Goal: Task Accomplishment & Management: Manage account settings

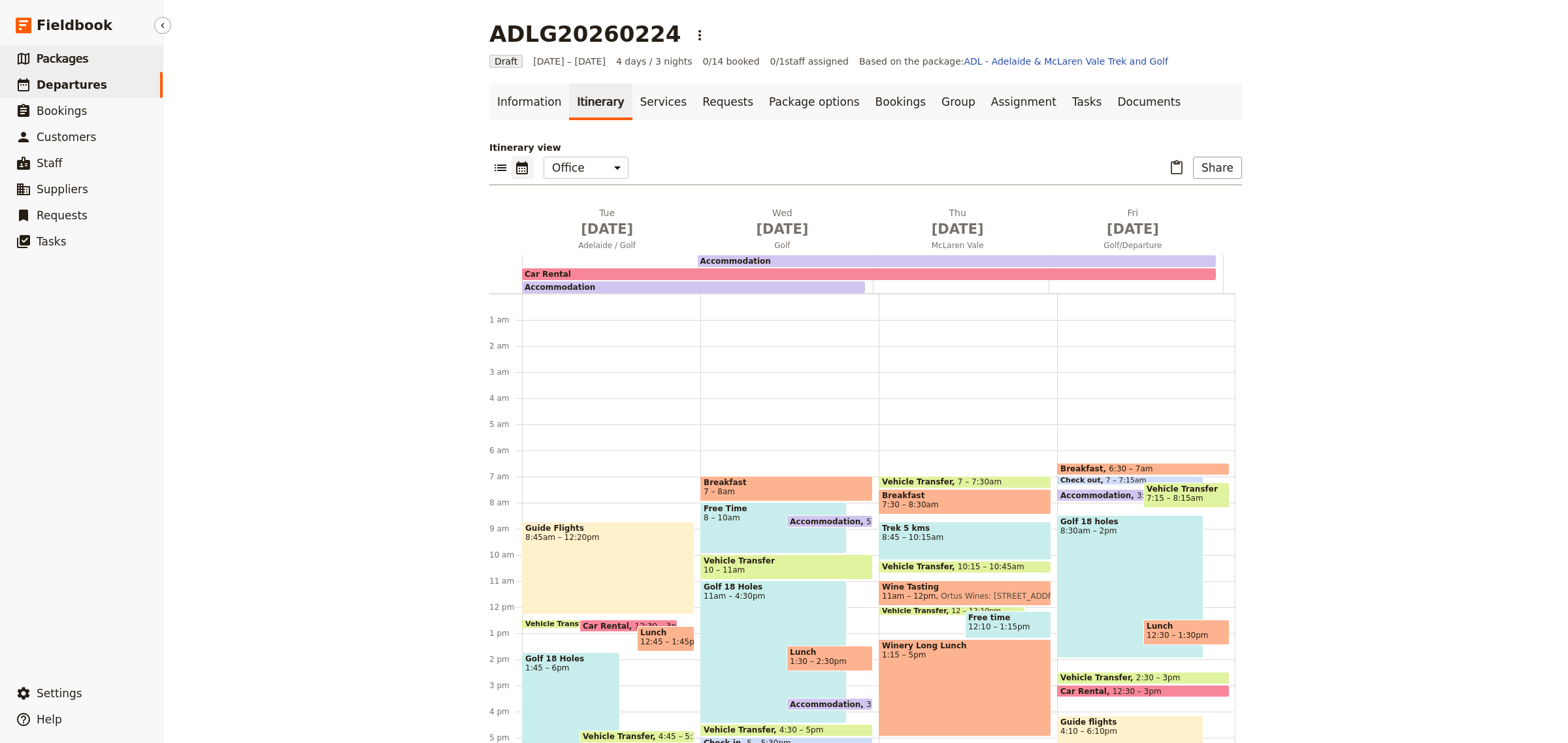
click at [52, 64] on span "Packages" at bounding box center [62, 58] width 51 height 13
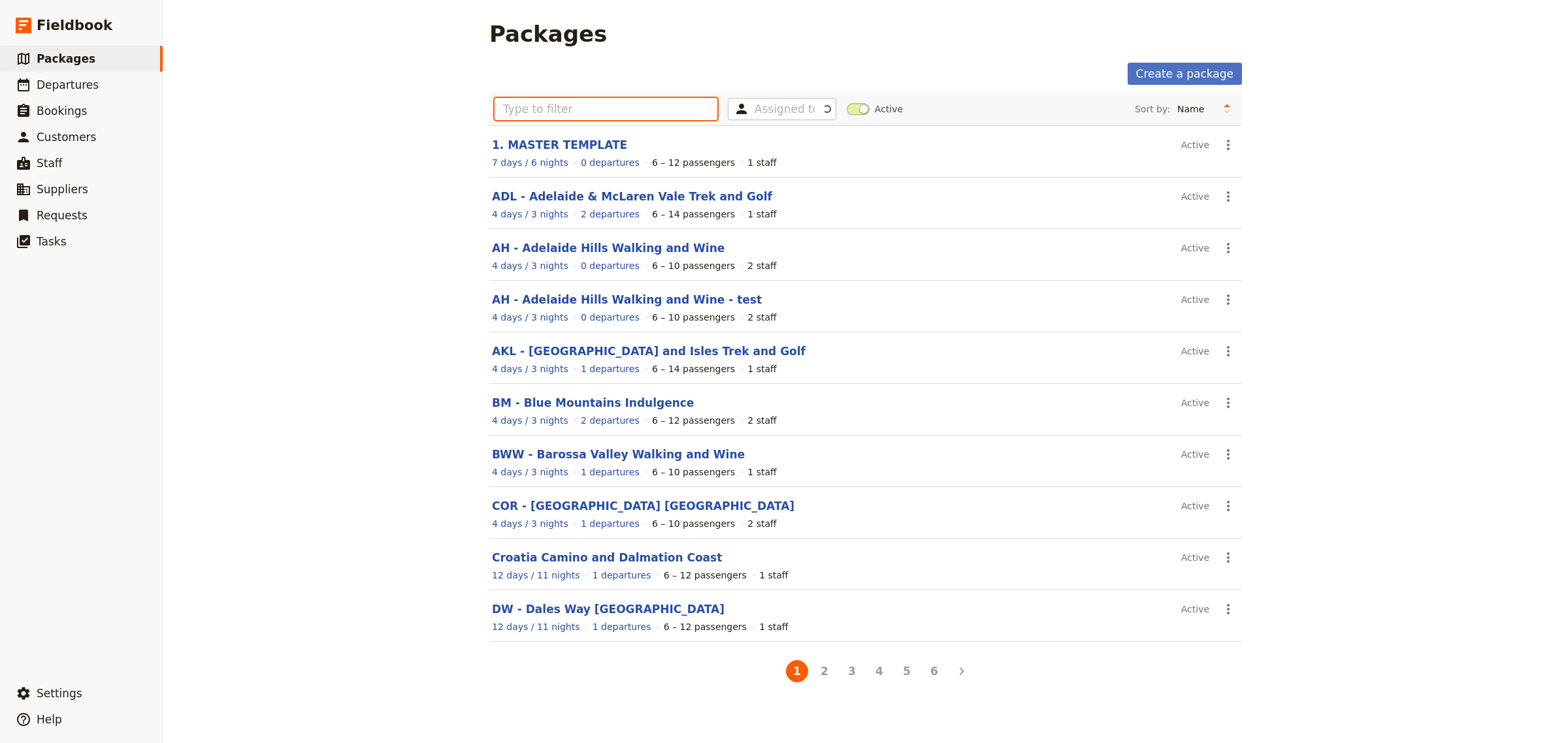
click at [576, 105] on input "text" at bounding box center [605, 108] width 222 height 22
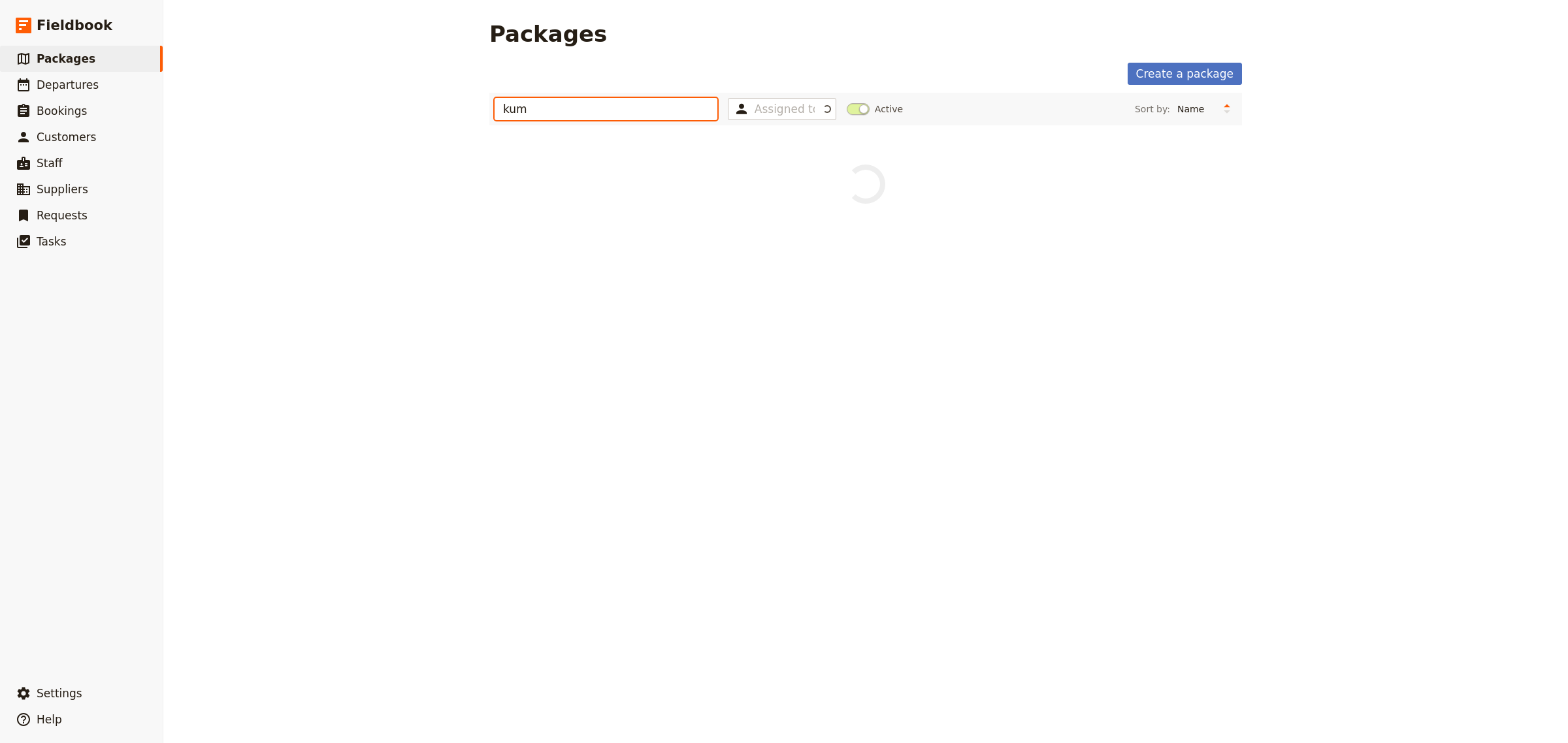
type input "kum"
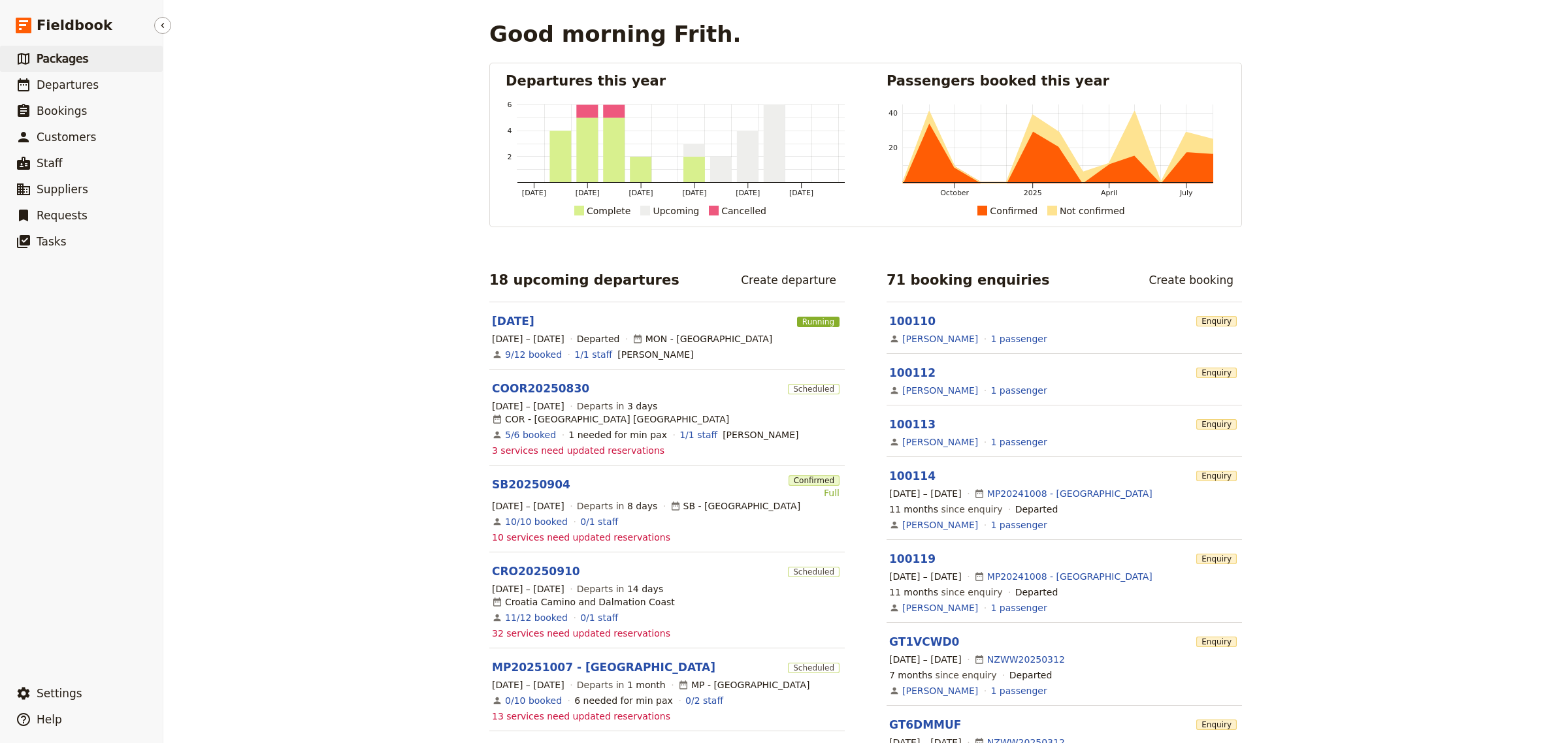
click at [58, 60] on span "Packages" at bounding box center [62, 58] width 51 height 13
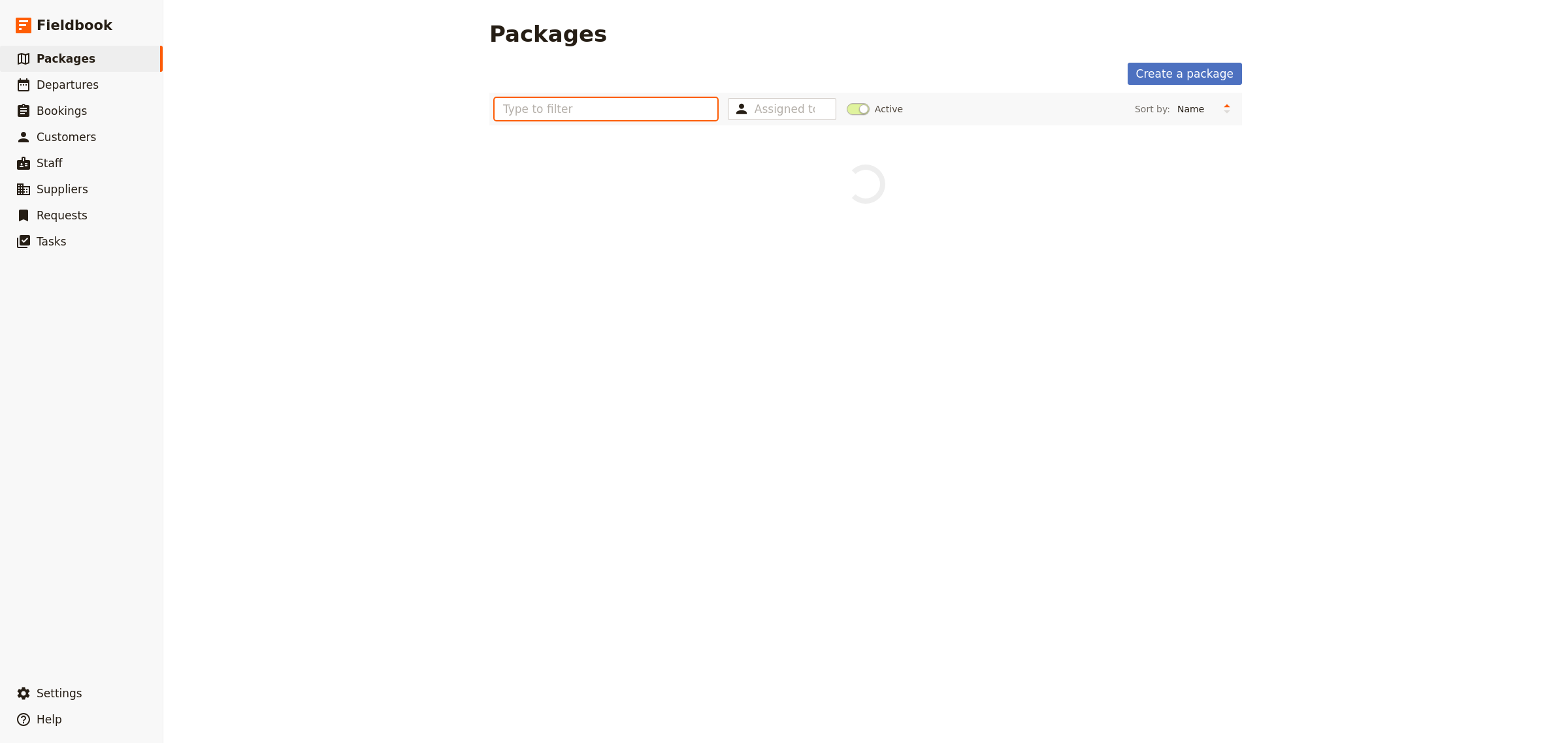
click at [548, 108] on input "text" at bounding box center [605, 108] width 222 height 22
type input "kum"
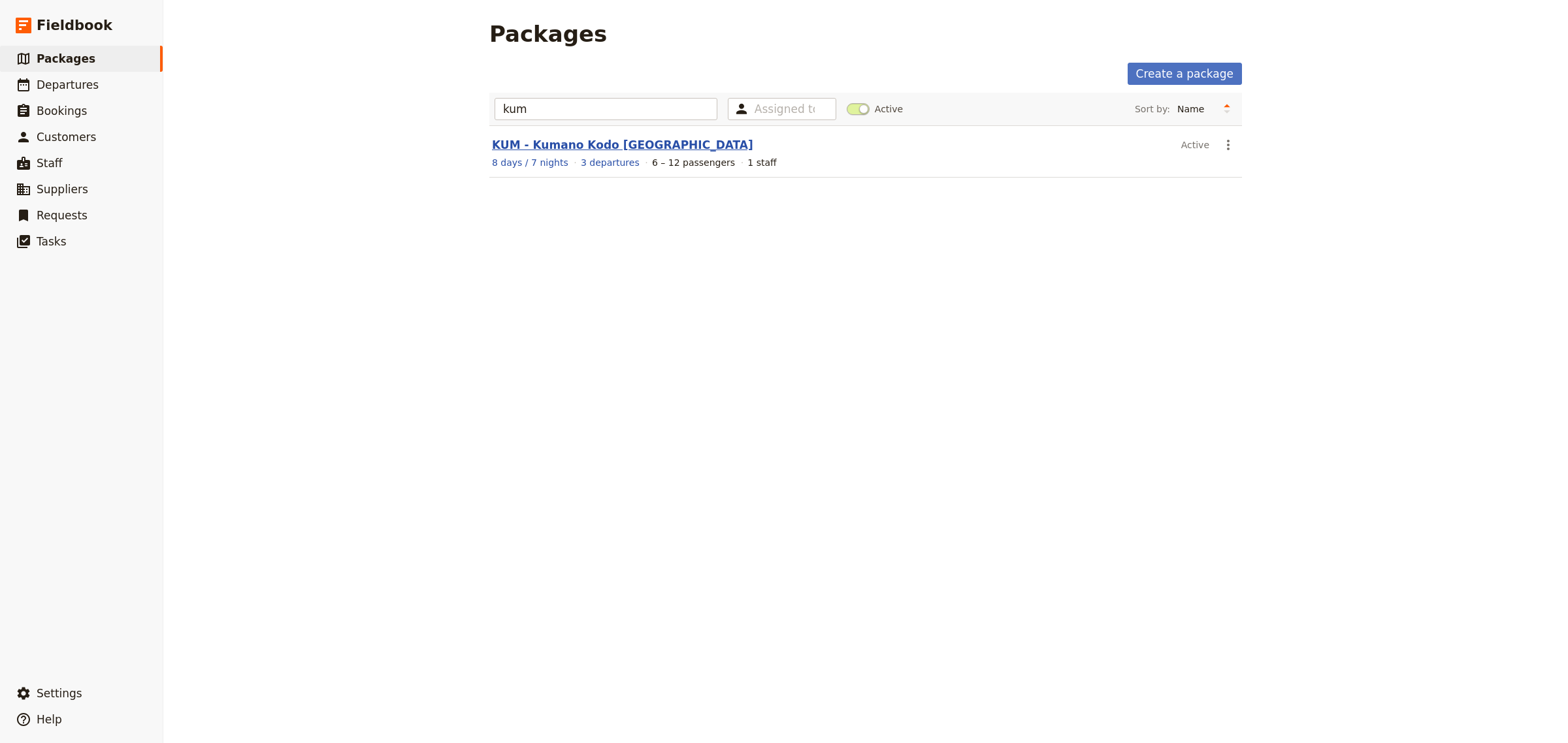
click at [570, 147] on link "KUM - Kumano Kodo [GEOGRAPHIC_DATA]" at bounding box center [623, 145] width 262 height 13
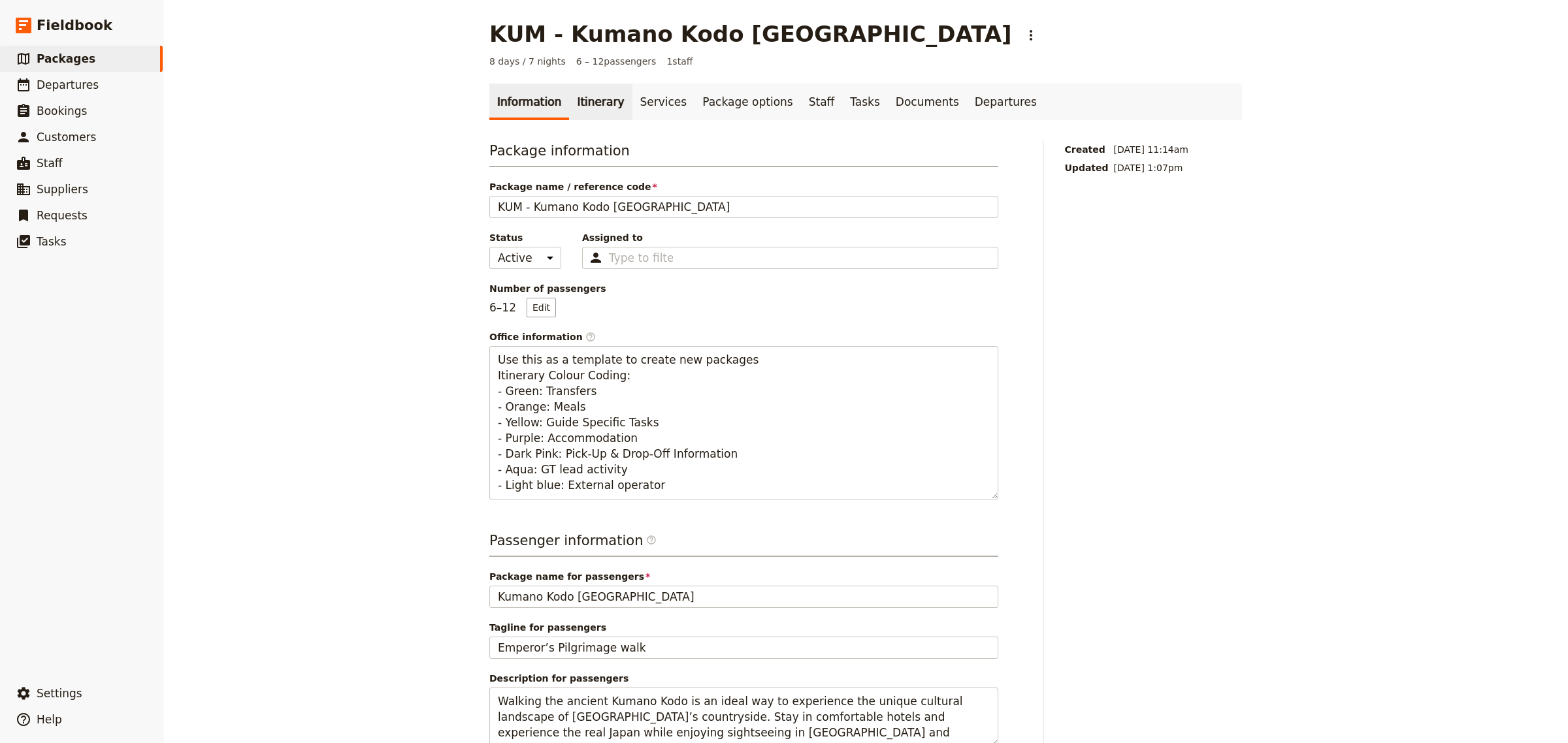
click at [590, 110] on link "Itinerary" at bounding box center [600, 102] width 63 height 37
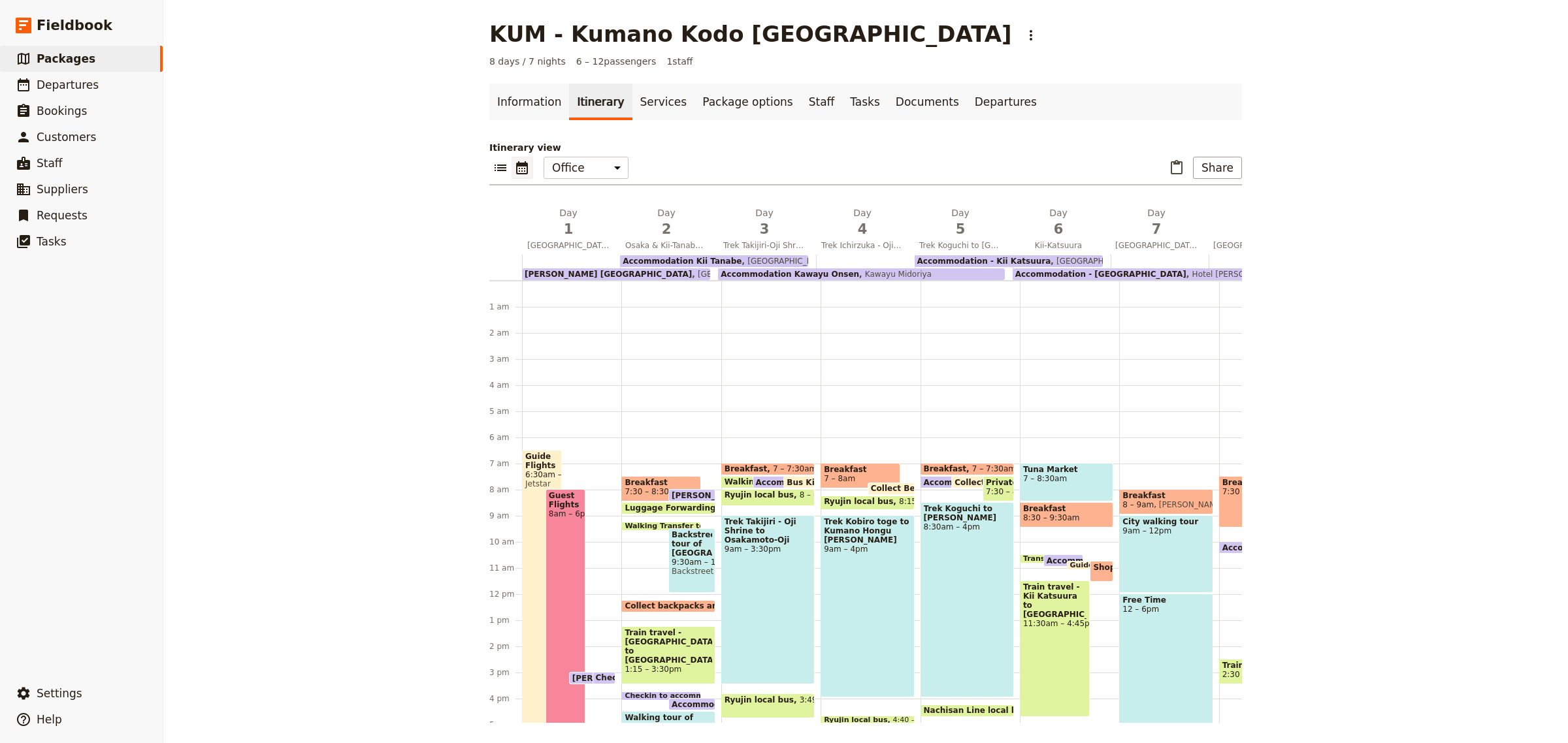
scroll to position [157, 0]
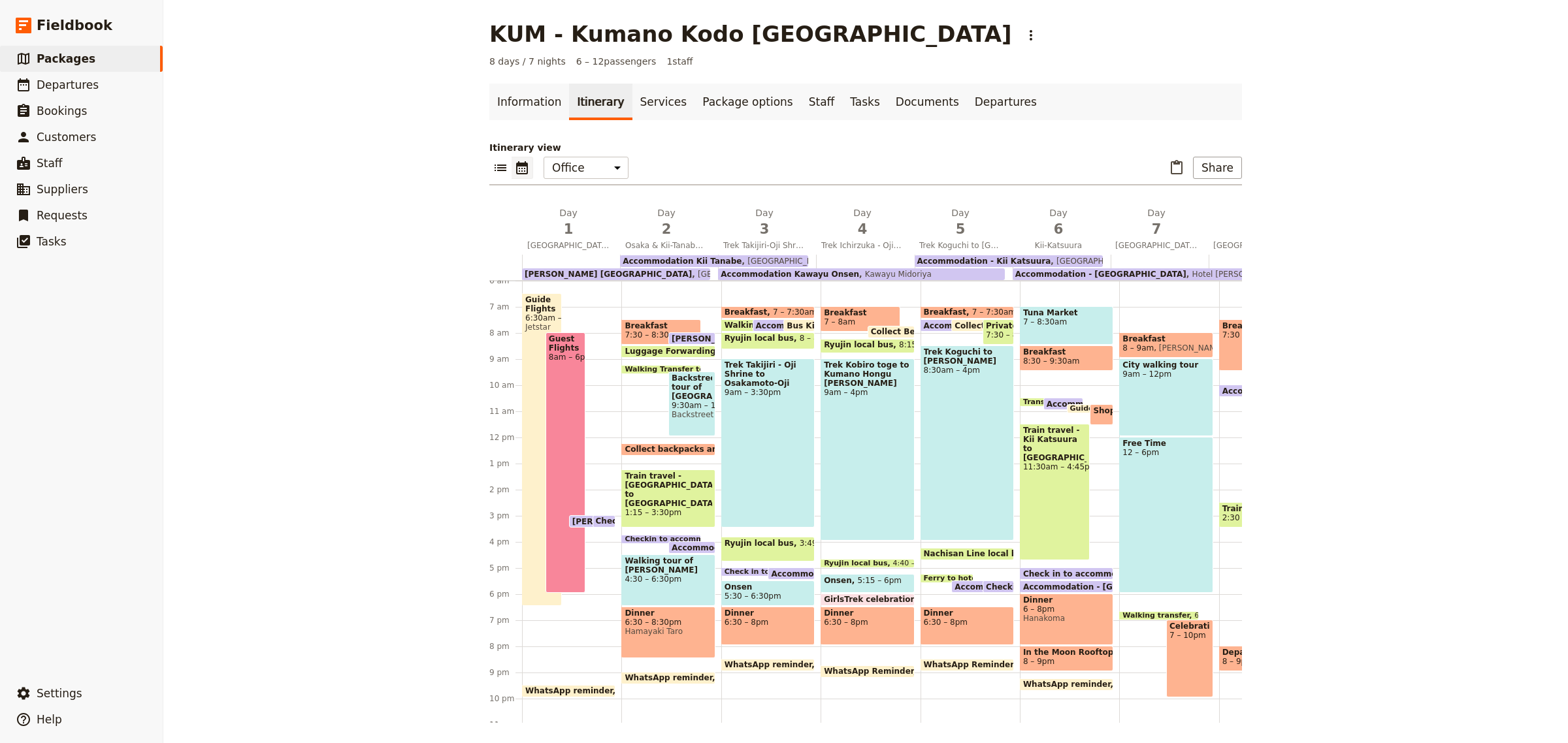
click at [578, 521] on span "[PERSON_NAME] [GEOGRAPHIC_DATA]" at bounding box center [658, 521] width 173 height 9
select select "2"
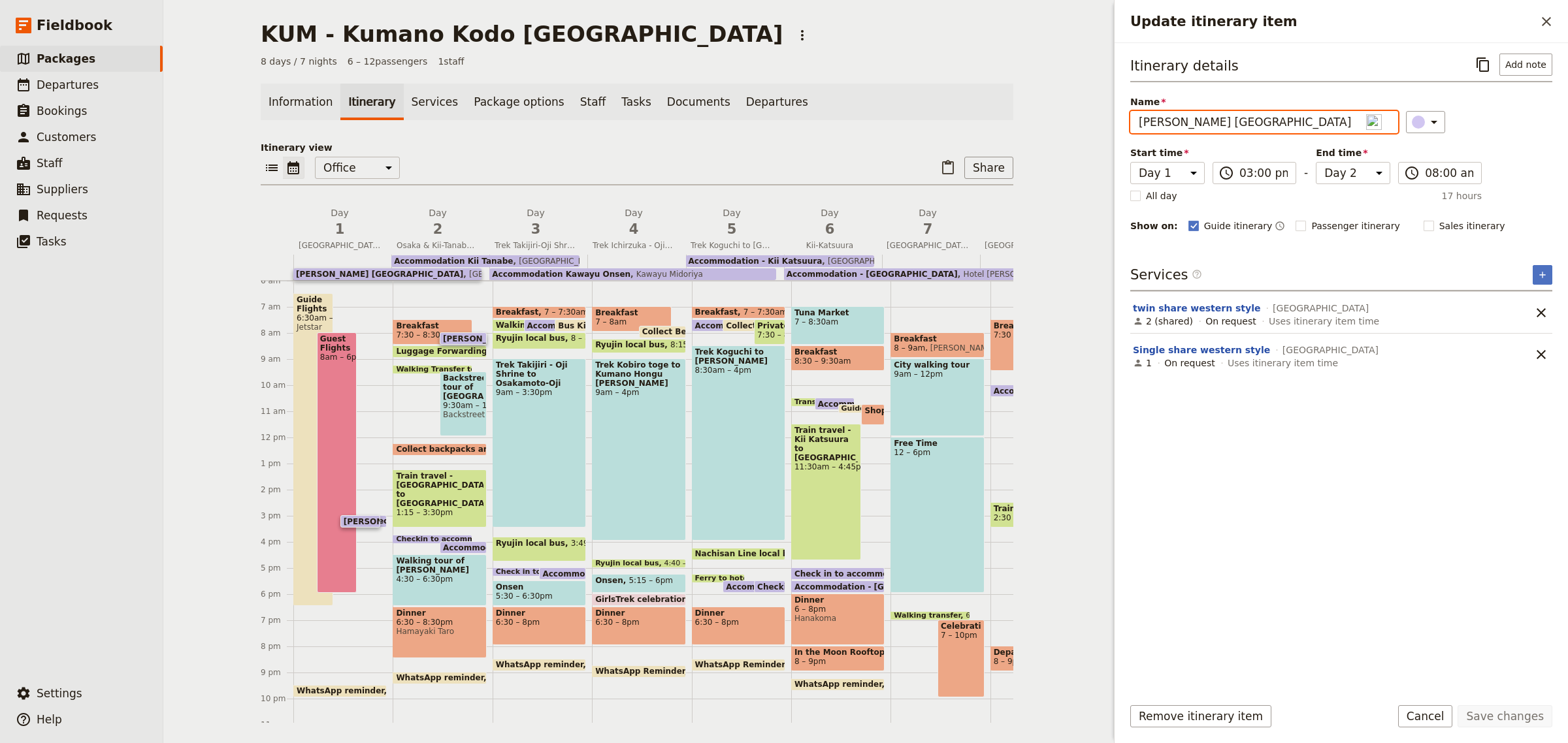
drag, startPoint x: 1251, startPoint y: 119, endPoint x: 1040, endPoint y: 115, distance: 211.0
click at [1040, 115] on div "KUM - [GEOGRAPHIC_DATA] Kodo [GEOGRAPHIC_DATA] ​ 8 days / 7 nights 6 – 12 passe…" at bounding box center [865, 372] width 1404 height 743
type input "Accommodation [GEOGRAPHIC_DATA]"
click at [1510, 719] on button "Save changes" at bounding box center [1504, 716] width 95 height 22
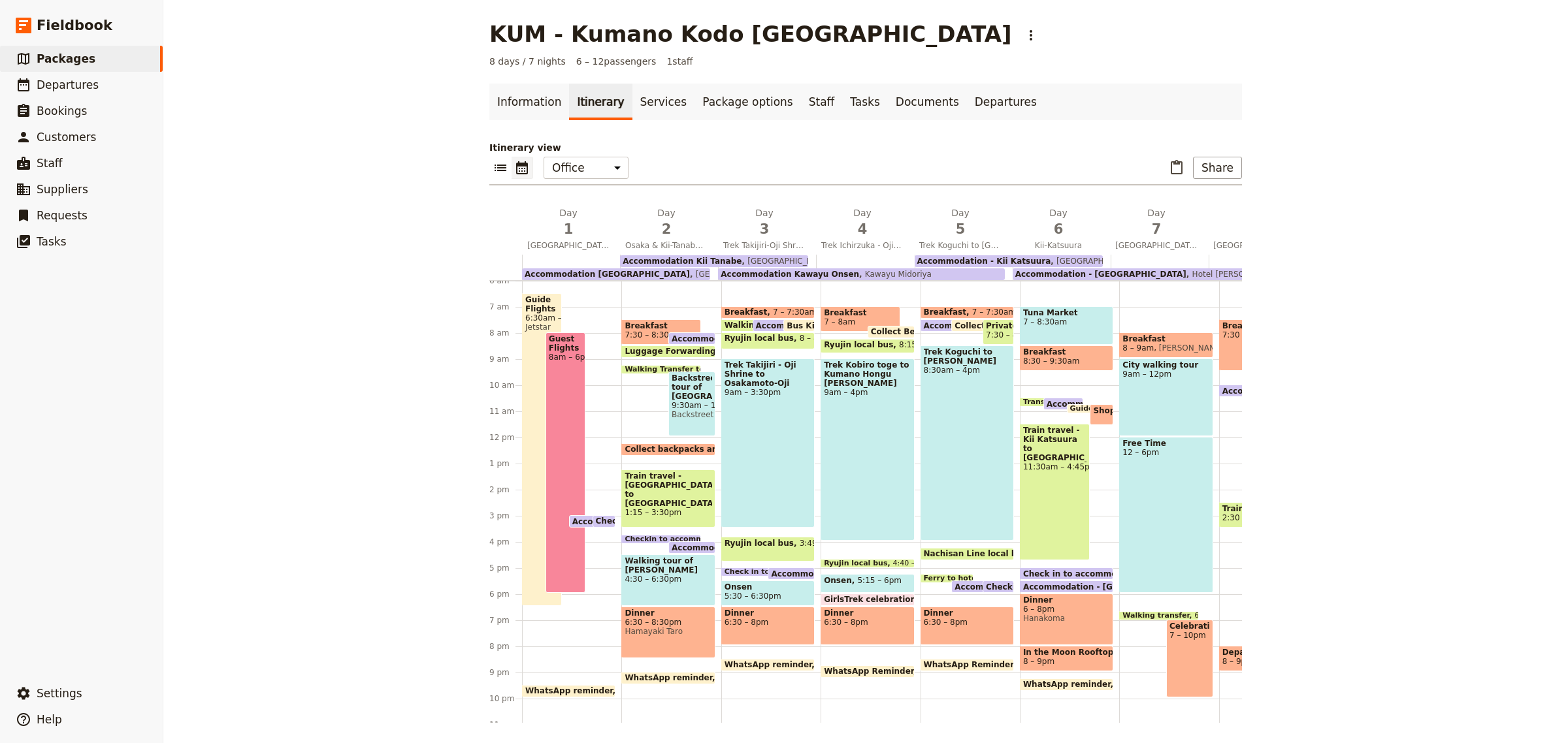
click at [602, 521] on span at bounding box center [603, 524] width 22 height 5
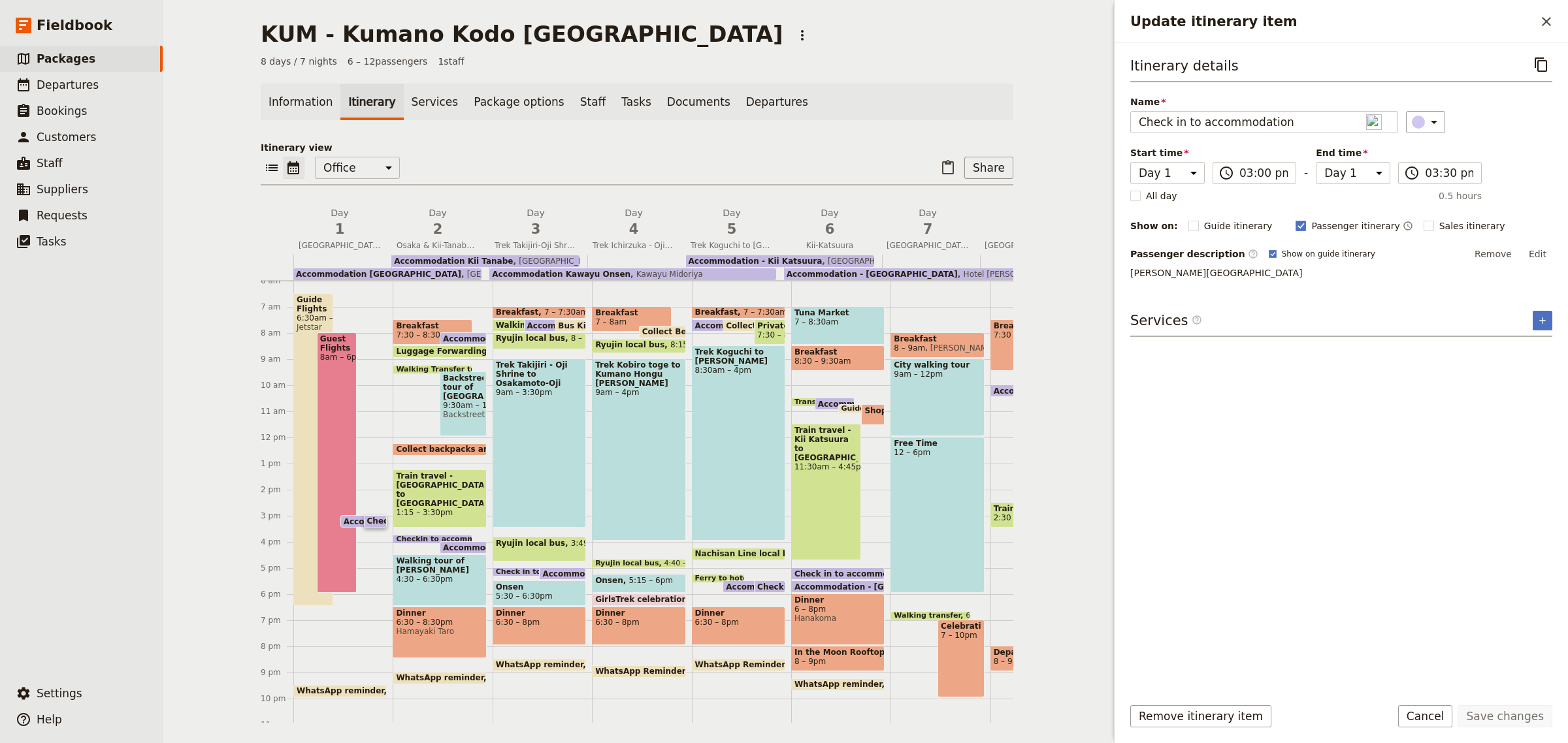
click at [1277, 285] on div "Itinerary details ​ Name Check in to accommodation ​ Start time Day 1 Day 2 Day…" at bounding box center [1341, 369] width 422 height 631
click at [1255, 275] on p "[PERSON_NAME][GEOGRAPHIC_DATA]" at bounding box center [1341, 273] width 422 height 13
click at [1242, 275] on p "[PERSON_NAME][GEOGRAPHIC_DATA]" at bounding box center [1341, 273] width 422 height 13
click at [1550, 249] on button "Edit" at bounding box center [1537, 254] width 30 height 19
drag, startPoint x: 1306, startPoint y: 286, endPoint x: 866, endPoint y: 260, distance: 440.8
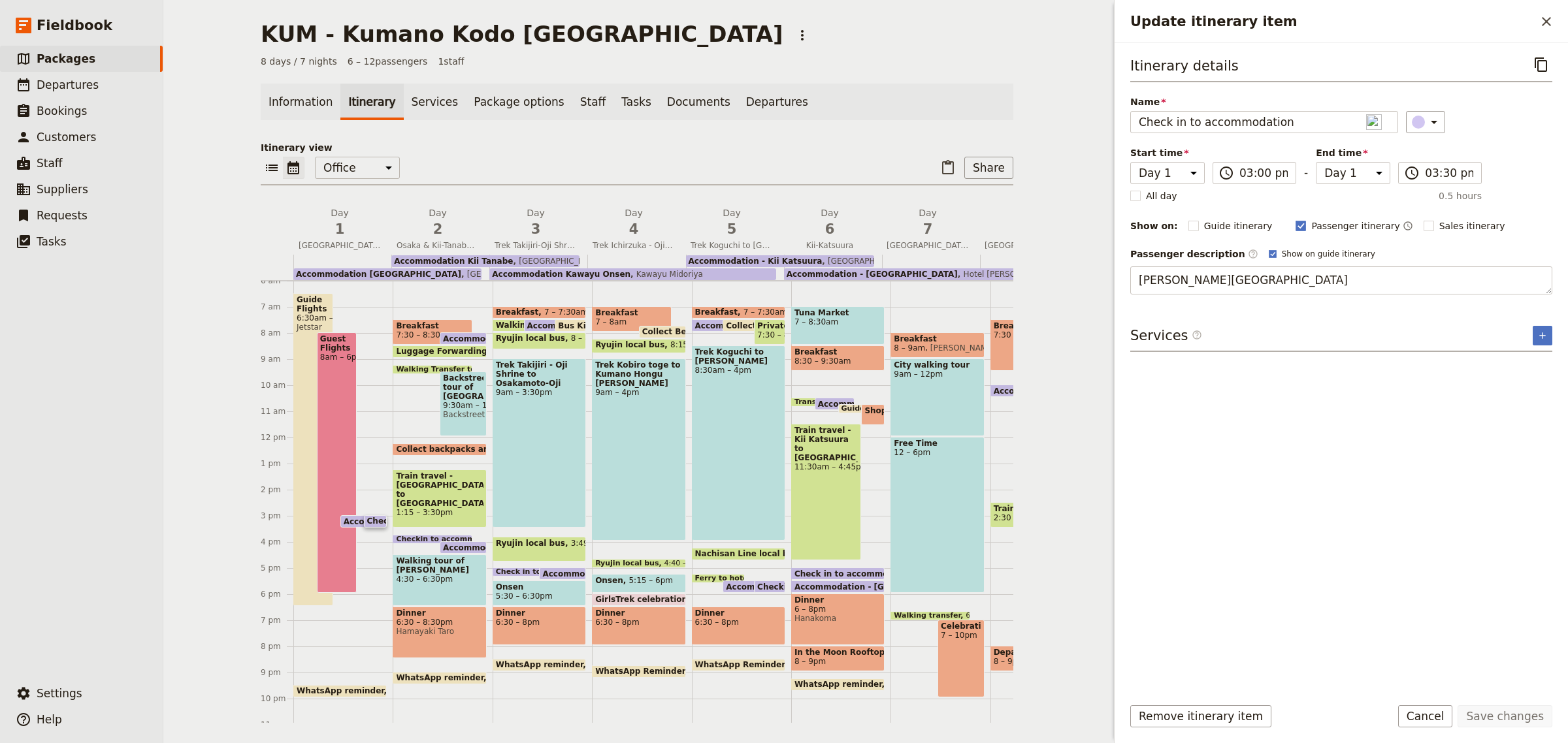
click at [866, 260] on div "KUM - [GEOGRAPHIC_DATA] Kodo [GEOGRAPHIC_DATA] ​ 8 days / 7 nights 6 – 12 passe…" at bounding box center [865, 372] width 1404 height 743
type textarea "[GEOGRAPHIC_DATA]"
click at [1503, 719] on button "Save changes" at bounding box center [1504, 716] width 95 height 22
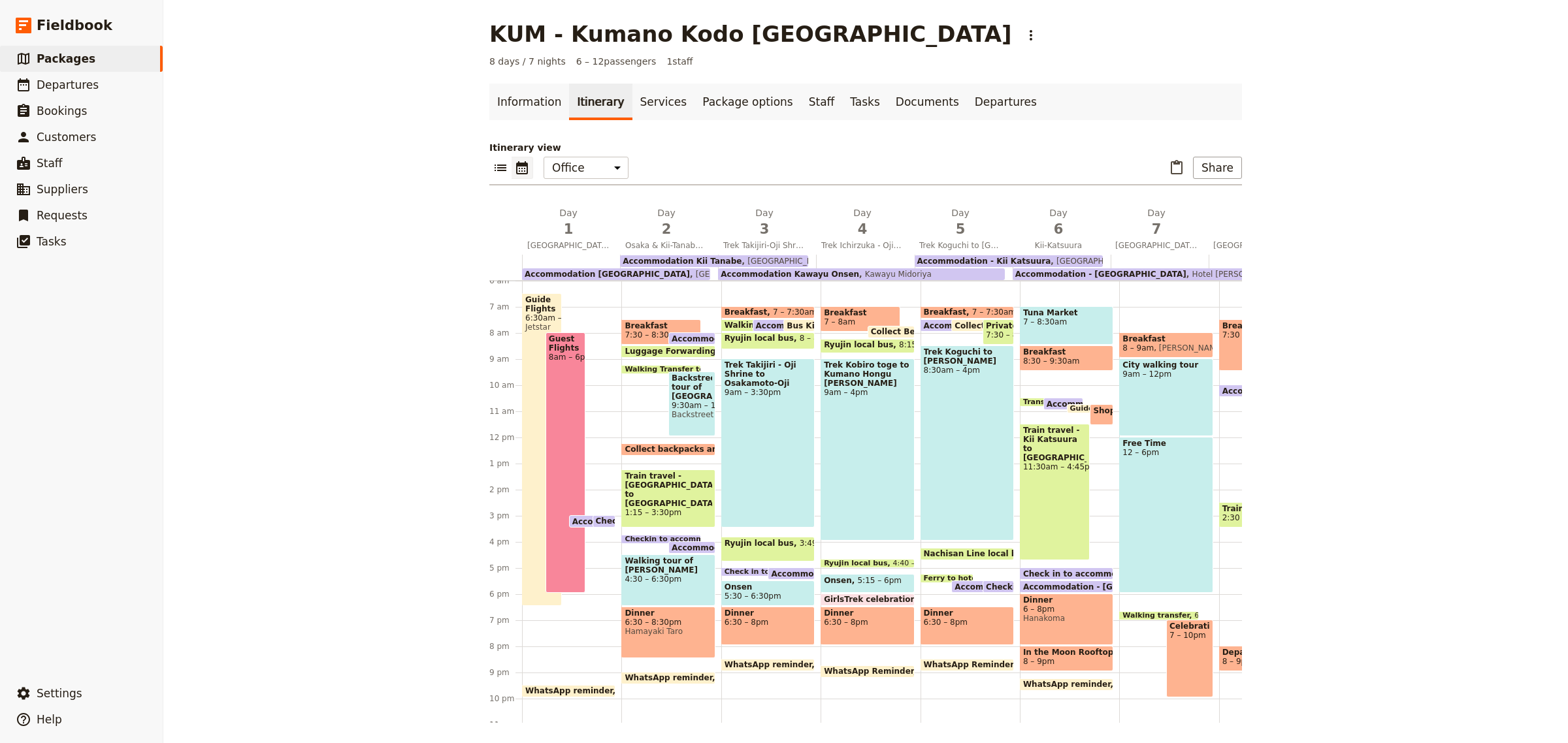
click at [651, 535] on span "Checkin to accommodation" at bounding box center [682, 539] width 115 height 8
select select "2"
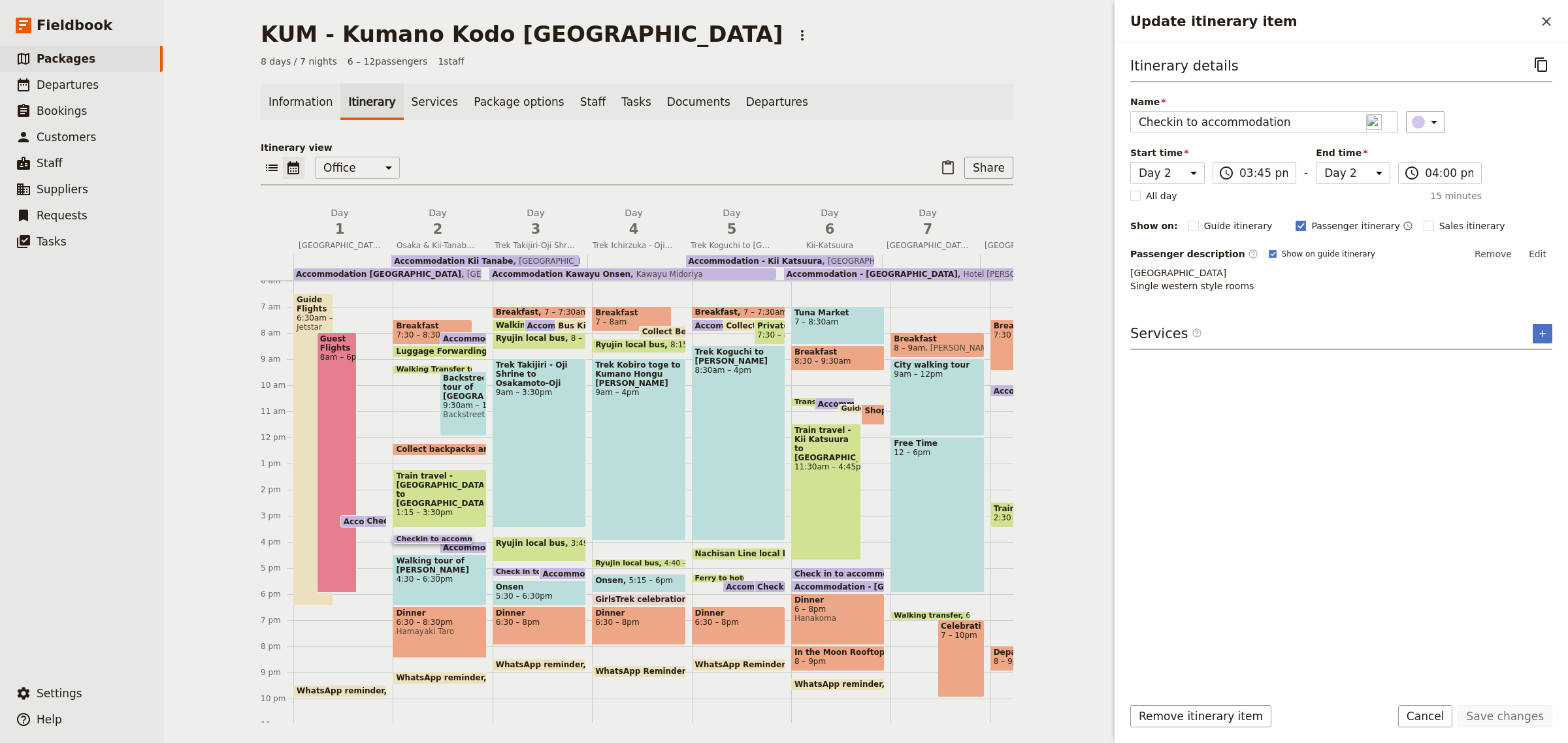
click at [347, 517] on span "Accommodation [GEOGRAPHIC_DATA]" at bounding box center [429, 521] width 171 height 9
select select "2"
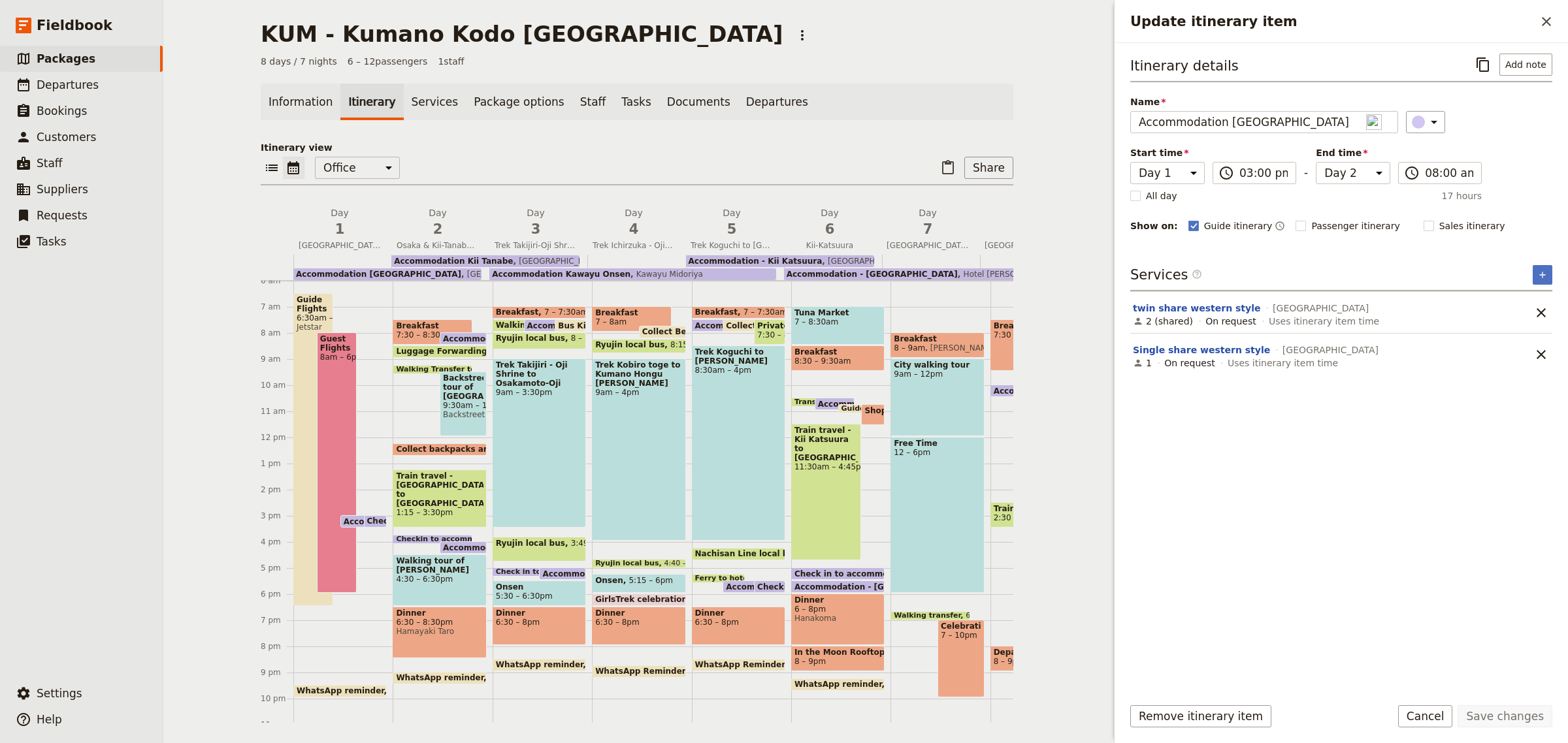
click at [366, 515] on div "Check in to accommodation 3 – 3:30pm" at bounding box center [375, 521] width 24 height 12
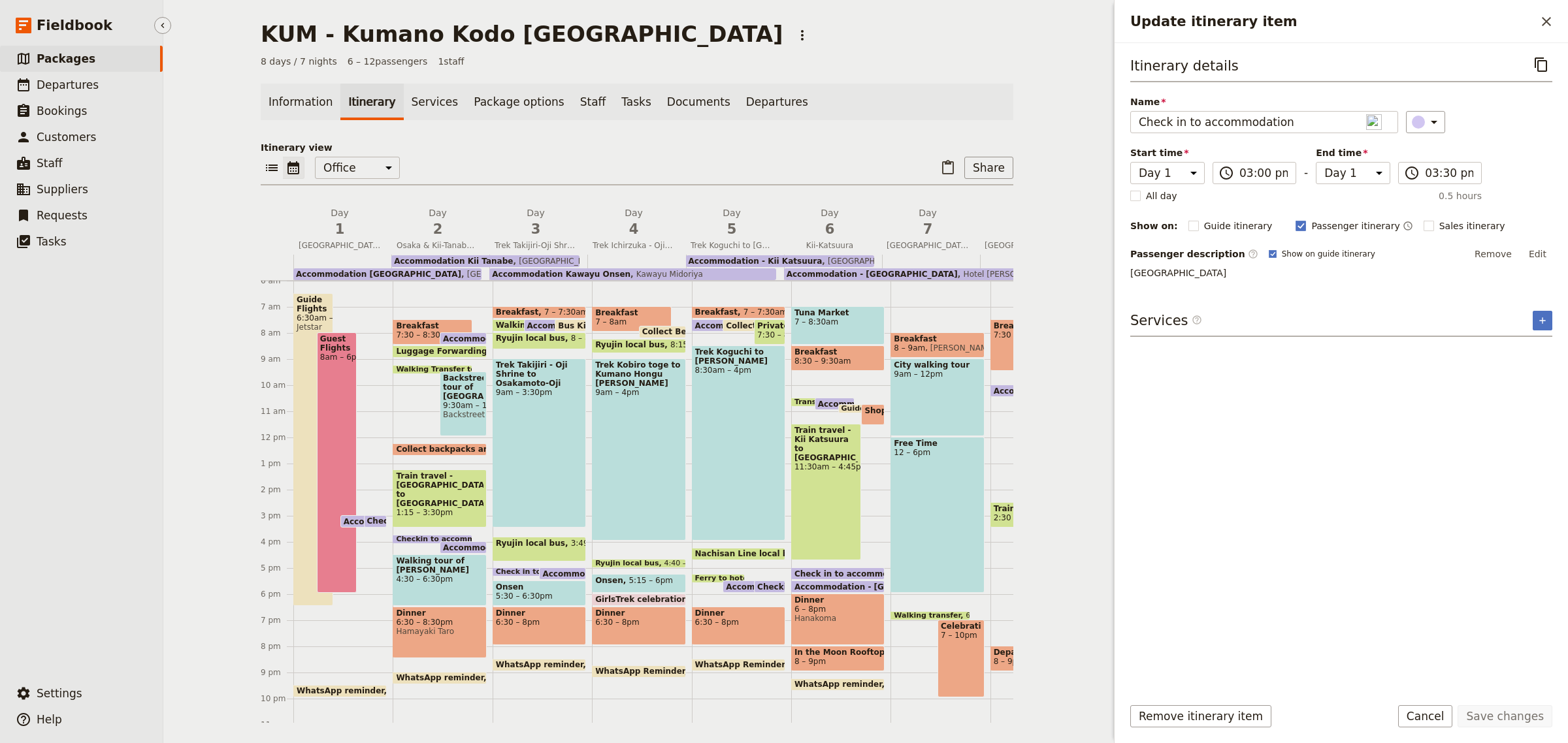
click at [51, 56] on span "Packages" at bounding box center [65, 58] width 58 height 13
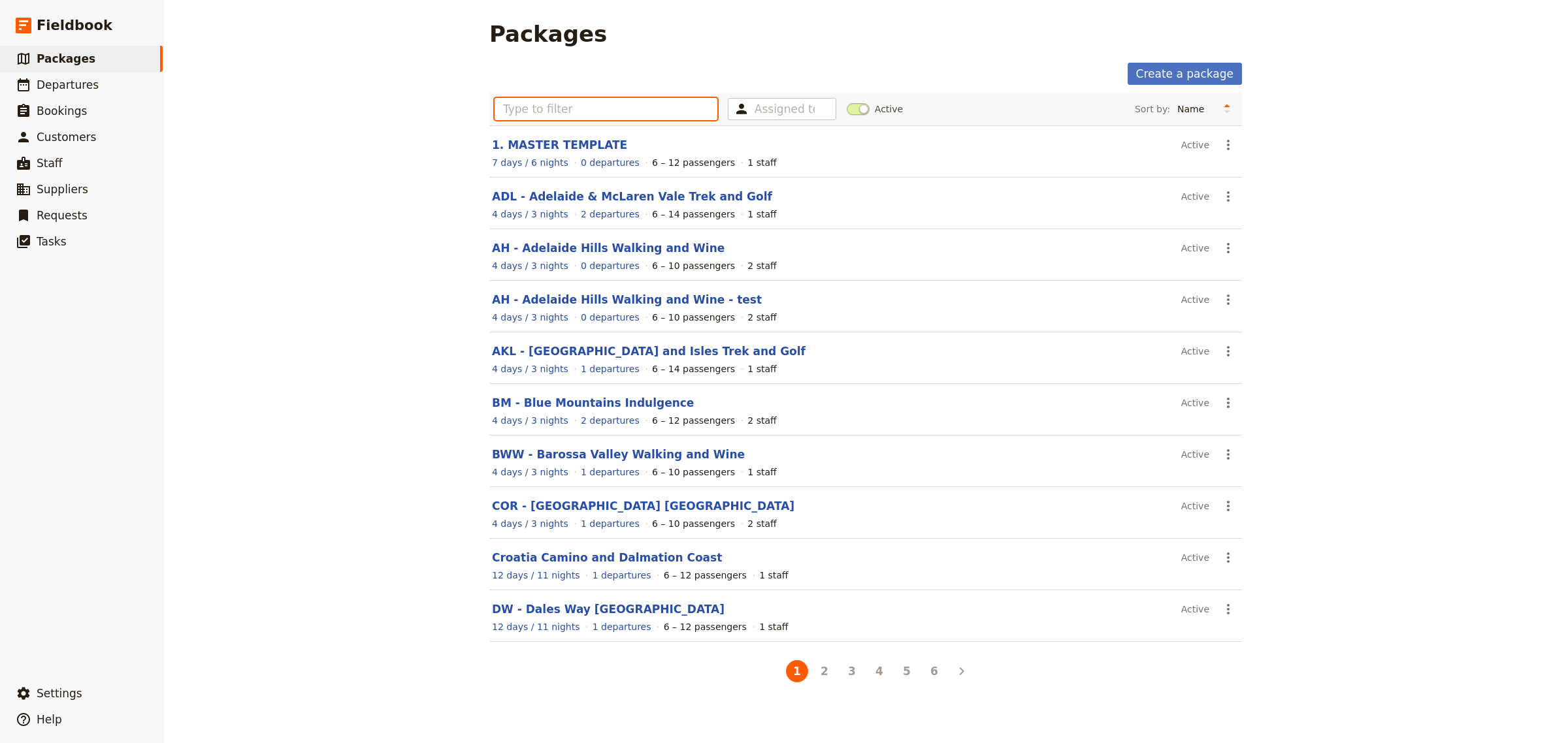
click at [501, 119] on input "text" at bounding box center [605, 108] width 222 height 22
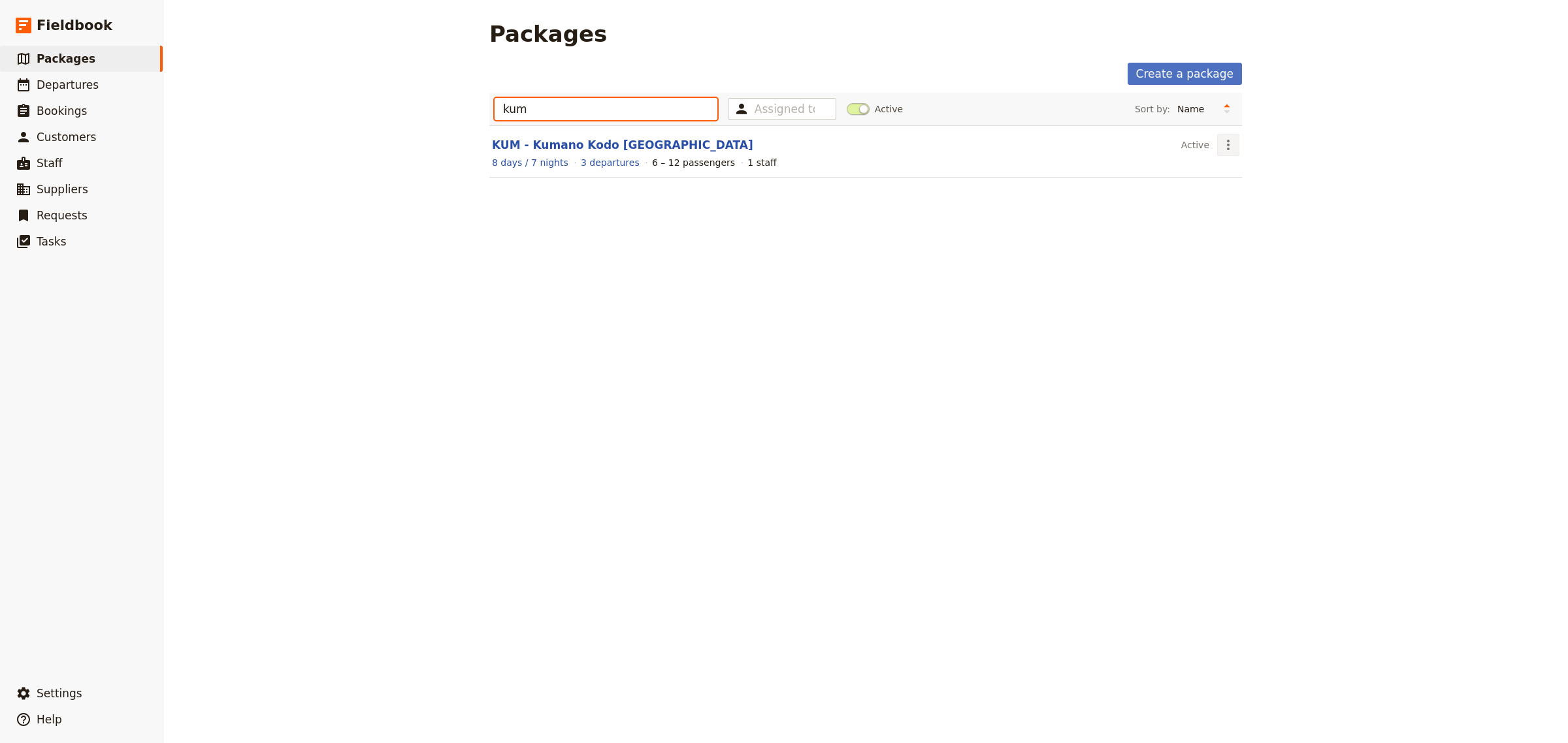
type input "kum"
click at [1224, 148] on icon "Actions" at bounding box center [1228, 145] width 16 height 16
click at [1235, 191] on span "Schedule a departure" at bounding box center [1268, 193] width 99 height 13
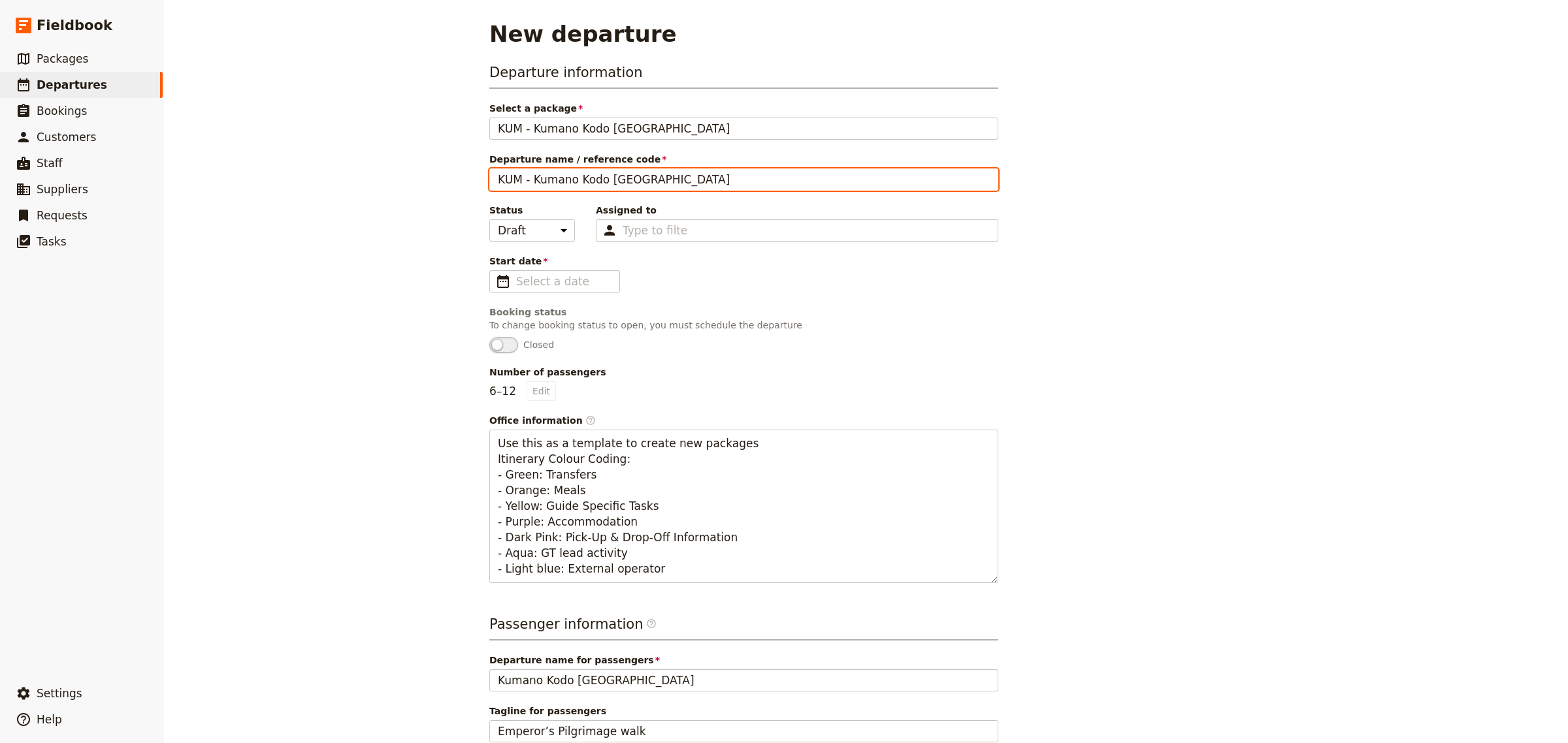
drag, startPoint x: 706, startPoint y: 183, endPoint x: 513, endPoint y: 176, distance: 193.1
click at [513, 177] on input "KUM - Kumano Kodo [GEOGRAPHIC_DATA]" at bounding box center [743, 179] width 508 height 22
type input "KUM20250419"
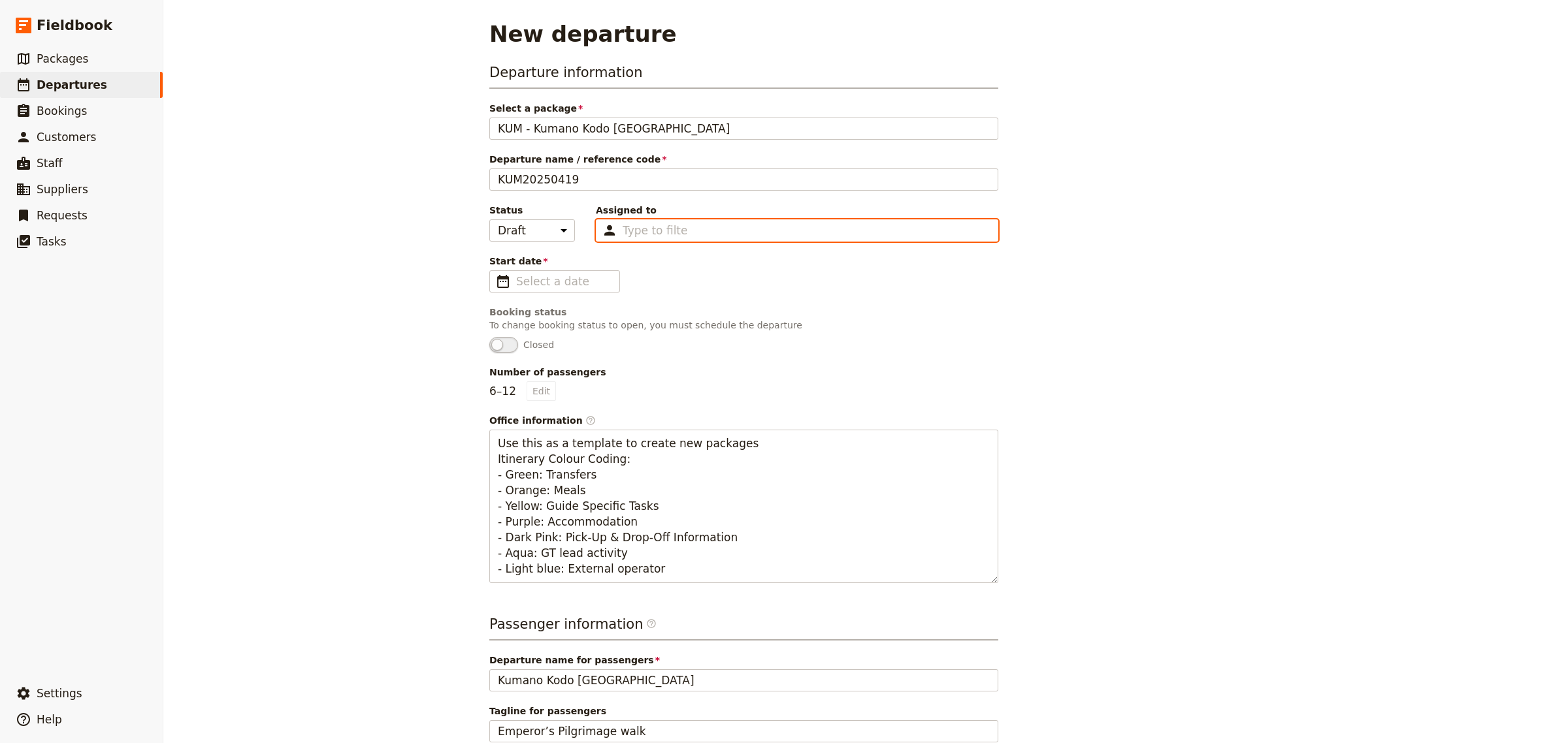
click at [649, 235] on input "Assigned to Type to filter" at bounding box center [654, 230] width 64 height 16
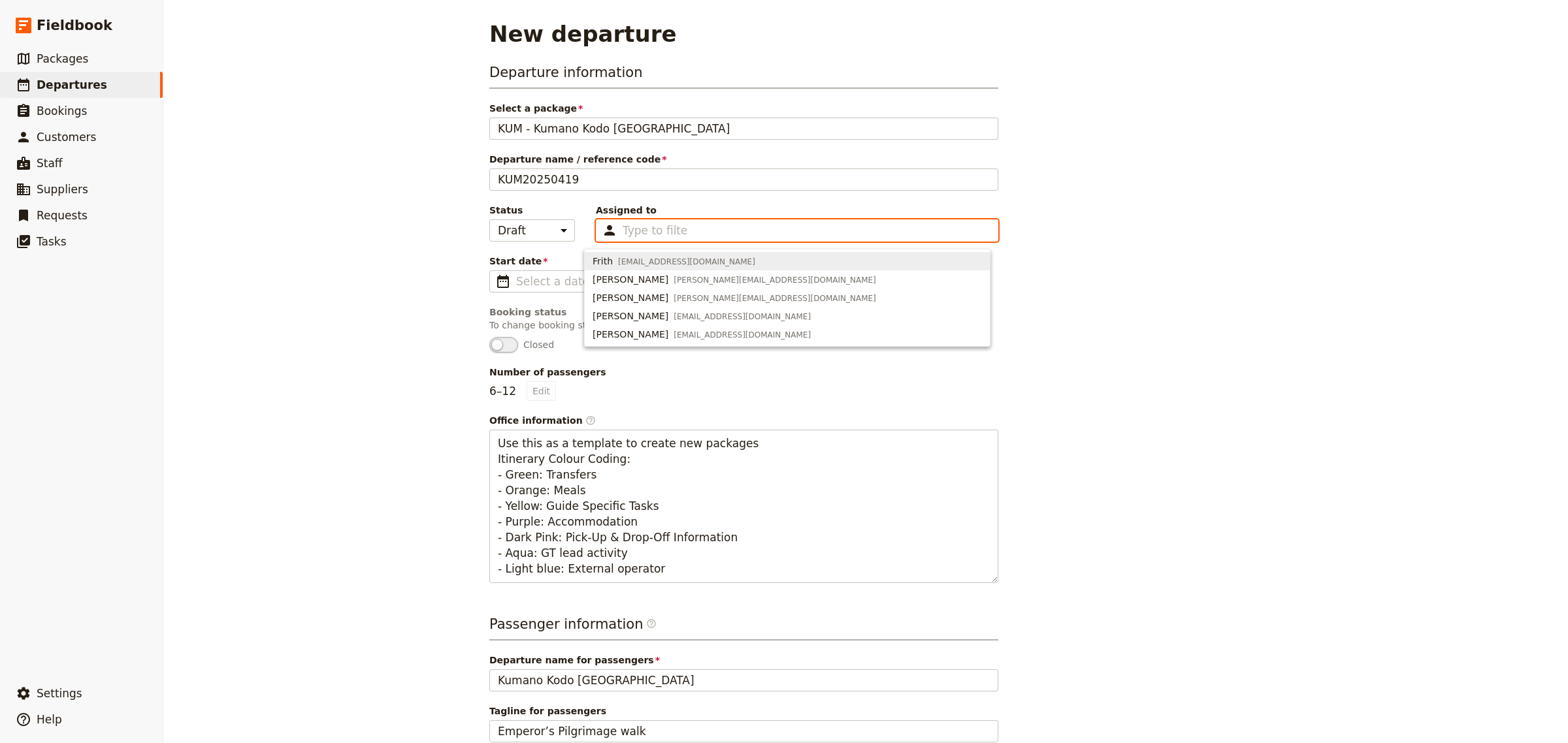
click at [651, 260] on span "[EMAIL_ADDRESS][DOMAIN_NAME]" at bounding box center [686, 262] width 137 height 10
type input "65952c15d93346cc2e3cb29c"
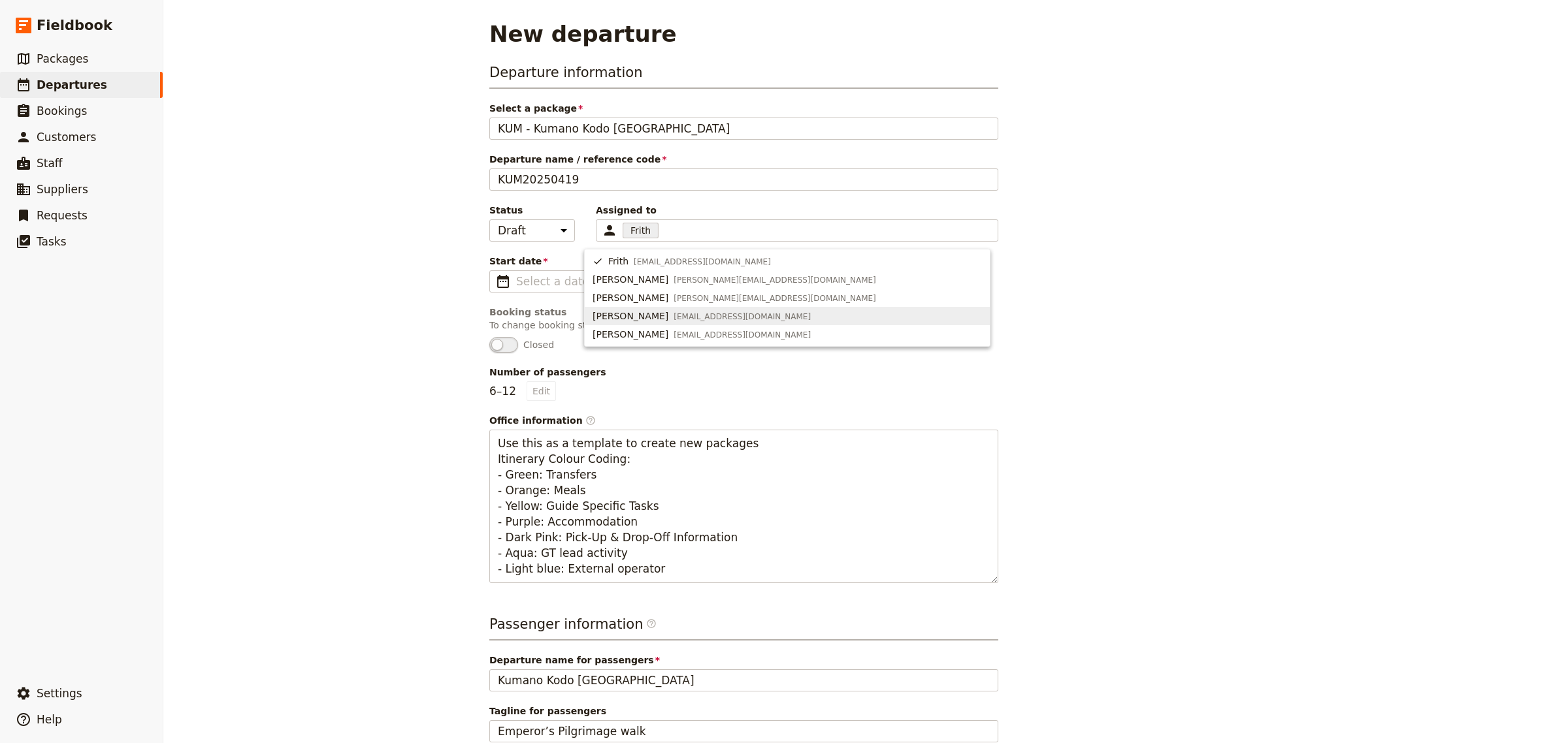
click at [735, 374] on span "Number of passengers" at bounding box center [743, 372] width 508 height 13
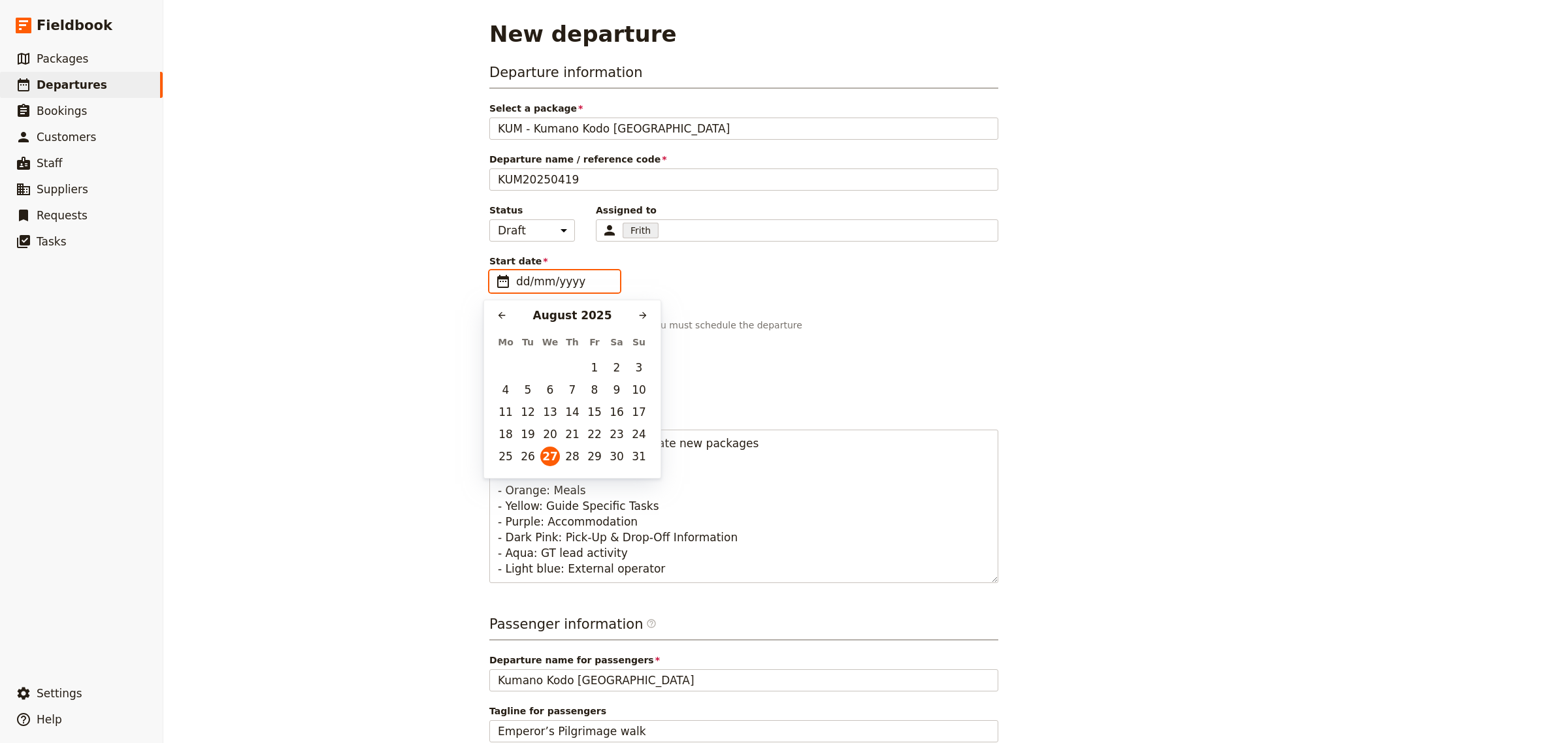
click at [547, 285] on input "dd/mm/yyyy" at bounding box center [563, 282] width 95 height 16
click at [640, 317] on icon "Next month" at bounding box center [643, 316] width 10 height 10
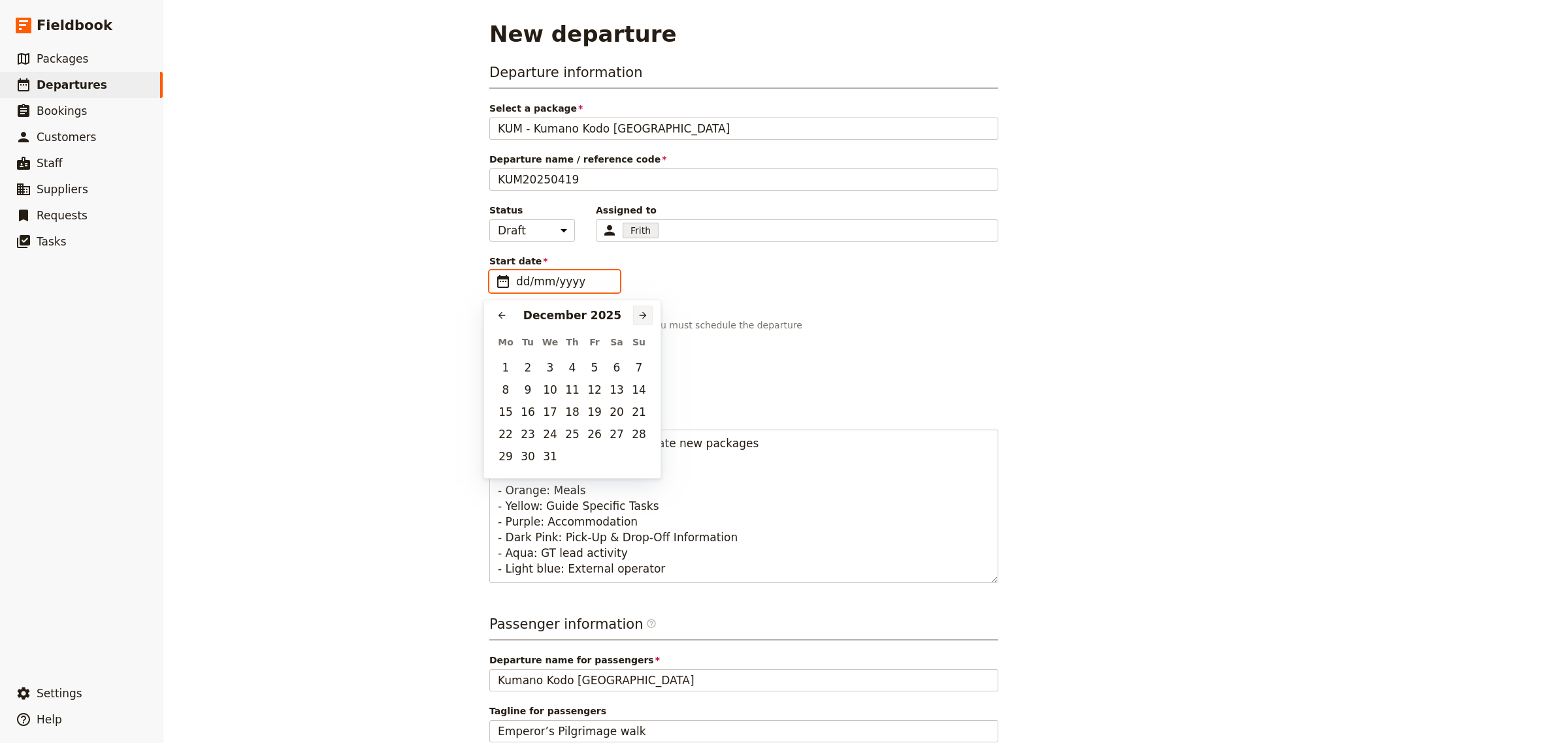
click at [640, 317] on icon "Next month" at bounding box center [643, 316] width 10 height 10
click at [644, 413] on button "19" at bounding box center [638, 412] width 19 height 19
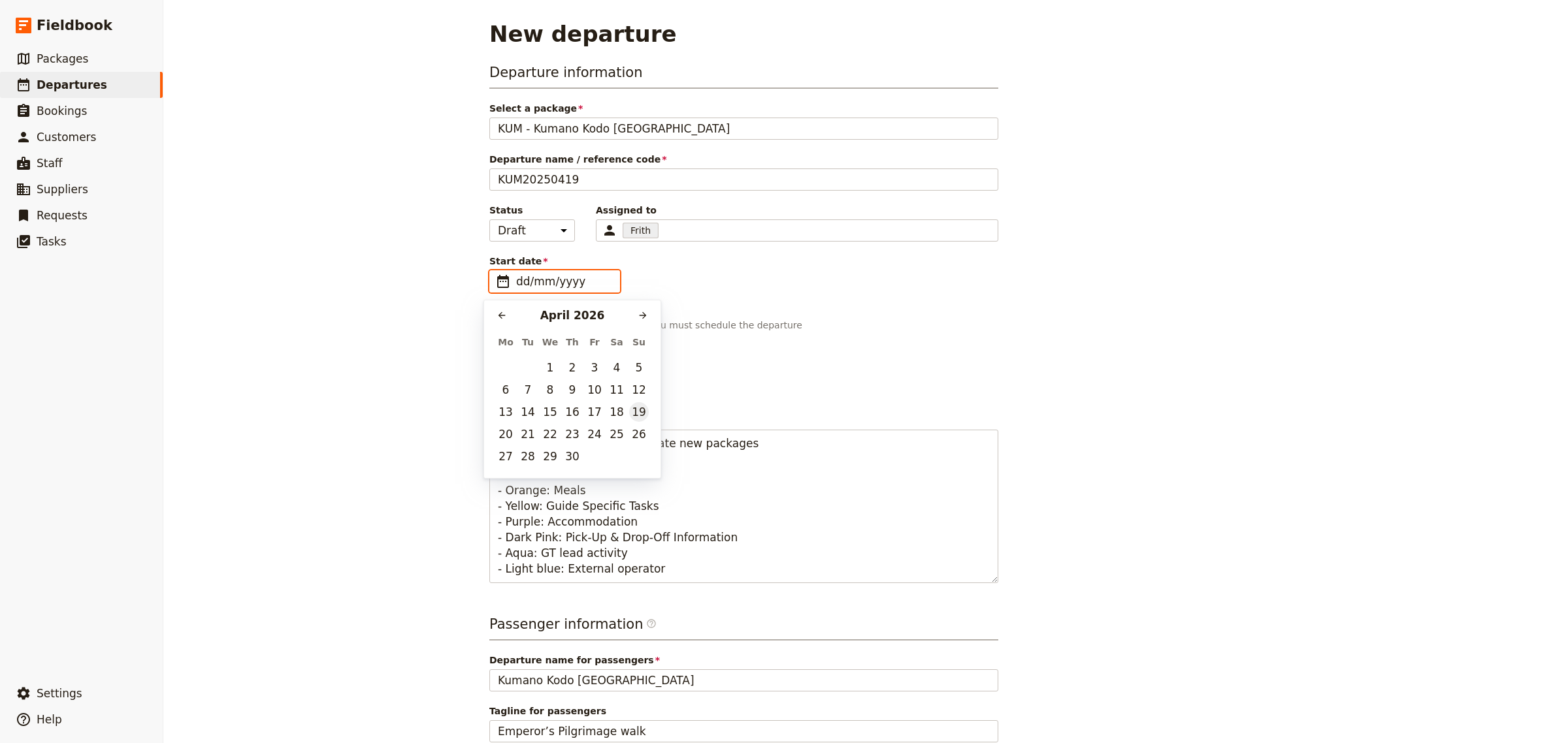
type input "[DATE]"
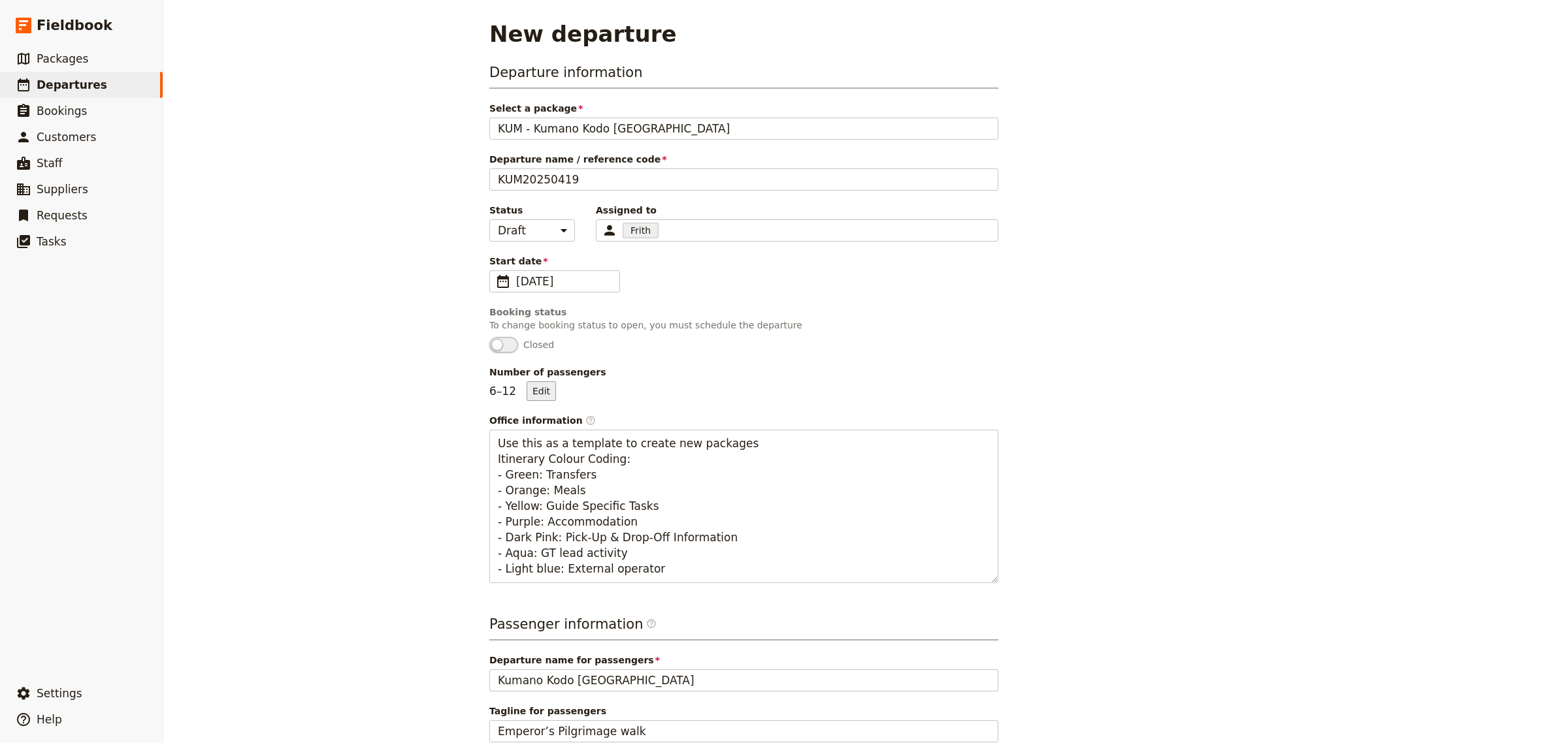
click at [534, 389] on button "Edit" at bounding box center [542, 391] width 30 height 19
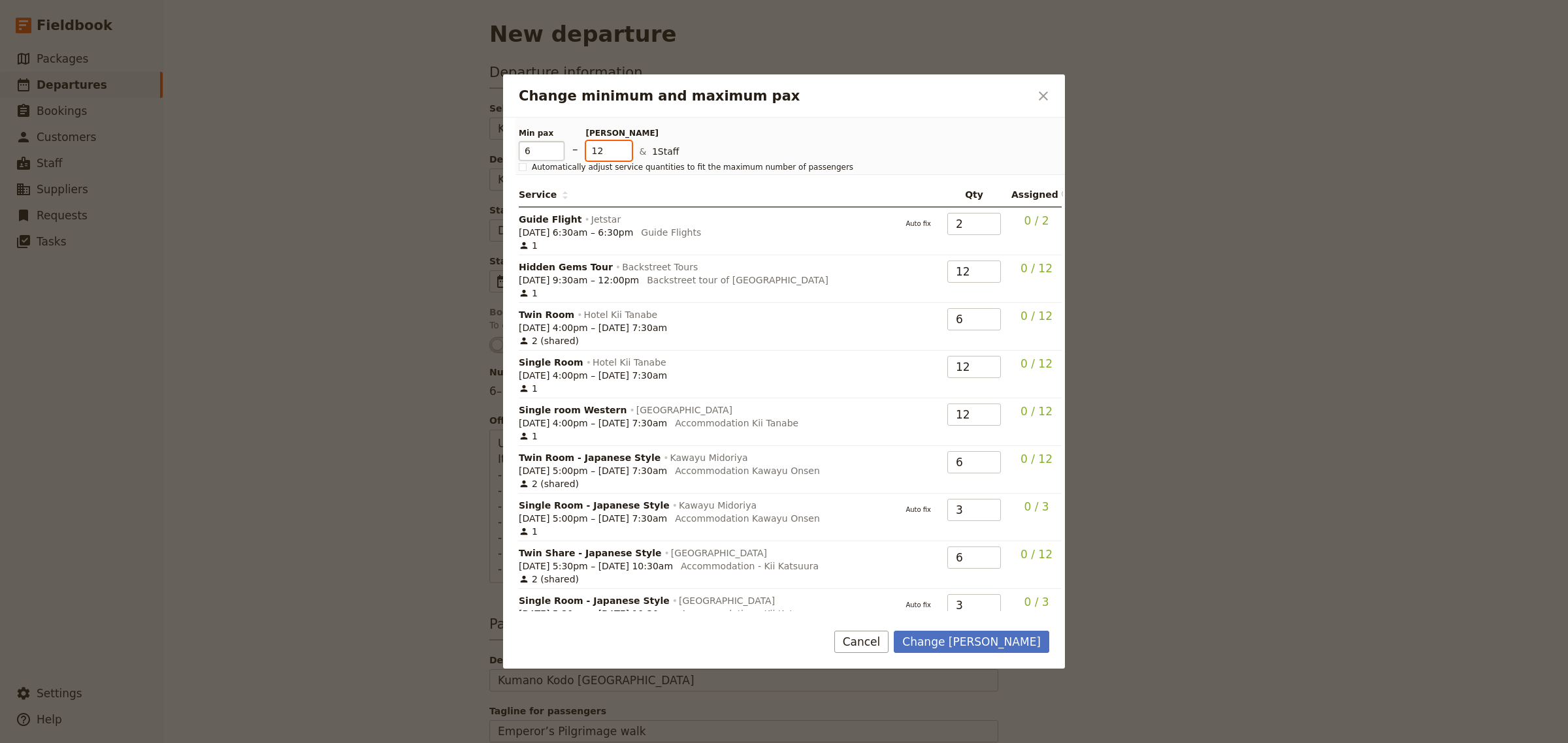
drag, startPoint x: 610, startPoint y: 153, endPoint x: 561, endPoint y: 150, distance: 49.1
click at [561, 150] on div "Min pax 6 – [PERSON_NAME] 12 & 1 Staff" at bounding box center [780, 144] width 522 height 32
type input "11"
click at [1007, 650] on button "Change [PERSON_NAME]" at bounding box center [971, 642] width 155 height 22
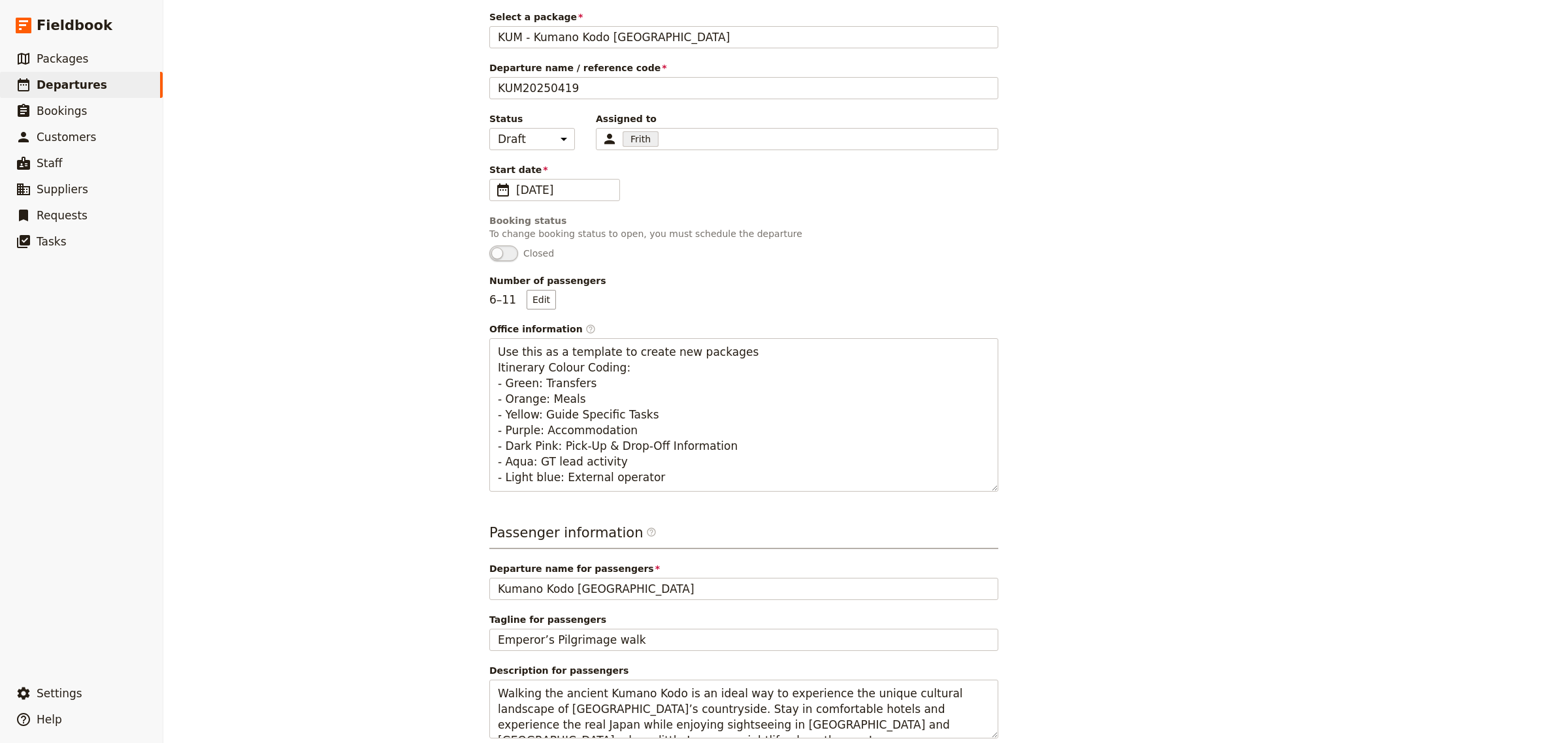
scroll to position [166, 0]
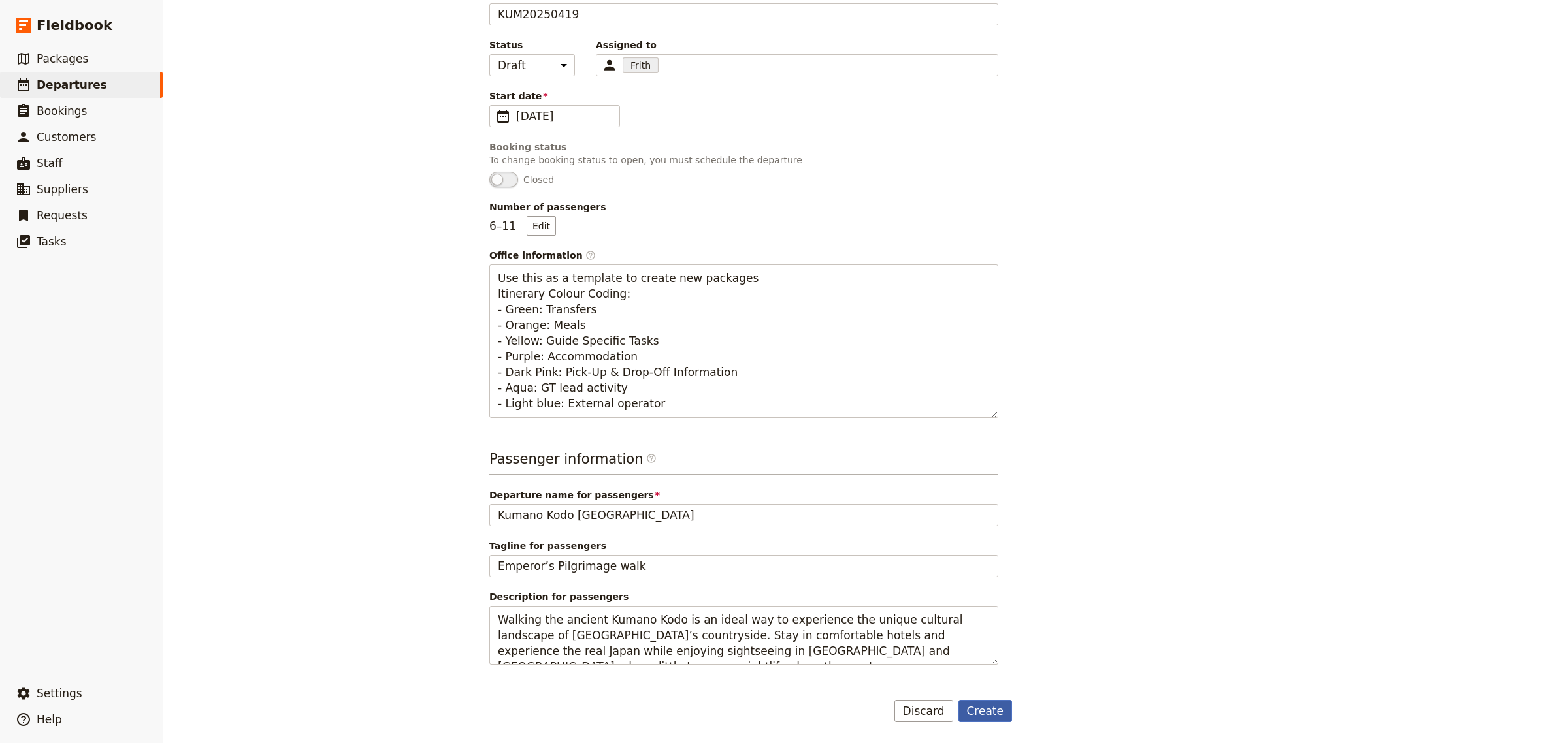
click at [978, 717] on button "Create" at bounding box center [985, 711] width 54 height 22
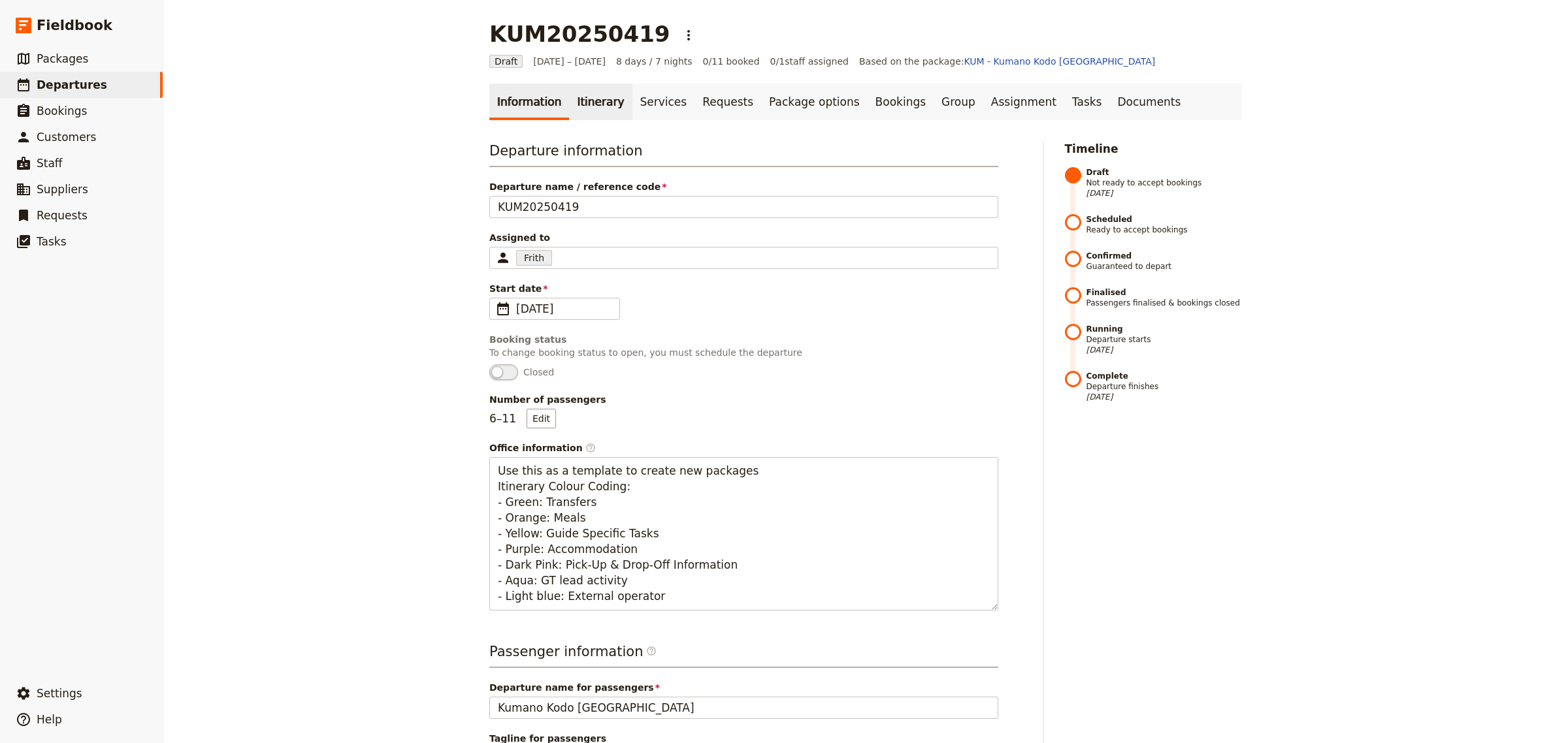
click at [592, 101] on link "Itinerary" at bounding box center [600, 102] width 63 height 37
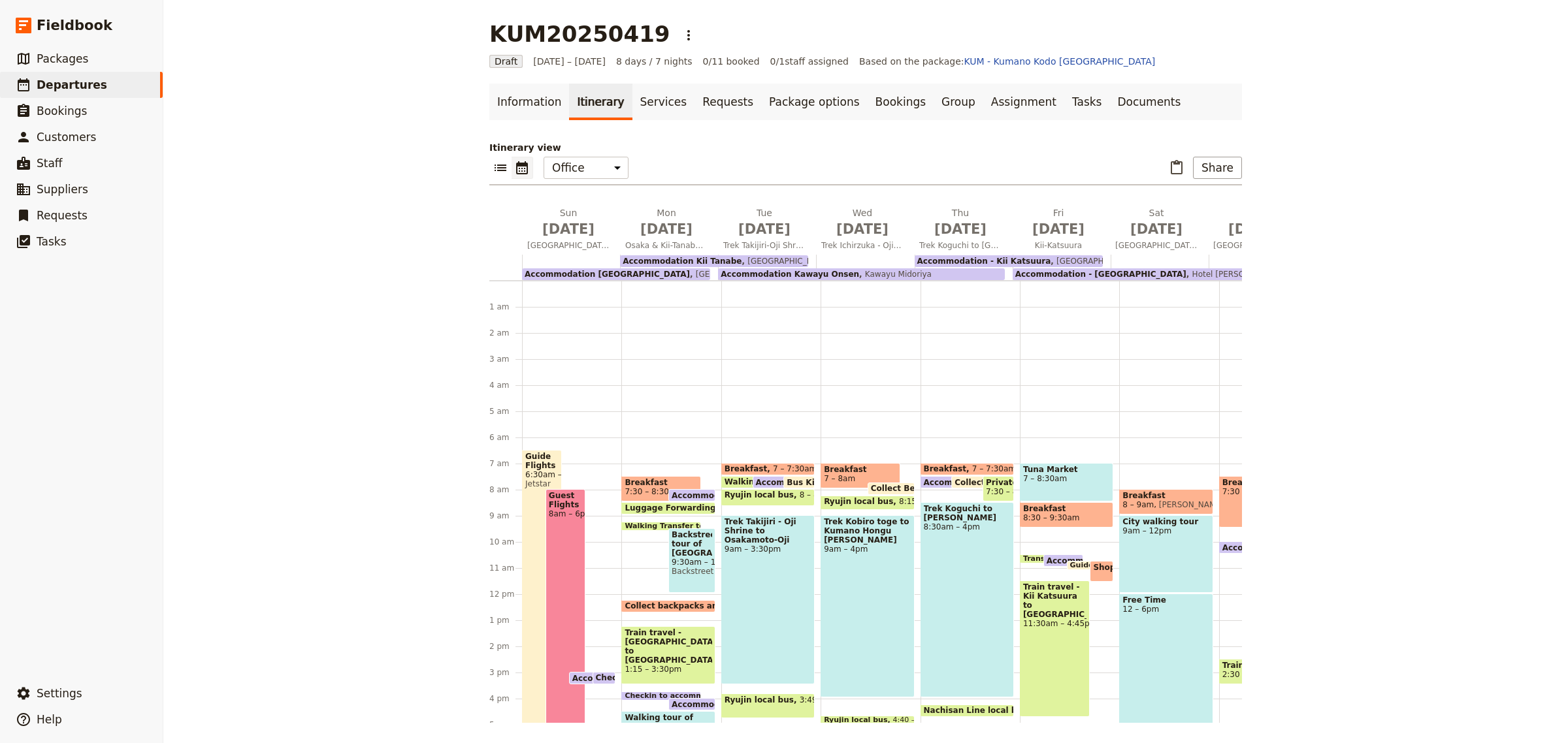
scroll to position [157, 0]
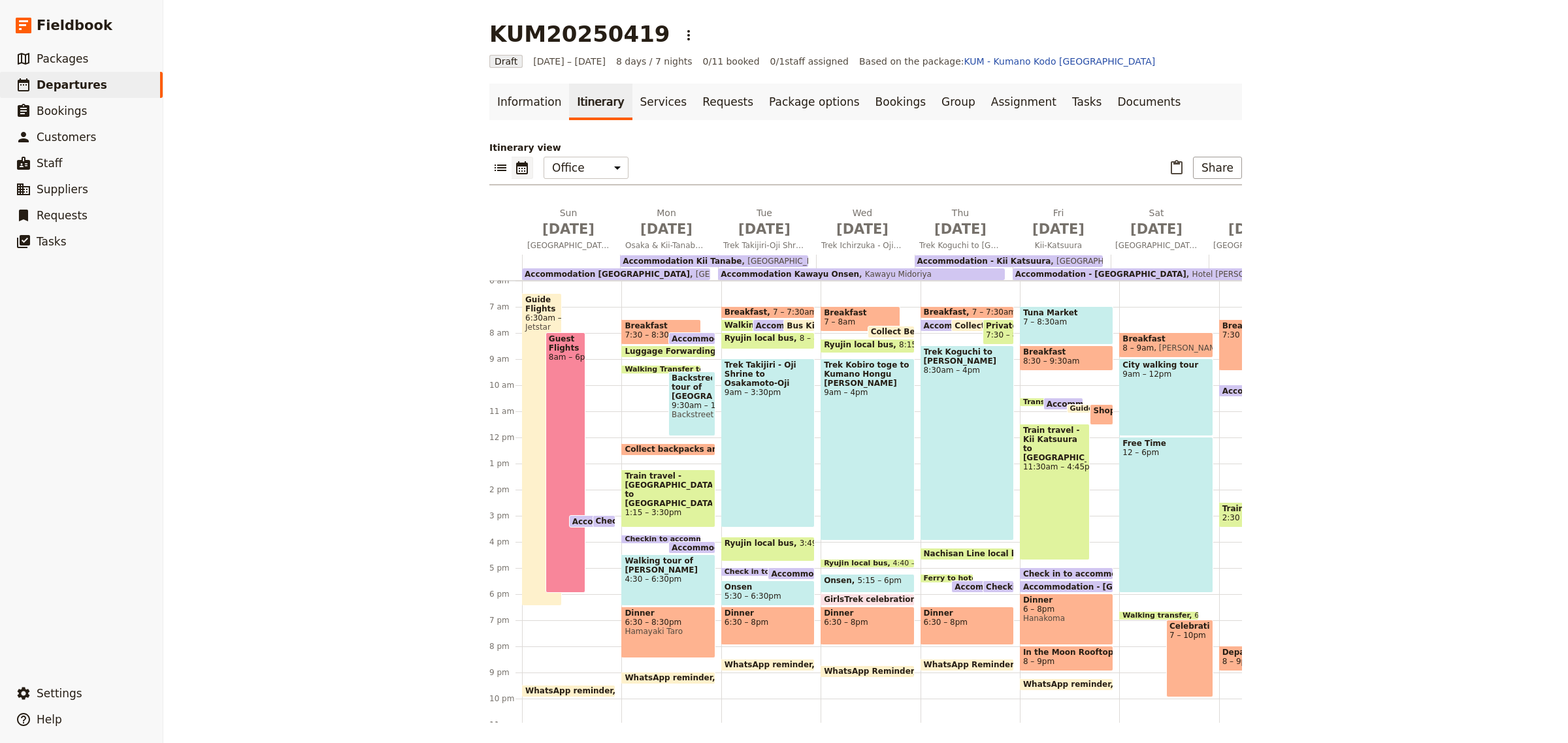
click at [572, 521] on span "Accommodation [GEOGRAPHIC_DATA]" at bounding box center [658, 521] width 171 height 9
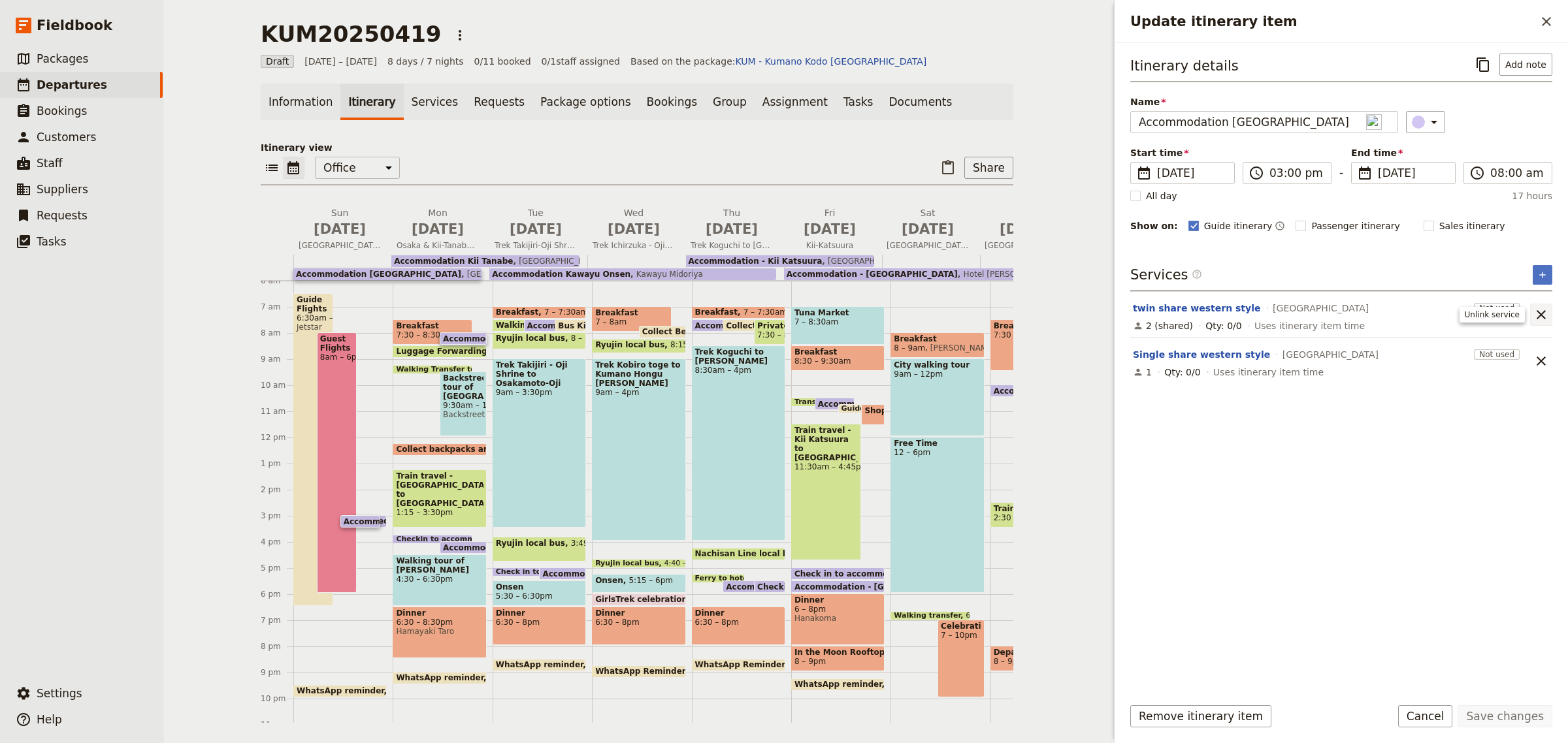
click at [1546, 309] on icon "Unlink service" at bounding box center [1541, 315] width 16 height 16
click at [1546, 311] on icon "Unlink service" at bounding box center [1541, 315] width 16 height 16
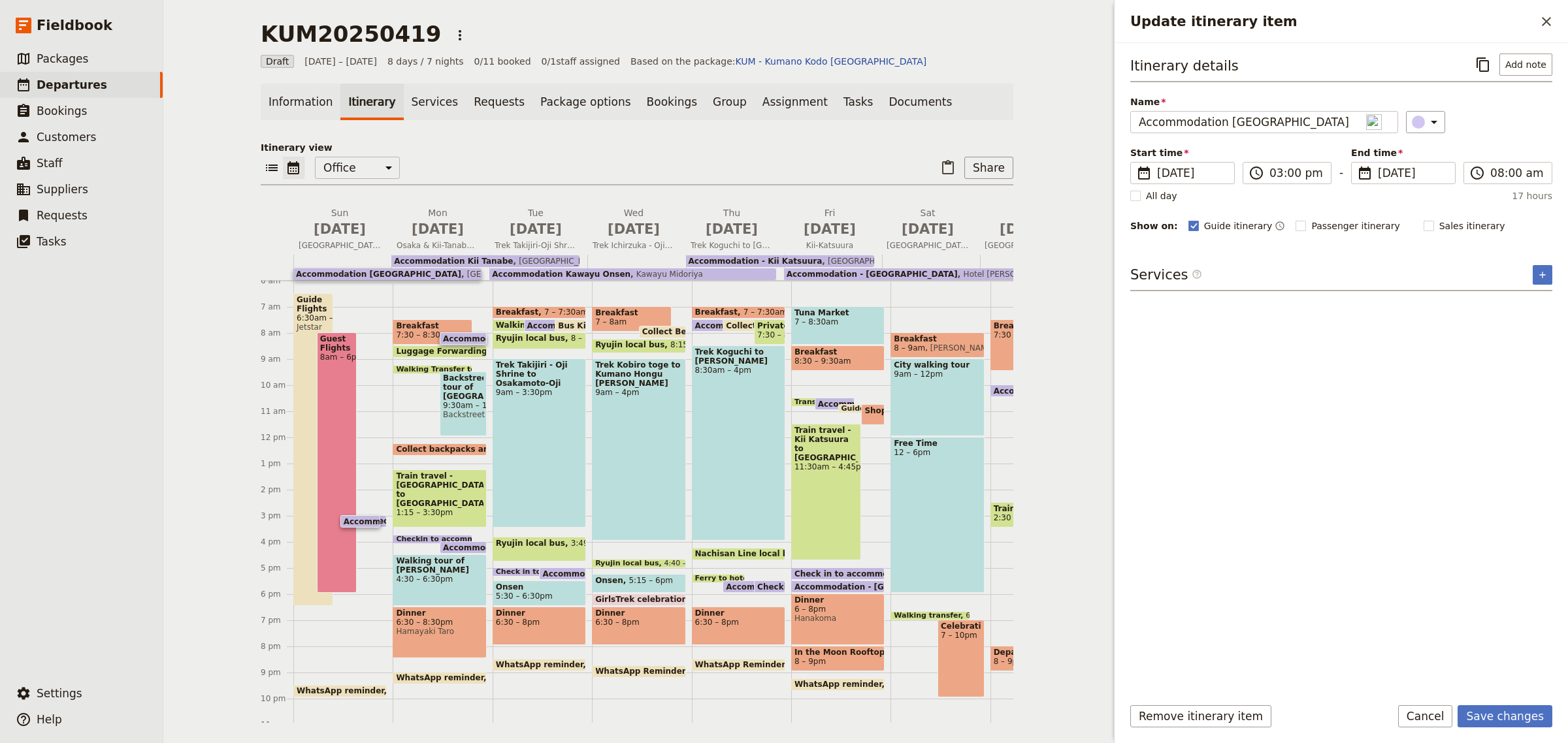
click at [1558, 275] on div "Itinerary details ​ Add note Name Accommodation [GEOGRAPHIC_DATA] ​ Start time …" at bounding box center [1341, 364] width 453 height 643
click at [1546, 275] on icon "Add service inclusion" at bounding box center [1542, 275] width 10 height 10
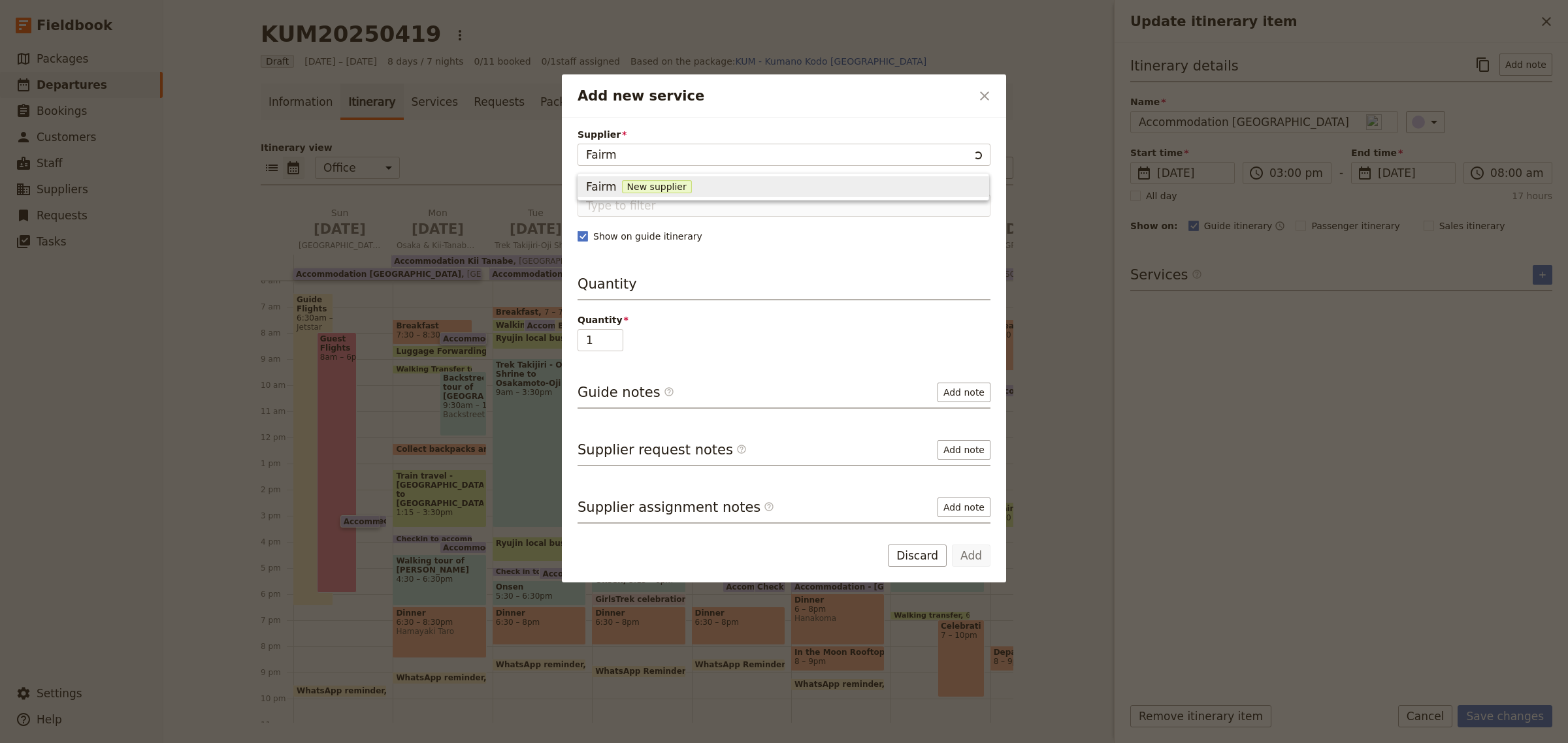
type input "Fairmo"
drag, startPoint x: 644, startPoint y: 154, endPoint x: 508, endPoint y: 148, distance: 136.1
click at [508, 743] on div "Add new service ​ Supplier Fairmo Service Show on guide itinerary Quantity Quan…" at bounding box center [784, 743] width 1568 height 0
type input "Fairfield by [PERSON_NAME]"
click at [748, 187] on span "New supplier" at bounding box center [783, 187] width 70 height 13
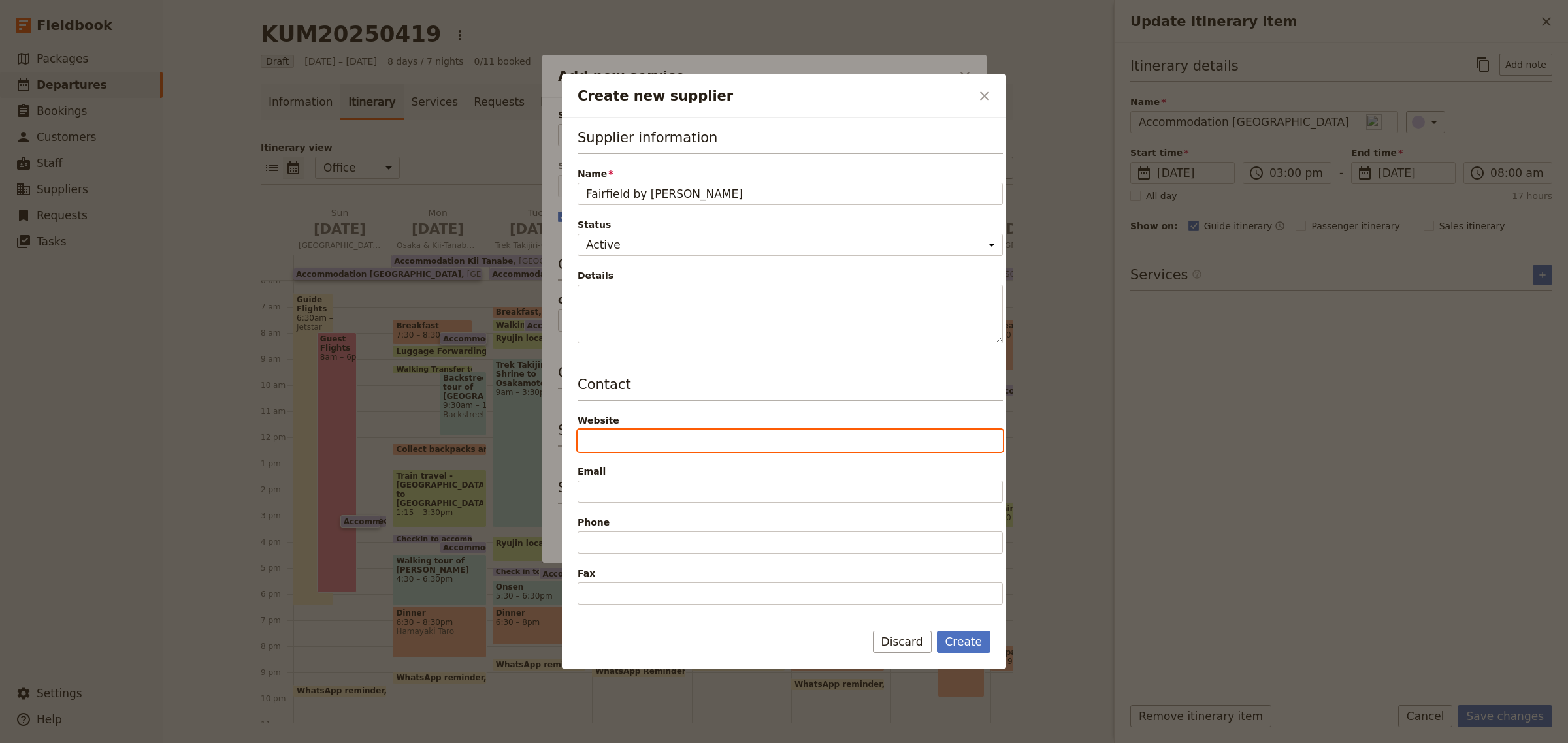
click at [616, 445] on input "Website" at bounding box center [790, 440] width 426 height 22
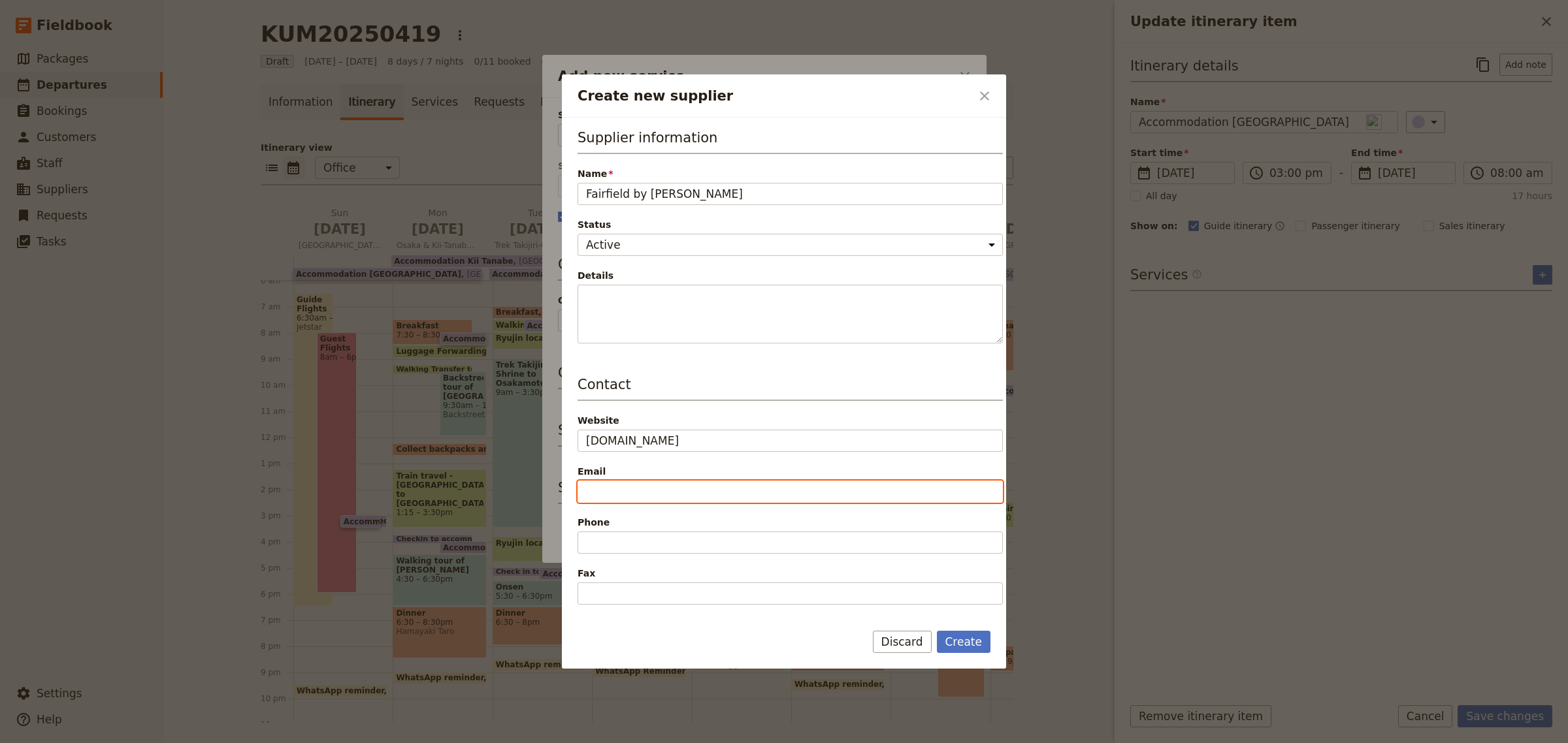
type input "[URL][DOMAIN_NAME]"
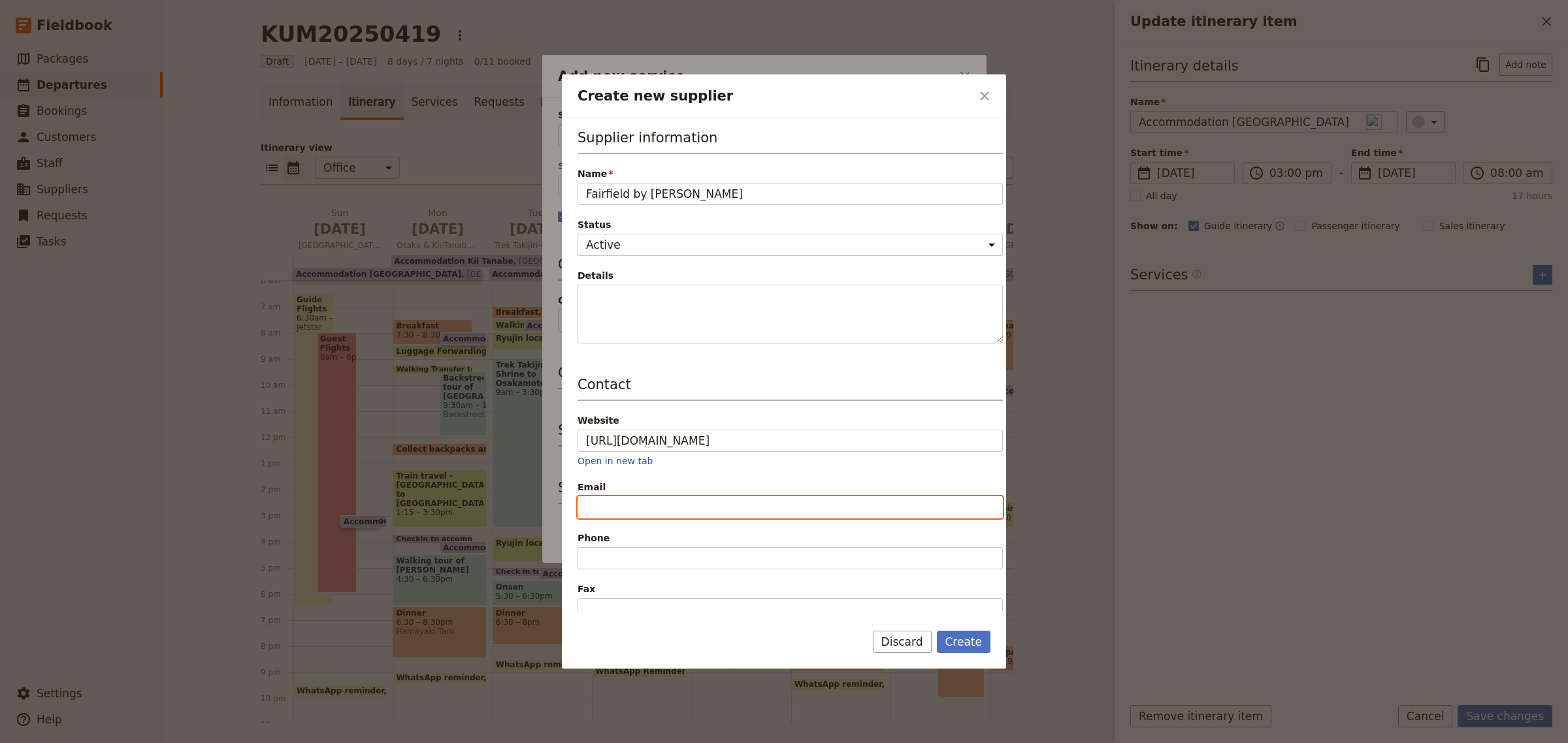
drag, startPoint x: 621, startPoint y: 495, endPoint x: 631, endPoint y: 500, distance: 11.2
click at [621, 495] on div "Email" at bounding box center [790, 499] width 426 height 37
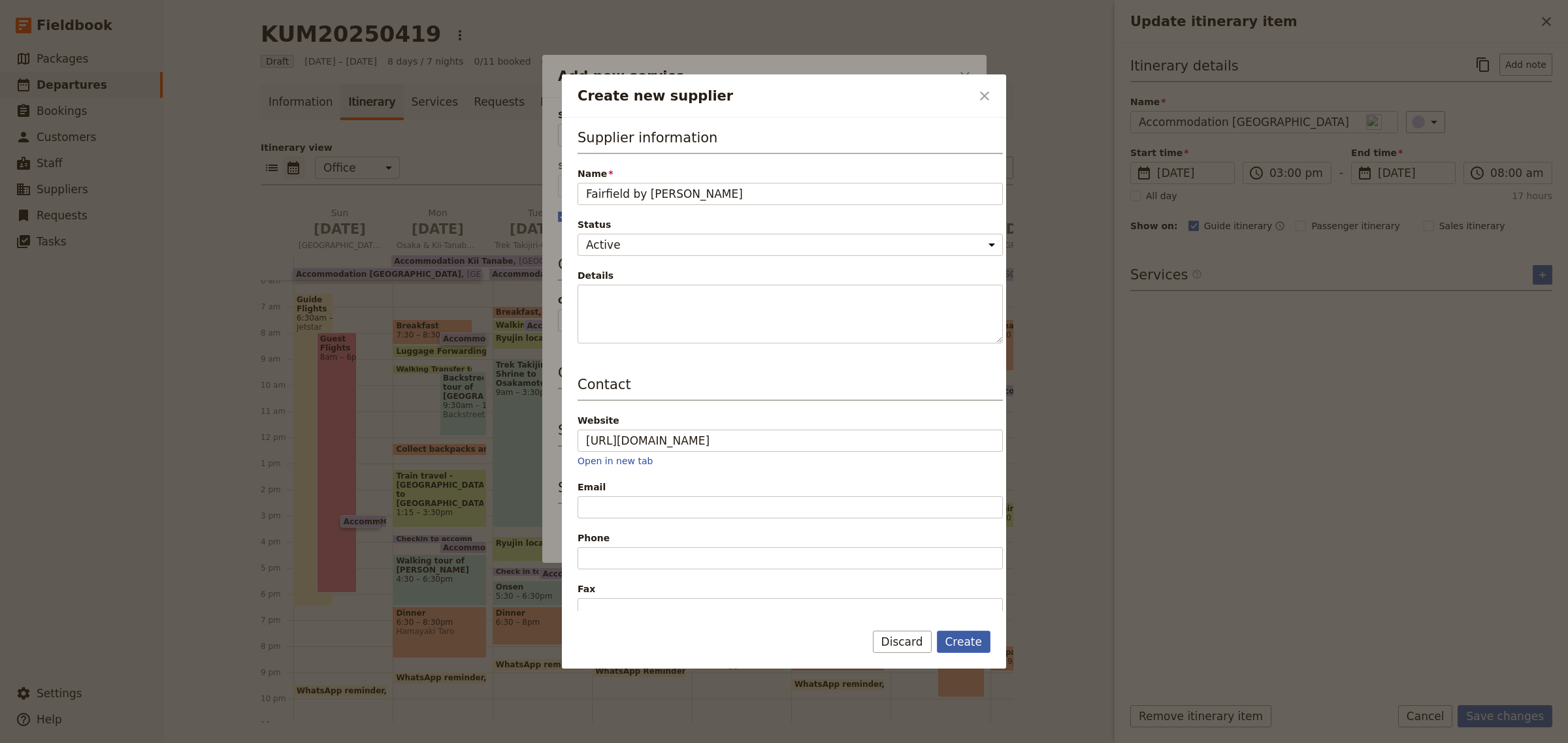
click at [969, 644] on button "Create" at bounding box center [964, 642] width 54 height 22
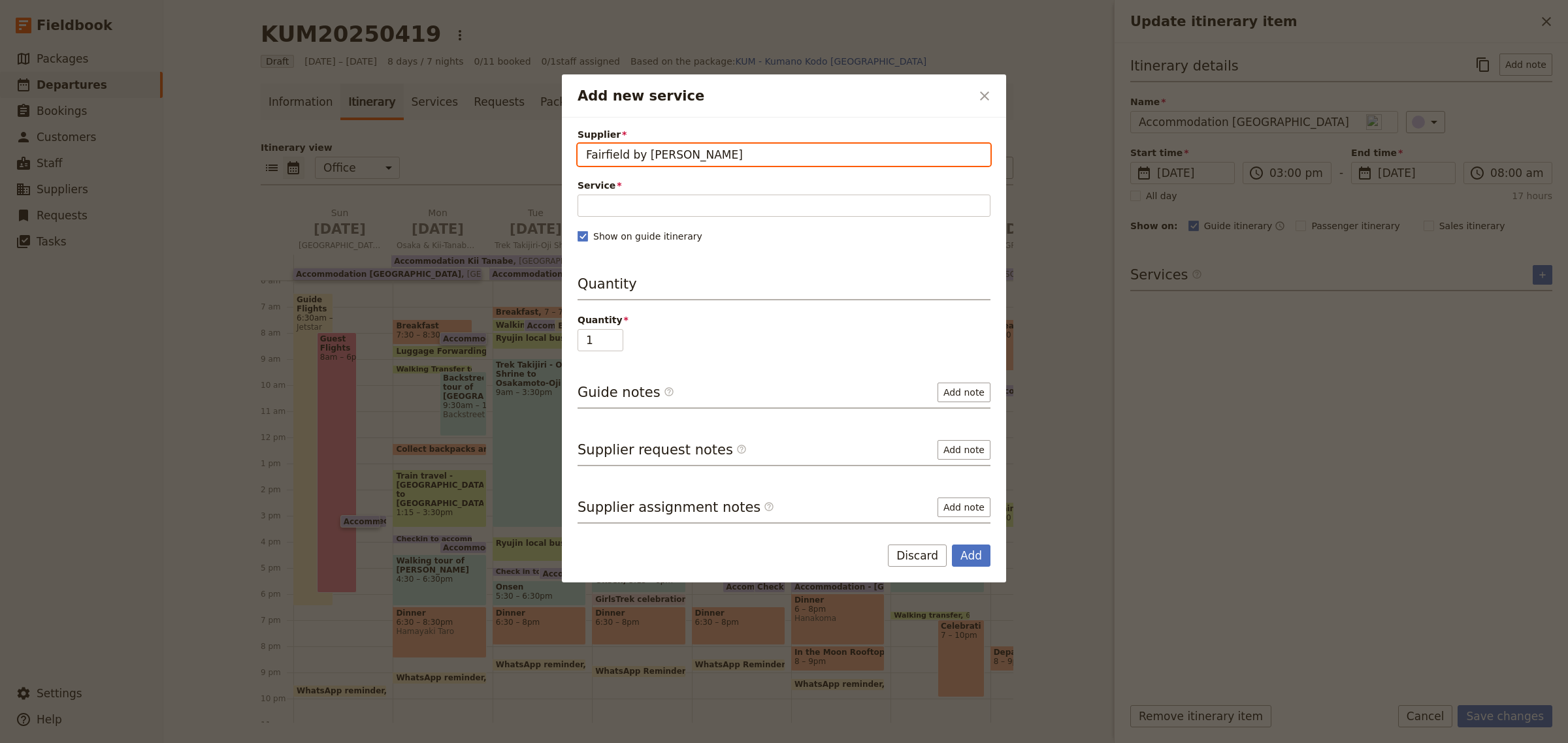
type input "Fairfield by [PERSON_NAME]"
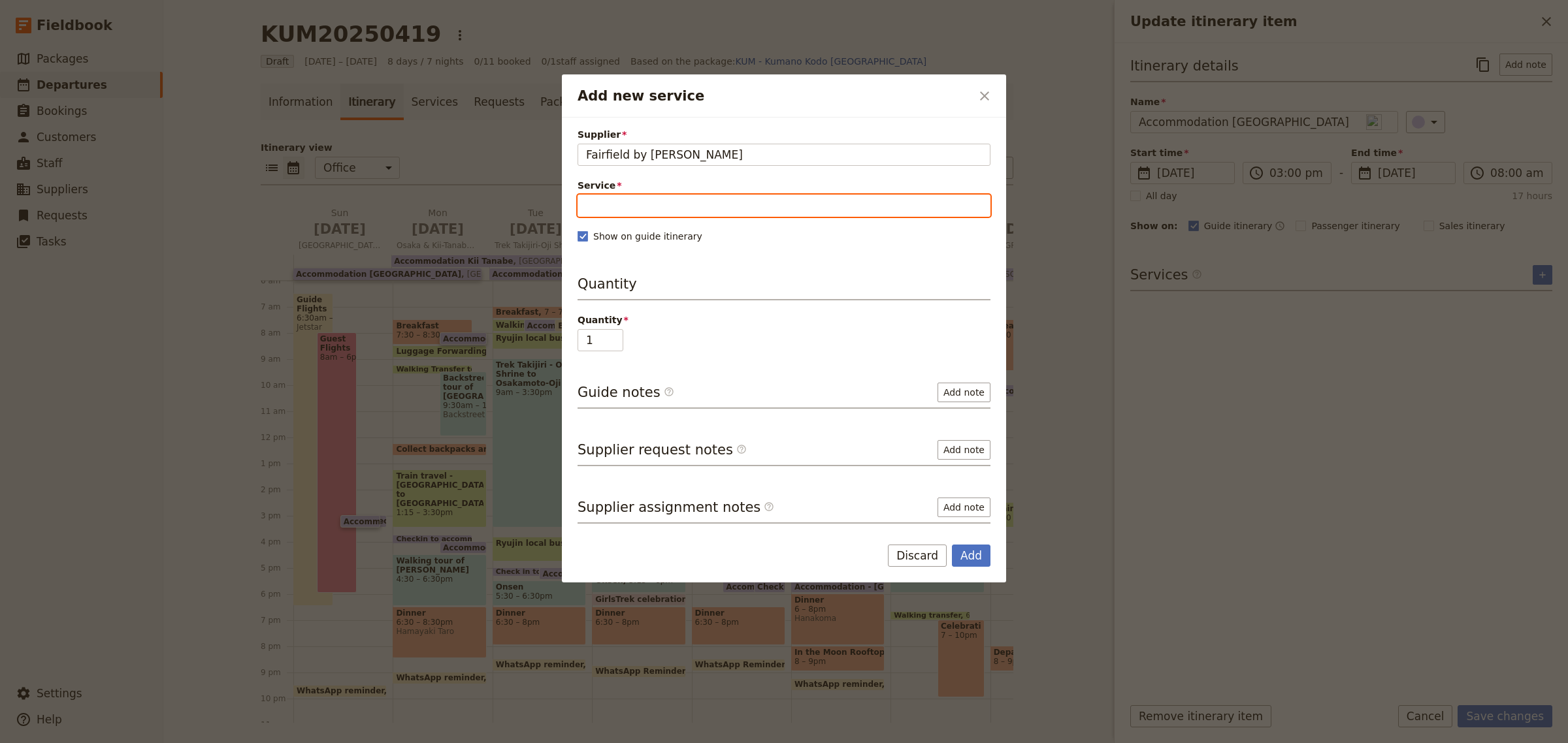
click at [683, 213] on input "Service" at bounding box center [783, 205] width 412 height 22
type input "Twin Share"
click at [685, 233] on span "New service" at bounding box center [684, 237] width 66 height 13
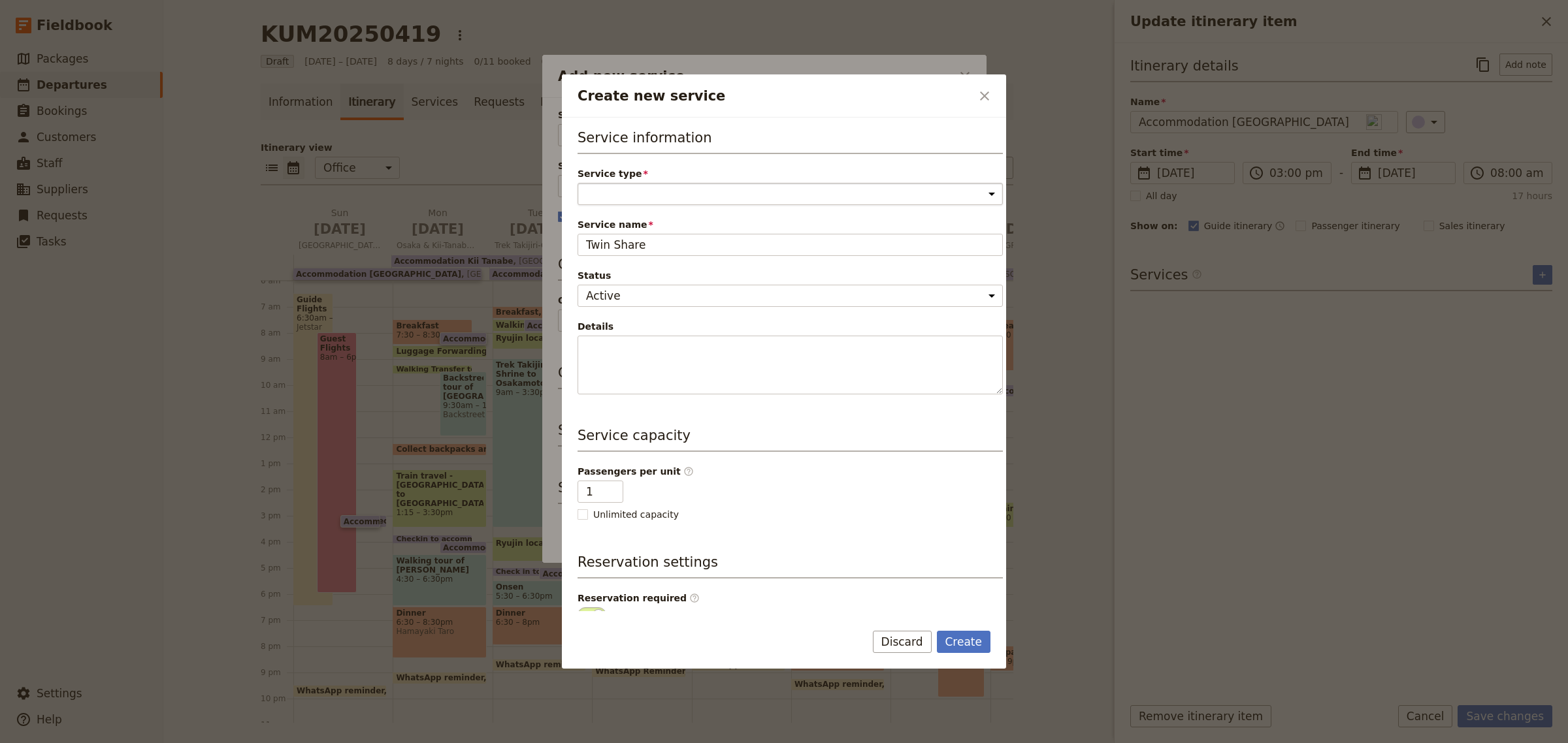
click at [683, 194] on select "Accommodation Activity Transport Flight Food and beverage Other" at bounding box center [790, 194] width 426 height 22
select select "AccommodationService"
click at [577, 183] on select "Accommodation Activity Transport Flight Food and beverage Other" at bounding box center [790, 194] width 426 height 22
click at [596, 492] on input "1" at bounding box center [600, 491] width 45 height 22
type input "2"
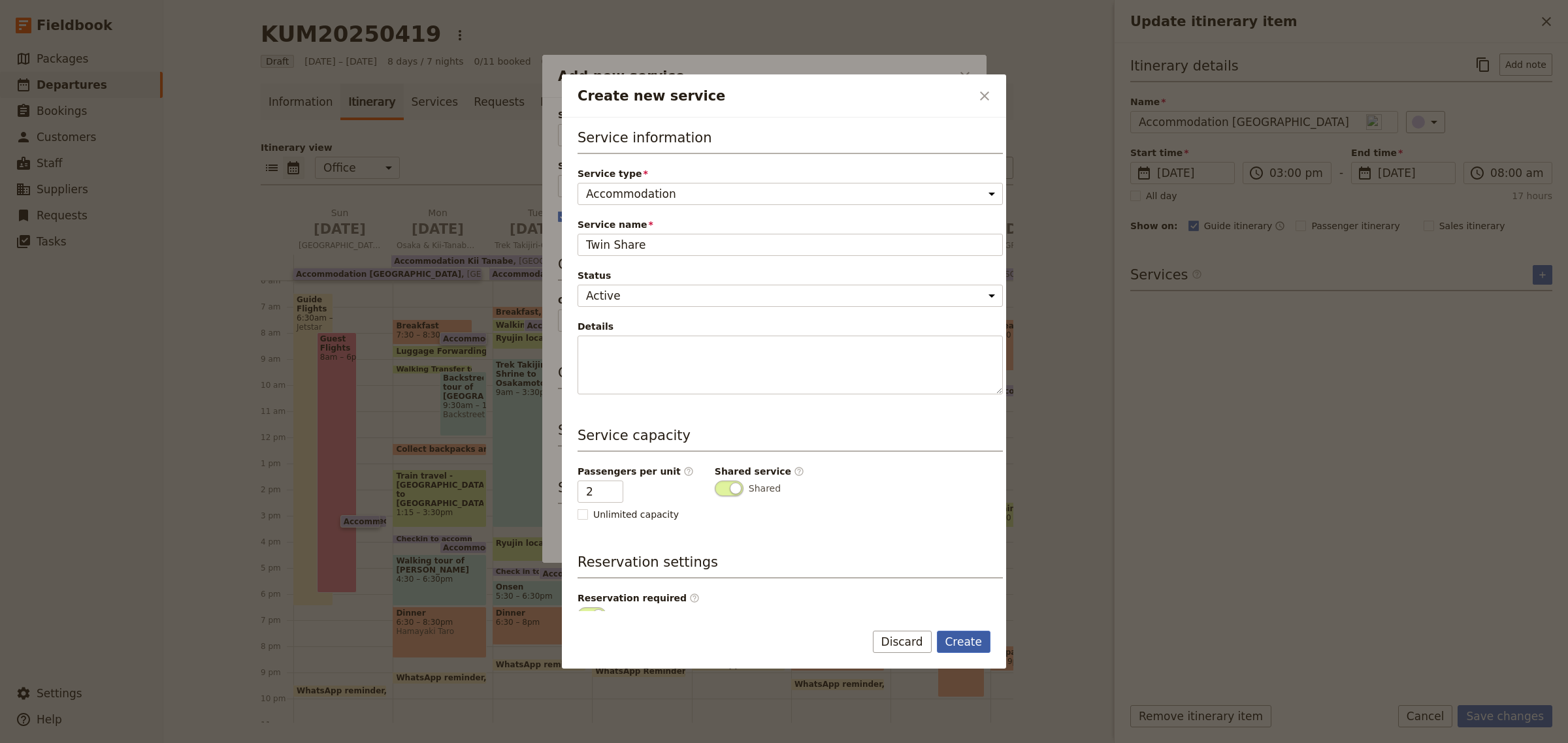
click at [973, 650] on button "Create" at bounding box center [964, 642] width 54 height 22
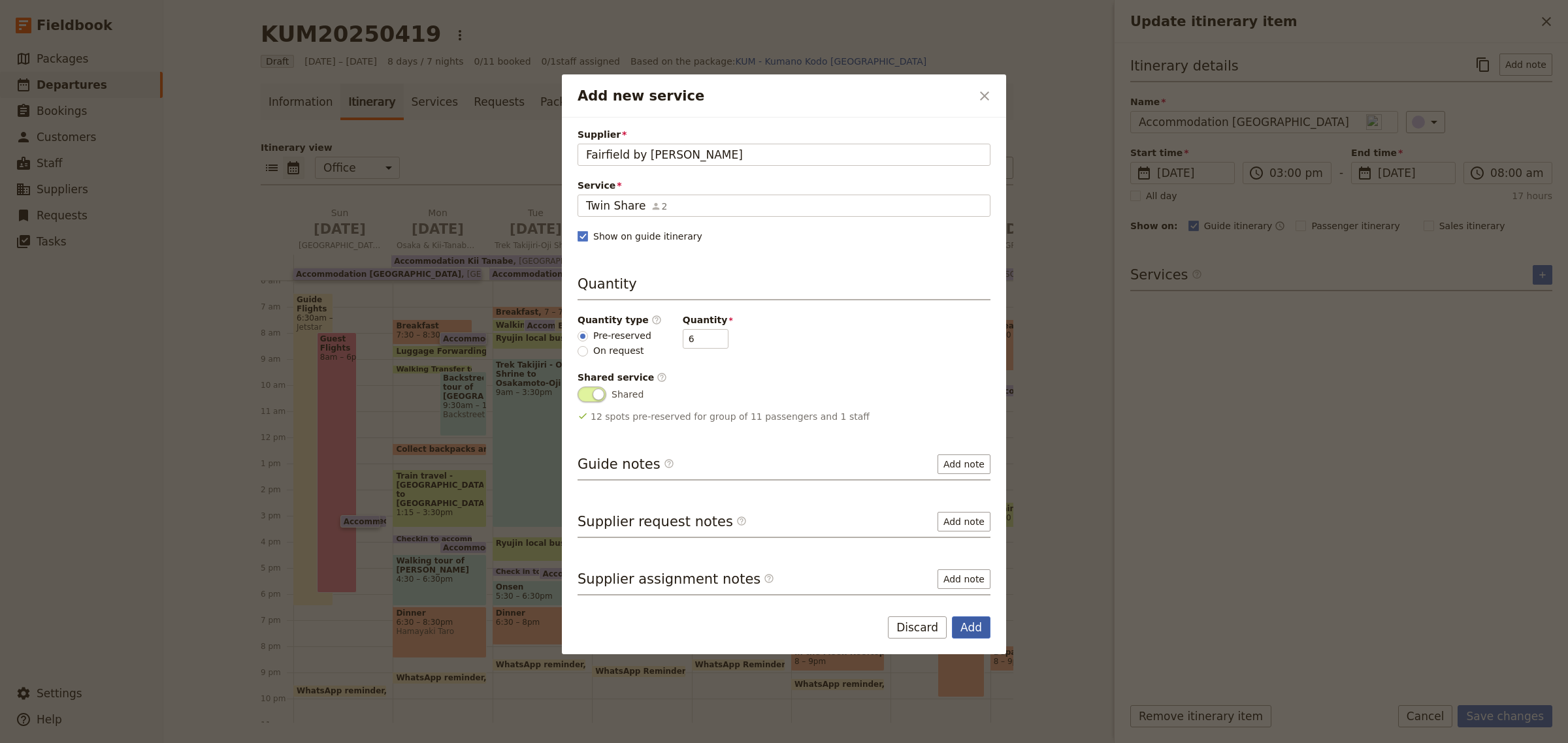
click at [962, 623] on button "Add" at bounding box center [971, 627] width 38 height 22
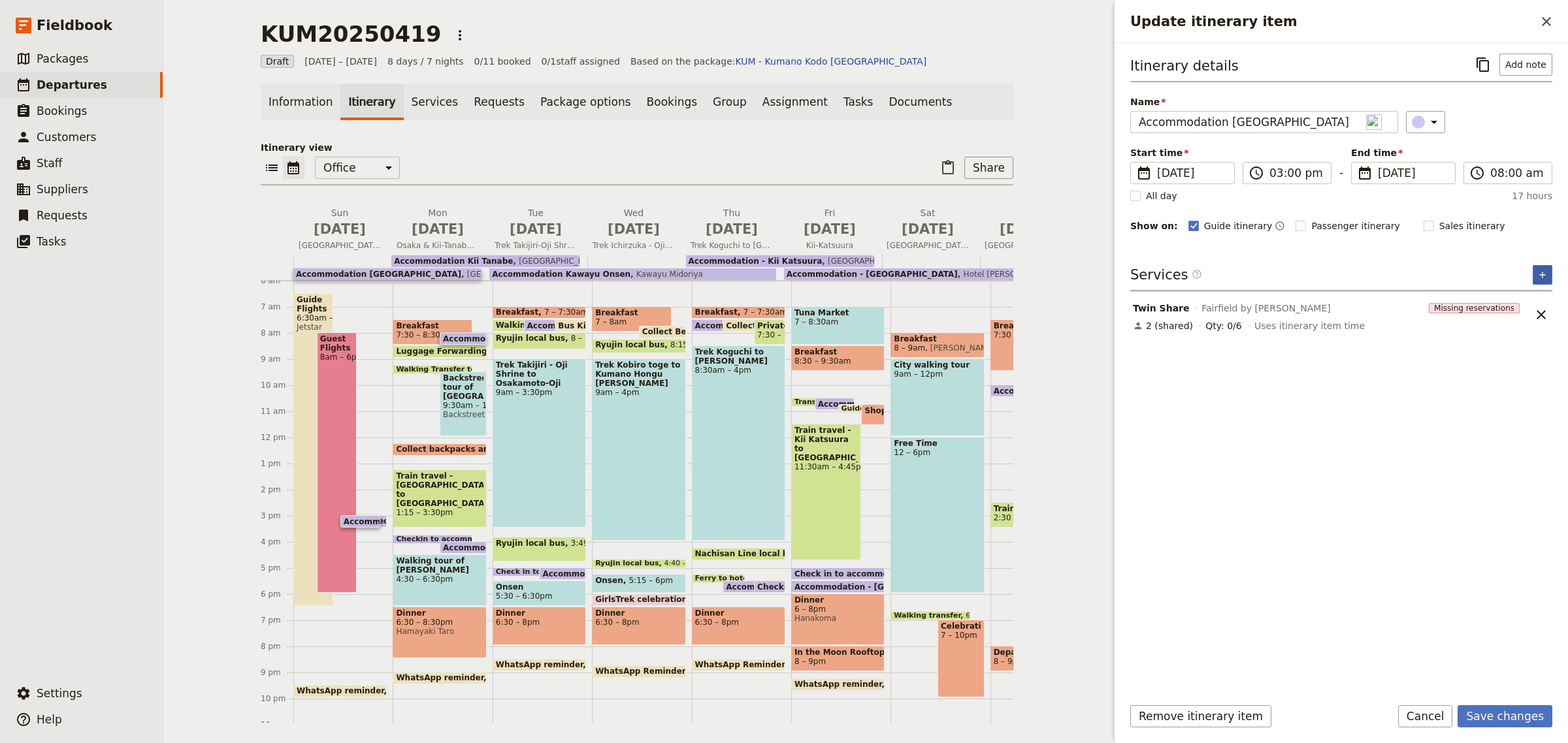
click at [1544, 281] on button "​" at bounding box center [1542, 275] width 19 height 19
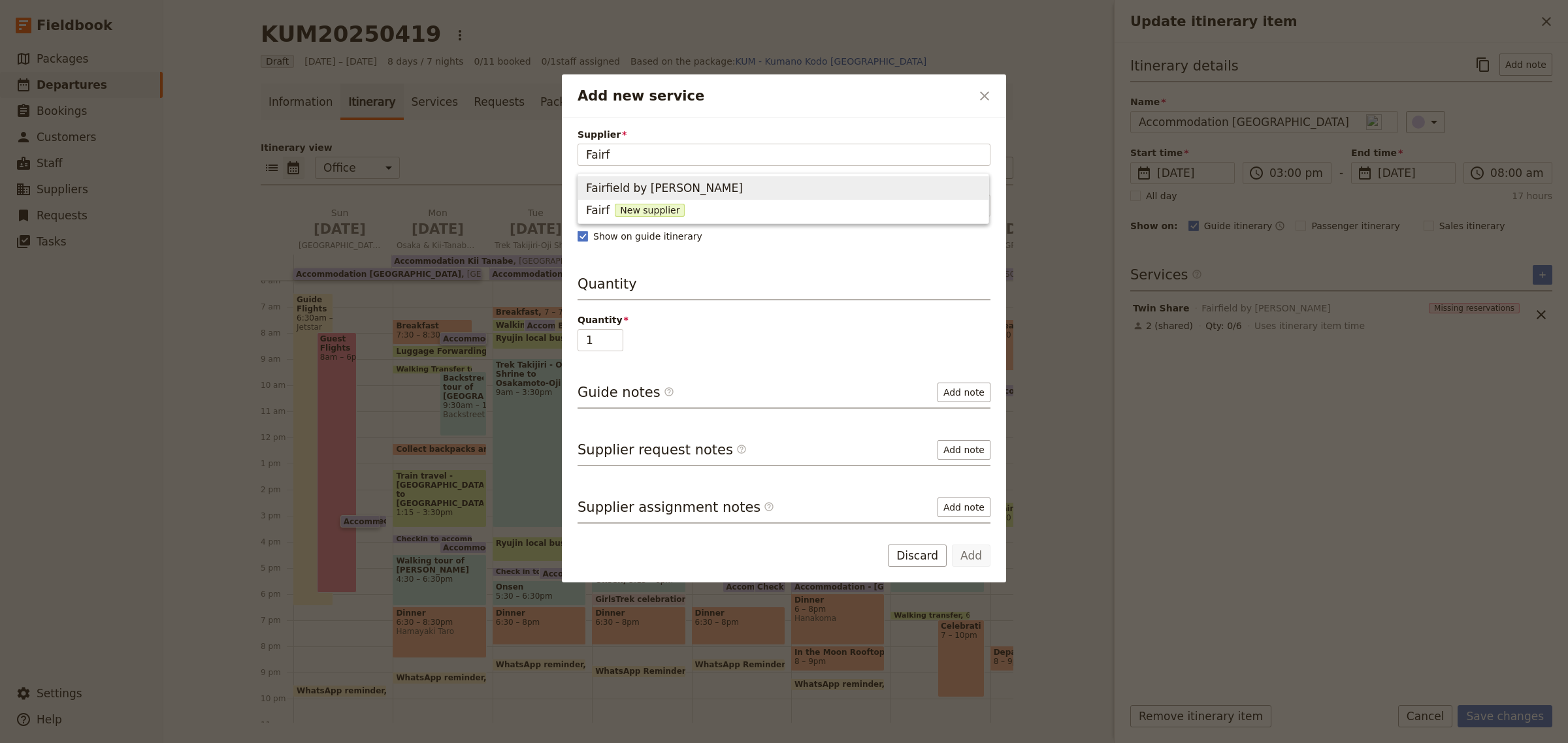
click at [658, 187] on span "Fairfield by [PERSON_NAME]" at bounding box center [665, 188] width 157 height 16
type input "Fairfield by [PERSON_NAME]"
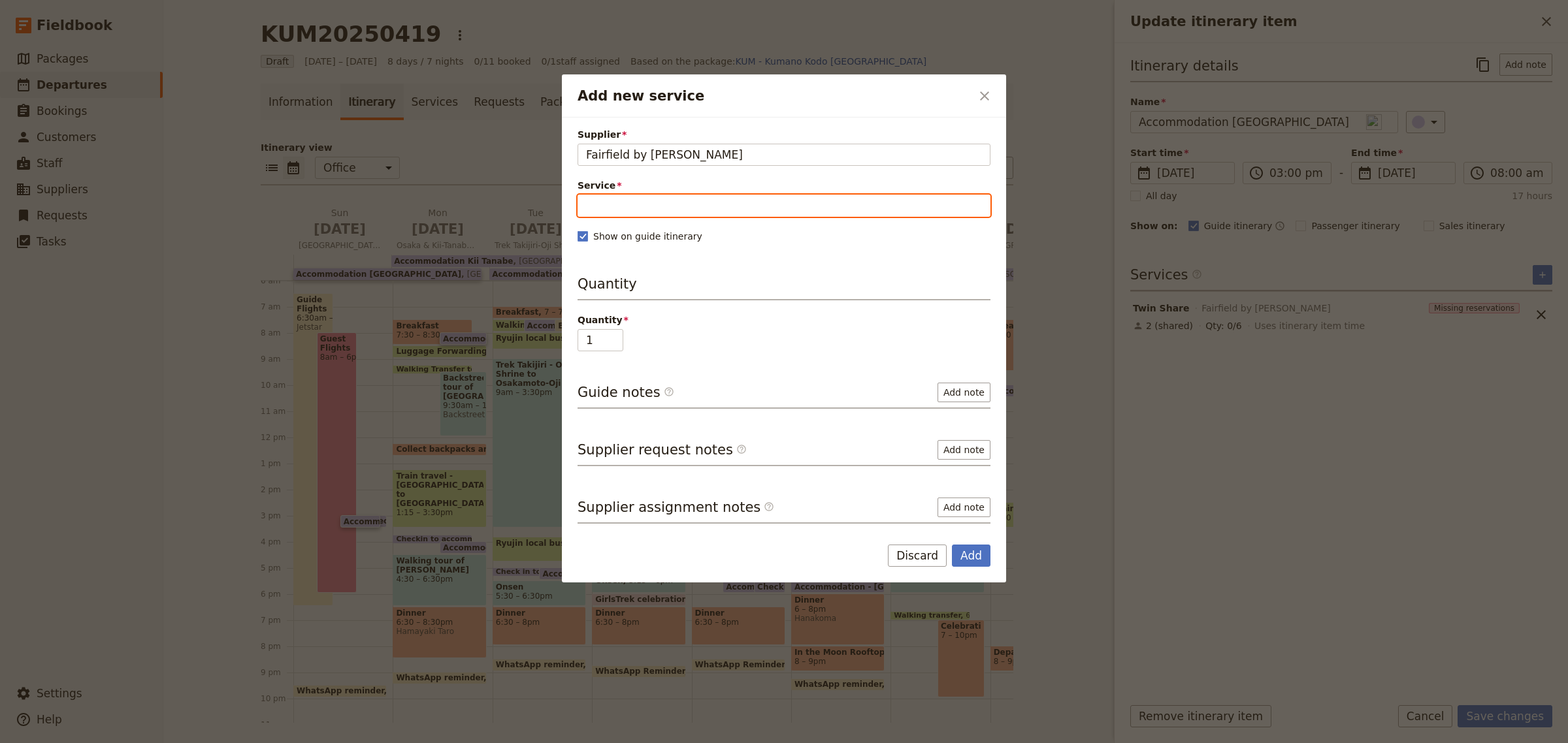
click at [649, 204] on input "Service" at bounding box center [783, 205] width 412 height 22
type input "[GEOGRAPHIC_DATA]"
click at [708, 242] on span "New service" at bounding box center [741, 237] width 66 height 13
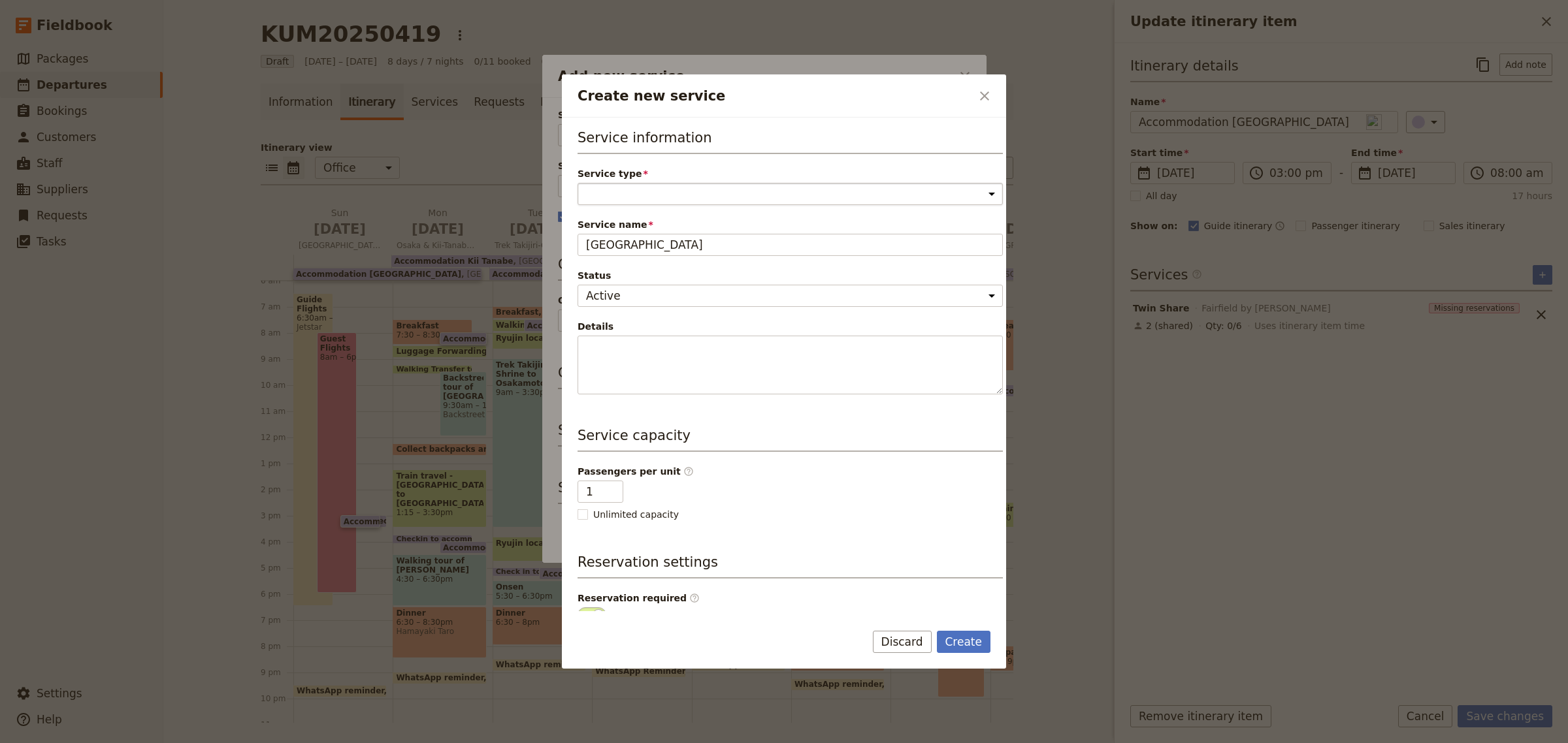
click at [606, 200] on select "Accommodation Activity Transport Flight Food and beverage Other" at bounding box center [790, 194] width 426 height 22
select select "AccommodationService"
click at [577, 183] on select "Accommodation Activity Transport Flight Food and beverage Other" at bounding box center [790, 194] width 426 height 22
click at [962, 648] on button "Create" at bounding box center [964, 642] width 54 height 22
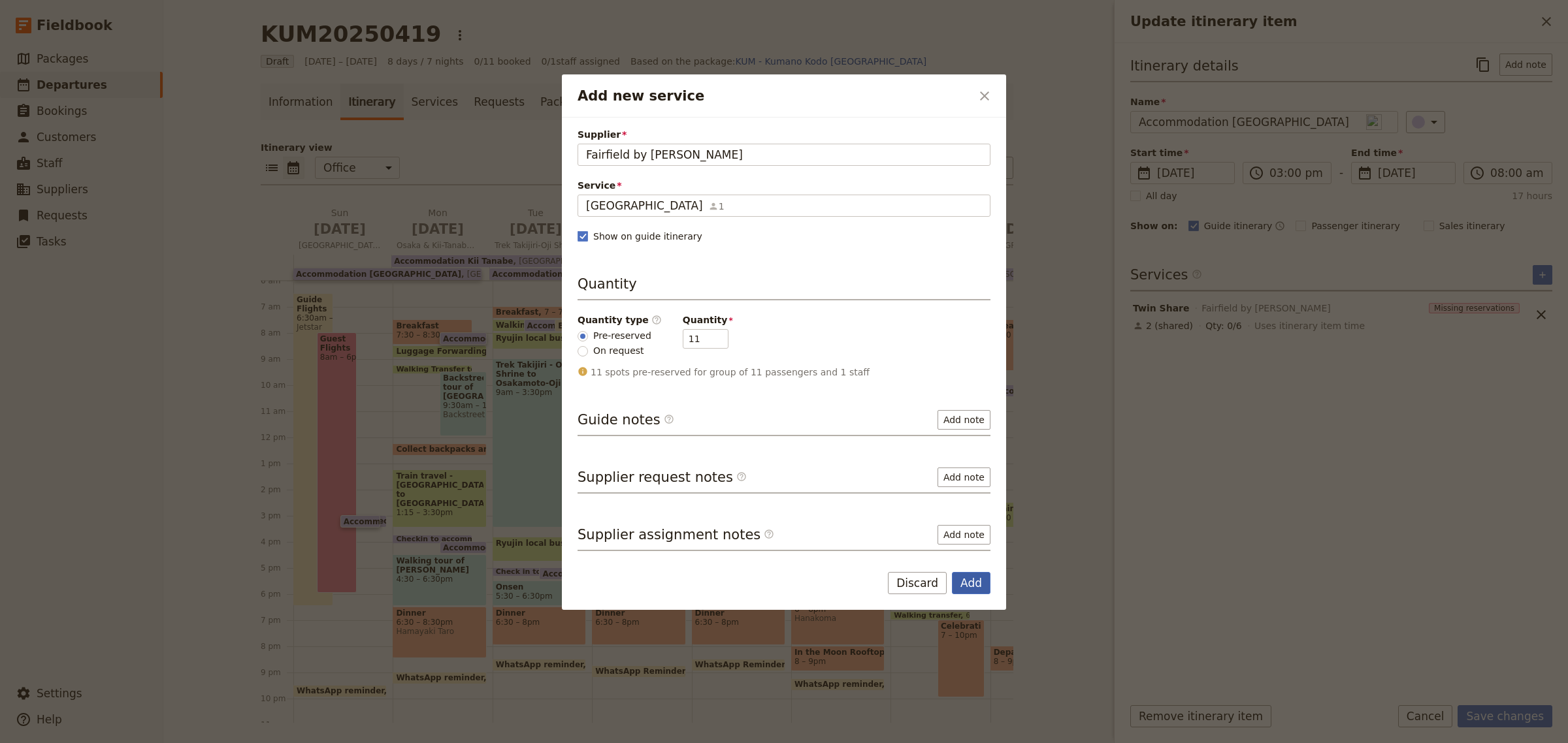
click at [978, 576] on button "Add" at bounding box center [971, 583] width 38 height 22
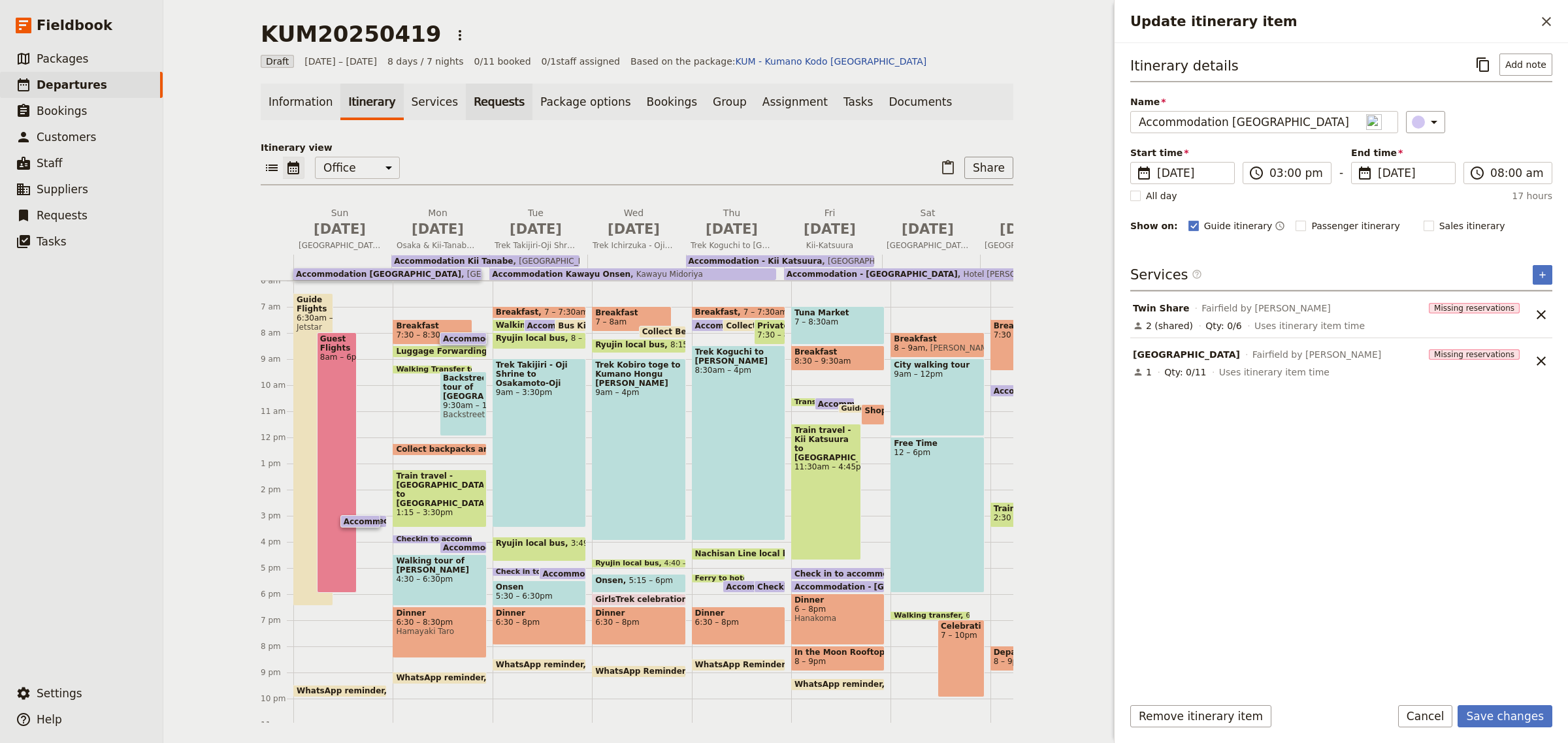
click at [472, 102] on link "Requests" at bounding box center [499, 102] width 66 height 37
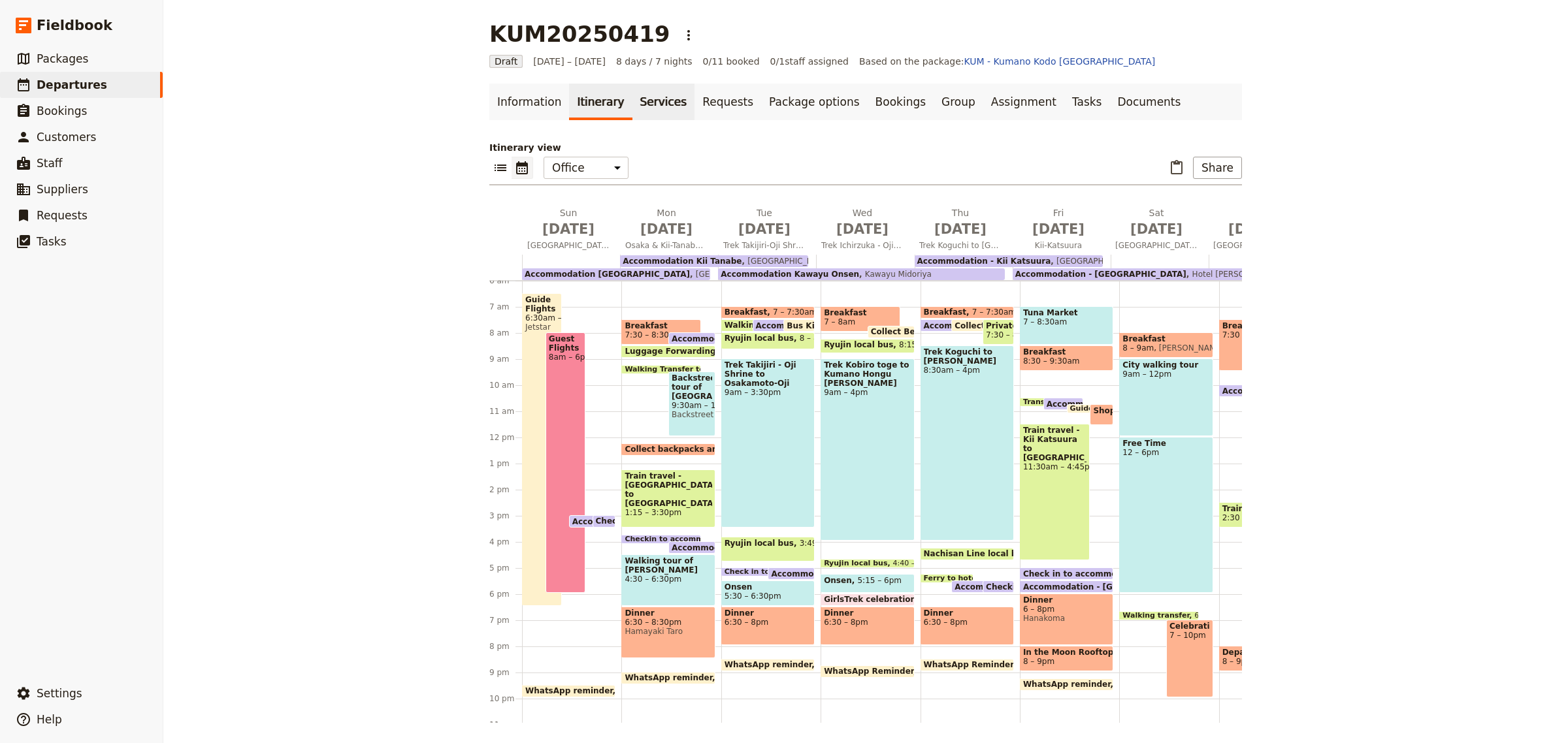
click at [632, 106] on link "Services" at bounding box center [664, 102] width 63 height 37
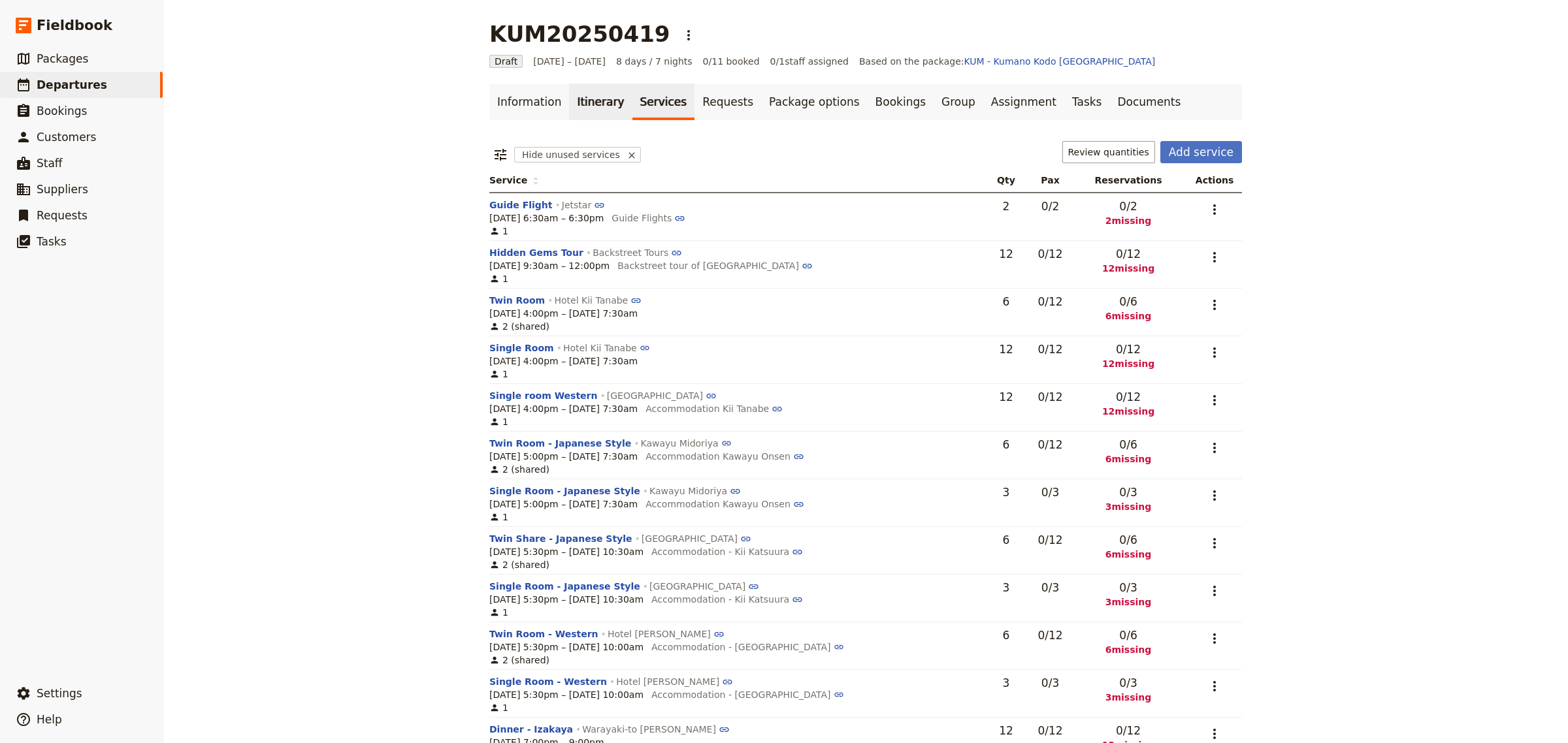
click at [575, 98] on link "Itinerary" at bounding box center [600, 102] width 63 height 37
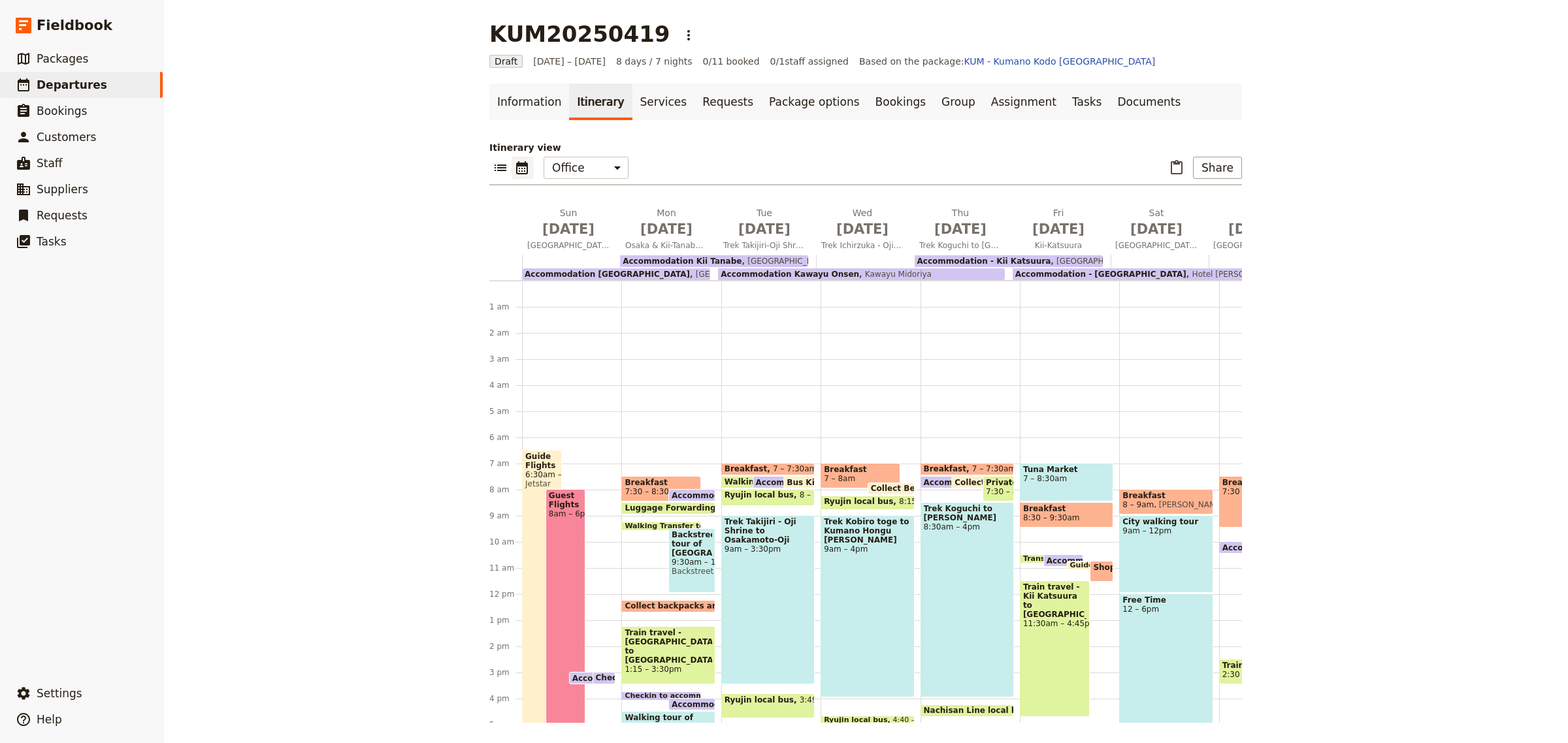
scroll to position [157, 0]
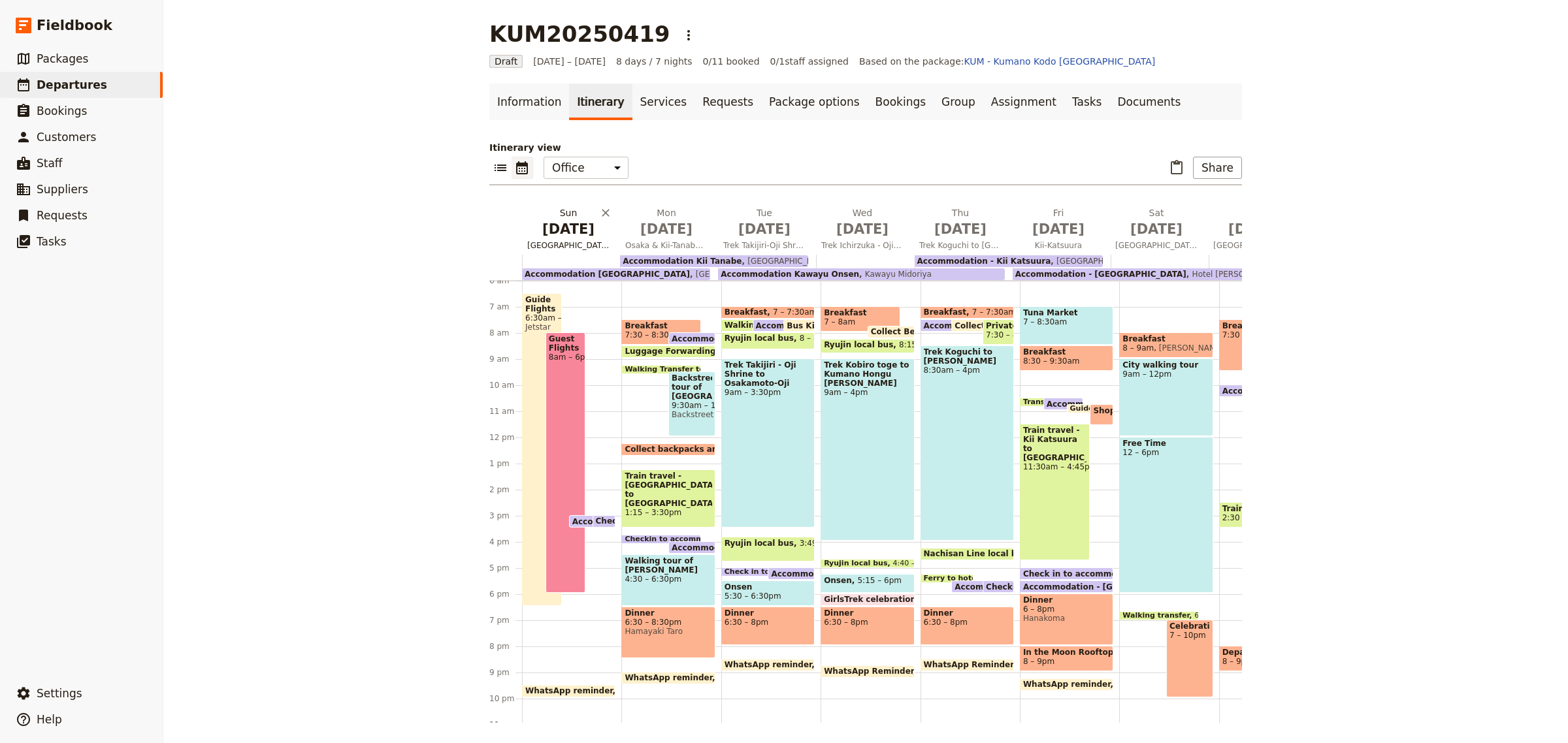
click at [578, 237] on span "[DATE]" at bounding box center [568, 229] width 82 height 19
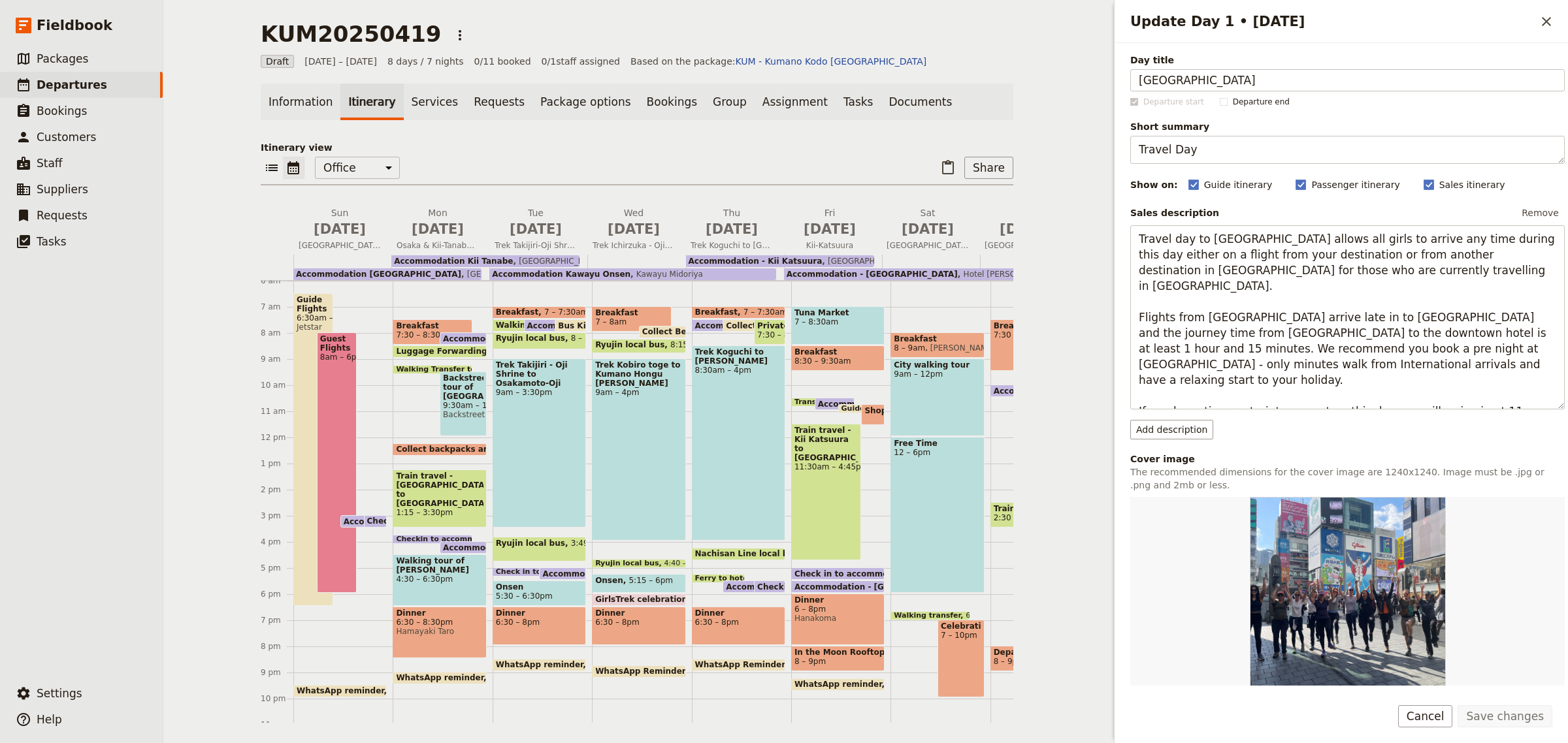
click at [376, 518] on span "Check in to accommodation" at bounding box center [431, 521] width 128 height 9
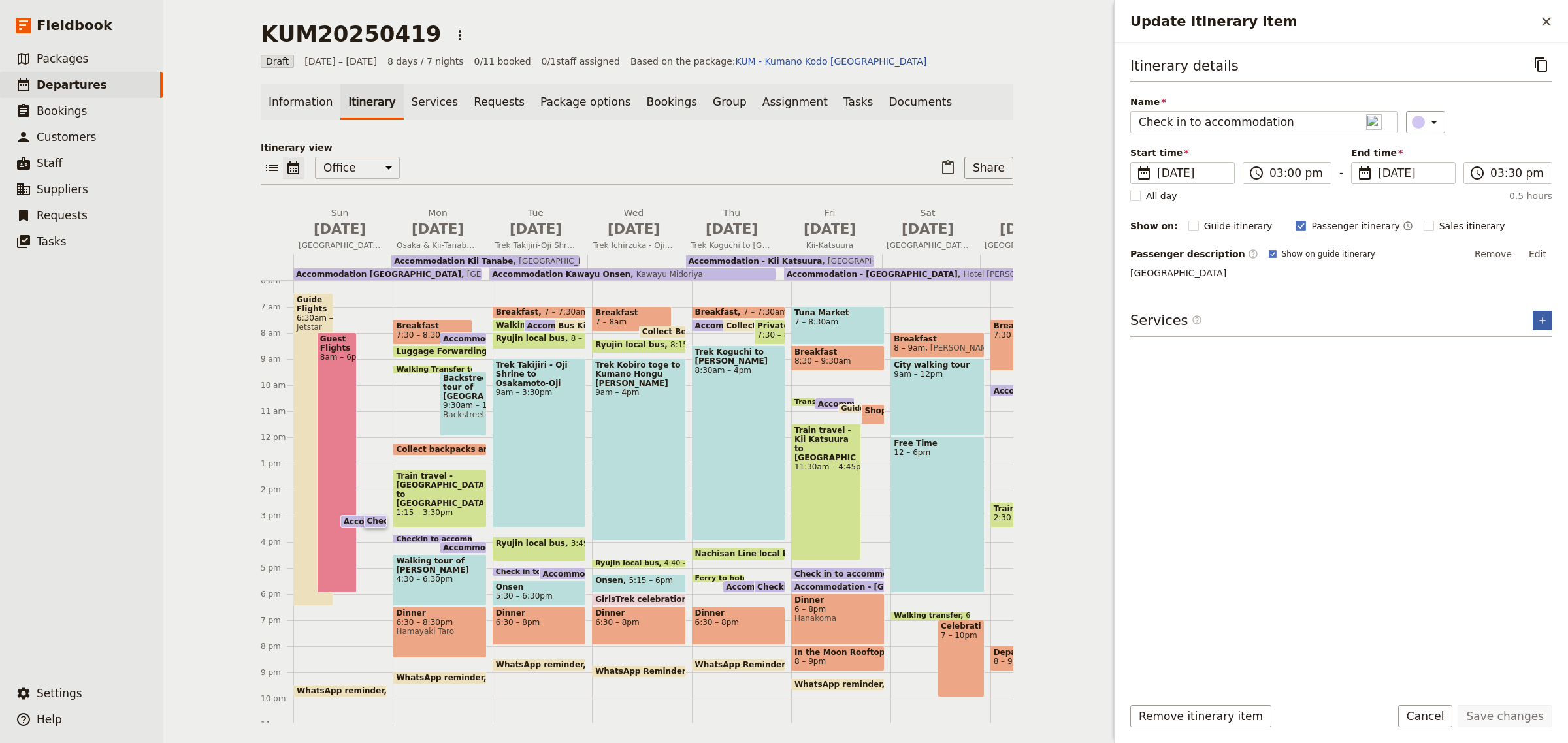
click at [1544, 324] on icon "Add service inclusion" at bounding box center [1542, 321] width 10 height 10
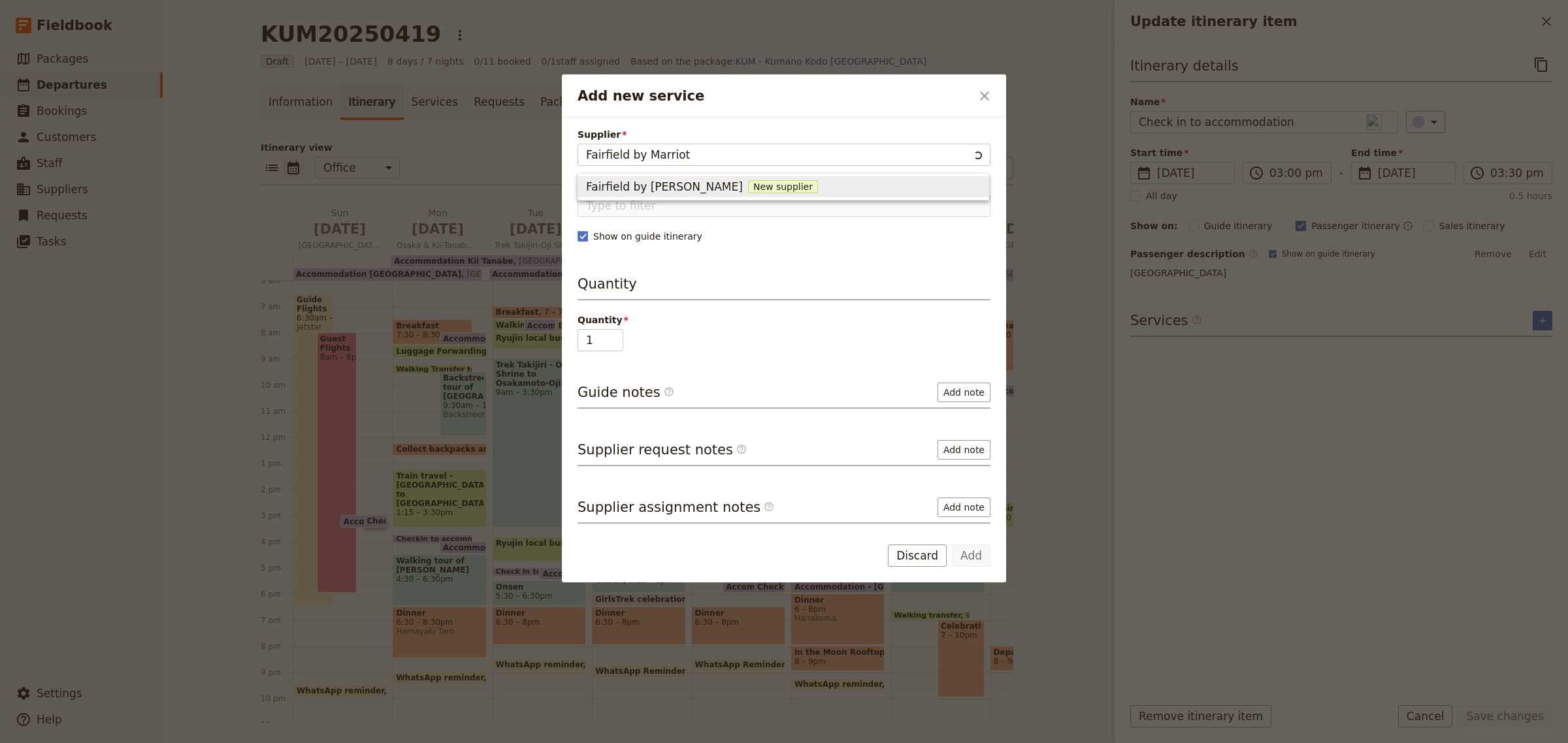
type input "Fairfield by [PERSON_NAME]"
click at [748, 189] on span "New supplier" at bounding box center [783, 187] width 70 height 13
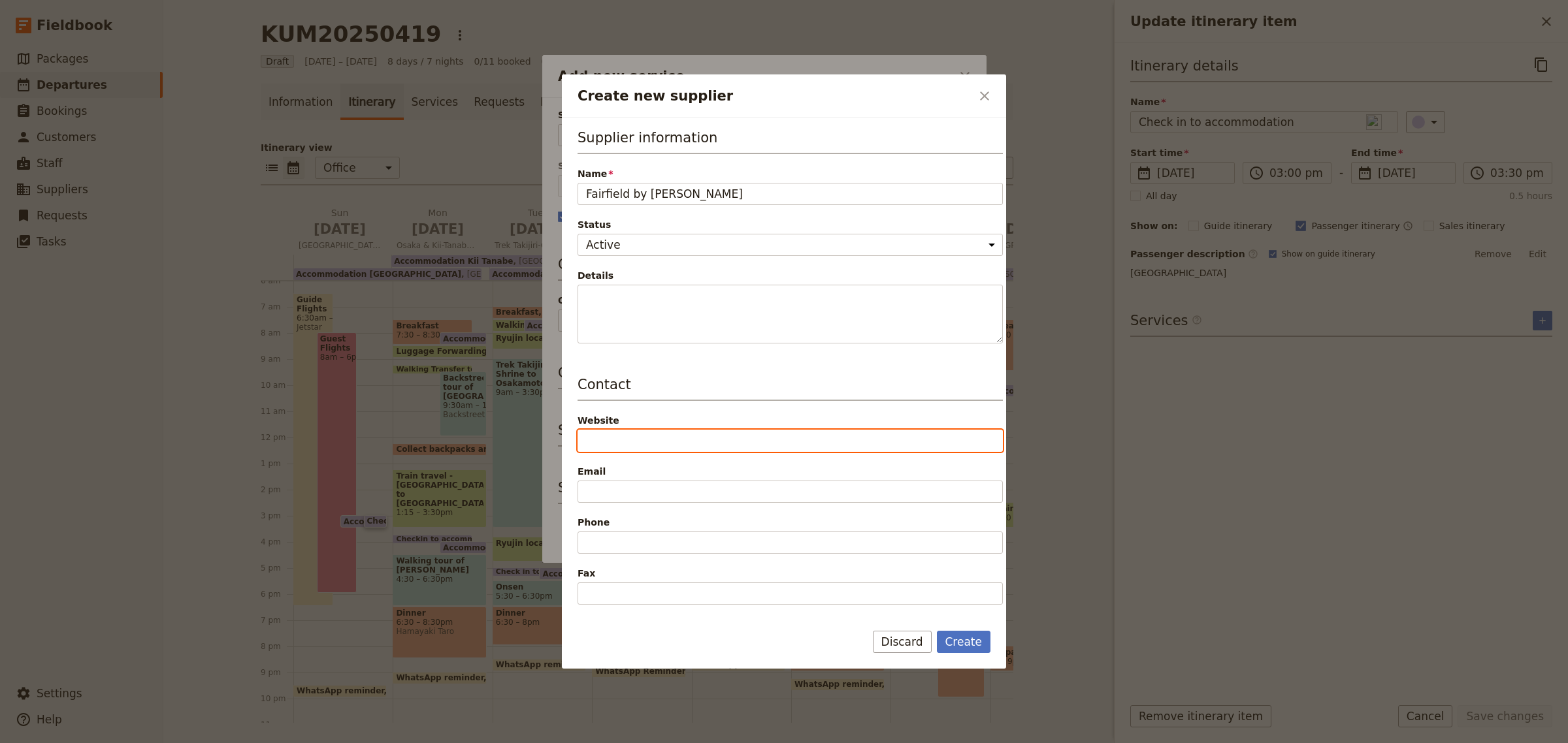
click at [642, 439] on input "Website" at bounding box center [790, 440] width 426 height 22
type input "[URL][DOMAIN_NAME]"
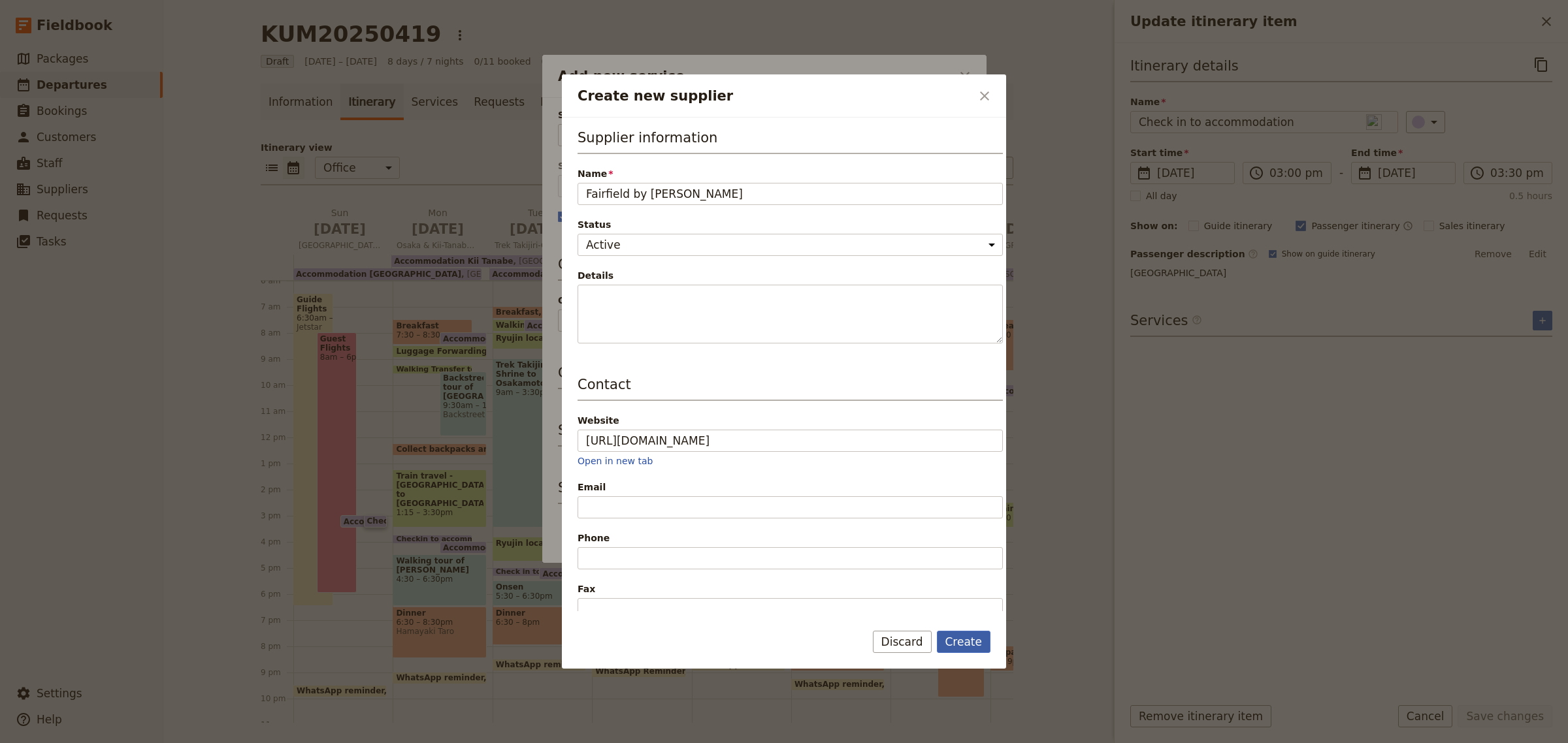
click at [967, 642] on button "Create" at bounding box center [964, 642] width 54 height 22
type input "Fairfield by [PERSON_NAME]"
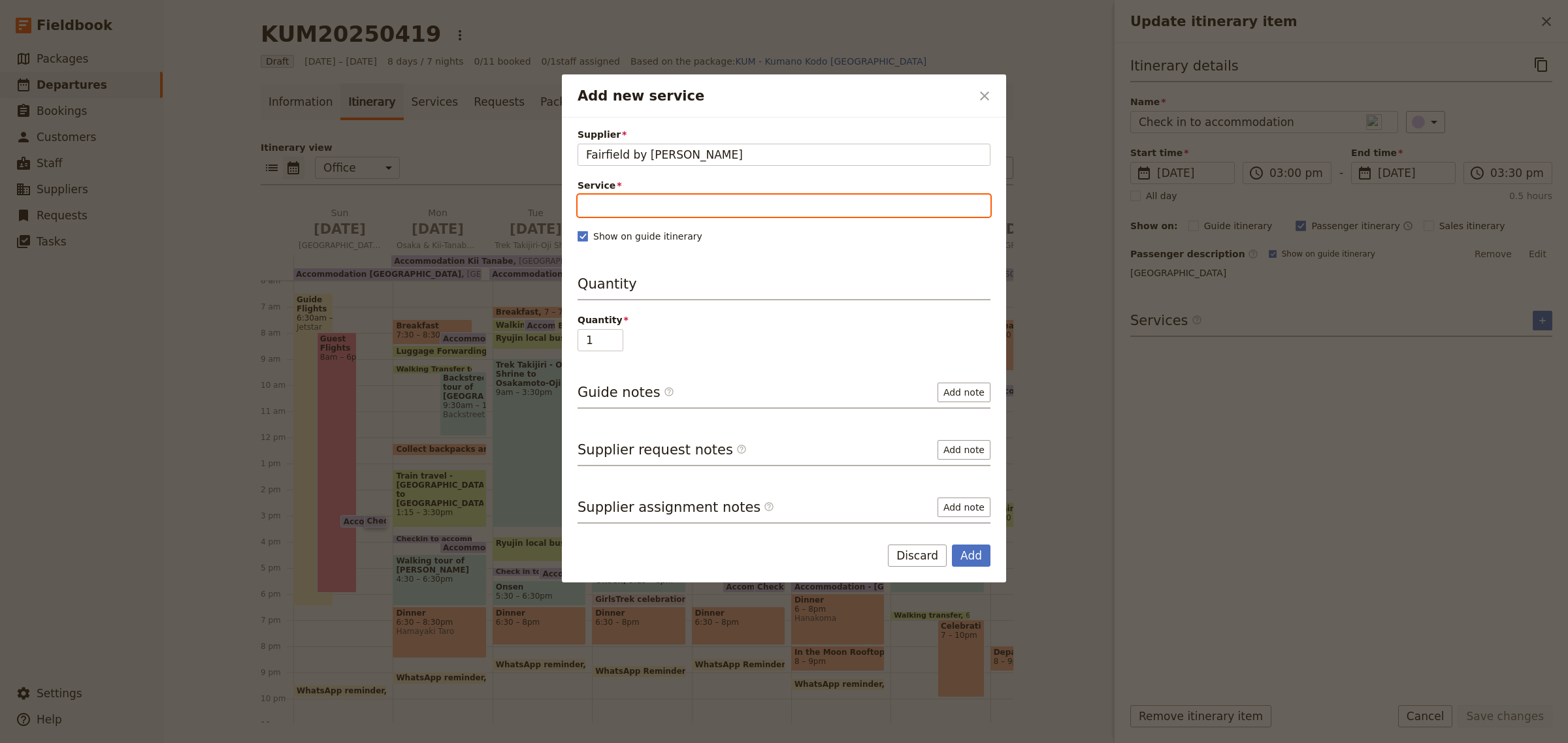
click at [696, 211] on input "Service" at bounding box center [783, 205] width 412 height 22
type input "a"
type input "Twin Share"
click at [679, 238] on span "New service" at bounding box center [684, 237] width 66 height 13
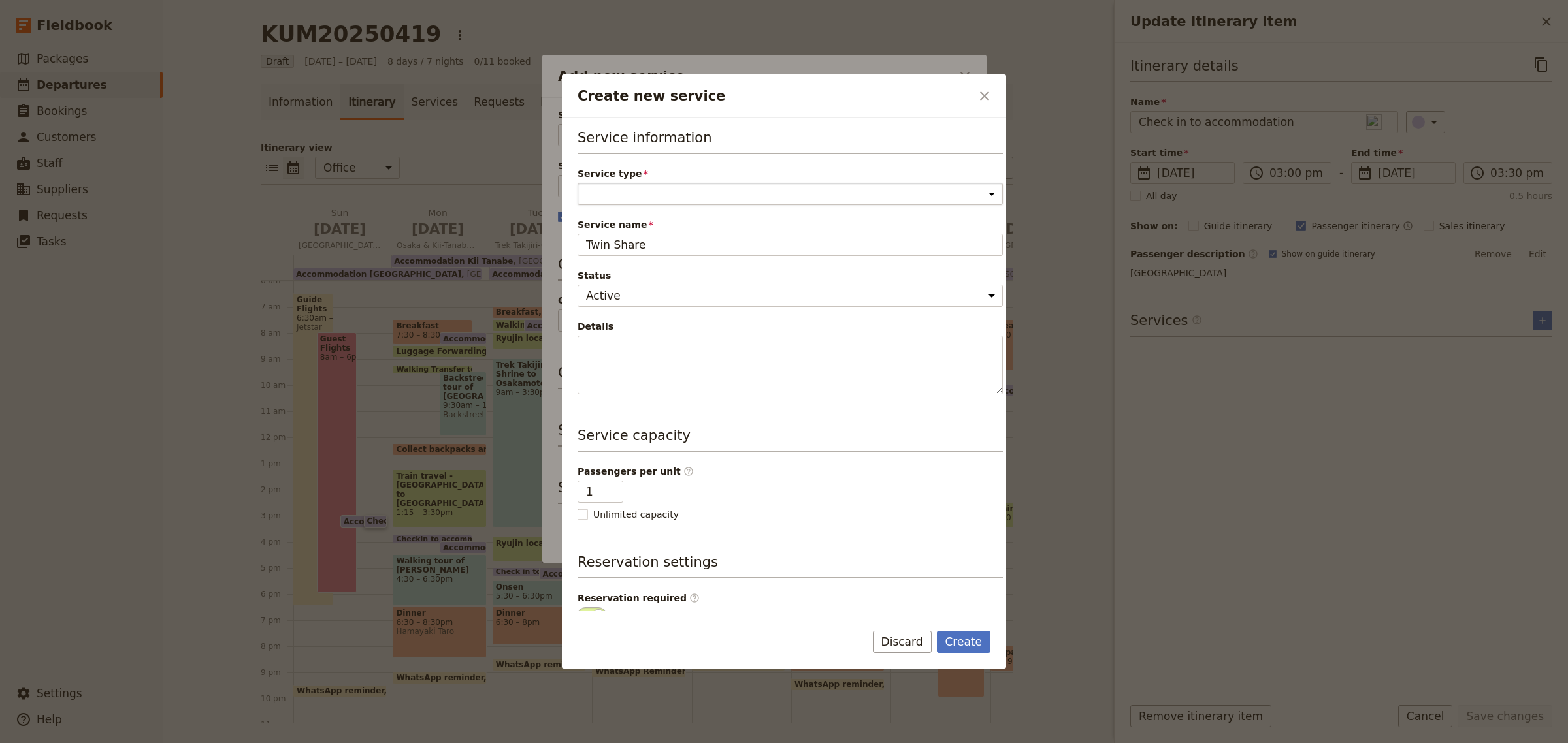
click at [642, 198] on select "Accommodation Activity Transport Flight Food and beverage Other" at bounding box center [790, 194] width 426 height 22
select select "AccommodationService"
click at [577, 183] on select "Accommodation Activity Transport Flight Food and beverage Other" at bounding box center [790, 194] width 426 height 22
click at [603, 488] on input "1" at bounding box center [600, 491] width 45 height 22
type input "2"
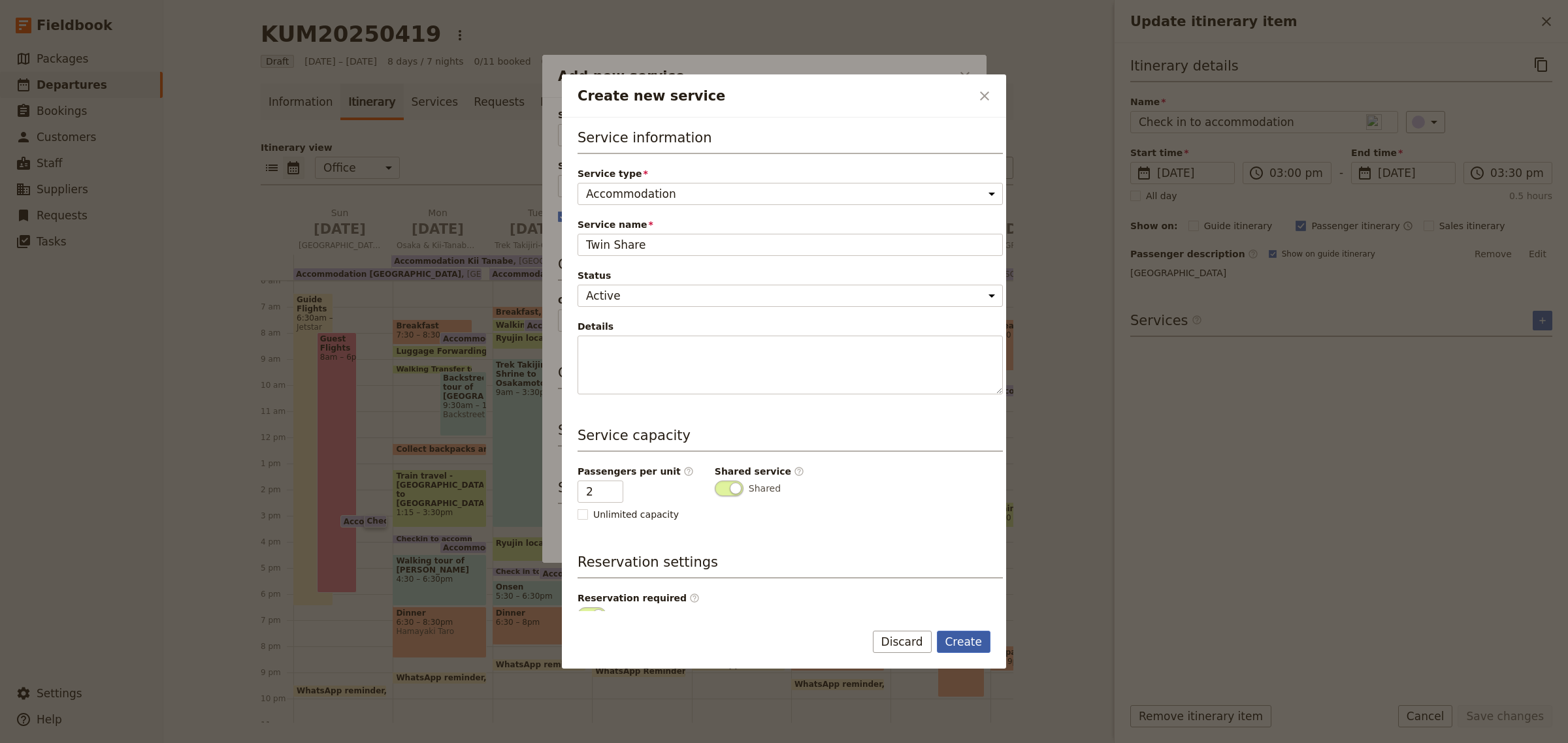
click at [951, 644] on button "Create" at bounding box center [964, 642] width 54 height 22
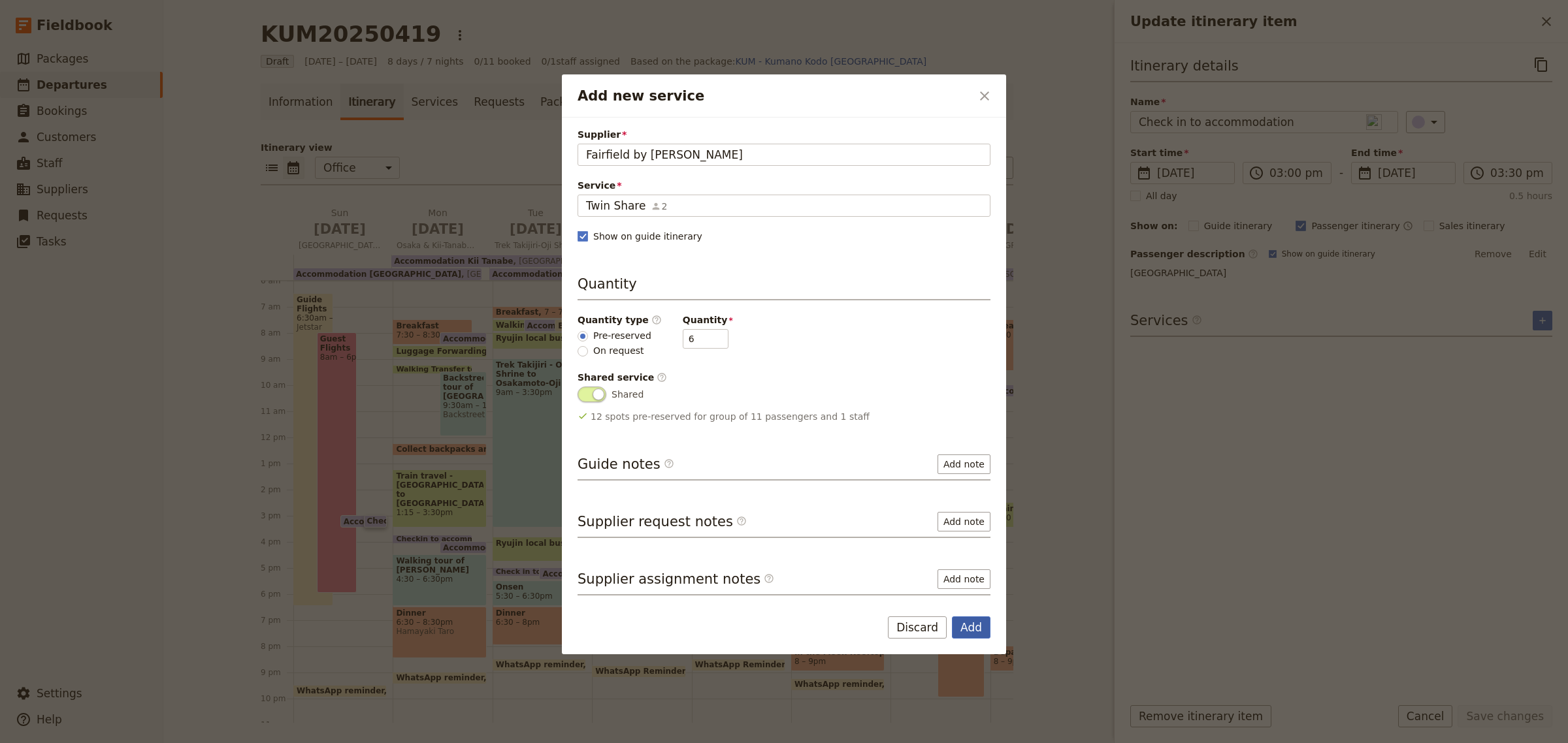
click at [967, 627] on button "Add" at bounding box center [971, 627] width 38 height 22
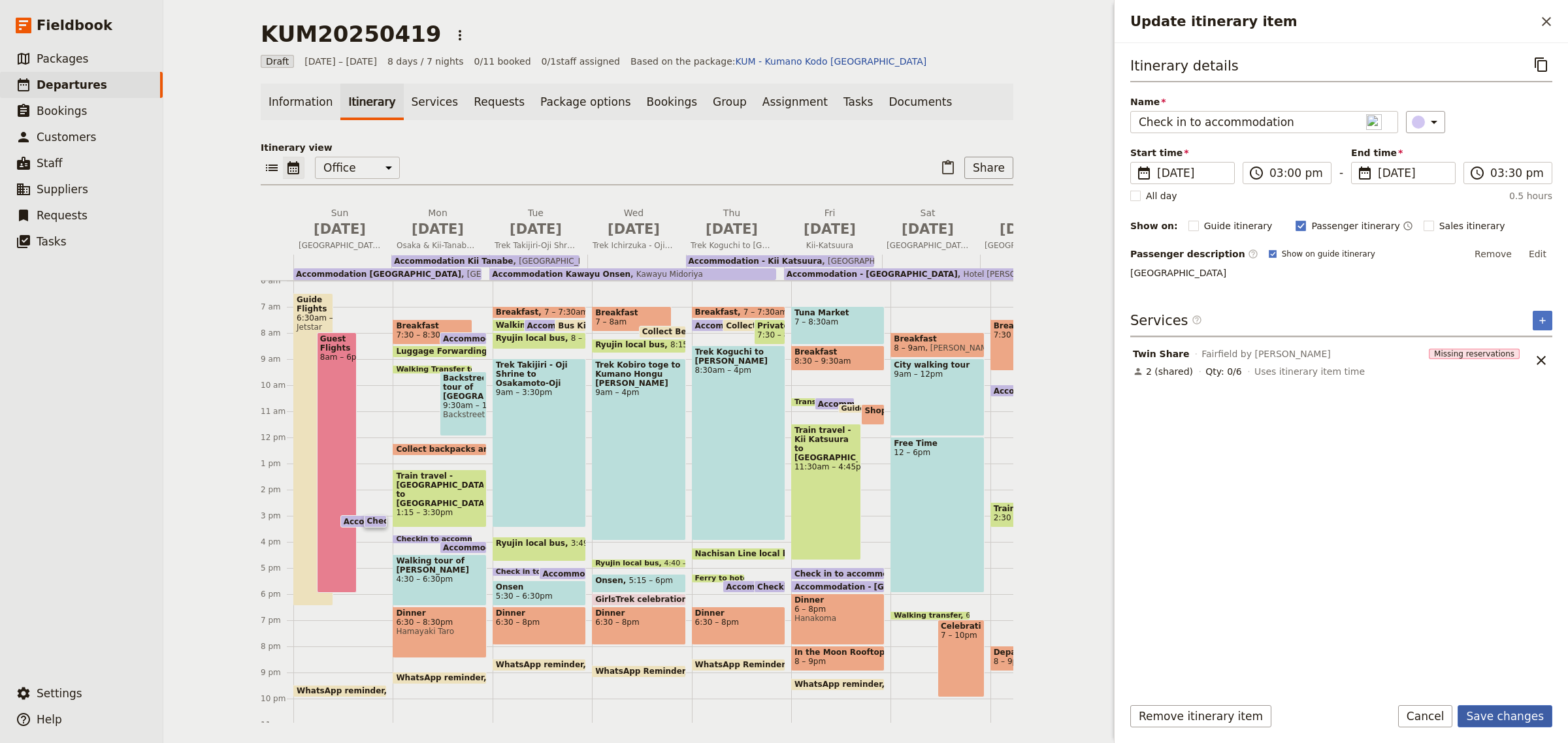
click at [1509, 712] on button "Save changes" at bounding box center [1504, 716] width 95 height 22
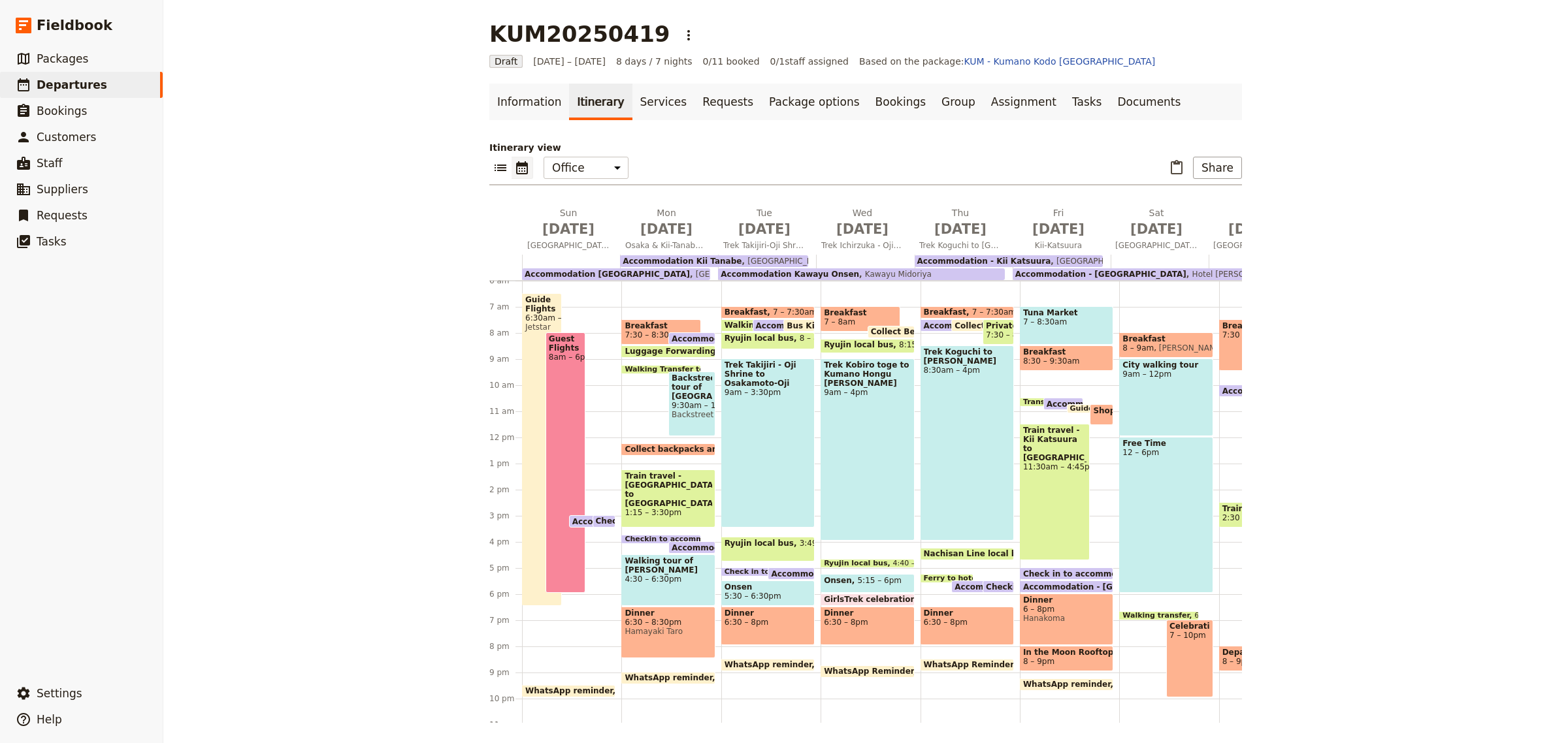
click at [595, 521] on span at bounding box center [603, 524] width 22 height 5
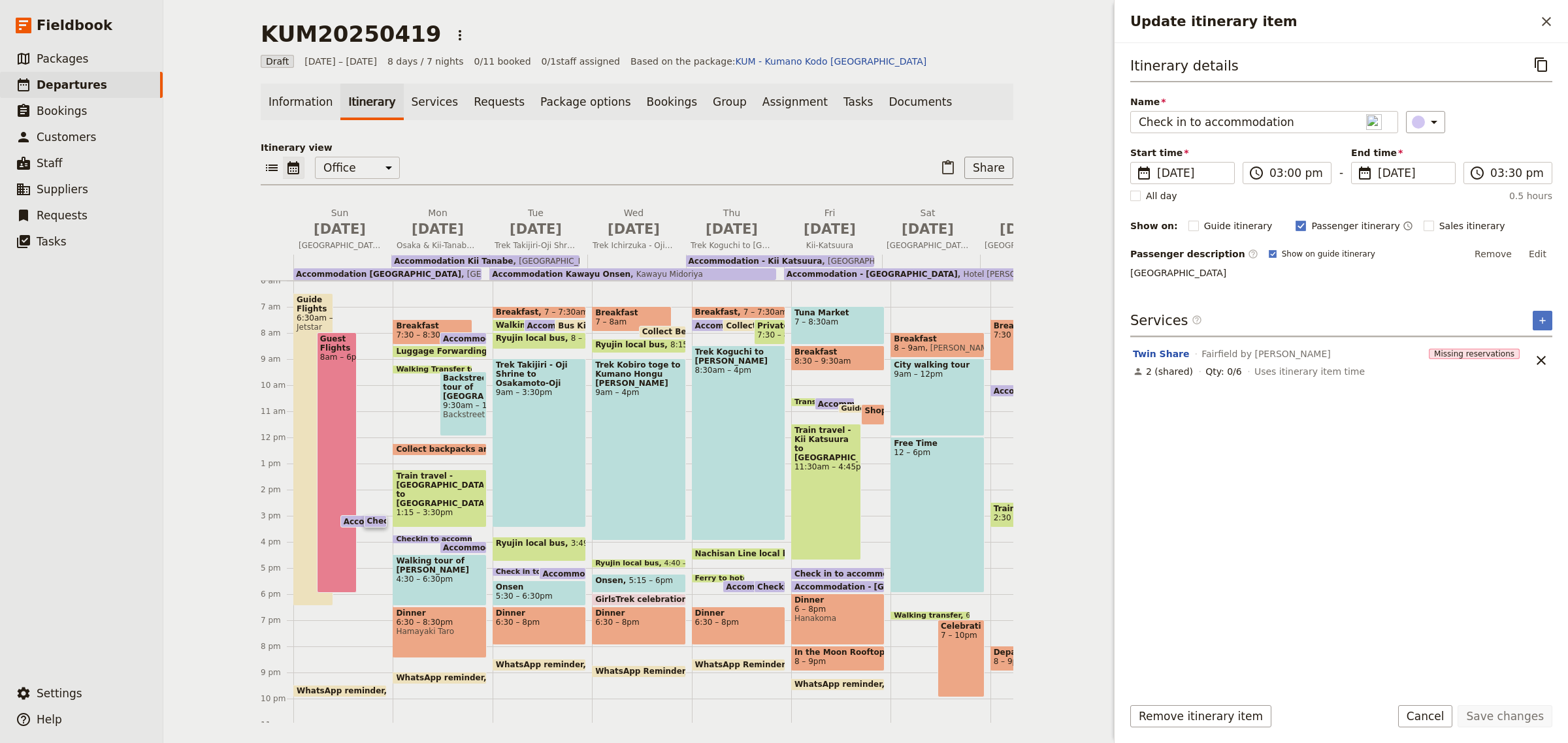
click at [344, 517] on span "Accommodation [GEOGRAPHIC_DATA]" at bounding box center [429, 521] width 171 height 9
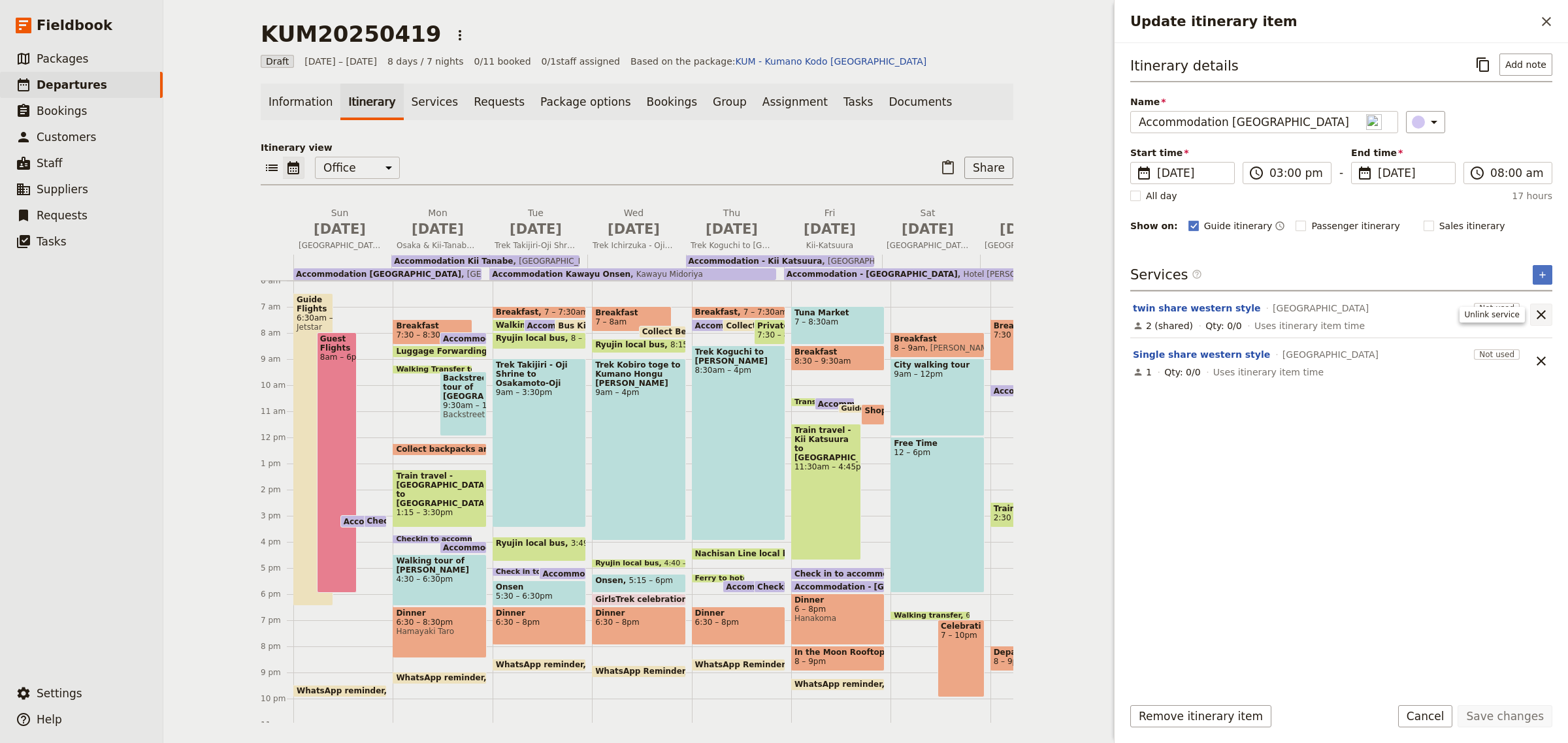
click at [1542, 316] on icon "Unlink service" at bounding box center [1541, 315] width 9 height 9
click at [1538, 317] on icon "Unlink service" at bounding box center [1541, 315] width 9 height 9
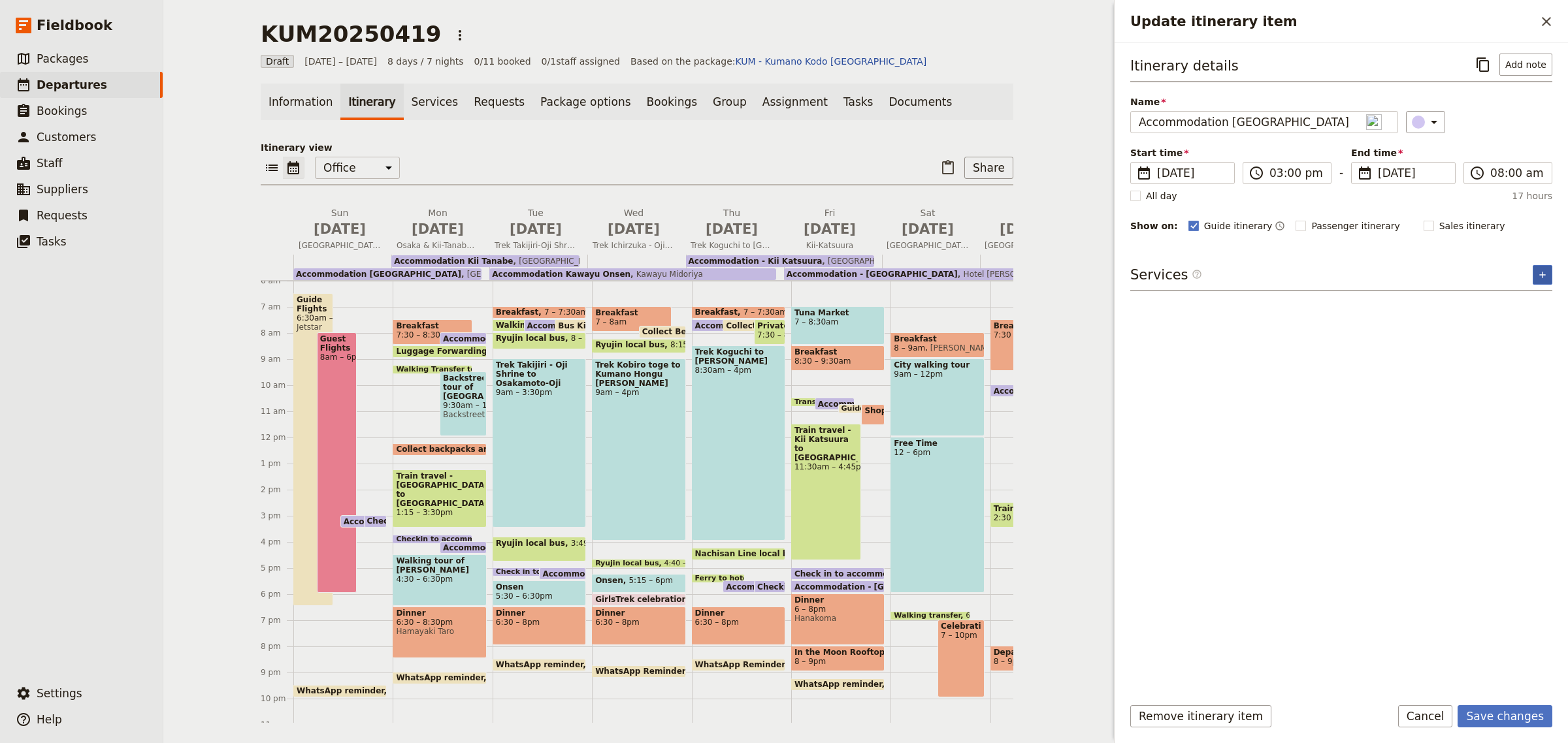
click at [1536, 276] on button "​" at bounding box center [1542, 275] width 19 height 19
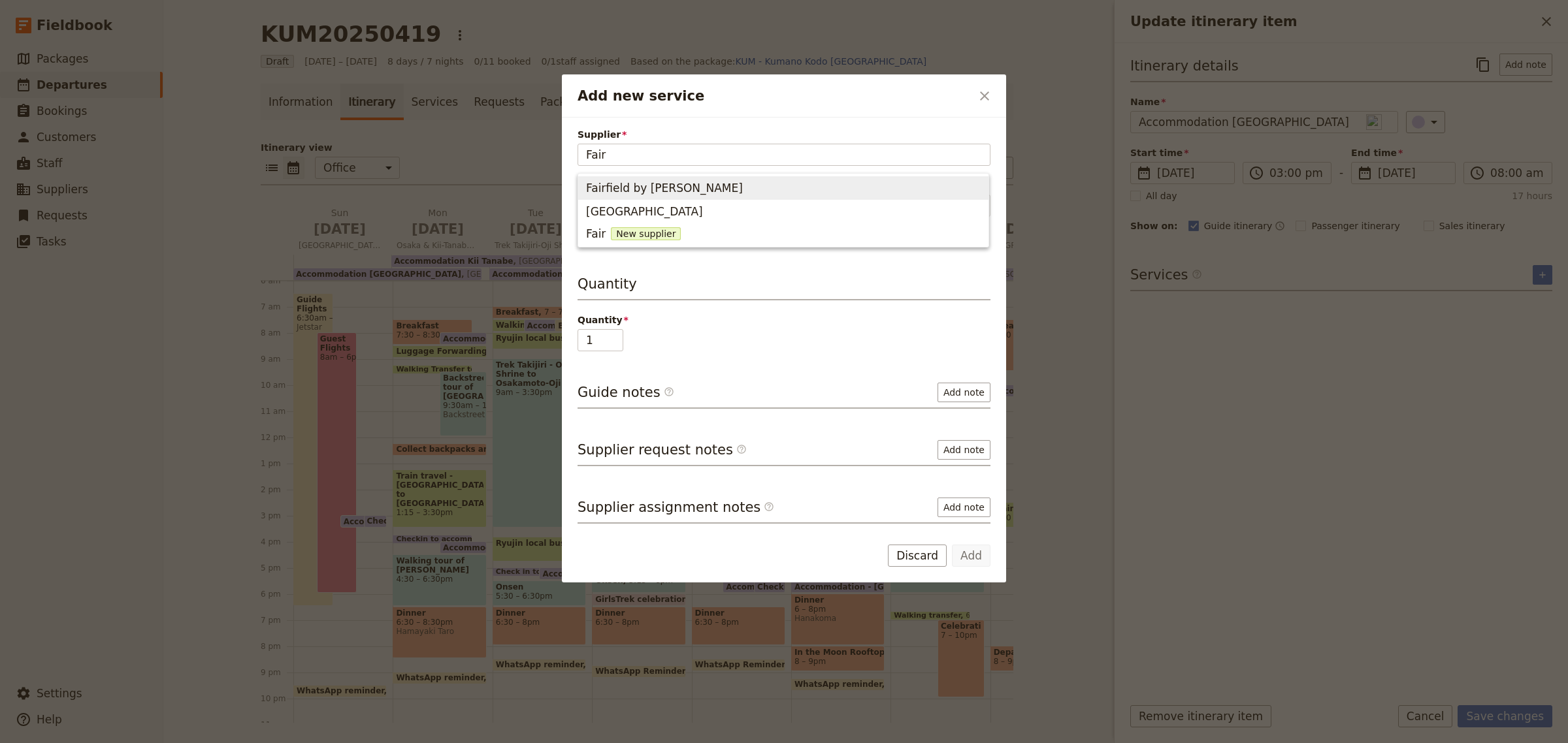
click at [692, 187] on span "Fairfield by [PERSON_NAME]" at bounding box center [783, 187] width 394 height 18
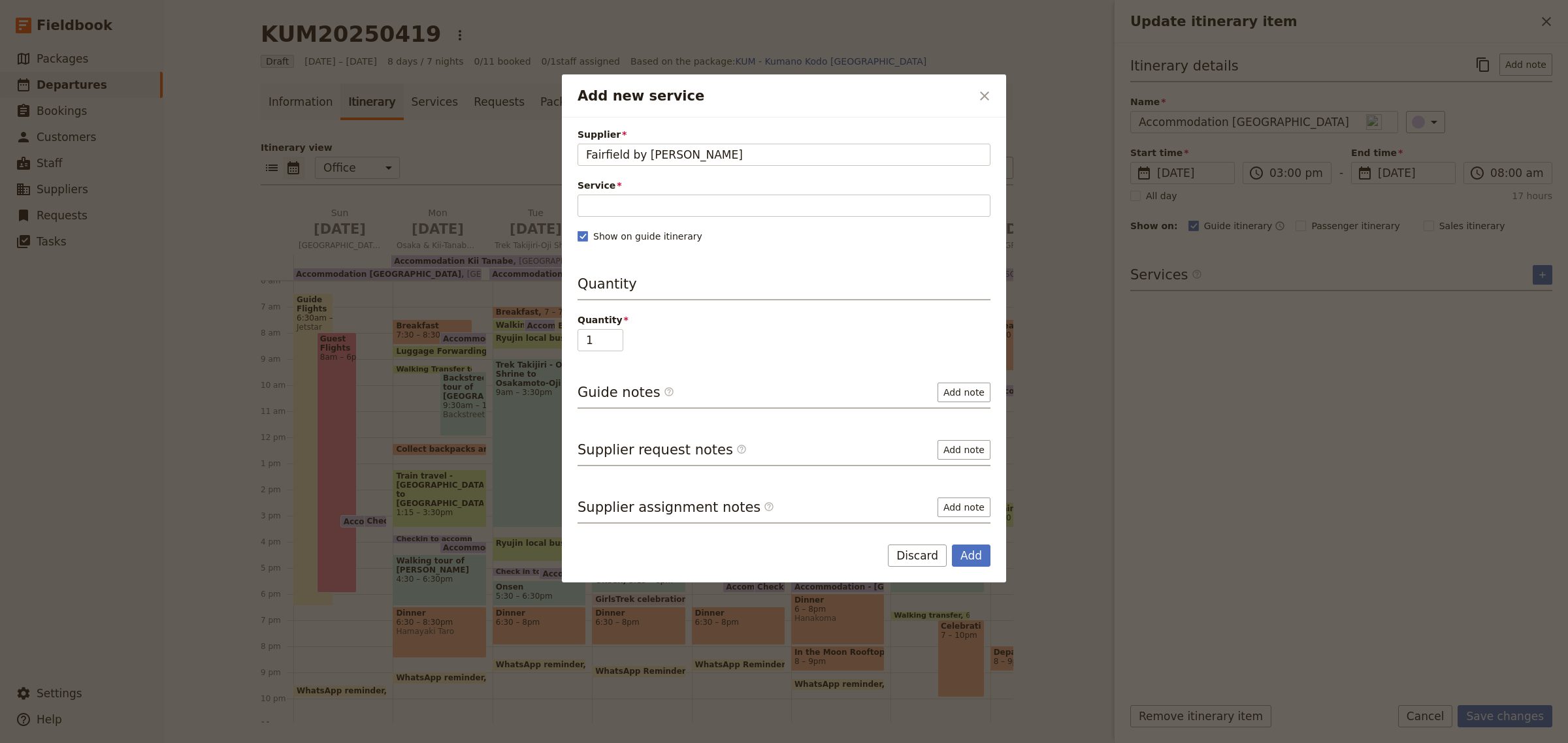
type input "Fairfield by [PERSON_NAME]"
click at [668, 221] on div "Supplier Fairfield by Marriott Fairfield by Marriott Service Please fill out th…" at bounding box center [783, 326] width 412 height 396
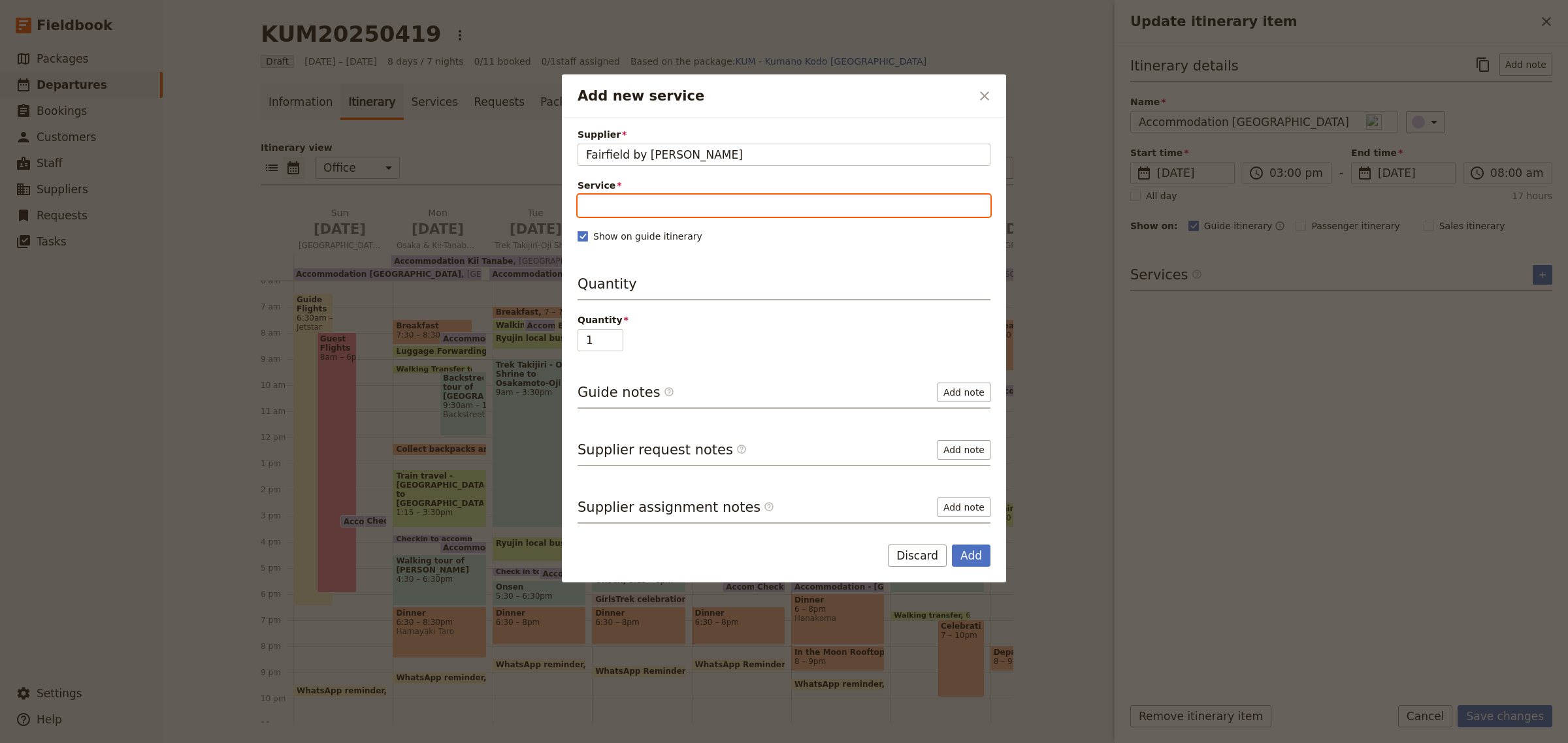
click at [674, 212] on input "Service" at bounding box center [783, 205] width 412 height 22
click at [652, 235] on icon "button" at bounding box center [656, 239] width 7 height 7
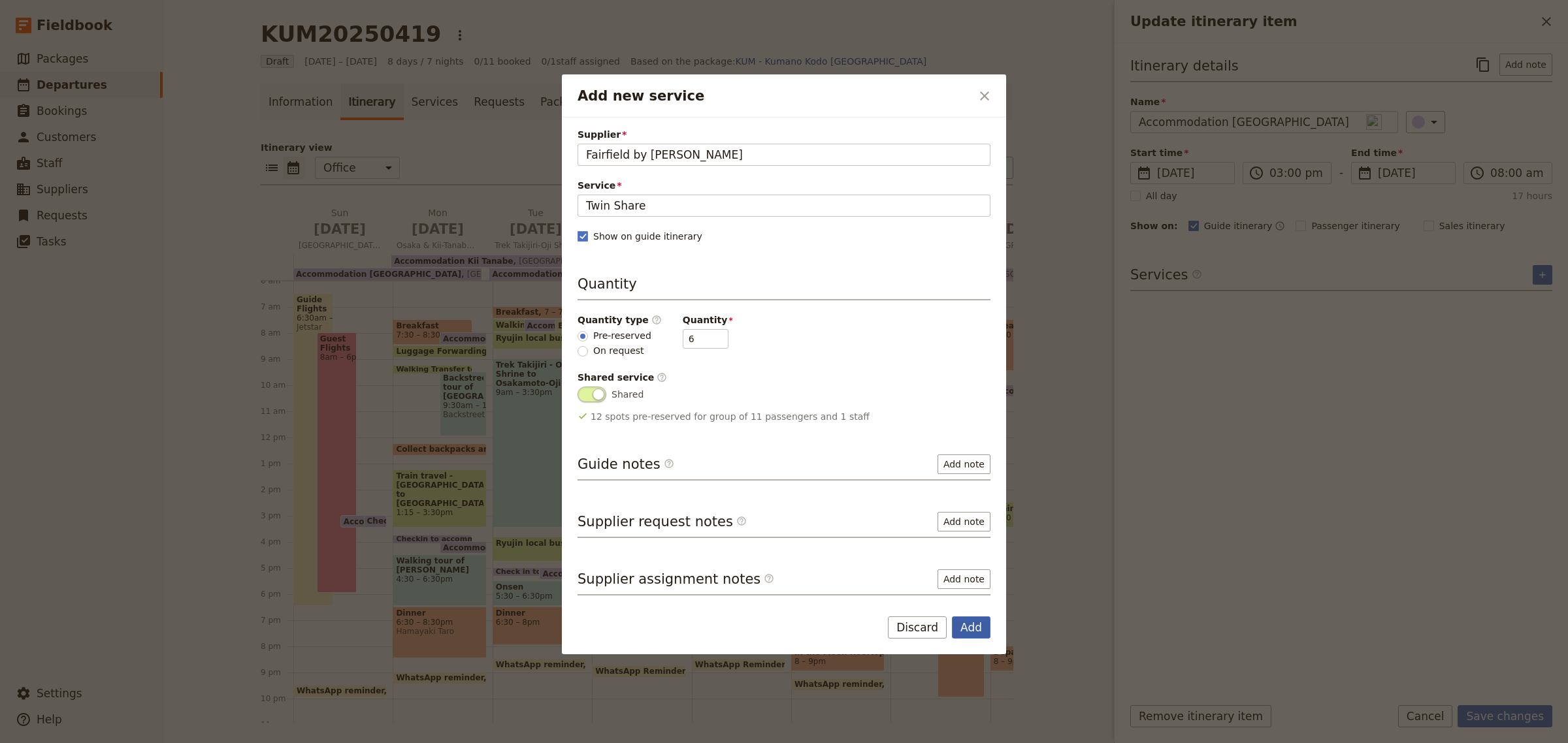
click at [967, 629] on button "Add" at bounding box center [971, 627] width 38 height 22
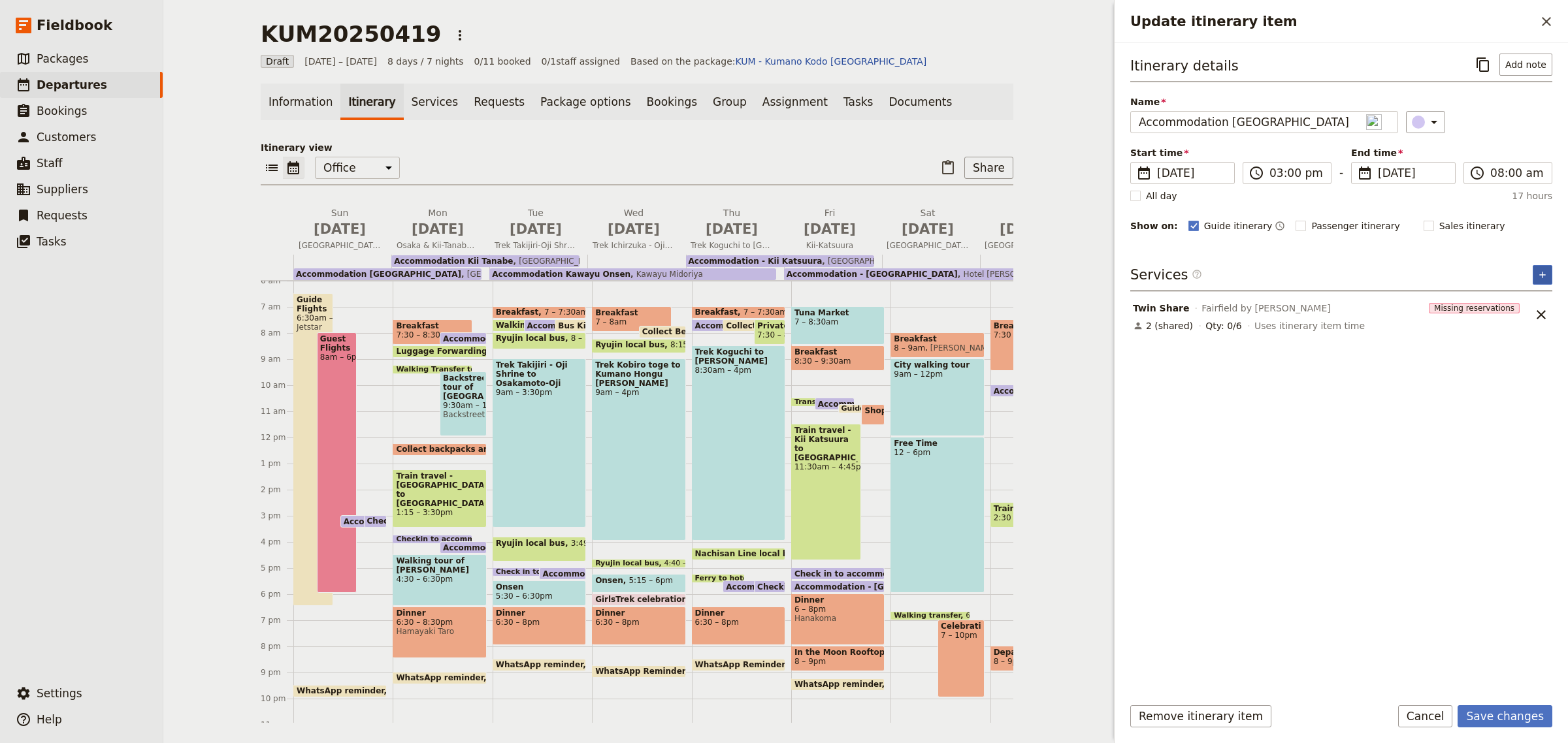
click at [1542, 282] on button "​" at bounding box center [1542, 275] width 19 height 19
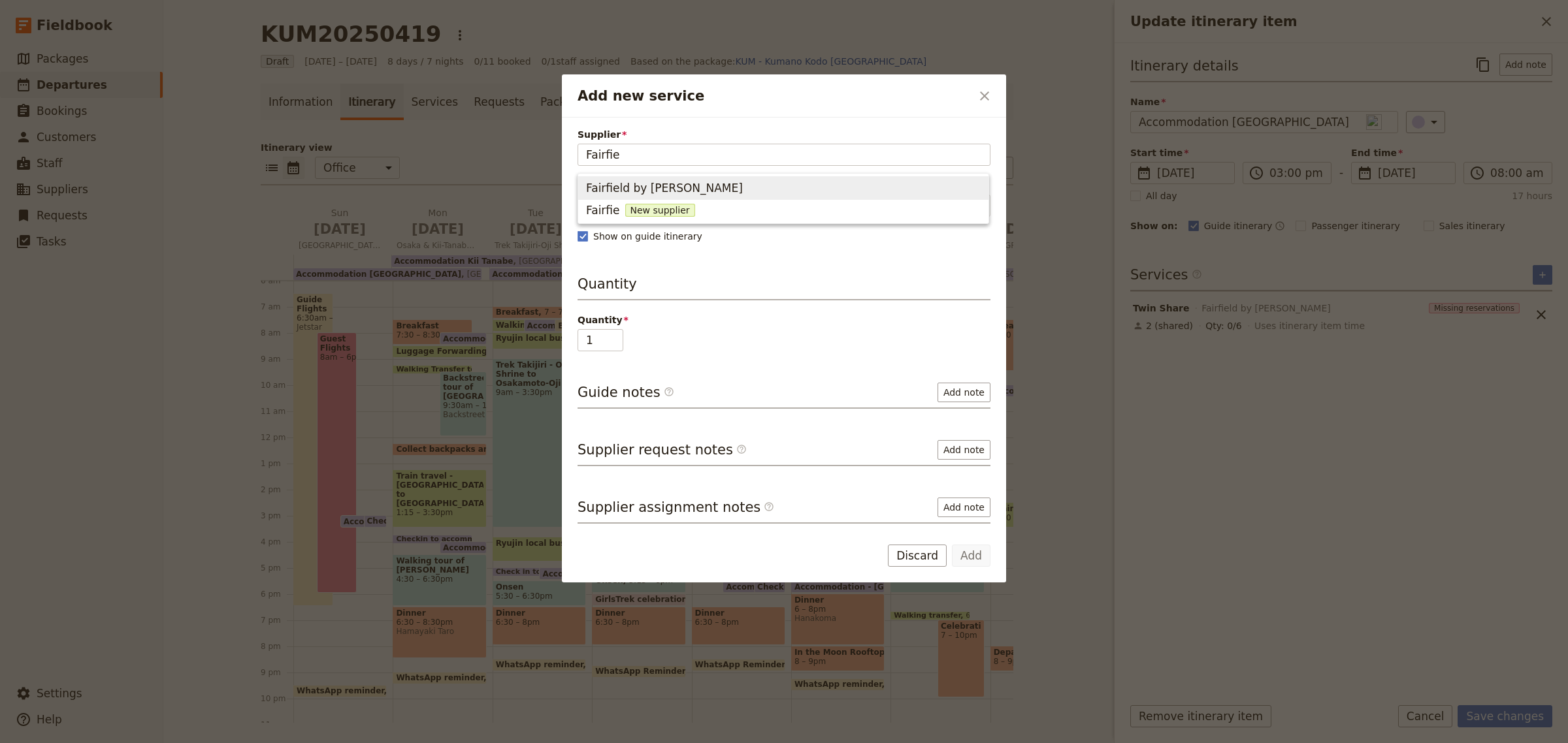
click at [644, 191] on span "Fairfield by [PERSON_NAME]" at bounding box center [665, 188] width 157 height 16
type input "Fairfield by [PERSON_NAME]"
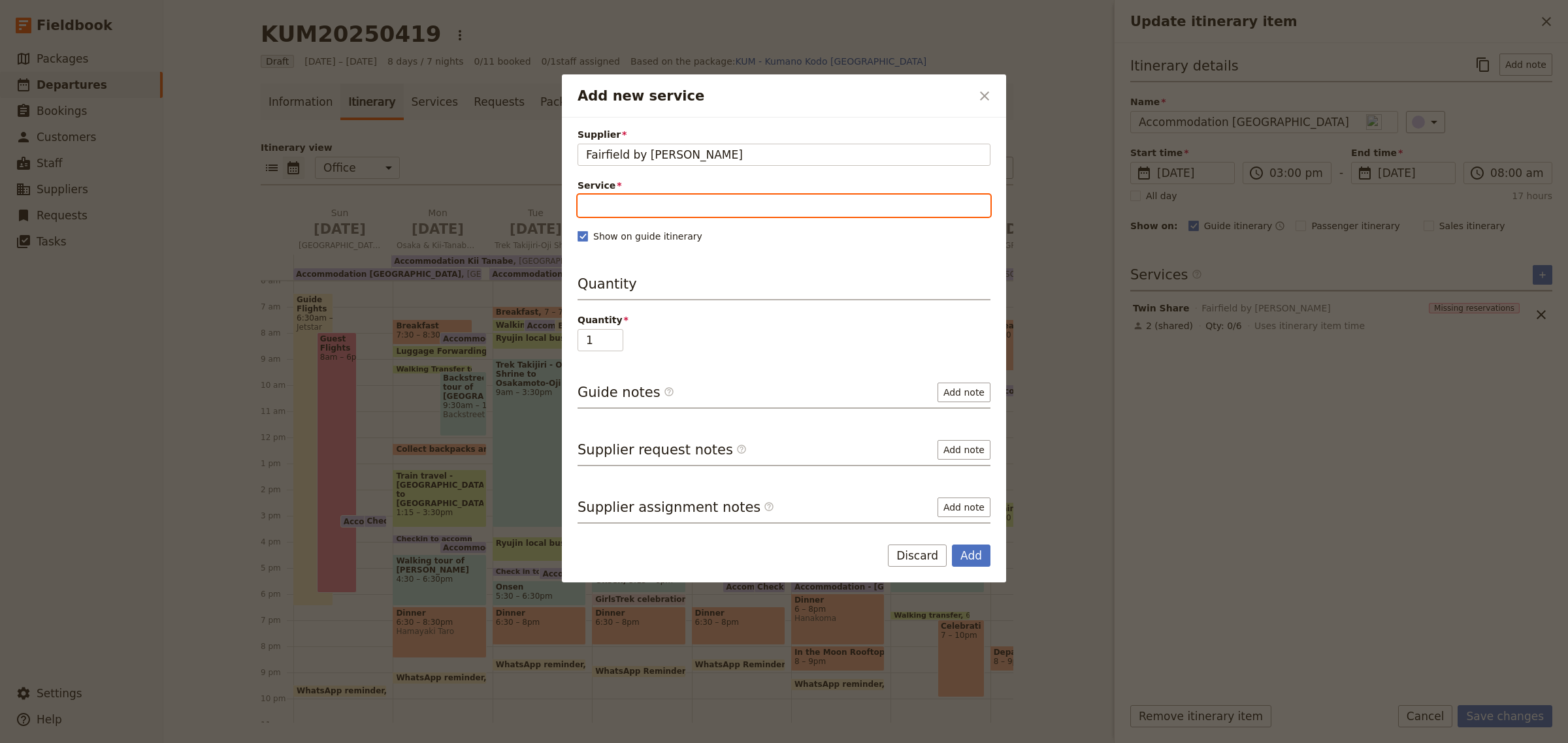
click at [629, 212] on input "Service" at bounding box center [783, 205] width 412 height 22
type input "[GEOGRAPHIC_DATA]"
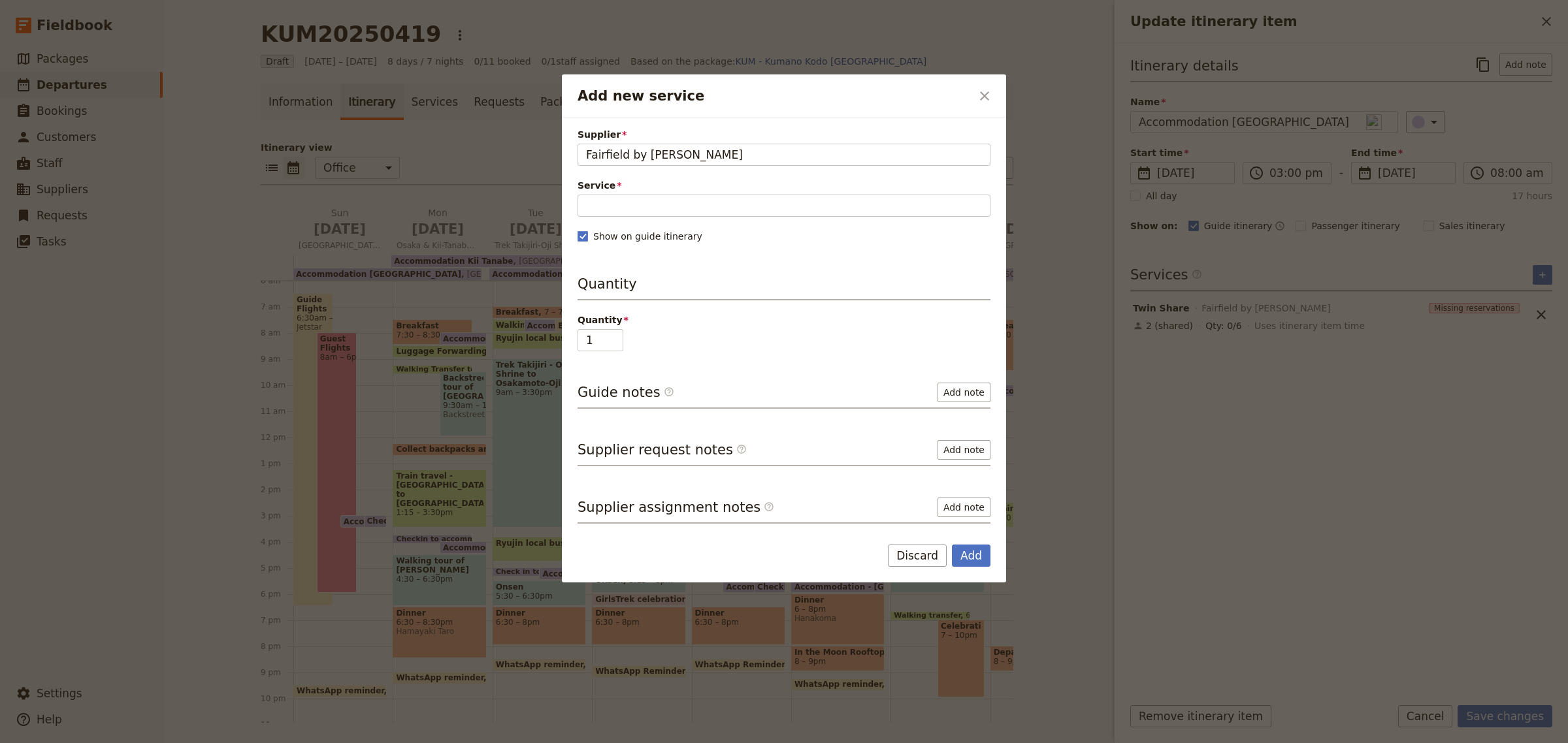
click at [663, 344] on div "Quantity 1" at bounding box center [783, 332] width 412 height 37
click at [608, 224] on div "Supplier Fairfield by Marriott Fairfield by Marriott Service Please fill out th…" at bounding box center [783, 326] width 412 height 396
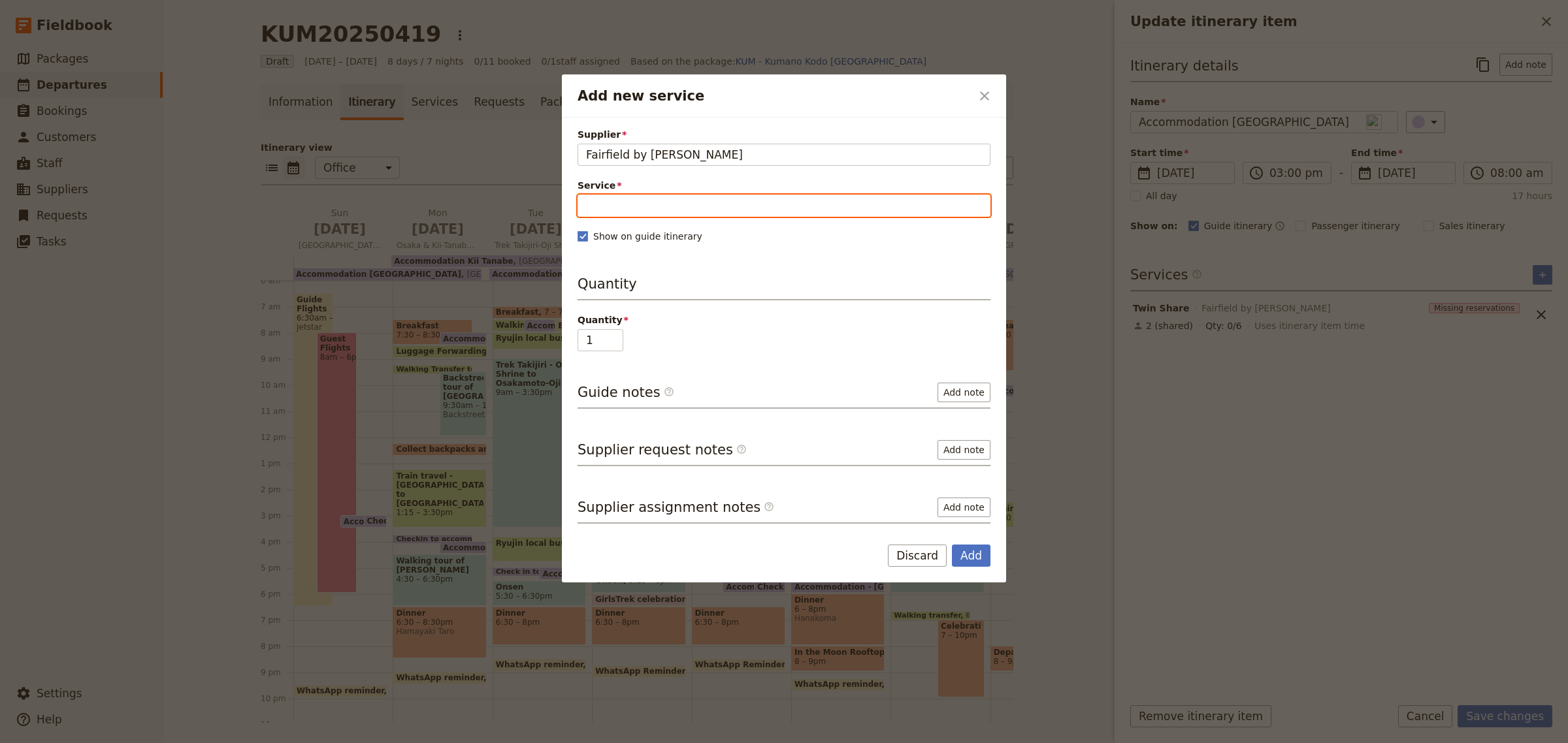
click at [611, 206] on input "Service" at bounding box center [783, 205] width 412 height 22
type input "[GEOGRAPHIC_DATA]"
click at [708, 240] on span "New service" at bounding box center [741, 237] width 66 height 13
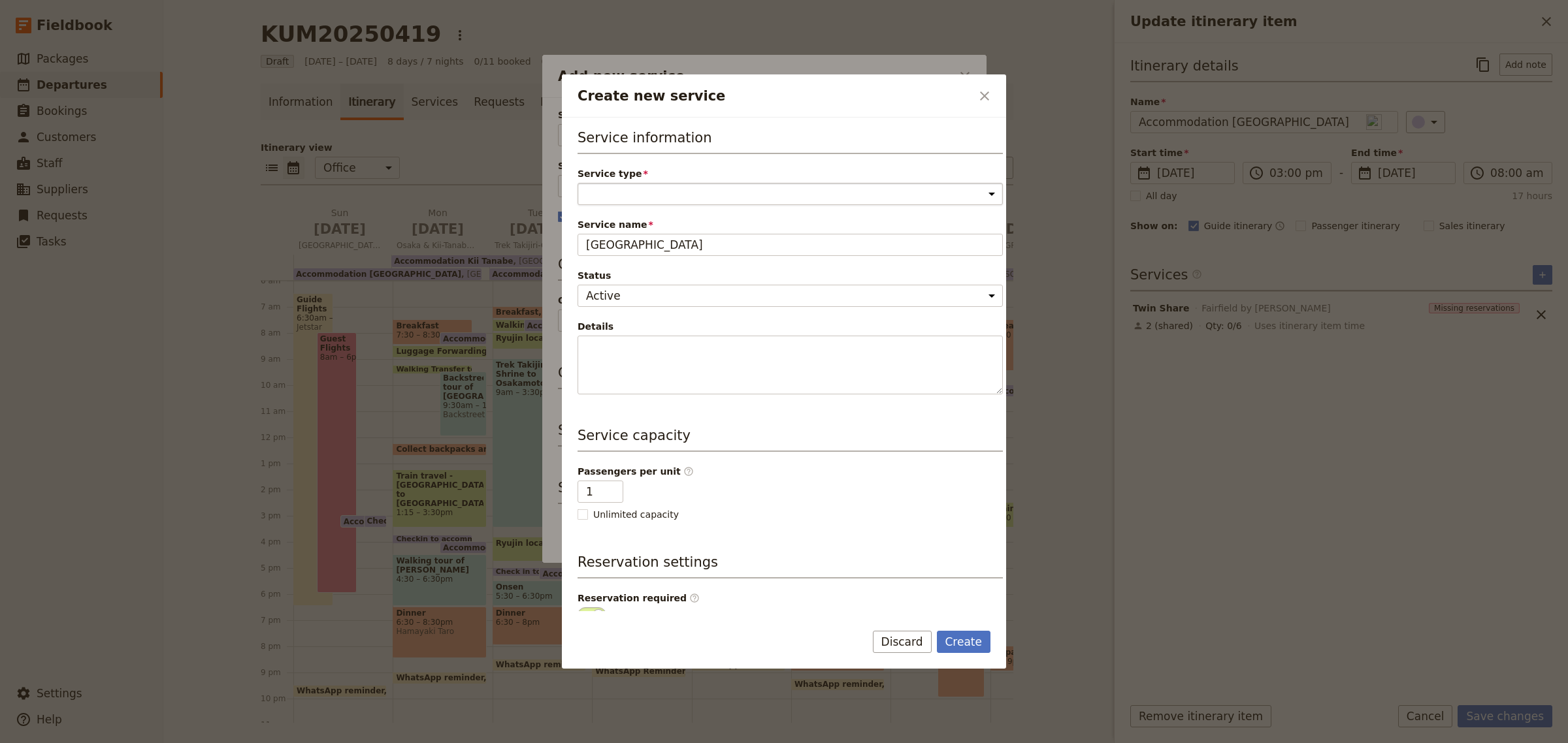
click at [612, 196] on select "Accommodation Activity Transport Flight Food and beverage Other" at bounding box center [790, 194] width 426 height 22
select select "AccommodationService"
click at [577, 183] on select "Accommodation Activity Transport Flight Food and beverage Other" at bounding box center [790, 194] width 426 height 22
click at [962, 644] on button "Create" at bounding box center [964, 642] width 54 height 22
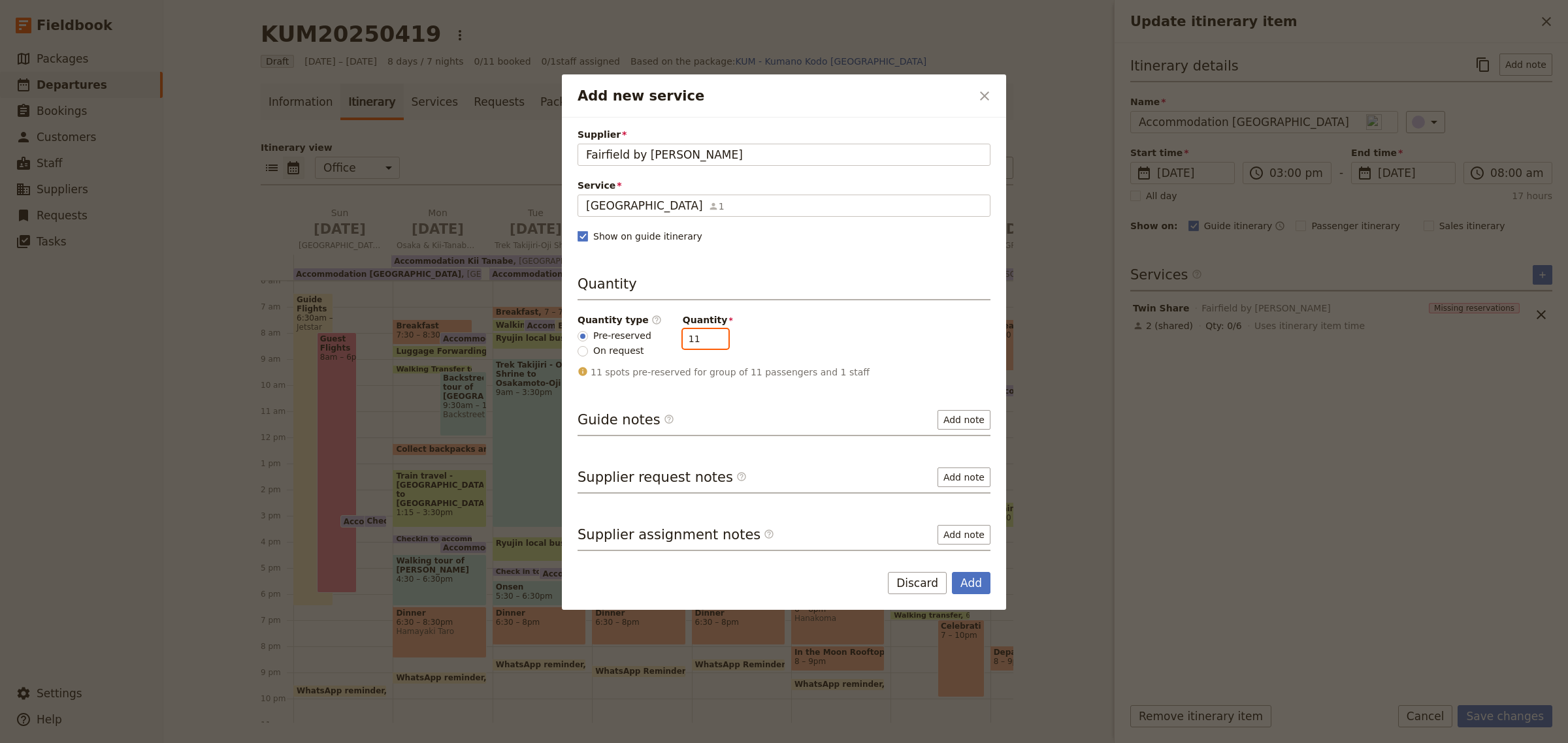
drag, startPoint x: 696, startPoint y: 339, endPoint x: 625, endPoint y: 340, distance: 71.0
click at [625, 340] on div "Quantity type ​ Pre-reserved On request Quantity 11" at bounding box center [783, 336] width 412 height 44
type input "3"
click at [965, 576] on button "Add" at bounding box center [971, 583] width 38 height 22
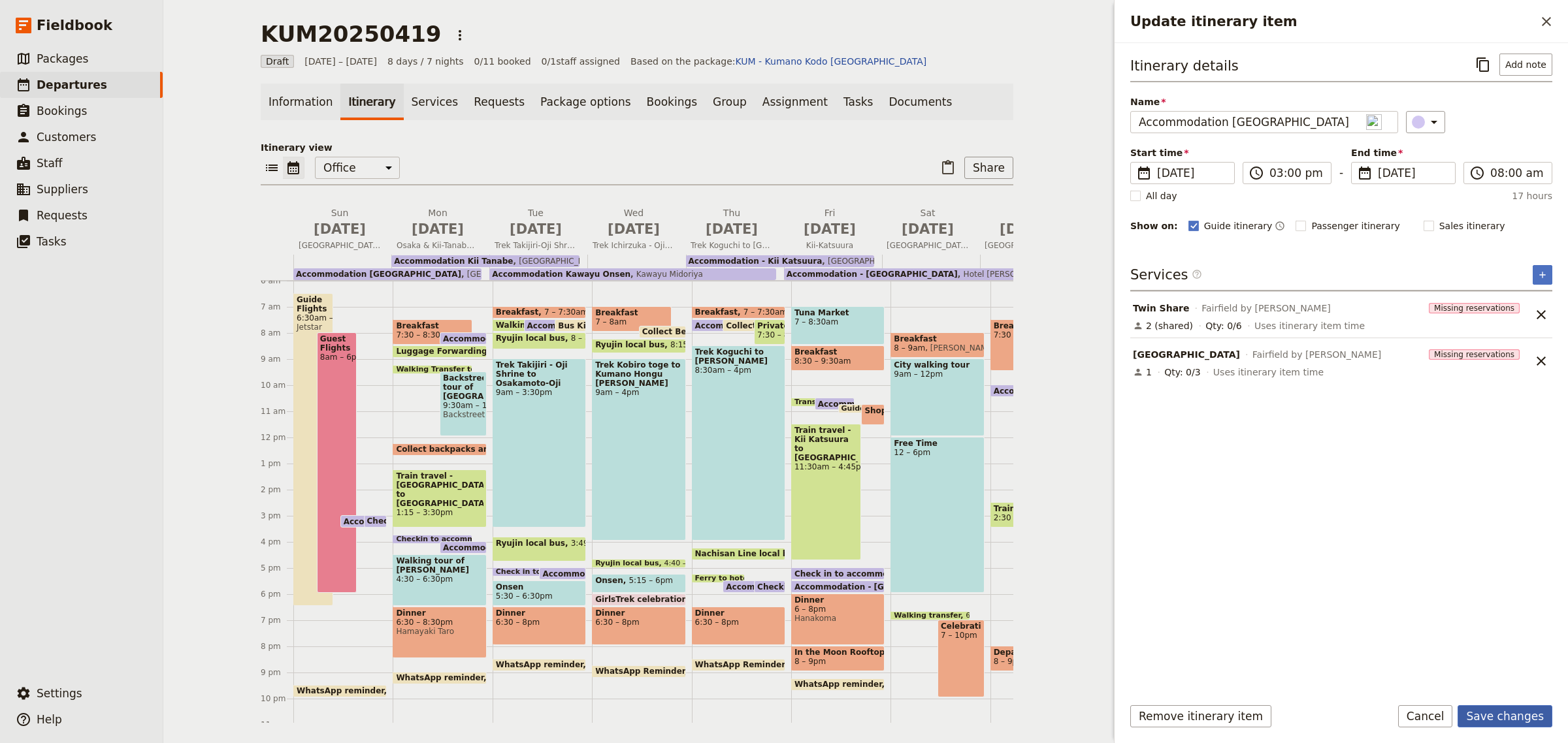
click at [1500, 716] on button "Save changes" at bounding box center [1504, 716] width 95 height 22
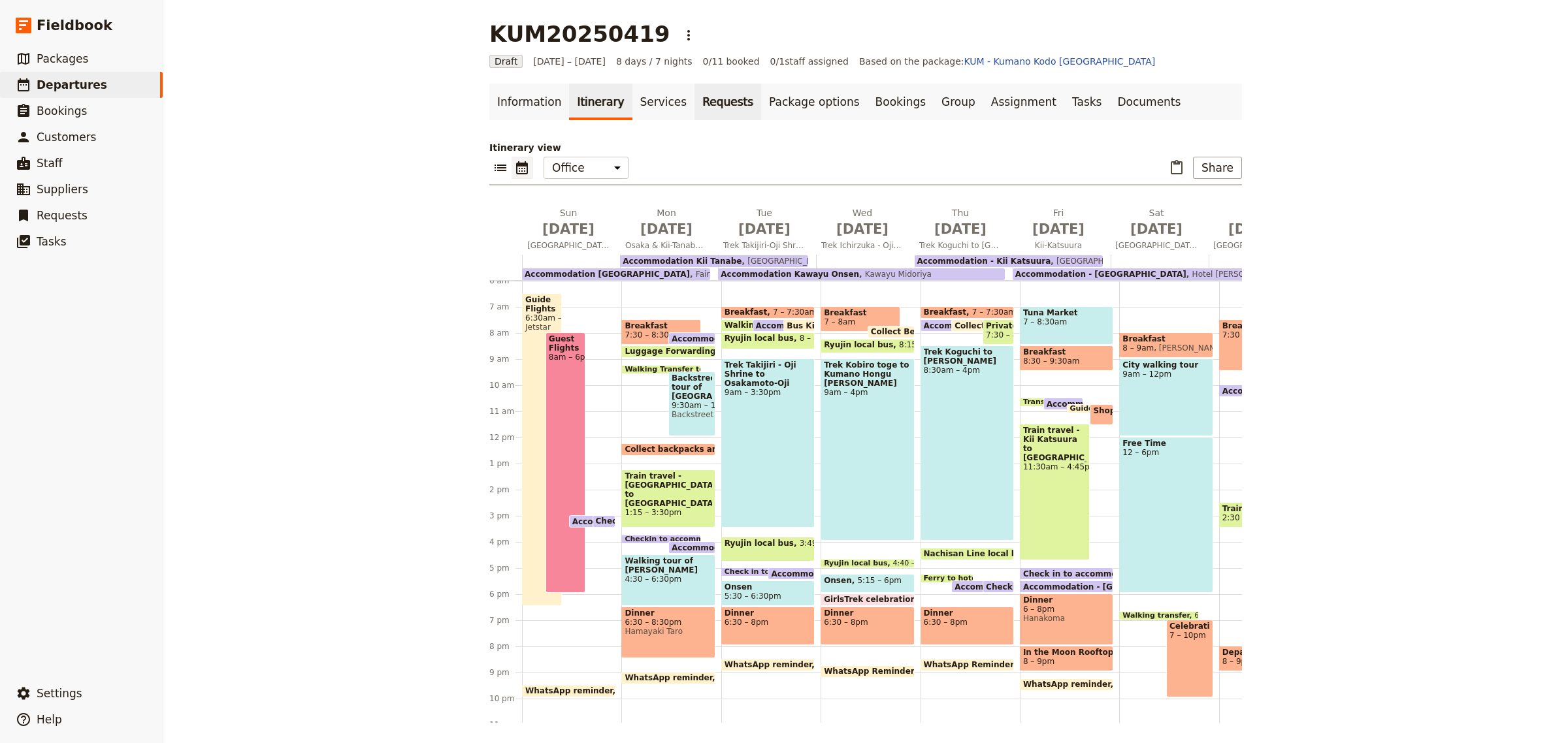
click at [712, 105] on link "Requests" at bounding box center [727, 102] width 66 height 37
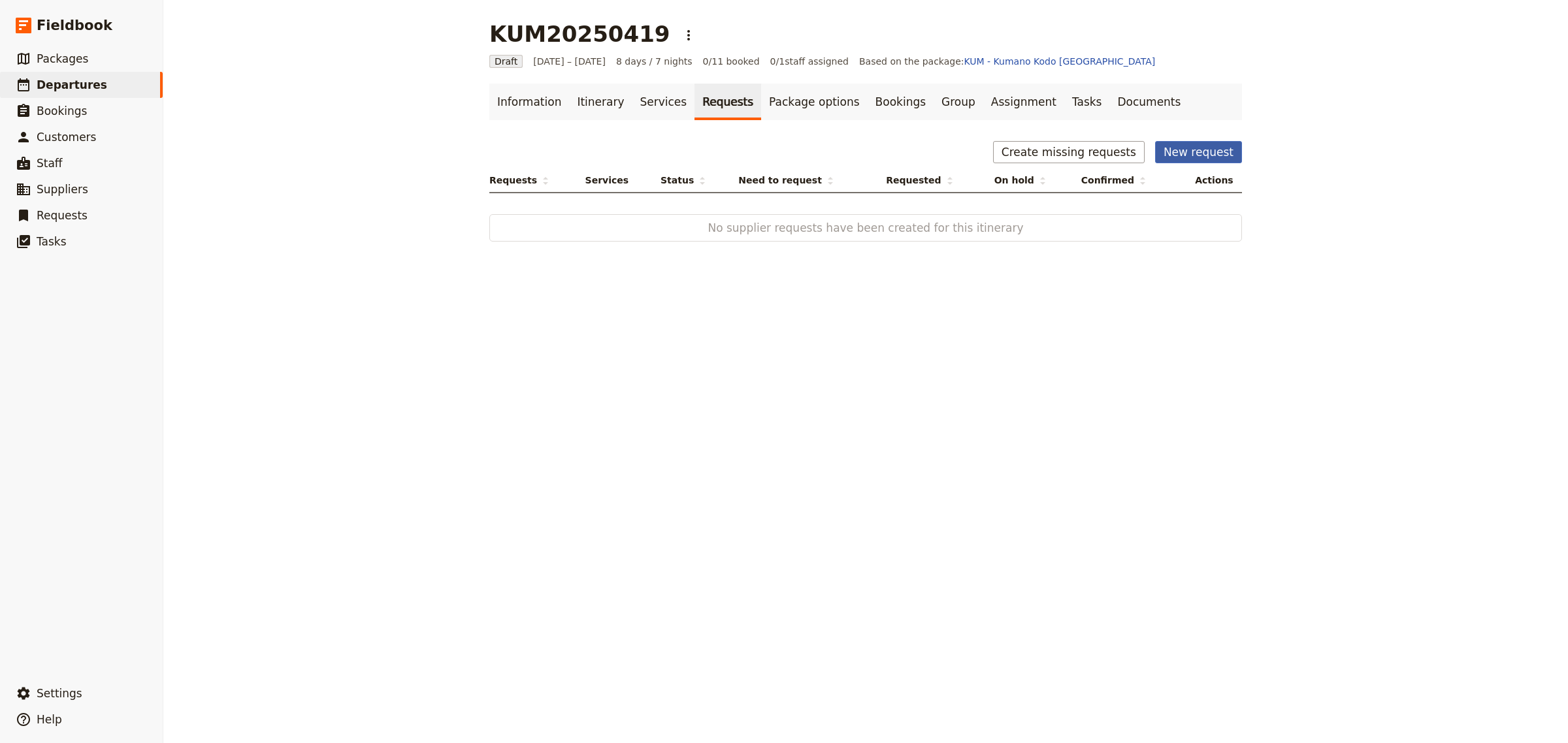
click at [1180, 154] on button "New request" at bounding box center [1198, 152] width 87 height 22
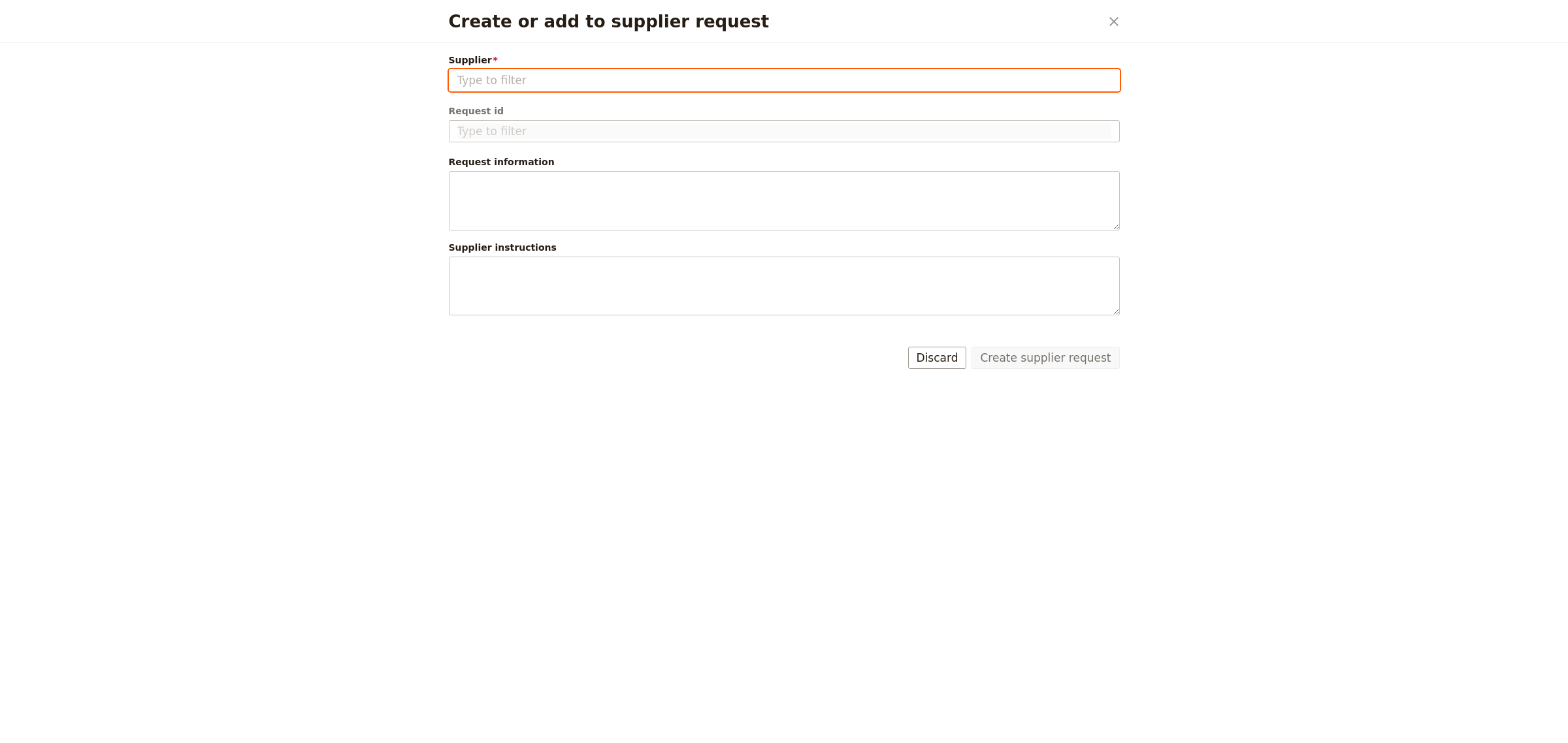
click at [467, 82] on input "Supplier" at bounding box center [784, 80] width 654 height 16
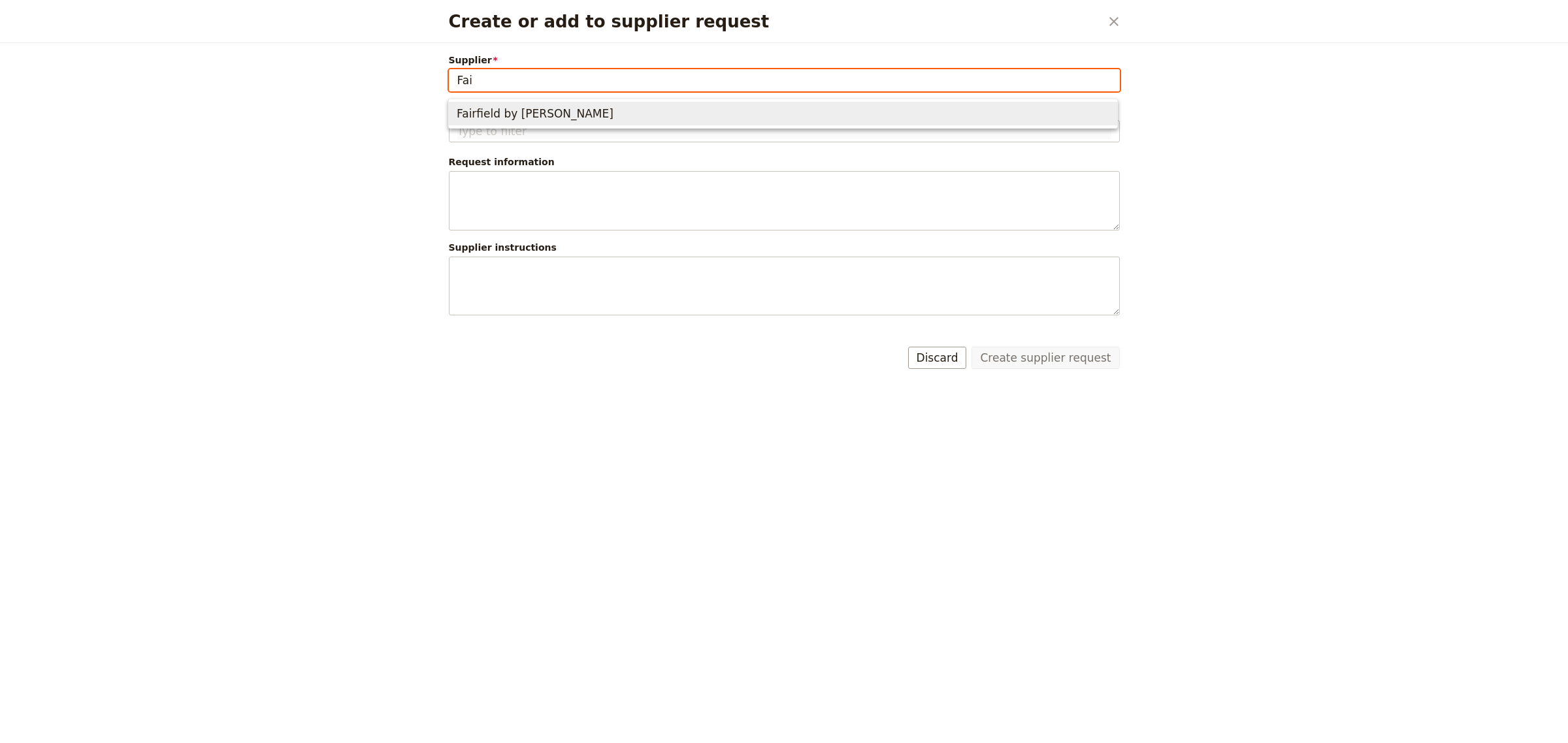
click at [583, 119] on span "Fairfield by [PERSON_NAME]" at bounding box center [783, 113] width 652 height 18
type input "Fairfield by [PERSON_NAME]"
type input "FBM-100347"
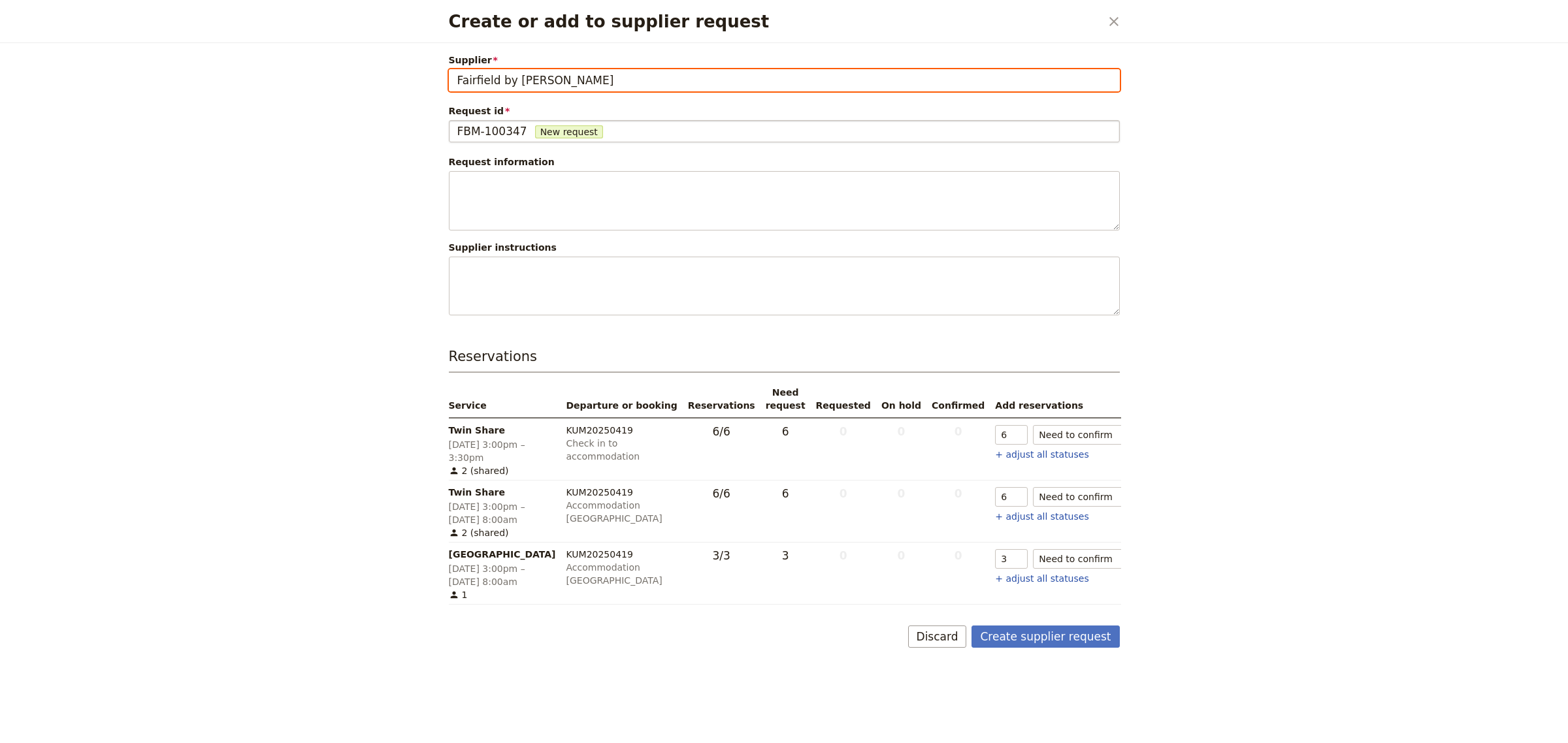
type input "Fairfield by [PERSON_NAME]"
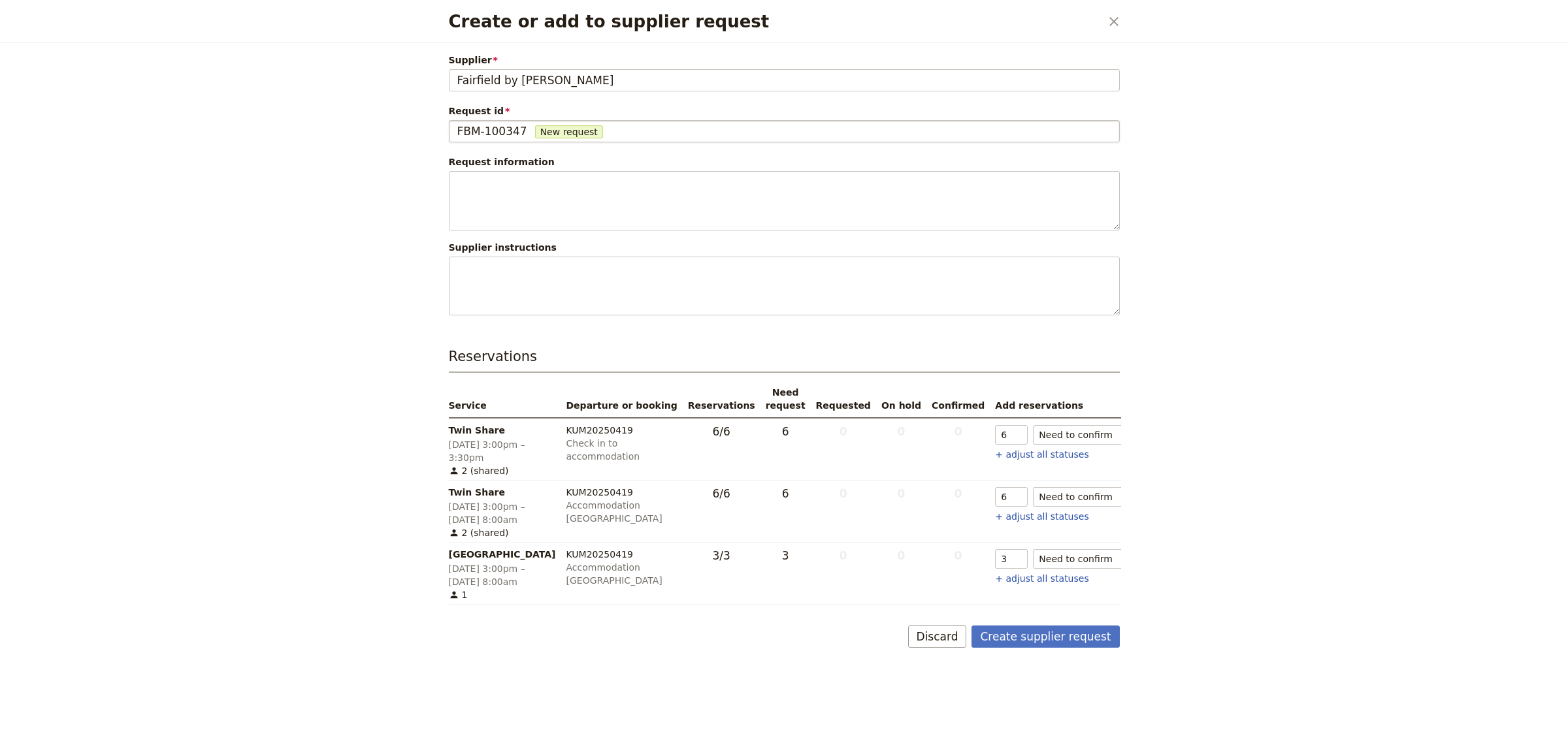
click at [596, 132] on div "FBM-100347 New request" at bounding box center [784, 132] width 654 height 16
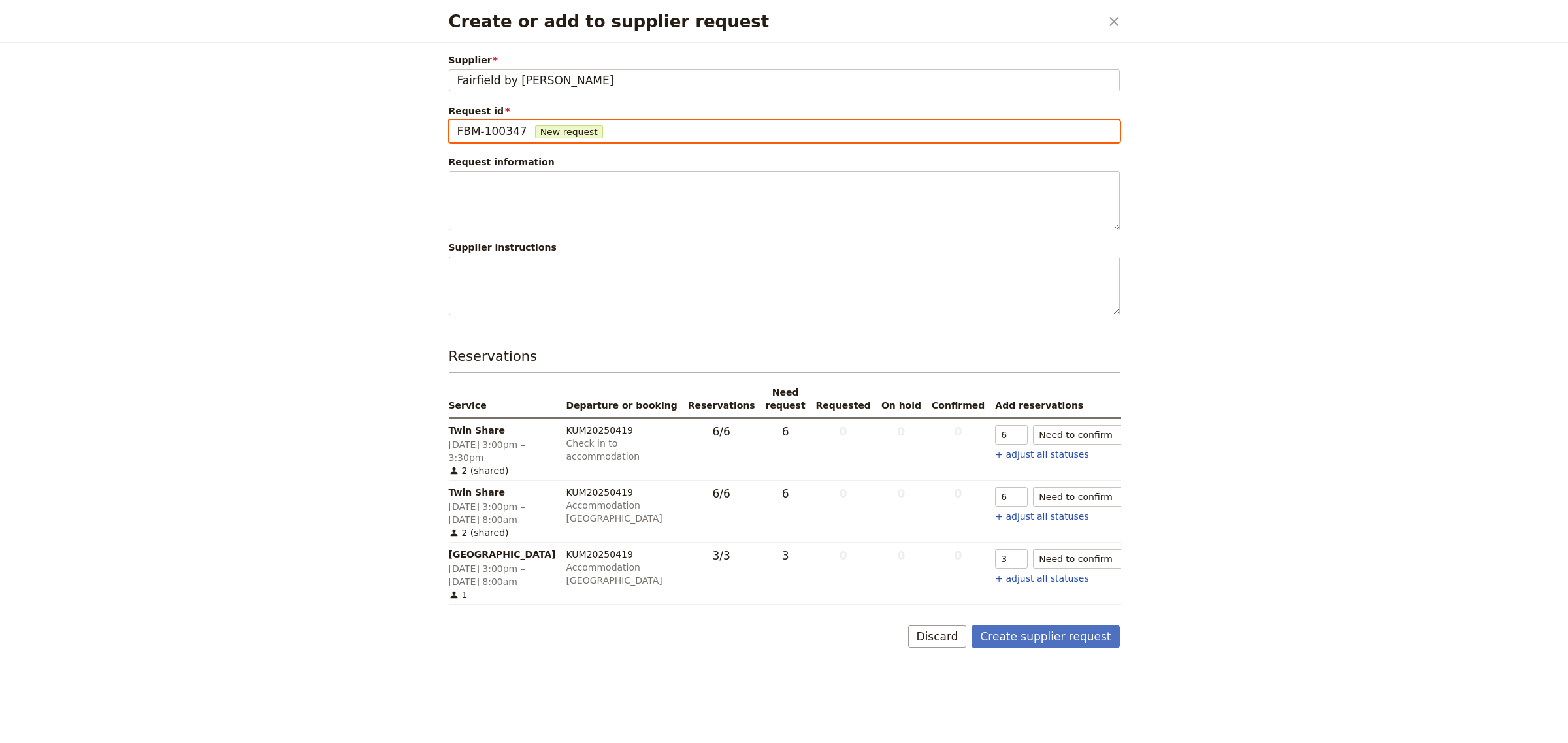
click at [457, 121] on input "FBM-100347" at bounding box center [457, 120] width 1 height 1
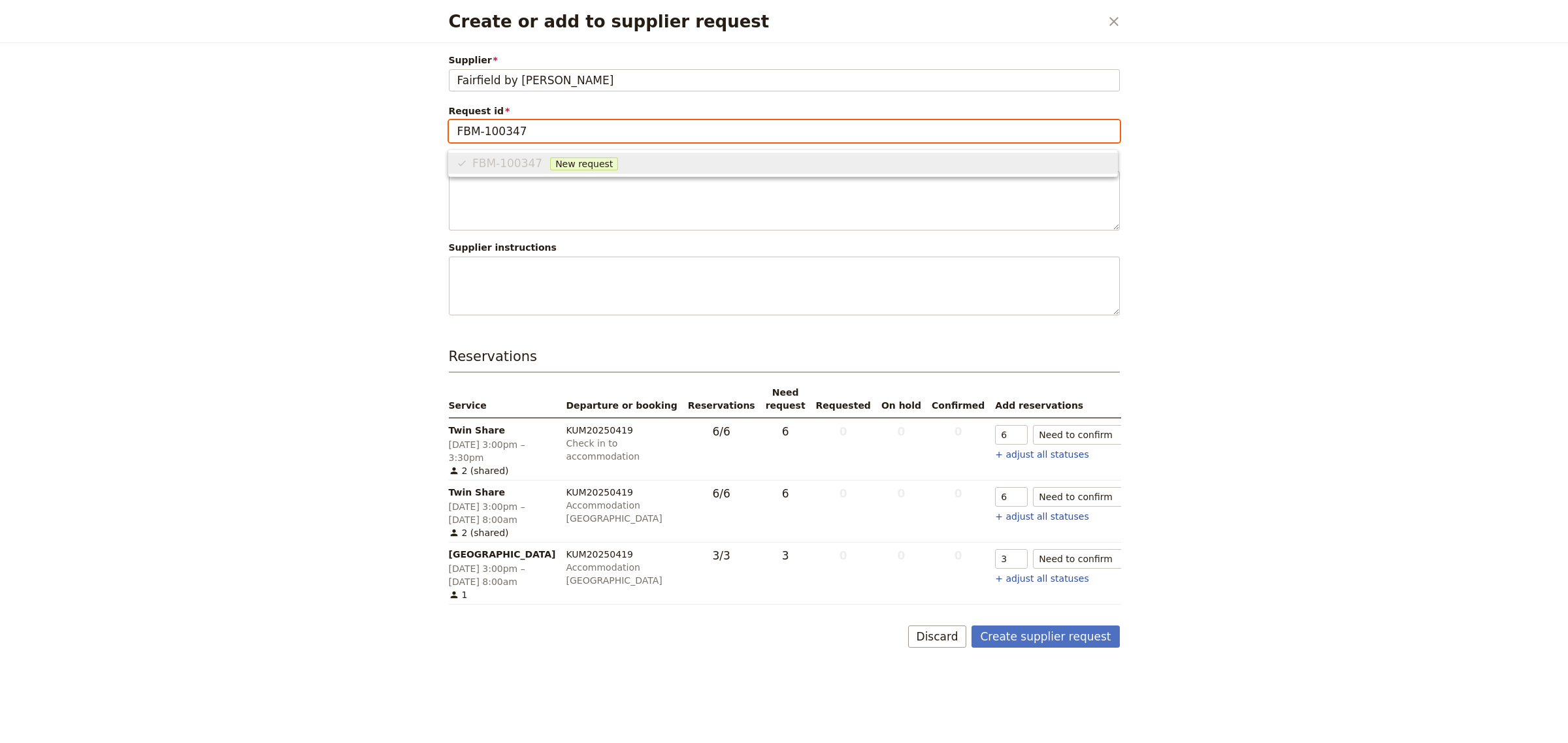
drag, startPoint x: 543, startPoint y: 132, endPoint x: 337, endPoint y: 103, distance: 208.0
click at [337, 103] on div "Create or add to supplier request ​ Supplier [GEOGRAPHIC_DATA] by Marriott Fair…" at bounding box center [784, 372] width 1568 height 743
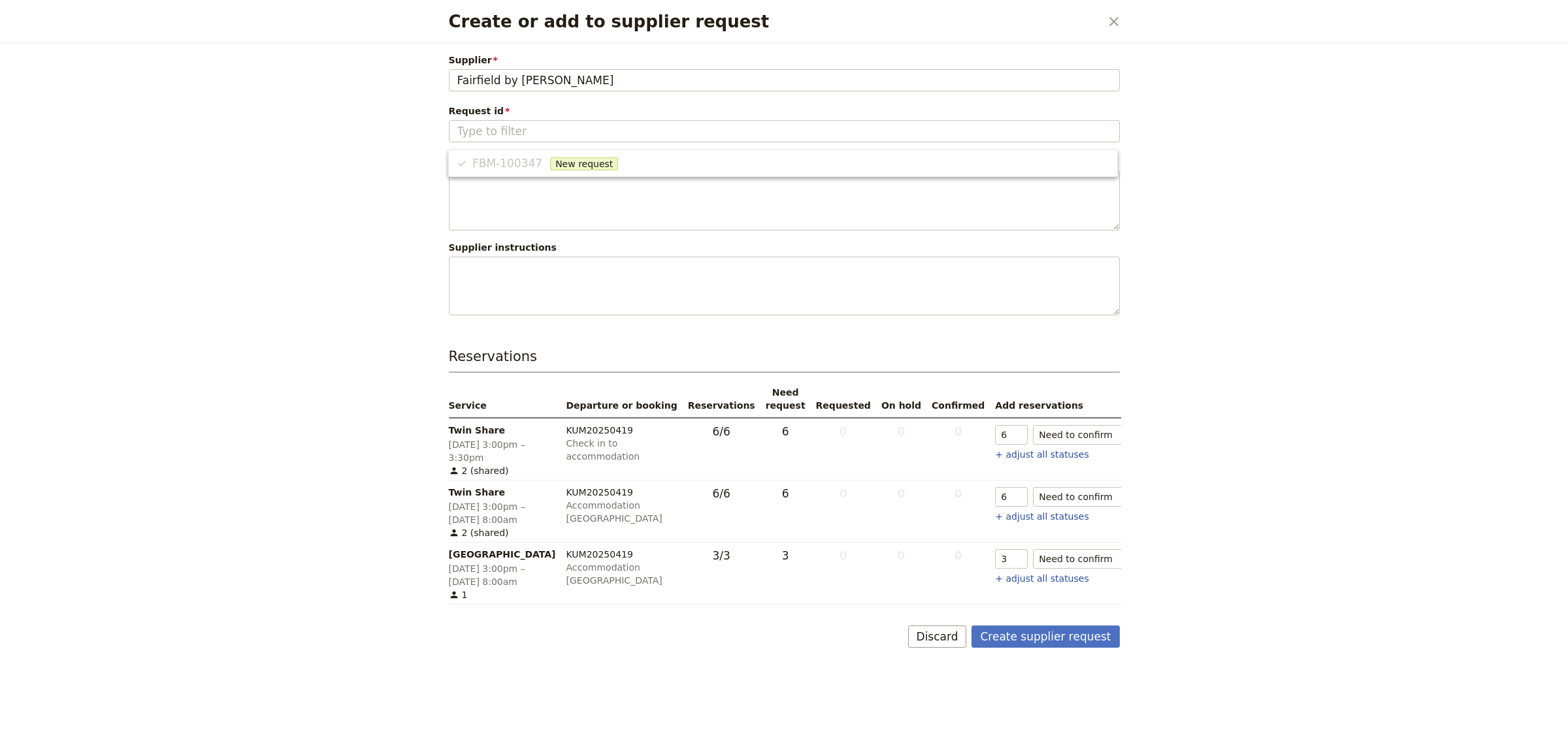
type input "FBM-100347"
click at [337, 103] on div "Create or add to supplier request ​ Supplier [GEOGRAPHIC_DATA] by Marriott Fair…" at bounding box center [784, 372] width 1568 height 743
click at [647, 132] on div "FBM-100347 New request" at bounding box center [784, 132] width 654 height 16
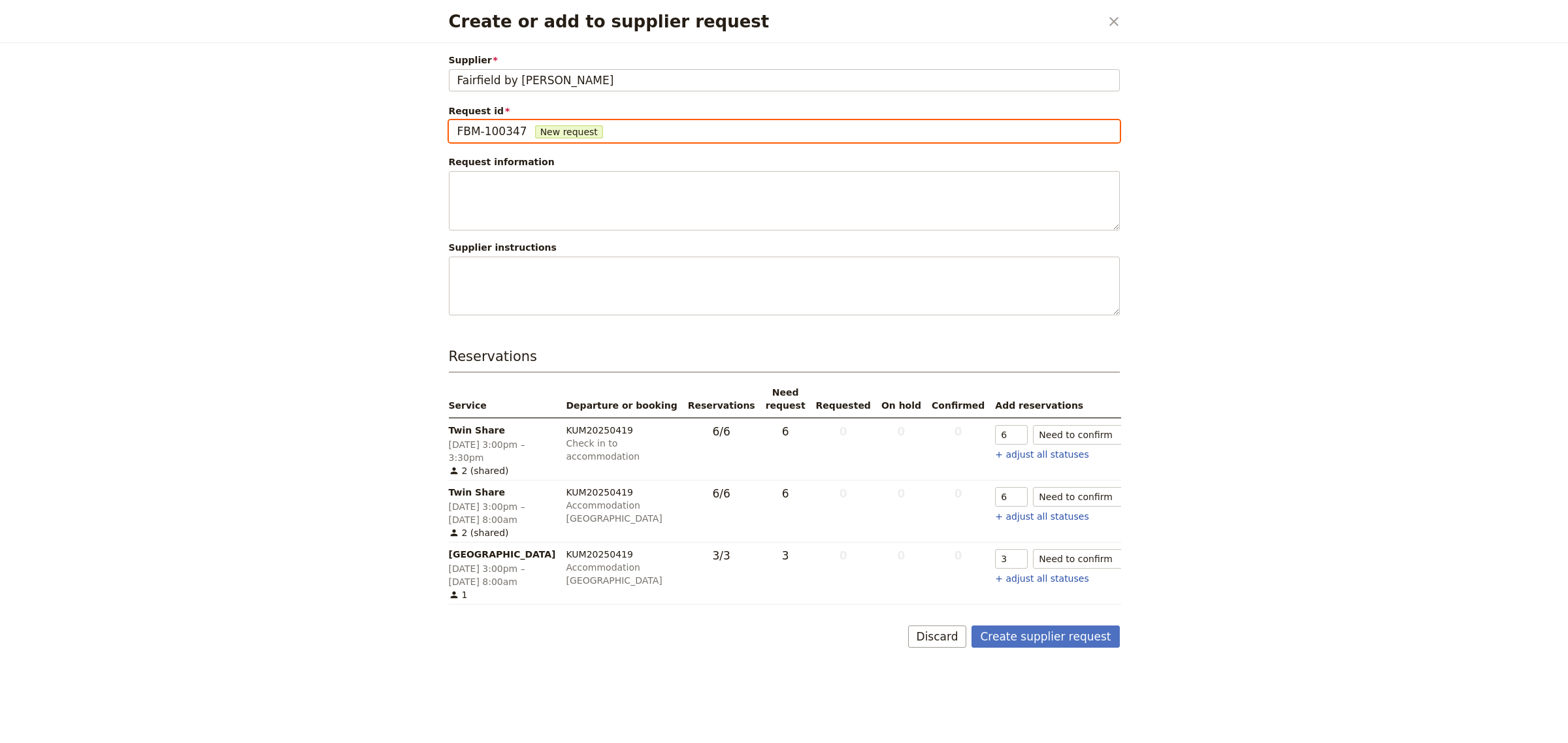
click at [457, 121] on input "FBM-100347" at bounding box center [457, 120] width 1 height 1
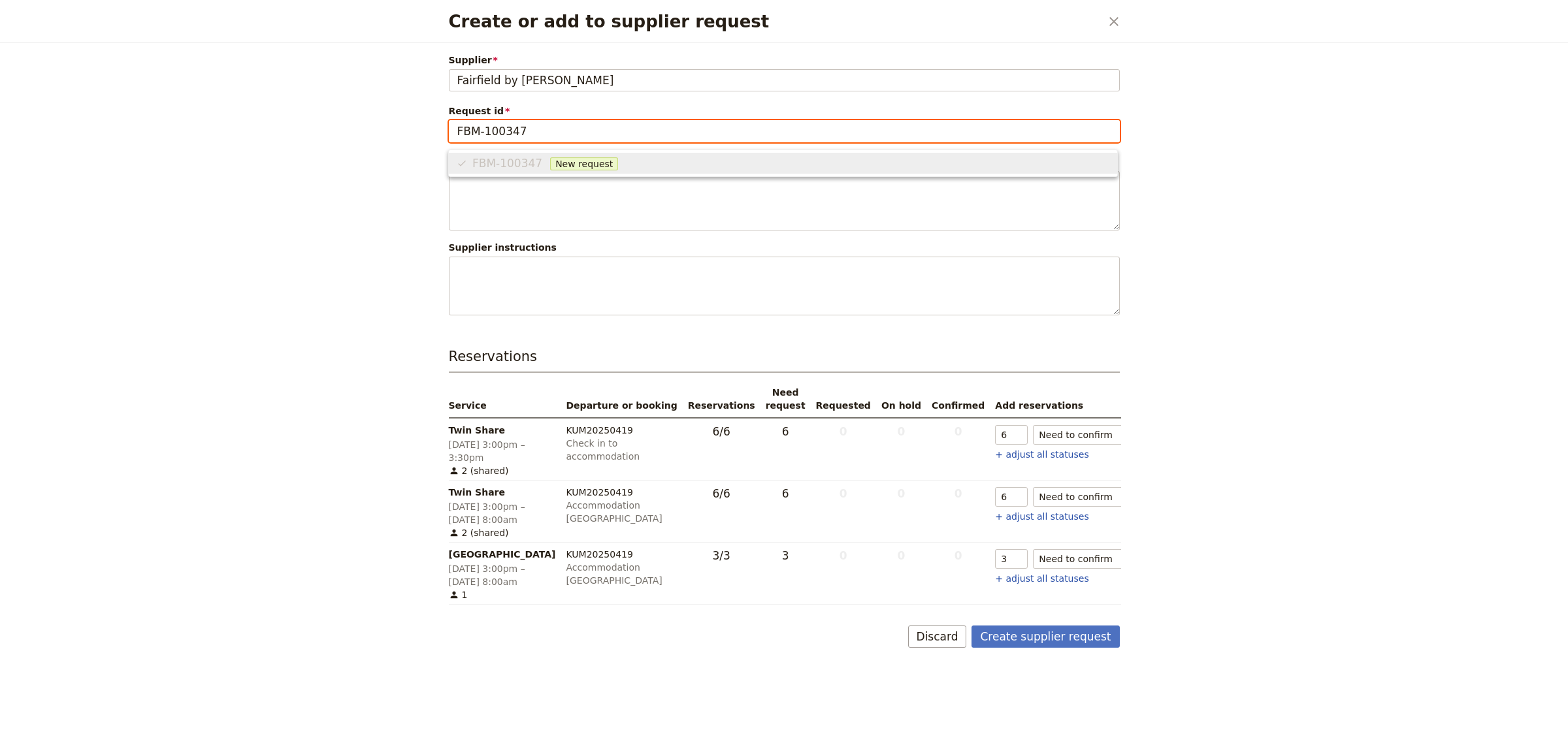
drag, startPoint x: 553, startPoint y: 140, endPoint x: 329, endPoint y: 121, distance: 224.8
click at [329, 121] on div "Create or add to supplier request ​ Supplier [GEOGRAPHIC_DATA] by Marriott Fair…" at bounding box center [784, 372] width 1568 height 743
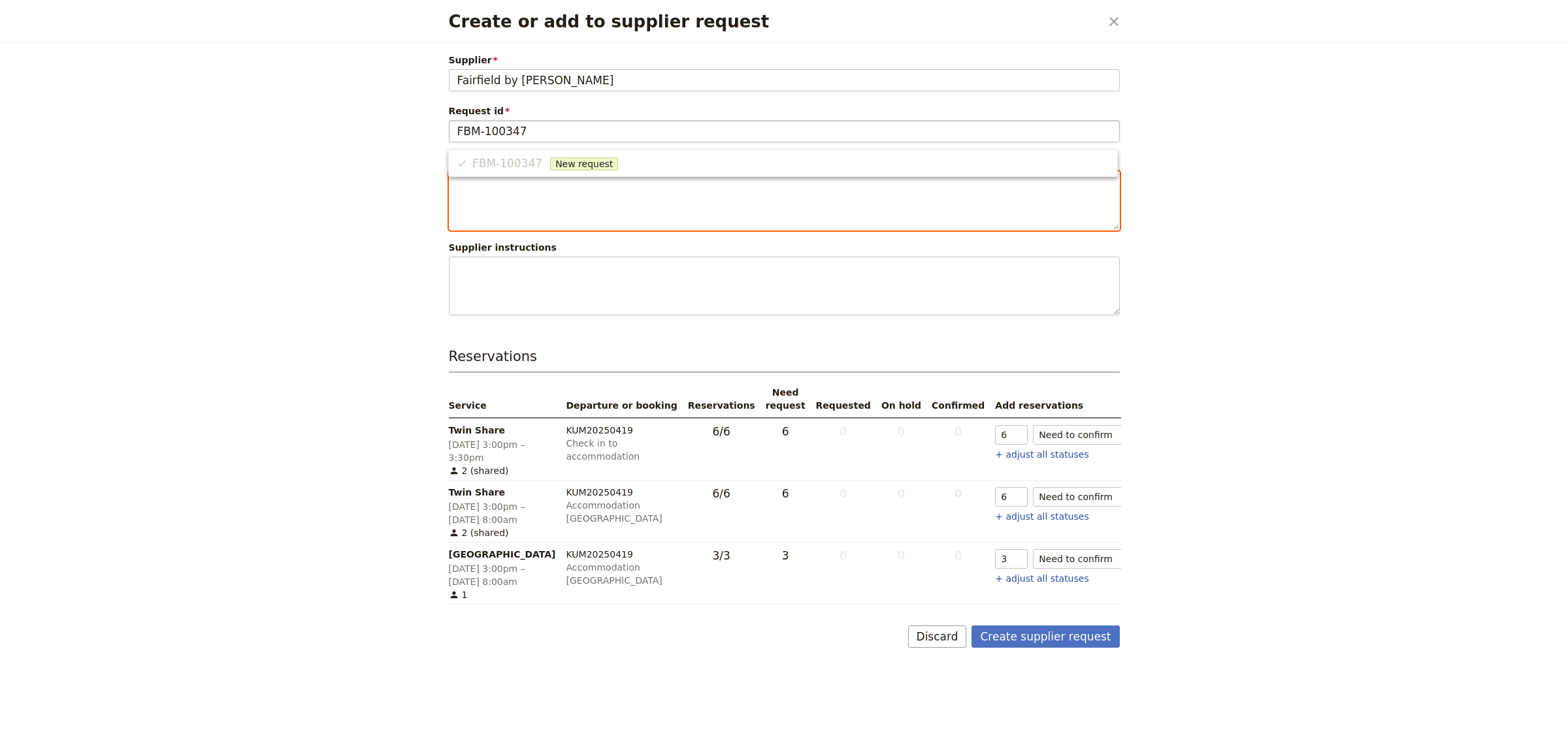
click at [608, 181] on textarea "Create or add to supplier request" at bounding box center [784, 201] width 671 height 59
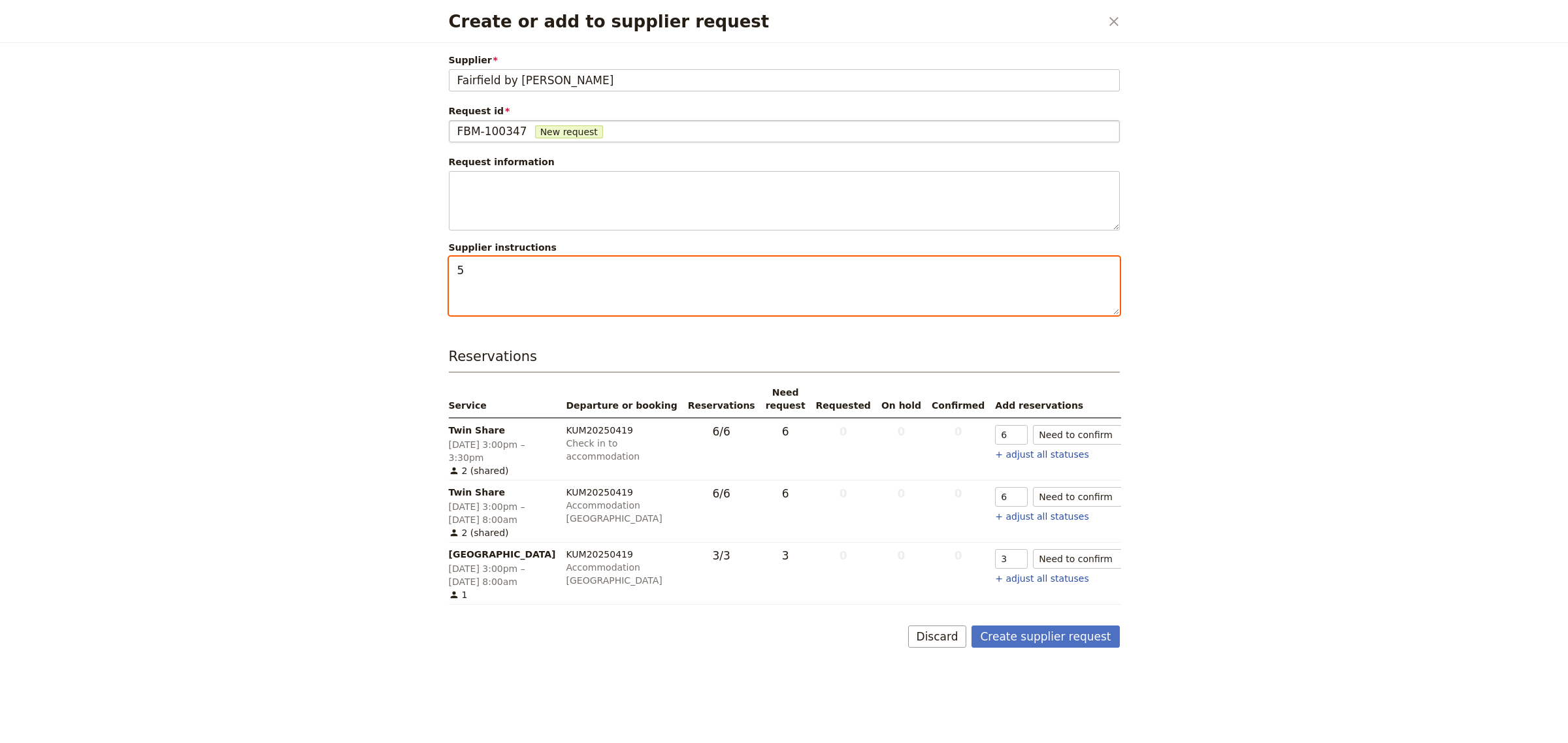
type textarea "5"
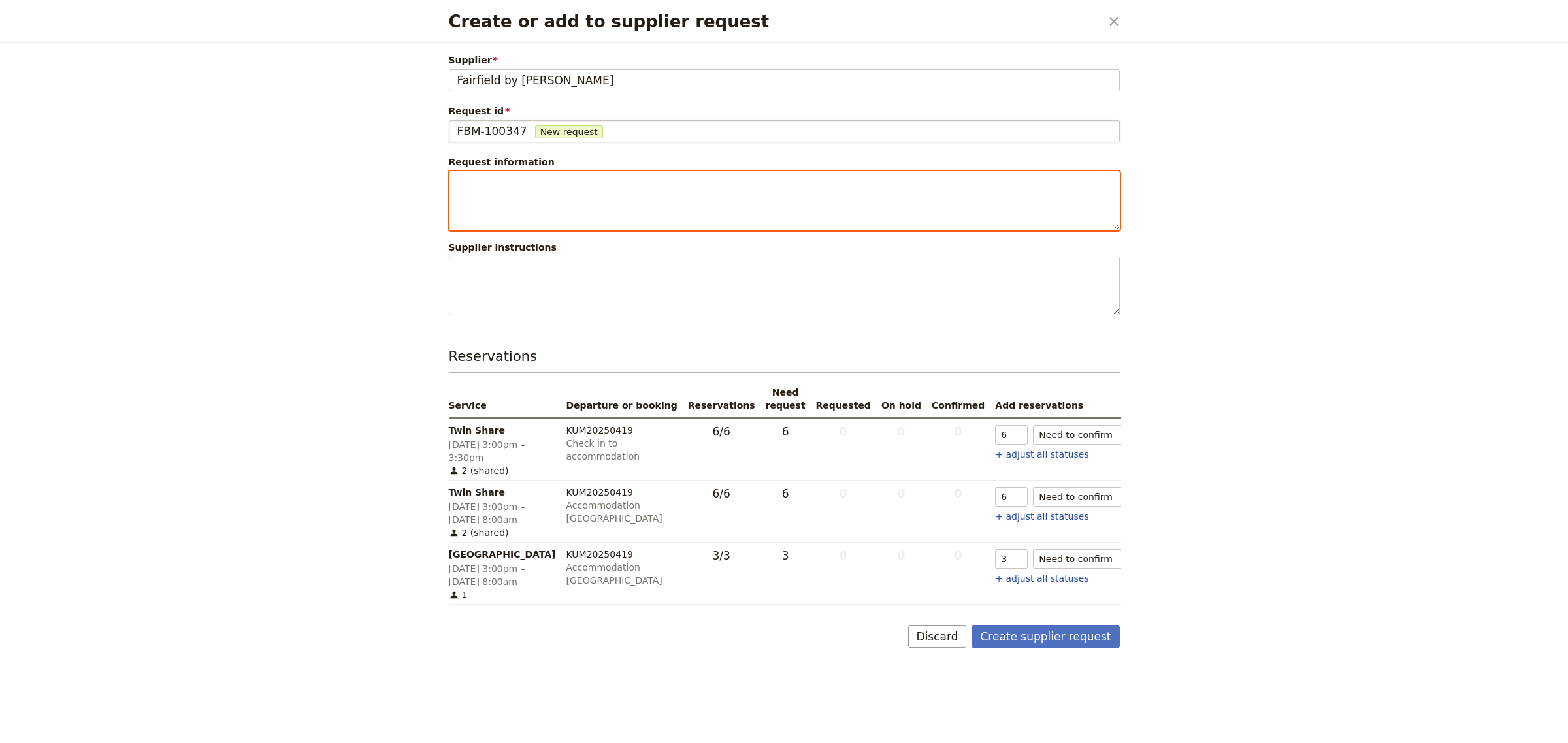
click at [658, 203] on textarea "Create or add to supplier request" at bounding box center [784, 201] width 671 height 59
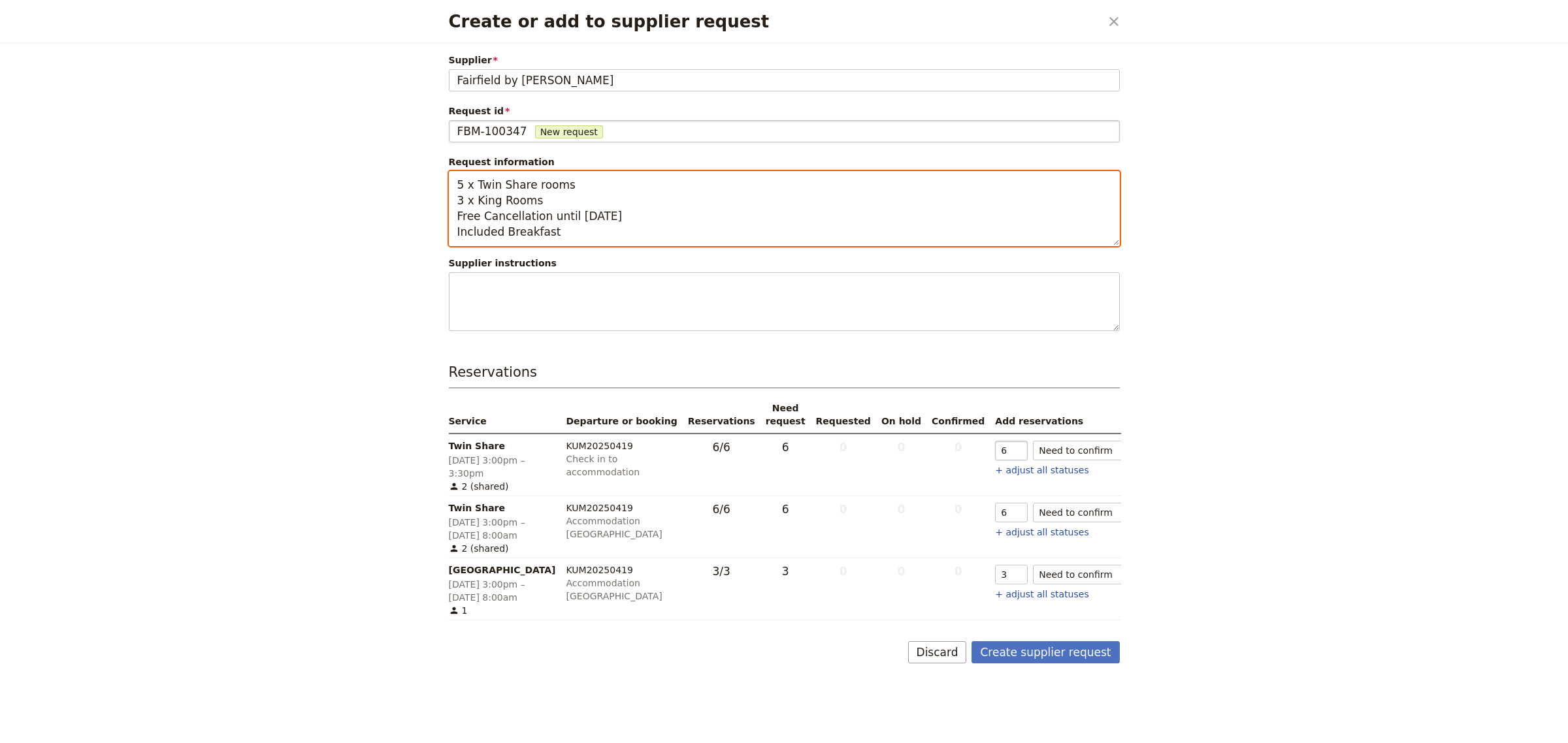
type textarea "5 x Twin Share rooms 3 x King Rooms Free Cancellation until [DATE] Included Bre…"
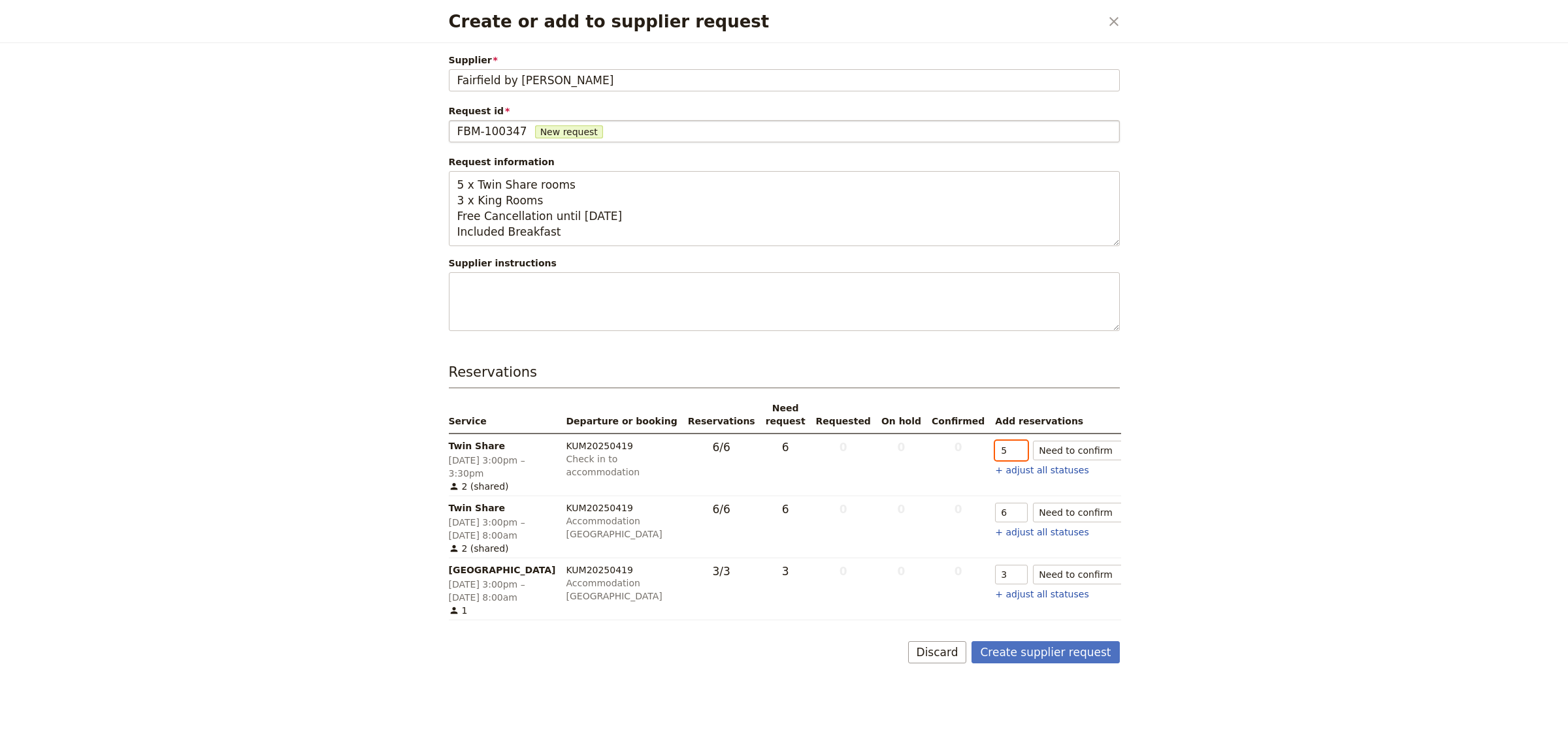
click at [995, 455] on input "5" at bounding box center [1011, 451] width 32 height 19
click at [1149, 452] on icon "clear" at bounding box center [1154, 451] width 9 height 9
type input "0"
type input "5"
click at [995, 514] on input "5" at bounding box center [1011, 513] width 32 height 19
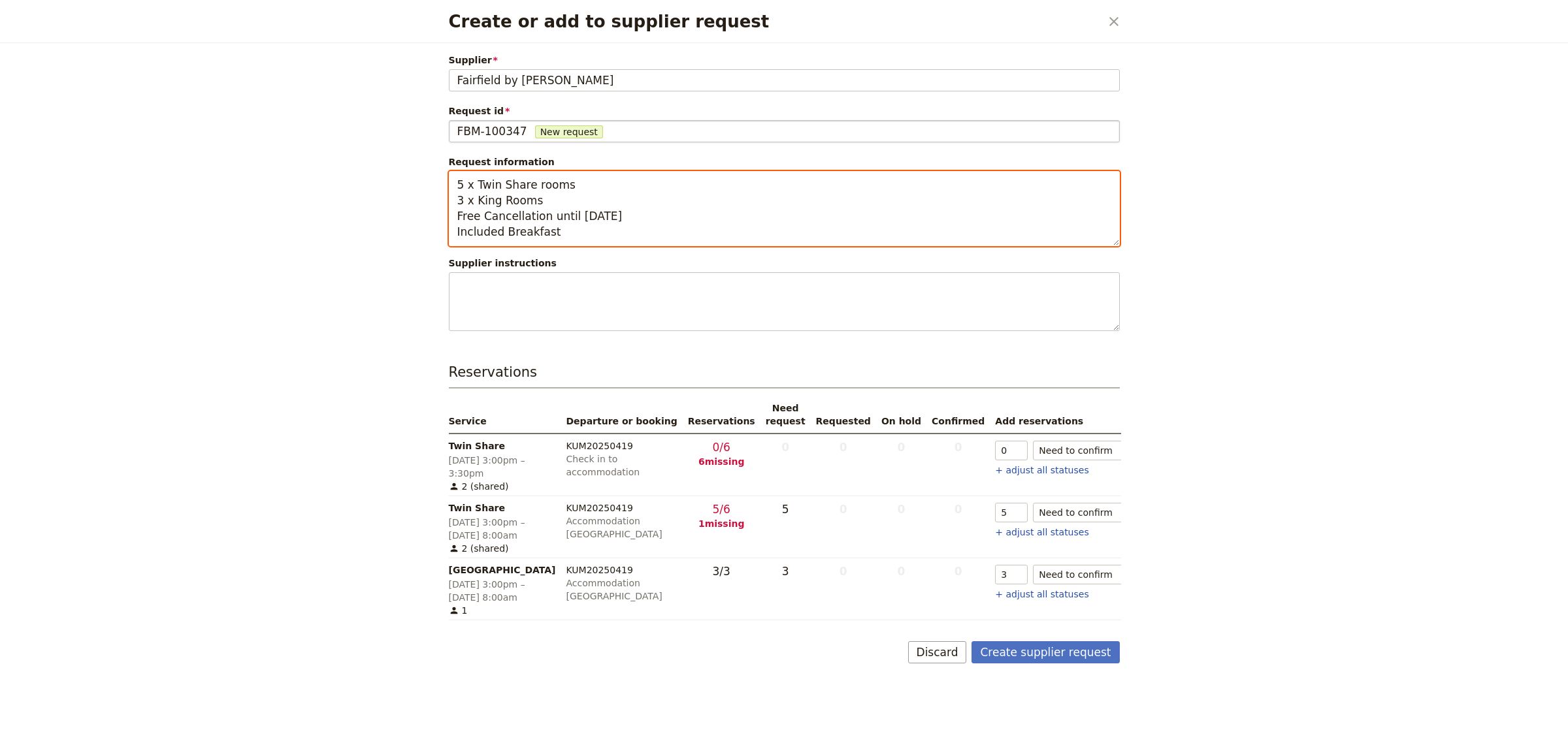
drag, startPoint x: 547, startPoint y: 238, endPoint x: 426, endPoint y: 181, distance: 133.8
click at [426, 181] on div "Create or add to supplier request ​ Supplier [GEOGRAPHIC_DATA] by Marriott Fair…" at bounding box center [784, 372] width 1568 height 743
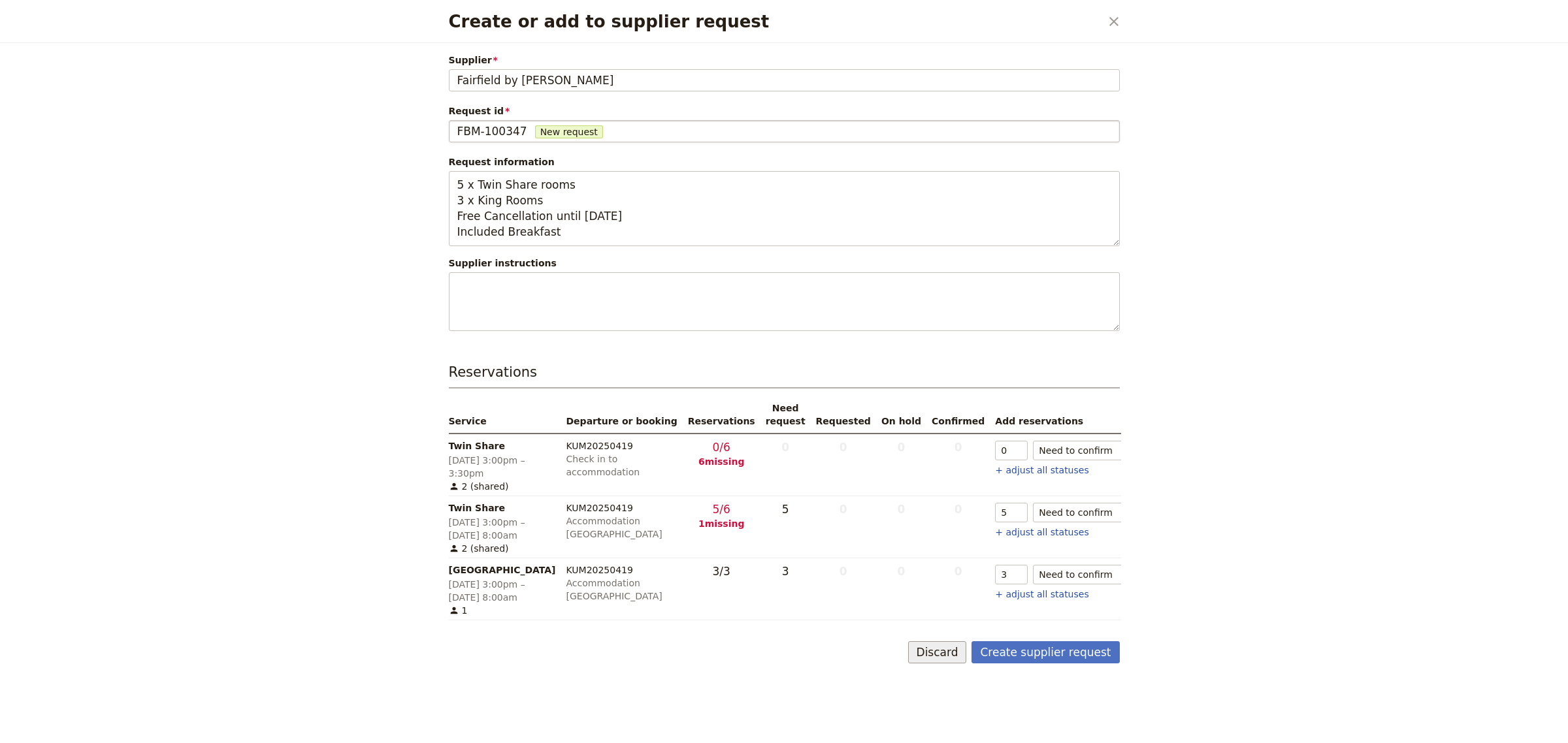
click at [952, 652] on button "Discard" at bounding box center [937, 652] width 58 height 22
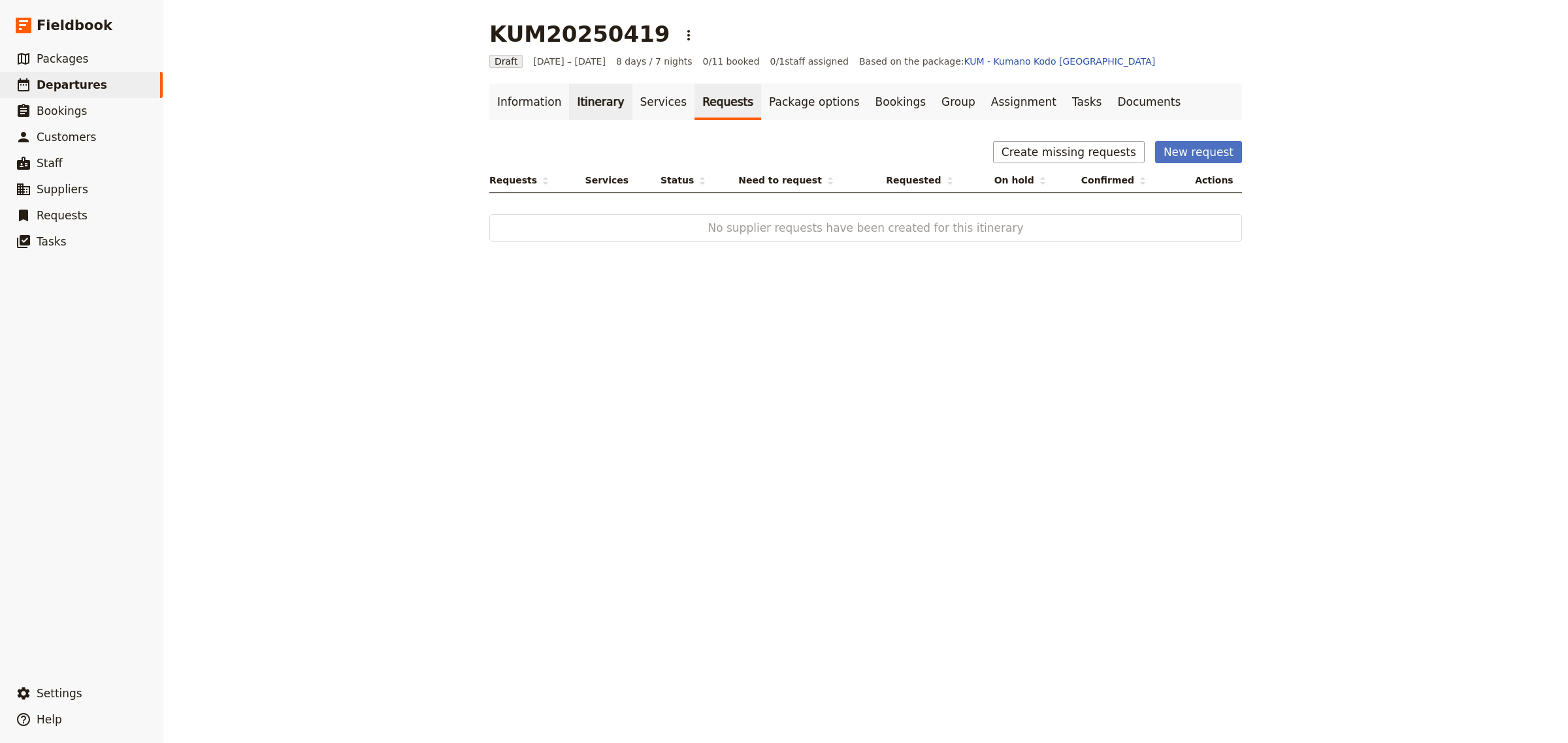
click at [587, 106] on link "Itinerary" at bounding box center [600, 102] width 63 height 37
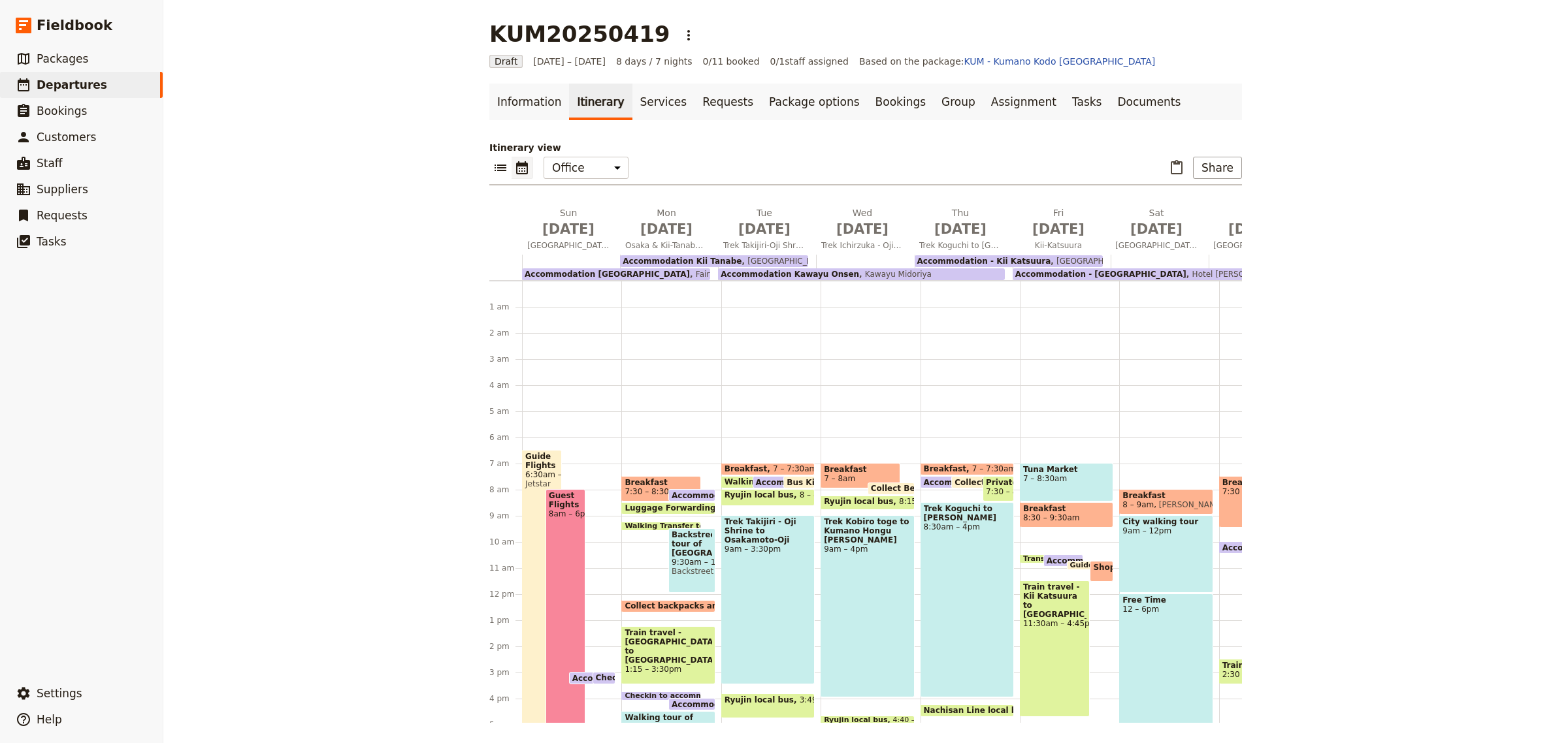
scroll to position [157, 0]
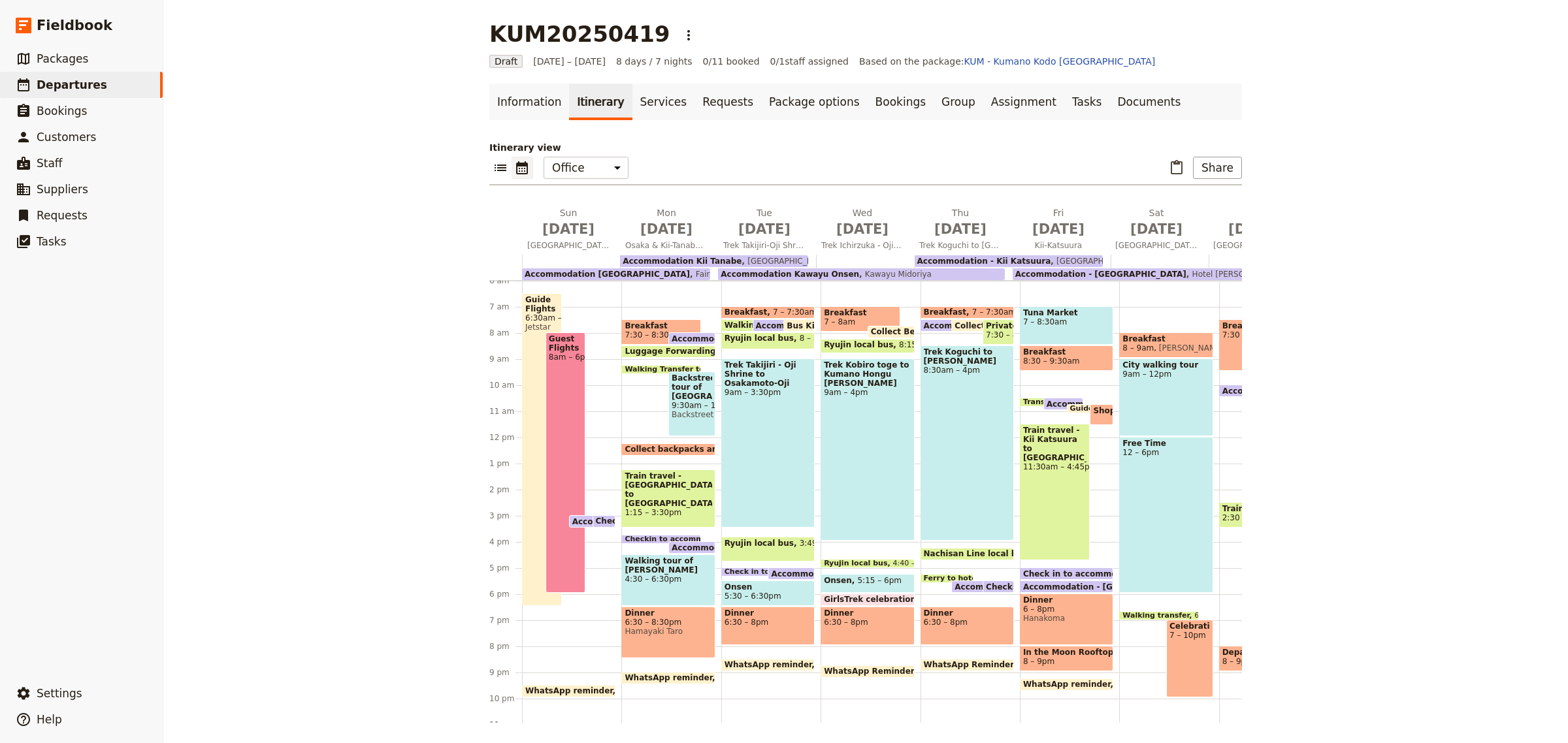
click at [595, 521] on span at bounding box center [603, 524] width 22 height 5
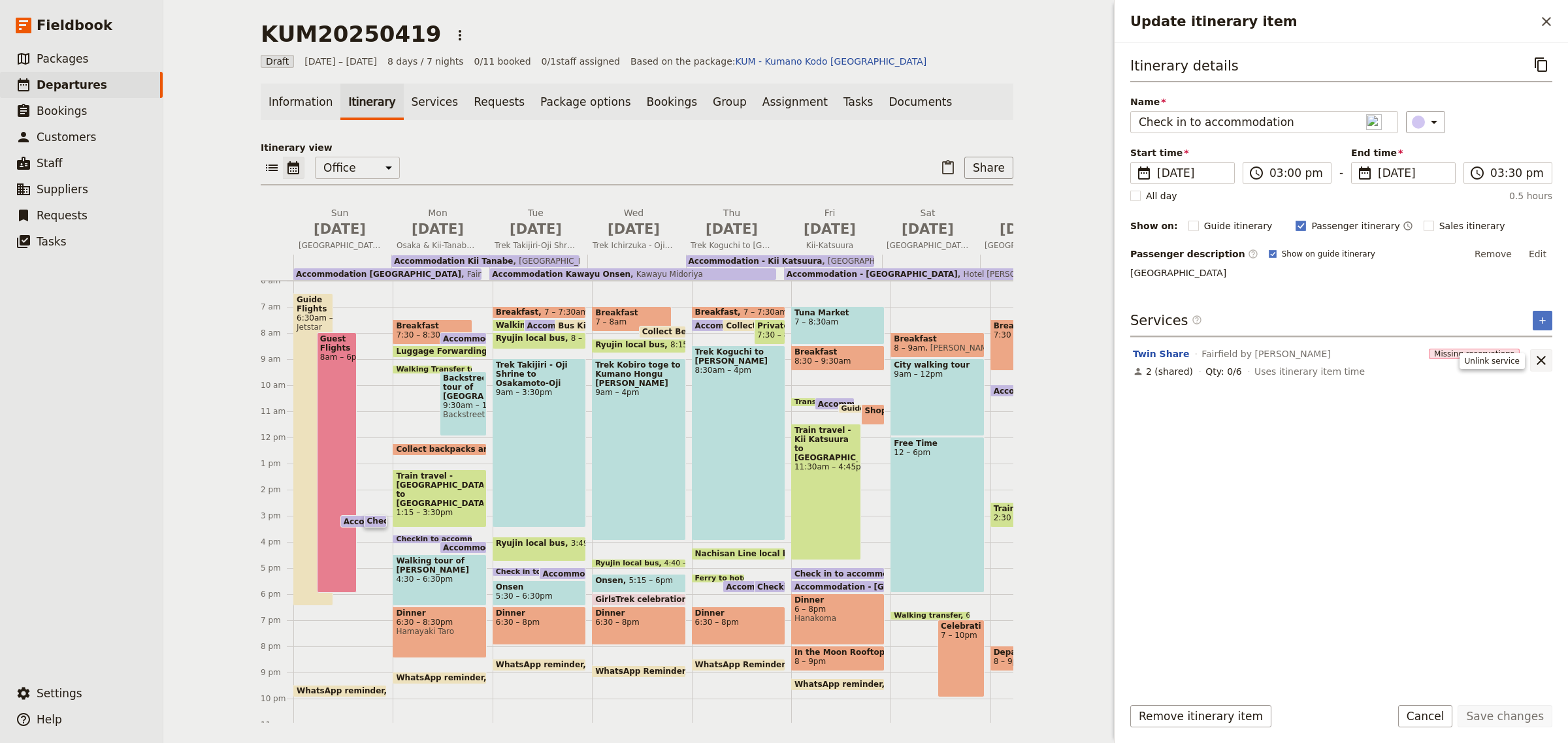
click at [1537, 358] on icon "Unlink service" at bounding box center [1541, 360] width 9 height 9
click at [1517, 706] on button "Save changes" at bounding box center [1504, 716] width 95 height 22
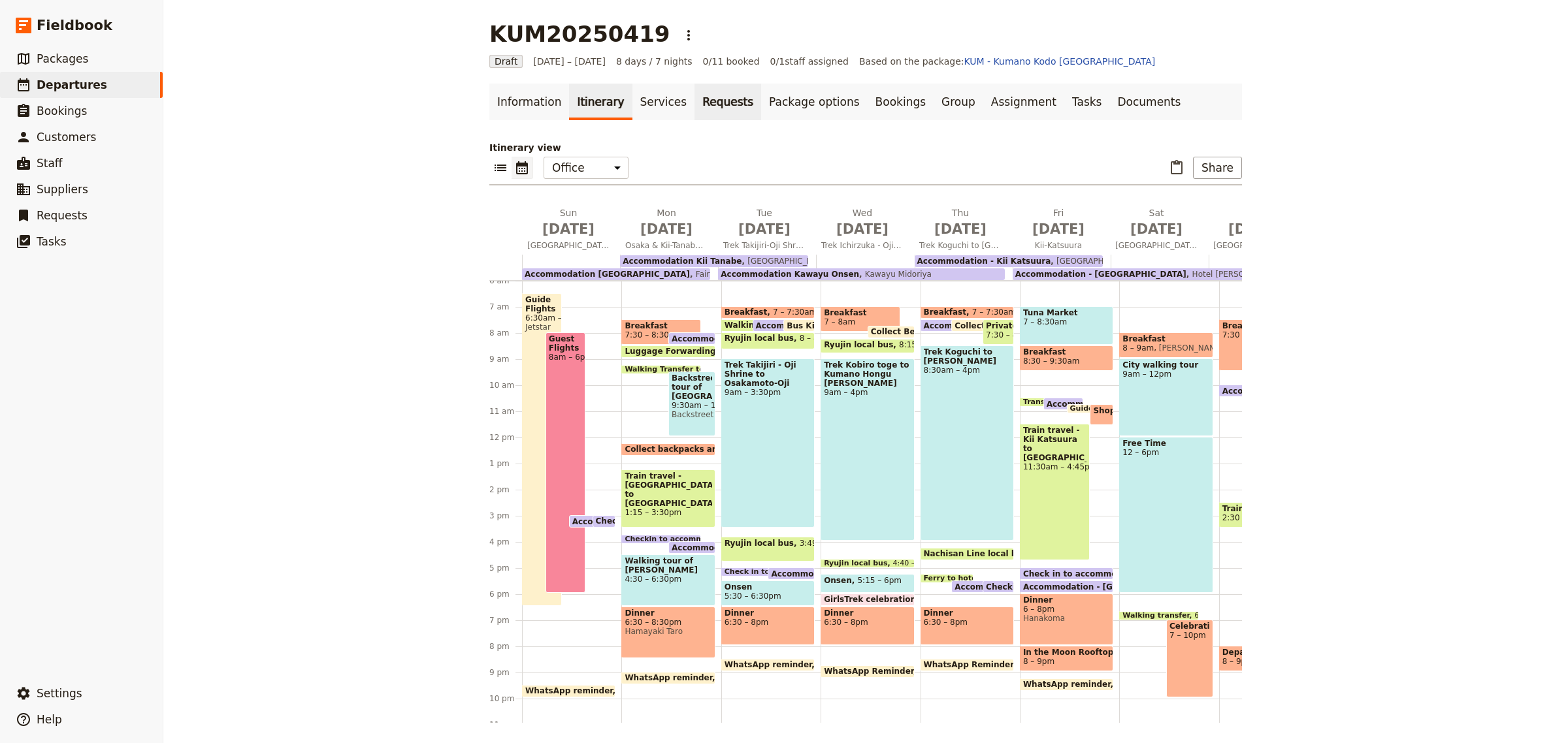
click at [694, 102] on link "Requests" at bounding box center [727, 102] width 66 height 37
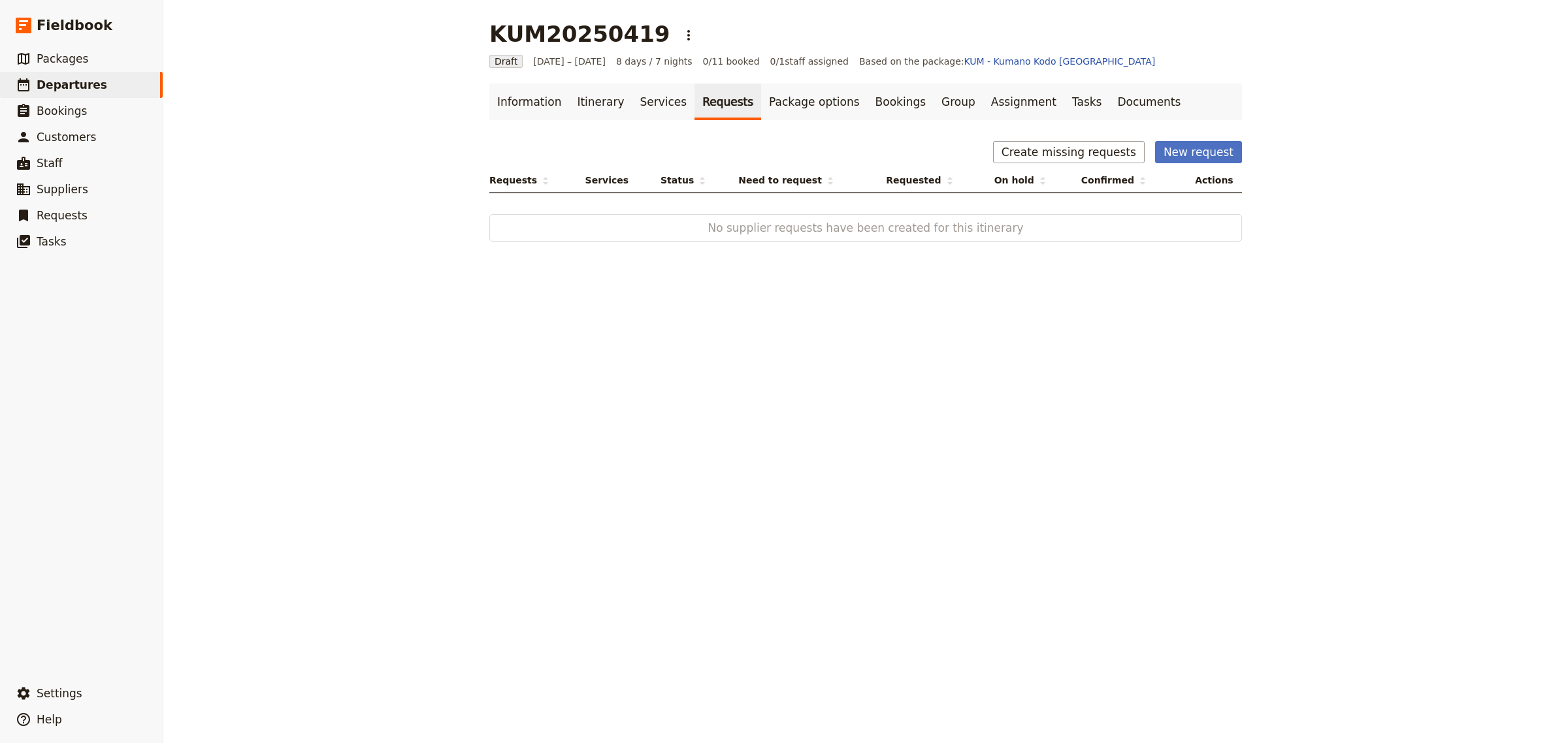
click at [1183, 140] on div "Information Itinerary Services Requests Package options Bookings Group Assignme…" at bounding box center [865, 164] width 753 height 160
click at [1196, 147] on button "New request" at bounding box center [1198, 152] width 87 height 22
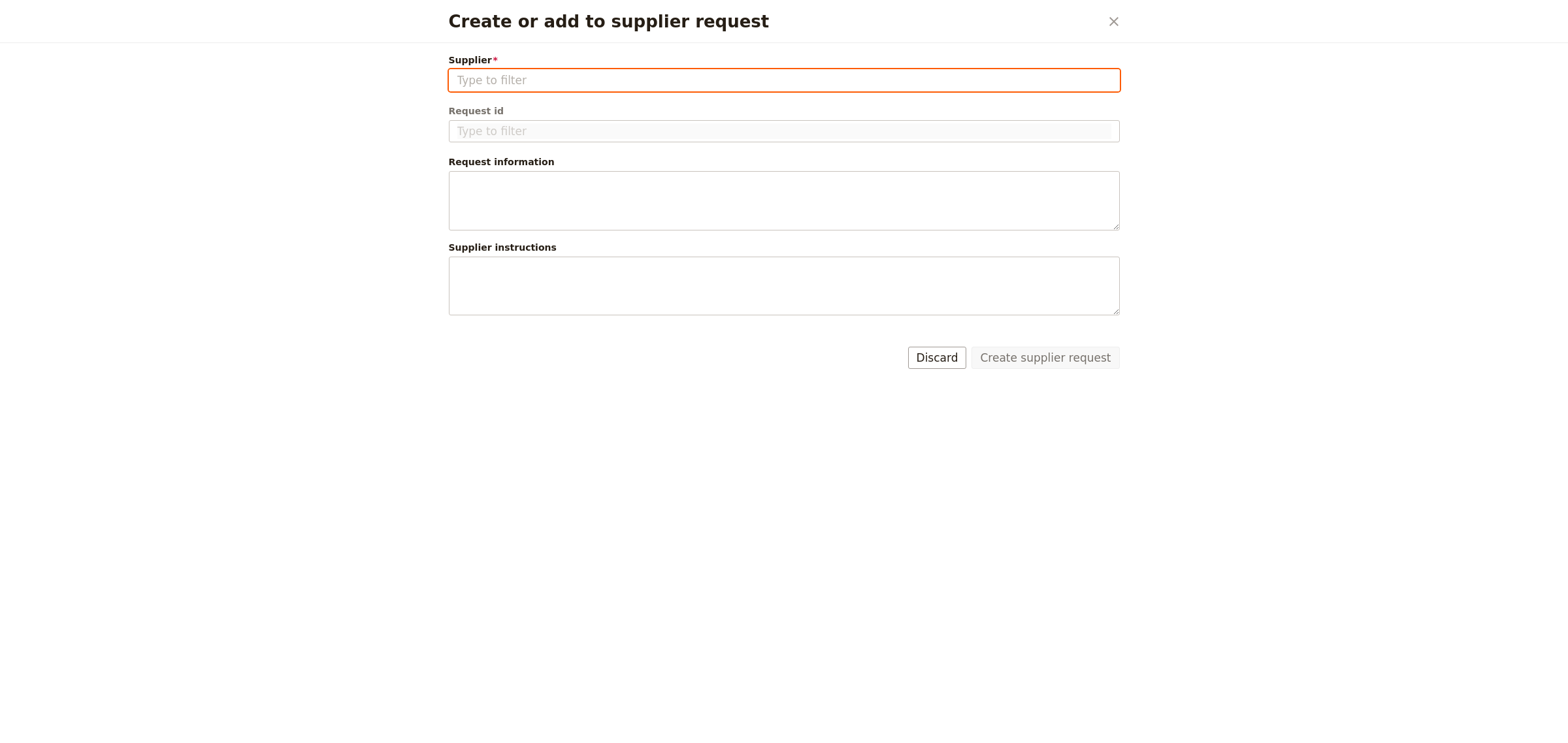
click at [563, 79] on input "Supplier" at bounding box center [784, 80] width 654 height 16
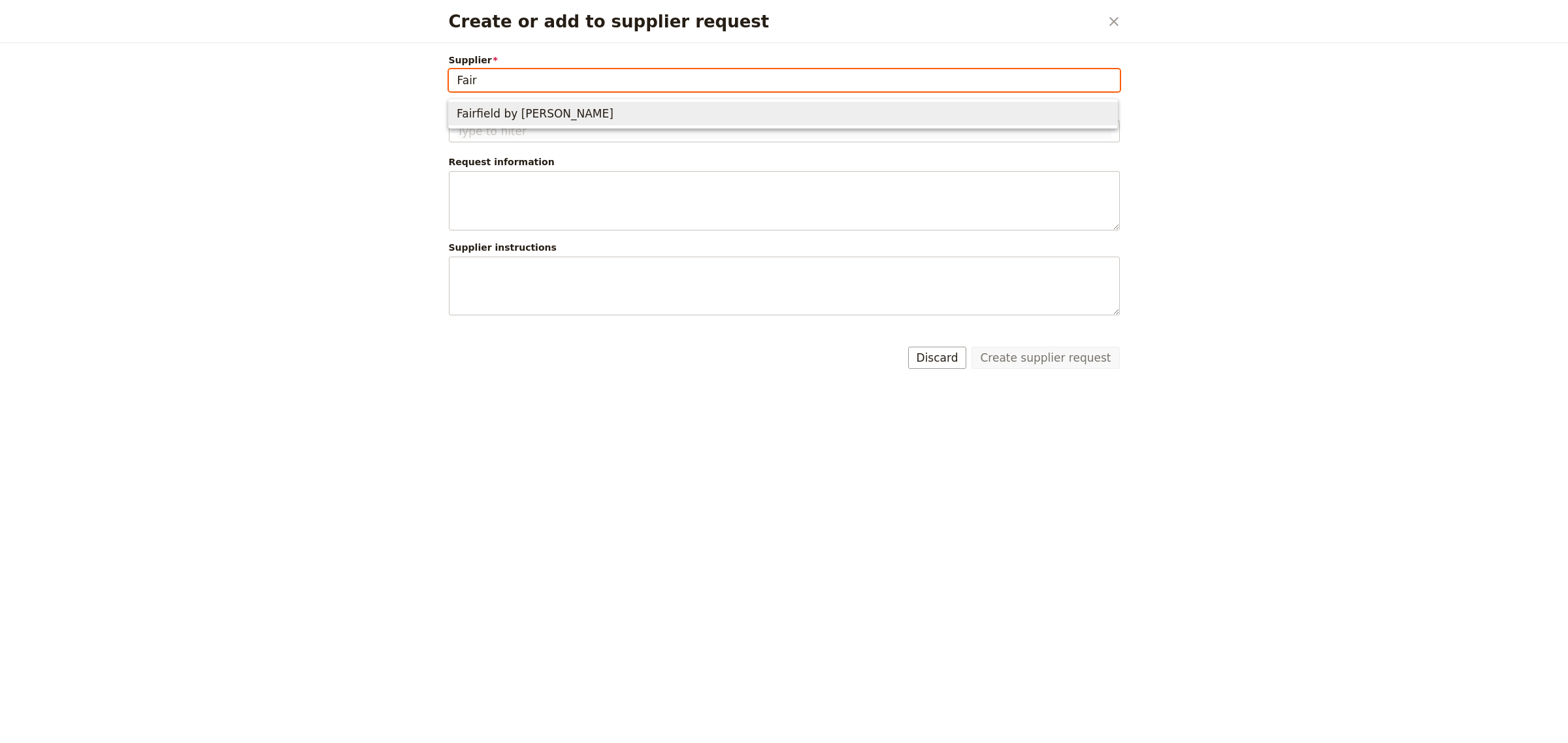
click at [550, 119] on span "Fairfield by [PERSON_NAME]" at bounding box center [535, 113] width 157 height 16
type input "Fairfield by [PERSON_NAME]"
type input "FBM-100347"
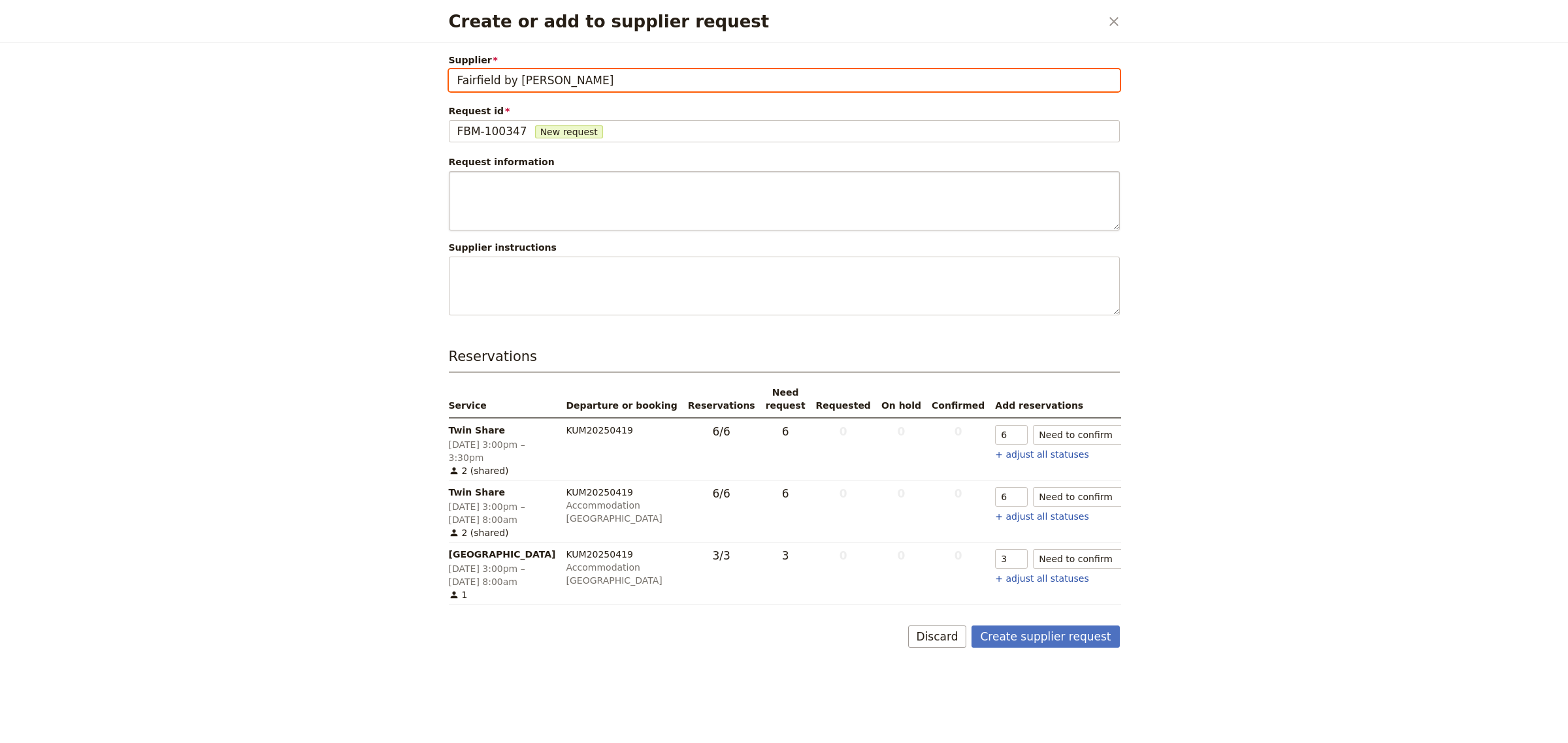
type input "Fairfield by [PERSON_NAME]"
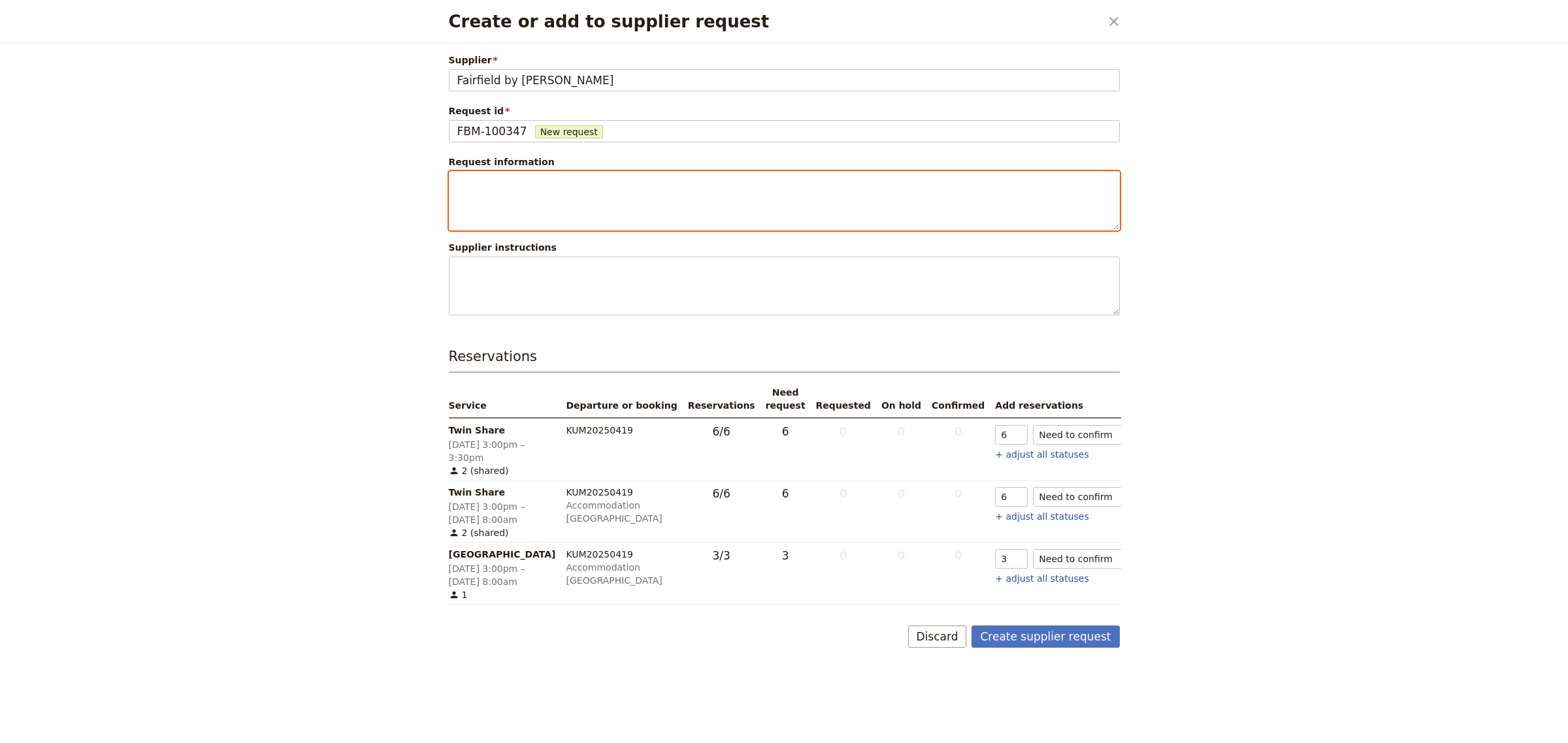
click at [506, 201] on textarea "Create or add to supplier request" at bounding box center [784, 201] width 671 height 59
paste textarea "5 x Twin Share rooms 3 x King Rooms Free Cancellation until [DATE] Included Bre…"
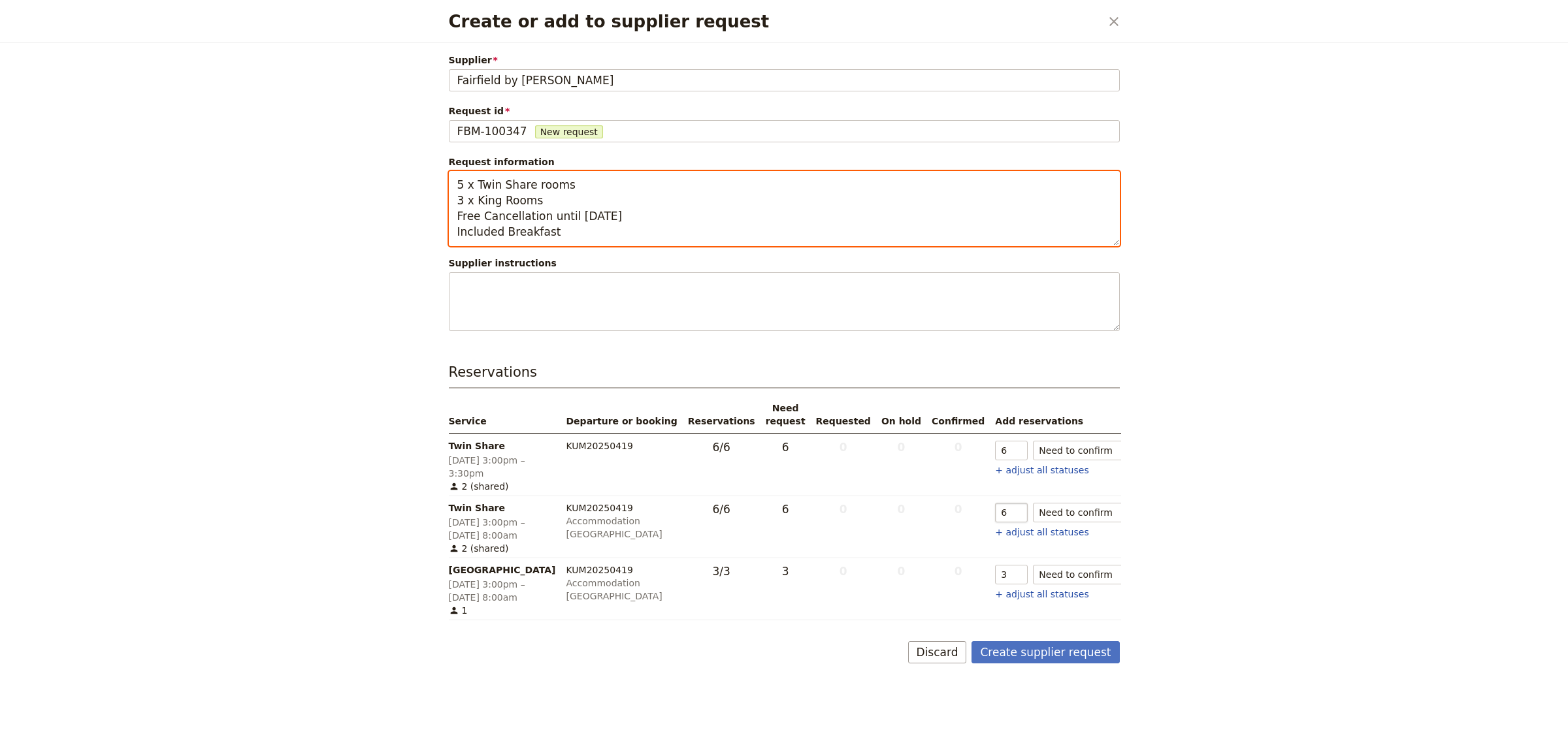
type textarea "5 x Twin Share rooms 3 x King Rooms Free Cancellation until [DATE] Included Bre…"
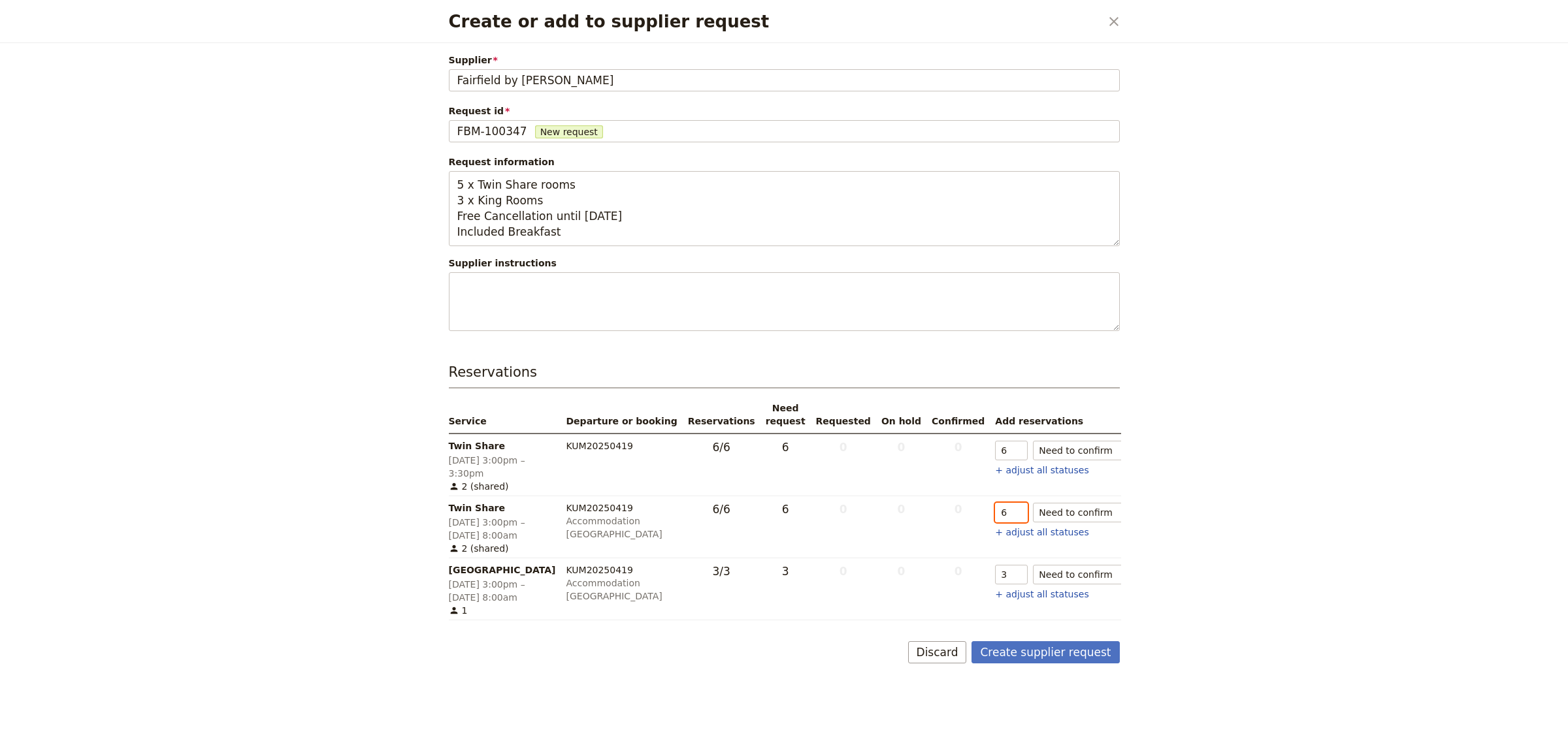
drag, startPoint x: 967, startPoint y: 511, endPoint x: 941, endPoint y: 511, distance: 26.0
click at [941, 511] on tr "Twin Share [DATE] 3:00pm – [DATE] 8:00am 2 (shared) KUM20250419 Accommodation […" at bounding box center [808, 527] width 717 height 62
type input "5"
click at [1146, 451] on icon "clear" at bounding box center [1154, 451] width 16 height 16
type input "0"
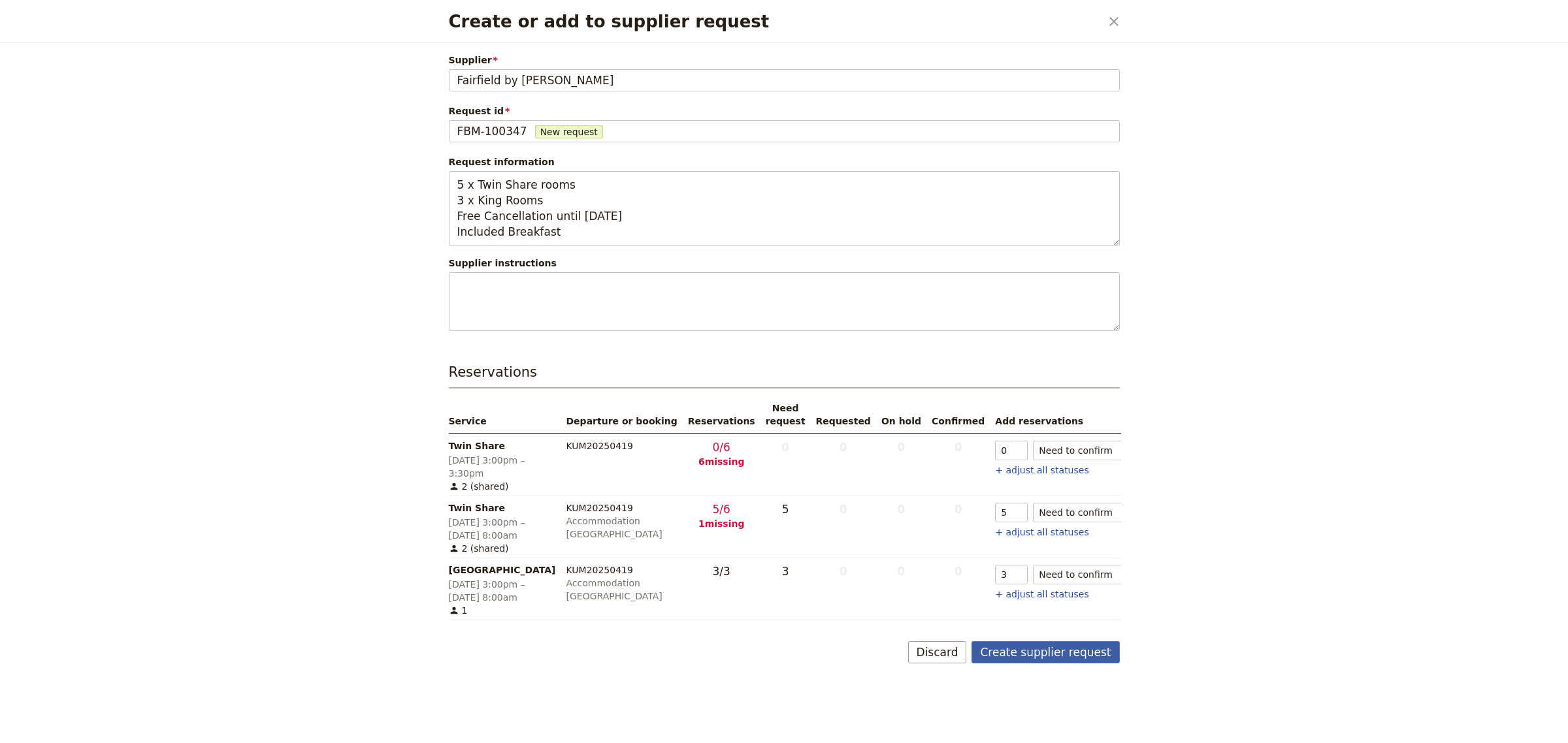
click at [1056, 658] on button "Create supplier request" at bounding box center [1045, 652] width 147 height 22
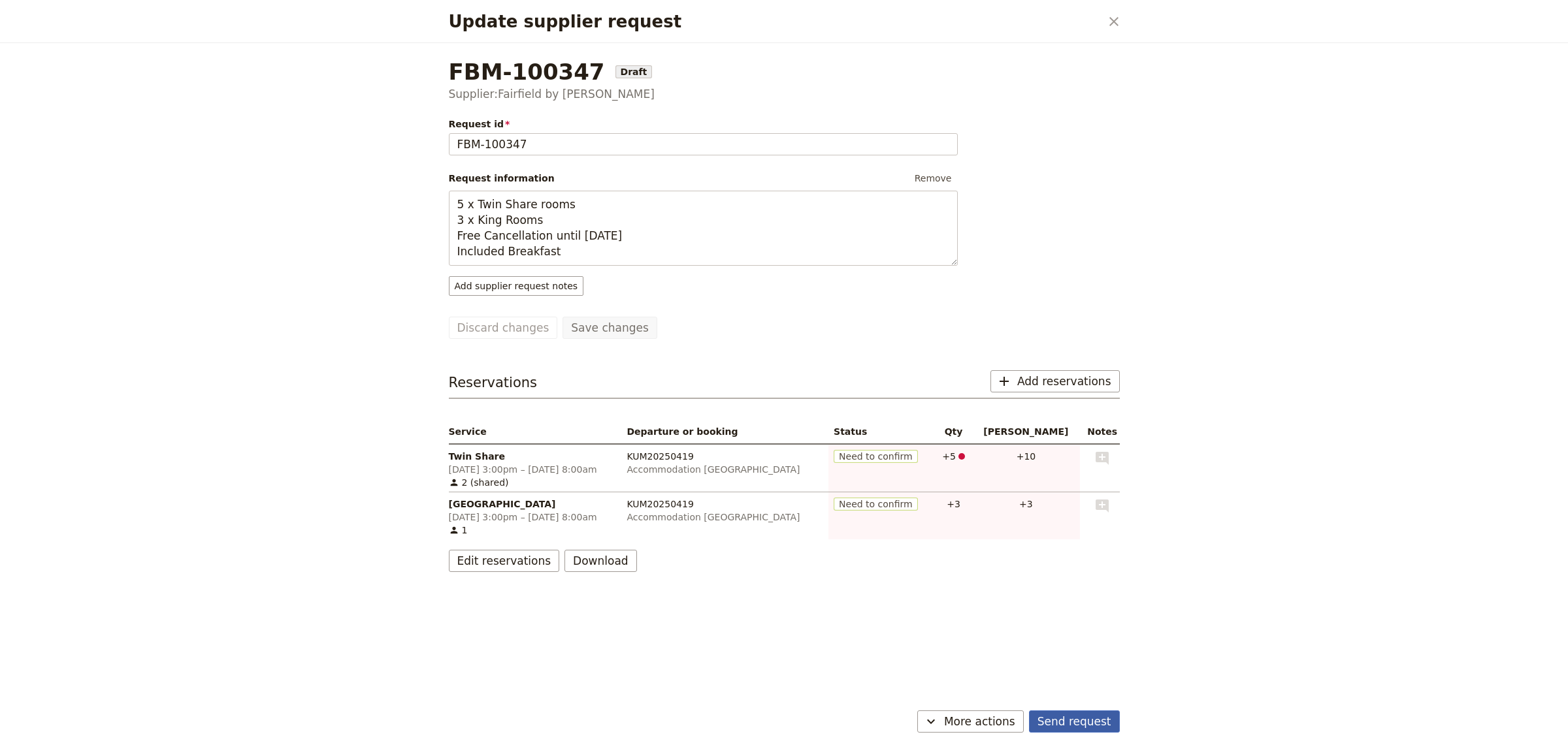
click at [1076, 719] on button "Send request" at bounding box center [1074, 721] width 91 height 22
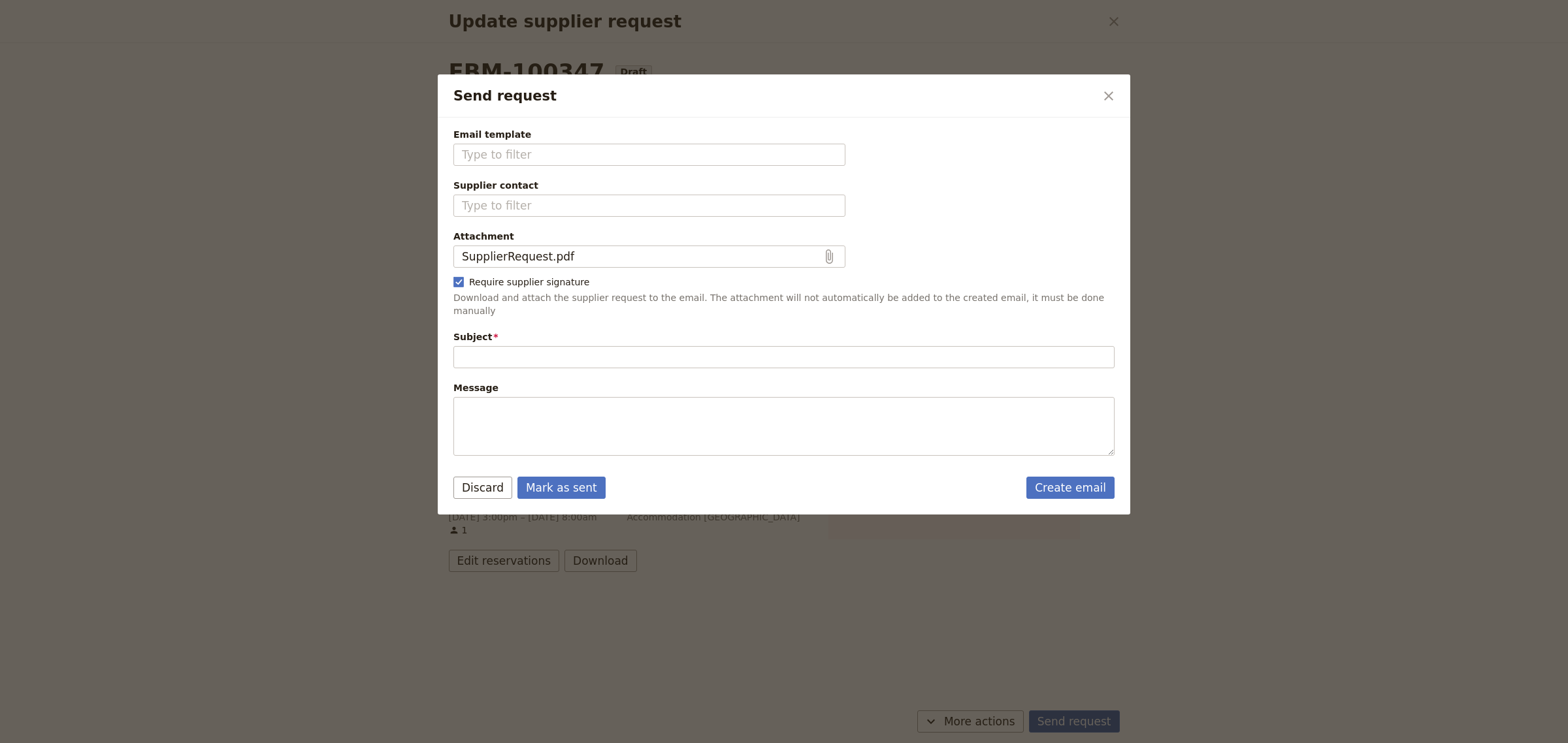
type input "New reservation request"
type textarea "Hi Fairfield by [PERSON_NAME] I would like to request the following reservation…"
type input "Fieldbook default template"
type input "Fairfield by [PERSON_NAME]"
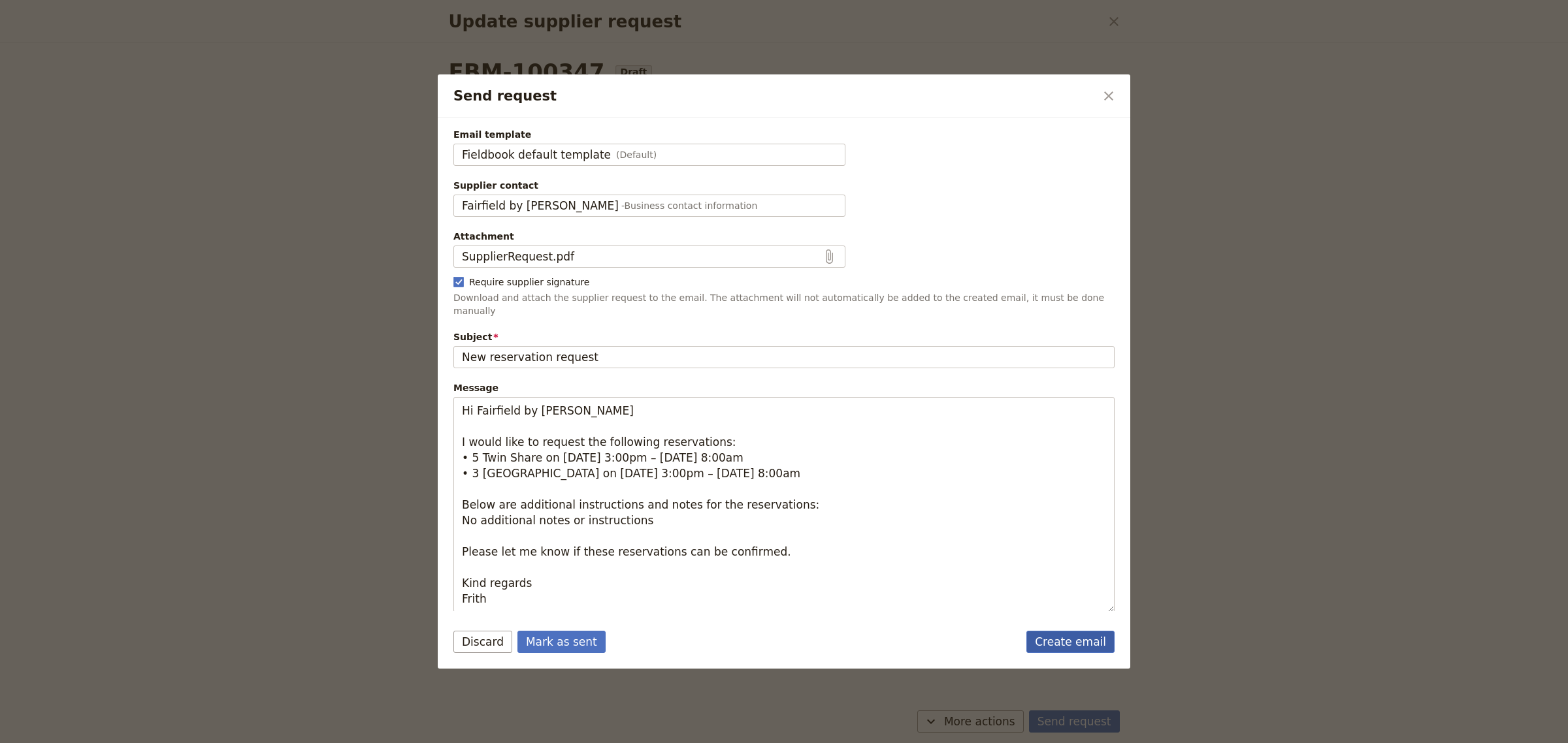
click at [1075, 636] on link "Create email" at bounding box center [1070, 642] width 88 height 22
click at [546, 634] on button "Mark as sent" at bounding box center [561, 642] width 88 height 22
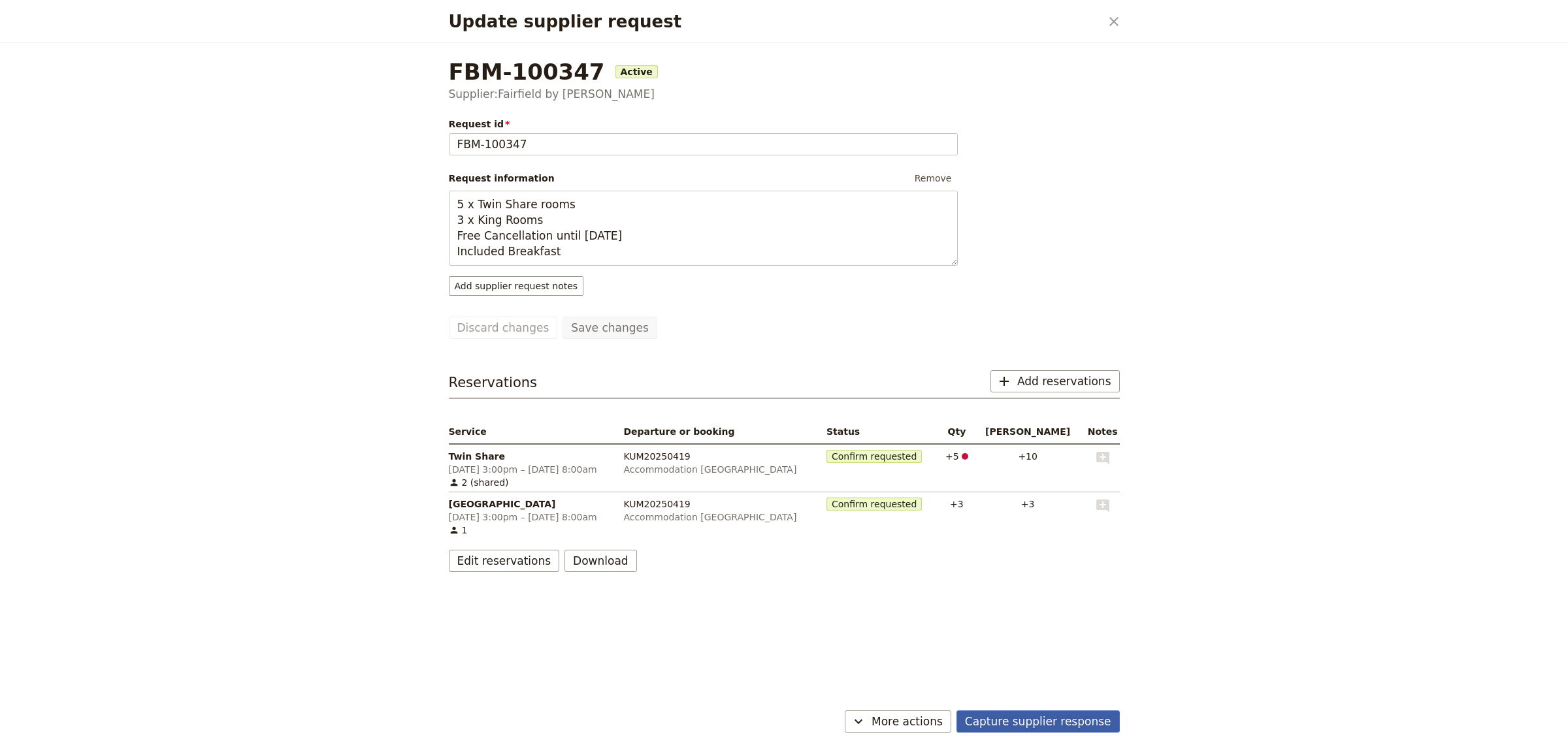
click at [1033, 728] on button "Capture supplier response" at bounding box center [1038, 721] width 163 height 22
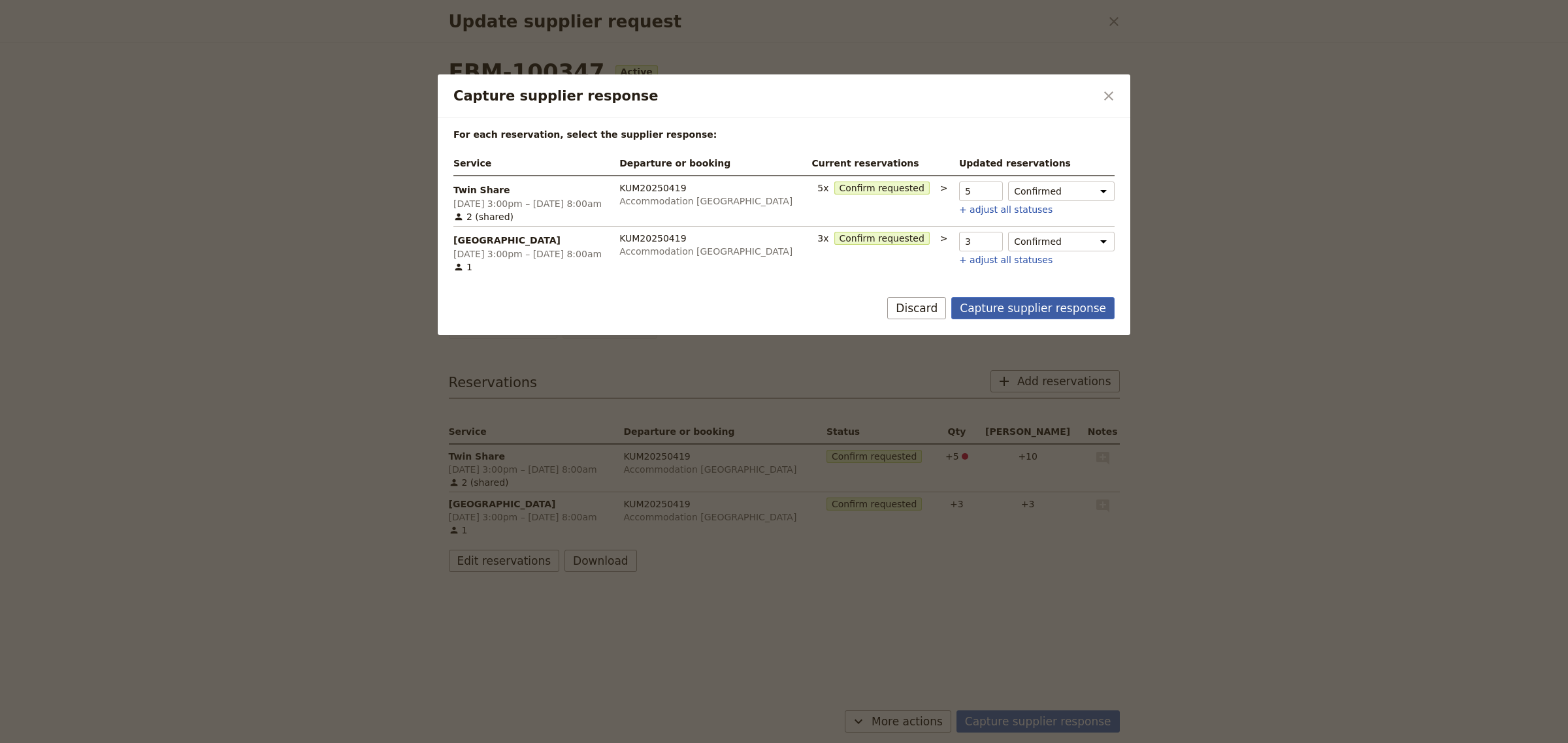
click at [1026, 312] on button "Capture supplier response" at bounding box center [1033, 308] width 163 height 22
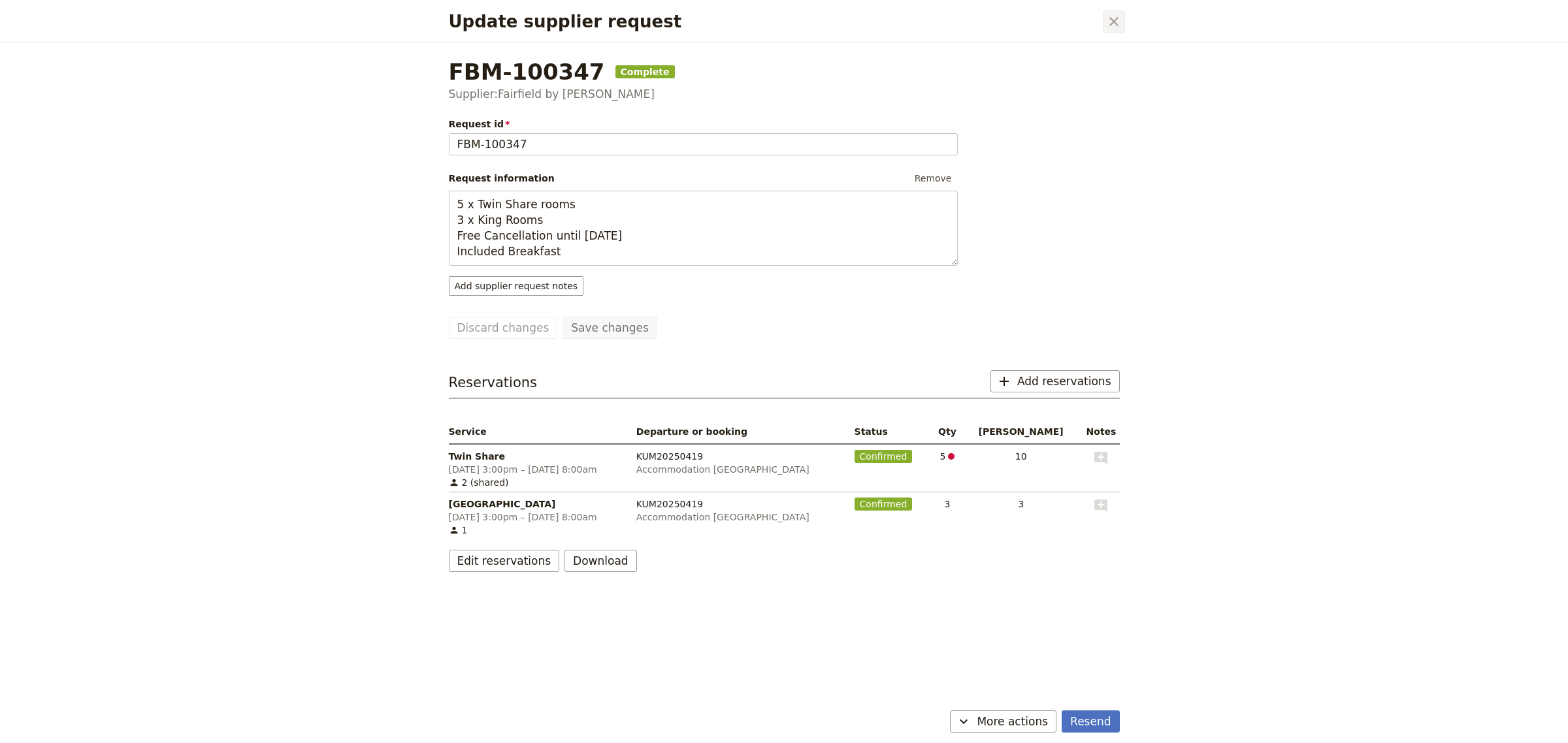
click at [1111, 24] on icon "Close dialog" at bounding box center [1114, 21] width 9 height 9
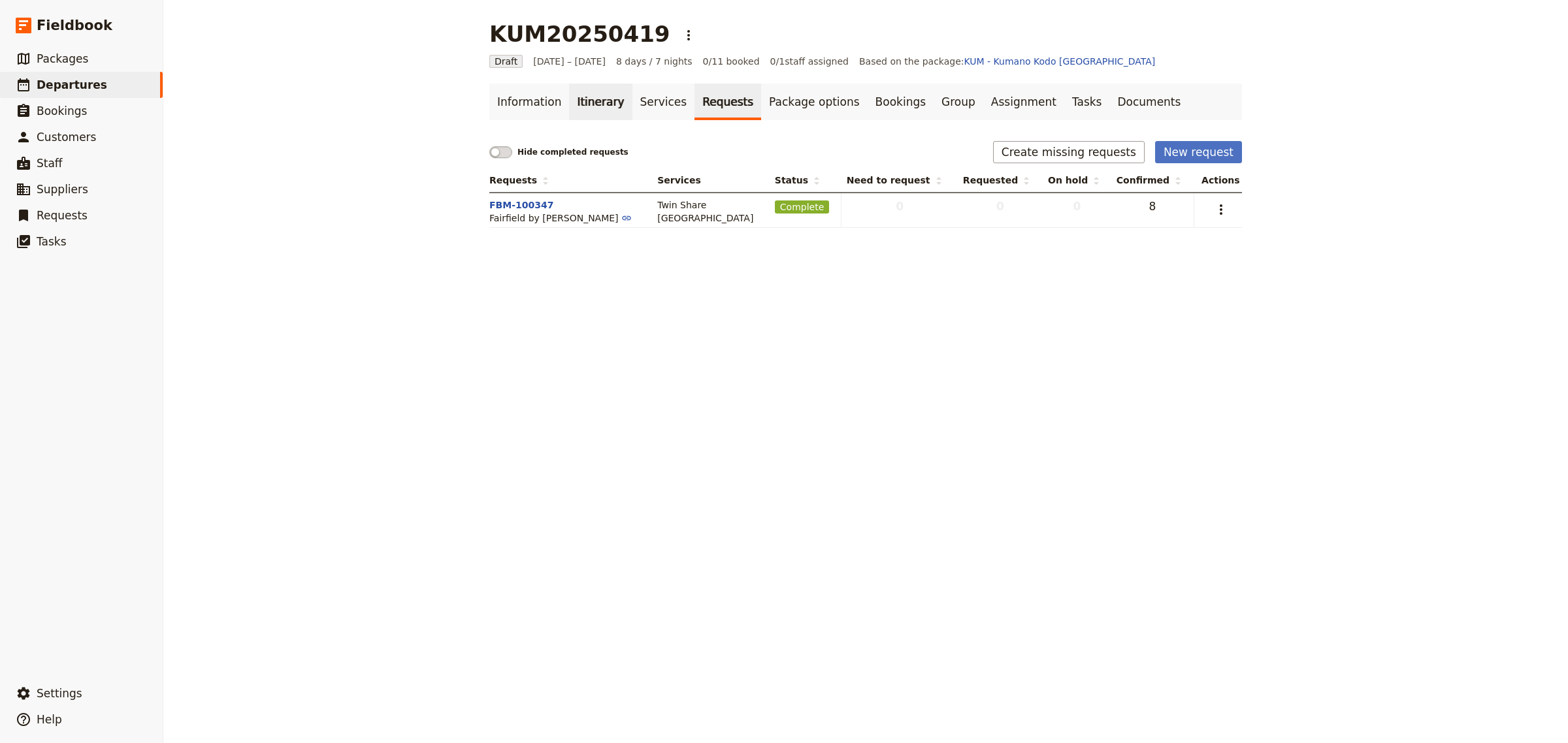
click at [570, 99] on link "Itinerary" at bounding box center [600, 102] width 63 height 37
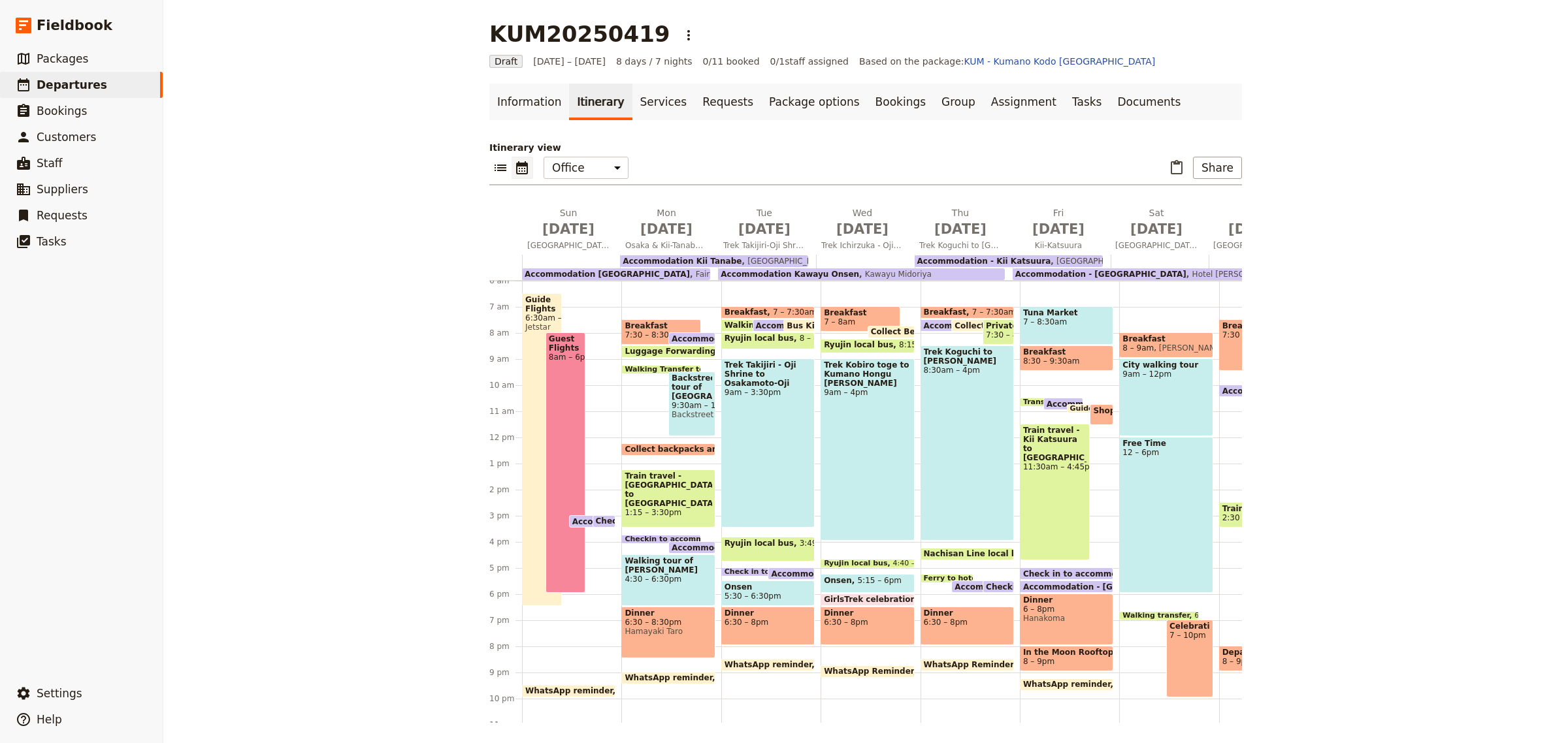
scroll to position [0, 82]
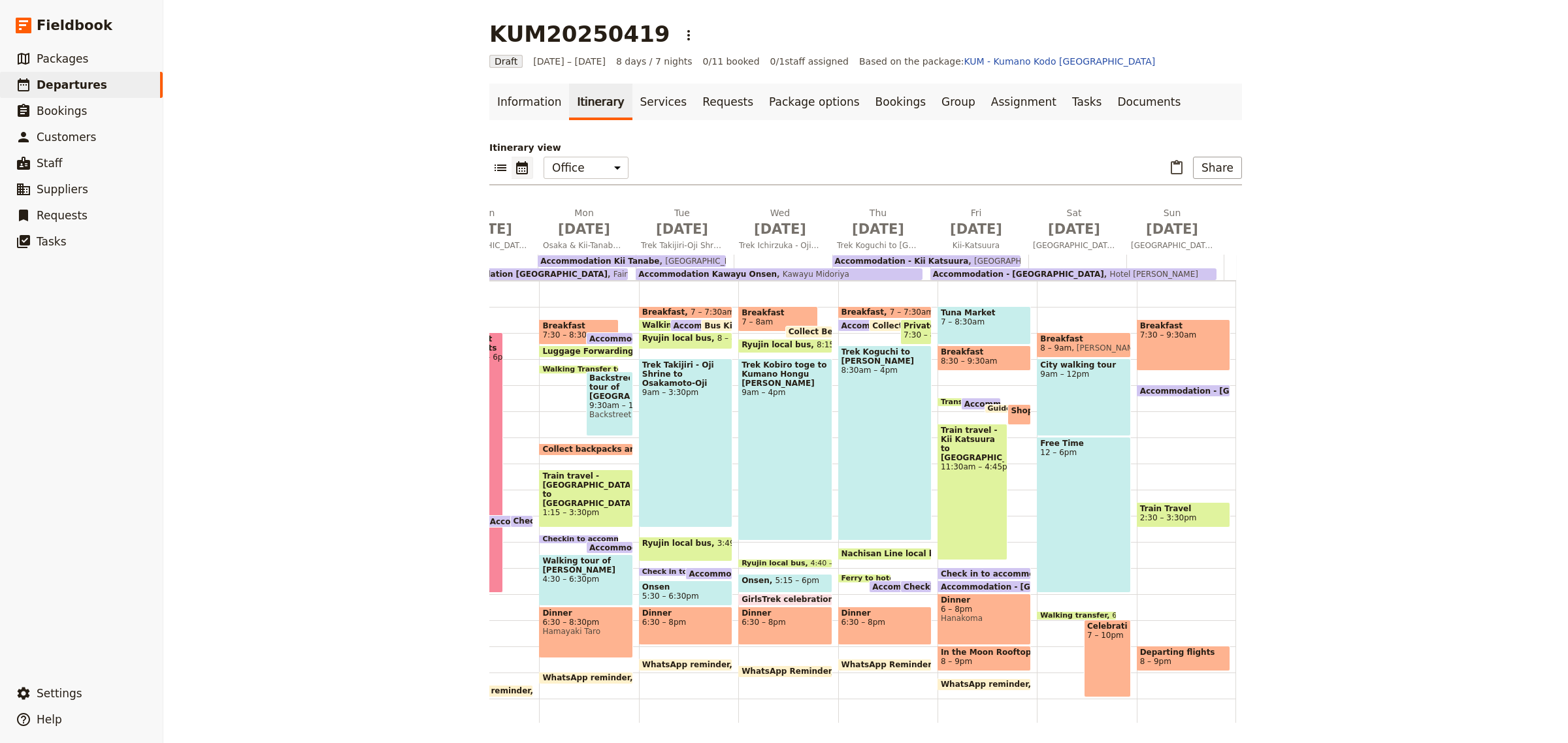
click at [983, 589] on span "Accommodation - [GEOGRAPHIC_DATA]" at bounding box center [1029, 587] width 177 height 9
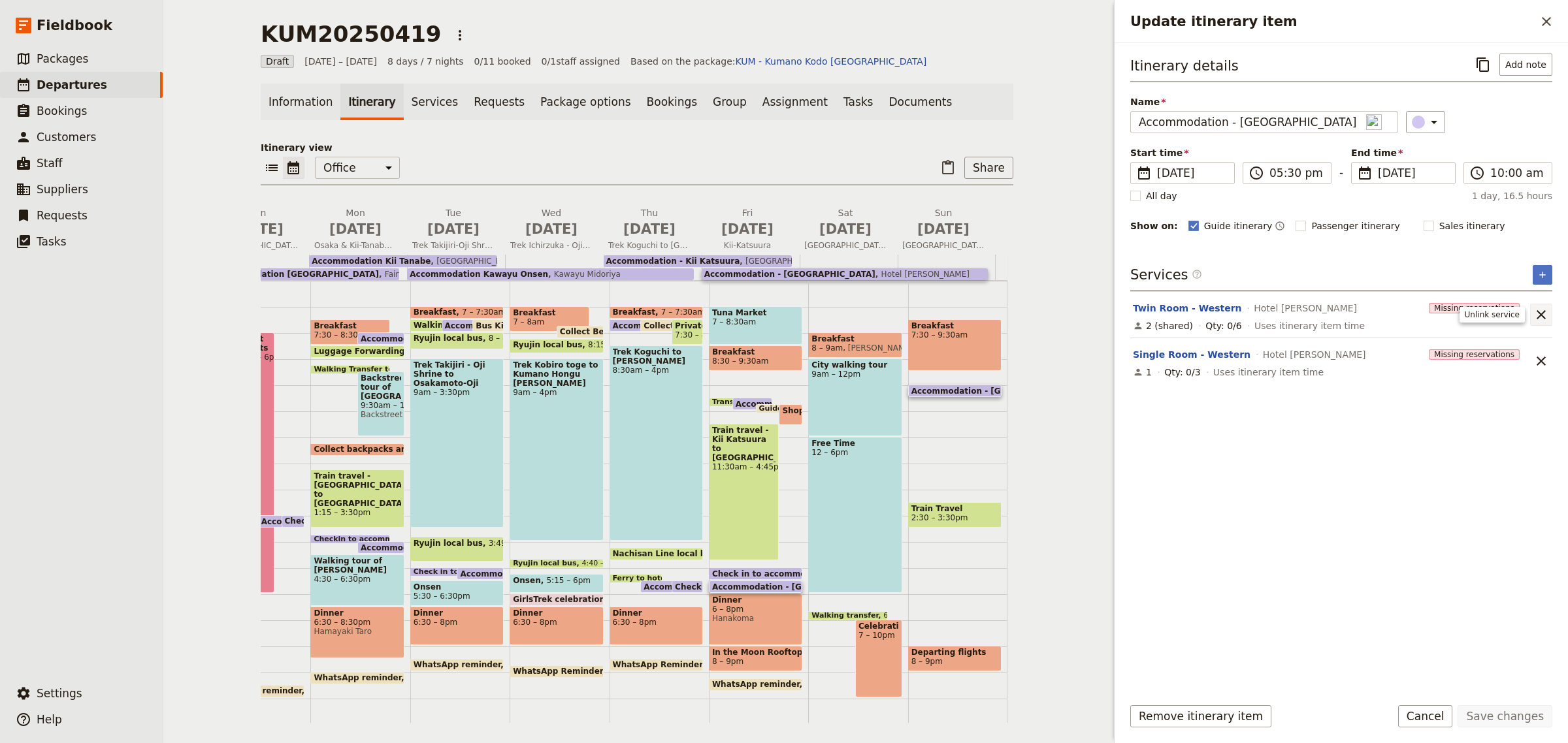
click at [1538, 317] on icon "Unlink service" at bounding box center [1541, 315] width 9 height 9
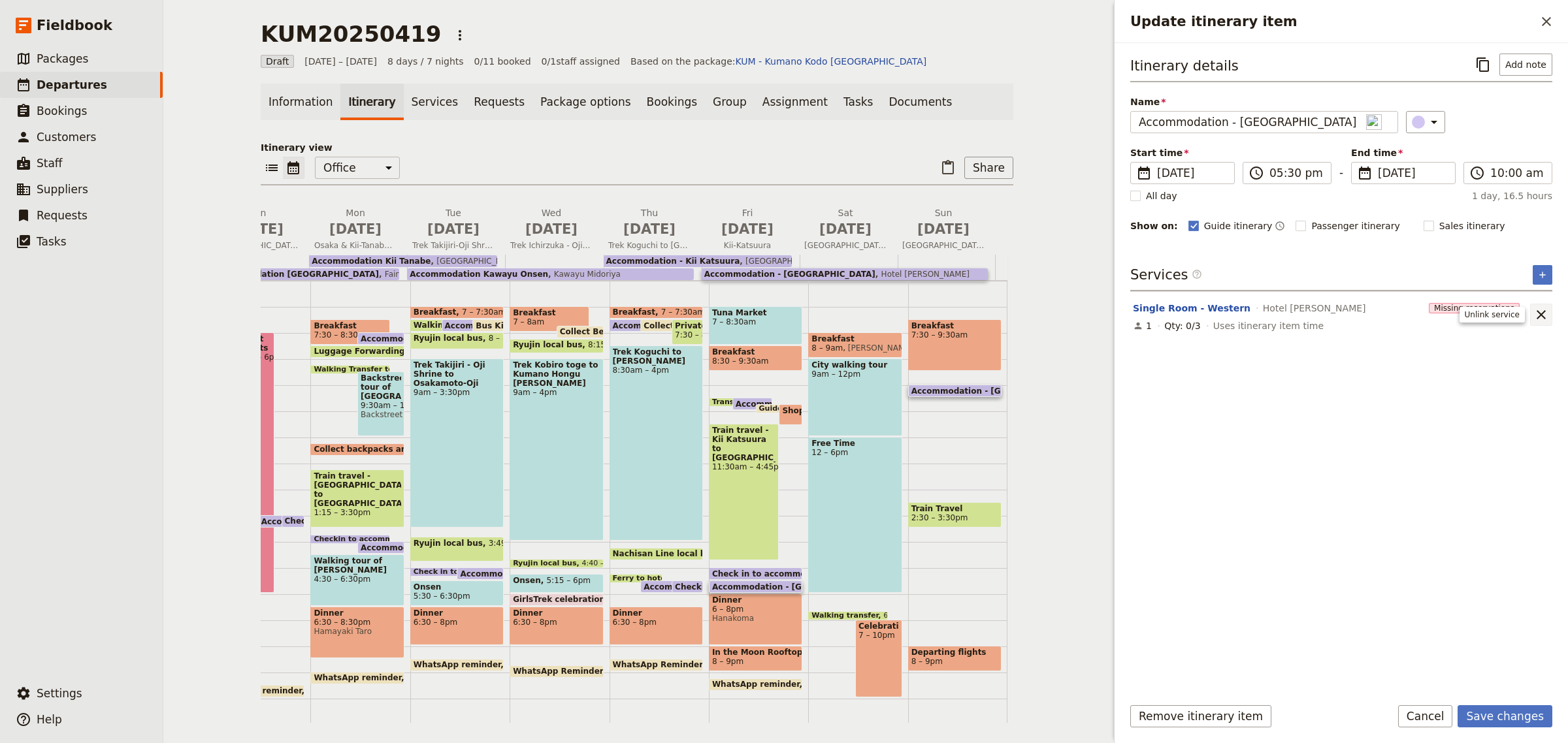
click at [1543, 315] on icon "Unlink service" at bounding box center [1541, 315] width 16 height 16
click at [1542, 268] on button "​" at bounding box center [1542, 275] width 19 height 19
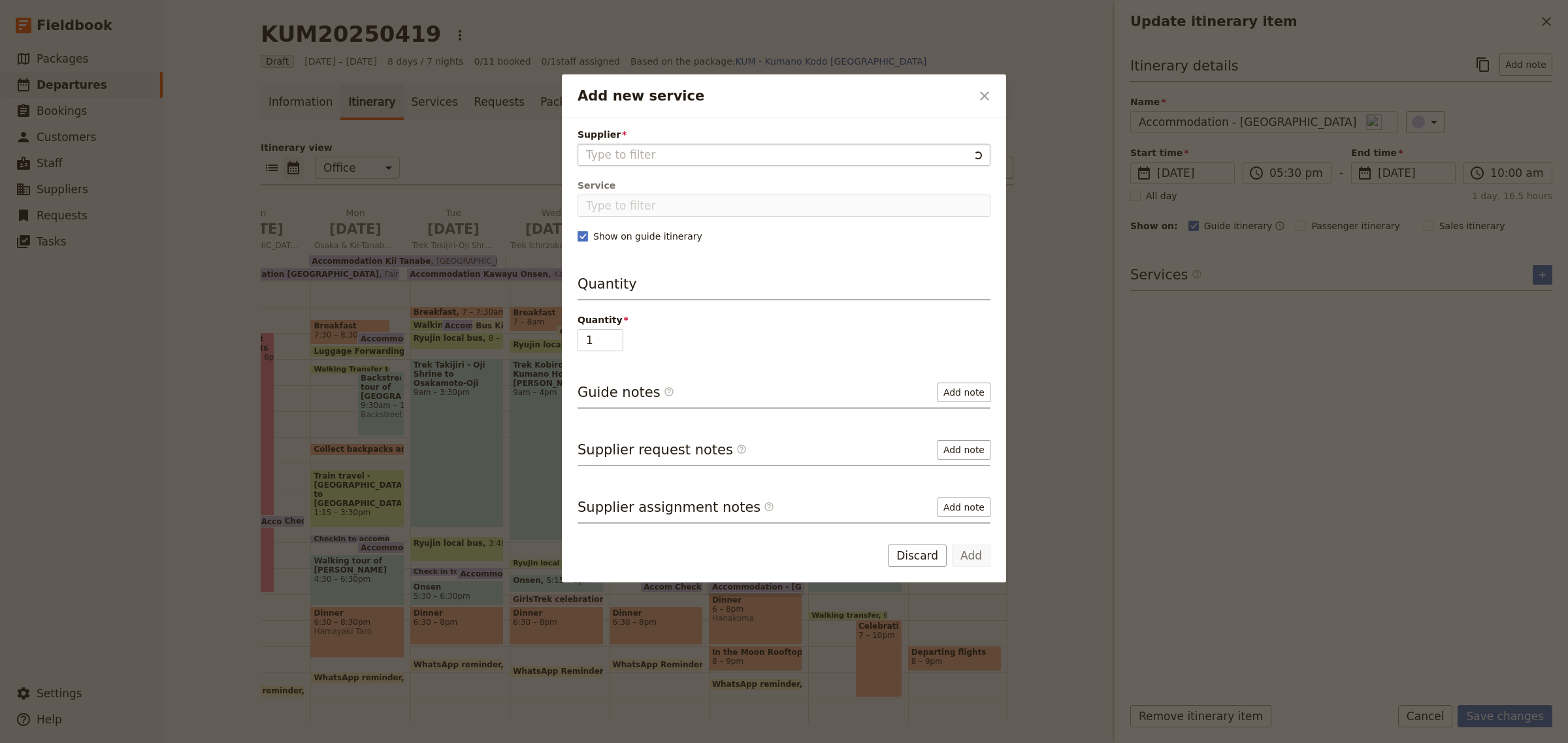
click at [660, 147] on input "Supplier" at bounding box center [777, 155] width 383 height 16
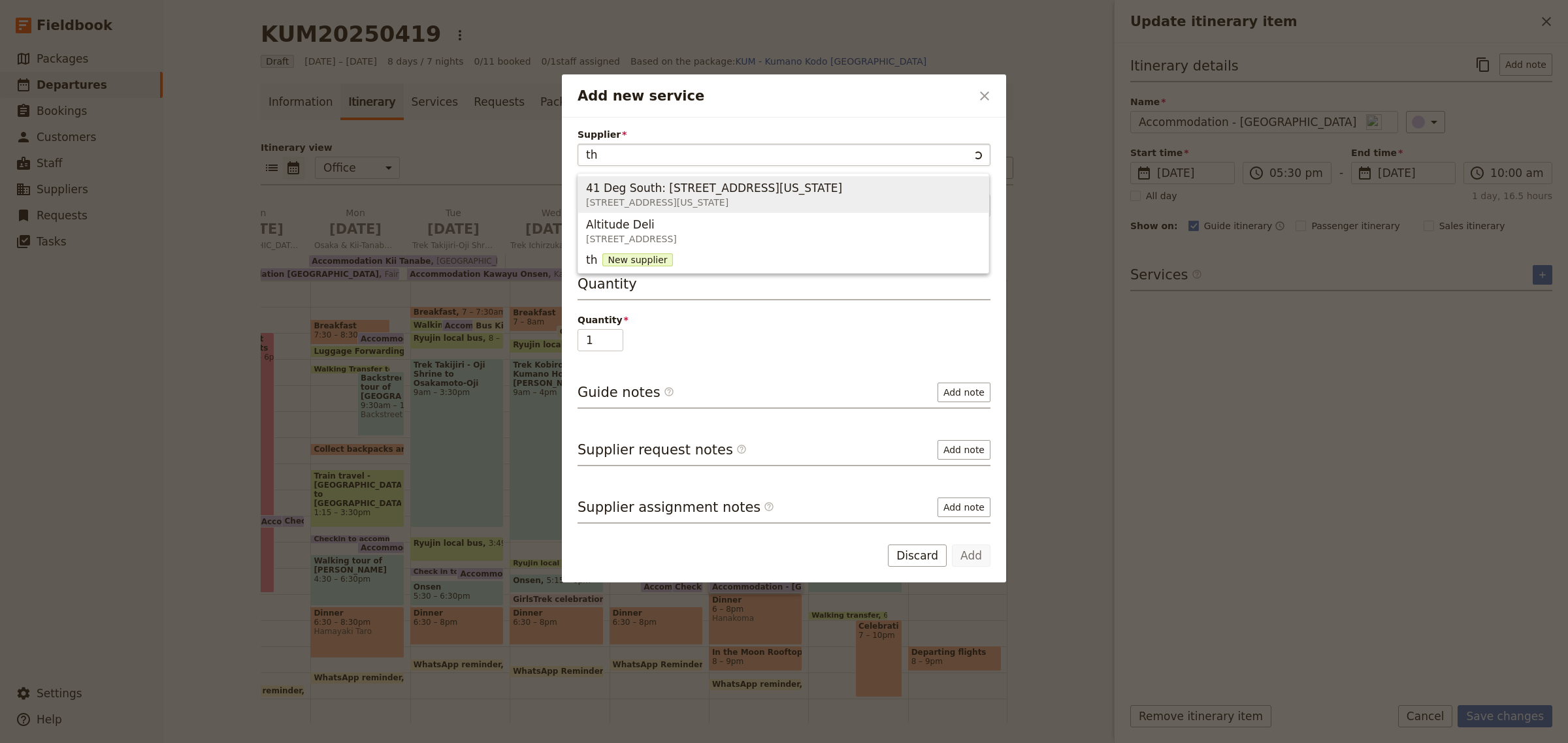
type input "t"
type input "The [GEOGRAPHIC_DATA]"
click at [754, 185] on span "New supplier" at bounding box center [767, 187] width 70 height 13
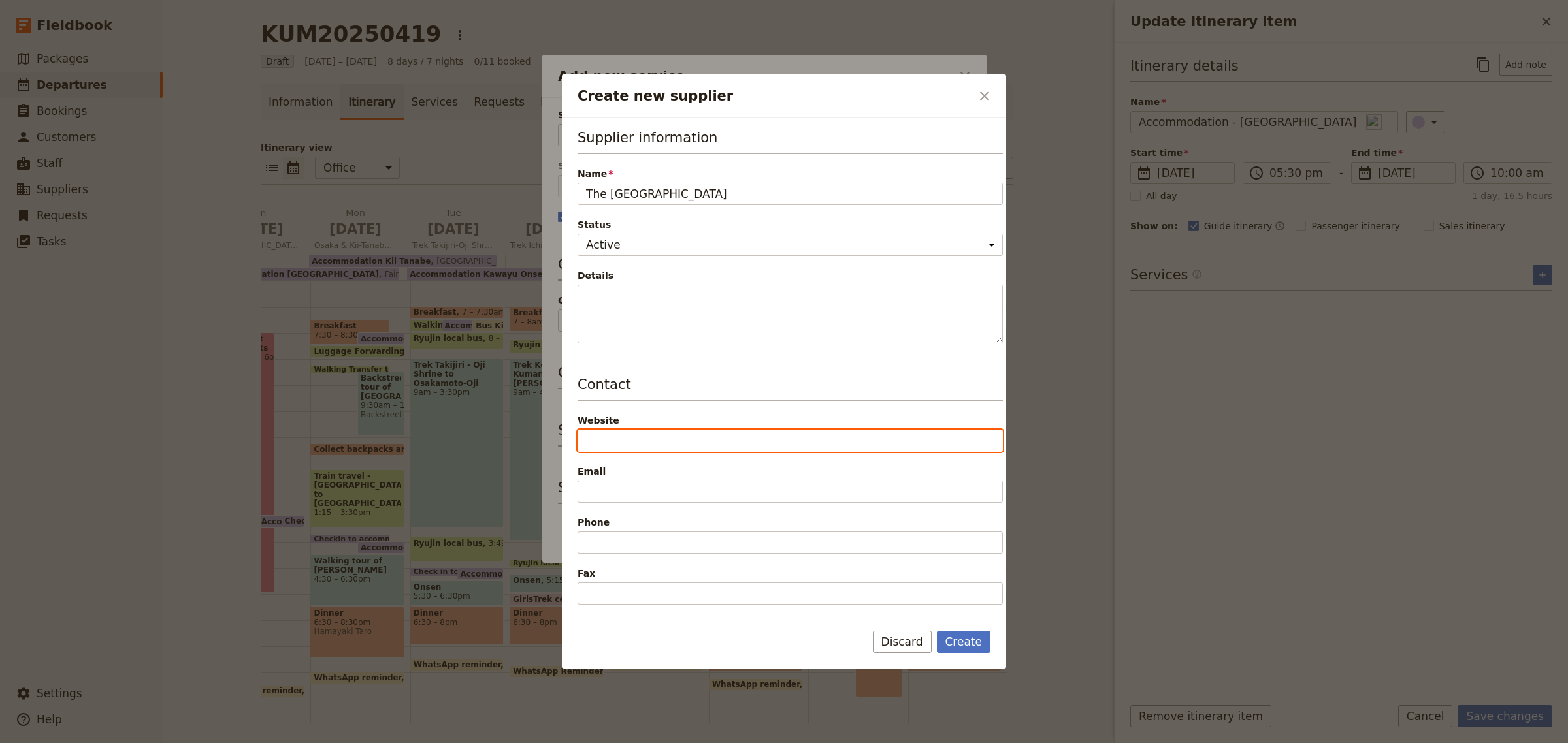
click at [655, 435] on input "Website" at bounding box center [790, 440] width 426 height 22
type input "[URL][DOMAIN_NAME]"
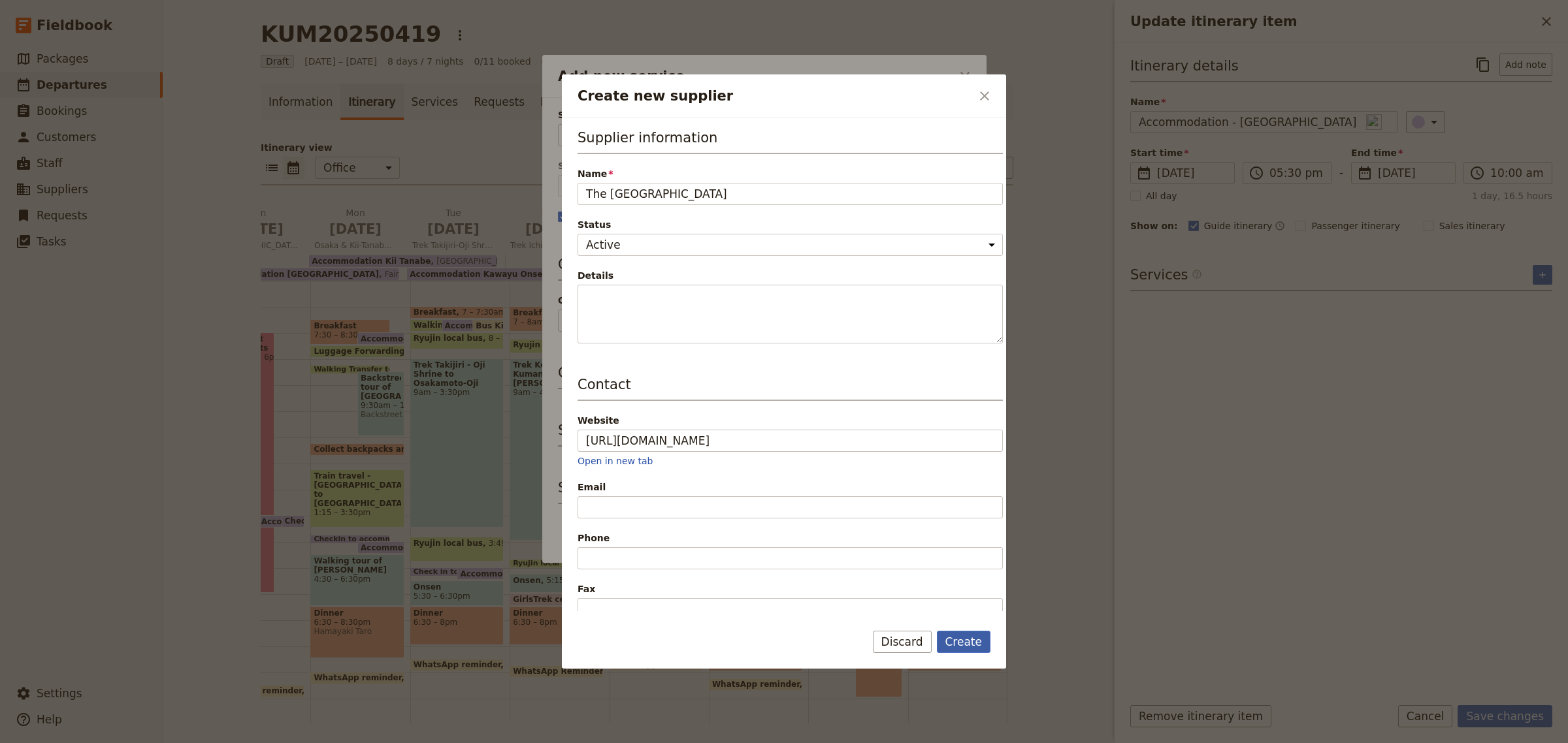
click at [954, 651] on button "Create" at bounding box center [964, 642] width 54 height 22
type input "The [GEOGRAPHIC_DATA]"
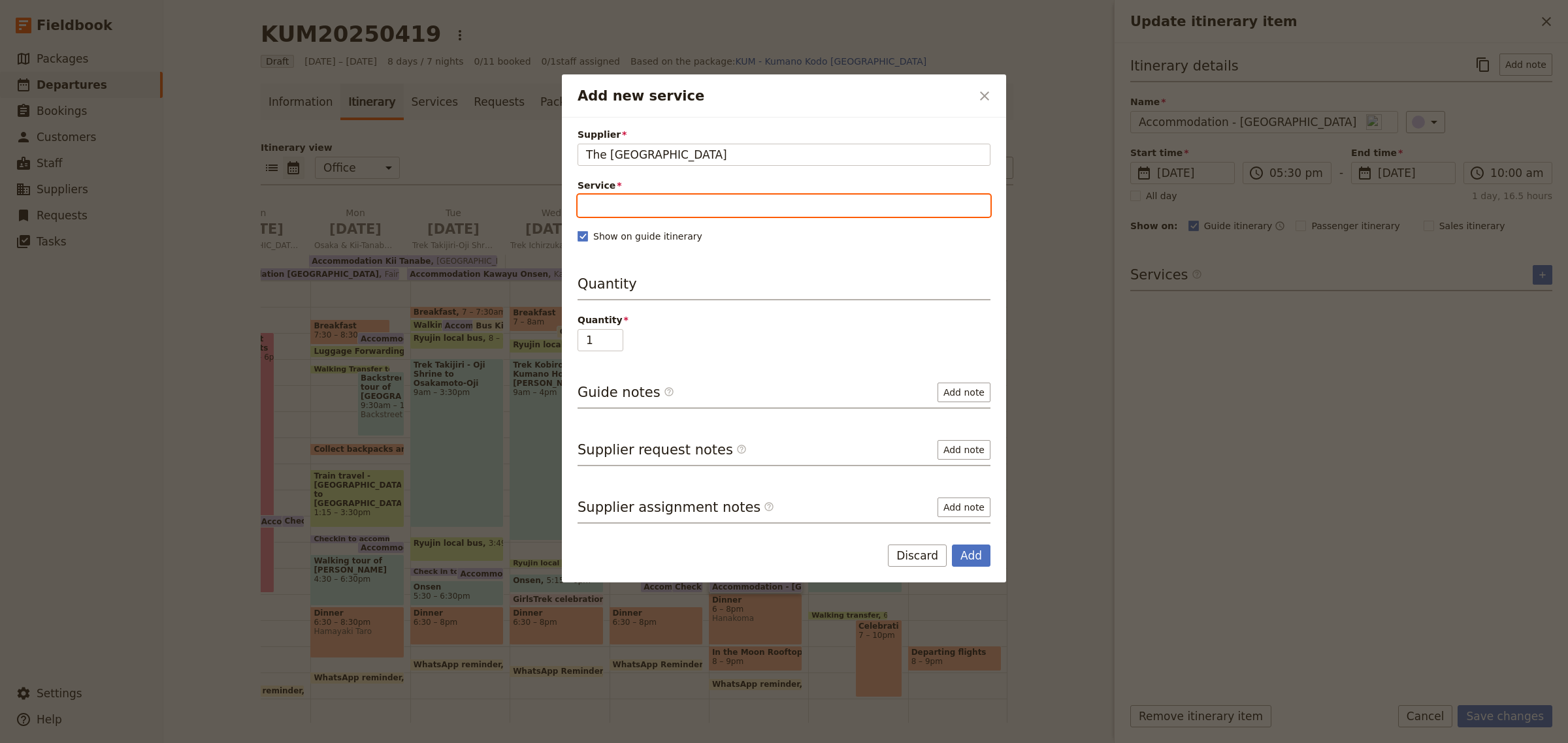
click at [725, 207] on input "Service" at bounding box center [783, 205] width 412 height 22
type input "Twin Share"
click at [680, 236] on span "New service" at bounding box center [684, 237] width 66 height 13
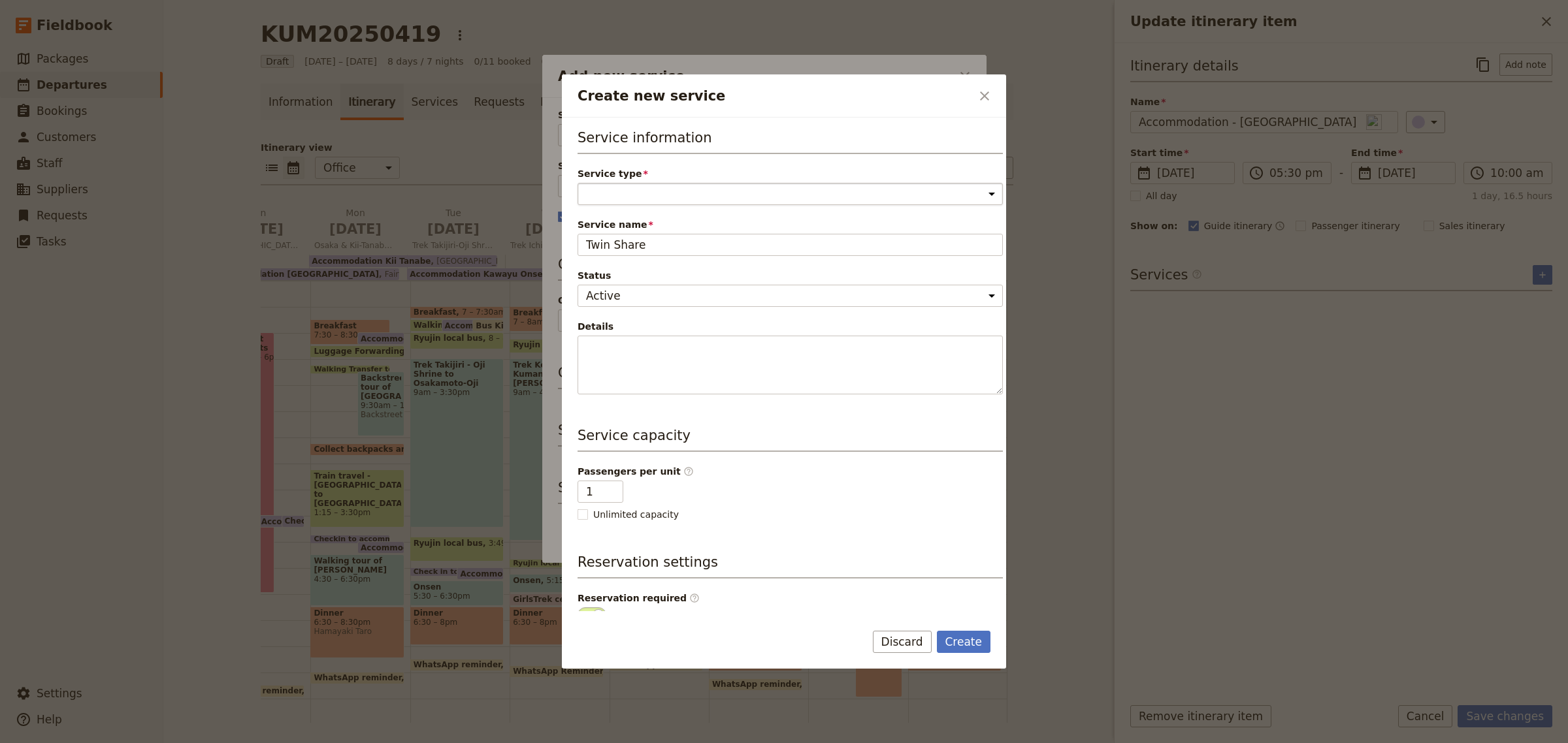
click at [653, 204] on select "Accommodation Activity Transport Flight Food and beverage Other" at bounding box center [790, 194] width 426 height 22
select select "AccommodationService"
click at [577, 183] on select "Accommodation Activity Transport Flight Food and beverage Other" at bounding box center [790, 194] width 426 height 22
click at [603, 492] on input "1" at bounding box center [600, 491] width 45 height 22
drag, startPoint x: 587, startPoint y: 492, endPoint x: 579, endPoint y: 491, distance: 8.1
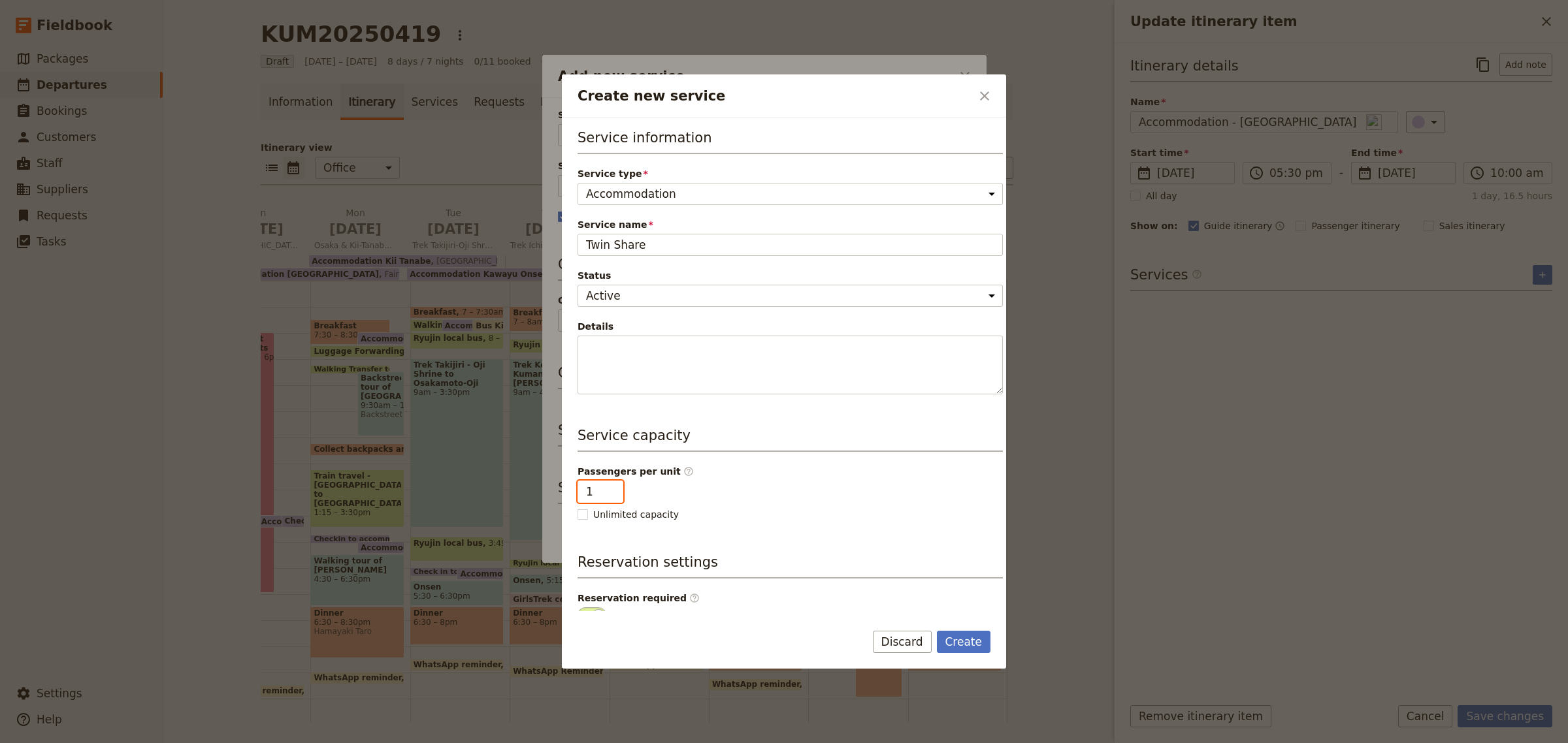
click at [579, 491] on input "1" at bounding box center [600, 491] width 45 height 22
type input "2"
click at [972, 640] on button "Create" at bounding box center [964, 642] width 54 height 22
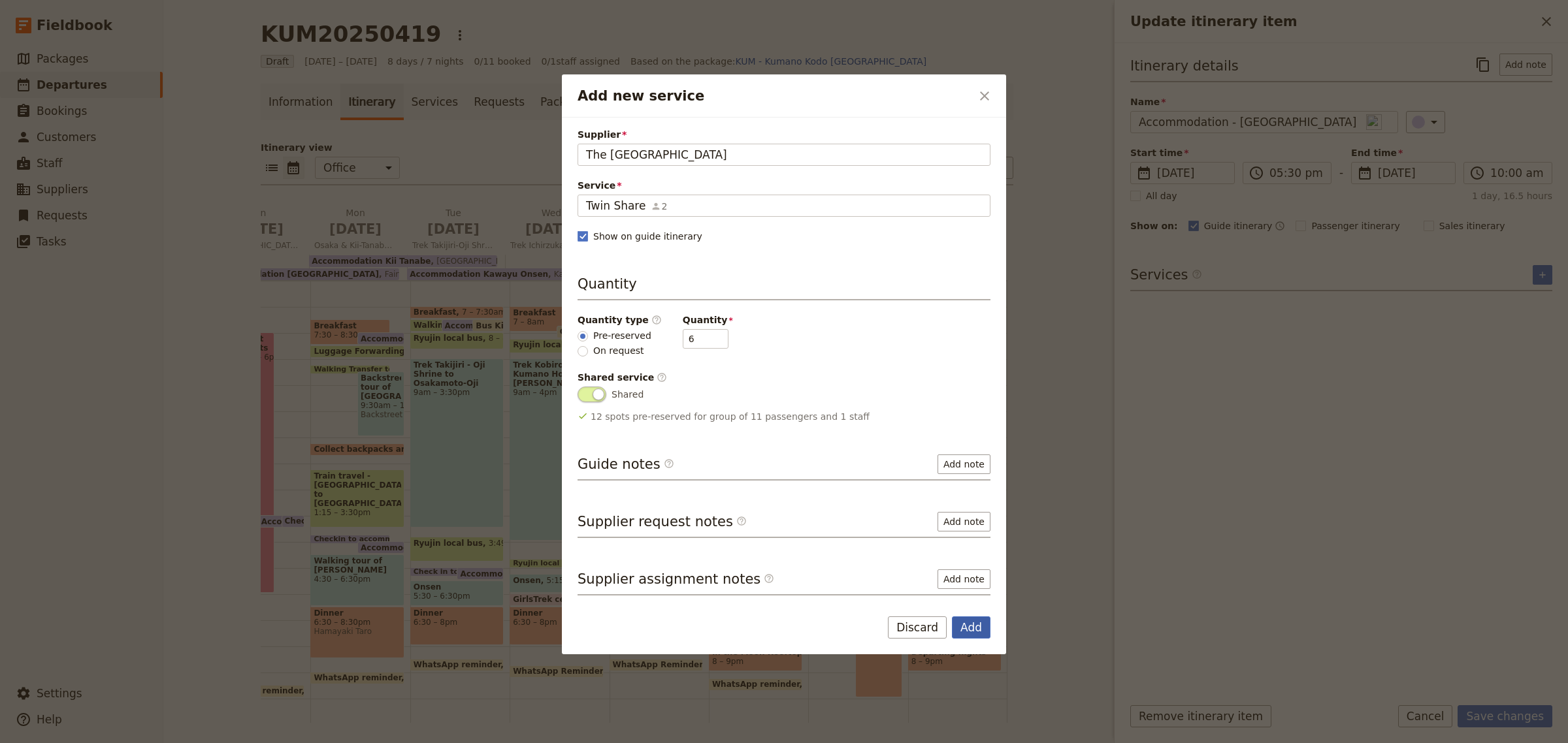
click at [984, 631] on button "Add" at bounding box center [971, 627] width 38 height 22
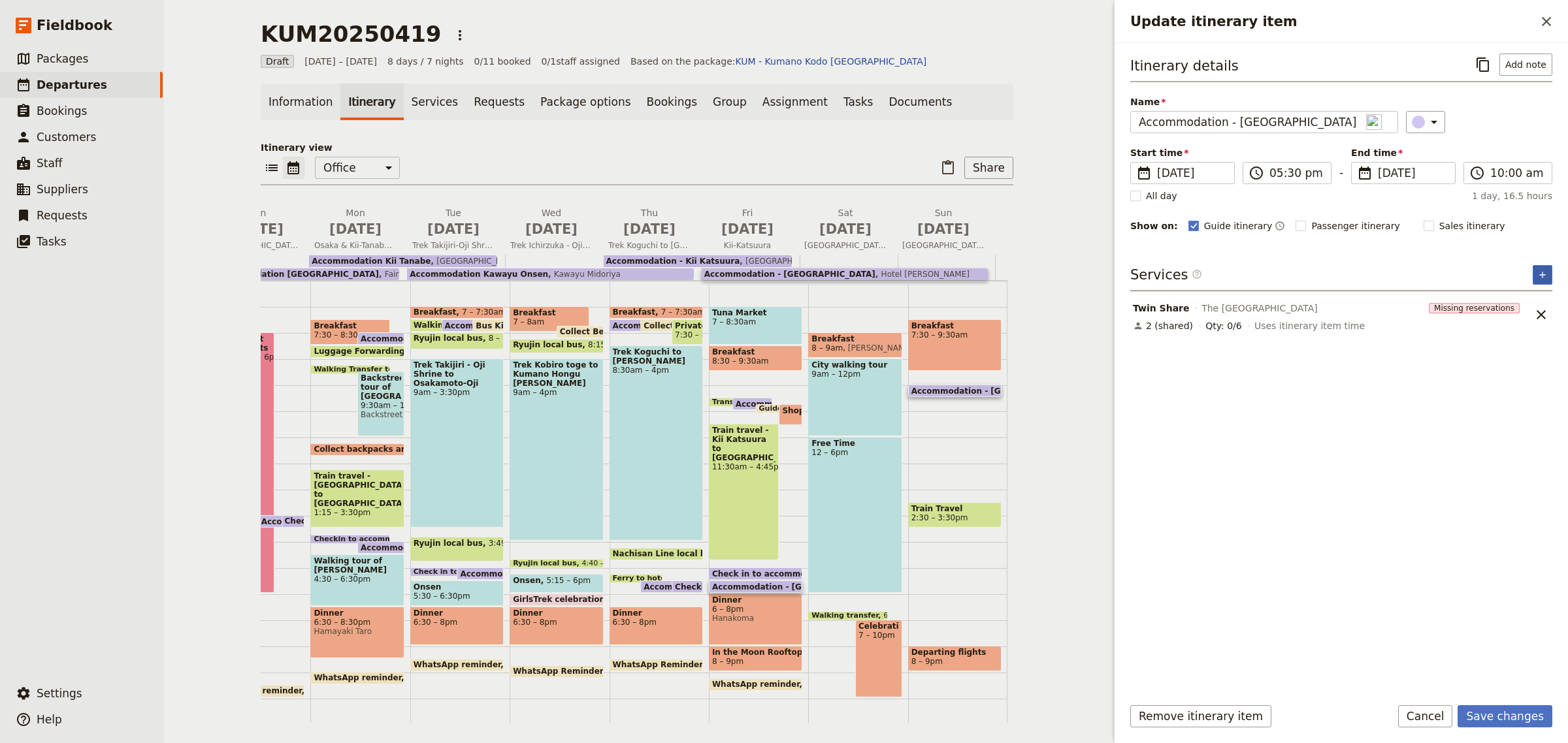
click at [1546, 272] on icon "Add service inclusion" at bounding box center [1542, 275] width 10 height 10
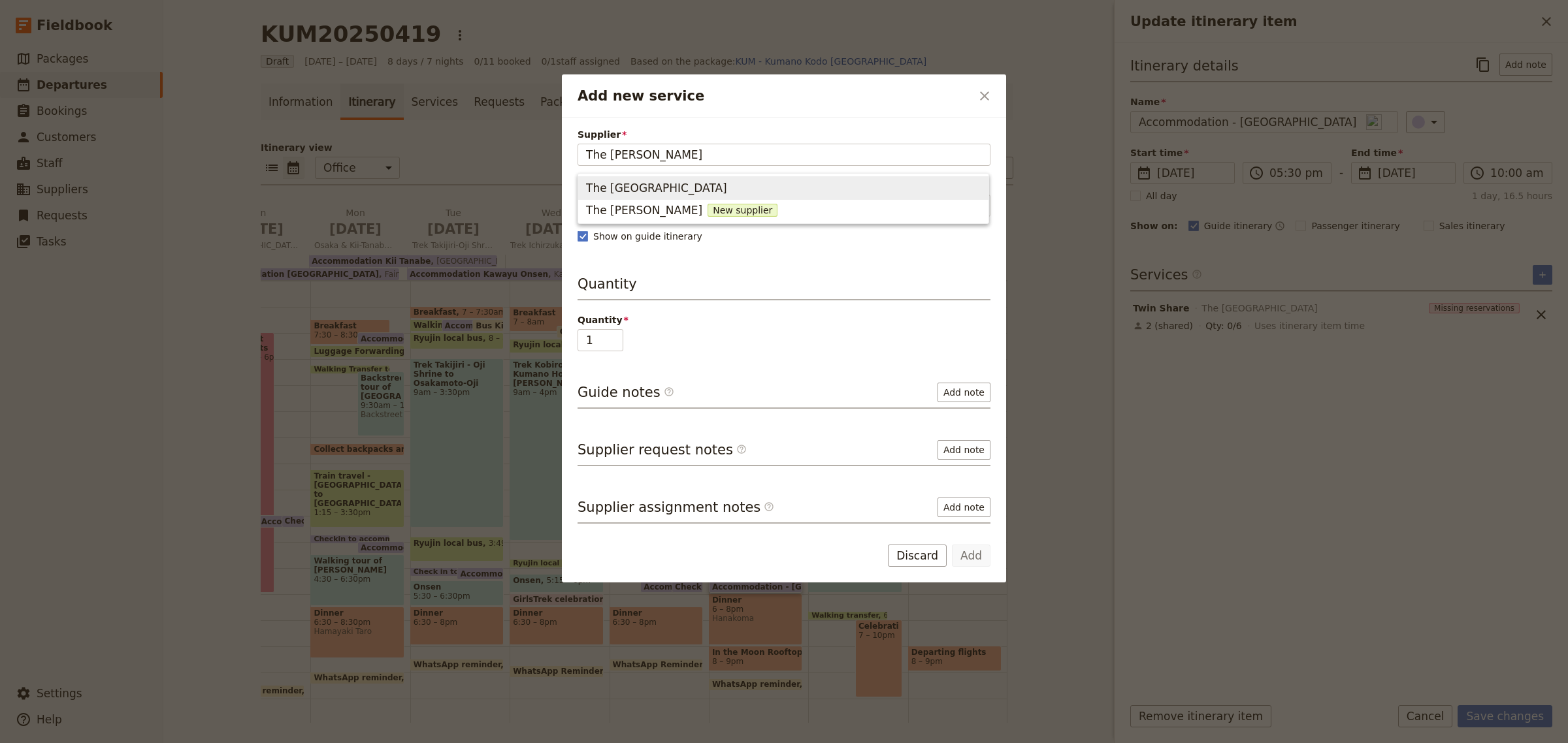
click at [658, 189] on span "The [GEOGRAPHIC_DATA]" at bounding box center [657, 188] width 141 height 16
type input "The [GEOGRAPHIC_DATA]"
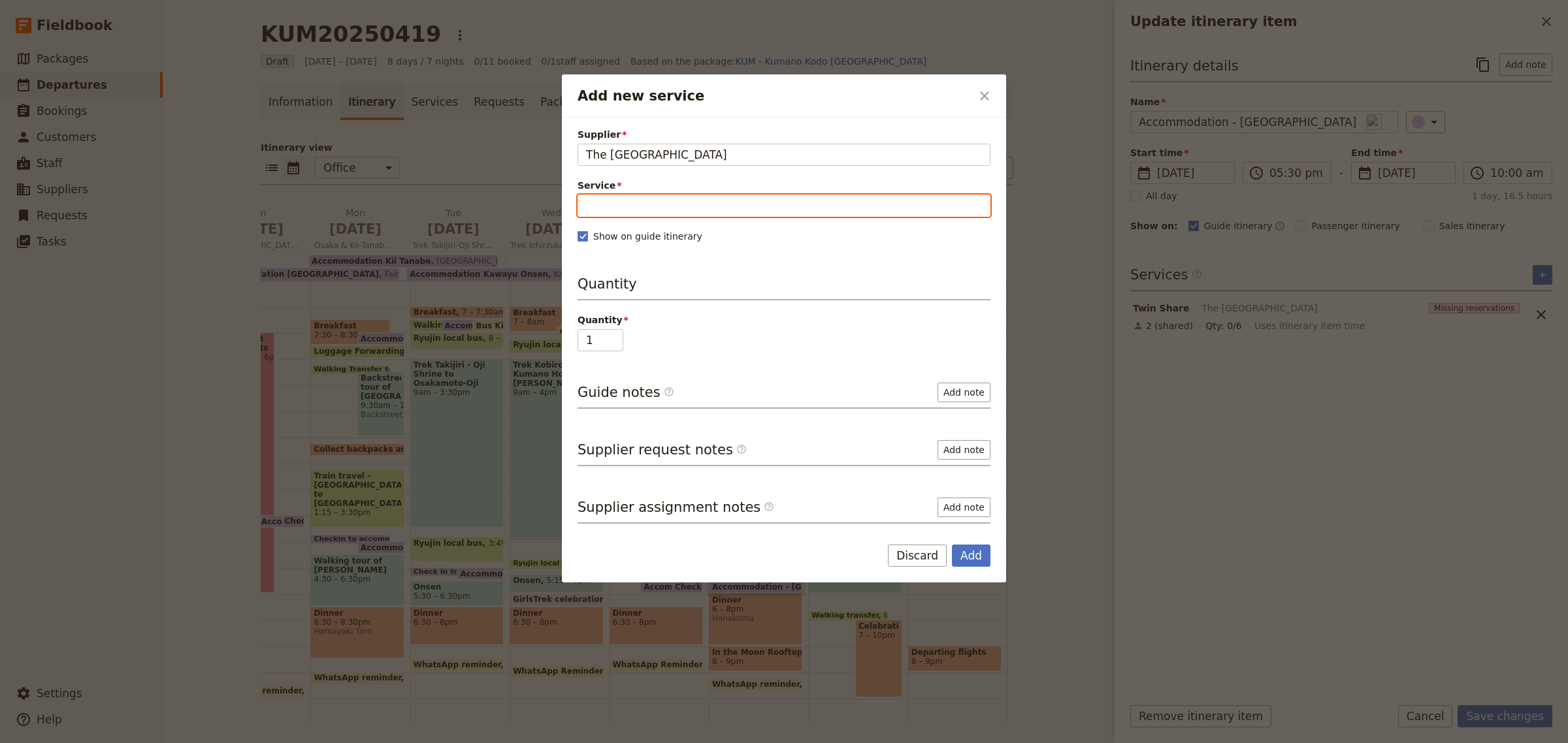
click at [655, 201] on input "Service" at bounding box center [783, 205] width 412 height 22
type input "[GEOGRAPHIC_DATA]"
click at [708, 241] on span "New service" at bounding box center [741, 237] width 66 height 13
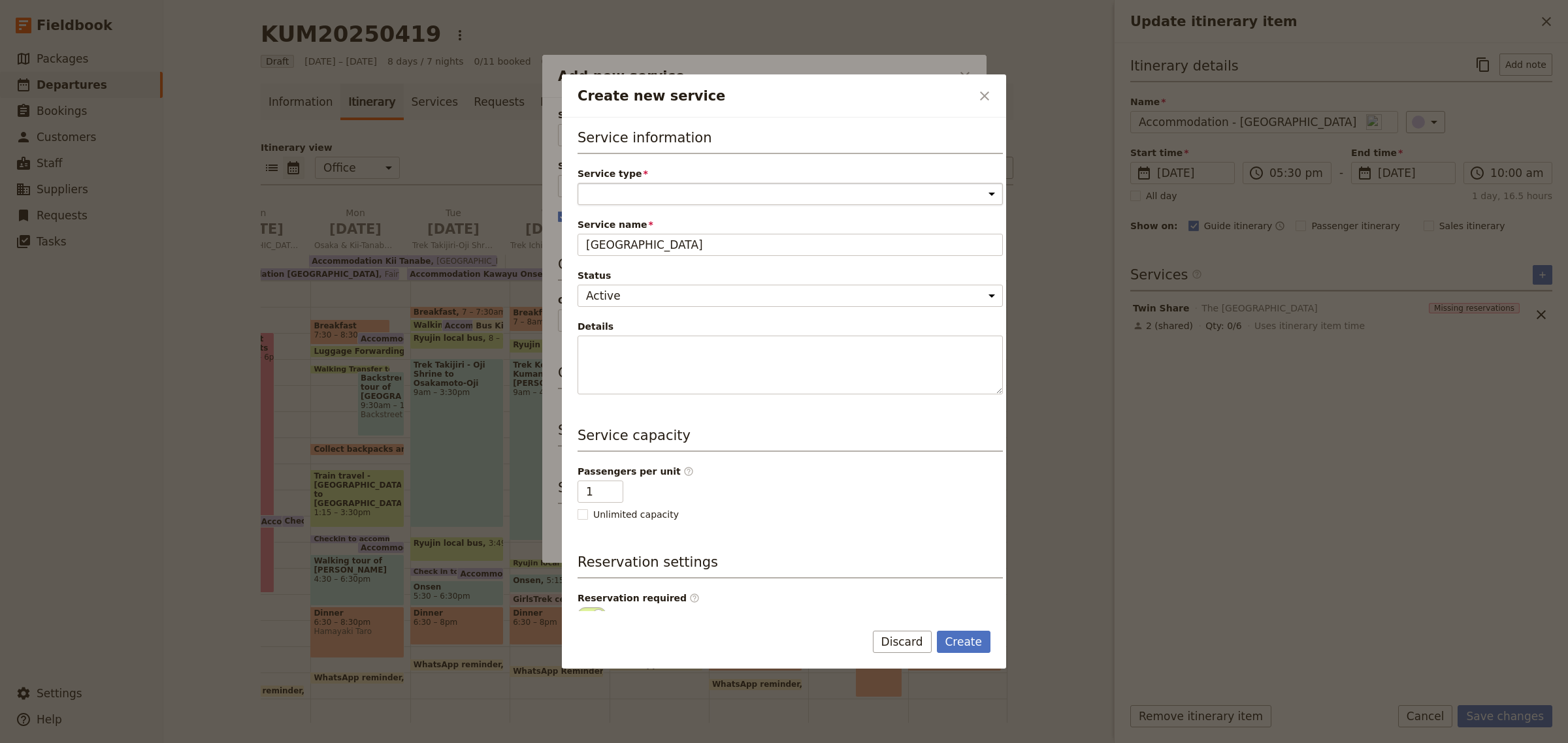
drag, startPoint x: 702, startPoint y: 187, endPoint x: 689, endPoint y: 196, distance: 15.8
click at [702, 187] on select "Accommodation Activity Transport Flight Food and beverage Other" at bounding box center [790, 194] width 426 height 22
select select "AccommodationService"
click at [577, 183] on select "Accommodation Activity Transport Flight Food and beverage Other" at bounding box center [790, 194] width 426 height 22
click at [975, 645] on button "Create" at bounding box center [964, 642] width 54 height 22
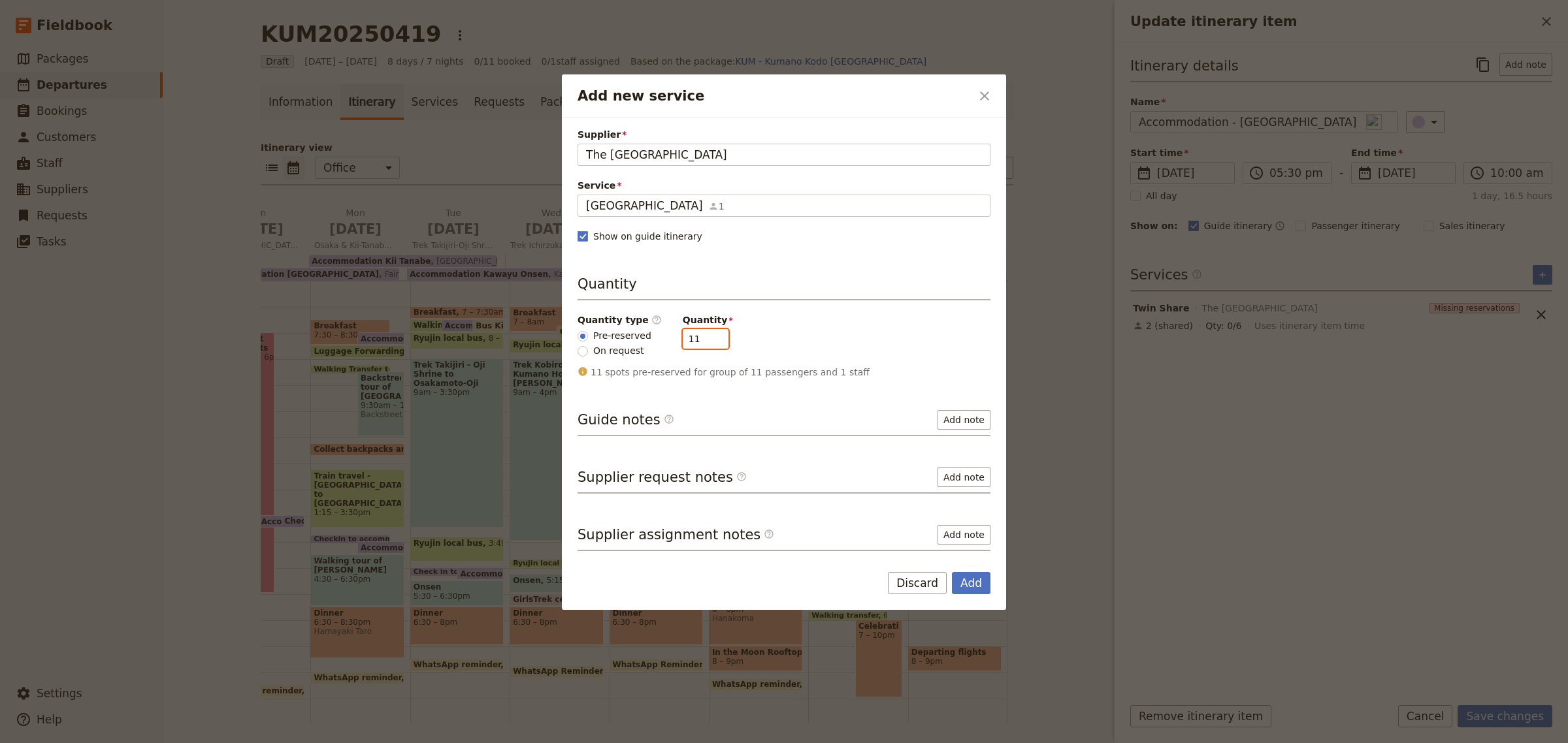
drag, startPoint x: 689, startPoint y: 341, endPoint x: 576, endPoint y: 332, distance: 113.4
click at [576, 332] on div "Supplier The [GEOGRAPHIC_DATA] [GEOGRAPHIC_DATA] [GEOGRAPHIC_DATA] Kyoto Servic…" at bounding box center [783, 335] width 444 height 435
type input "3"
click at [965, 583] on button "Add" at bounding box center [971, 583] width 38 height 22
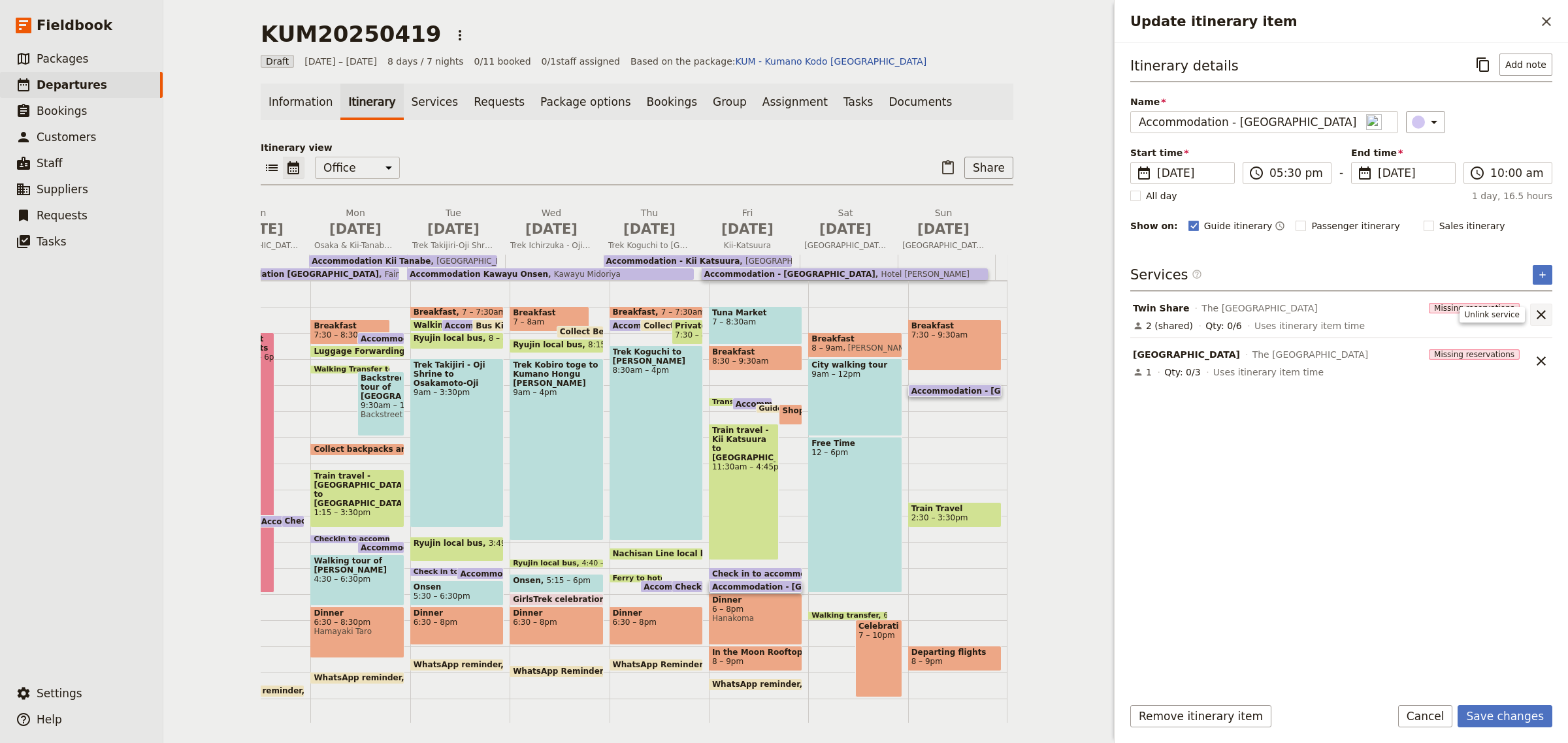
click at [1537, 314] on icon "Unlink service" at bounding box center [1541, 315] width 16 height 16
click at [1544, 272] on icon "Add service inclusion" at bounding box center [1542, 275] width 10 height 10
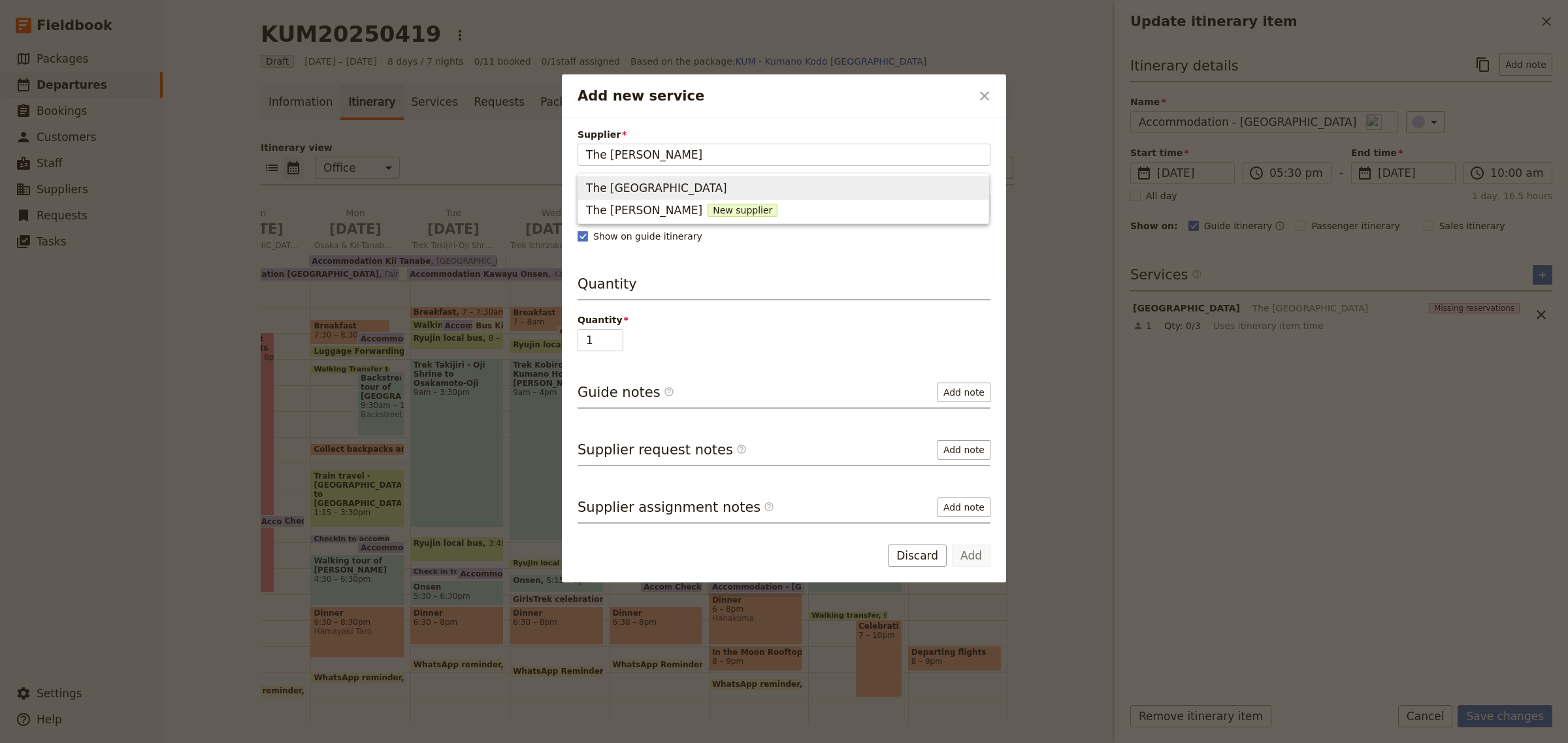
click at [658, 191] on span "The [GEOGRAPHIC_DATA]" at bounding box center [657, 188] width 141 height 16
type input "The [GEOGRAPHIC_DATA]"
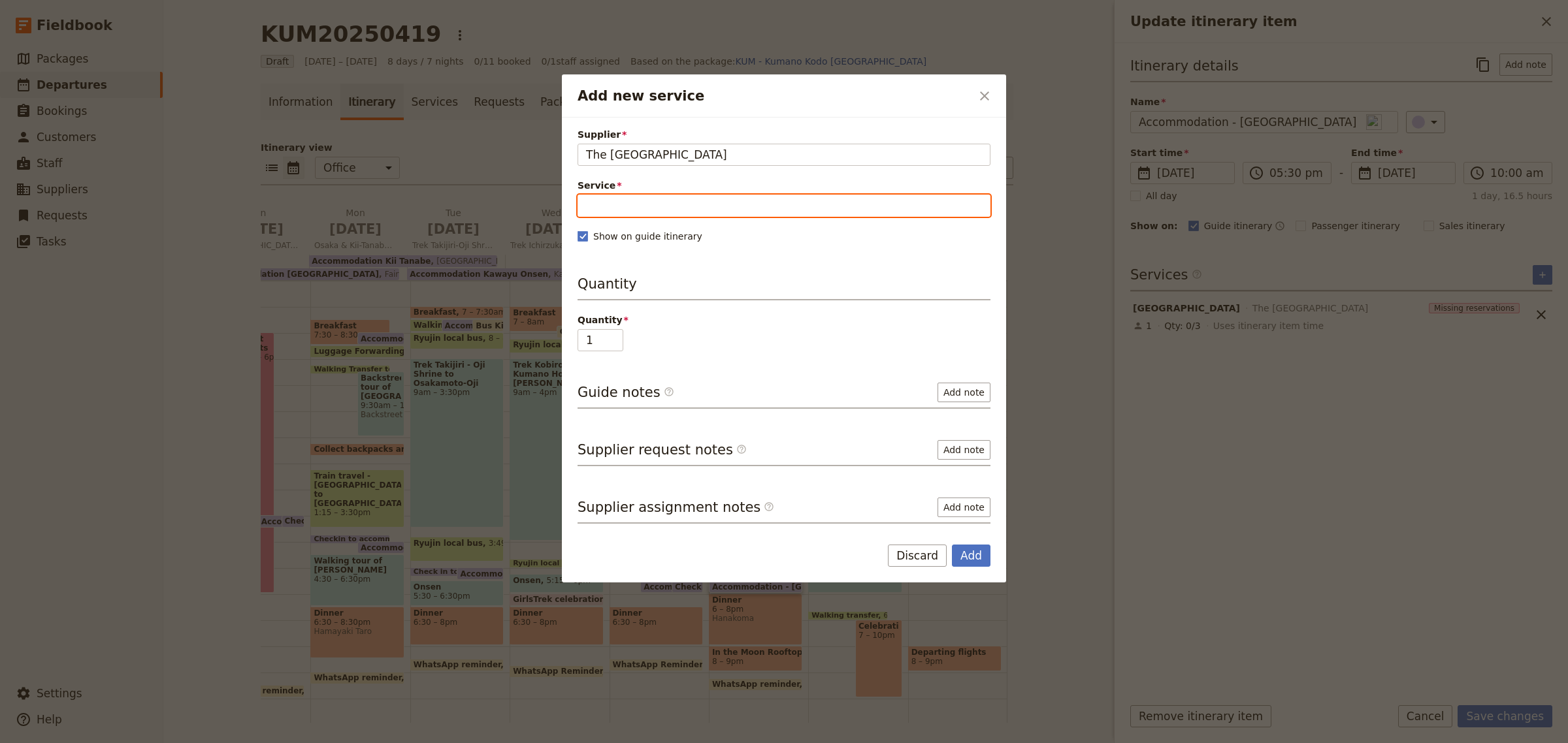
click at [654, 207] on input "Service" at bounding box center [783, 205] width 412 height 22
type input "Twin Share"
click at [655, 235] on span "New service" at bounding box center [684, 237] width 66 height 13
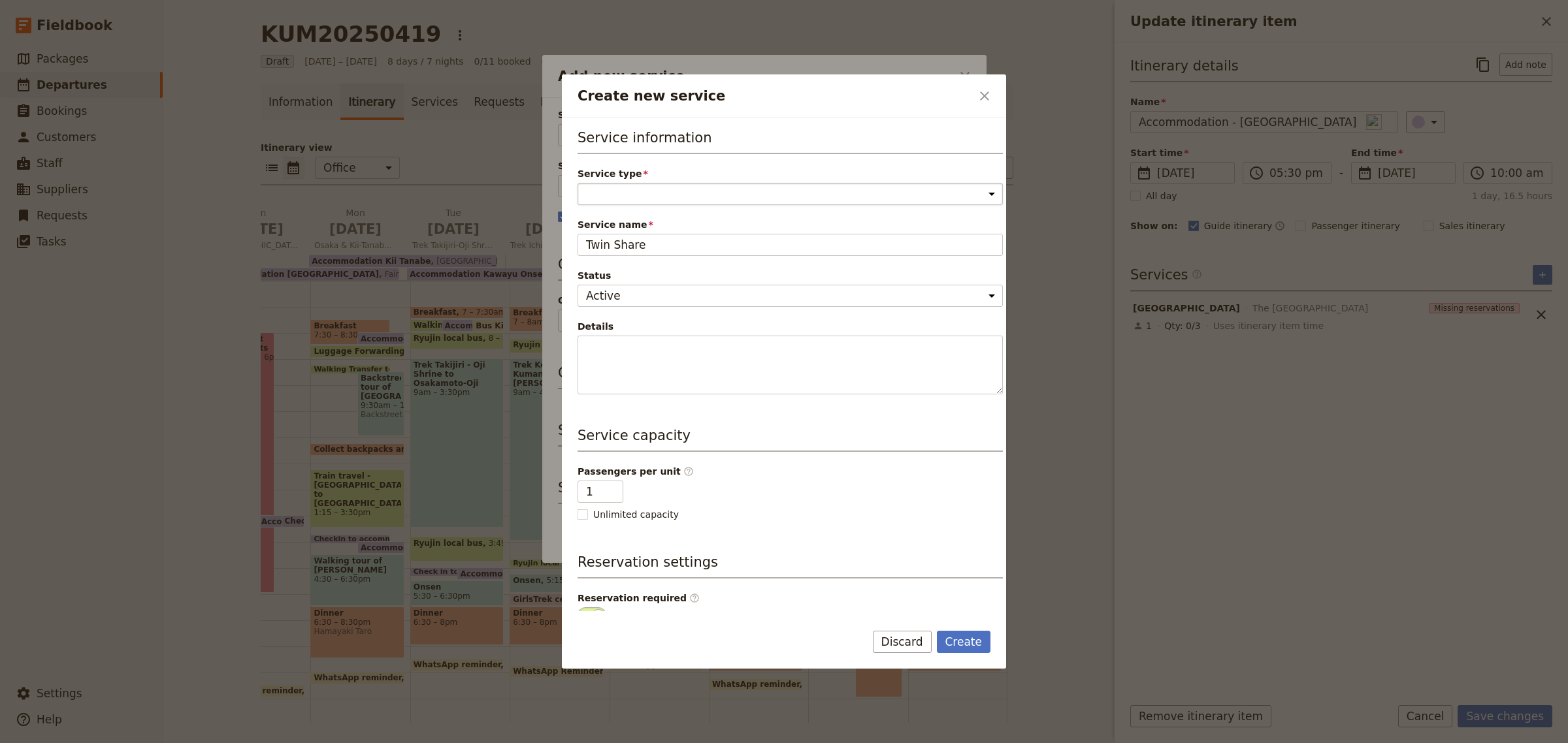
click at [644, 187] on select "Accommodation Activity Transport Flight Food and beverage Other" at bounding box center [790, 194] width 426 height 22
select select "AccommodationService"
click at [577, 183] on select "Accommodation Activity Transport Flight Food and beverage Other" at bounding box center [790, 194] width 426 height 22
click at [602, 494] on input "1" at bounding box center [600, 491] width 45 height 22
drag, startPoint x: 602, startPoint y: 494, endPoint x: 582, endPoint y: 494, distance: 20.0
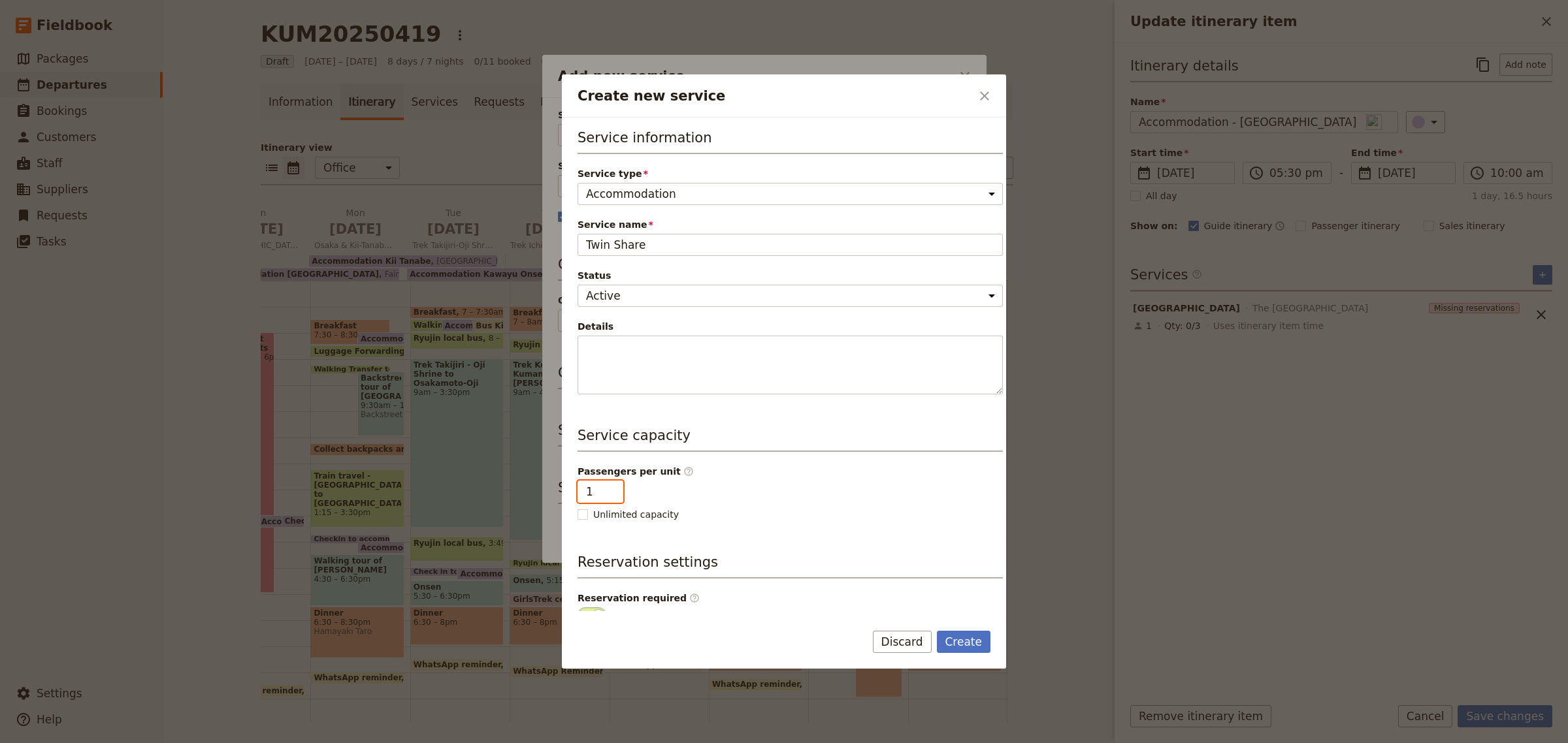
click at [582, 494] on input "1" at bounding box center [600, 491] width 45 height 22
type input "2"
click at [689, 545] on div "Service information Service type Accommodation Activity Transport Flight Food a…" at bounding box center [790, 405] width 426 height 553
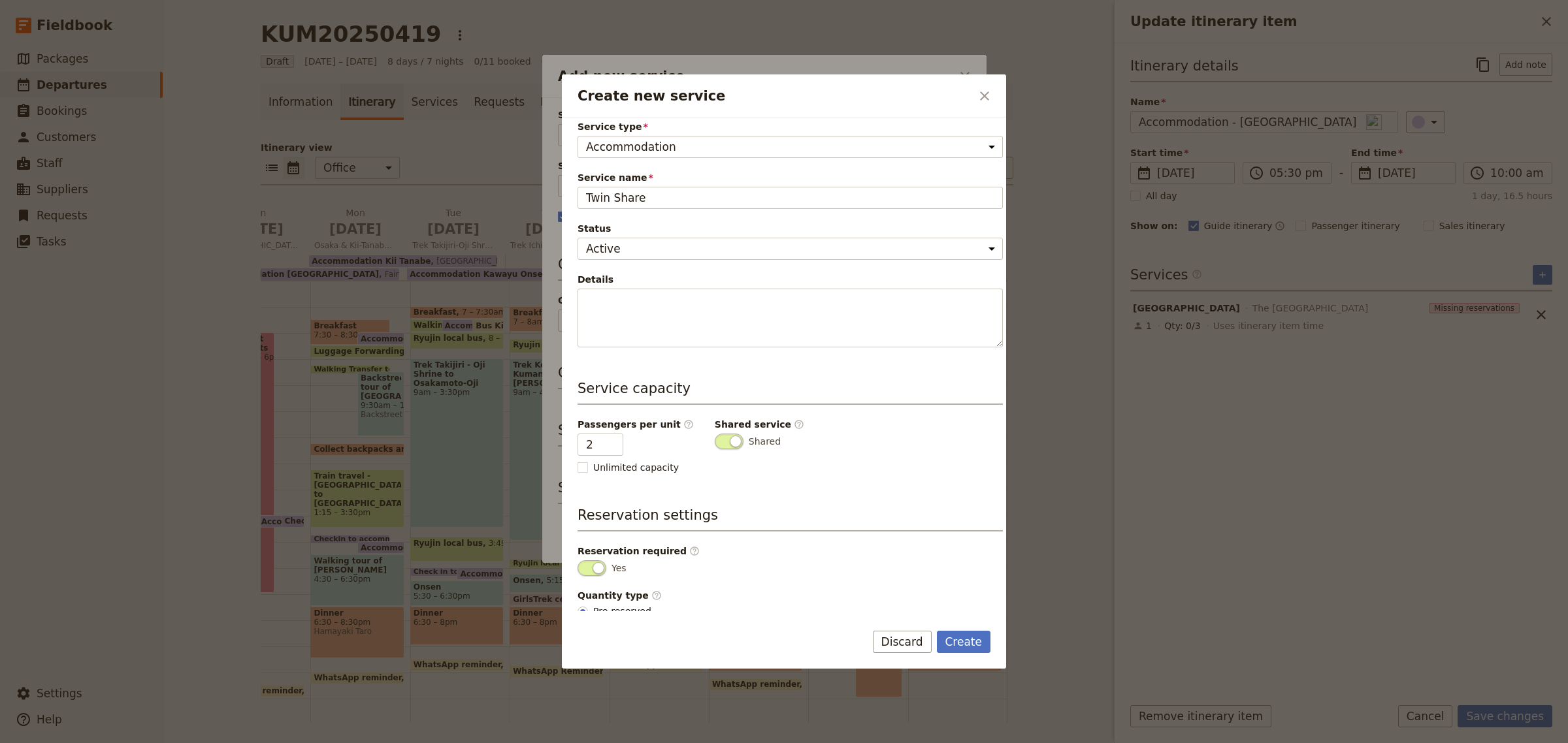
scroll to position [70, 0]
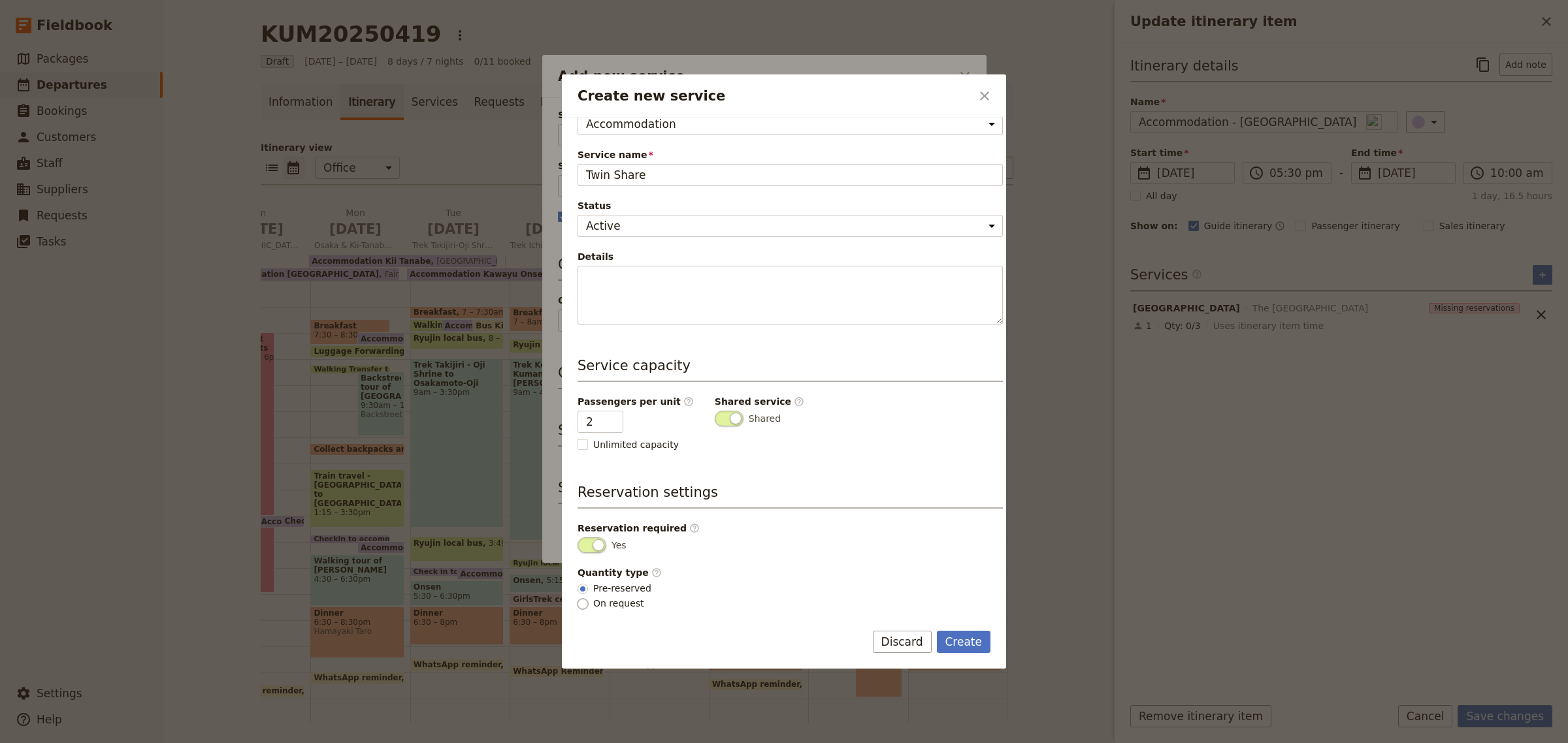
click at [582, 600] on input "On request" at bounding box center [583, 604] width 10 height 10
radio input "true"
click at [584, 586] on input "Pre-reserved" at bounding box center [583, 590] width 10 height 10
radio input "true"
click at [582, 602] on input "On request" at bounding box center [583, 604] width 10 height 10
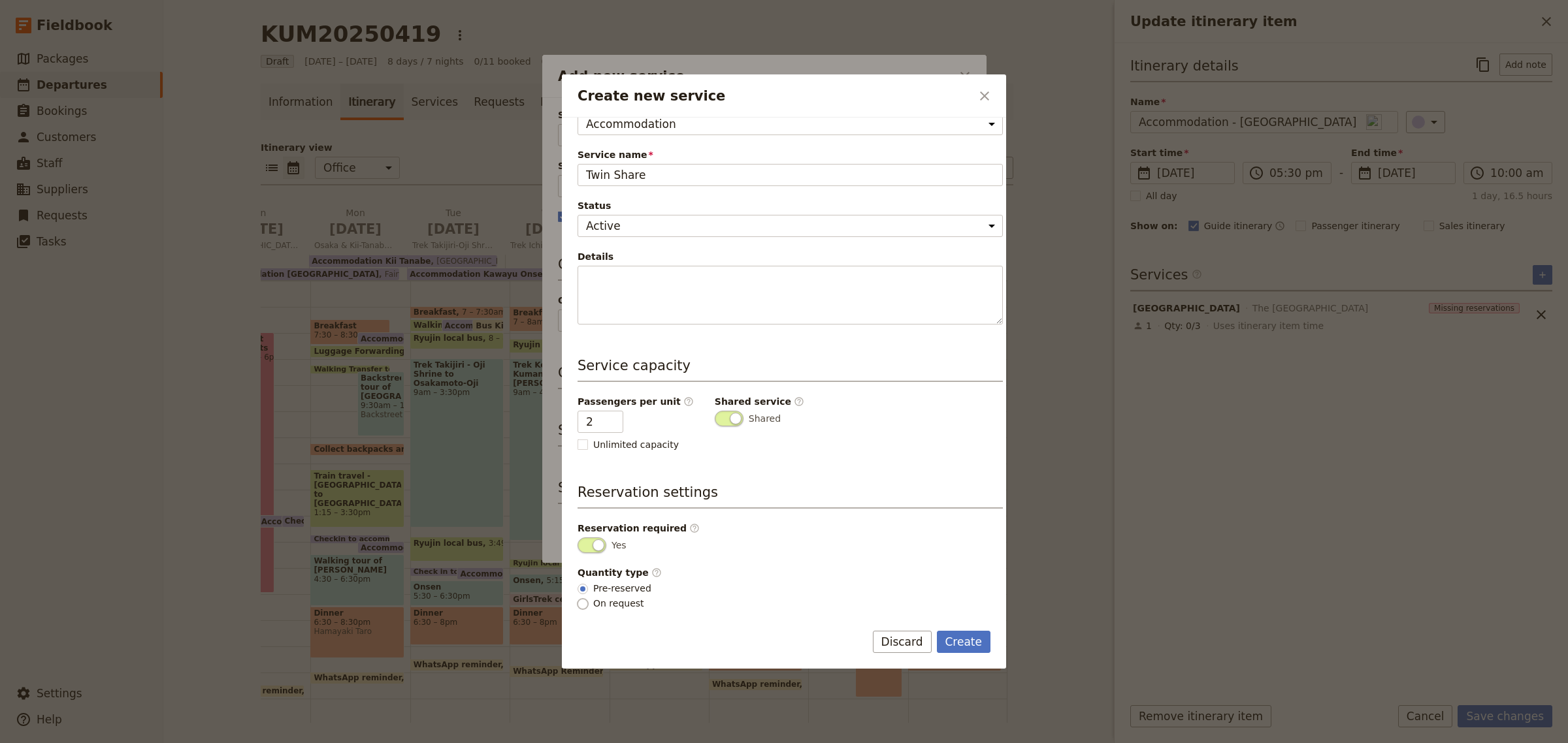
radio input "true"
click at [954, 645] on button "Create" at bounding box center [964, 642] width 54 height 22
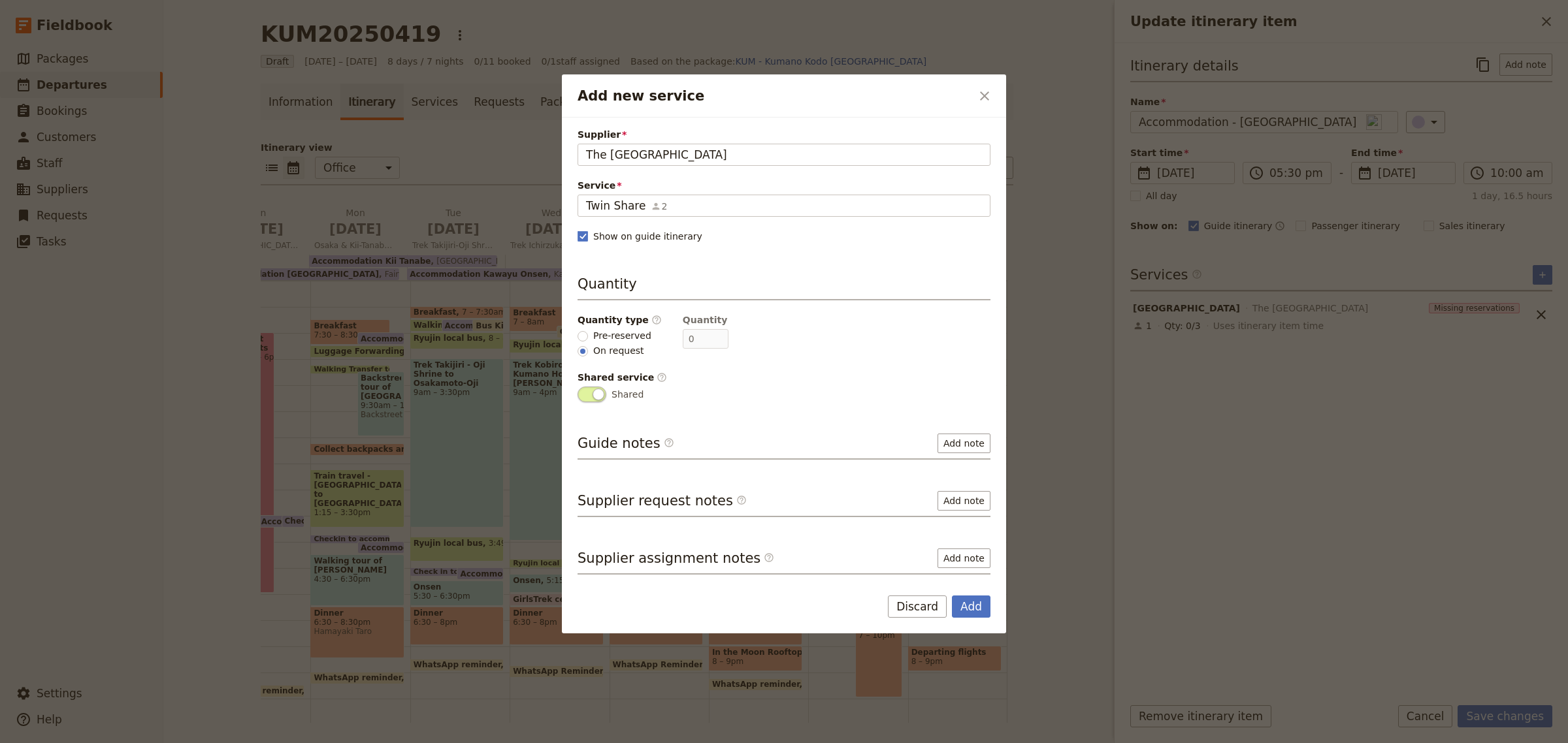
click at [585, 342] on label "Pre-reserved" at bounding box center [614, 337] width 74 height 14
click at [585, 342] on input "Pre-reserved" at bounding box center [583, 337] width 10 height 10
radio input "true"
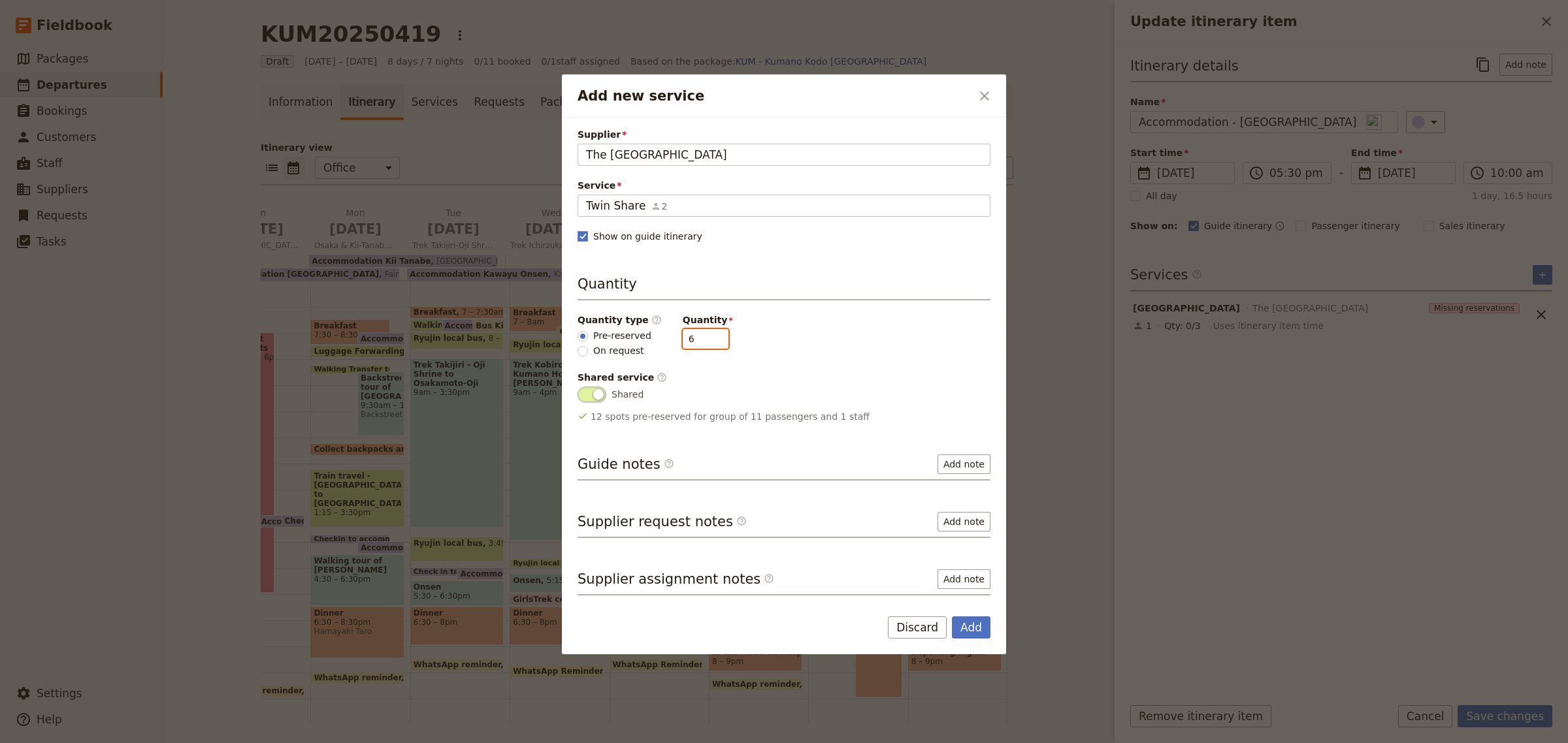
drag, startPoint x: 685, startPoint y: 337, endPoint x: 654, endPoint y: 337, distance: 31.0
click at [654, 337] on div "Quantity type ​ Pre-reserved On request Quantity 6" at bounding box center [783, 336] width 412 height 44
type input "5"
click at [869, 438] on div "Supplier The [GEOGRAPHIC_DATA] [GEOGRAPHIC_DATA] [GEOGRAPHIC_DATA] [GEOGRAPHIC_…" at bounding box center [783, 362] width 412 height 467
click at [975, 628] on button "Add" at bounding box center [971, 627] width 38 height 22
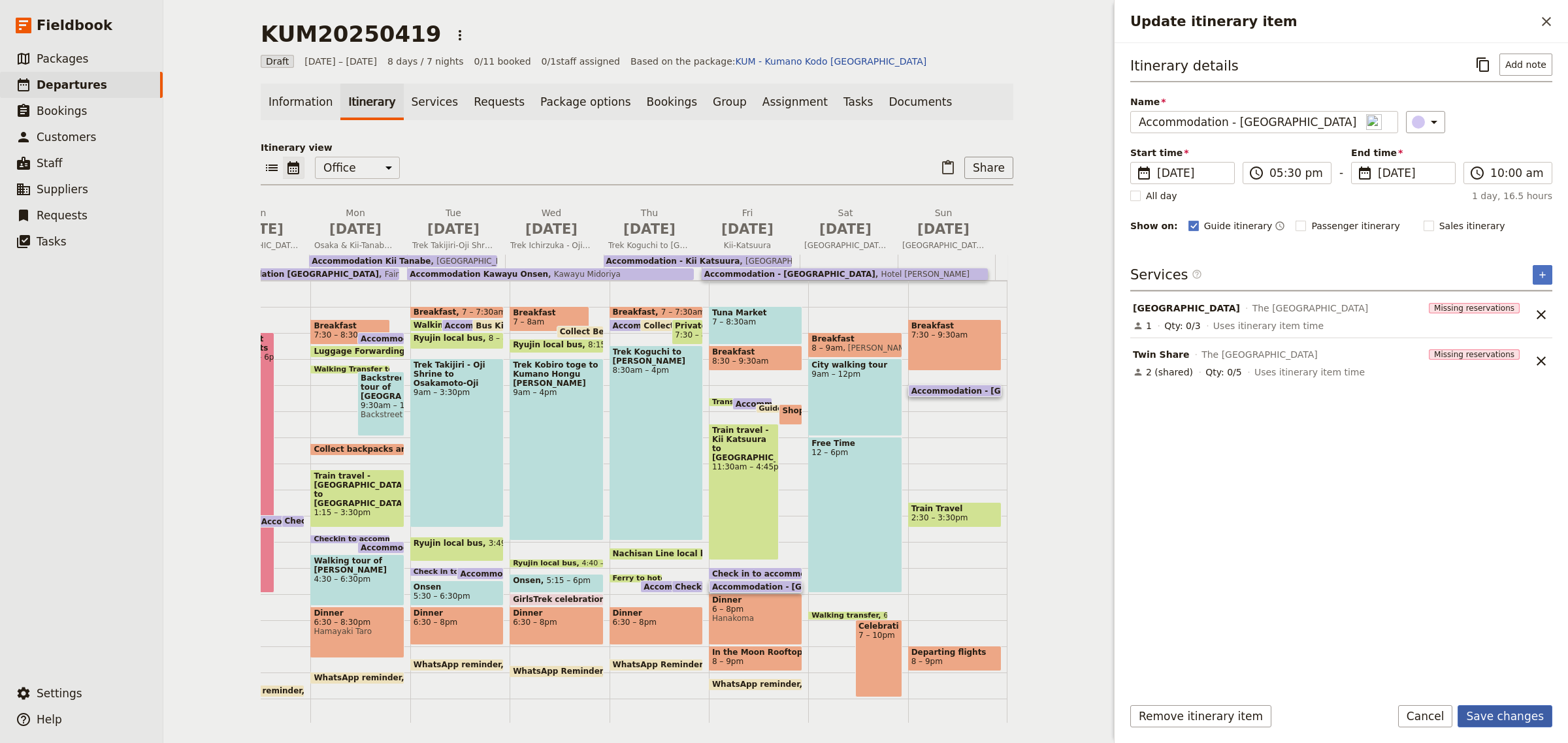
click at [1506, 712] on button "Save changes" at bounding box center [1504, 716] width 95 height 22
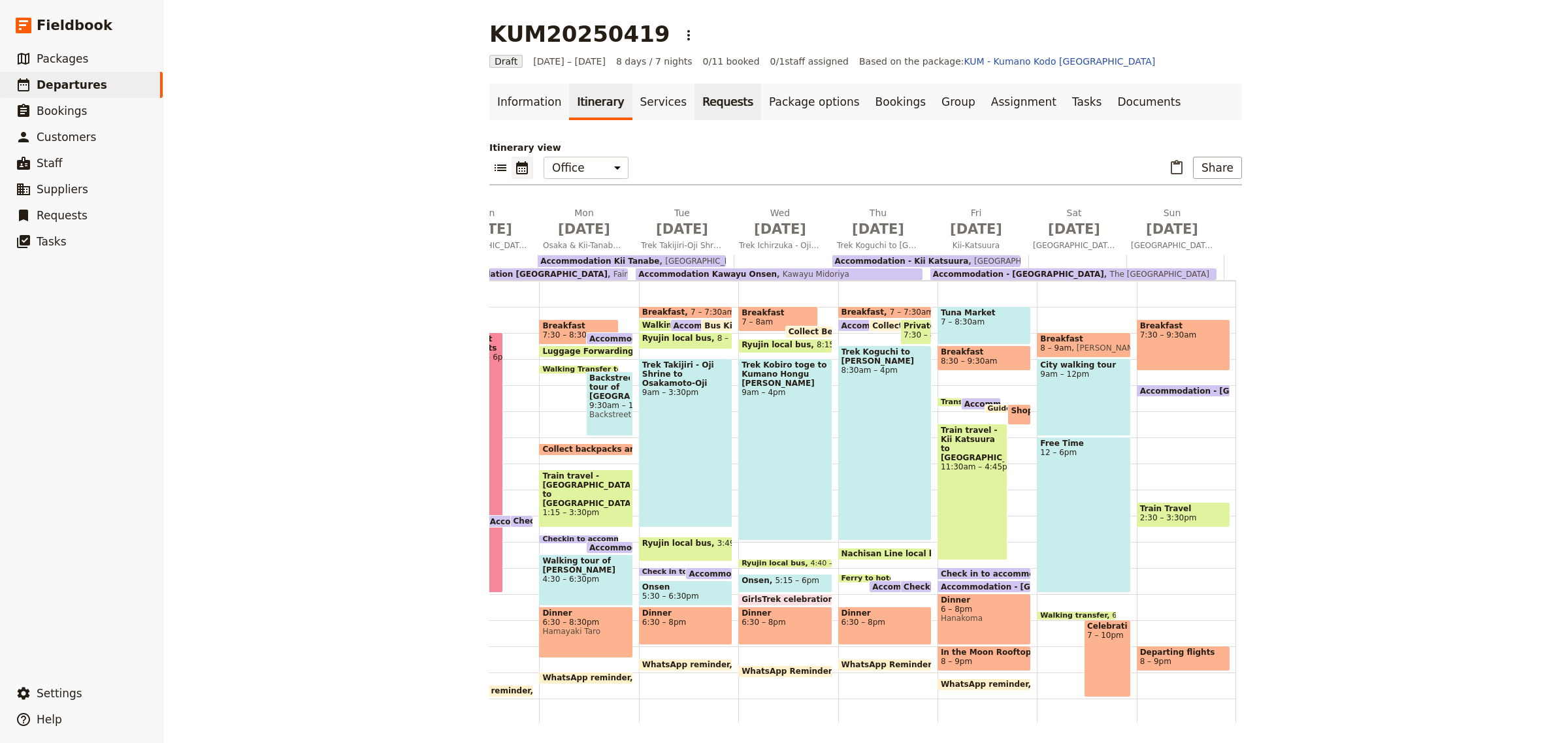
click at [694, 106] on link "Requests" at bounding box center [727, 102] width 66 height 37
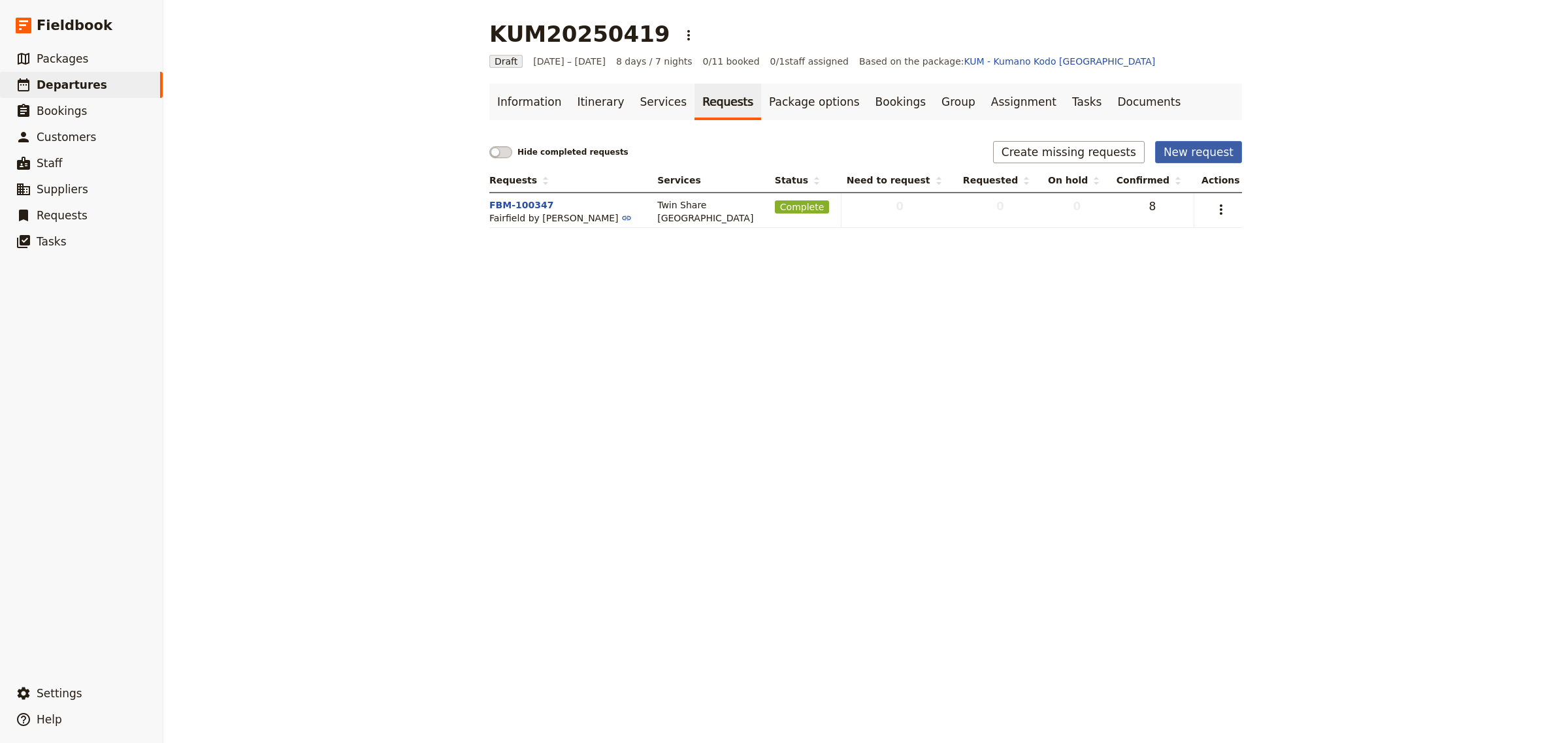
click at [1206, 154] on button "New request" at bounding box center [1198, 152] width 87 height 22
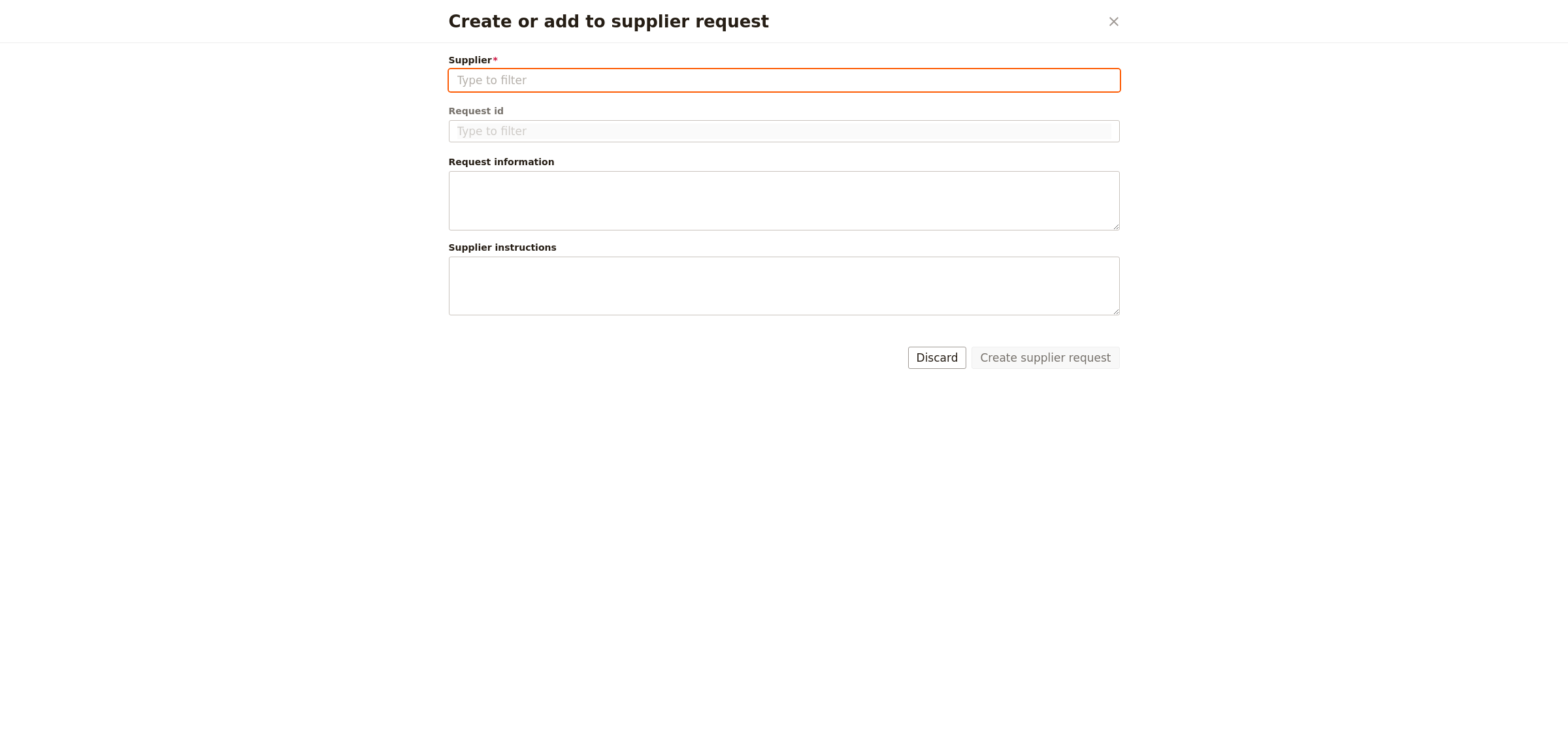
click at [566, 83] on input "Supplier" at bounding box center [784, 80] width 654 height 16
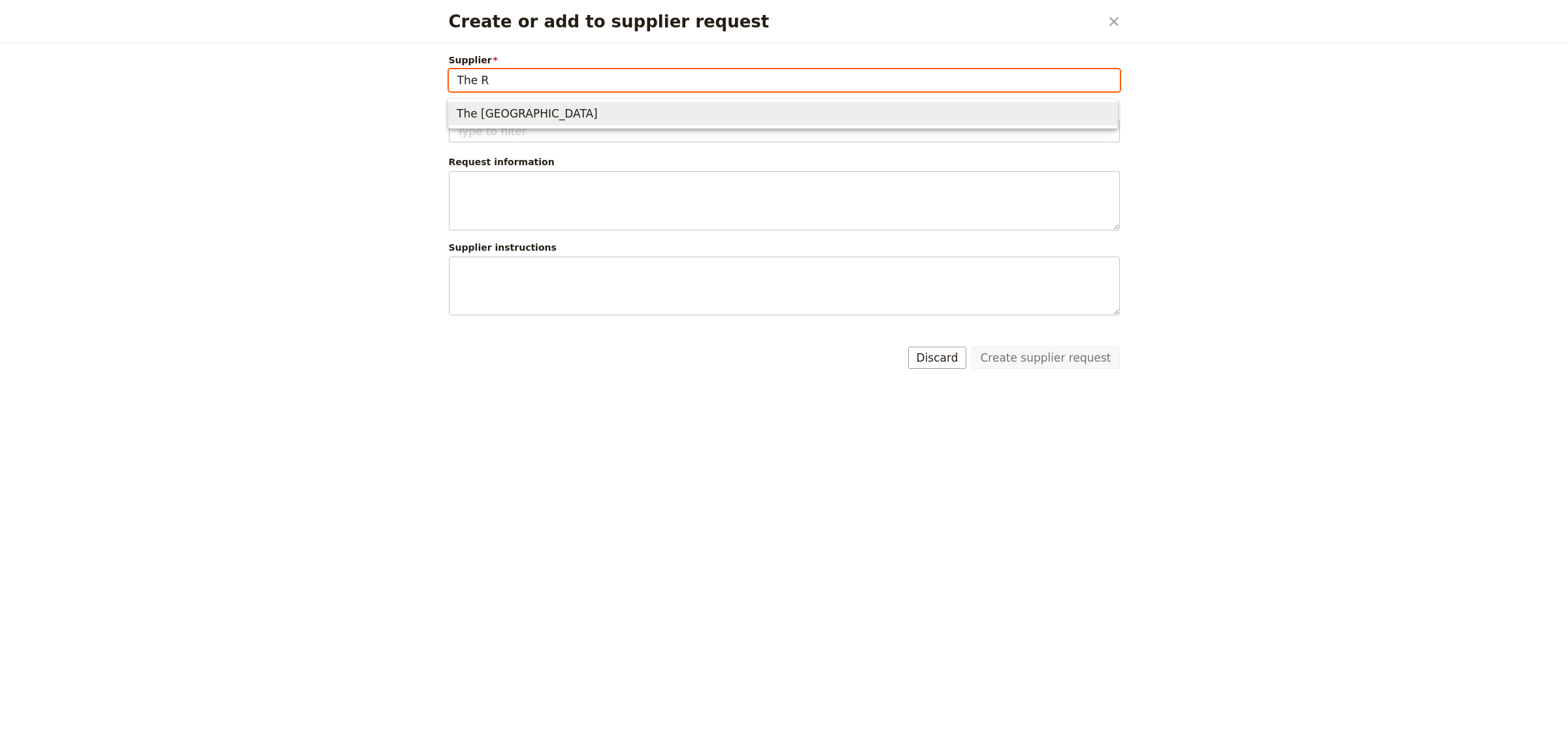
click at [566, 119] on span "The [GEOGRAPHIC_DATA]" at bounding box center [528, 113] width 141 height 16
type input "The [GEOGRAPHIC_DATA]"
type input "TRPHK-100348"
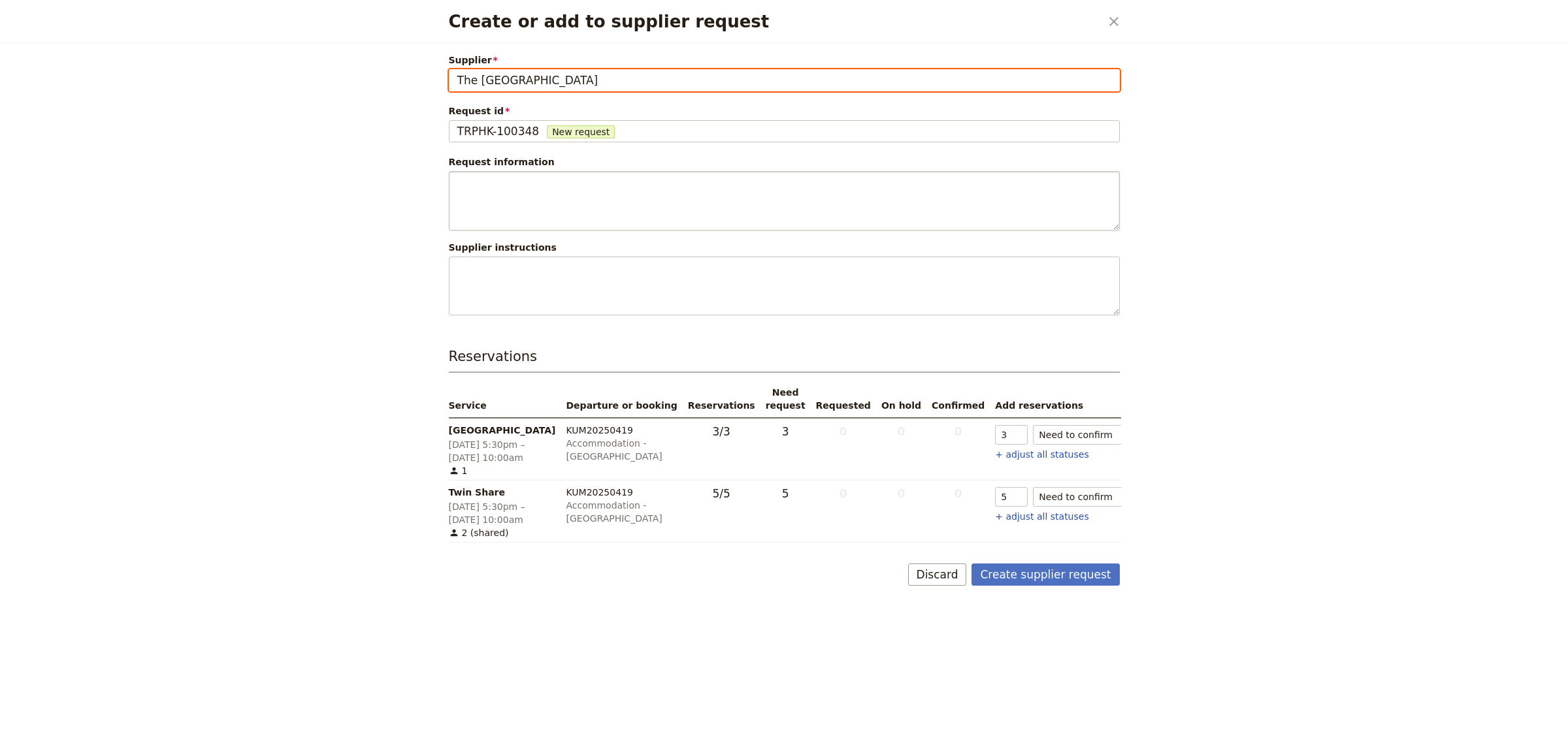
type input "The [GEOGRAPHIC_DATA]"
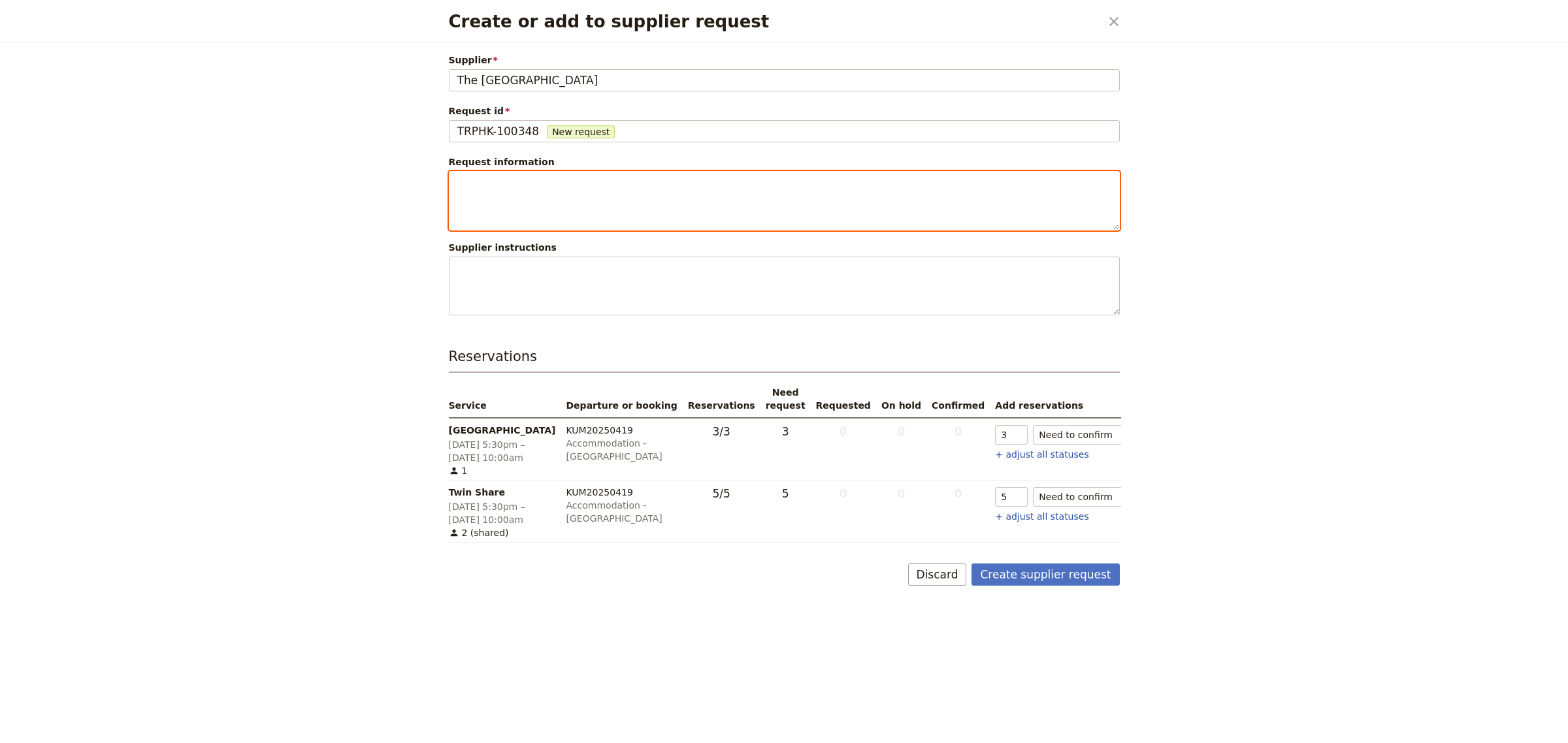
click at [605, 201] on textarea "Create or add to supplier request" at bounding box center [784, 201] width 671 height 59
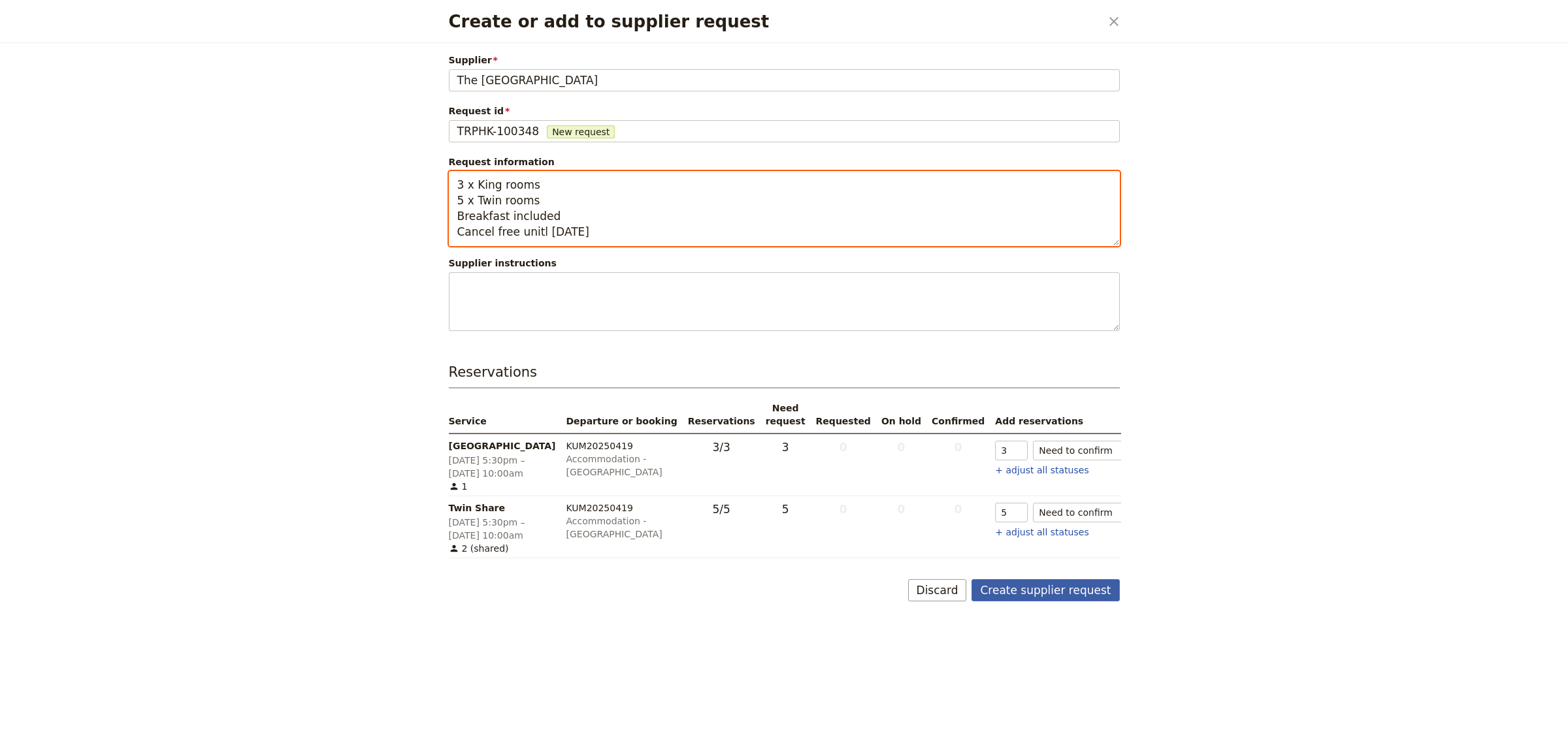
type textarea "3 x King rooms 5 x Twin rooms Breakfast included Cancel free unitl [DATE]"
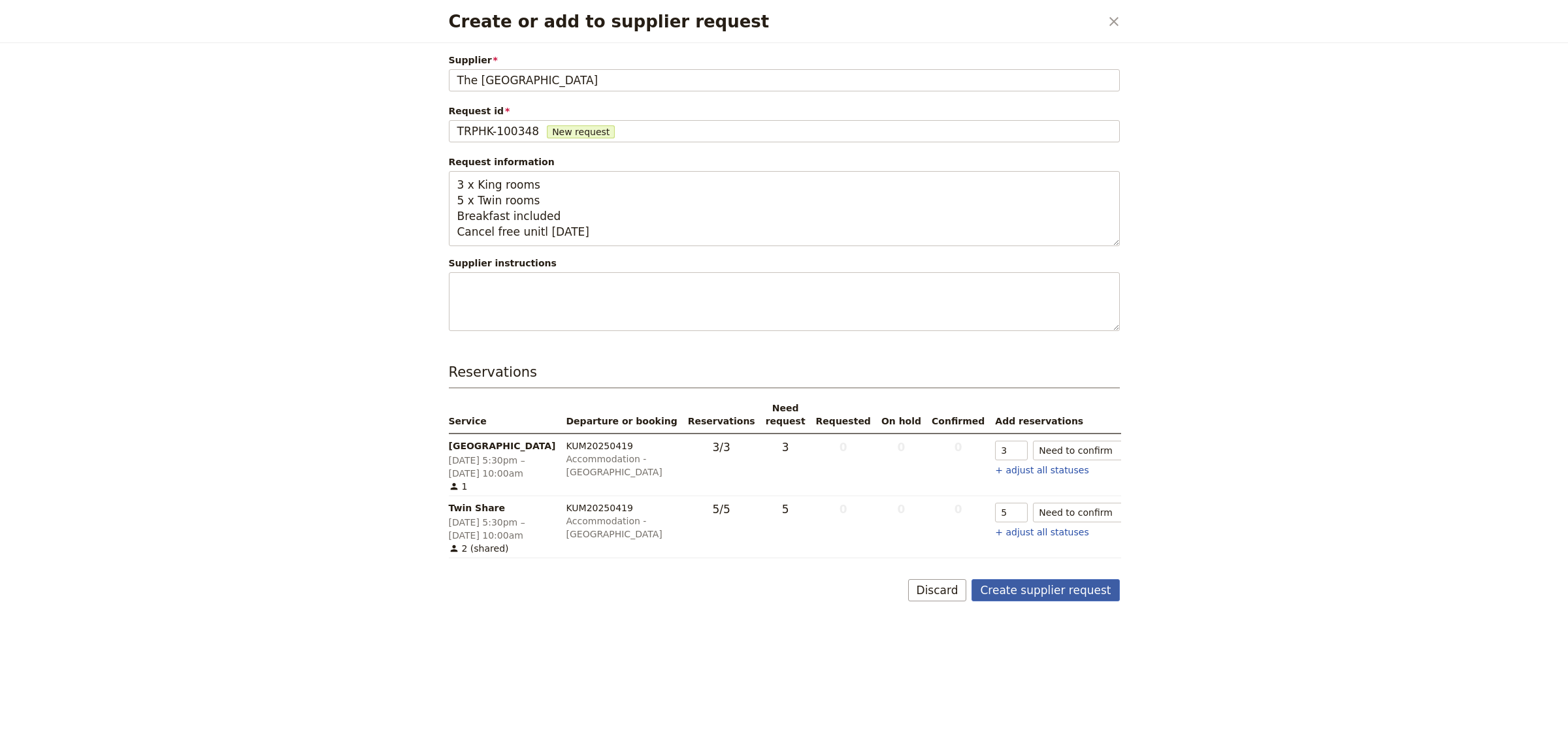
click at [1061, 587] on button "Create supplier request" at bounding box center [1045, 590] width 147 height 22
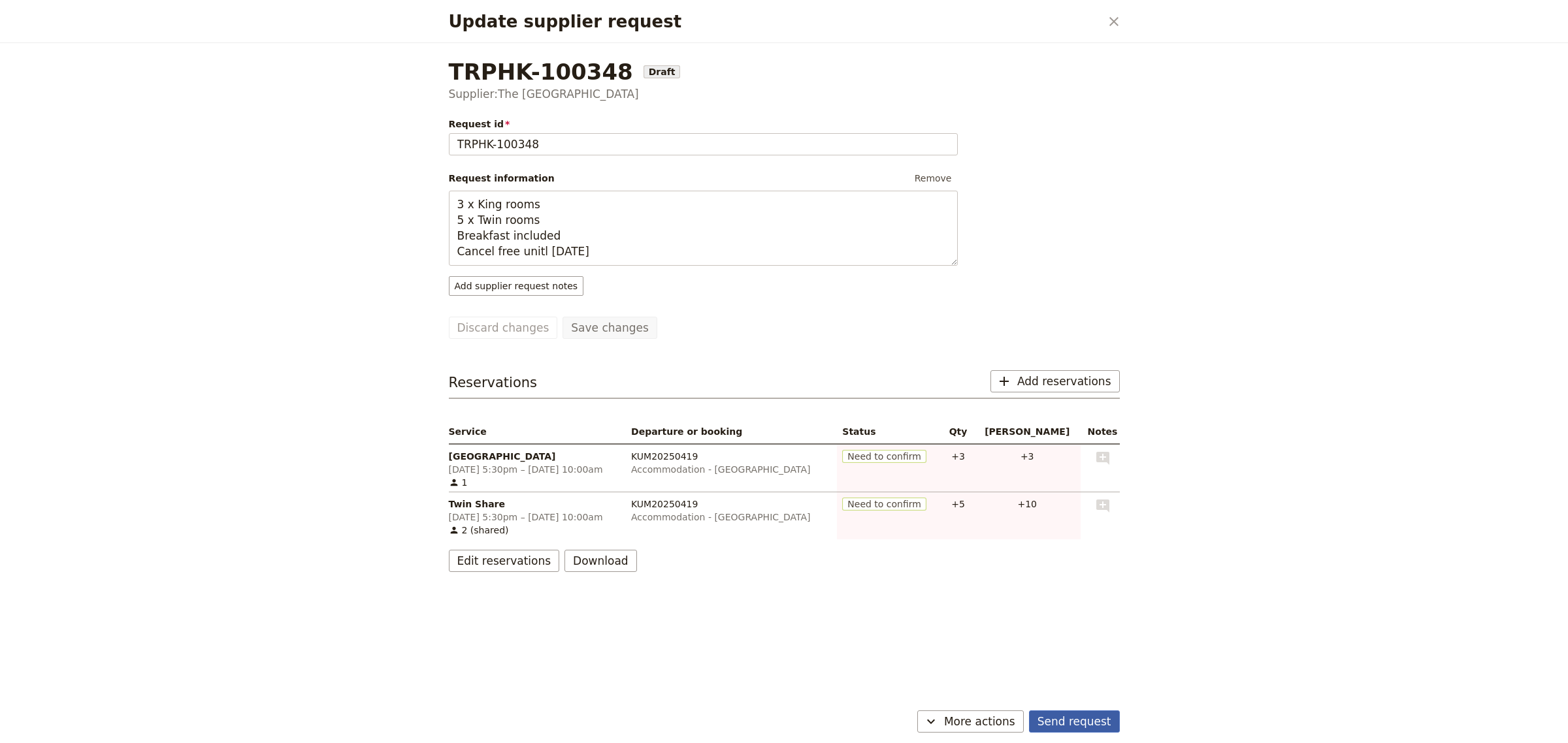
click at [1063, 722] on button "Send request" at bounding box center [1074, 721] width 91 height 22
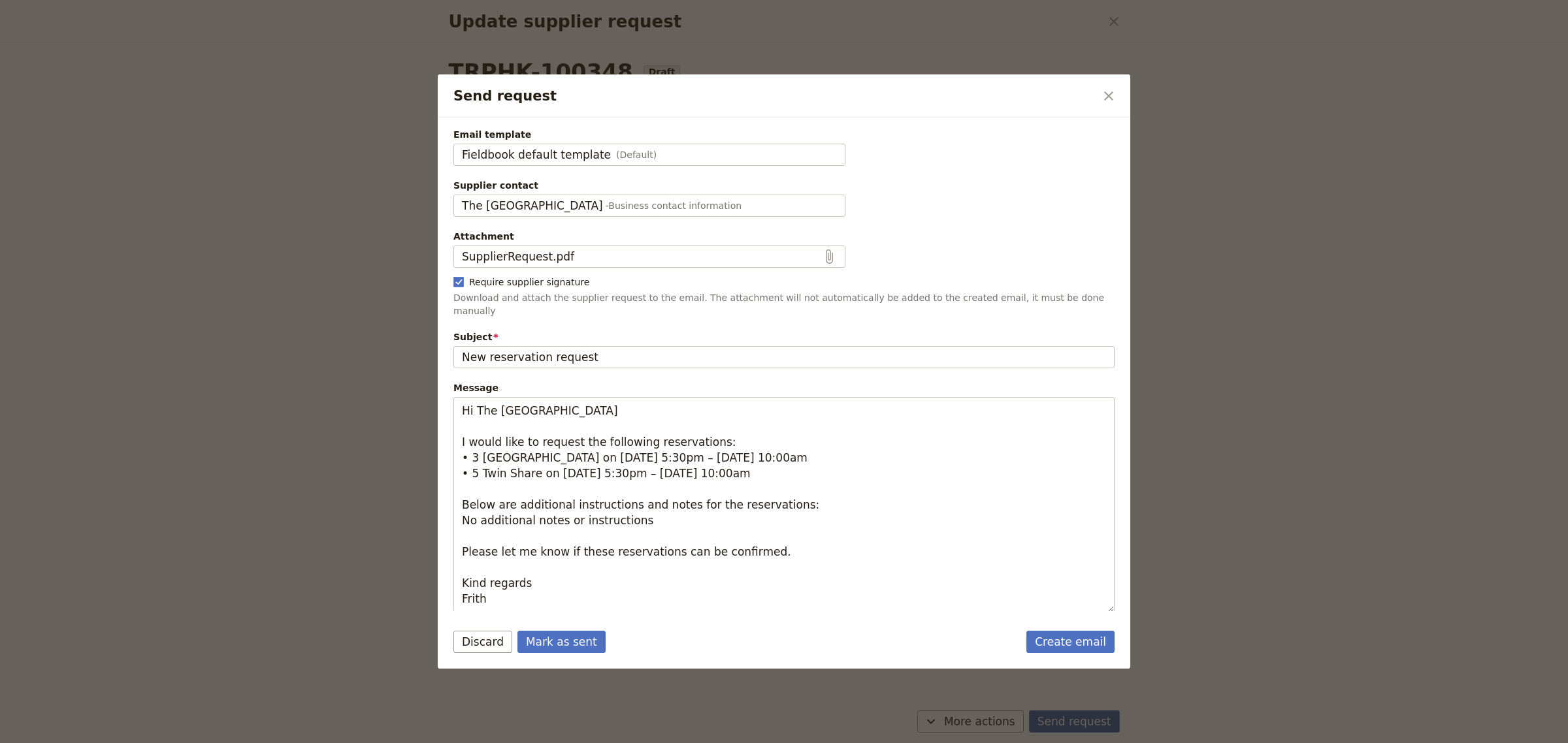
type input "New reservation request"
type textarea "Hi The [GEOGRAPHIC_DATA] I would like to request the following reservations: • …"
type input "Fieldbook default template"
type input "The [GEOGRAPHIC_DATA]"
click at [520, 634] on button "Mark as sent" at bounding box center [561, 642] width 88 height 22
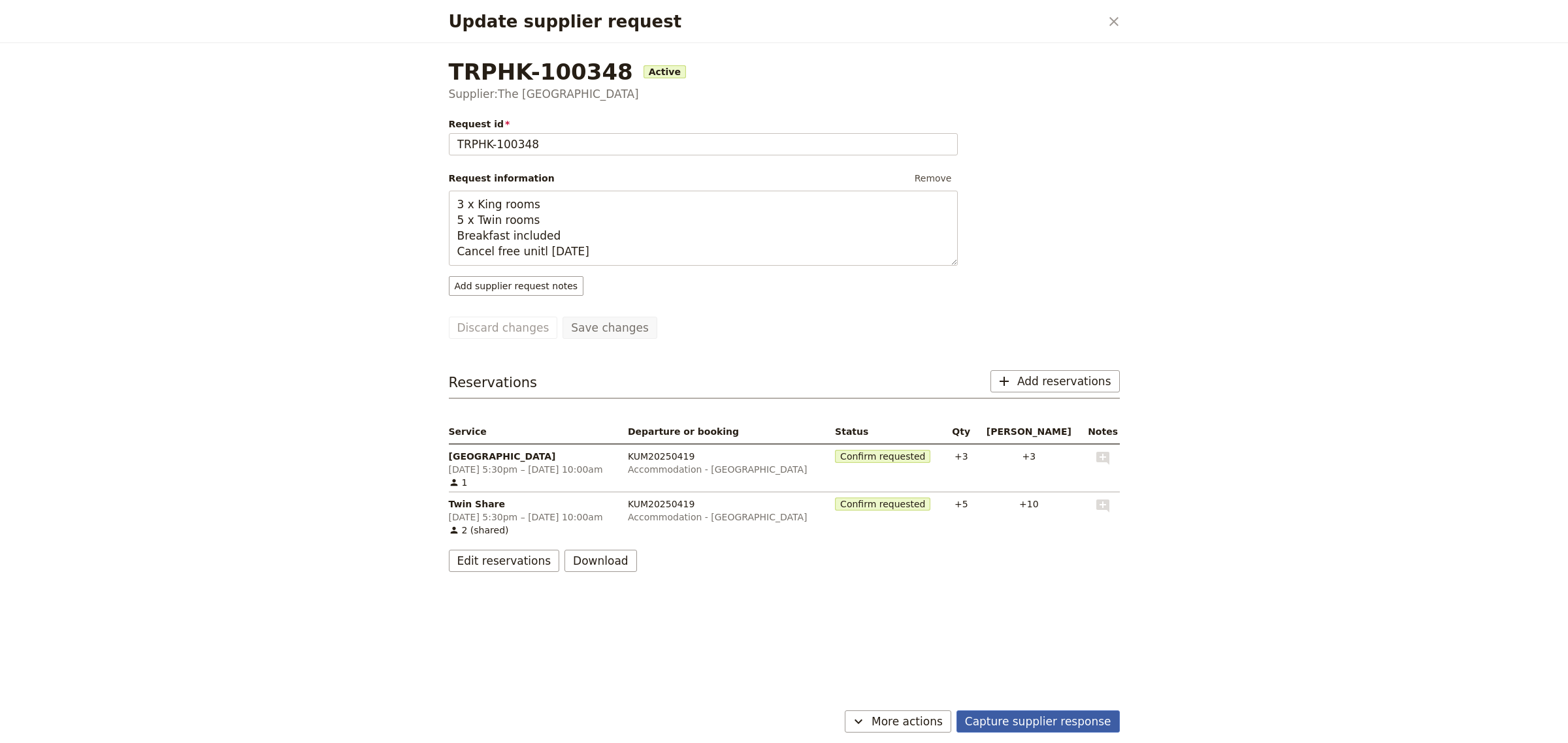
click at [1033, 727] on button "Capture supplier response" at bounding box center [1038, 721] width 163 height 22
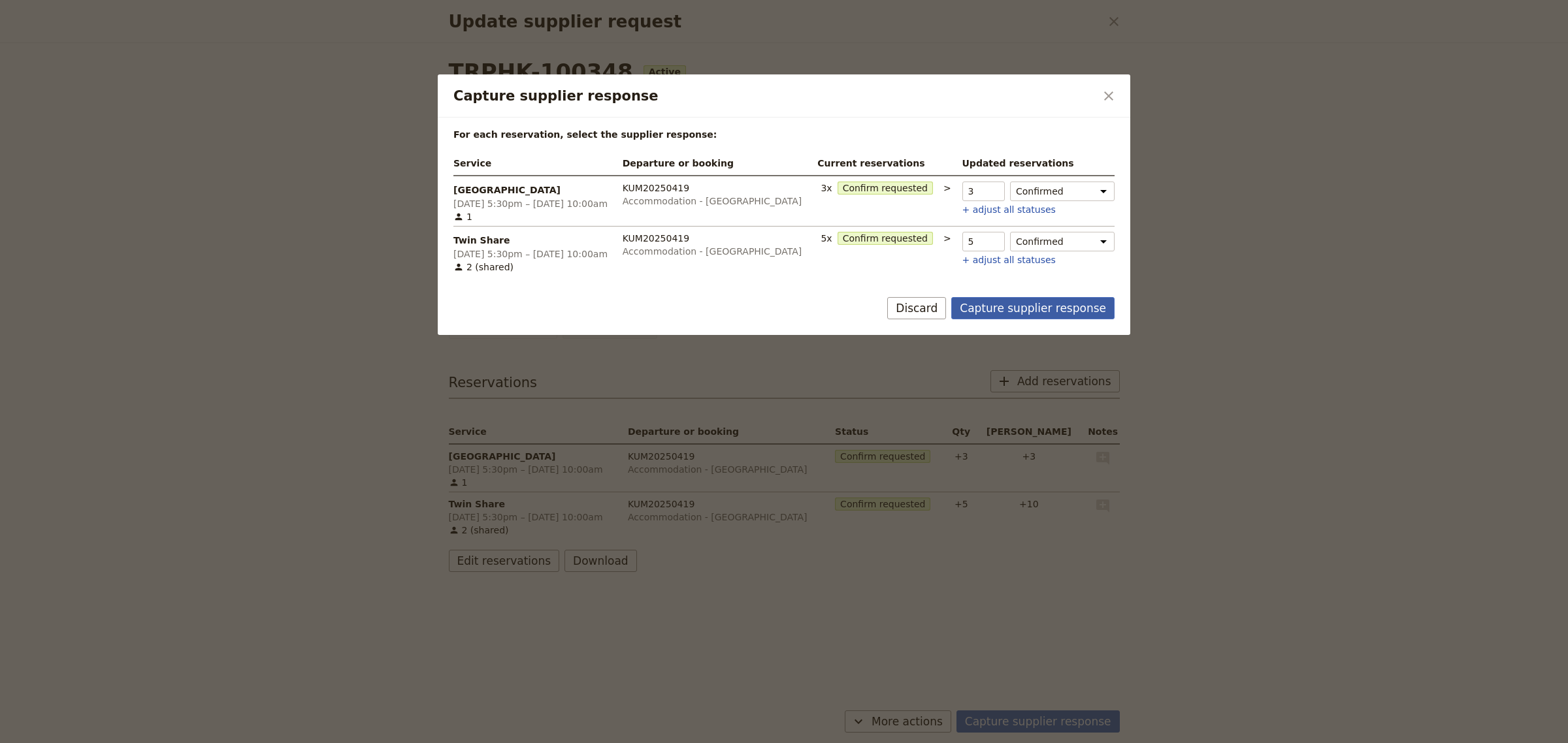
click at [1023, 309] on button "Capture supplier response" at bounding box center [1033, 308] width 163 height 22
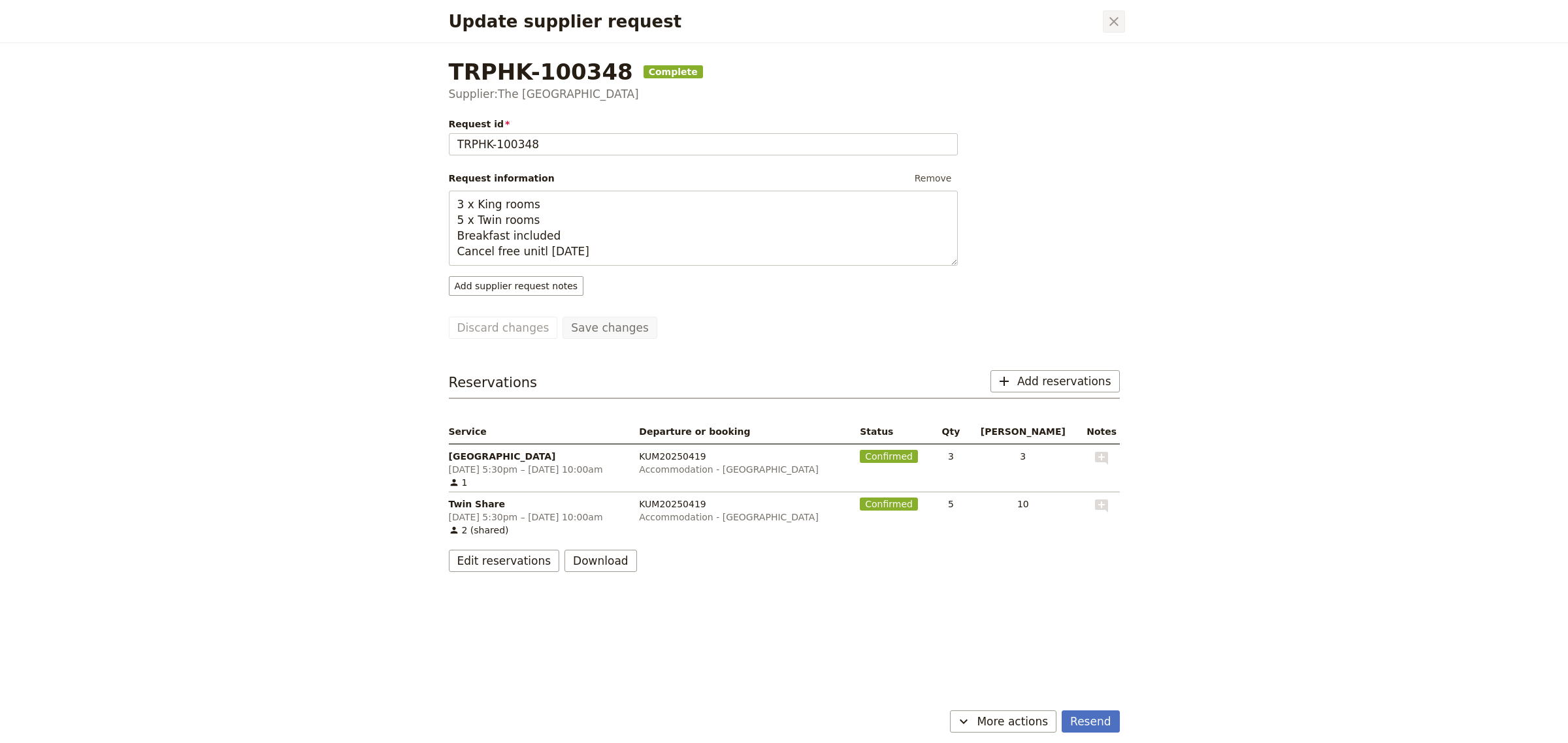
click at [1110, 23] on icon "Close dialog" at bounding box center [1114, 22] width 16 height 16
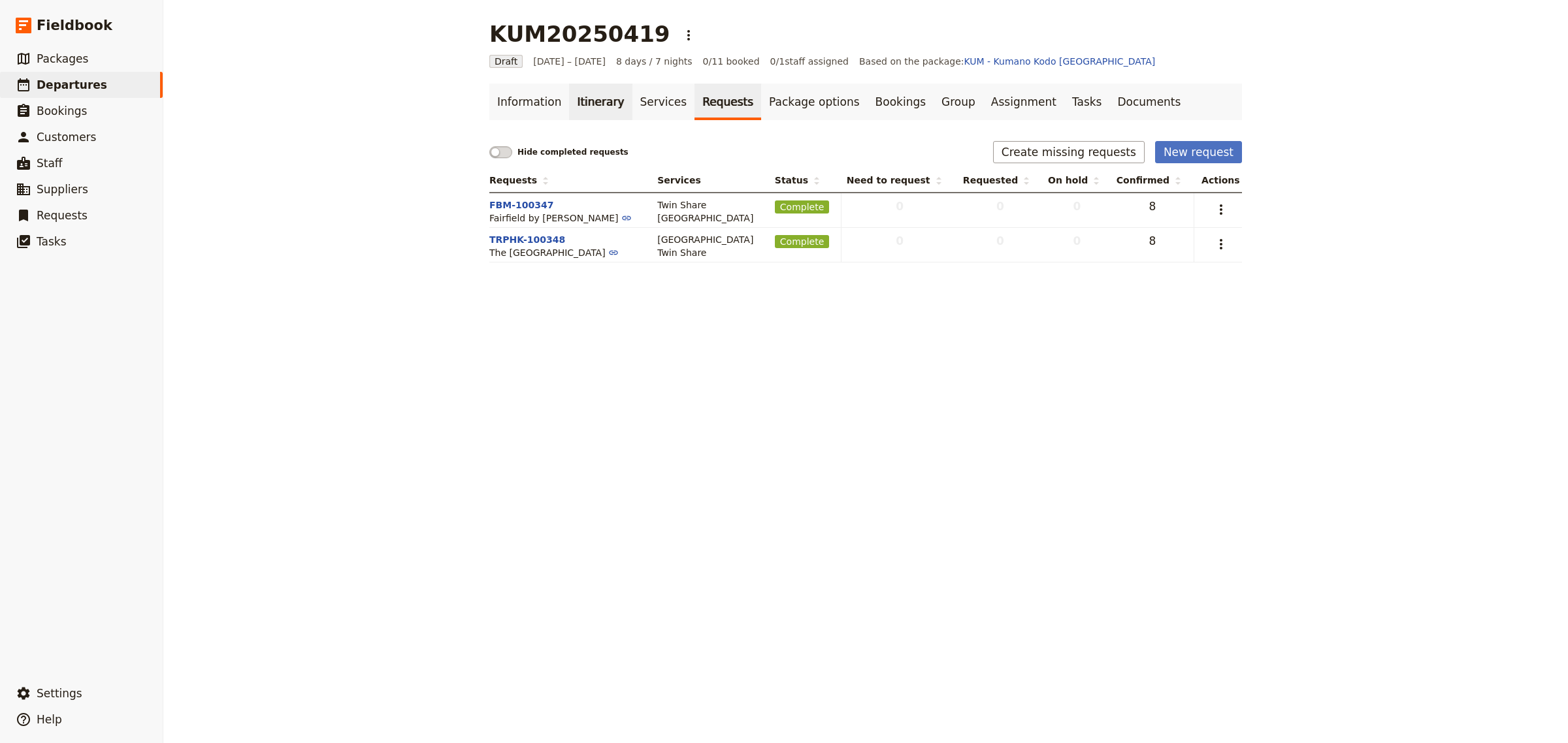
click at [597, 109] on link "Itinerary" at bounding box center [600, 102] width 63 height 37
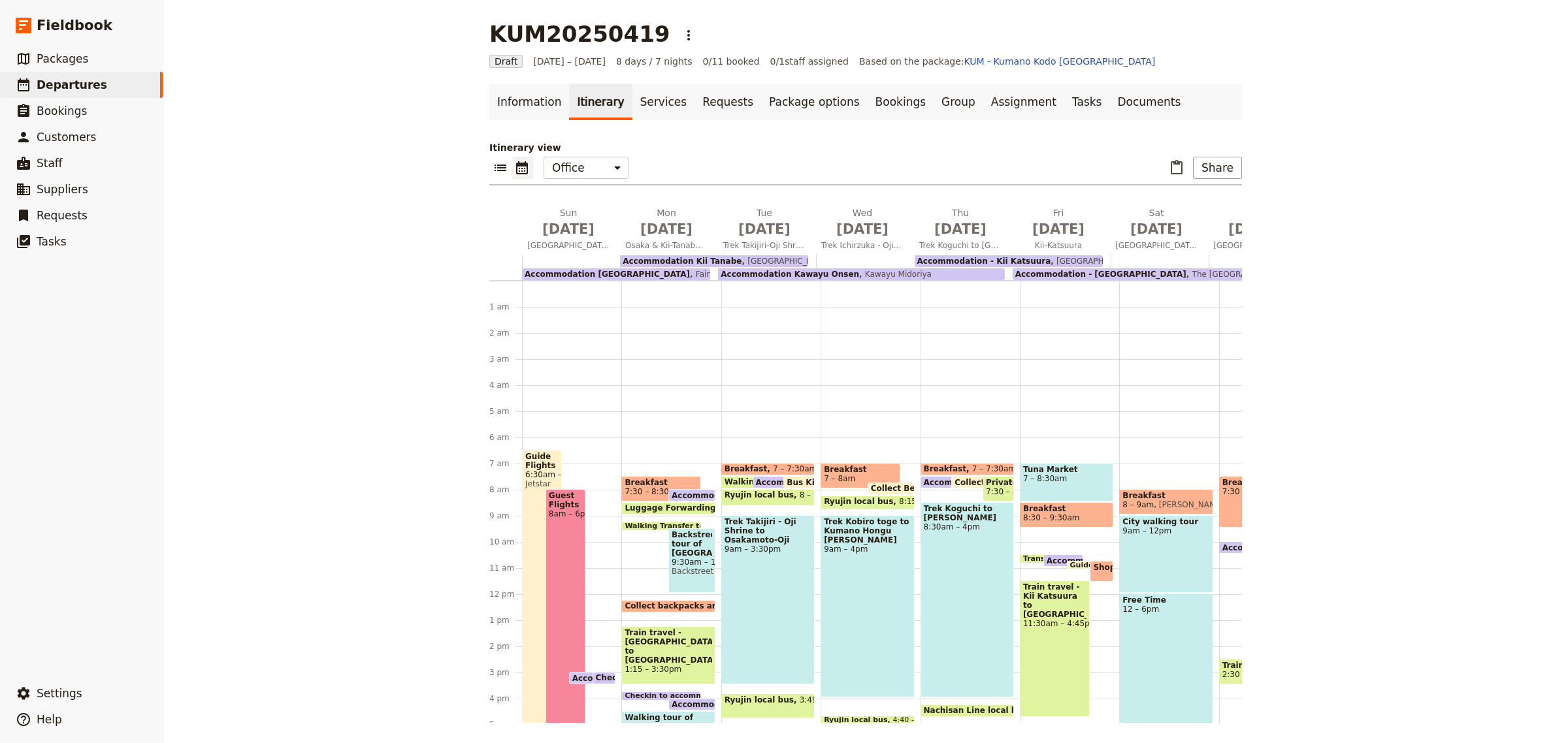
scroll to position [157, 0]
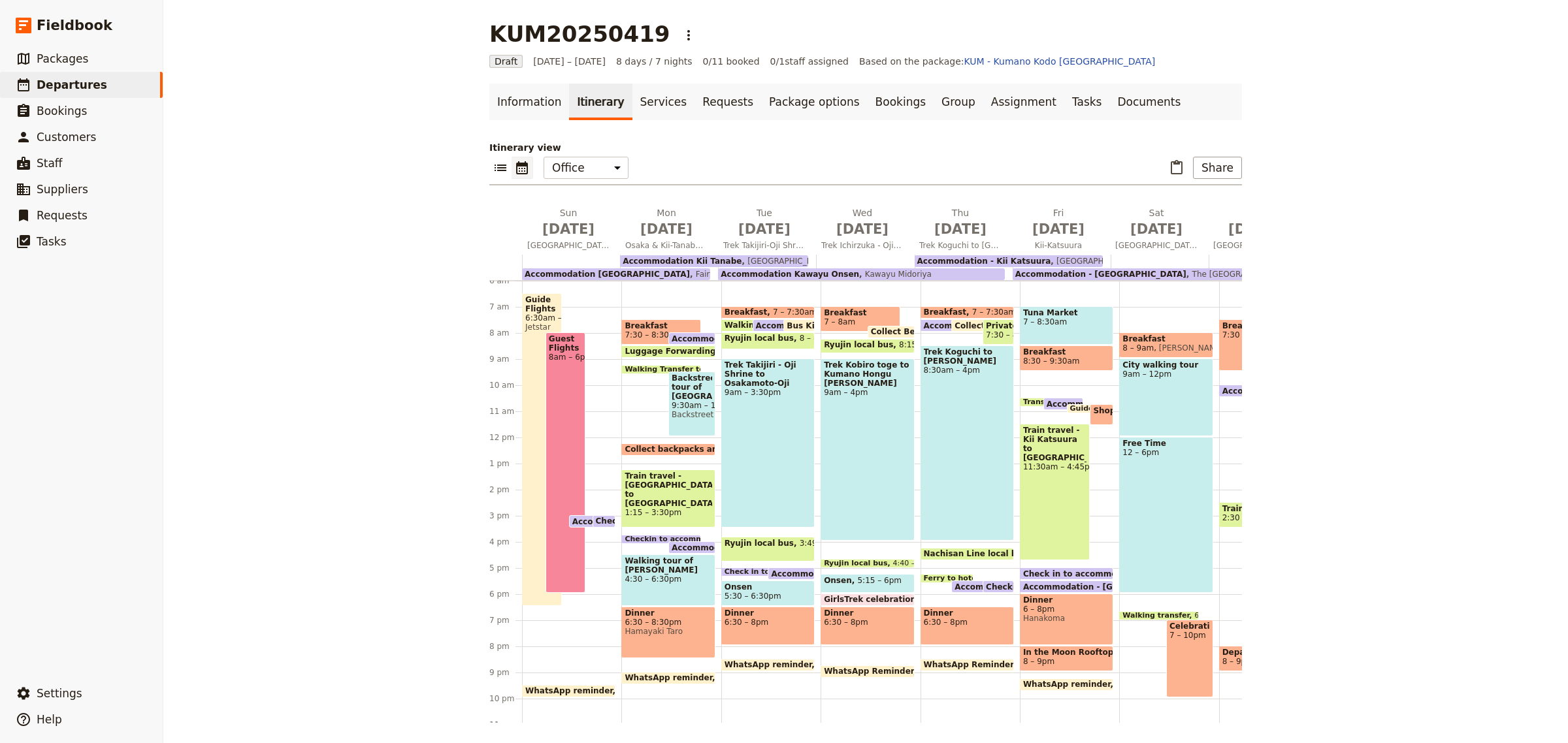
click at [584, 103] on link "Itinerary" at bounding box center [600, 102] width 63 height 37
click at [626, 301] on div "Breakfast 7:30 – 8:30am Accommodation [GEOGRAPHIC_DATA] 3pm – 8am [GEOGRAPHIC_D…" at bounding box center [671, 437] width 99 height 627
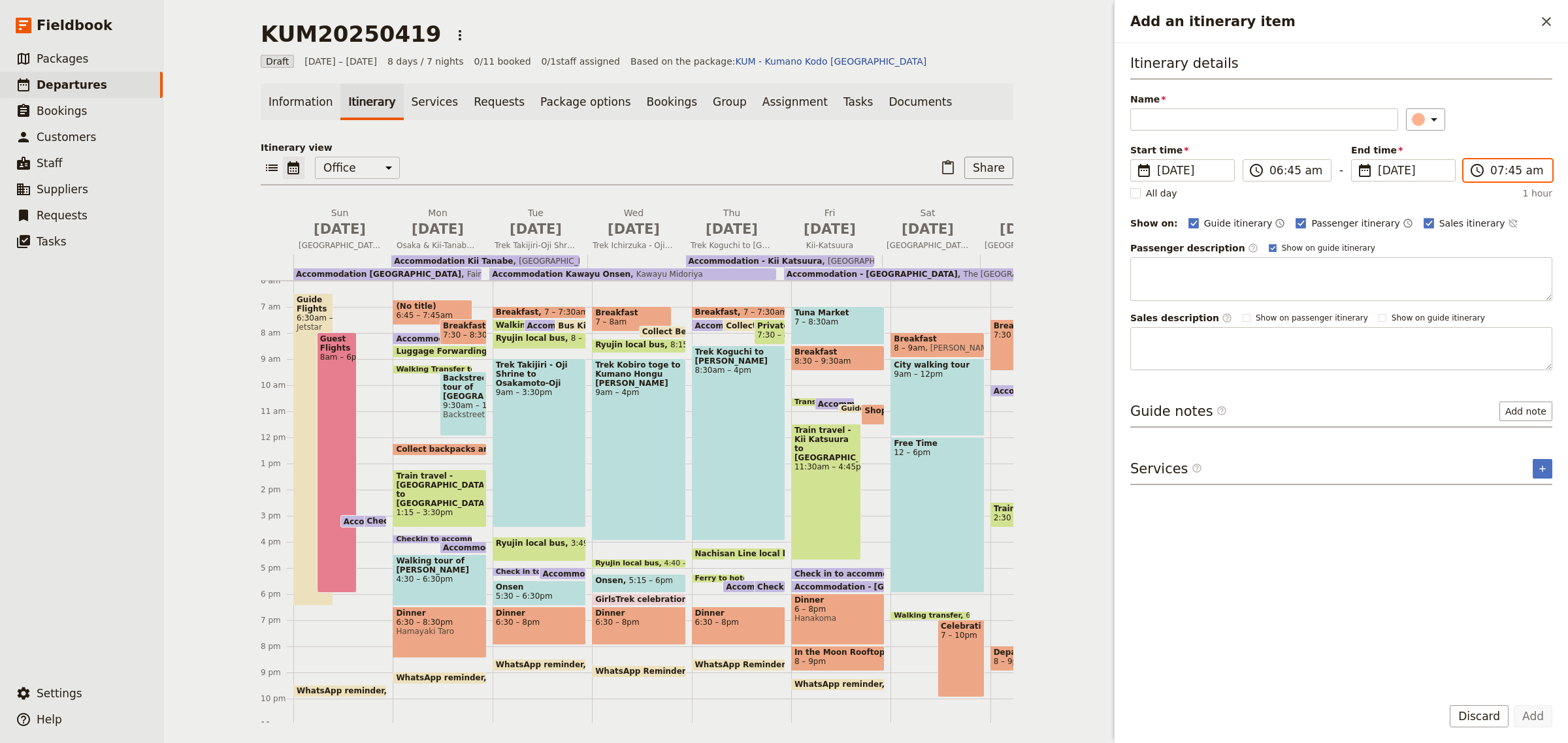
click at [1500, 170] on input "07:45 am" at bounding box center [1517, 171] width 53 height 16
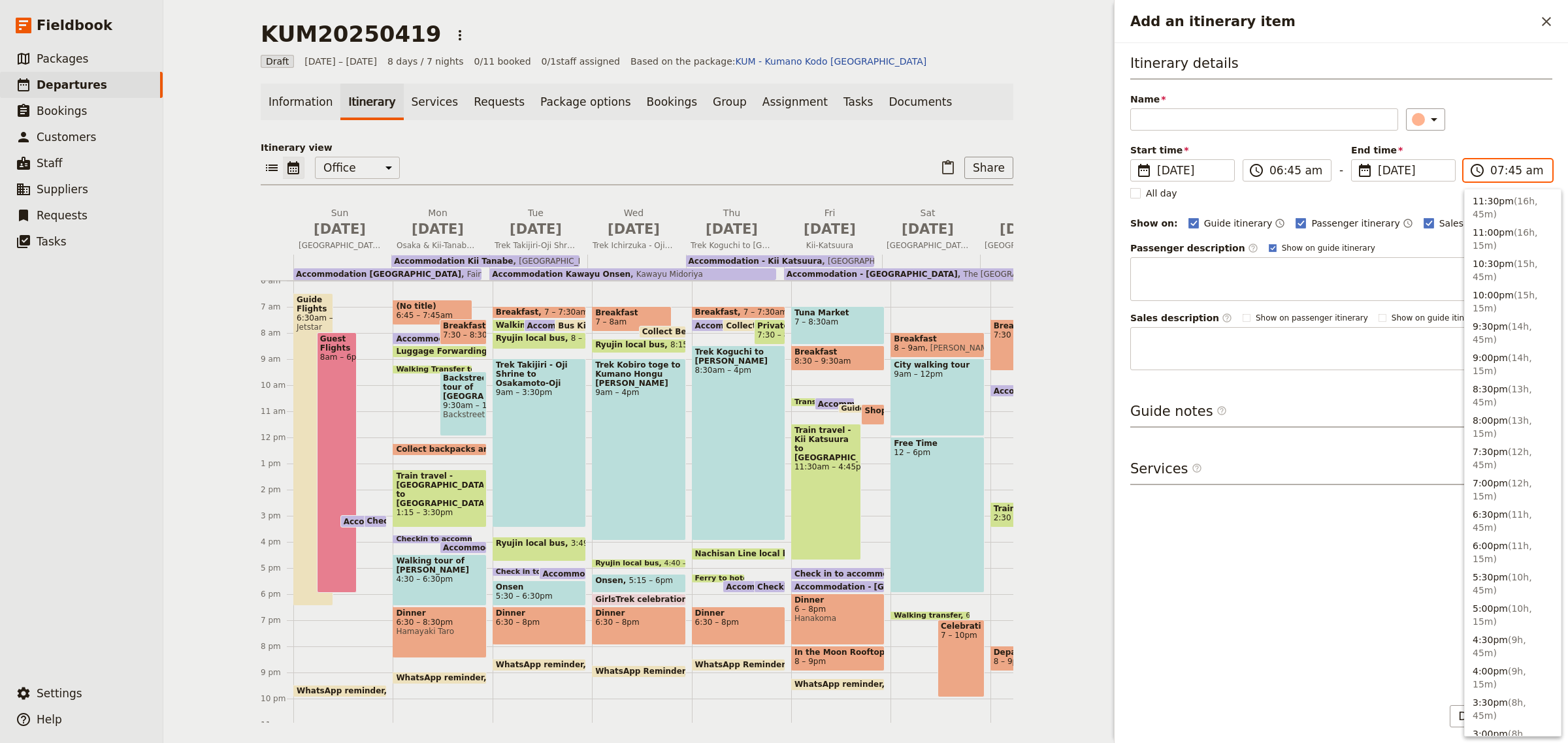
scroll to position [596, 0]
click at [1415, 172] on span "[DATE]" at bounding box center [1412, 171] width 69 height 16
click at [1357, 160] on input "[DATE]" at bounding box center [1356, 160] width 1 height 1
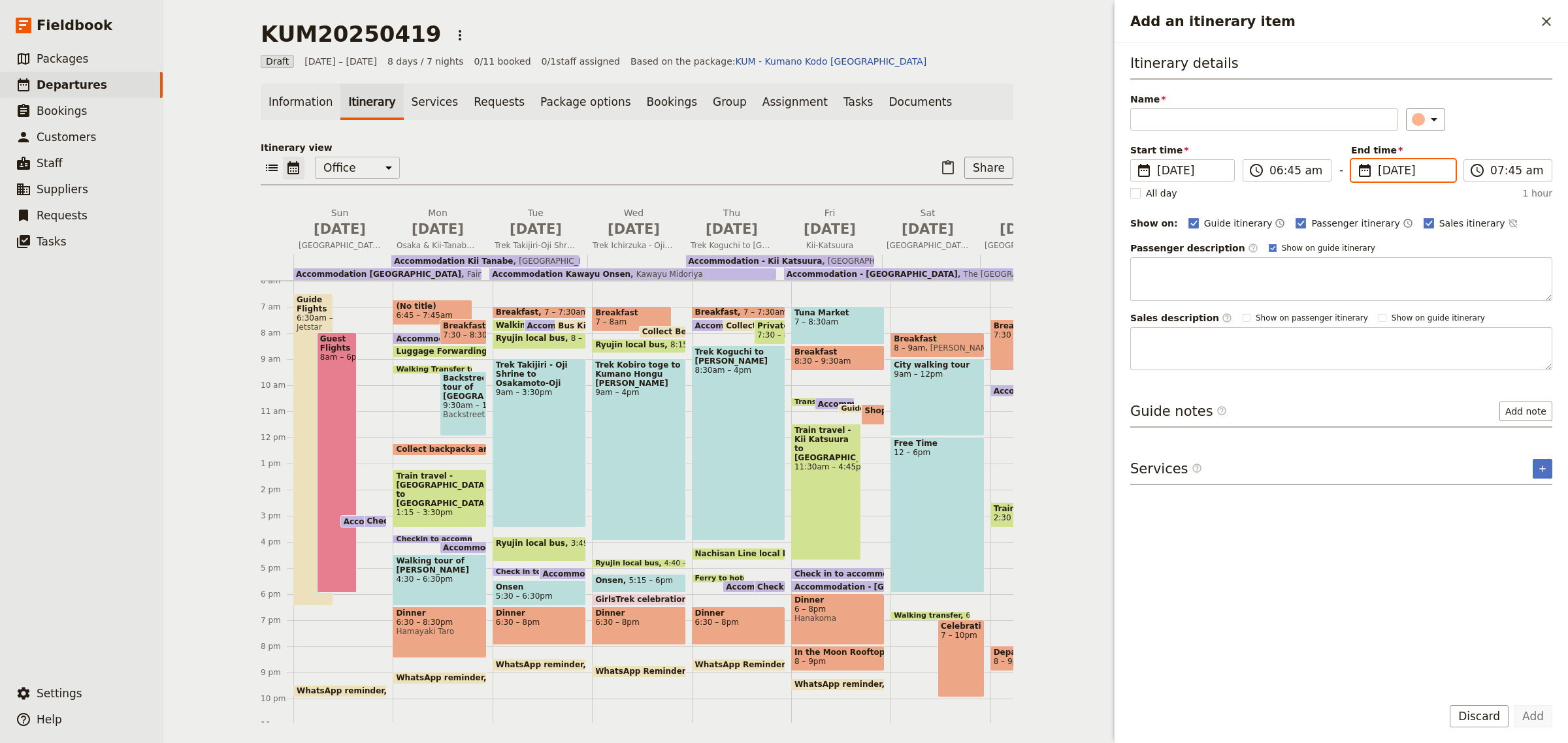
scroll to position [0, 0]
click at [1467, 320] on button "24" at bounding box center [1462, 324] width 19 height 19
type input "[DATE]"
click at [1287, 173] on input "06:45 am" at bounding box center [1295, 171] width 53 height 16
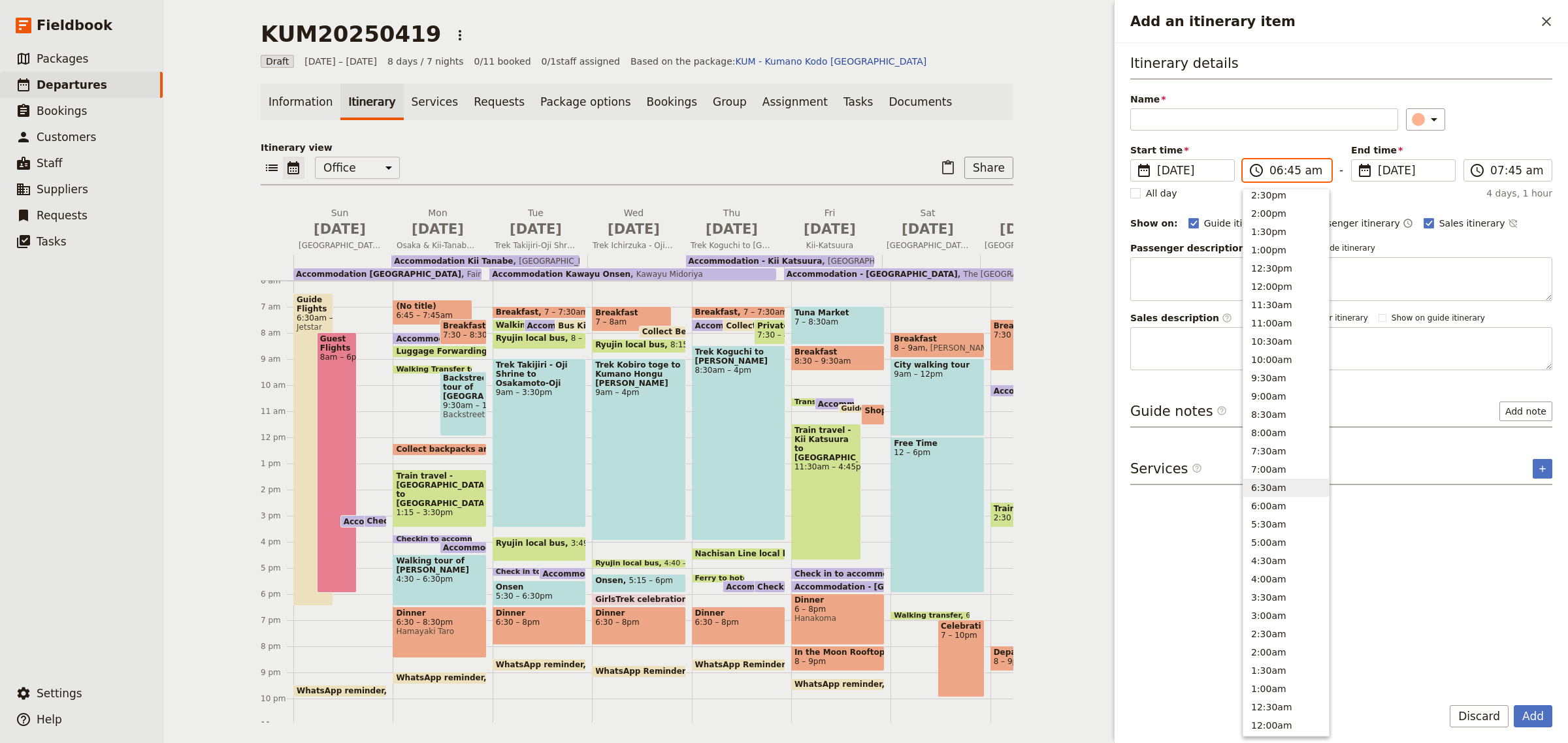
scroll to position [332, 0]
click at [1271, 467] on button "7:00am" at bounding box center [1285, 473] width 85 height 18
type input "07:00 am"
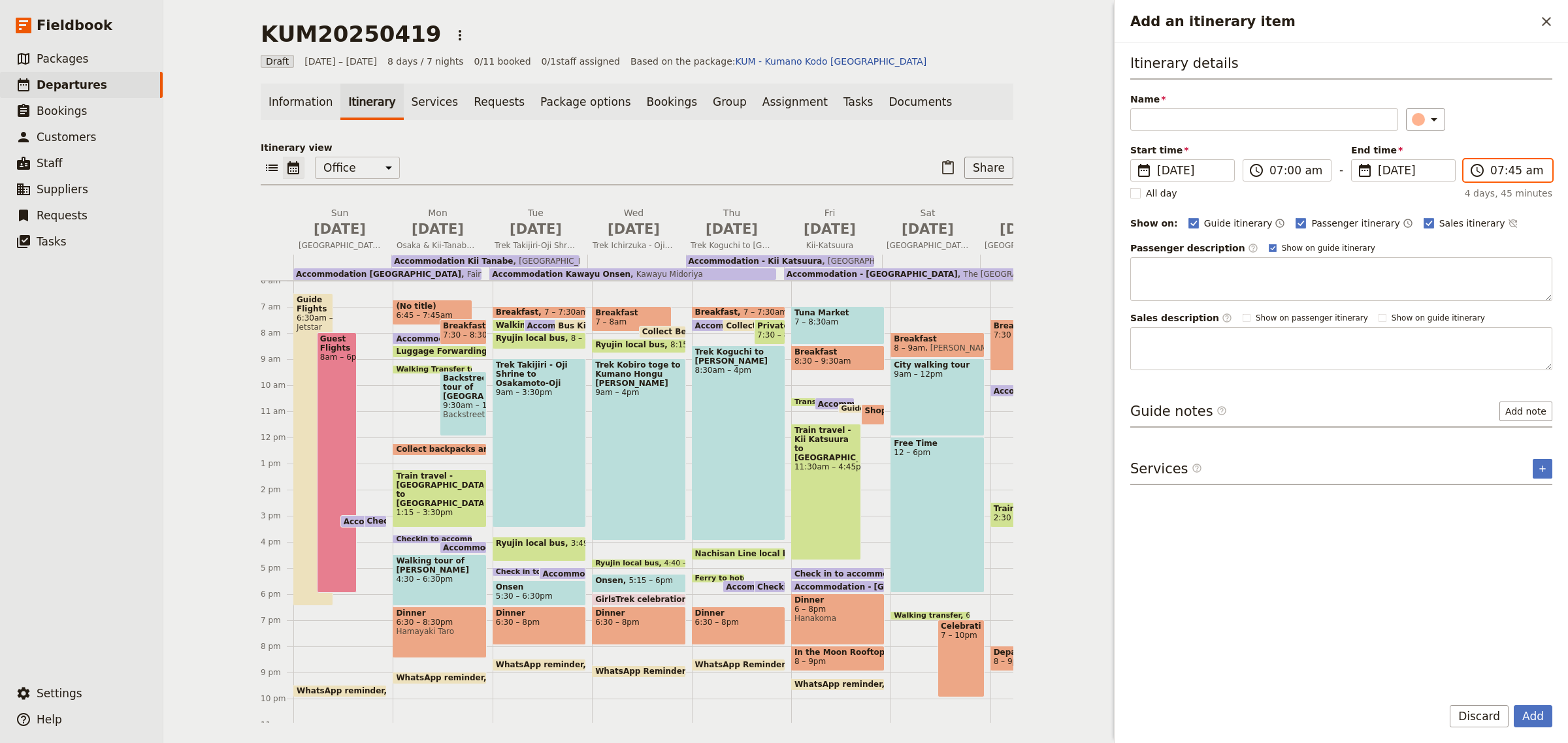
click at [1491, 163] on input "07:45 am" at bounding box center [1517, 171] width 53 height 16
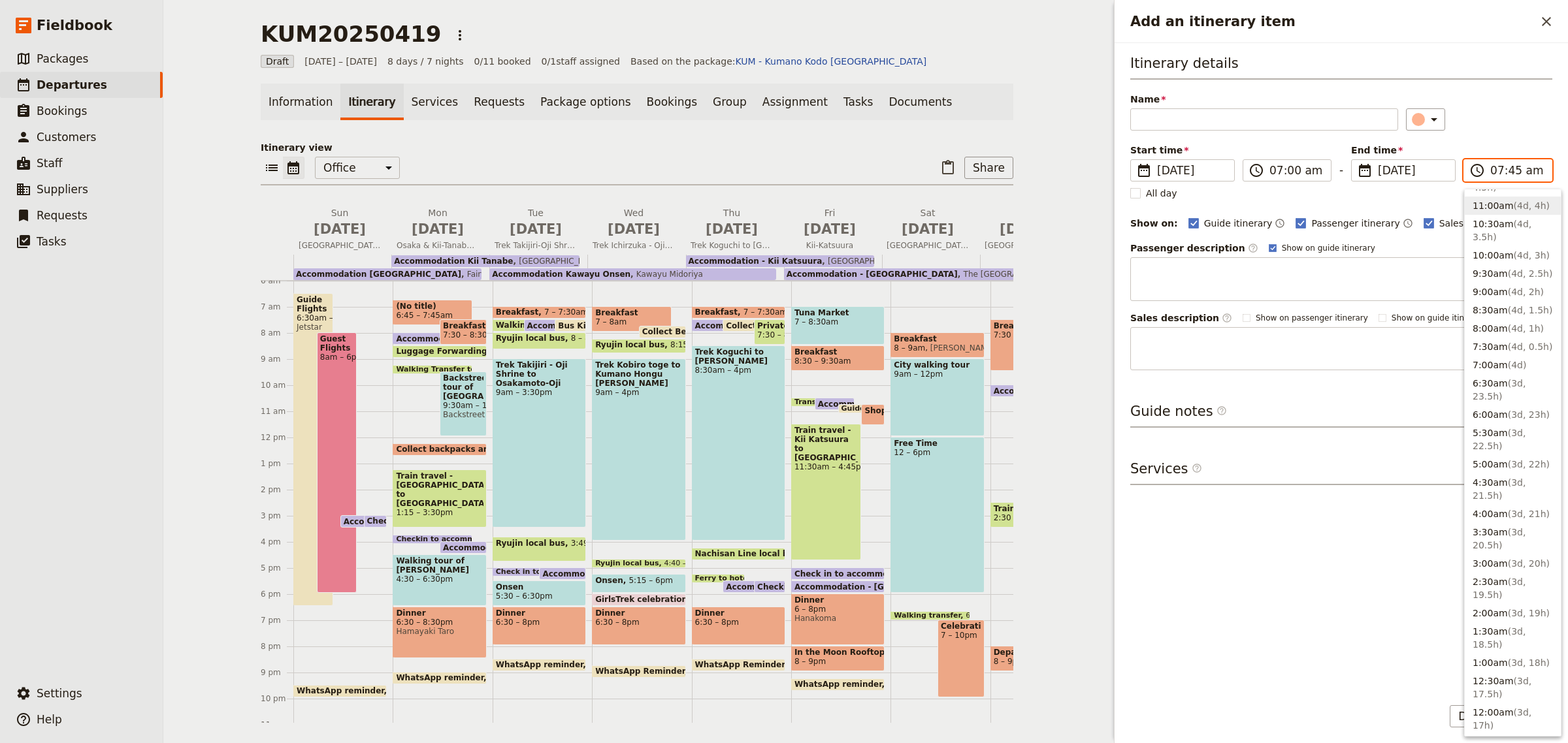
scroll to position [572, 0]
click at [1487, 389] on button "7:00am ( 4d )" at bounding box center [1512, 389] width 96 height 18
type input "07:00 am"
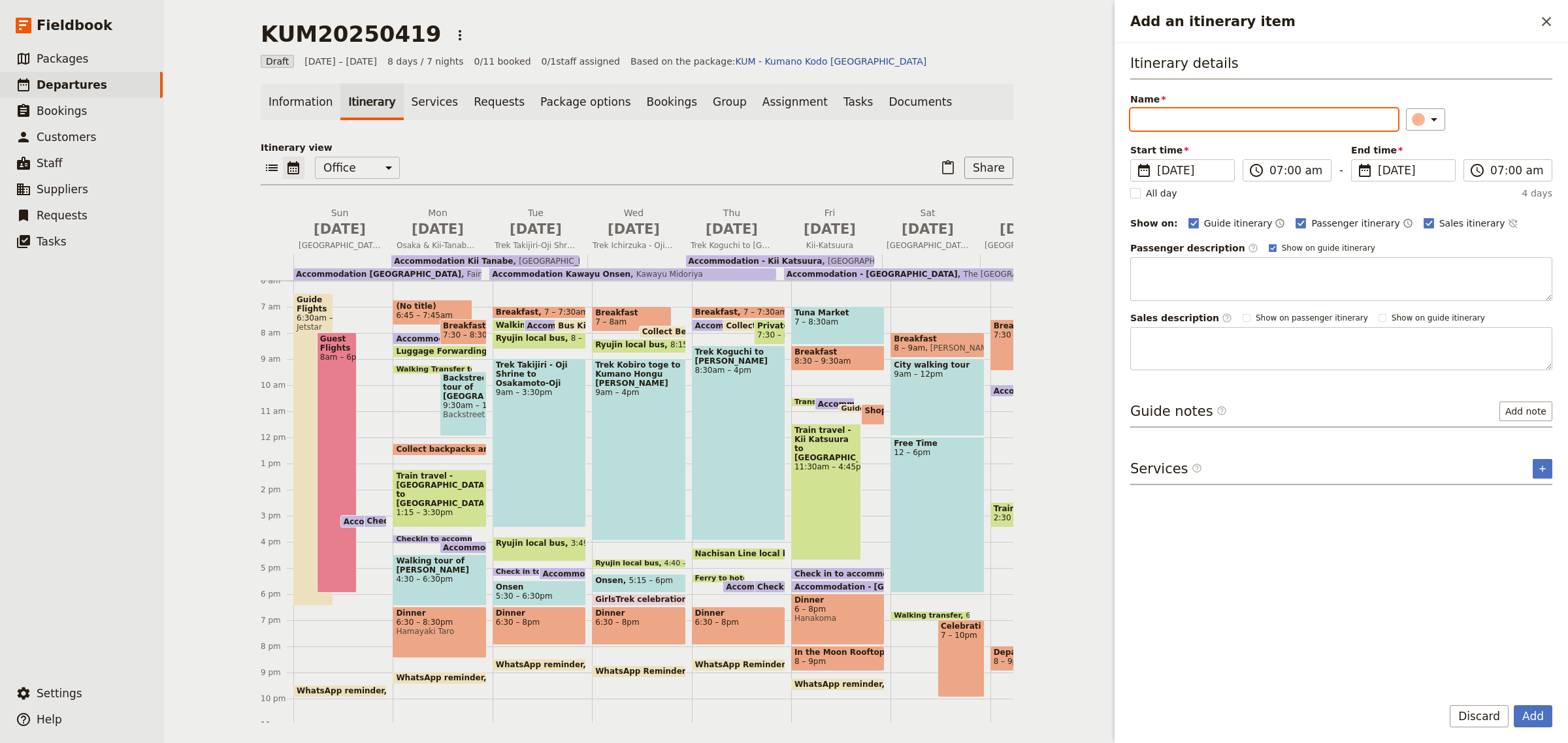
click at [1222, 119] on input "Name" at bounding box center [1264, 119] width 268 height 22
type input "Kumano Travel"
click at [1426, 123] on icon "Add an itinerary item" at bounding box center [1434, 119] width 16 height 16
click at [1409, 201] on div "button" at bounding box center [1408, 194] width 13 height 13
click at [1536, 415] on button "Add note" at bounding box center [1525, 412] width 53 height 19
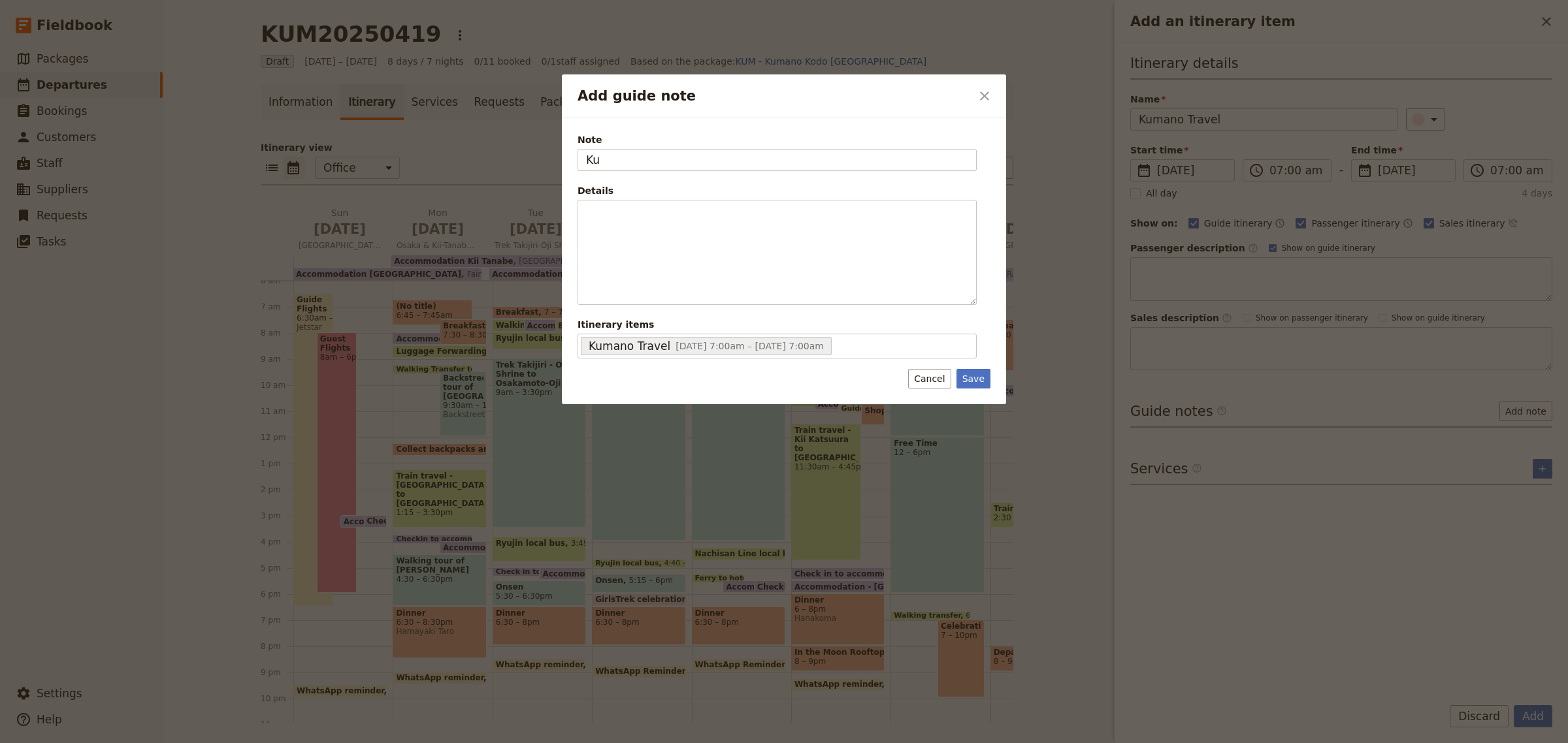
type input "K"
type input "Booking agent for hotels, 2 x bento lunches & private transfer to [GEOGRAPHIC_D…"
click at [975, 376] on button "Save" at bounding box center [973, 378] width 34 height 19
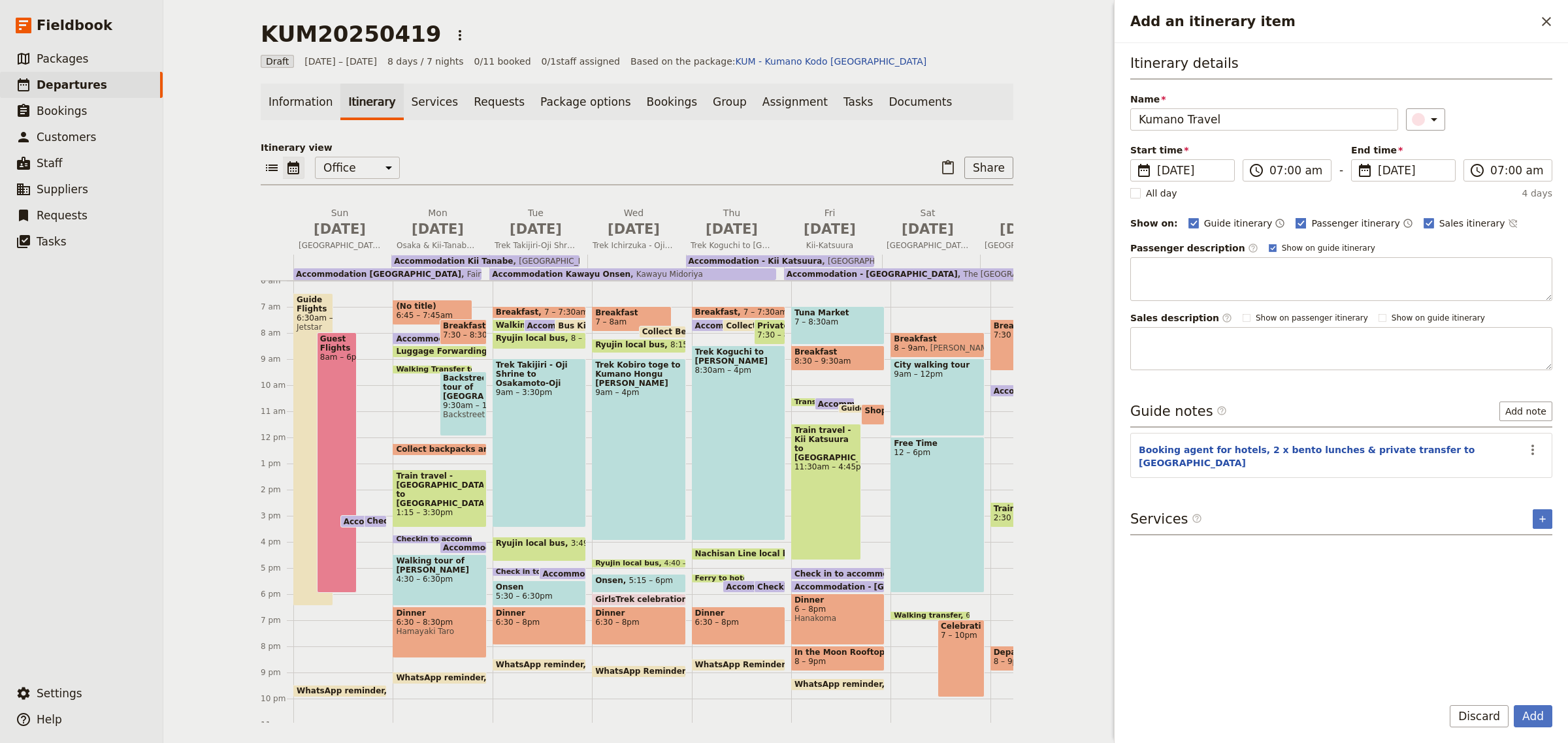
click at [1296, 225] on rect "Add an itinerary item" at bounding box center [1300, 222] width 10 height 10
click at [1295, 217] on input "Passenger itinerary" at bounding box center [1295, 216] width 1 height 1
checkbox input "false"
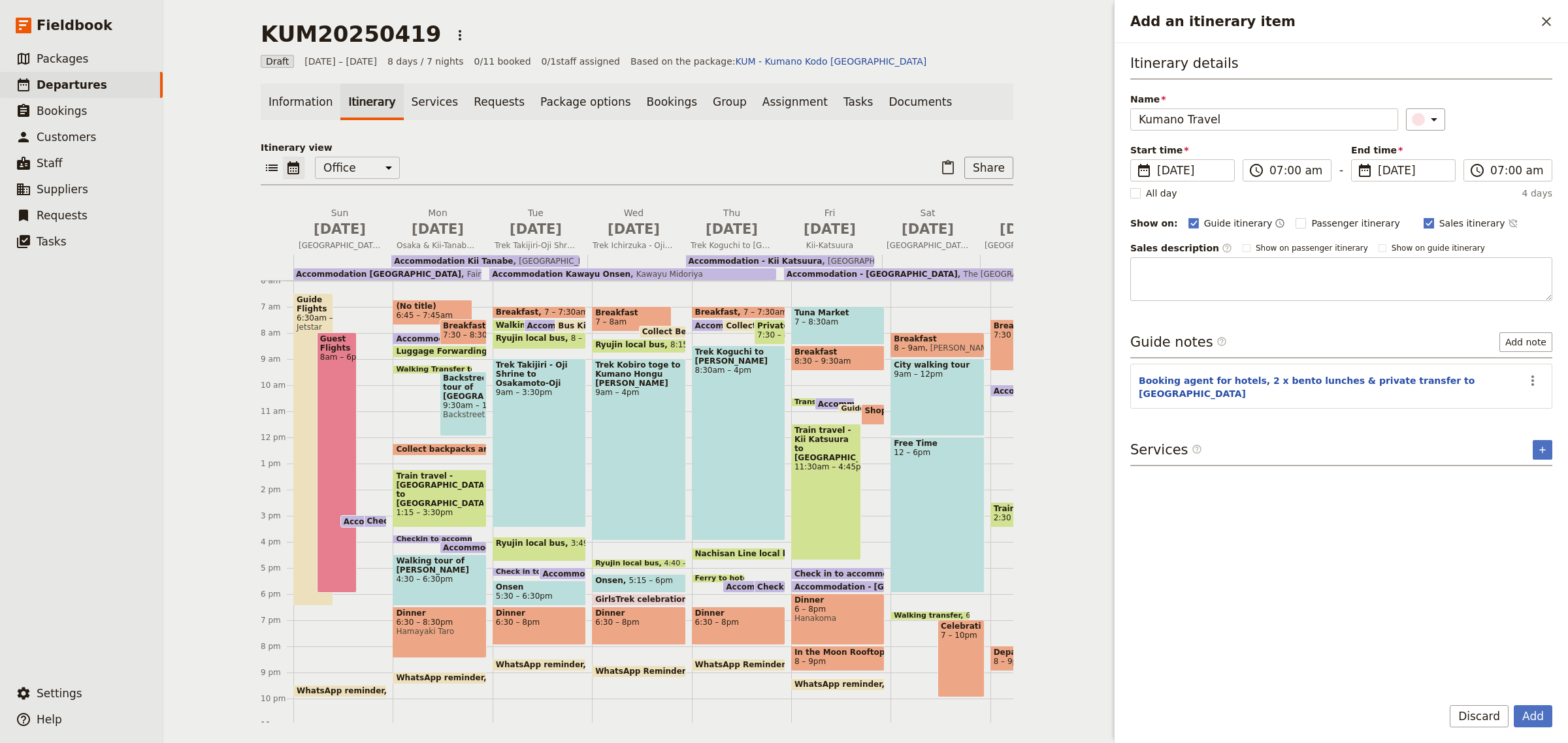
click at [1423, 223] on rect "Add an itinerary item" at bounding box center [1428, 222] width 10 height 10
click at [1422, 217] on input "Sales itinerary" at bounding box center [1422, 216] width 1 height 1
checkbox input "false"
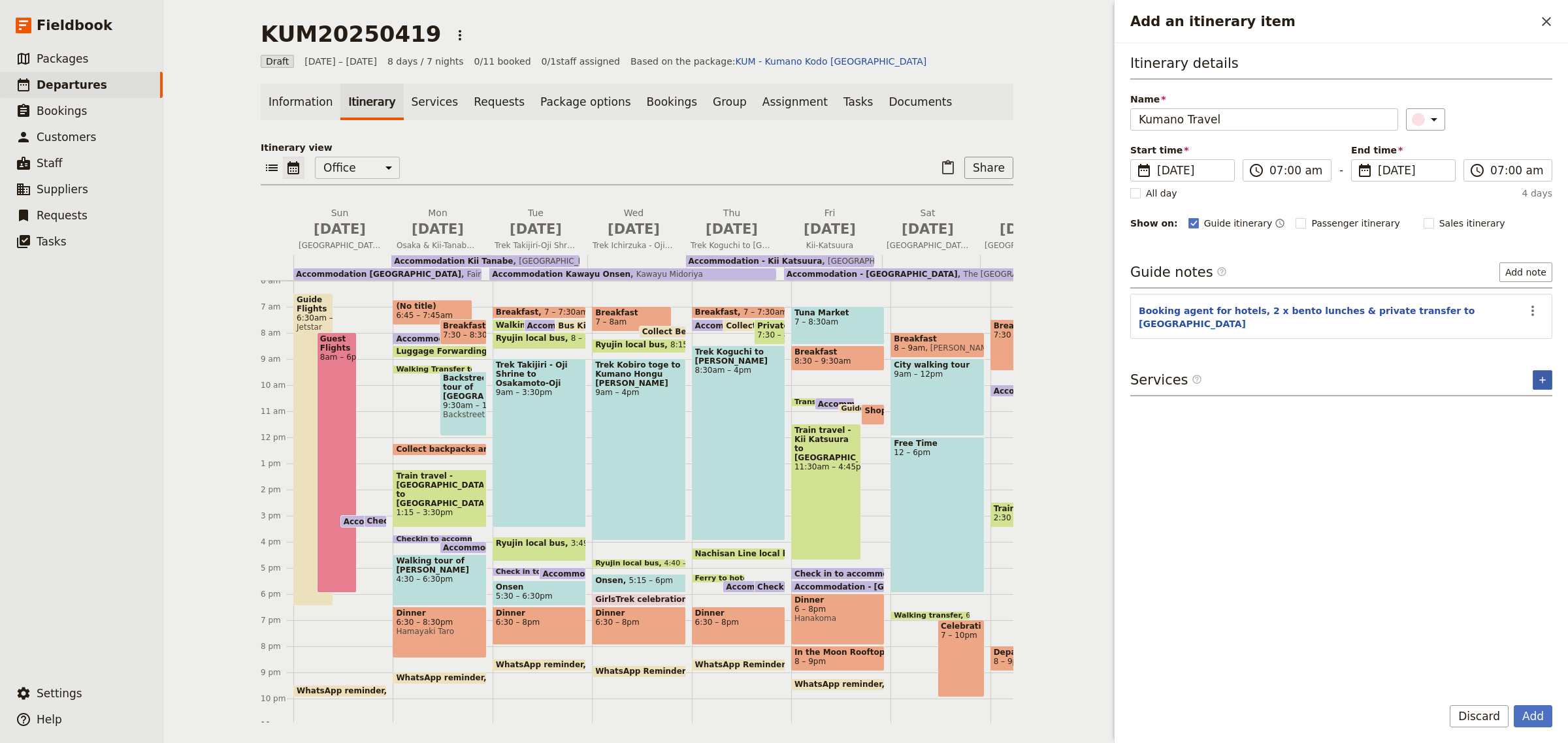
click at [1544, 375] on icon "Add service inclusion" at bounding box center [1542, 380] width 10 height 10
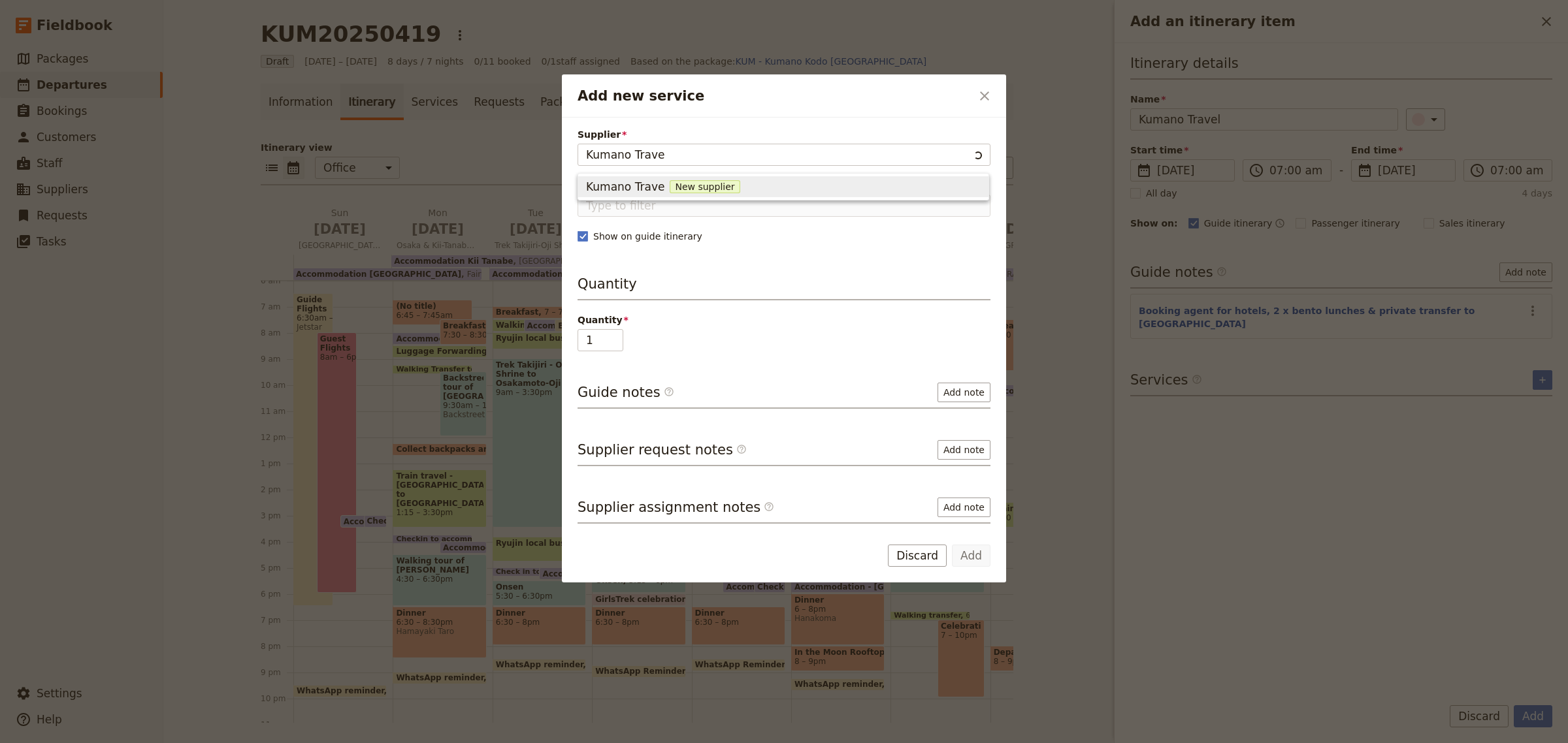
type input "Kumano Travel"
click at [706, 190] on span "New supplier" at bounding box center [708, 187] width 70 height 13
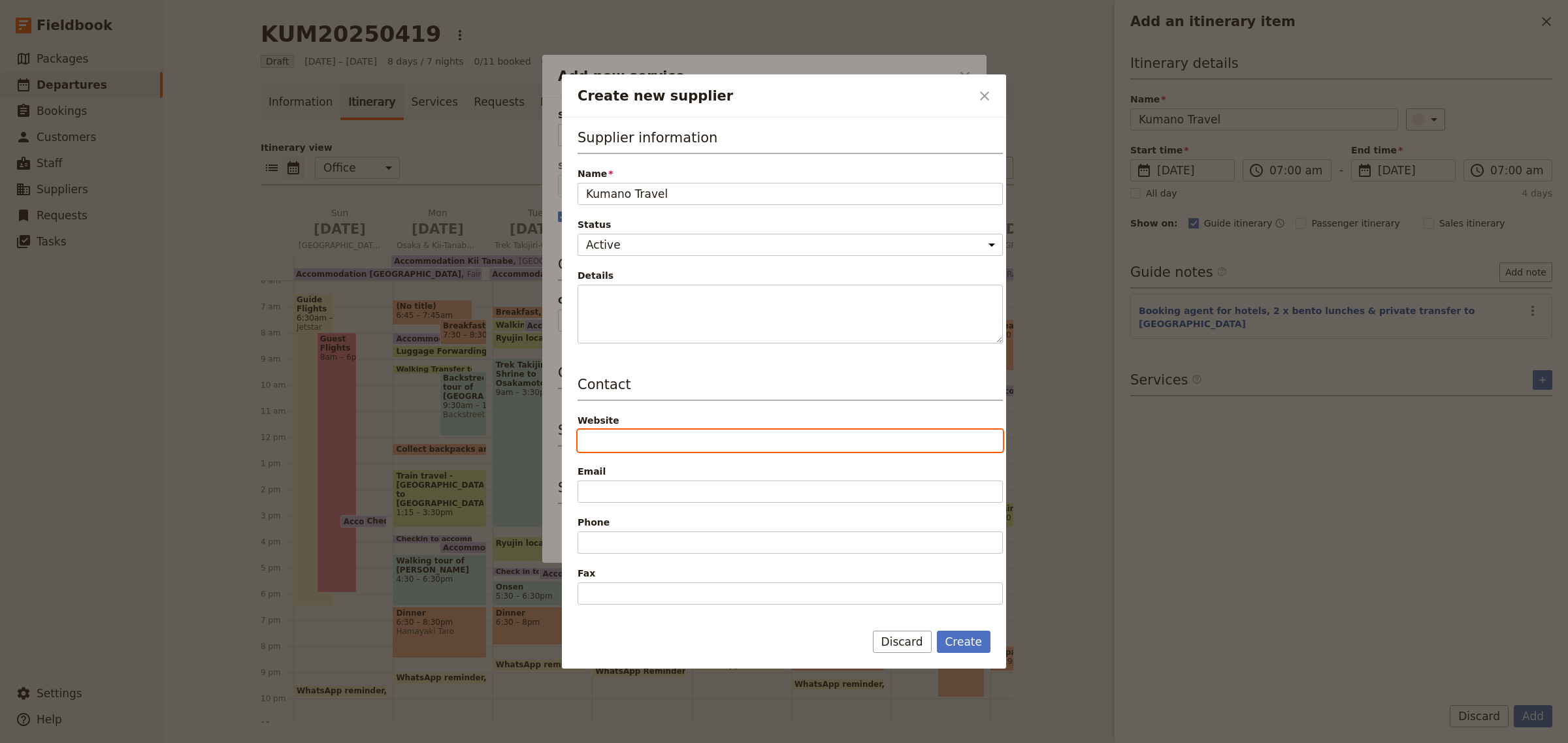
click at [658, 444] on input "Website" at bounding box center [790, 440] width 426 height 22
click at [684, 435] on input "Website" at bounding box center [790, 440] width 426 height 22
paste input "[URL][DOMAIN_NAME]"
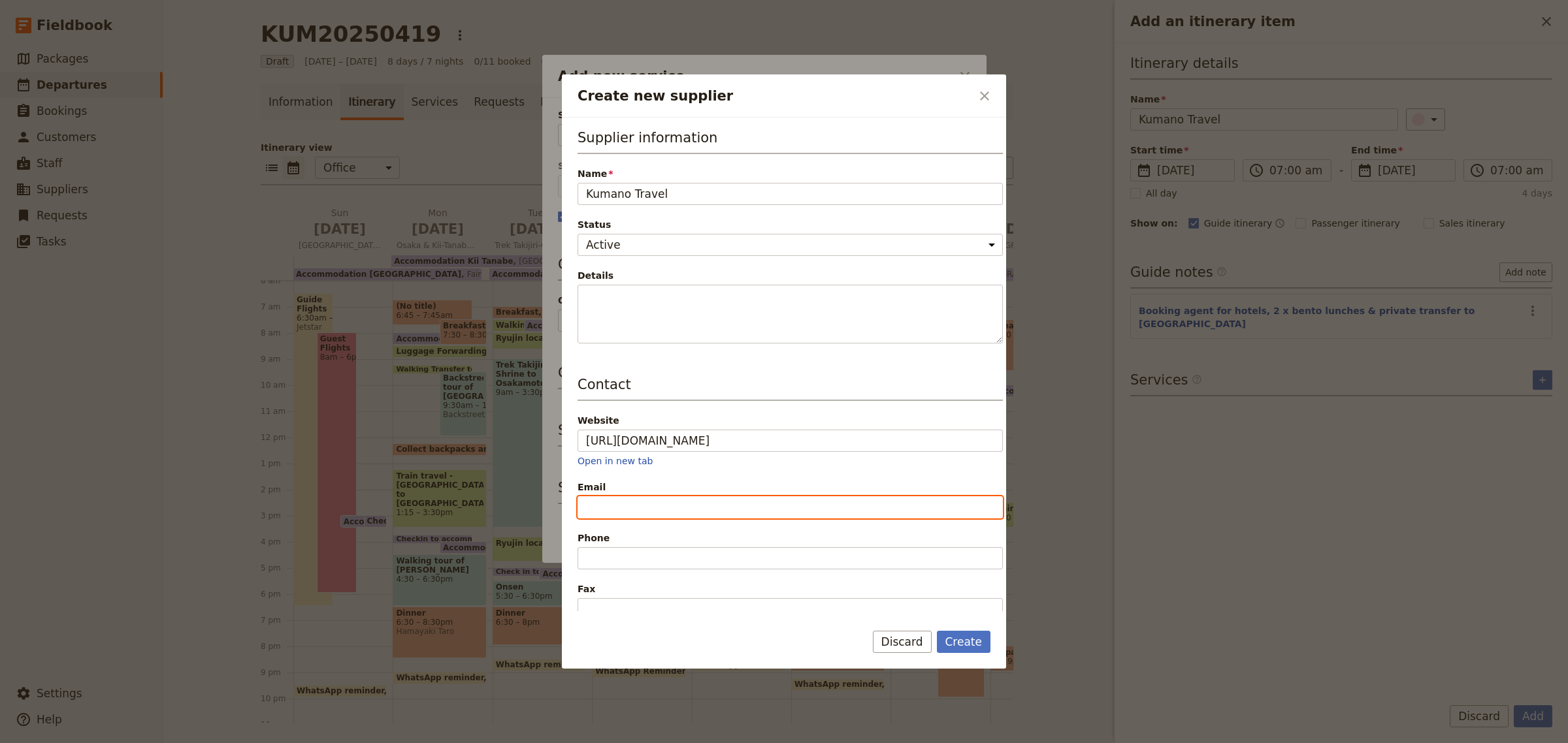
type input "[URL][DOMAIN_NAME]"
drag, startPoint x: 626, startPoint y: 513, endPoint x: 655, endPoint y: 513, distance: 29.0
click at [626, 513] on input "Email" at bounding box center [790, 507] width 426 height 22
type input "[EMAIL_ADDRESS][DOMAIN_NAME]"
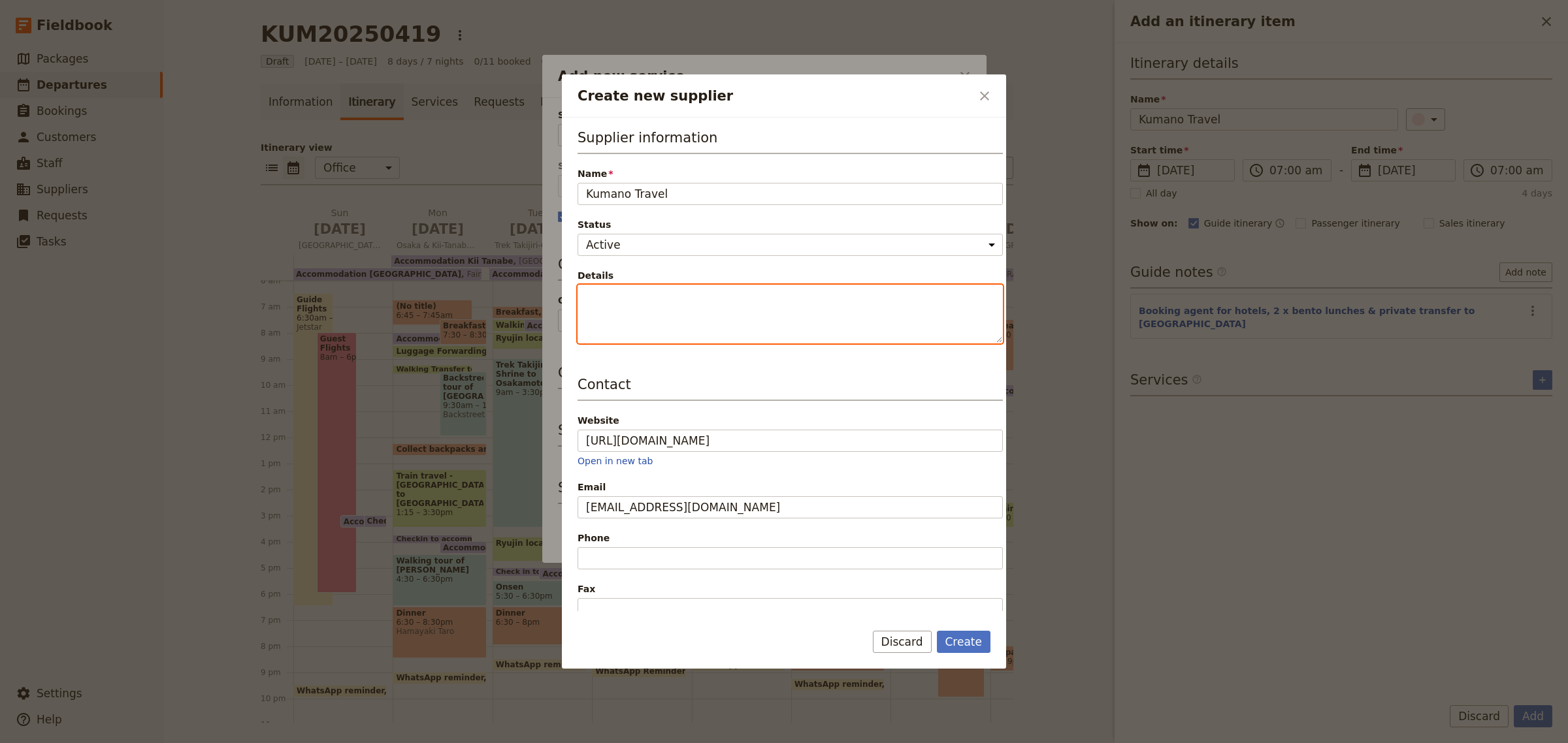
click at [672, 329] on textarea "Details" at bounding box center [790, 315] width 426 height 59
type textarea "Contact: Mayu"
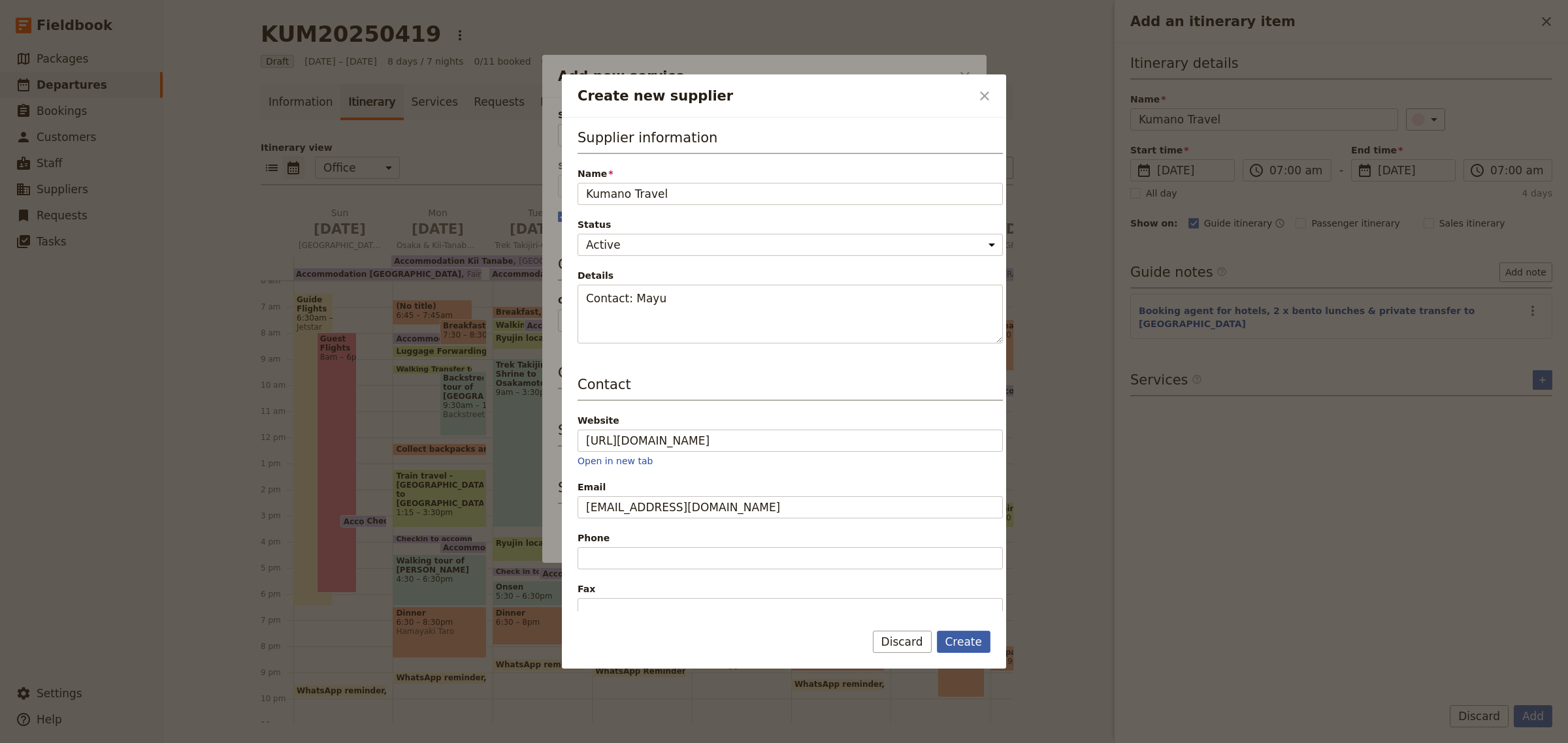
click at [968, 637] on button "Create" at bounding box center [964, 642] width 54 height 22
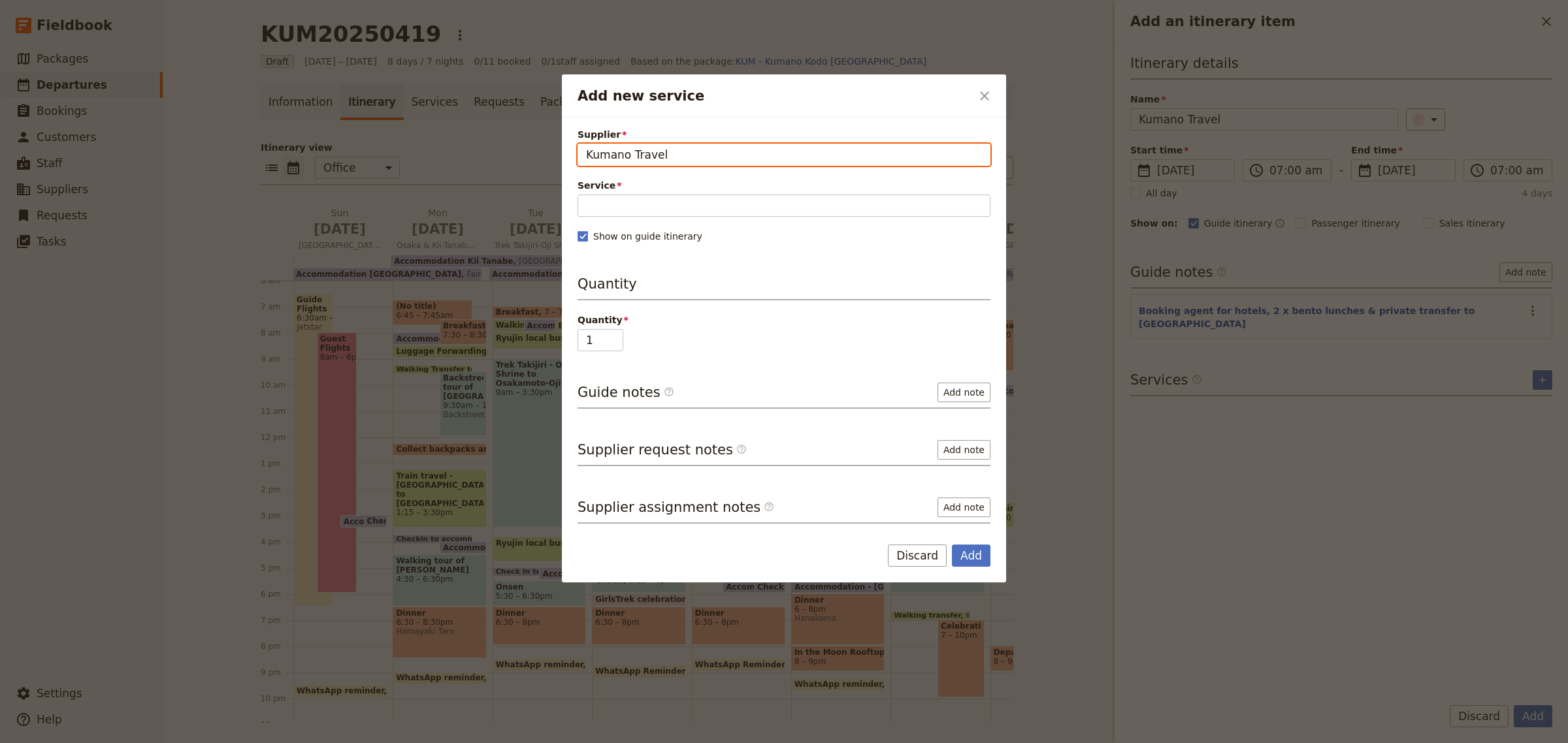
type input "Kumano Travel"
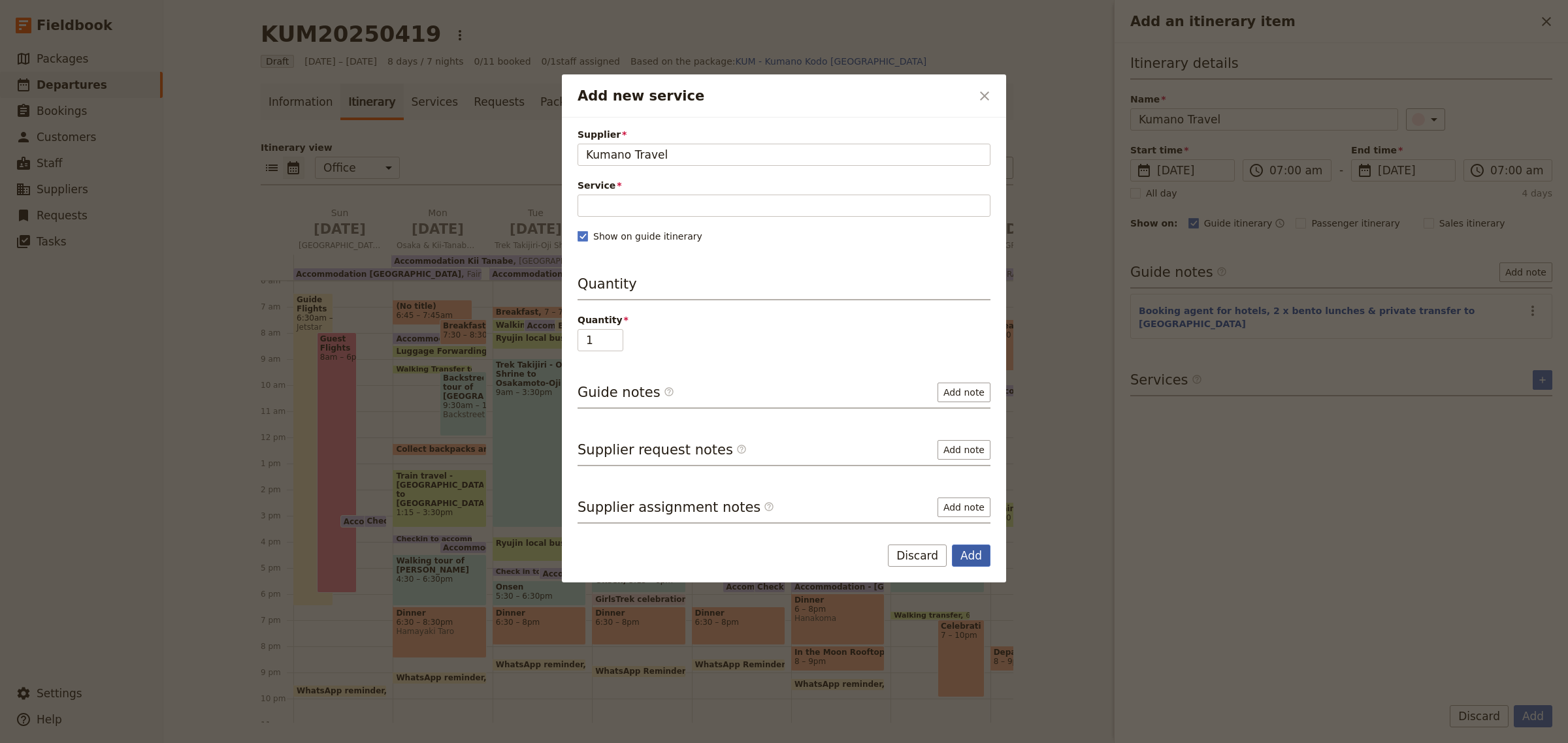
click at [981, 550] on button "Add" at bounding box center [971, 556] width 38 height 22
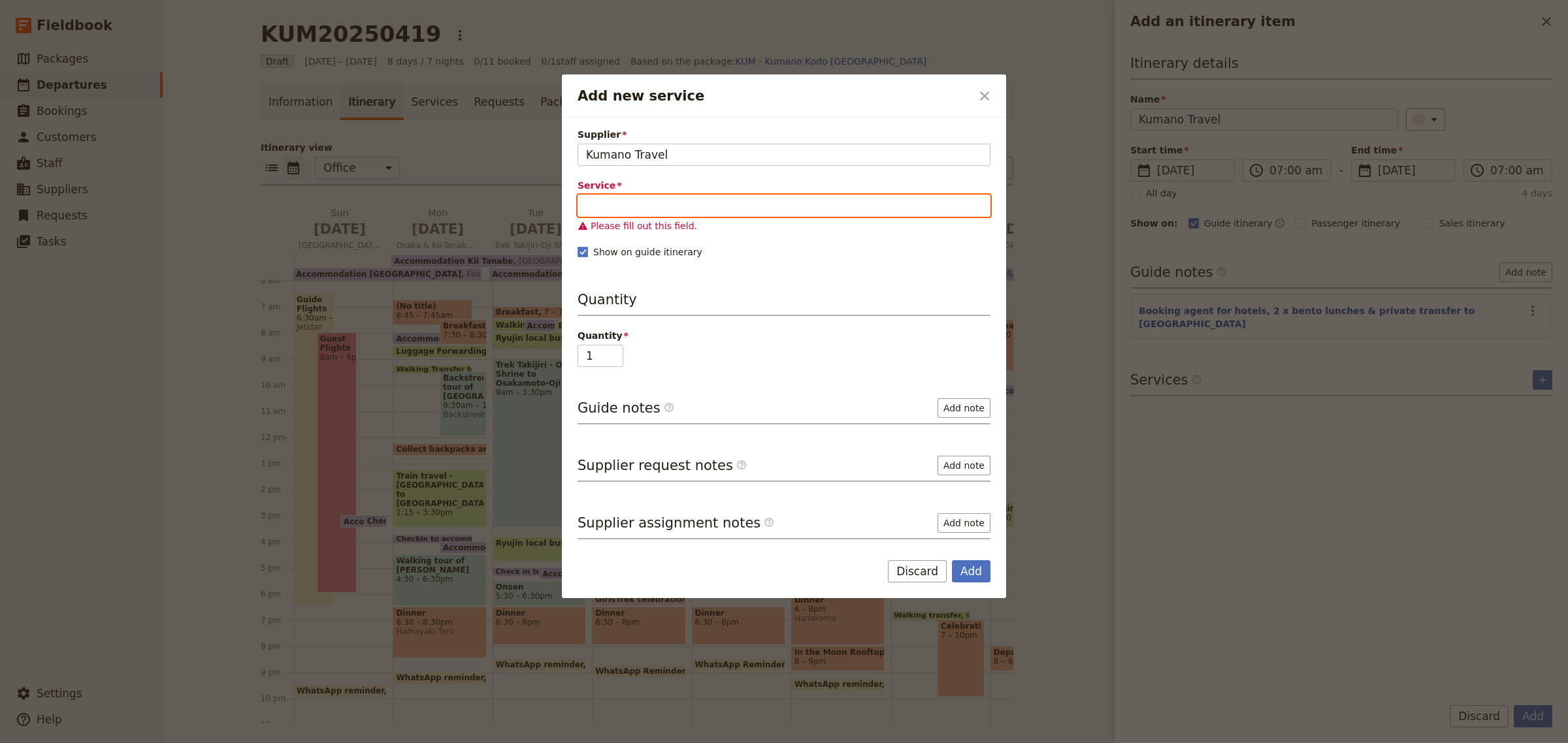
click at [615, 201] on input "Service" at bounding box center [783, 205] width 412 height 22
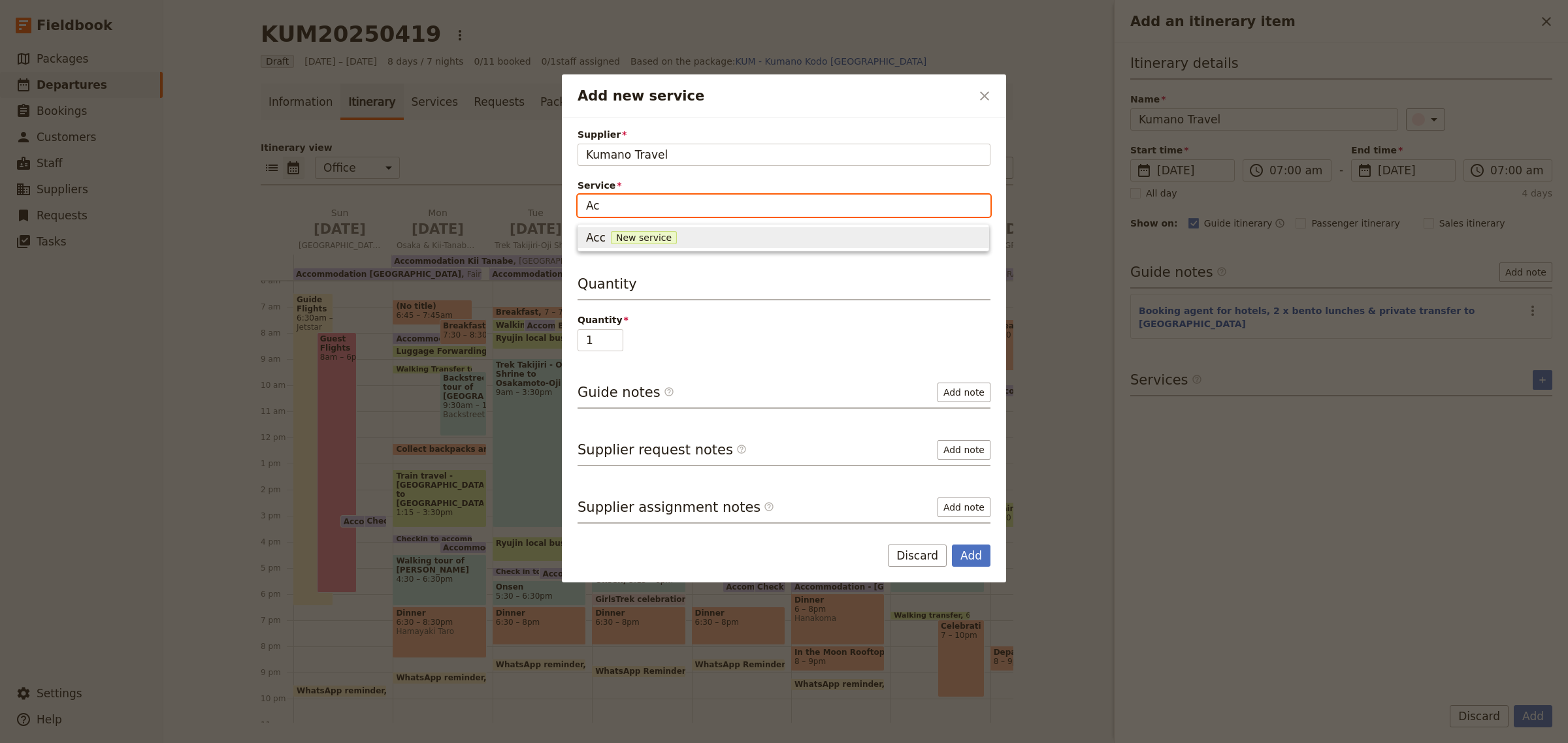
type input "A"
type input "Twin room"
click at [655, 241] on span "New service" at bounding box center [680, 237] width 66 height 13
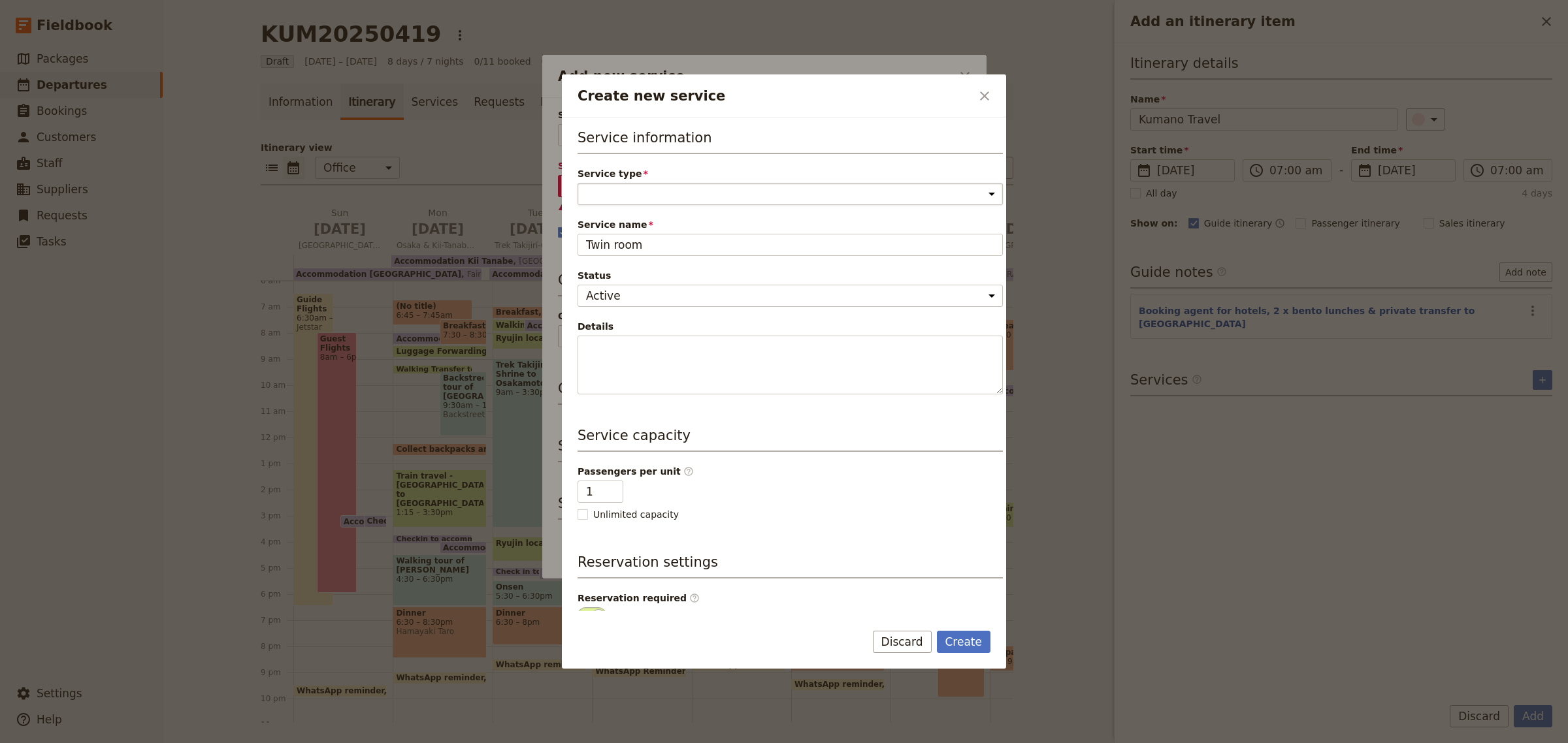
click at [628, 191] on select "Accommodation Activity Transport Flight Food and beverage Other" at bounding box center [790, 194] width 426 height 22
select select "AccommodationService"
click at [577, 183] on select "Accommodation Activity Transport Flight Food and beverage Other" at bounding box center [790, 194] width 426 height 22
click at [597, 499] on input "1" at bounding box center [600, 491] width 45 height 22
type input "2"
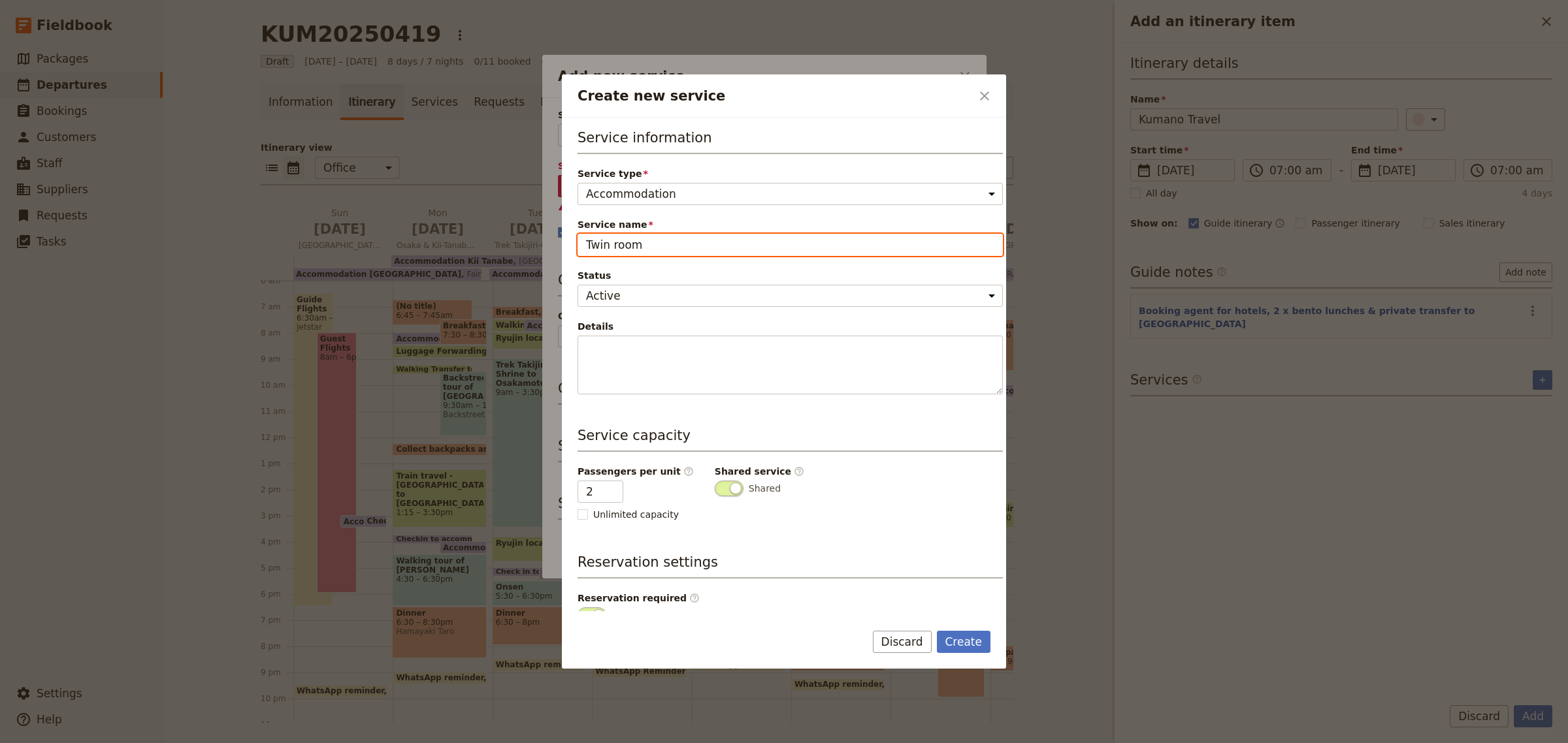
click at [663, 249] on input "Twin room" at bounding box center [790, 244] width 426 height 22
type input "Twin room Japanese style"
click at [955, 639] on button "Create" at bounding box center [964, 642] width 54 height 22
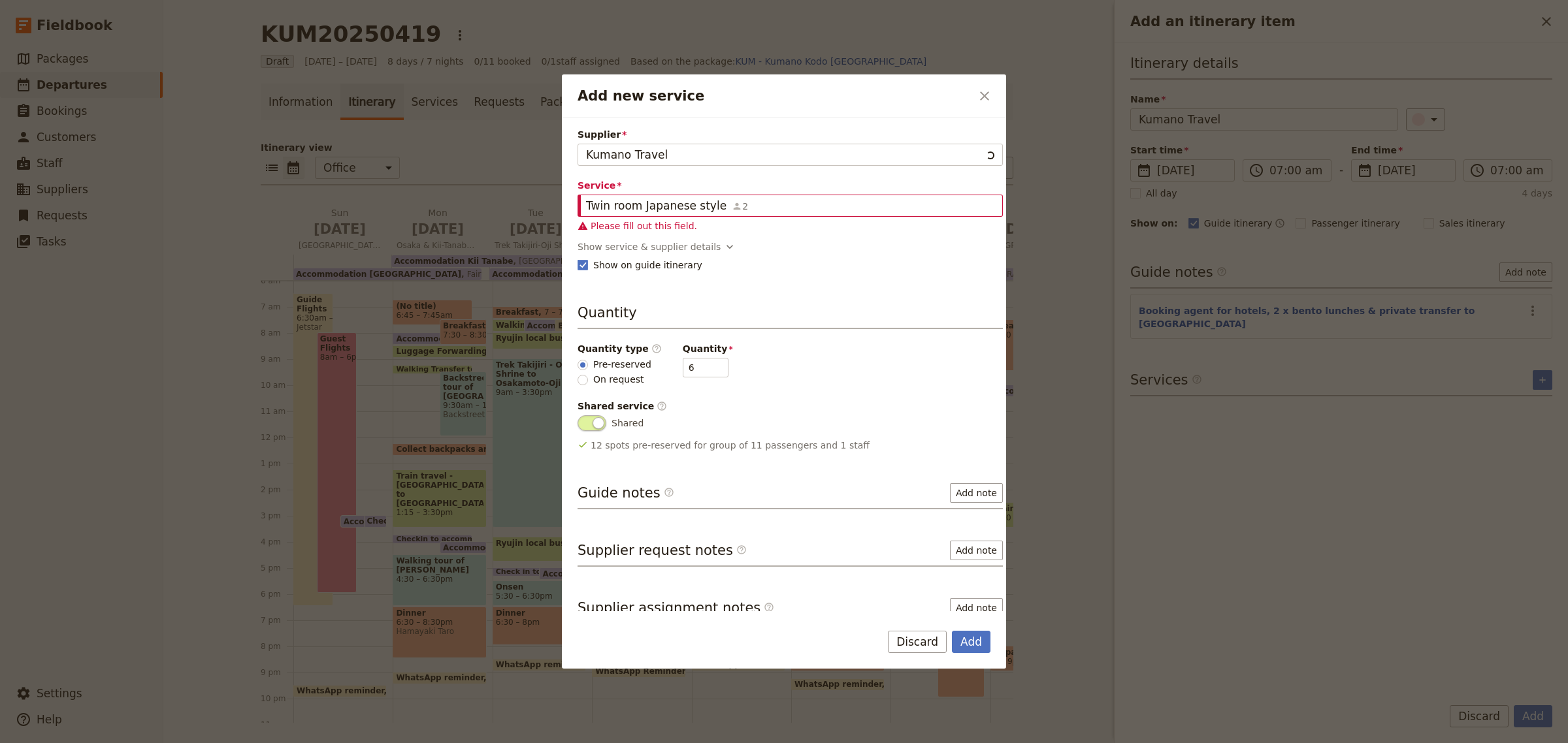
type input "Twin room Japanese style"
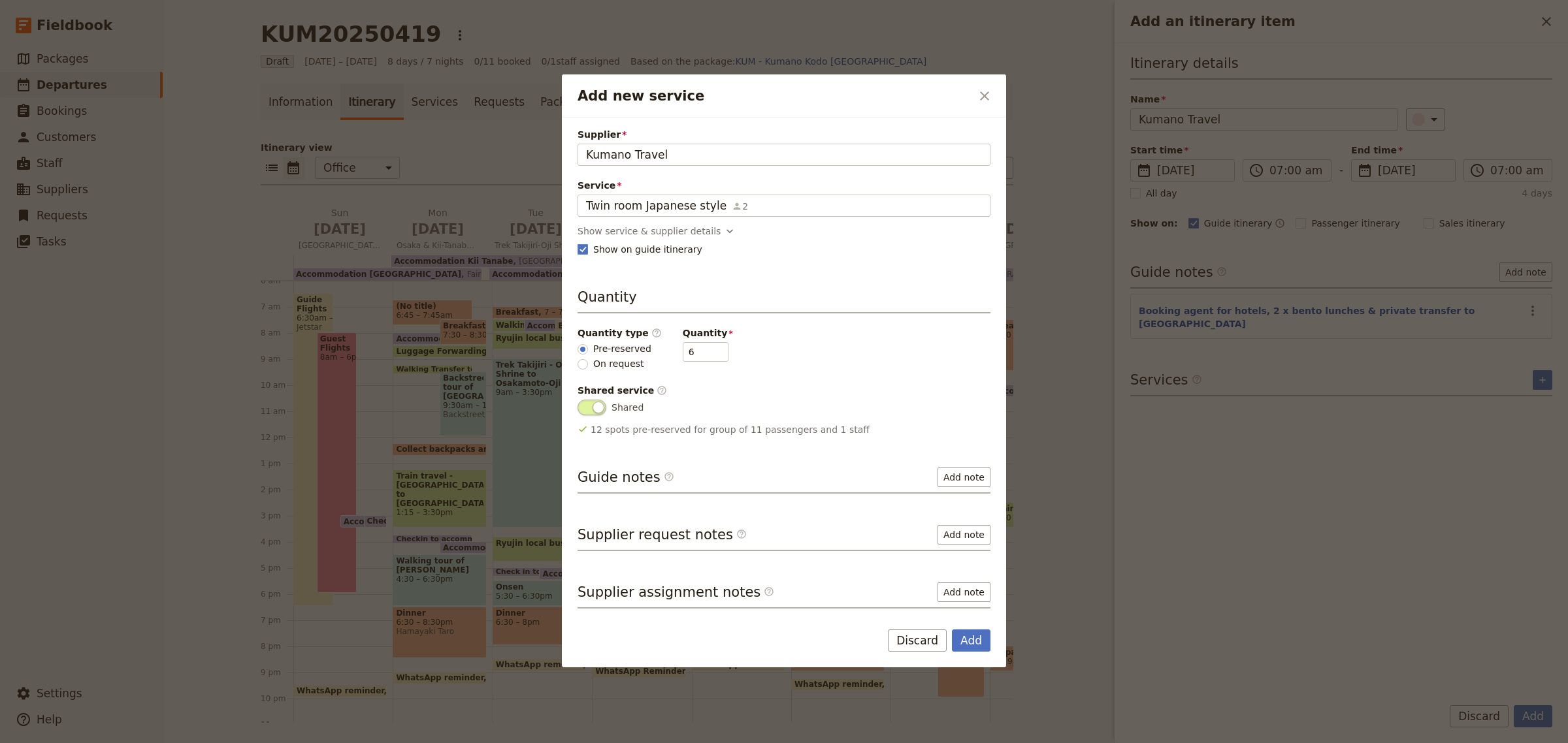
click at [955, 639] on button "Add" at bounding box center [971, 640] width 38 height 22
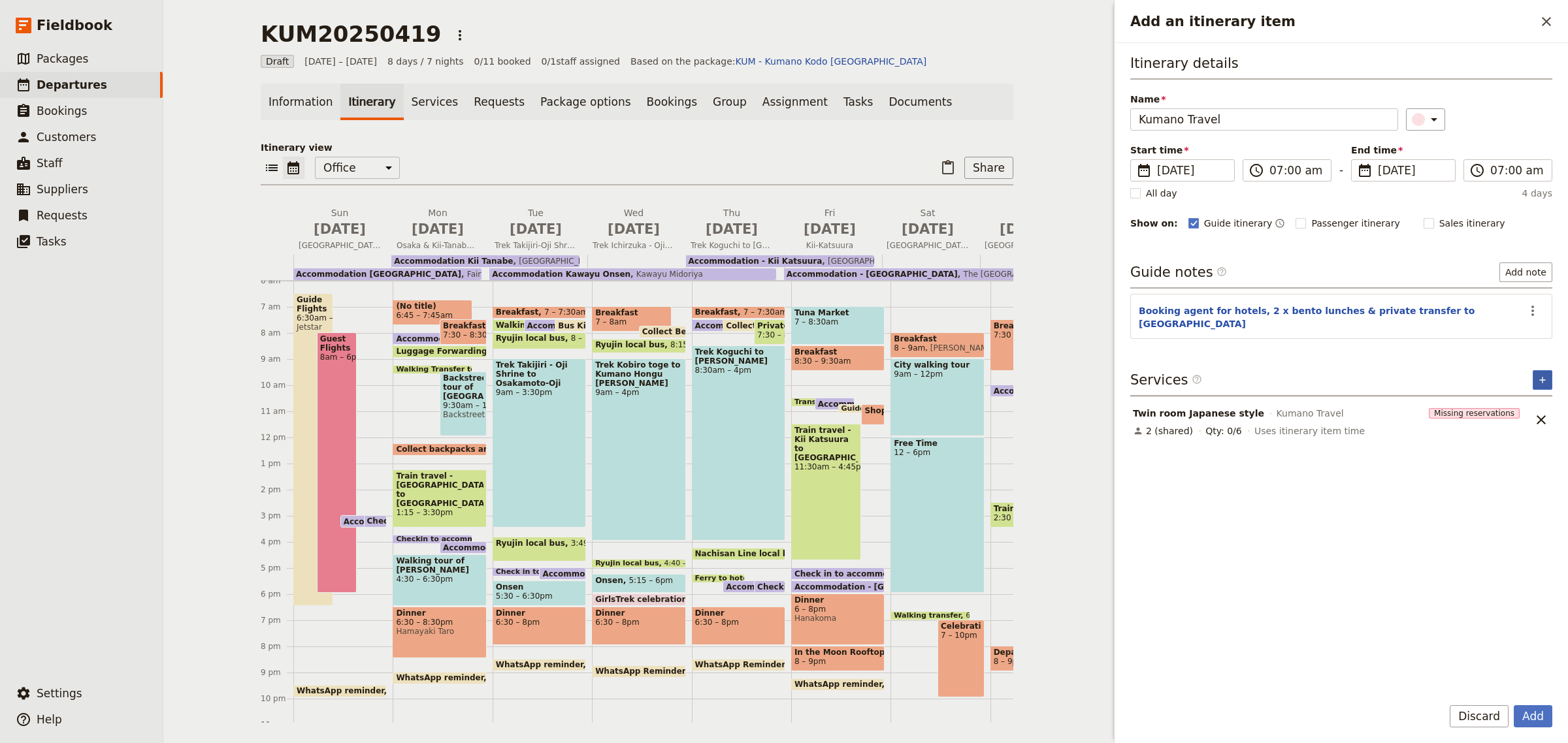
click at [1540, 375] on icon "Add service inclusion" at bounding box center [1542, 380] width 10 height 10
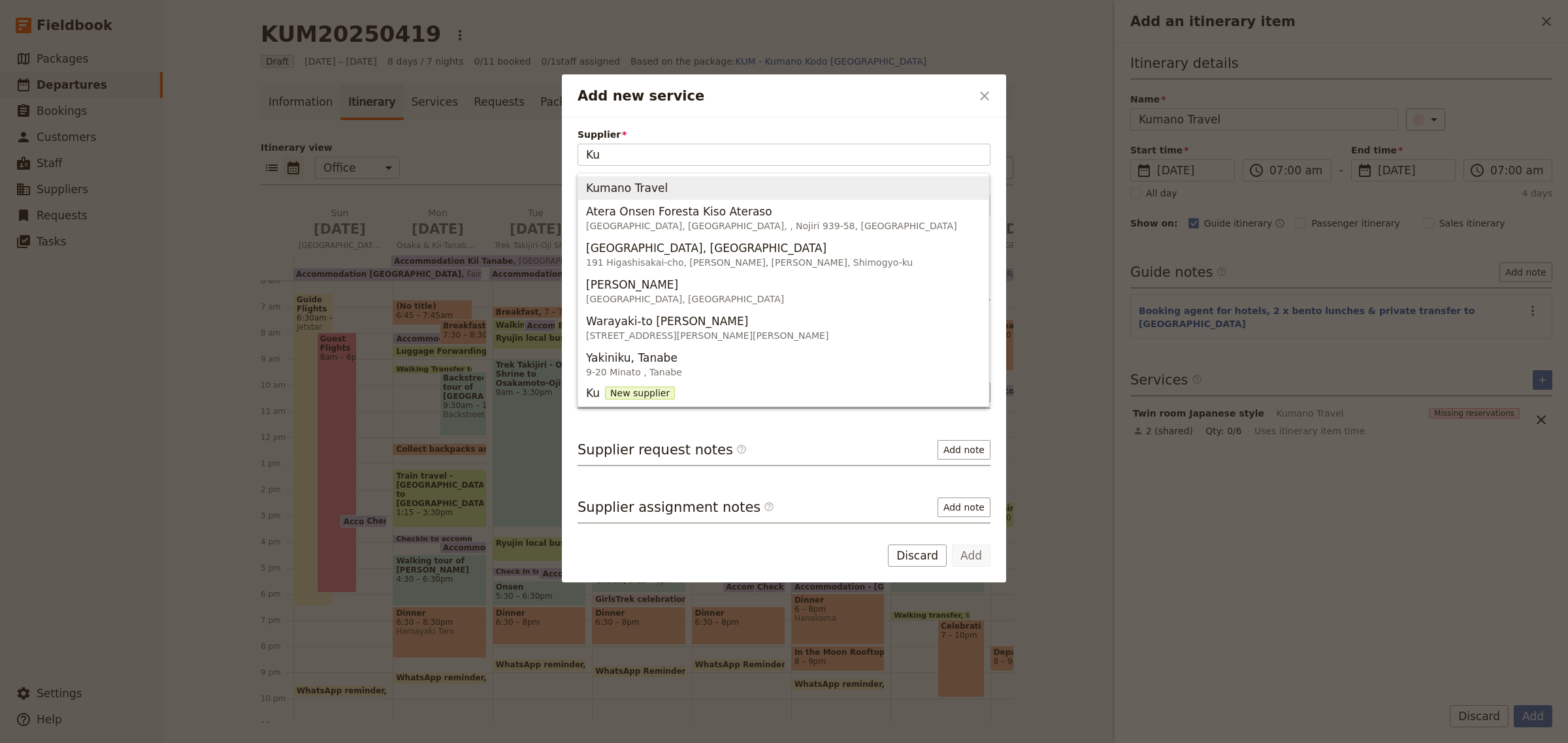
click at [666, 186] on span "Kumano Travel" at bounding box center [783, 187] width 394 height 18
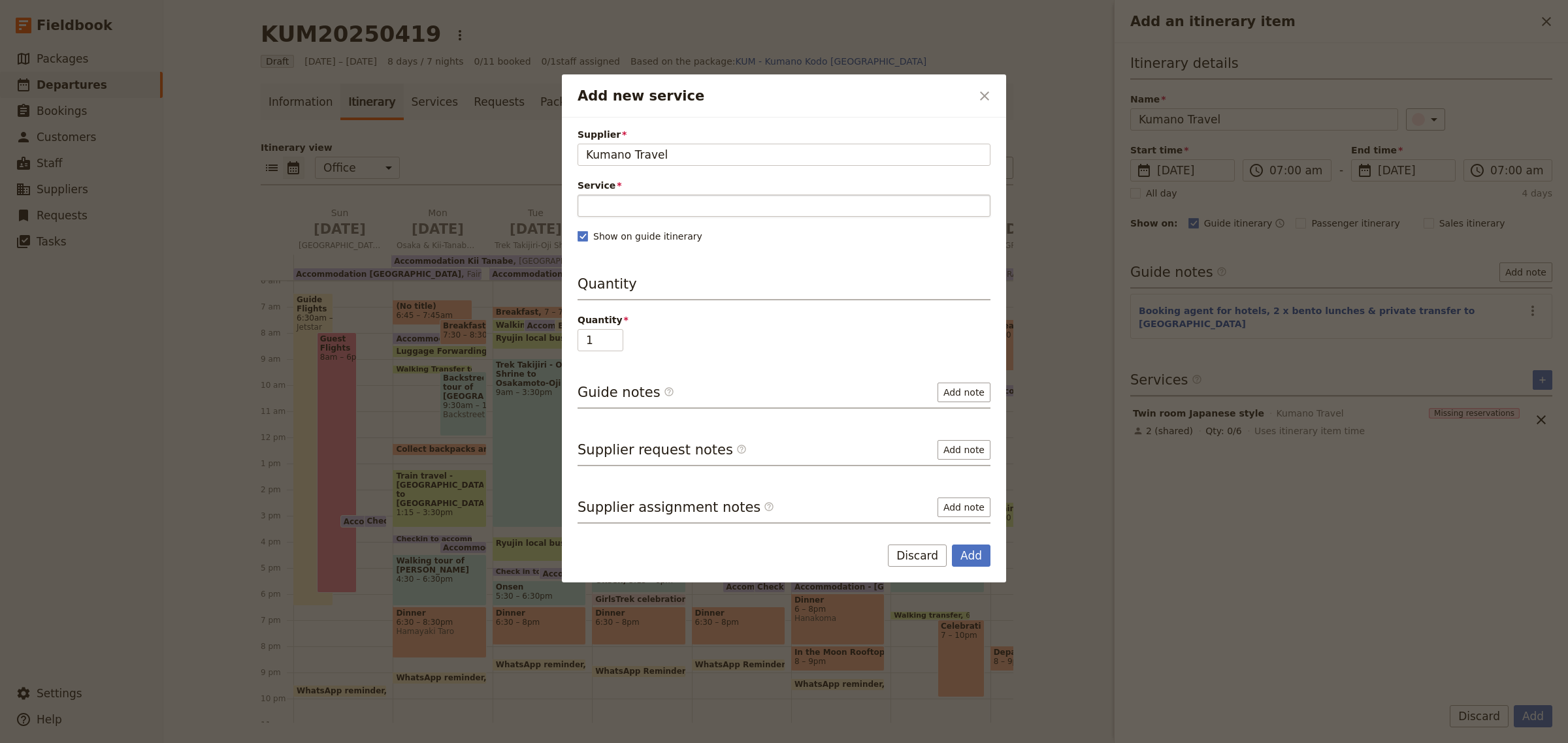
type input "Kumano Travel"
click at [660, 202] on input "Service" at bounding box center [783, 205] width 412 height 22
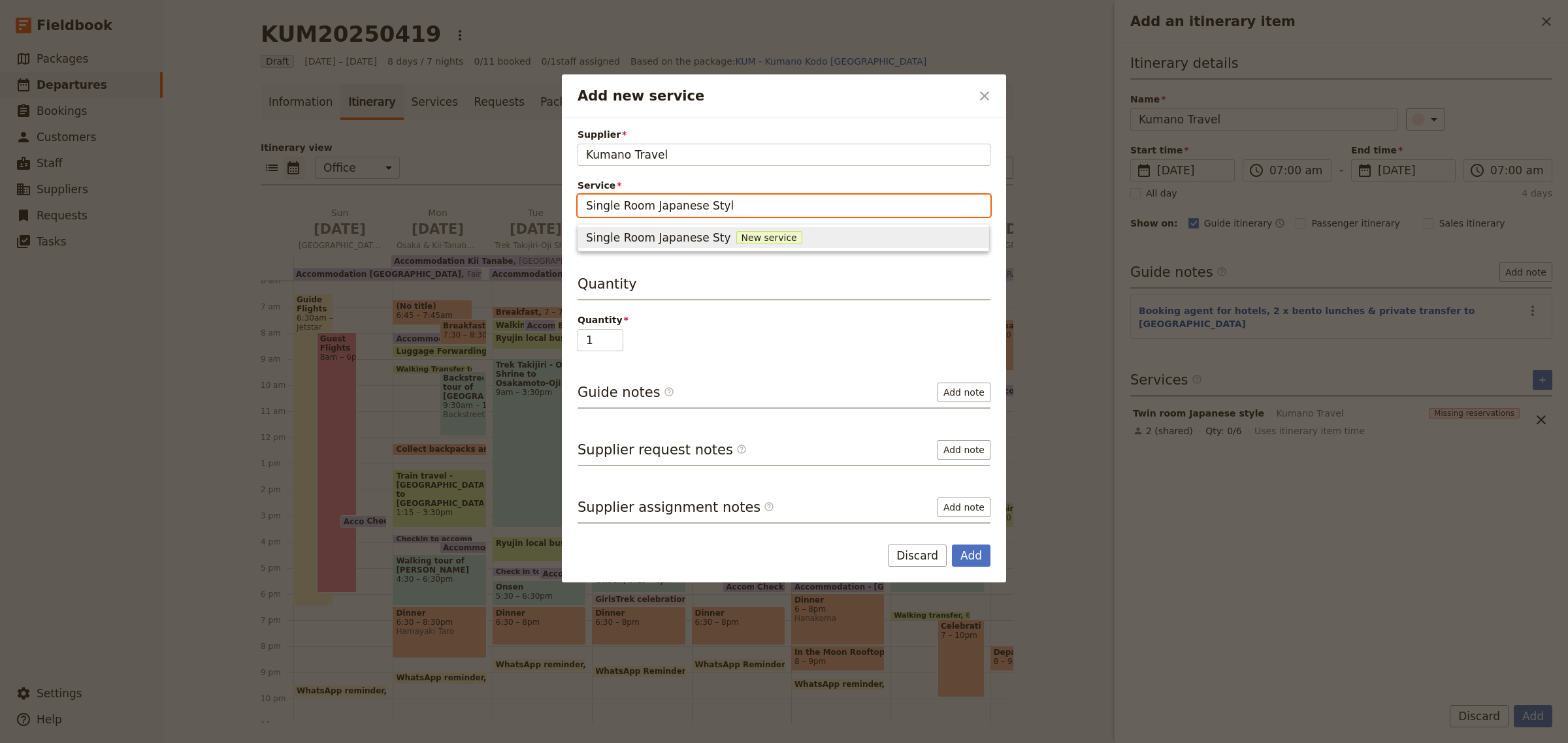
type input "Single Room Japanese Style"
click at [761, 232] on span "New service" at bounding box center [779, 237] width 66 height 13
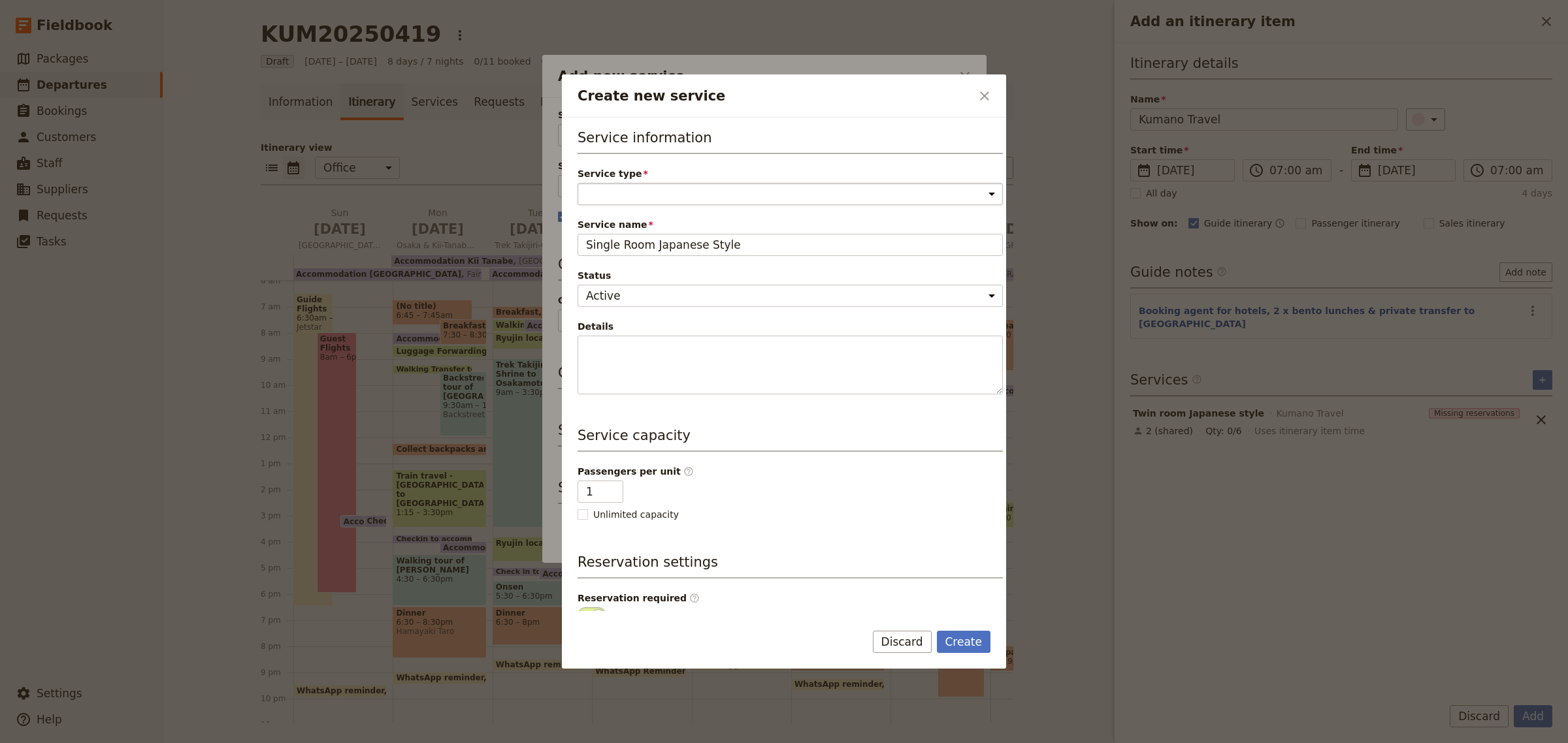
click at [631, 204] on select "Accommodation Activity Transport Flight Food and beverage Other" at bounding box center [790, 194] width 426 height 22
select select "AccommodationService"
click at [577, 183] on select "Accommodation Activity Transport Flight Food and beverage Other" at bounding box center [790, 194] width 426 height 22
click at [956, 637] on button "Create" at bounding box center [964, 642] width 54 height 22
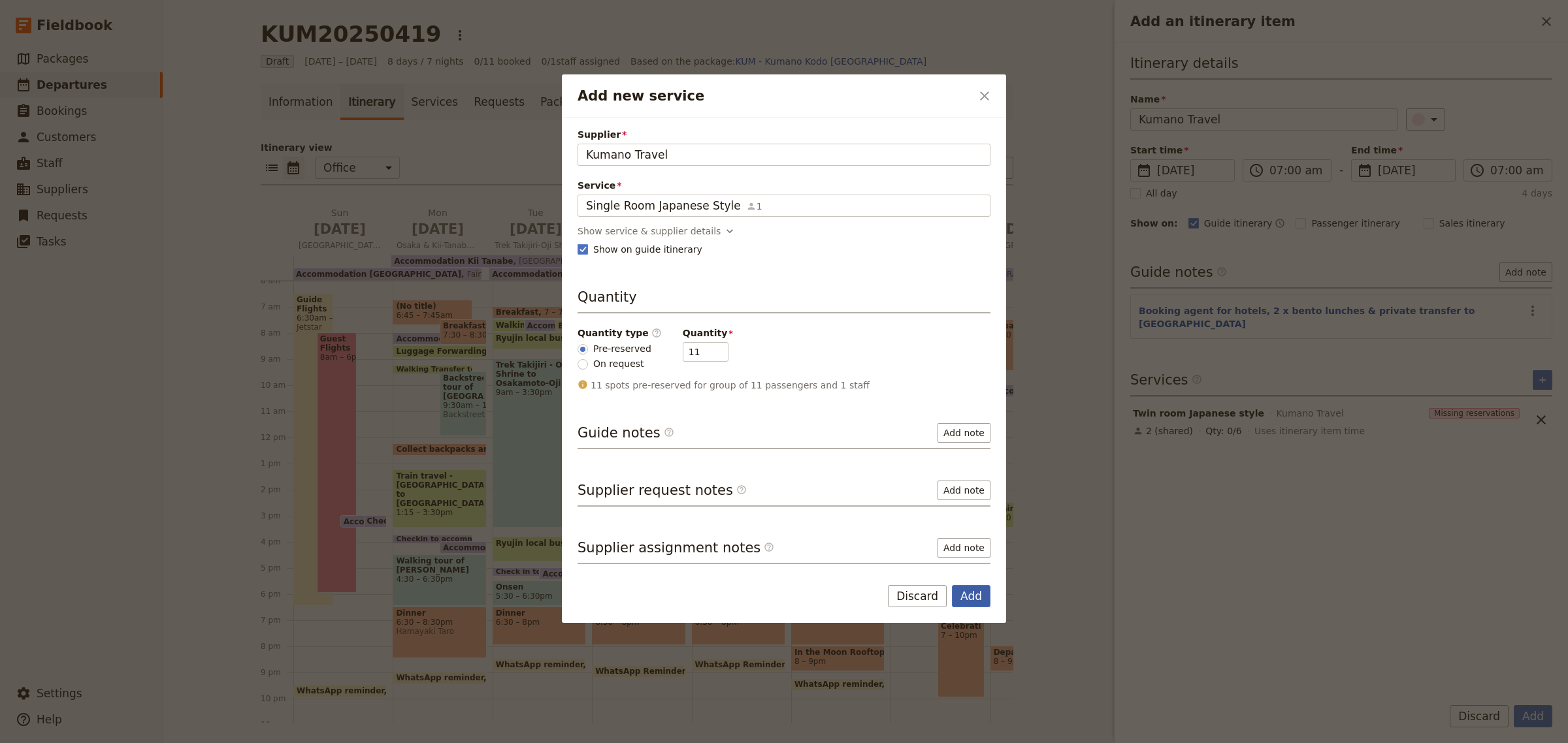
click at [967, 595] on button "Add" at bounding box center [971, 596] width 38 height 22
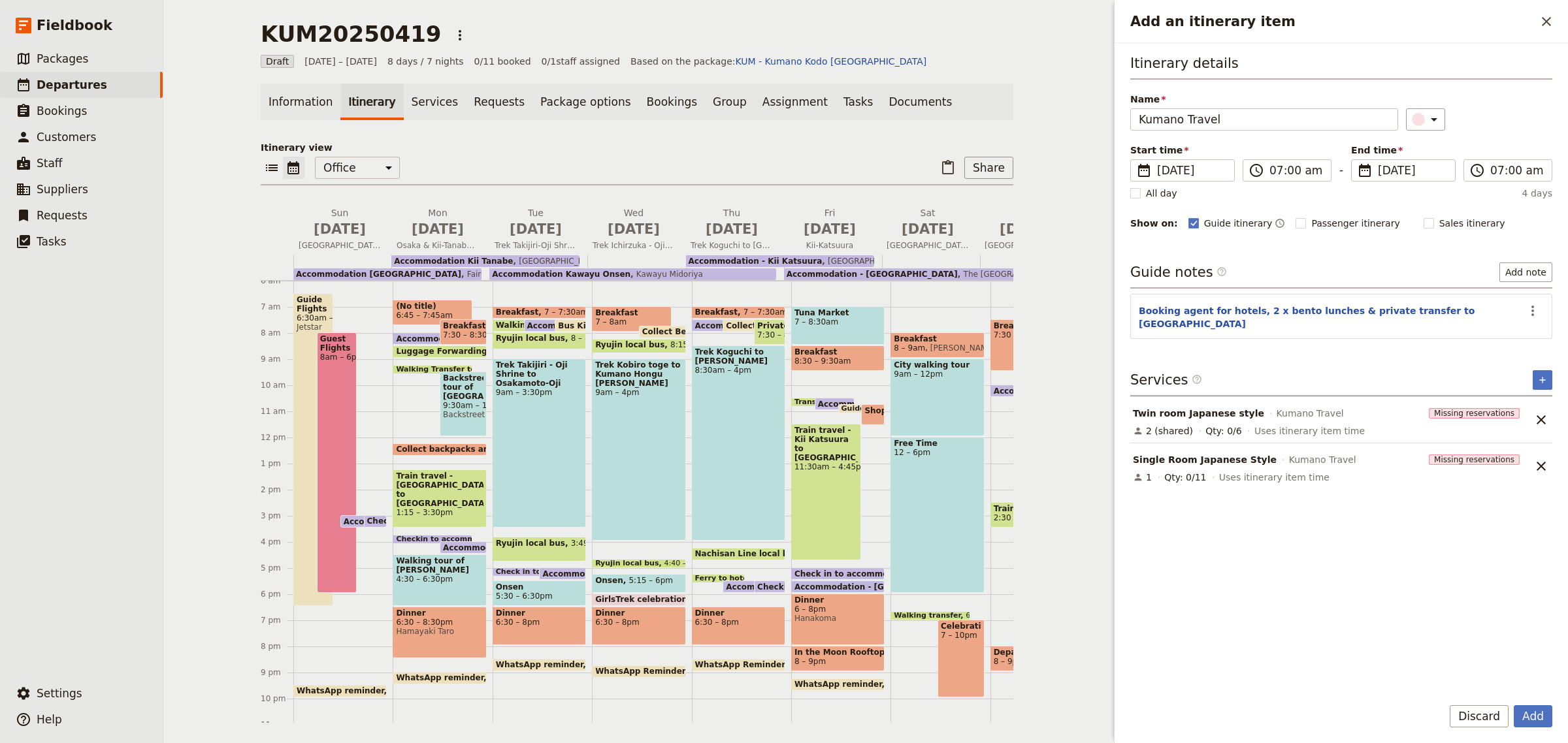
click at [1196, 471] on div "Qty: 0/11" at bounding box center [1185, 477] width 42 height 13
click at [1543, 462] on icon "Unlink service" at bounding box center [1541, 467] width 9 height 9
click at [1542, 375] on icon "Add service inclusion" at bounding box center [1542, 380] width 10 height 10
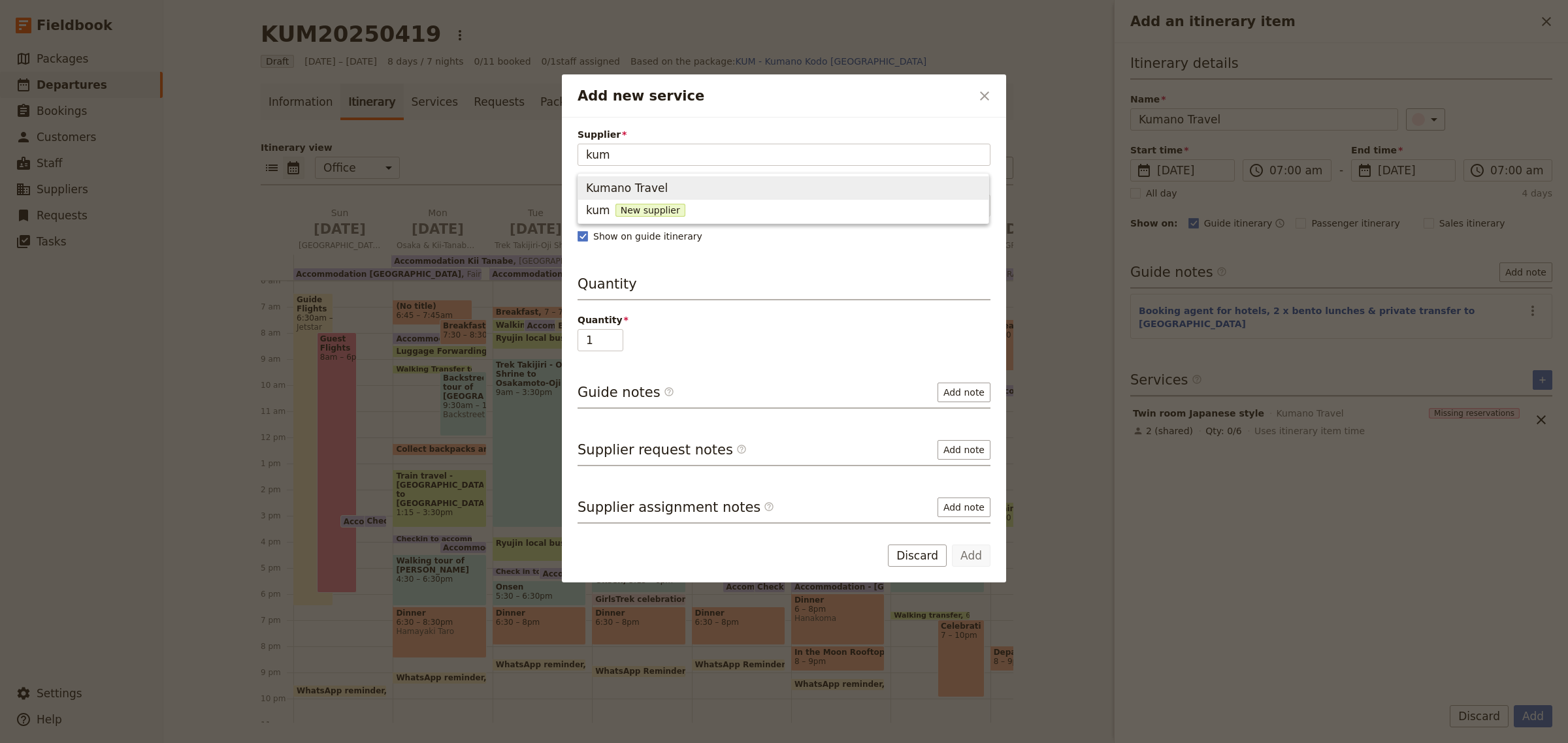
click at [651, 187] on span "Kumano Travel" at bounding box center [627, 188] width 82 height 16
type input "Kumano Travel"
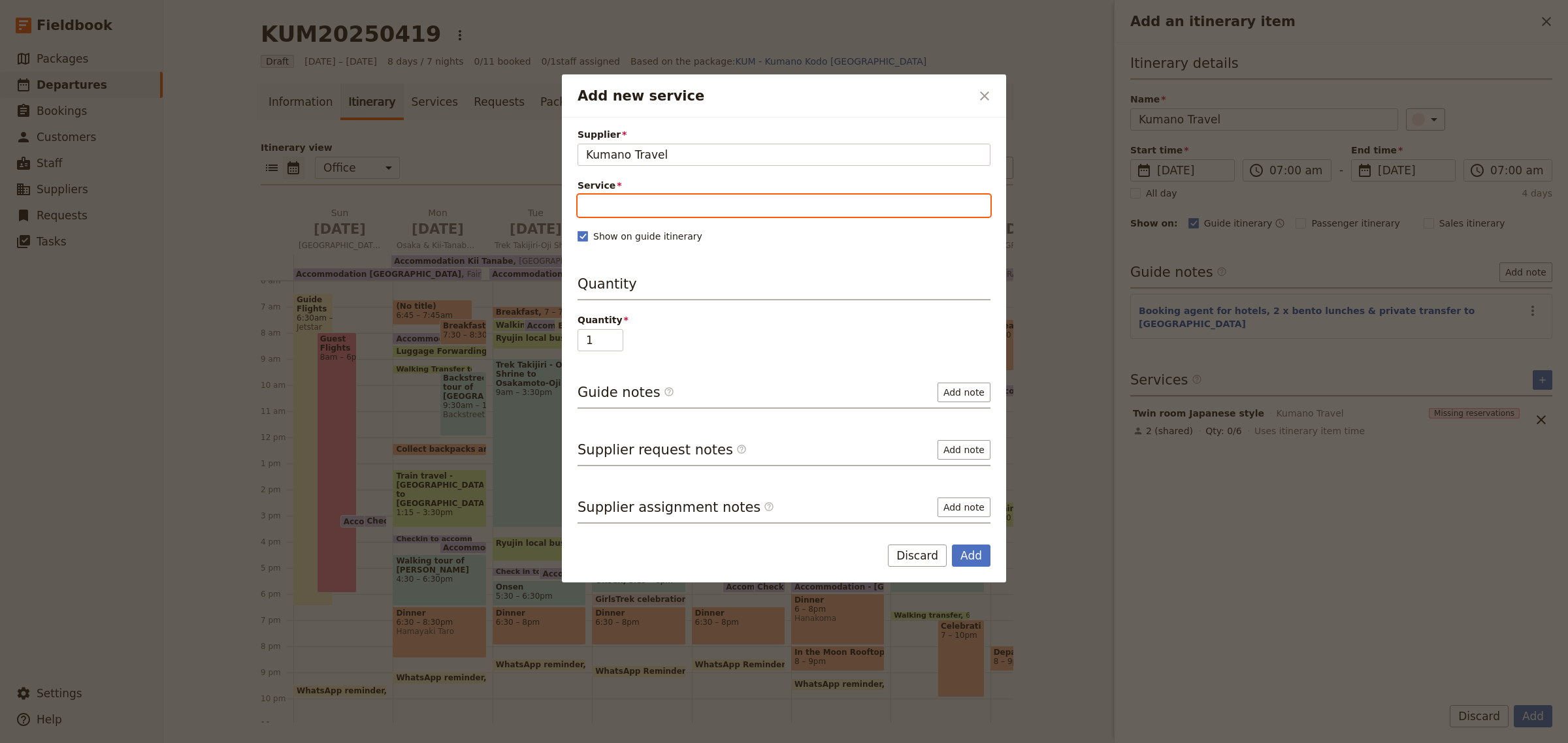
click at [637, 204] on input "Service" at bounding box center [783, 205] width 412 height 22
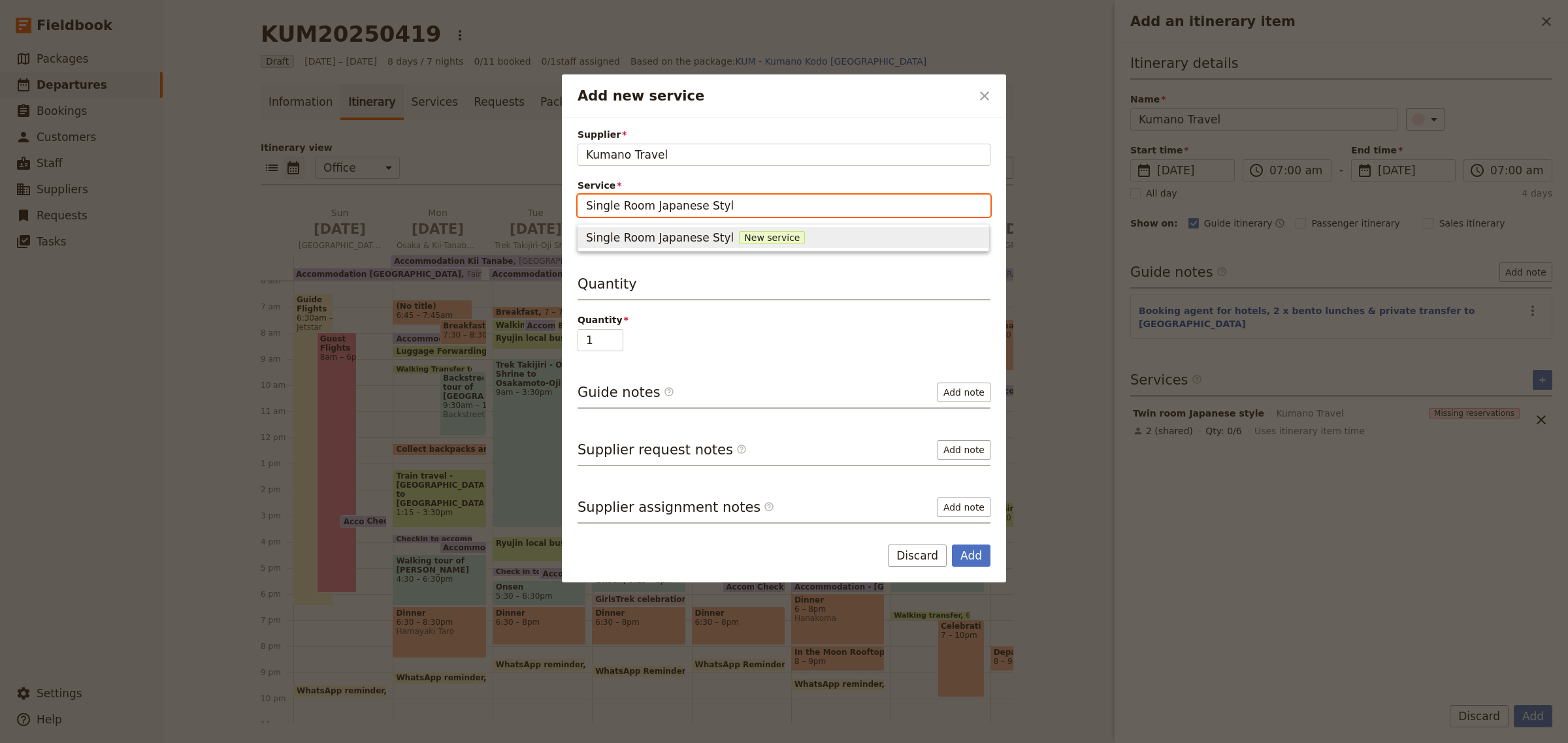
type input "Single Room Japanese Style"
click at [746, 235] on span "New service" at bounding box center [779, 237] width 66 height 13
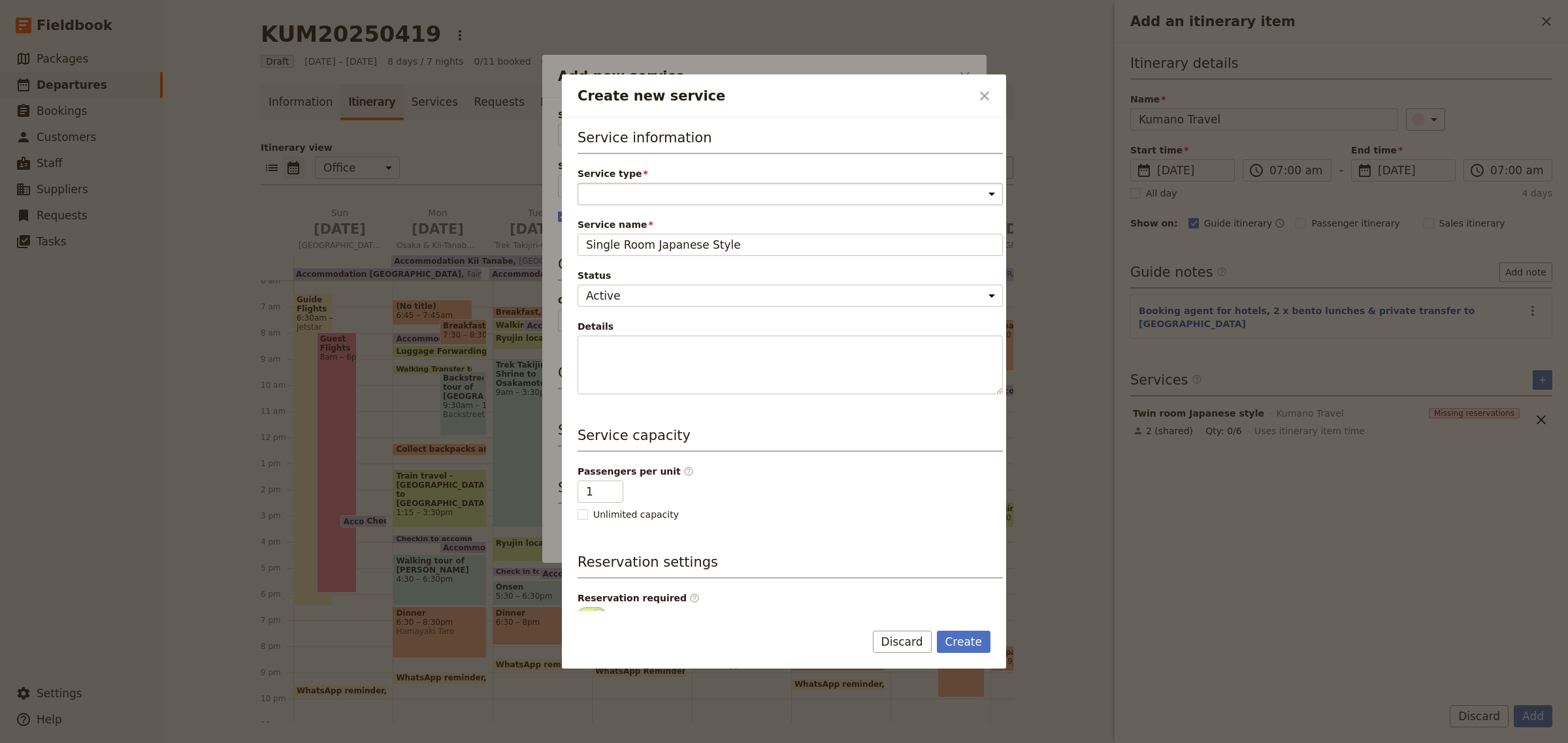
click at [615, 184] on select "Accommodation Activity Transport Flight Food and beverage Other" at bounding box center [790, 194] width 426 height 22
select select "AccommodationService"
click at [577, 183] on select "Accommodation Activity Transport Flight Food and beverage Other" at bounding box center [790, 194] width 426 height 22
click at [595, 490] on input "1" at bounding box center [600, 491] width 45 height 22
click at [693, 506] on div "Passengers per unit ​ 1 Unlimited capacity" at bounding box center [790, 493] width 426 height 56
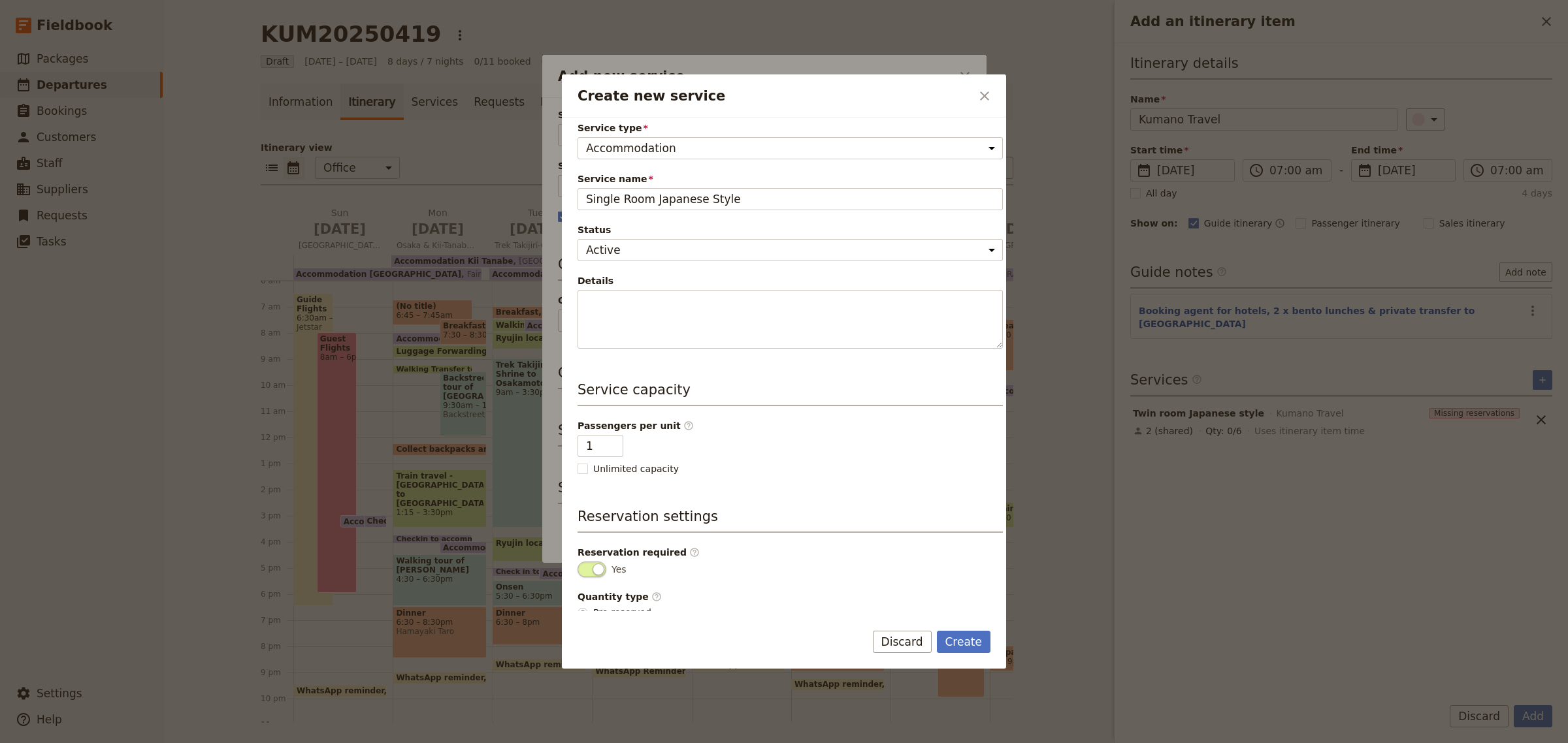
scroll to position [70, 0]
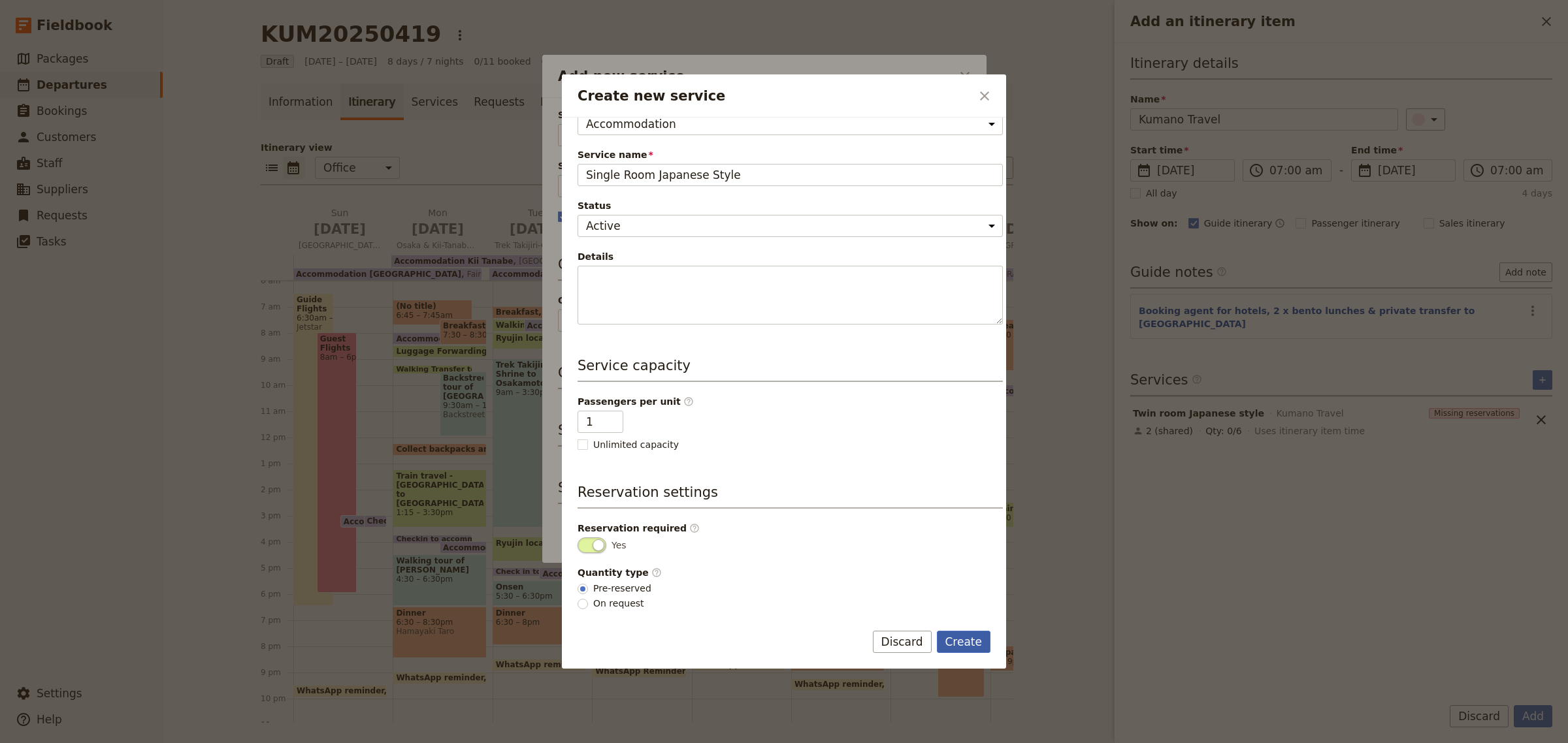
click at [962, 637] on button "Create" at bounding box center [964, 642] width 54 height 22
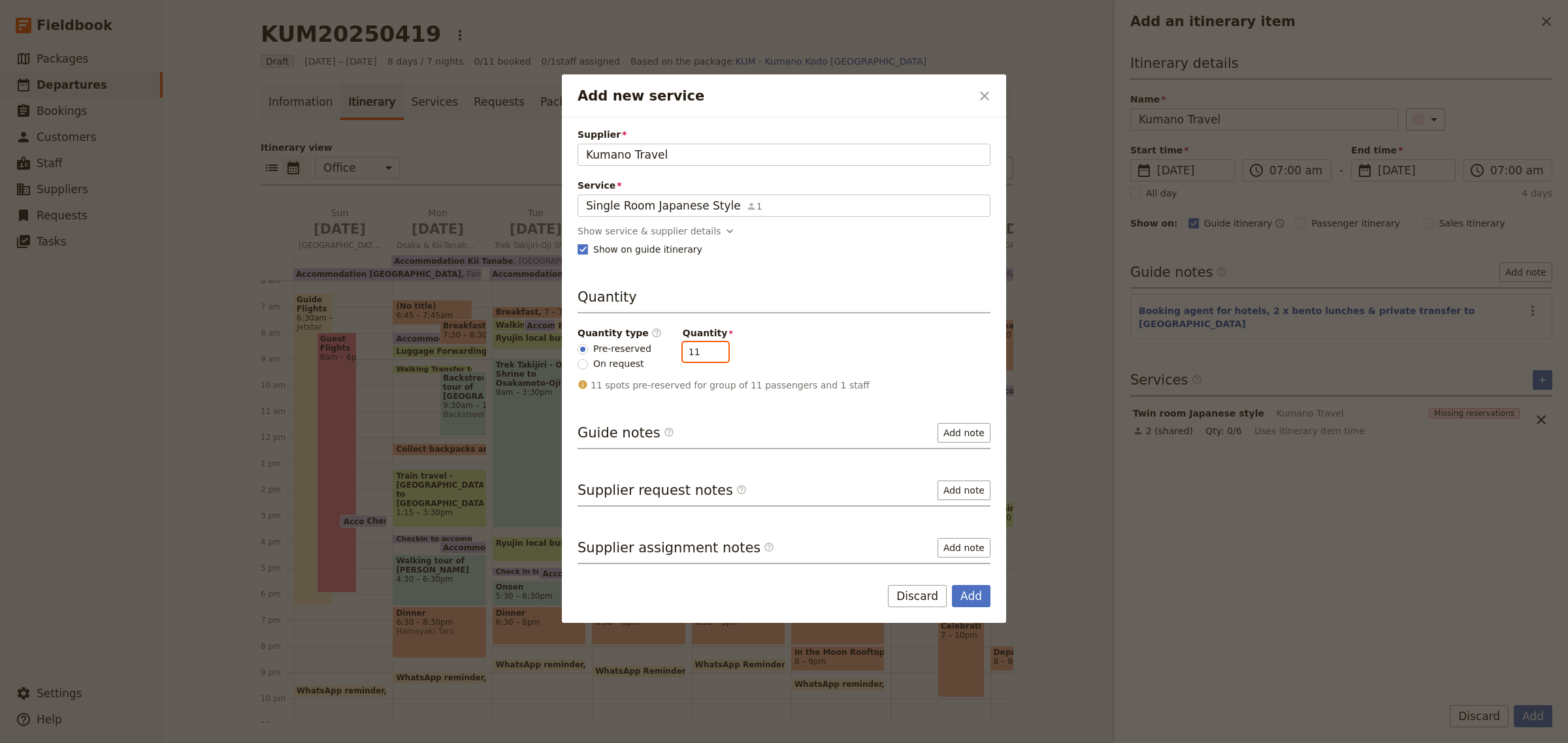
drag, startPoint x: 692, startPoint y: 358, endPoint x: 652, endPoint y: 354, distance: 40.2
click at [652, 354] on div "Quantity type ​ Pre-reserved On request Quantity 11" at bounding box center [783, 349] width 412 height 44
type input "3"
click at [981, 601] on button "Add" at bounding box center [971, 596] width 38 height 22
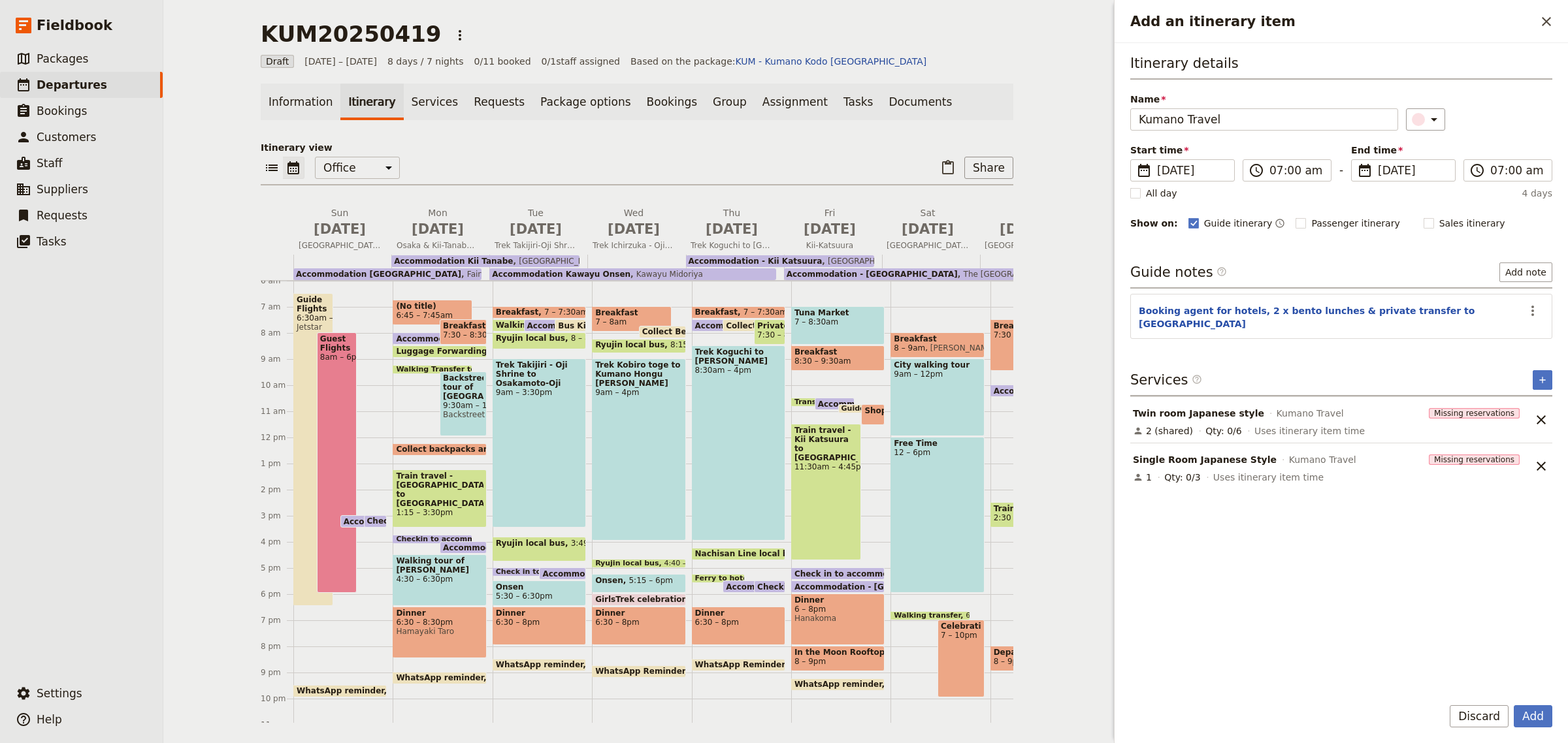
click at [1203, 409] on span "Twin room Japanese style" at bounding box center [1198, 413] width 132 height 13
click at [1544, 415] on icon "Unlink service" at bounding box center [1541, 419] width 9 height 9
click at [1538, 375] on icon "Add service inclusion" at bounding box center [1542, 380] width 10 height 10
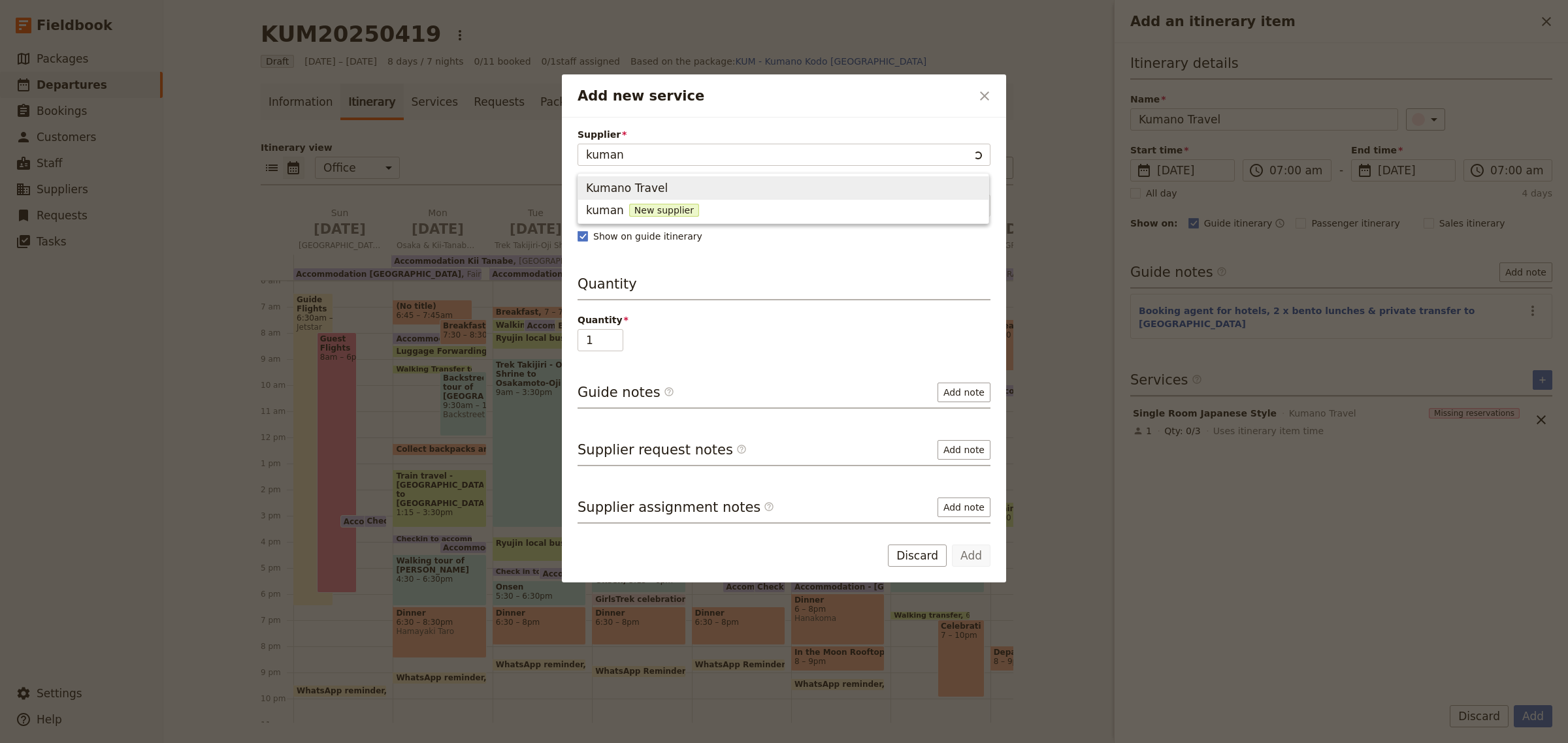
type input "kumano"
click at [662, 209] on span "New supplier" at bounding box center [671, 210] width 70 height 13
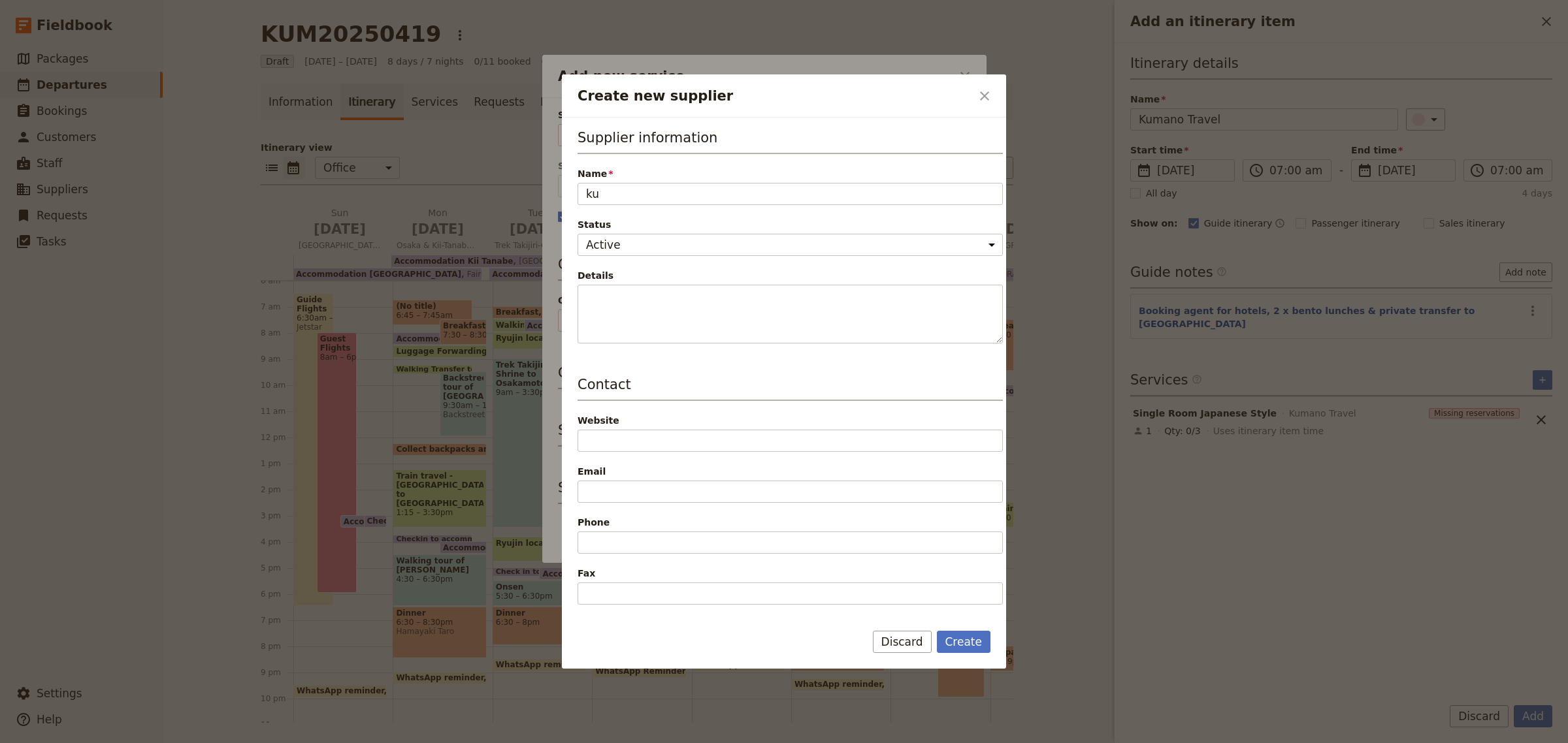
type input "k"
type input "K"
click at [985, 92] on icon "Close dialog" at bounding box center [985, 96] width 16 height 16
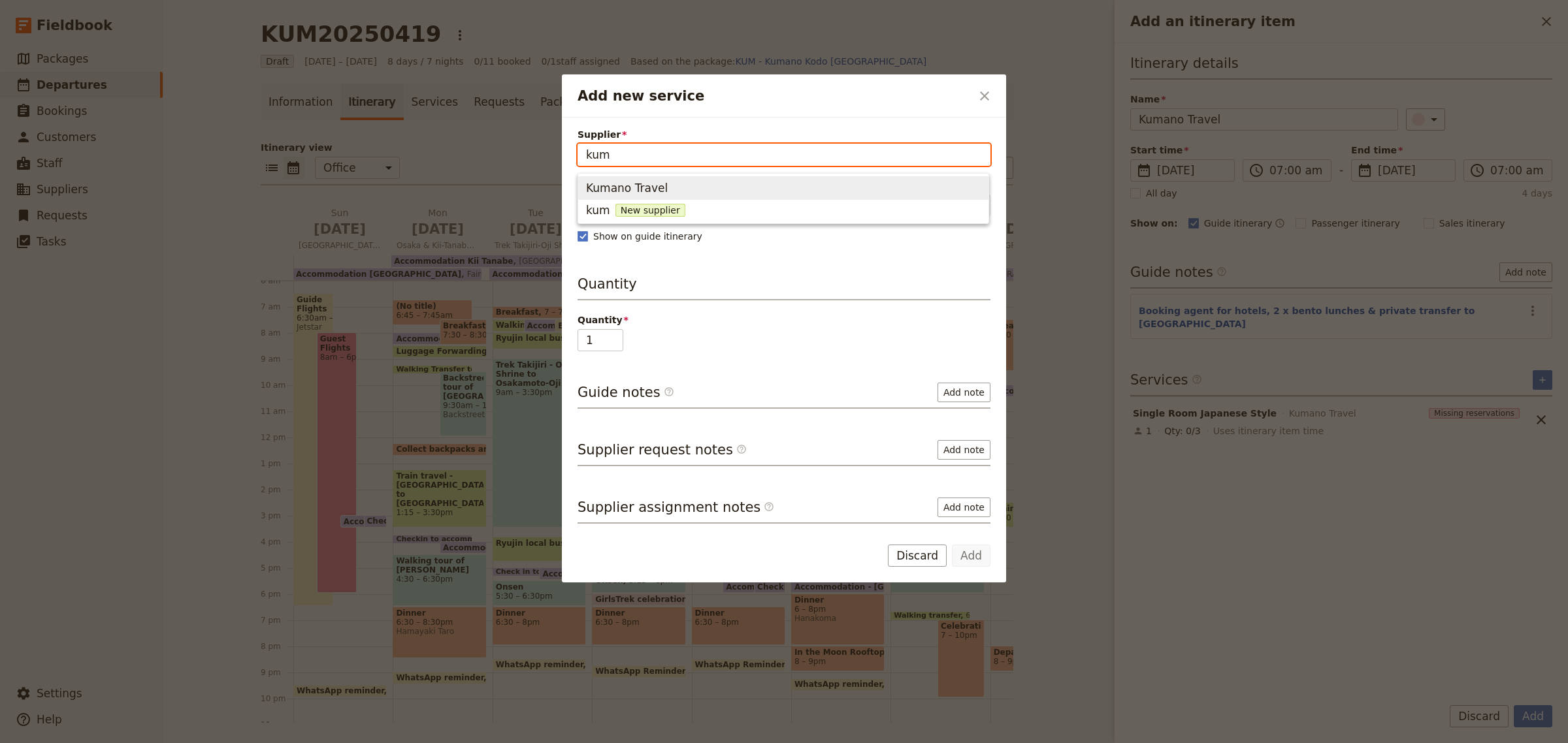
click at [658, 183] on span "Kumano Travel" at bounding box center [627, 188] width 82 height 16
type input "Kumano Travel"
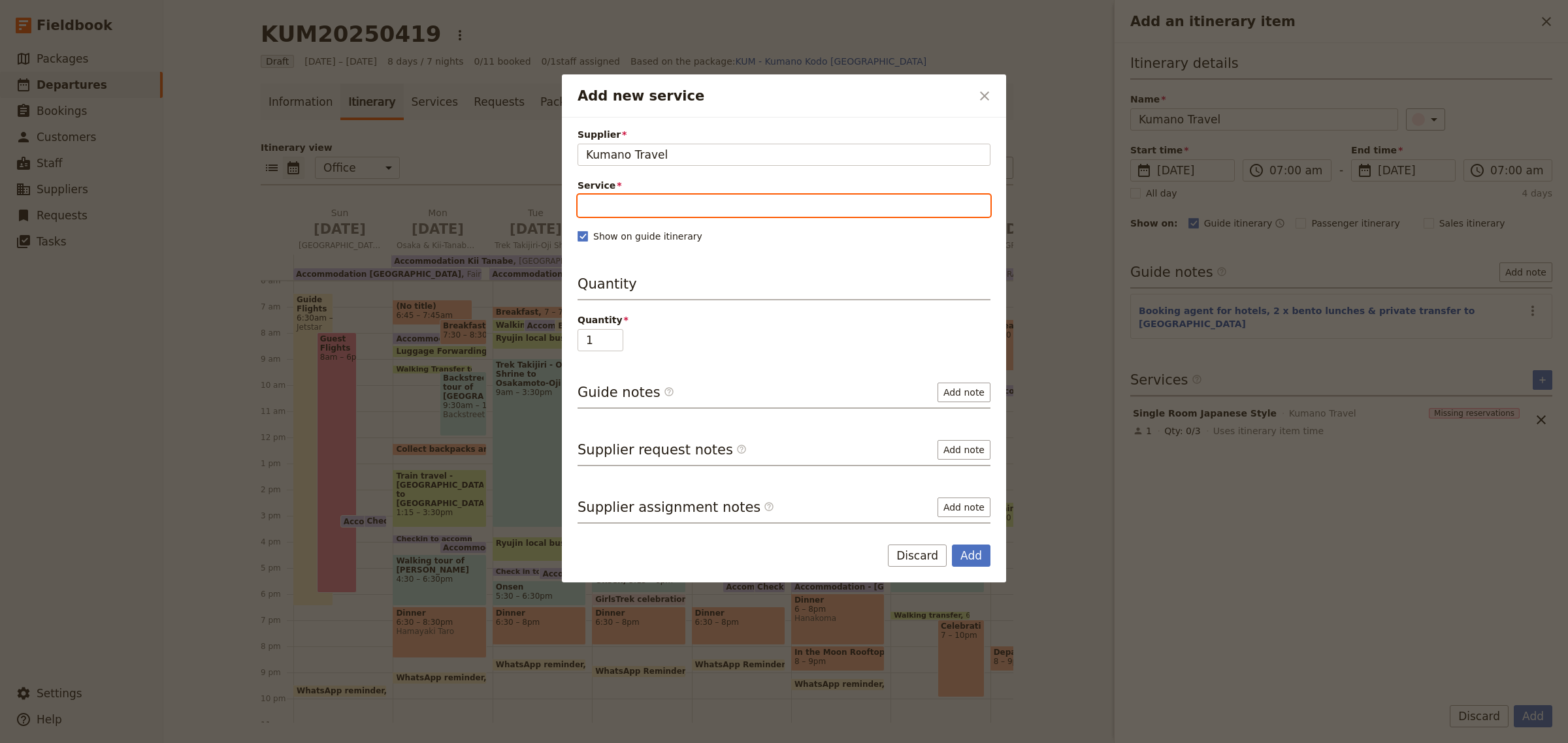
click at [638, 206] on input "Service" at bounding box center [783, 205] width 412 height 22
type input "Twin Room"
click at [668, 236] on span "New service" at bounding box center [684, 237] width 66 height 13
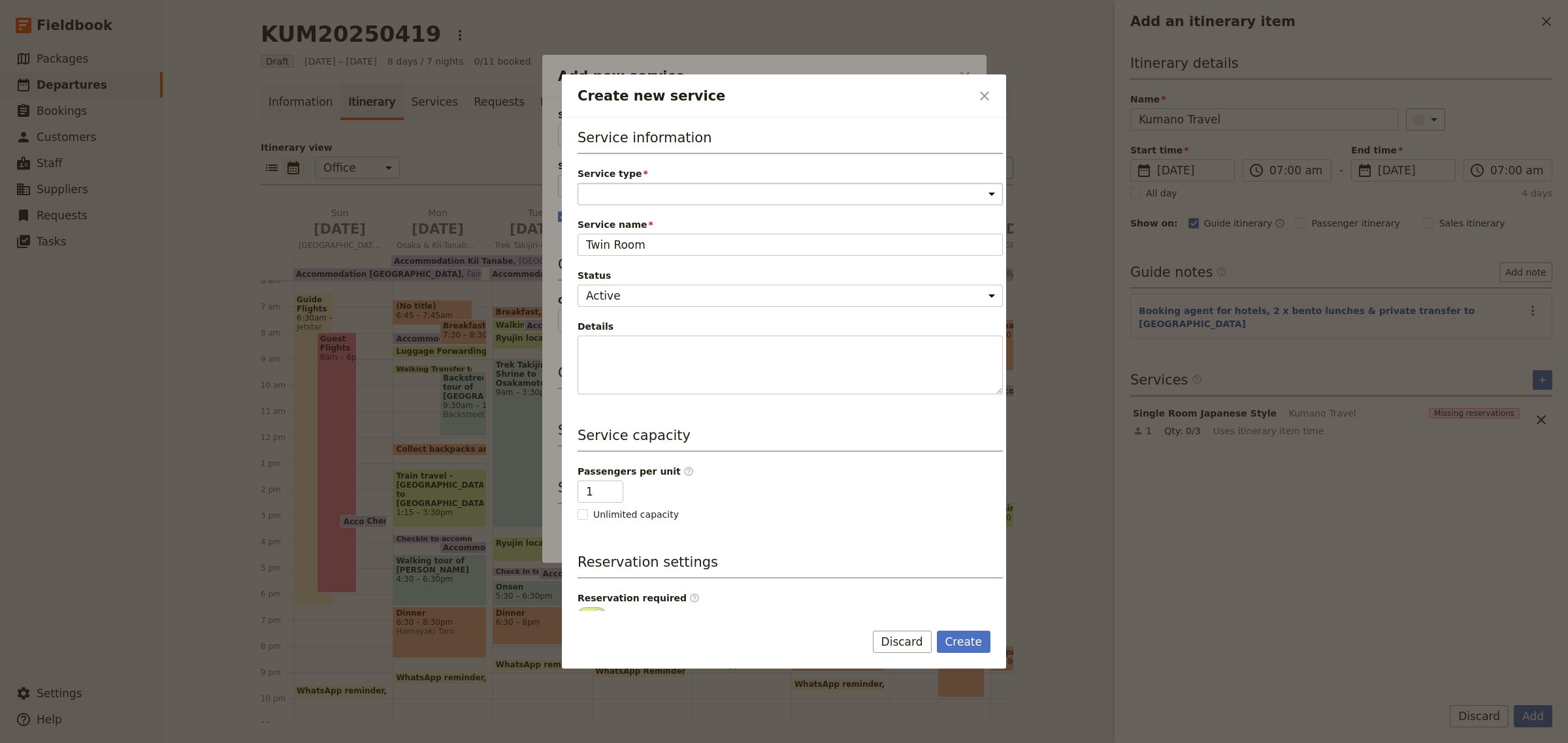
click at [642, 196] on select "Accommodation Activity Transport Flight Food and beverage Other" at bounding box center [790, 194] width 426 height 22
select select "AccommodationService"
click at [577, 183] on select "Accommodation Activity Transport Flight Food and beverage Other" at bounding box center [790, 194] width 426 height 22
click at [605, 496] on input "1" at bounding box center [600, 491] width 45 height 22
type input "2"
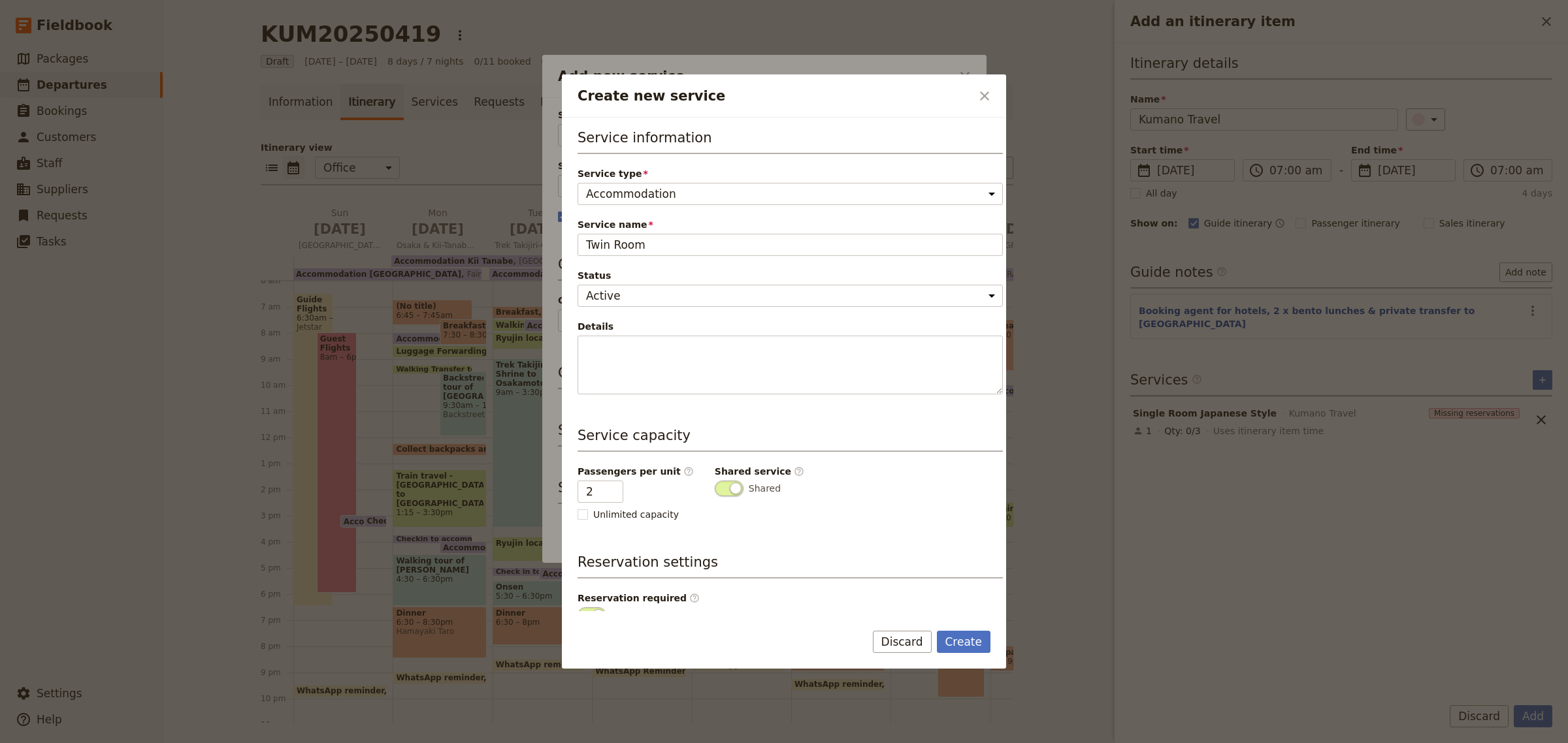
click at [842, 549] on div "Service information Service type Accommodation Activity Transport Flight Food a…" at bounding box center [790, 405] width 426 height 553
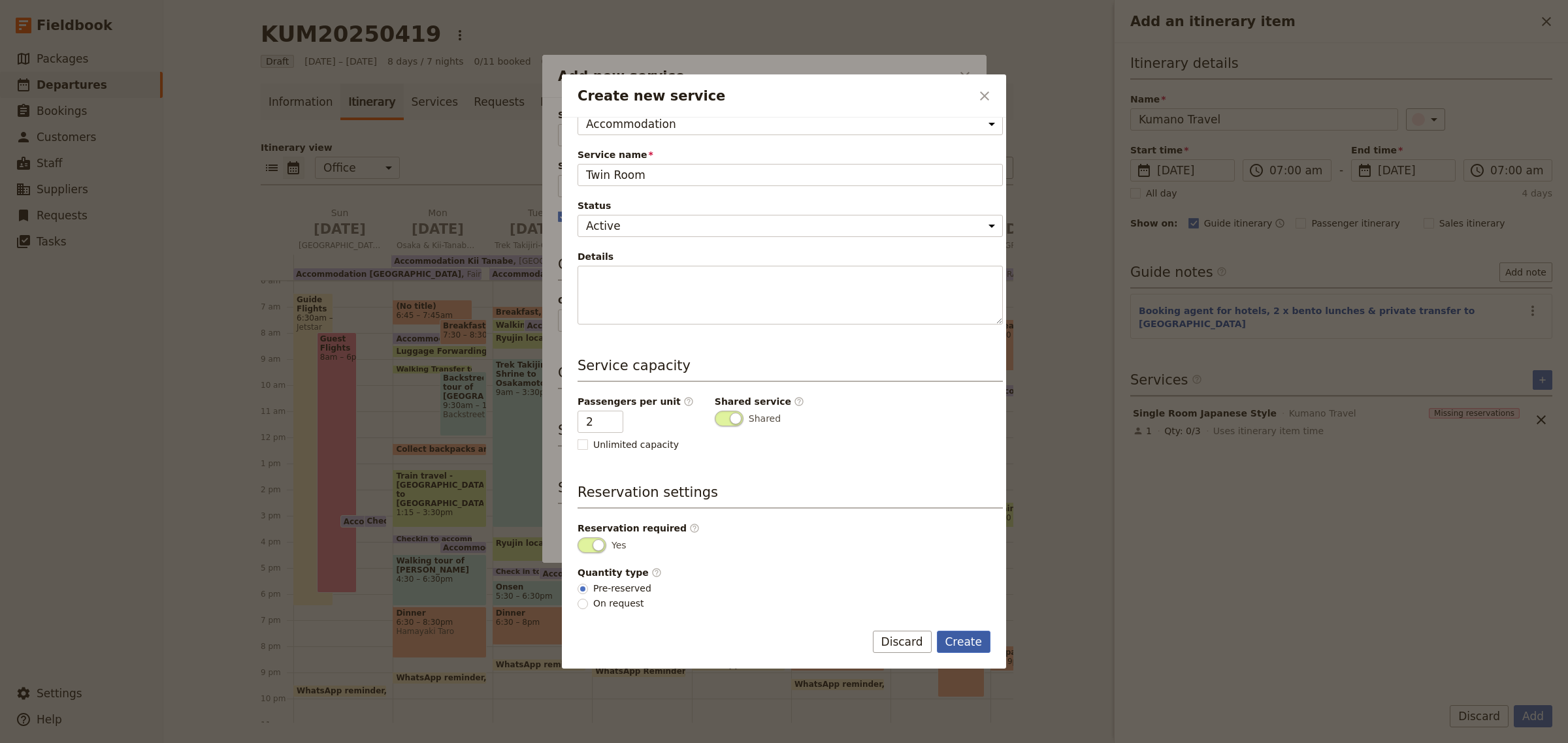
click at [973, 642] on button "Create" at bounding box center [964, 642] width 54 height 22
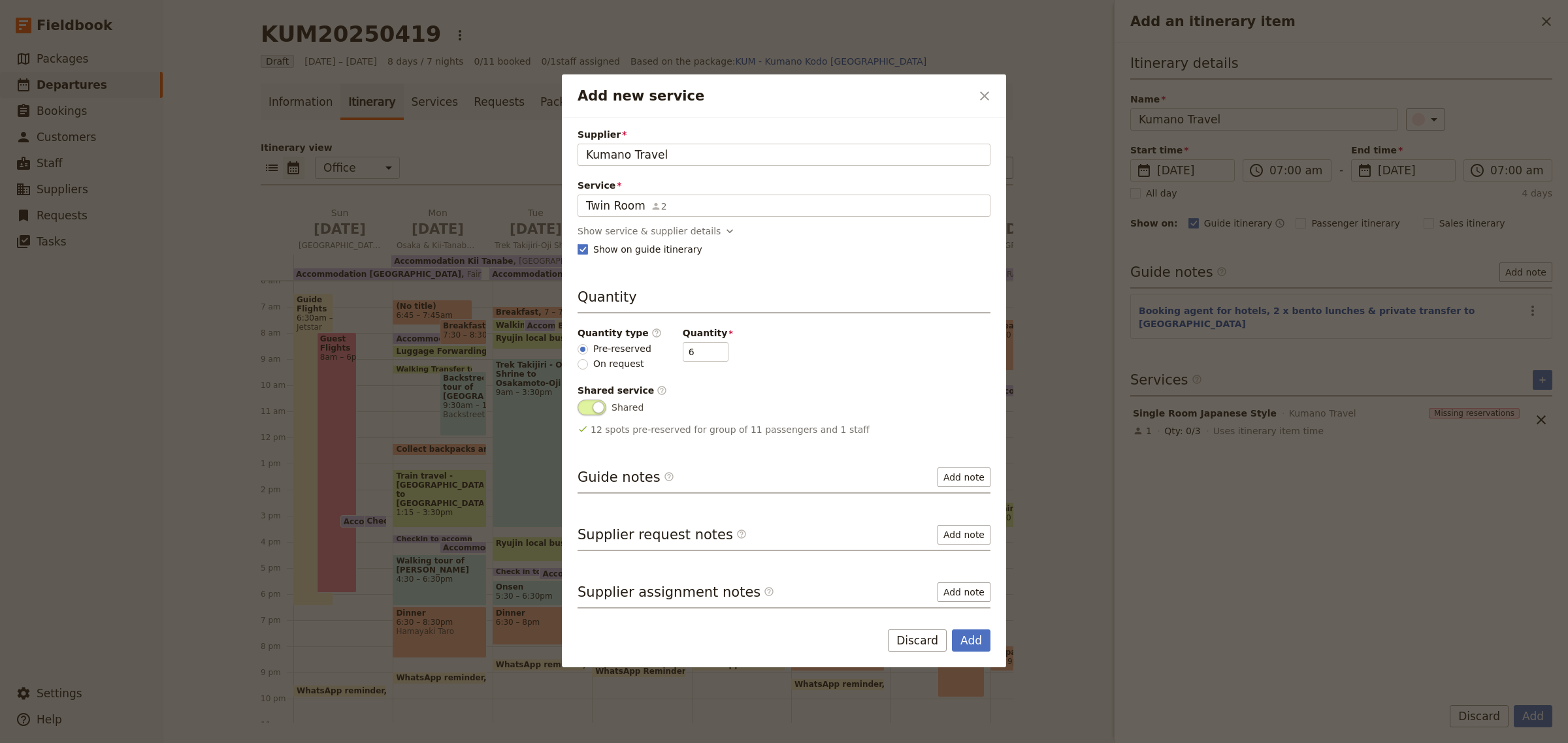
click at [684, 363] on div "Quantity type ​ Pre-reserved On request Quantity 6" at bounding box center [783, 349] width 412 height 44
click at [684, 350] on input "6" at bounding box center [706, 351] width 45 height 19
type input "5"
click at [652, 206] on icon "Add new service" at bounding box center [656, 206] width 7 height 7
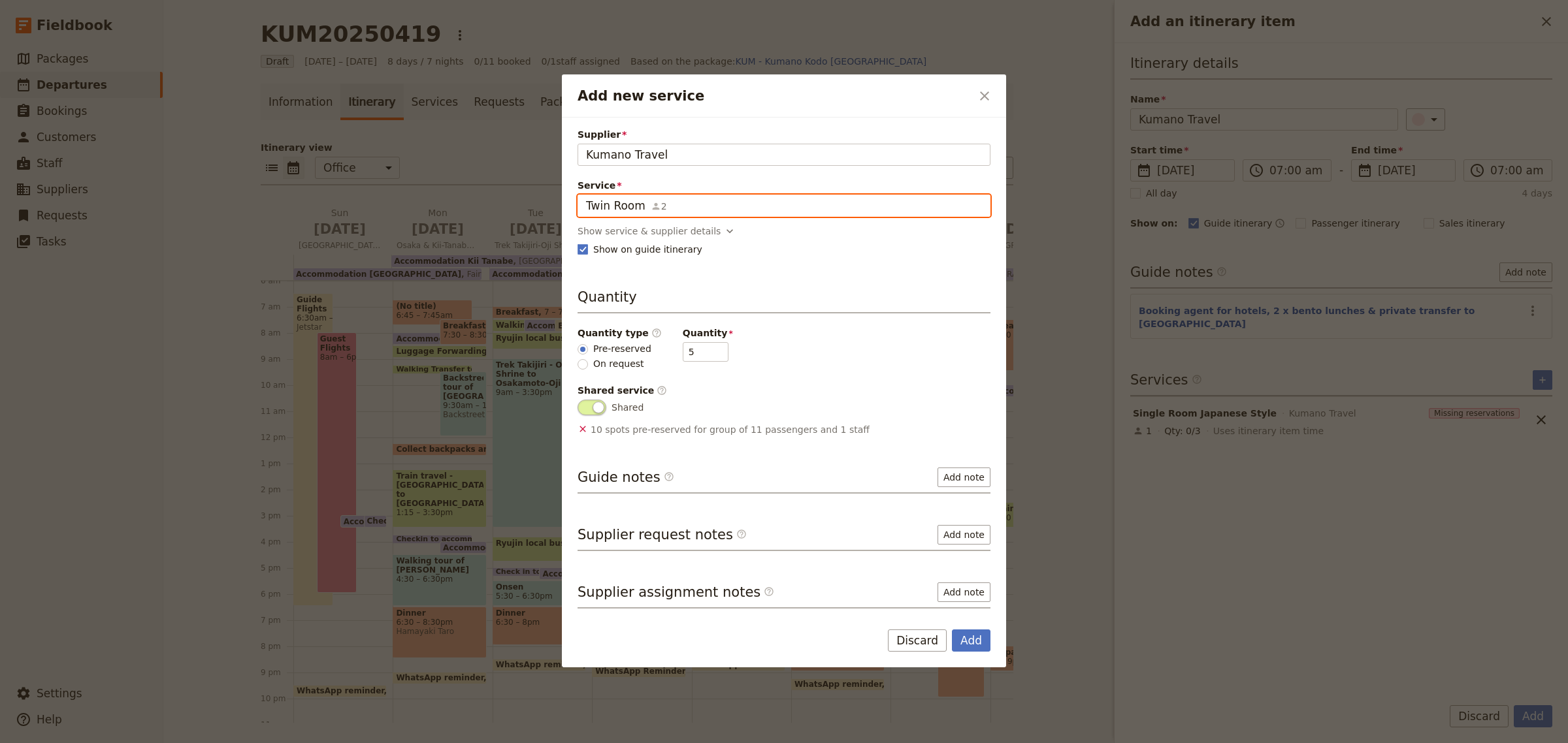
click at [586, 195] on input "Twin Room" at bounding box center [585, 194] width 1 height 1
type input "Twin Room"
click at [964, 639] on button "Add" at bounding box center [971, 640] width 38 height 22
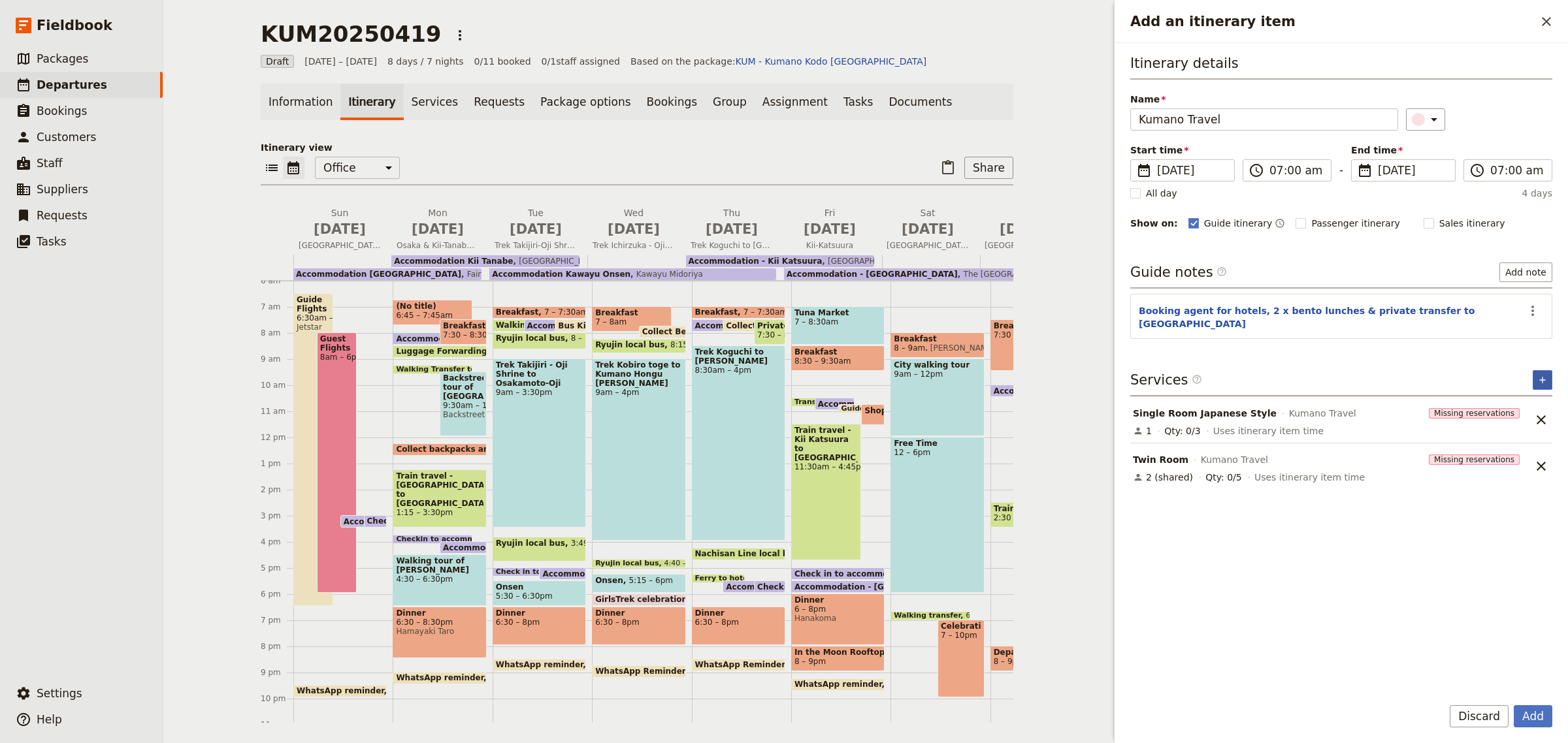
click at [1538, 375] on icon "Add service inclusion" at bounding box center [1542, 380] width 10 height 10
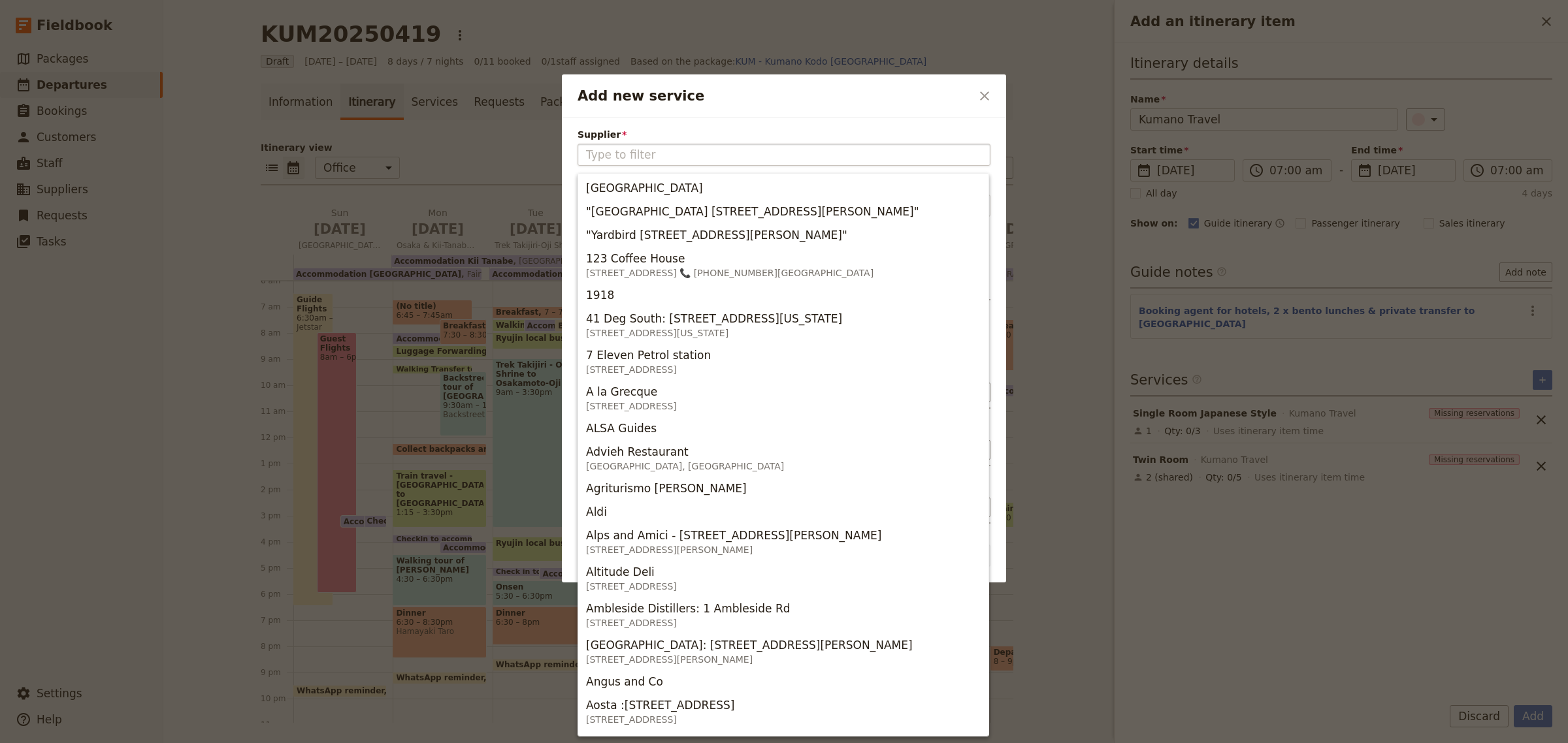
type input "L"
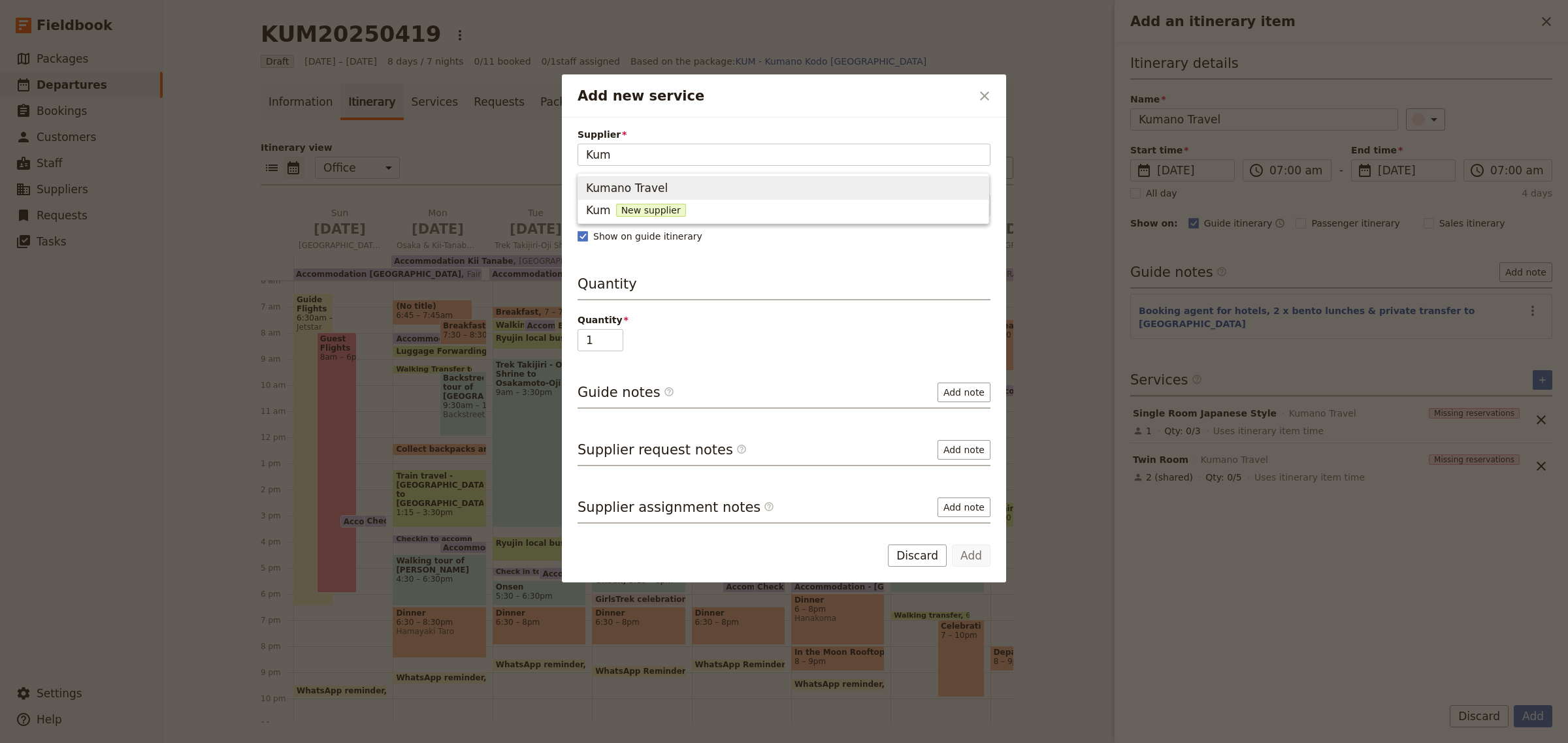
click at [605, 186] on span "Kumano Travel" at bounding box center [627, 188] width 82 height 16
type input "Kumano Travel"
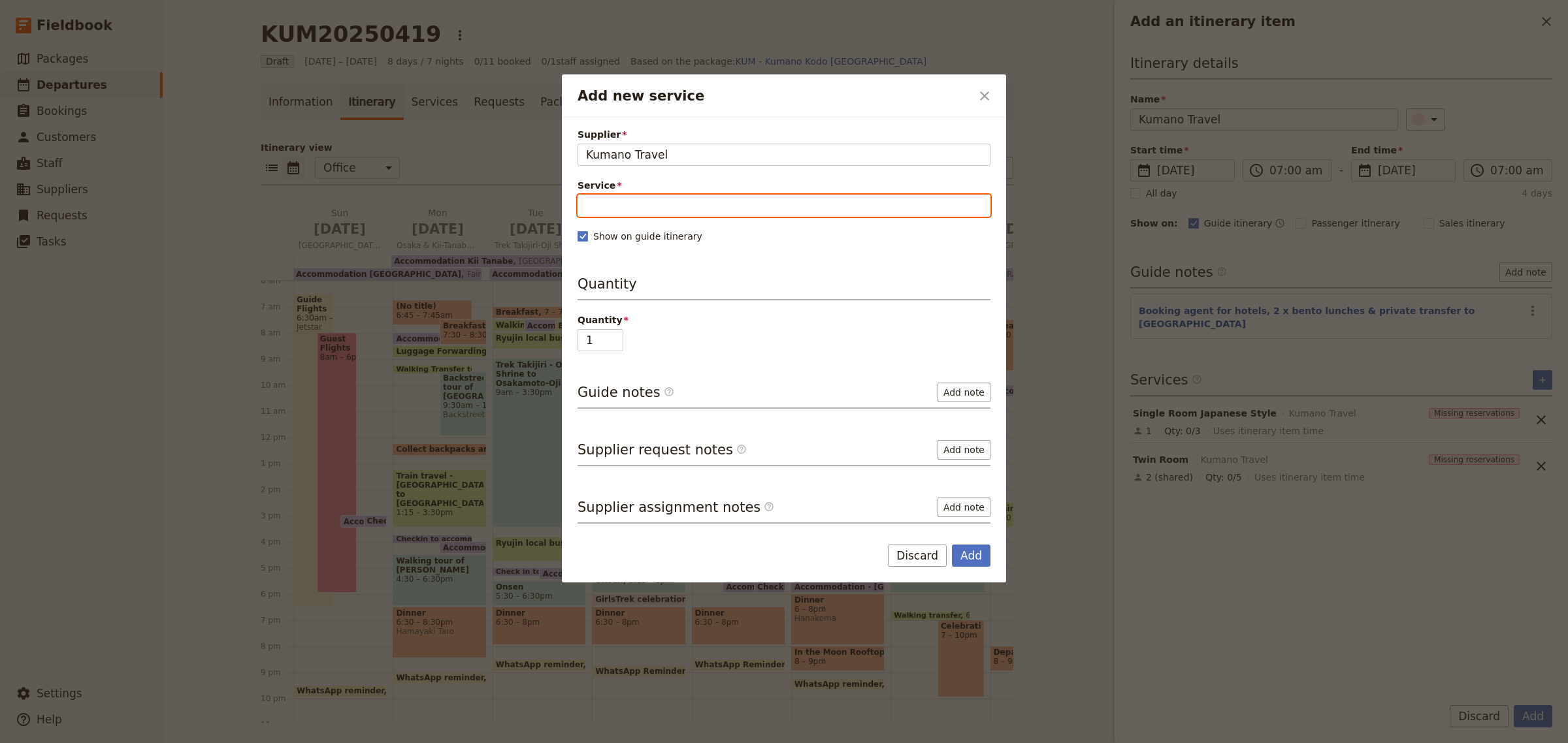
click at [612, 213] on input "Service" at bounding box center [783, 205] width 412 height 22
type input "Lunch"
click at [644, 235] on span "New service" at bounding box center [658, 237] width 66 height 13
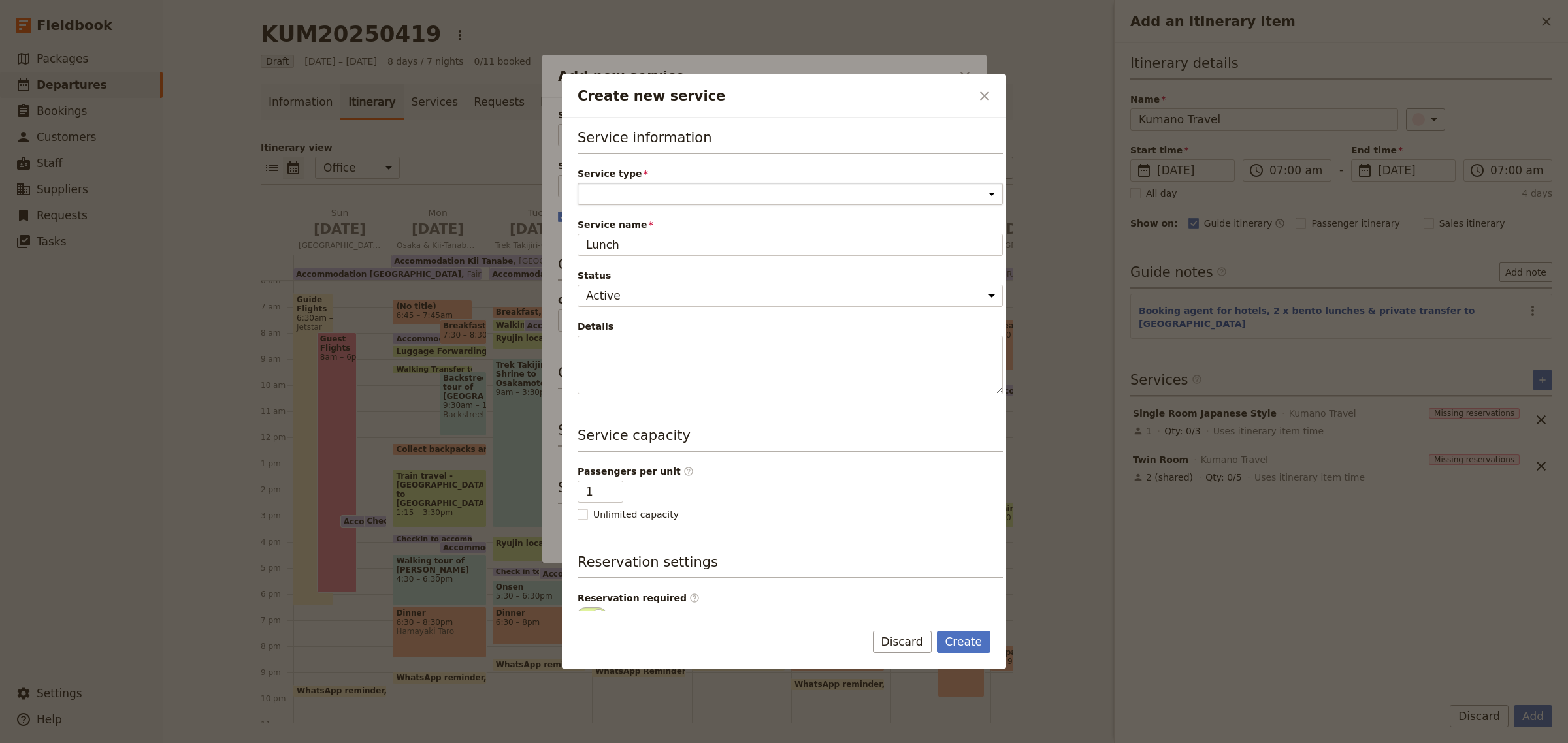
click at [658, 201] on select "Accommodation Activity Transport Flight Food and beverage Other" at bounding box center [790, 194] width 426 height 22
select select "FoodAndBeverageService"
click at [577, 183] on select "Accommodation Activity Transport Flight Food and beverage Other" at bounding box center [790, 194] width 426 height 22
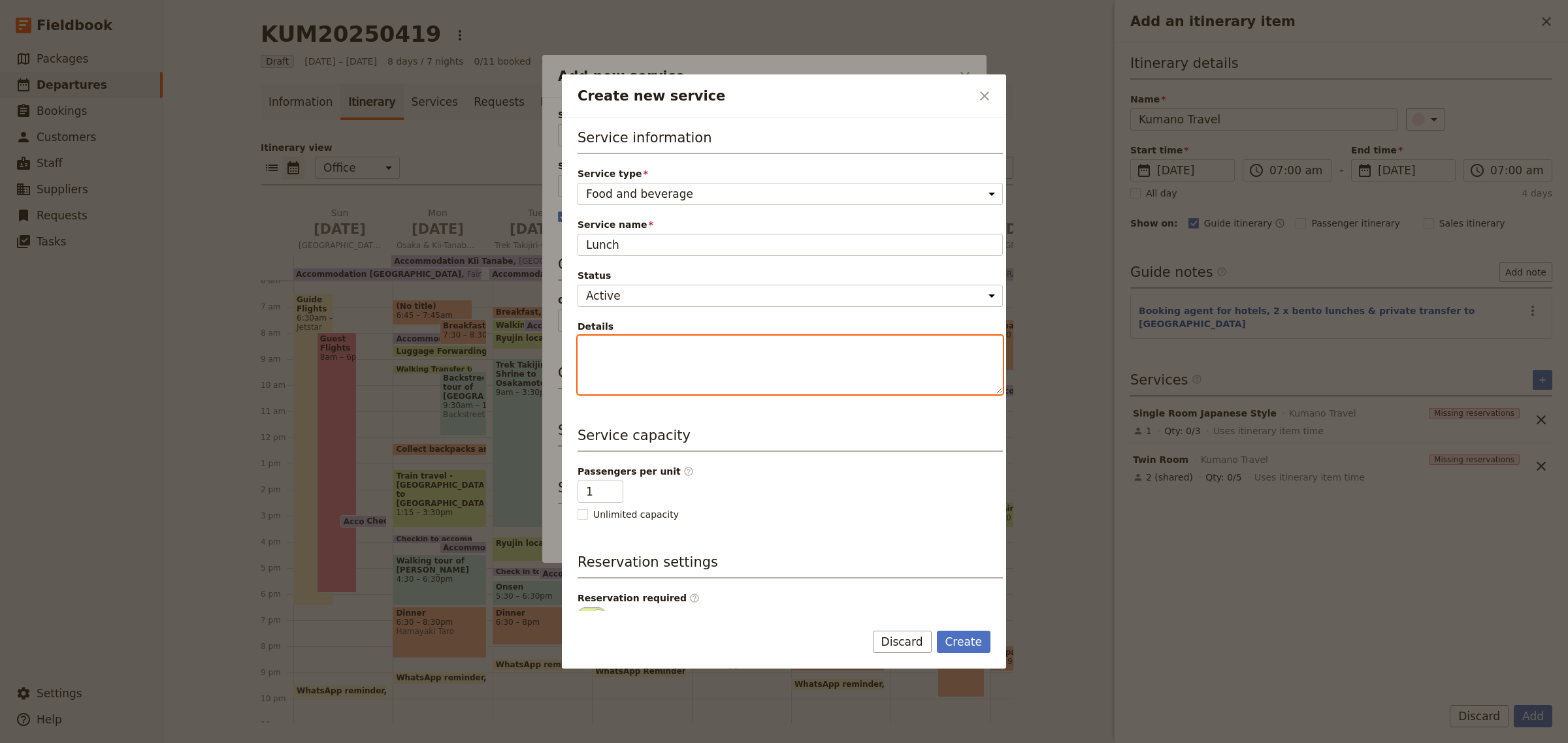
click at [622, 353] on textarea "Details" at bounding box center [790, 365] width 426 height 58
type textarea "P"
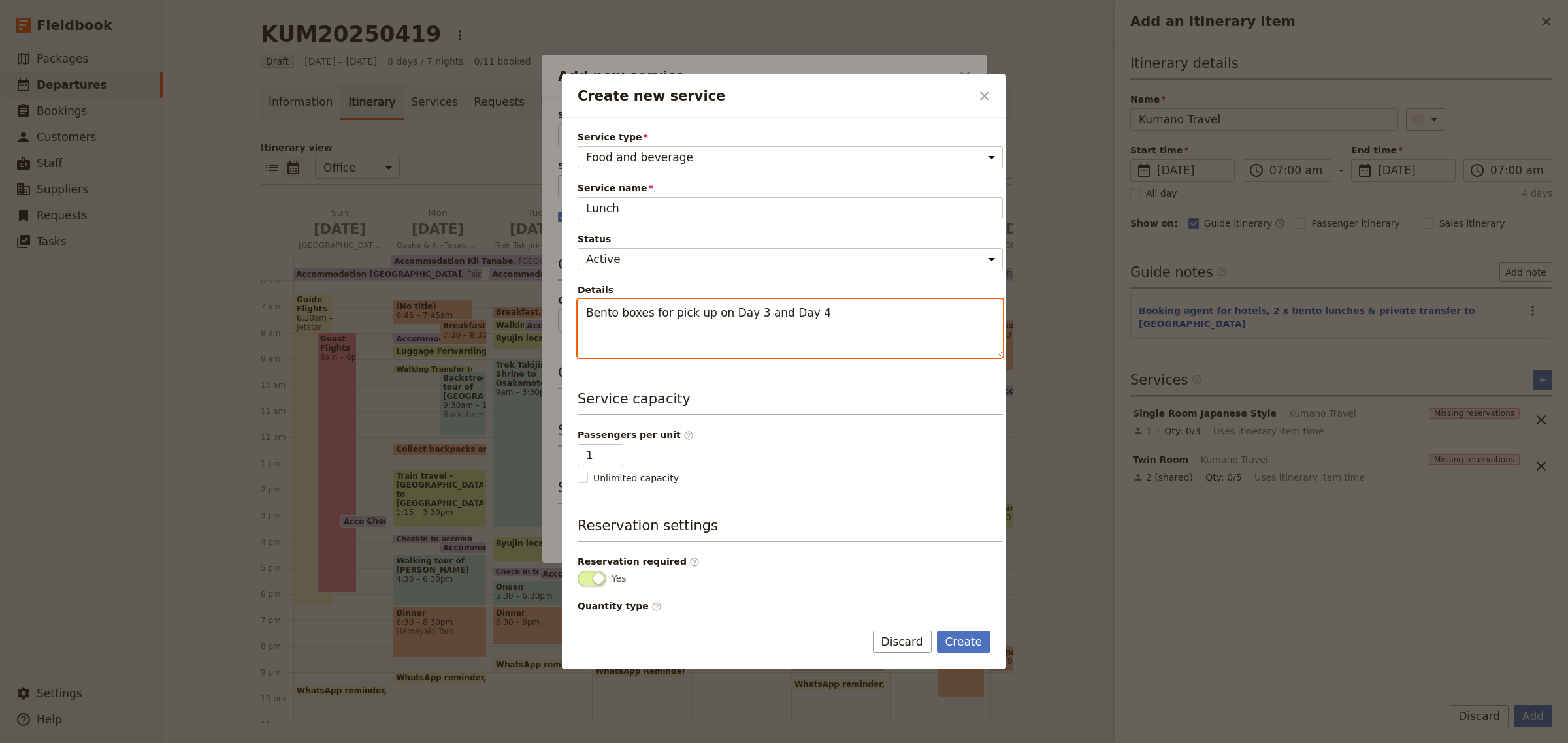
scroll to position [48, 0]
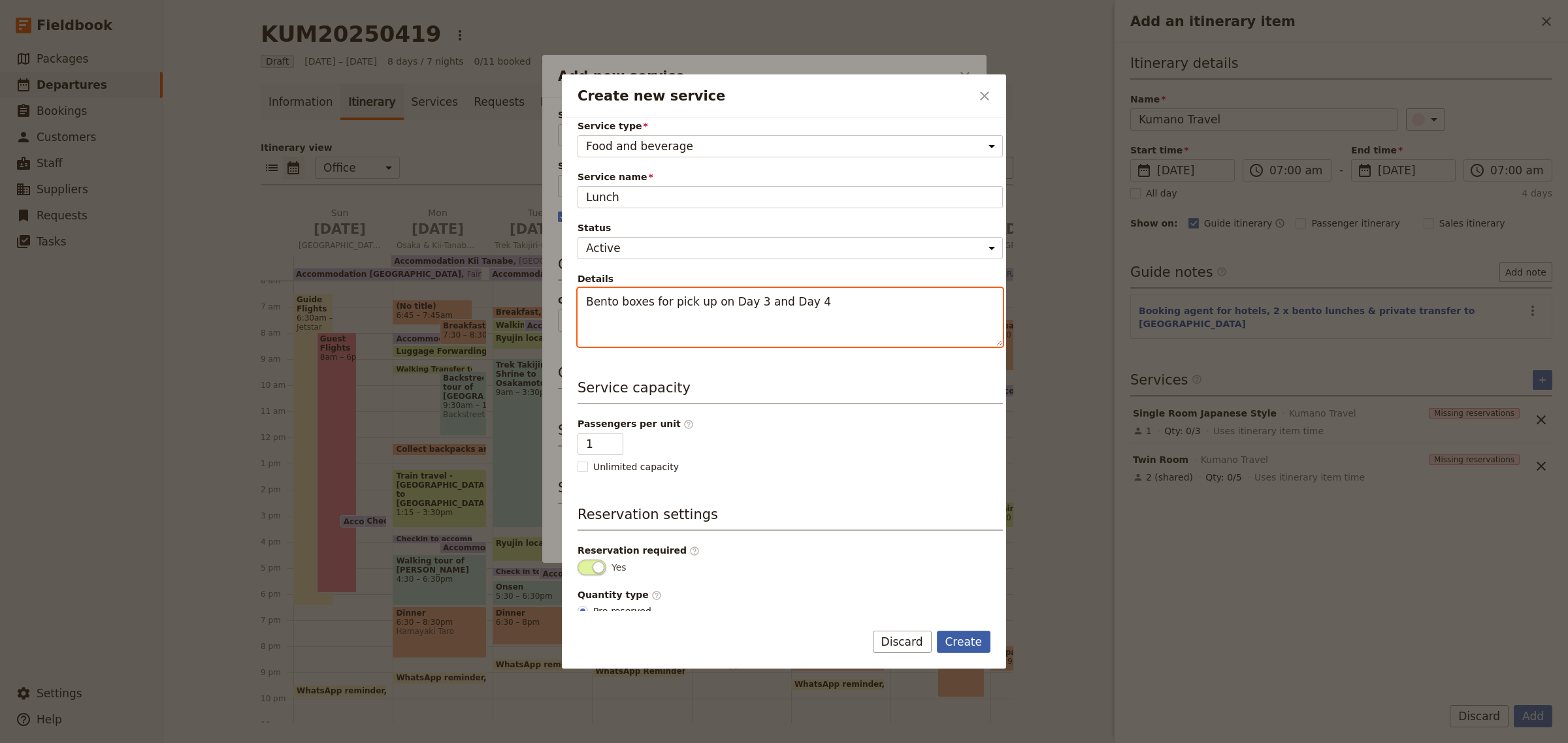
type textarea "Bento boxes for pick up on Day 3 and Day 4"
click at [967, 639] on button "Create" at bounding box center [964, 642] width 54 height 22
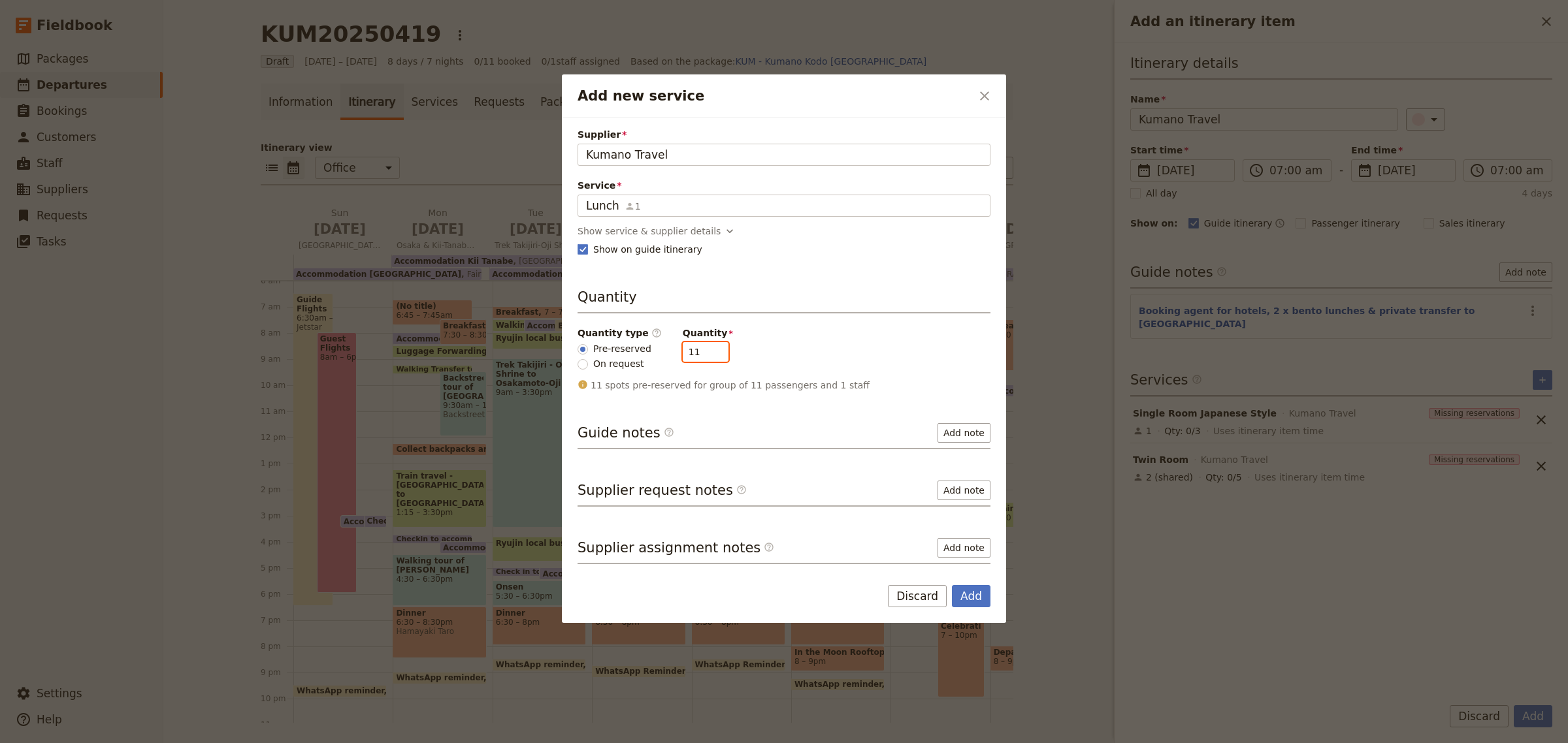
click at [690, 353] on input "11" at bounding box center [706, 351] width 45 height 19
type input "13"
click at [972, 599] on button "Add" at bounding box center [971, 596] width 38 height 22
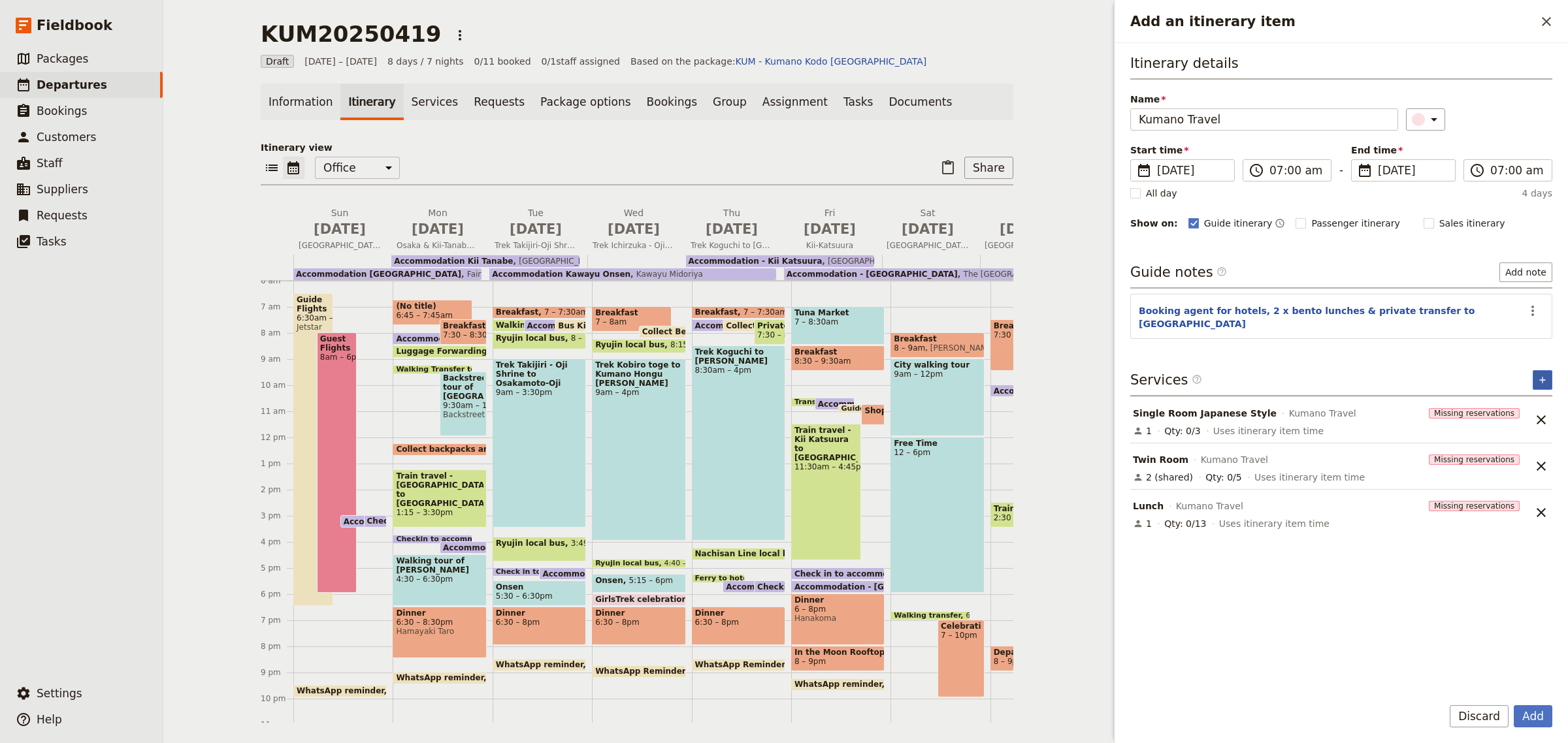
click at [1542, 375] on icon "Add service inclusion" at bounding box center [1542, 380] width 10 height 10
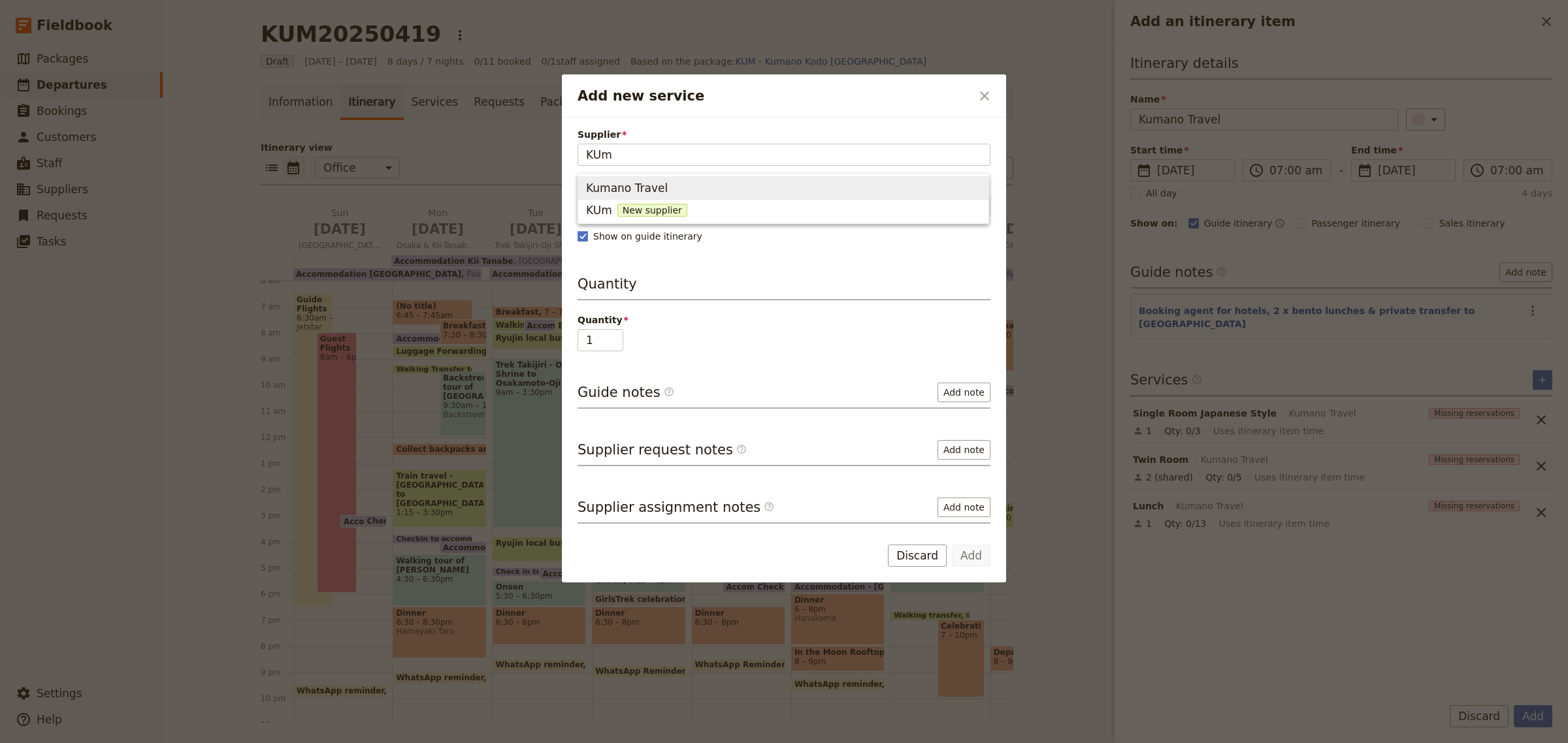
click at [644, 187] on span "Kumano Travel" at bounding box center [627, 188] width 82 height 16
type input "Kumano Travel"
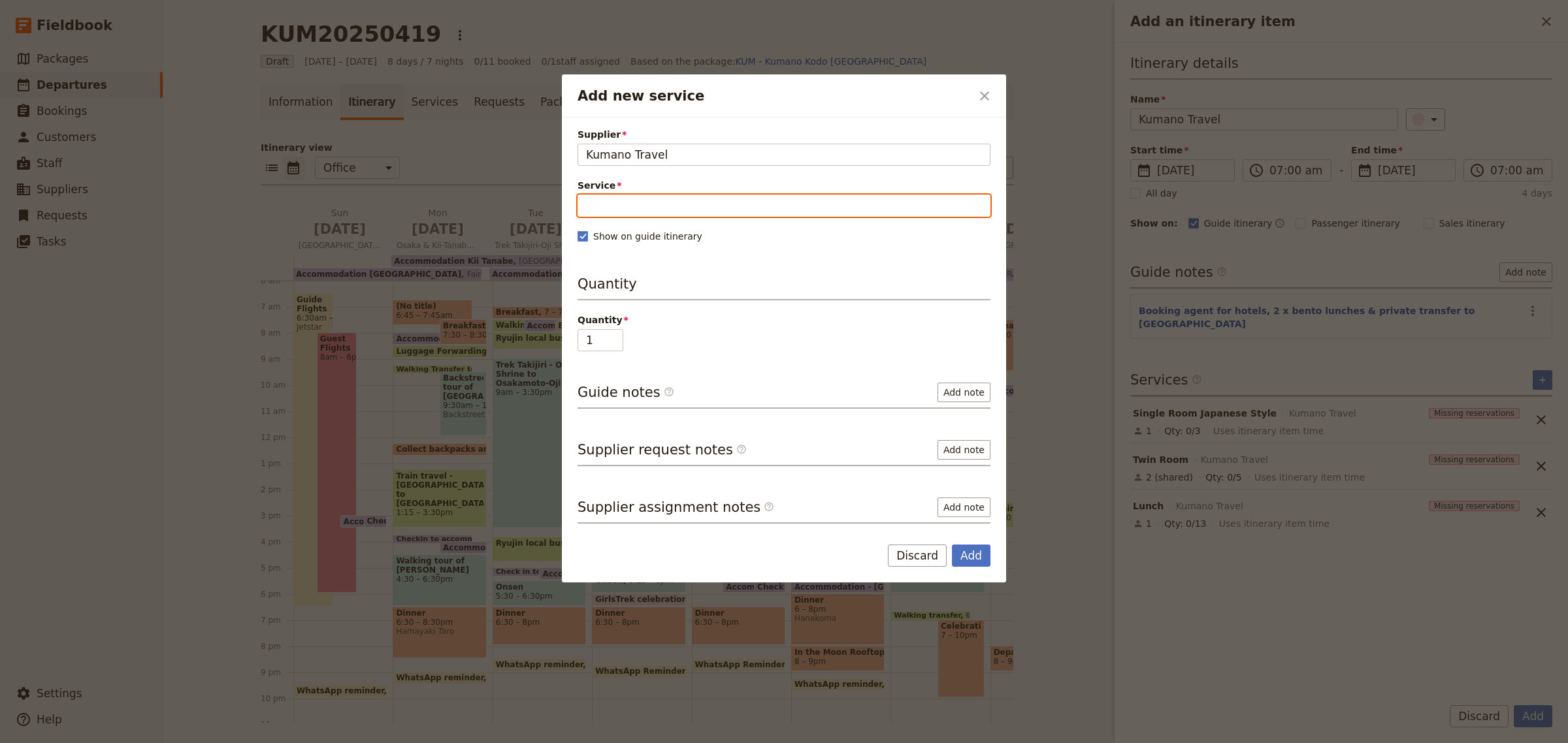
click at [644, 202] on input "Service" at bounding box center [783, 205] width 412 height 22
type input "Private Transfer"
click at [678, 234] on span "New service" at bounding box center [711, 237] width 66 height 13
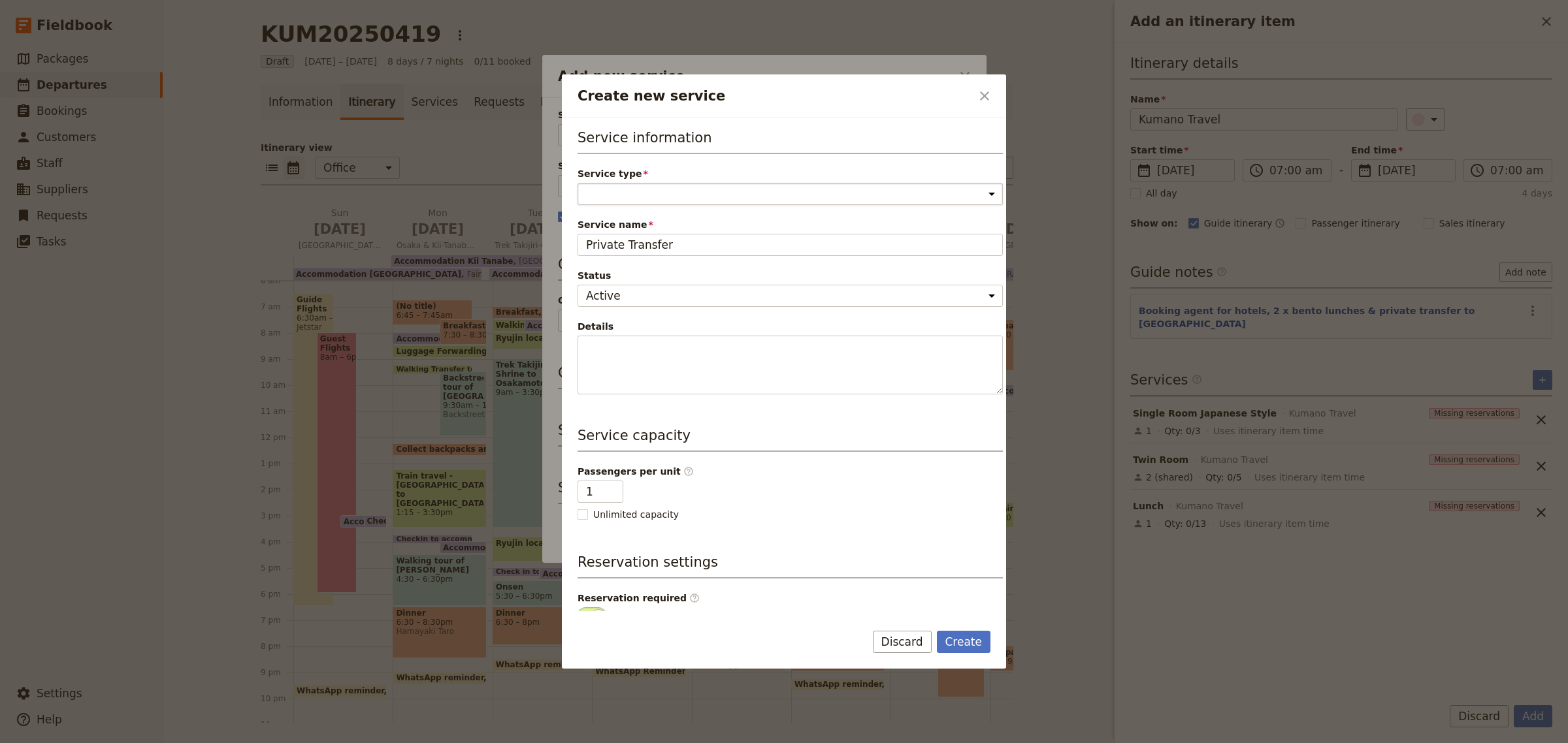
click at [671, 191] on select "Accommodation Activity Transport Flight Food and beverage Other" at bounding box center [790, 194] width 426 height 22
select select "TransportService"
click at [577, 183] on select "Accommodation Activity Transport Flight Food and beverage Other" at bounding box center [790, 194] width 426 height 22
click at [599, 491] on input "1" at bounding box center [600, 491] width 45 height 22
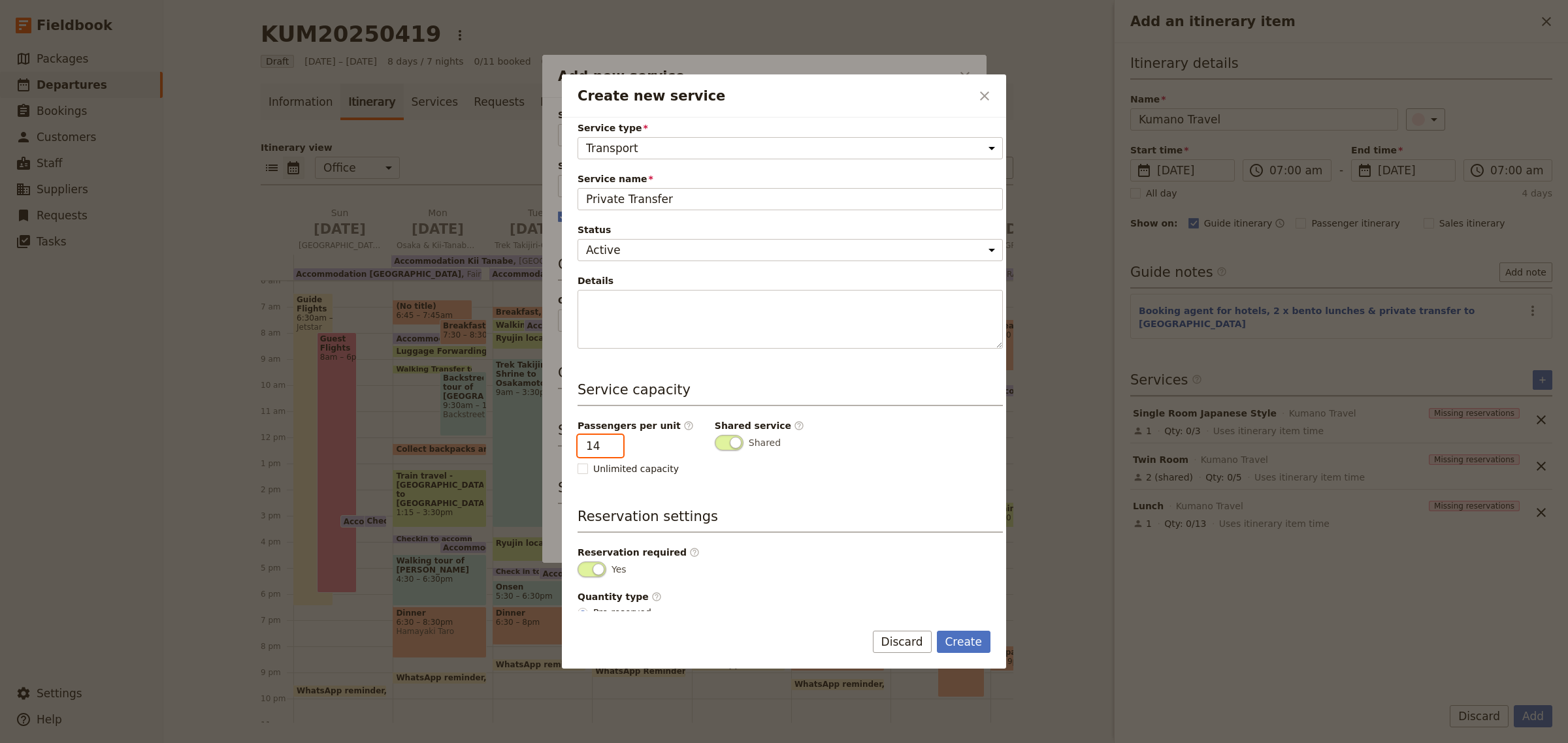
scroll to position [70, 0]
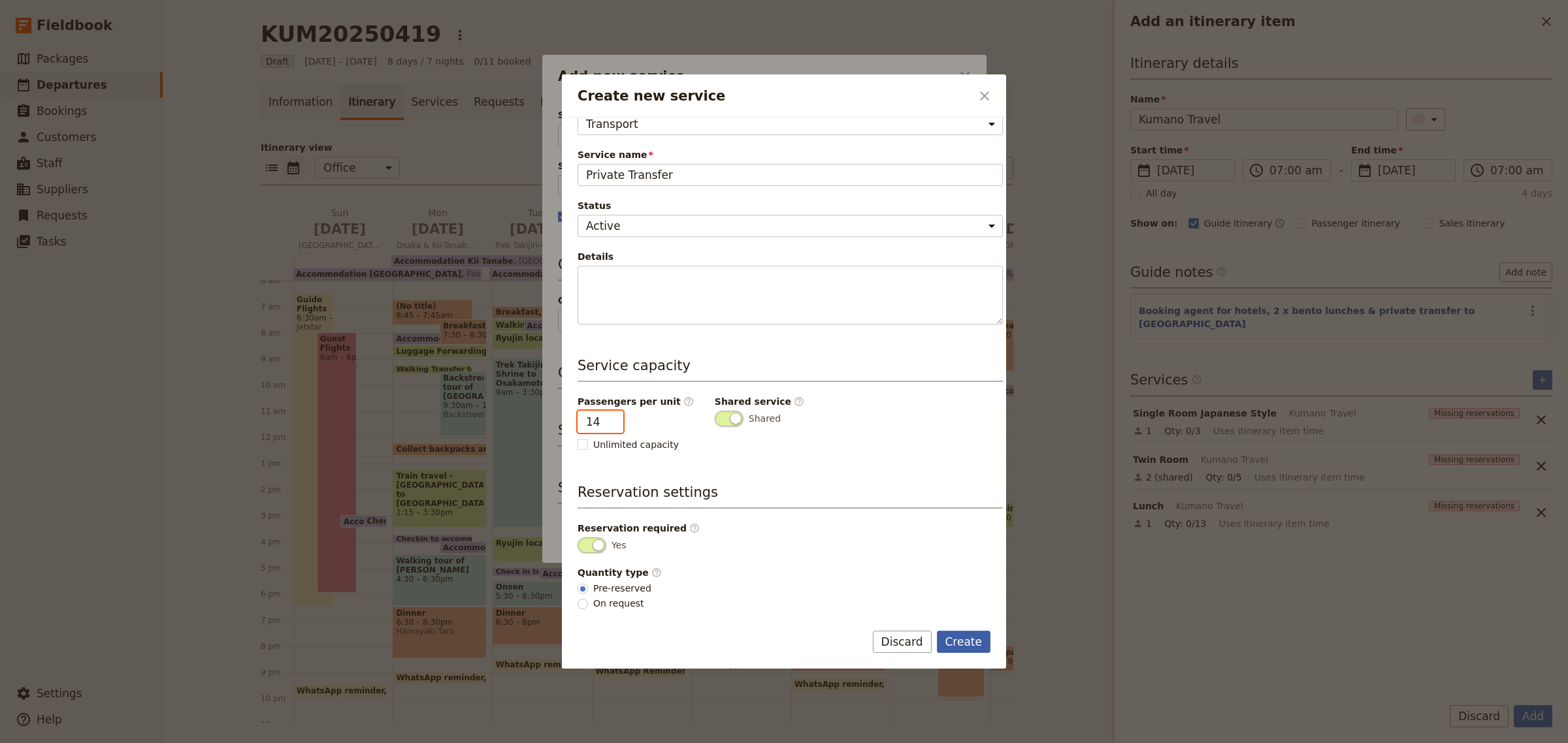
type input "14"
click at [965, 641] on button "Create" at bounding box center [964, 642] width 54 height 22
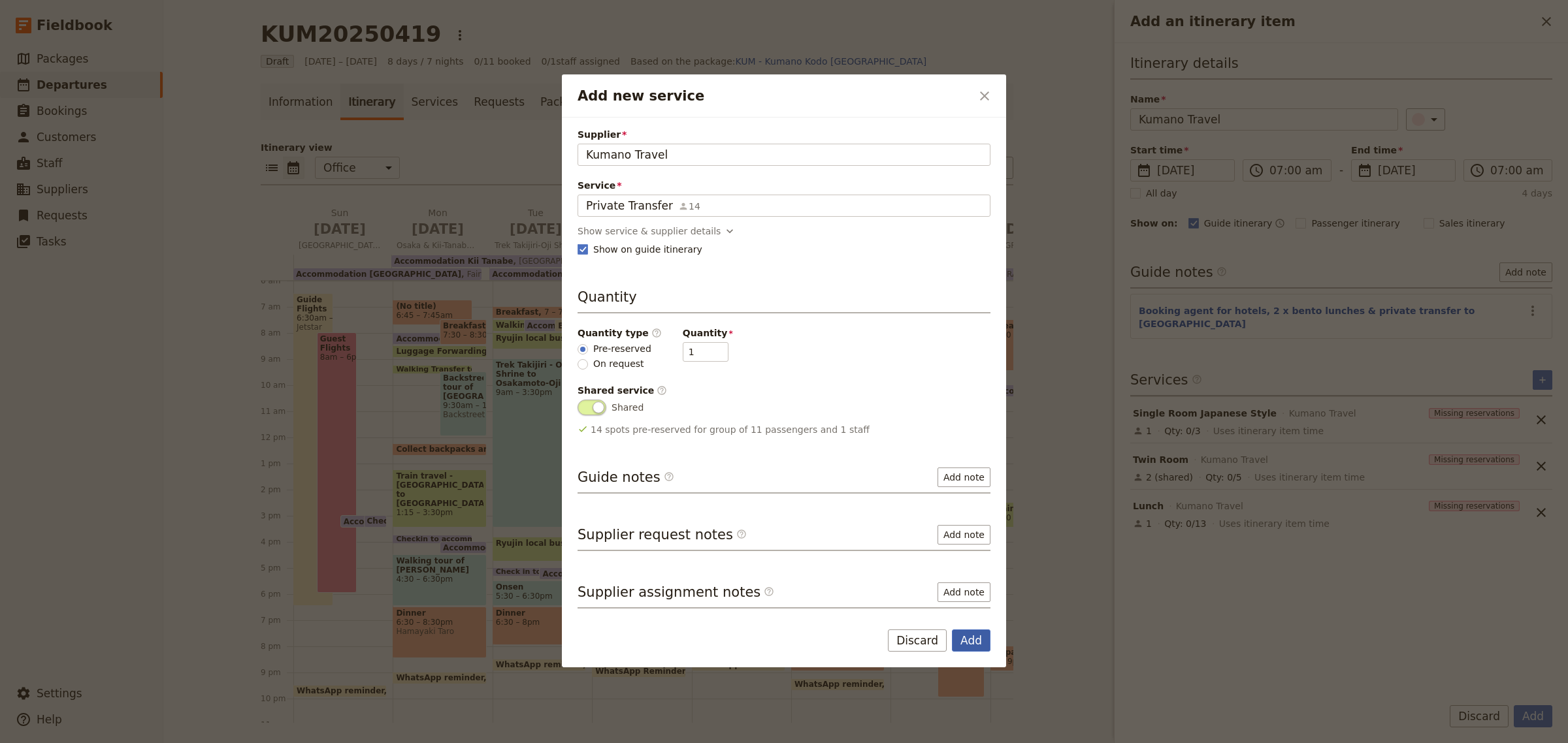
click at [978, 642] on button "Add" at bounding box center [971, 640] width 38 height 22
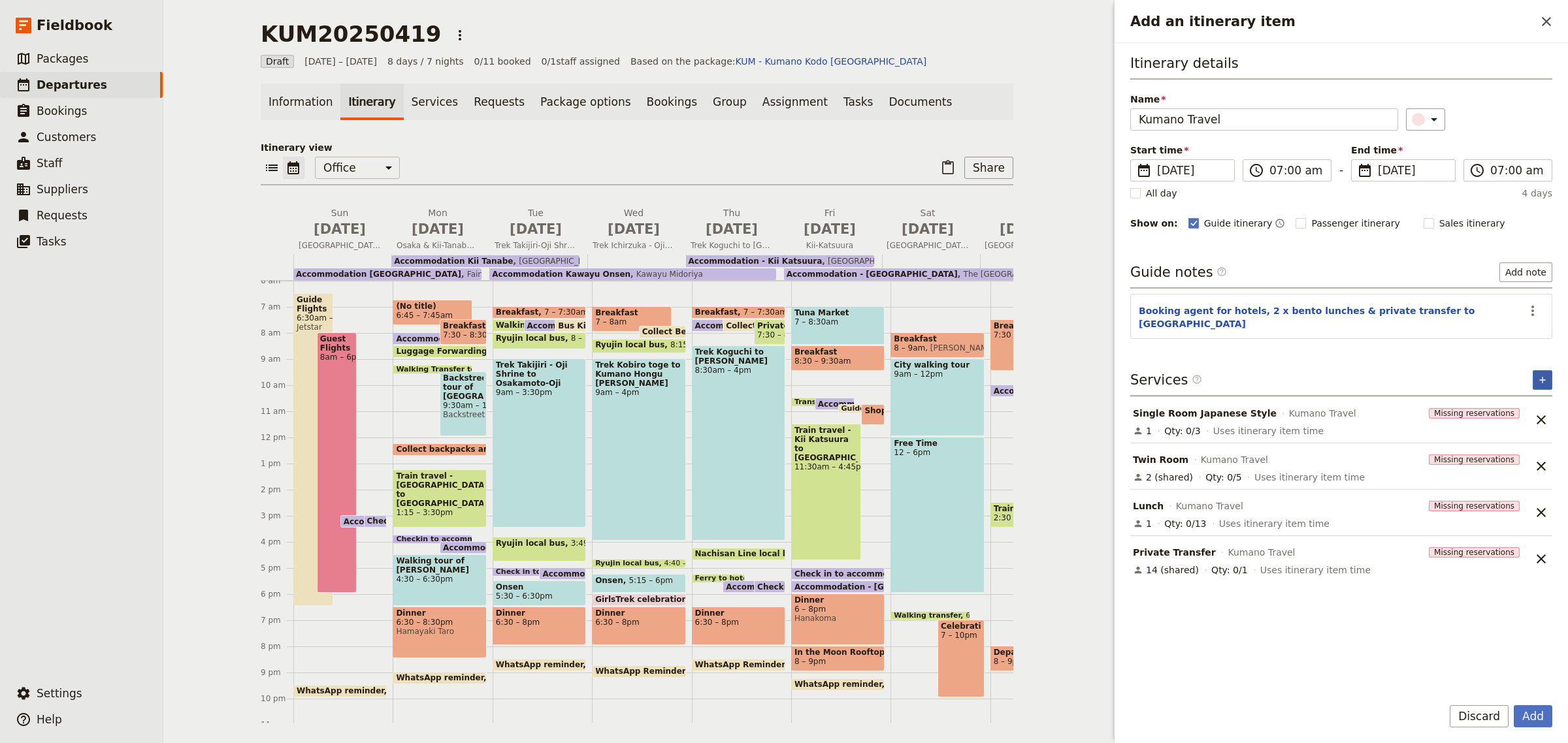
click at [1532, 371] on button "​" at bounding box center [1542, 380] width 19 height 19
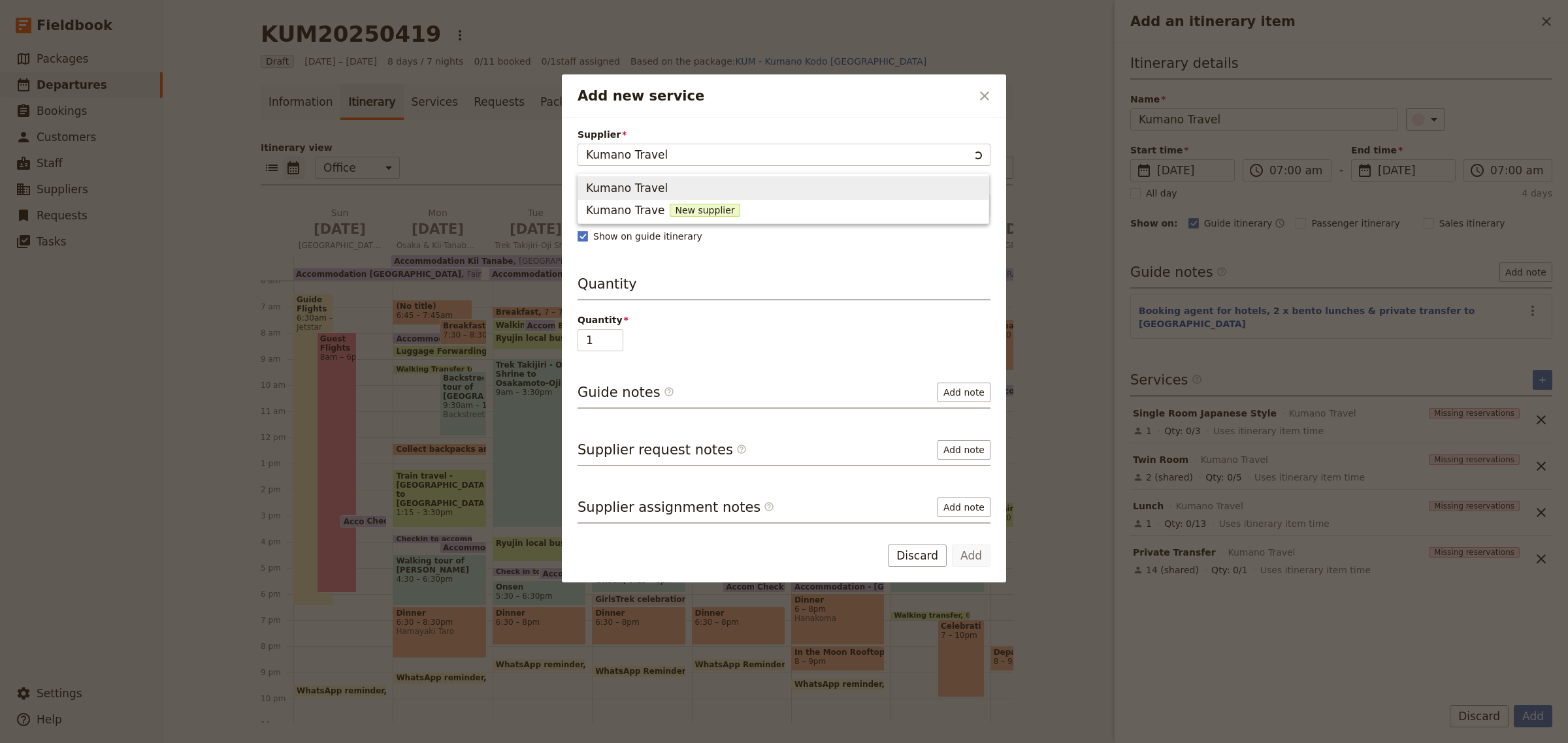
type input "Kumano Travel"
click at [675, 207] on span "New supplier" at bounding box center [708, 210] width 70 height 13
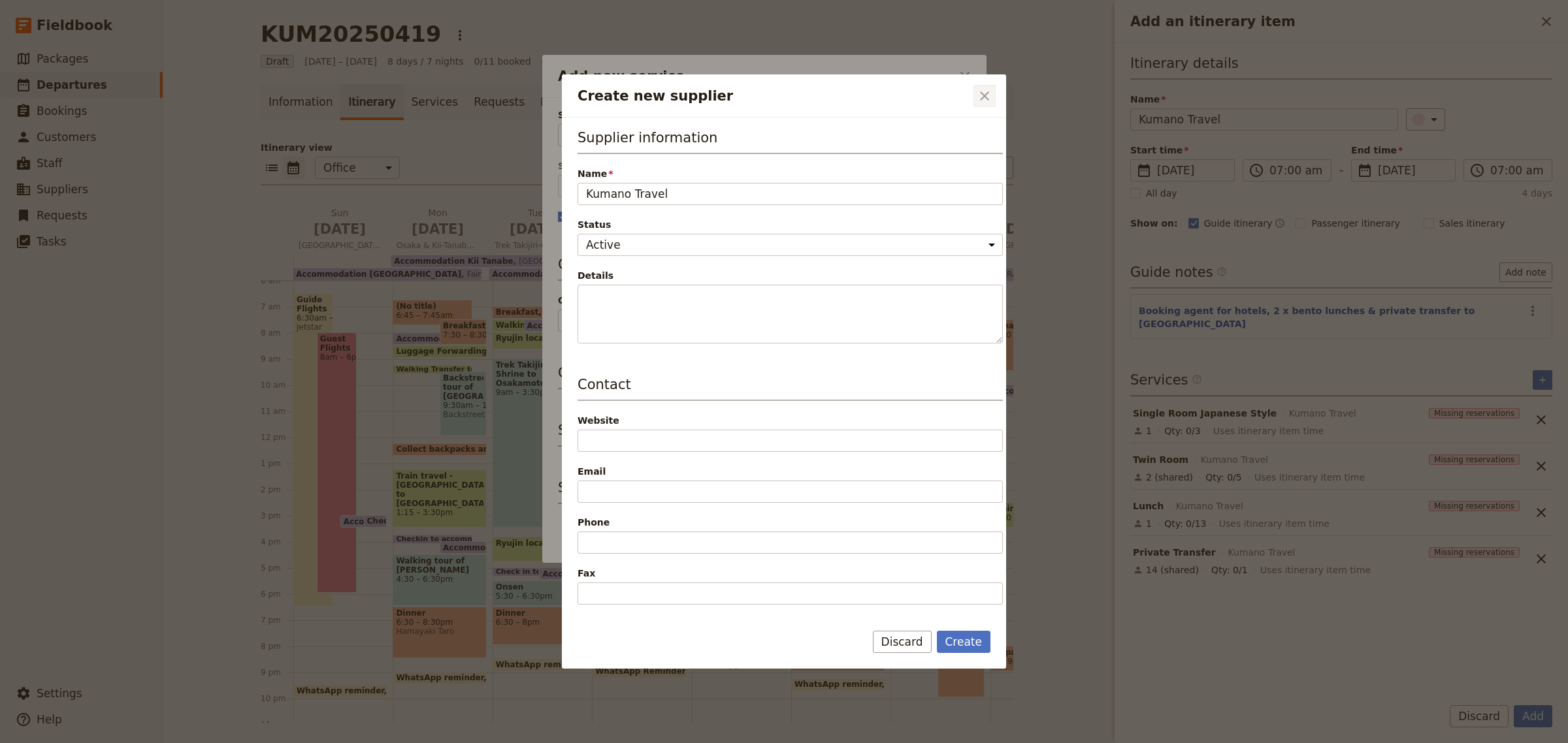
click at [983, 100] on icon "Close dialog" at bounding box center [985, 96] width 16 height 16
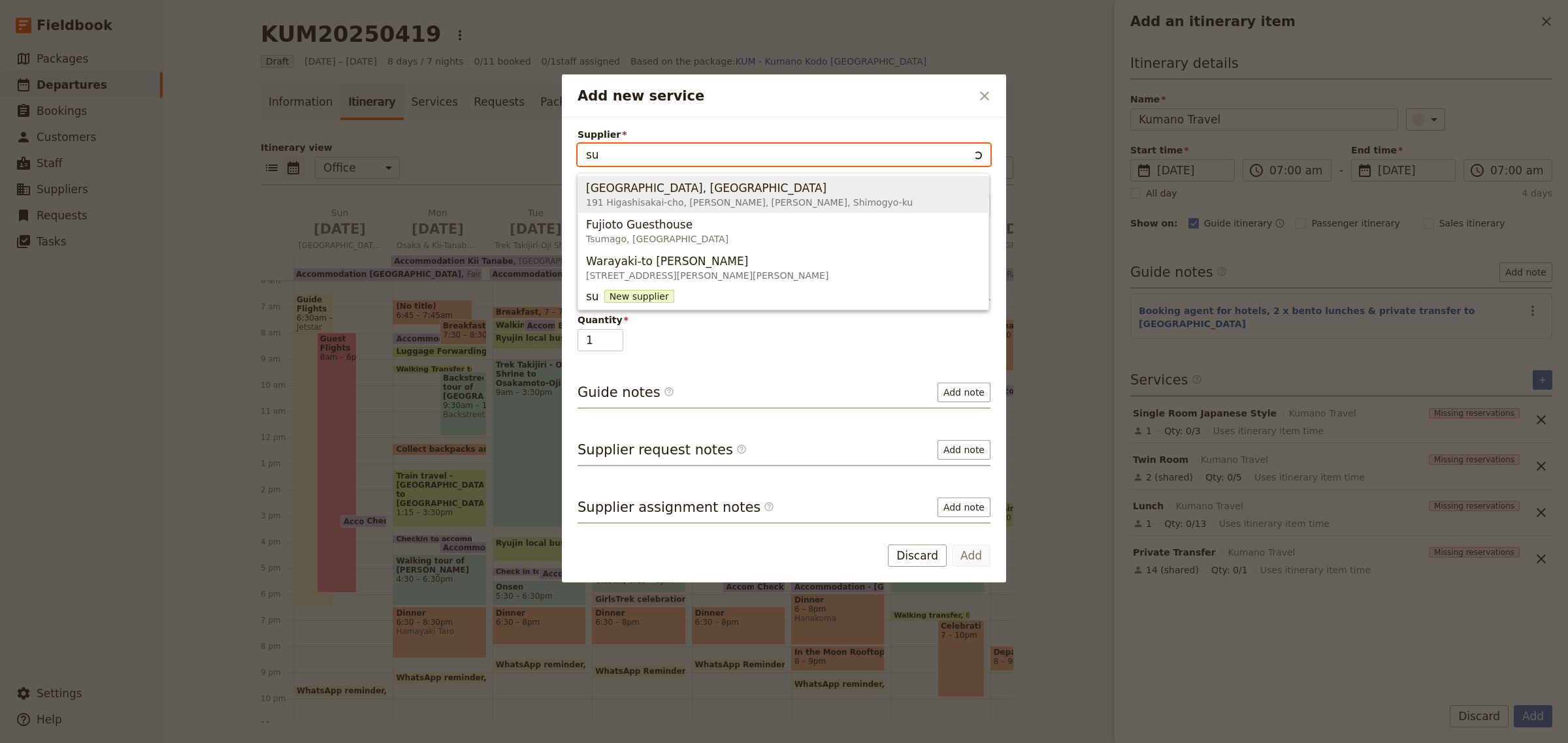
type input "s"
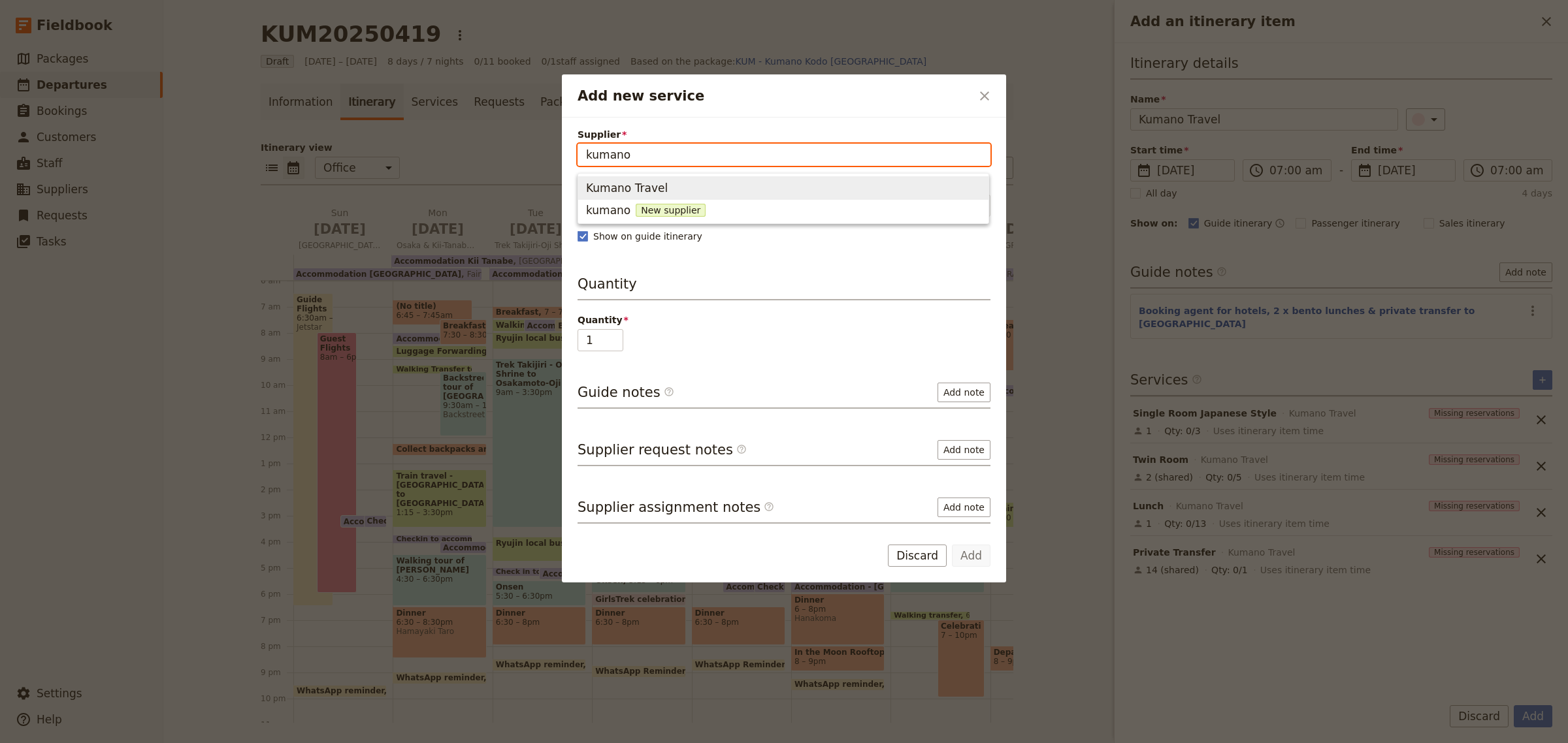
click at [636, 184] on span "Kumano Travel" at bounding box center [627, 188] width 82 height 16
type input "Kumano Travel"
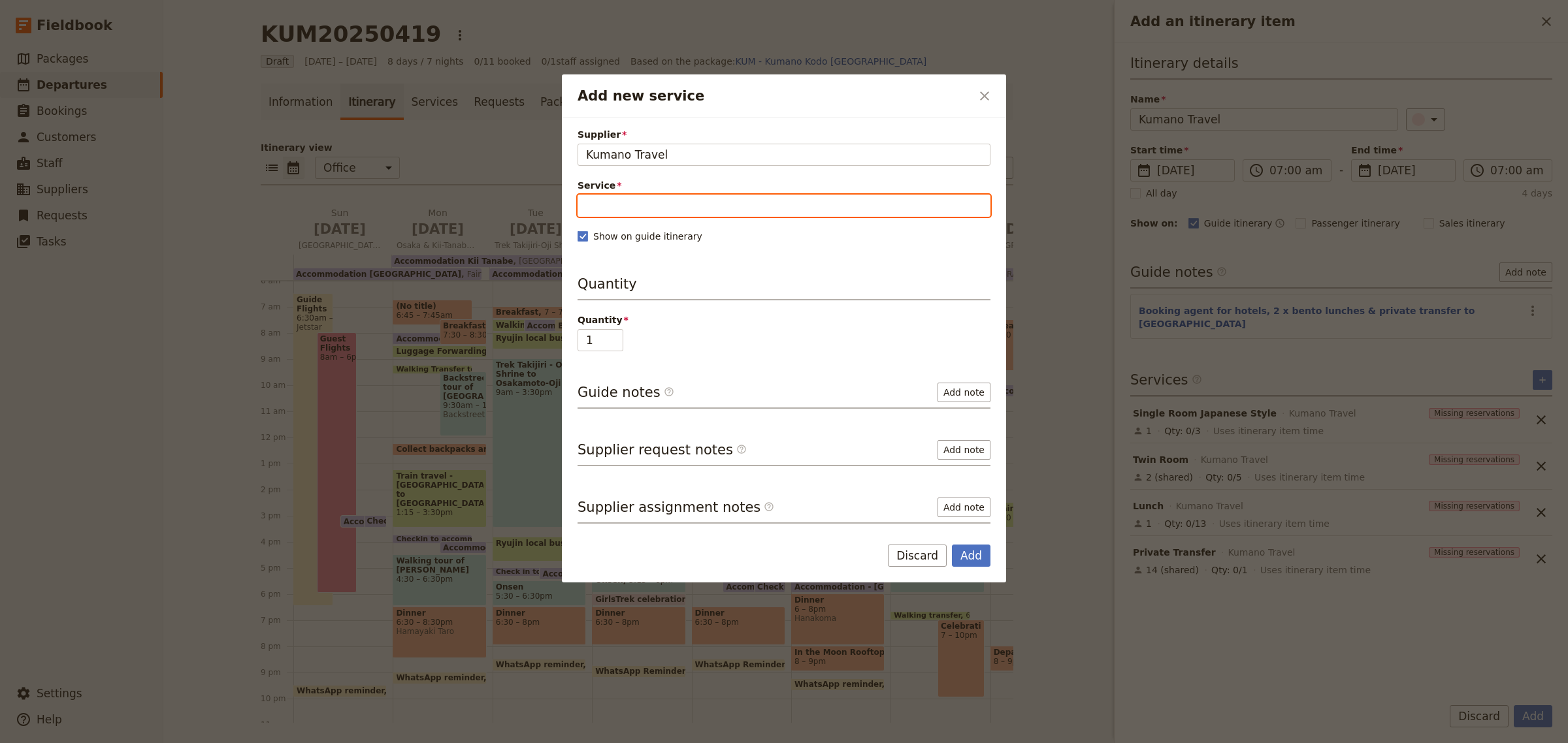
click at [631, 203] on input "Service" at bounding box center [783, 205] width 412 height 22
type input "Single Room"
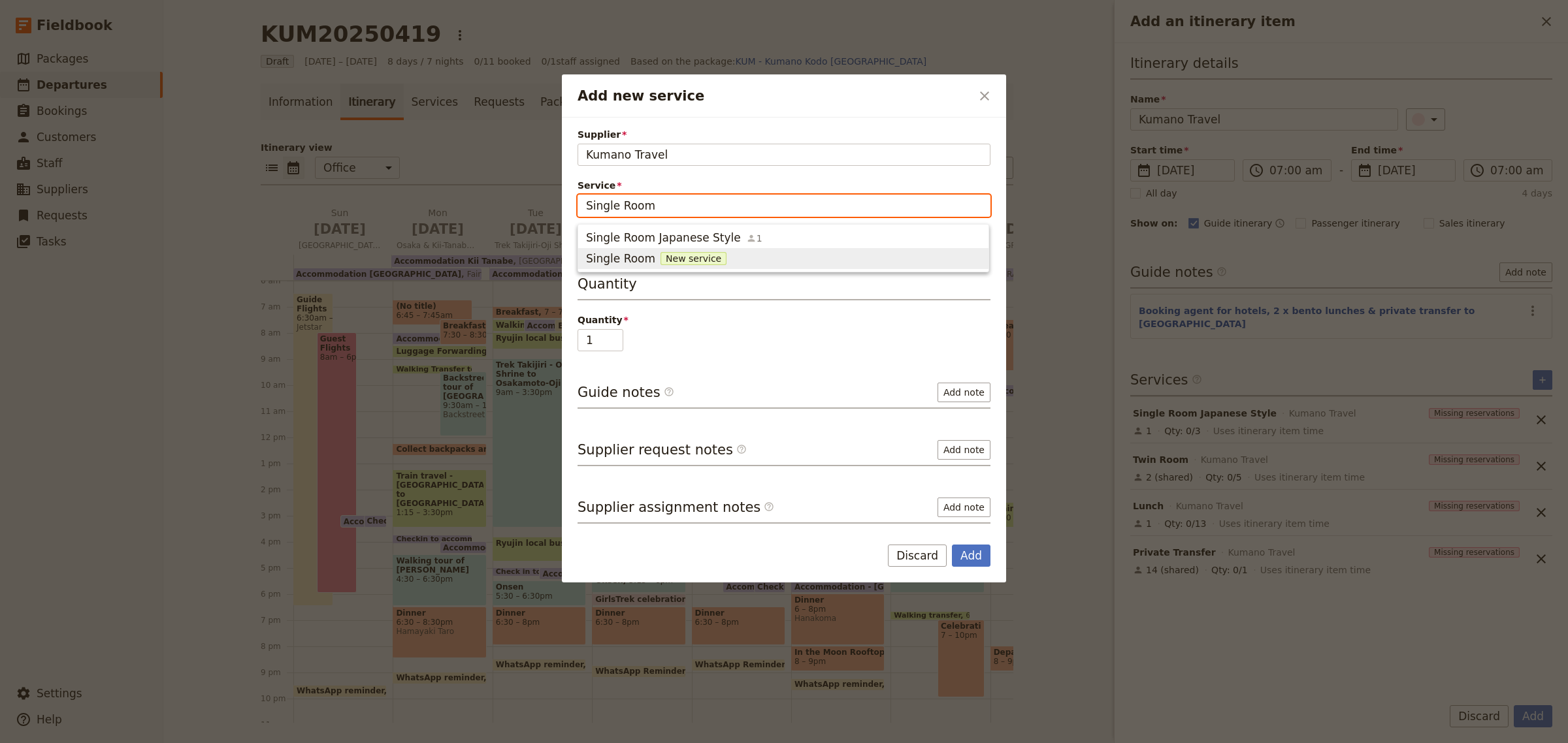
click at [688, 260] on span "New service" at bounding box center [693, 258] width 66 height 13
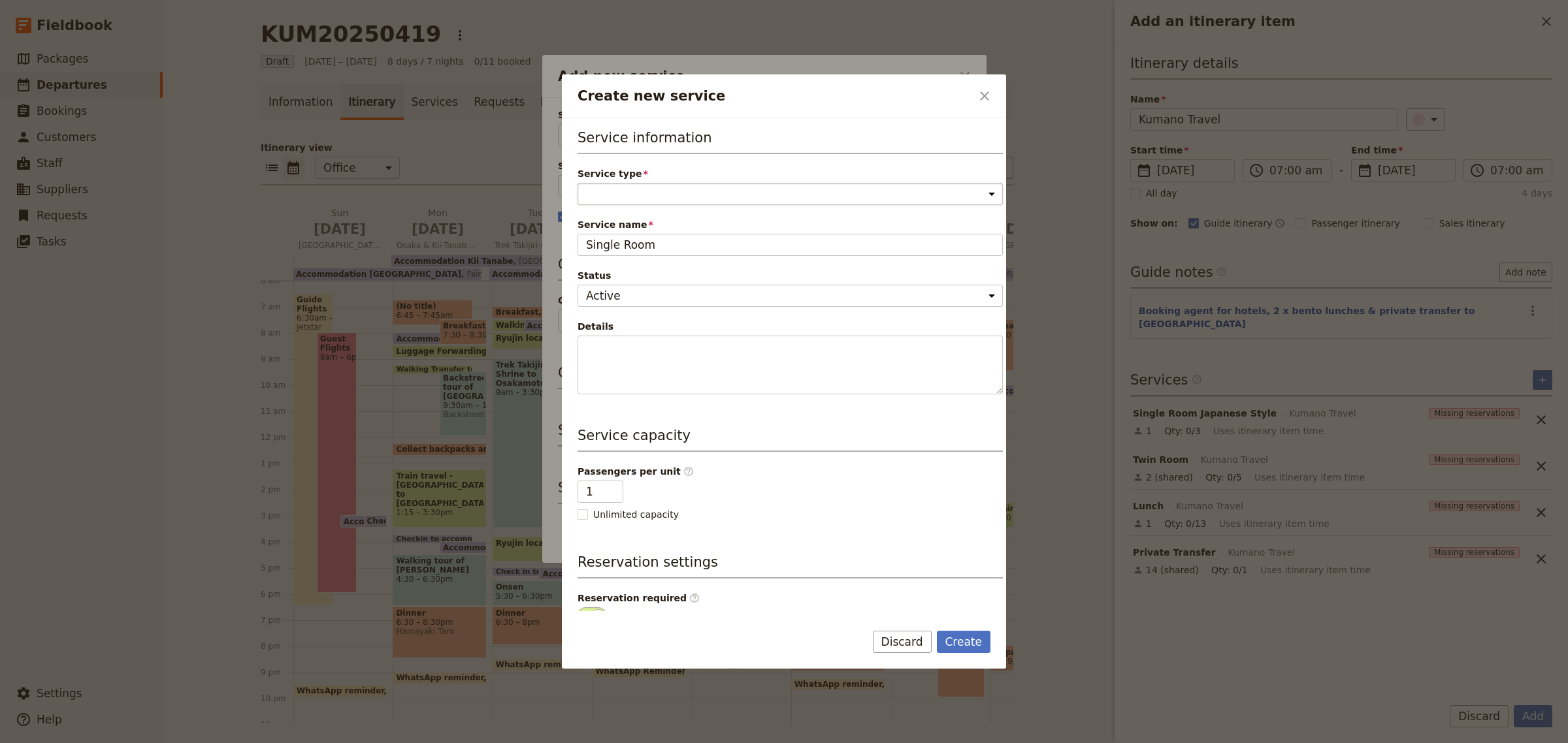
click at [677, 200] on select "Accommodation Activity Transport Flight Food and beverage Other" at bounding box center [790, 194] width 426 height 22
select select "AccommodationService"
click at [577, 183] on select "Accommodation Activity Transport Flight Food and beverage Other" at bounding box center [790, 194] width 426 height 22
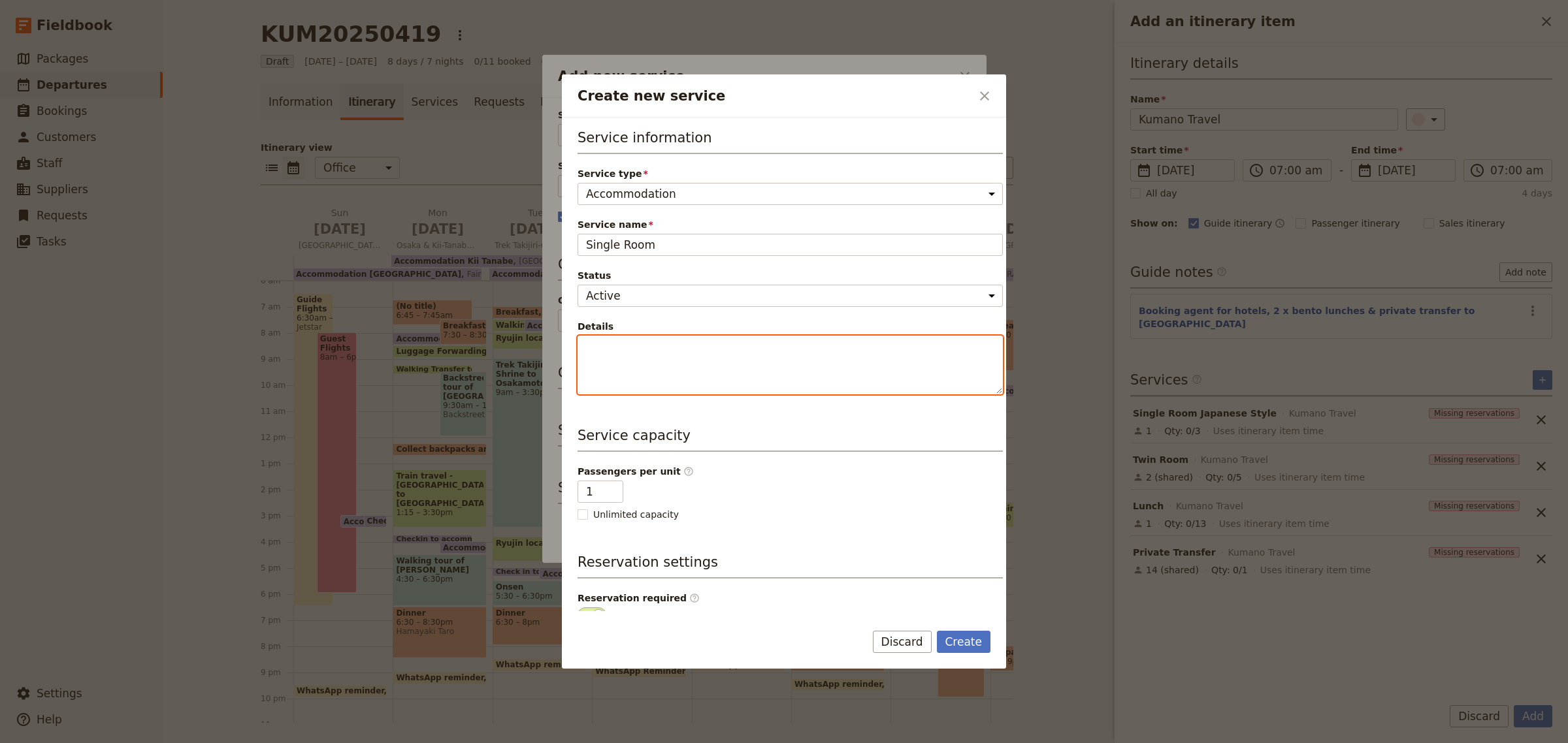
click at [622, 352] on textarea "Details" at bounding box center [790, 365] width 426 height 58
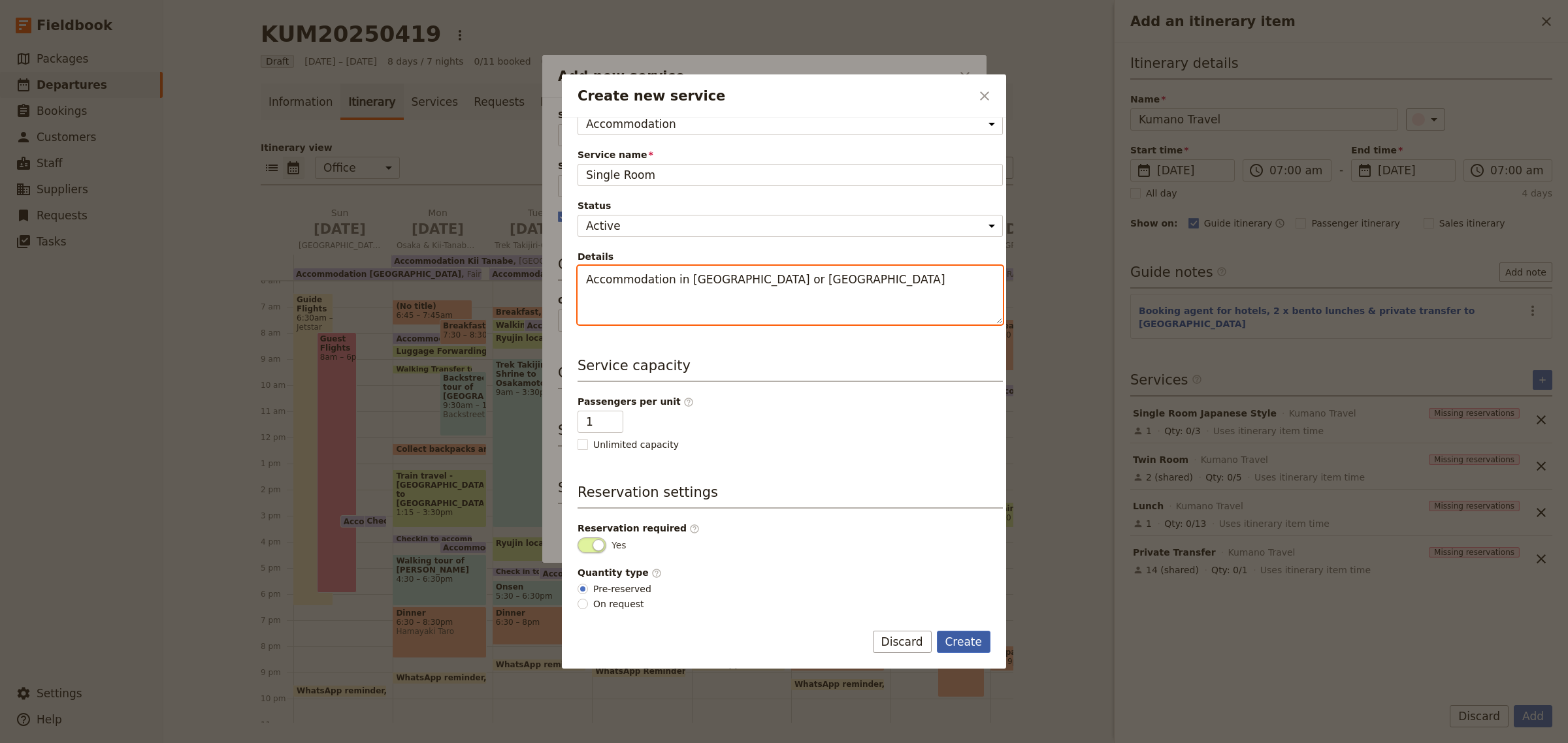
type textarea "Accommodation in [GEOGRAPHIC_DATA] or [GEOGRAPHIC_DATA]"
click at [971, 644] on button "Create" at bounding box center [964, 642] width 54 height 22
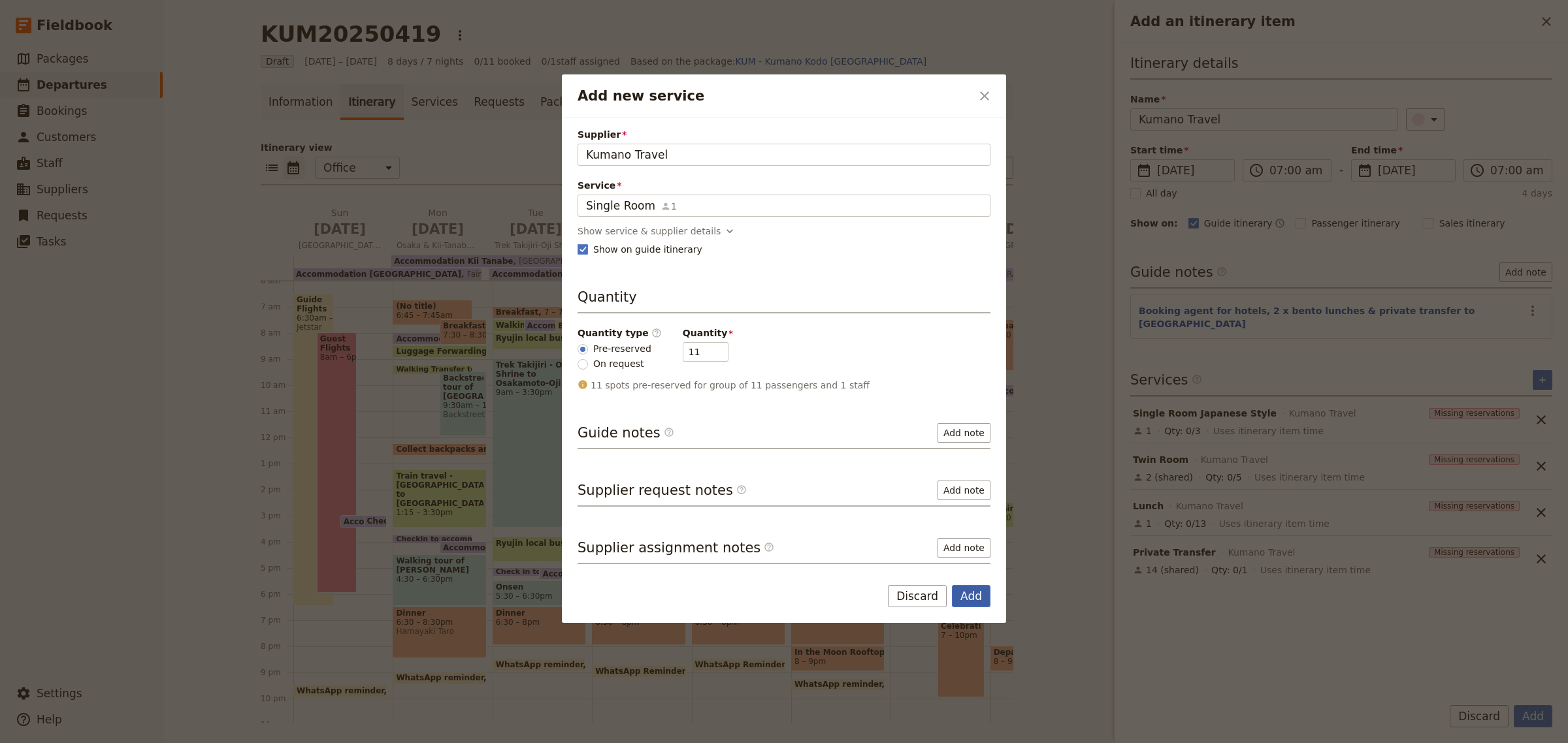
click at [980, 597] on button "Add" at bounding box center [971, 596] width 38 height 22
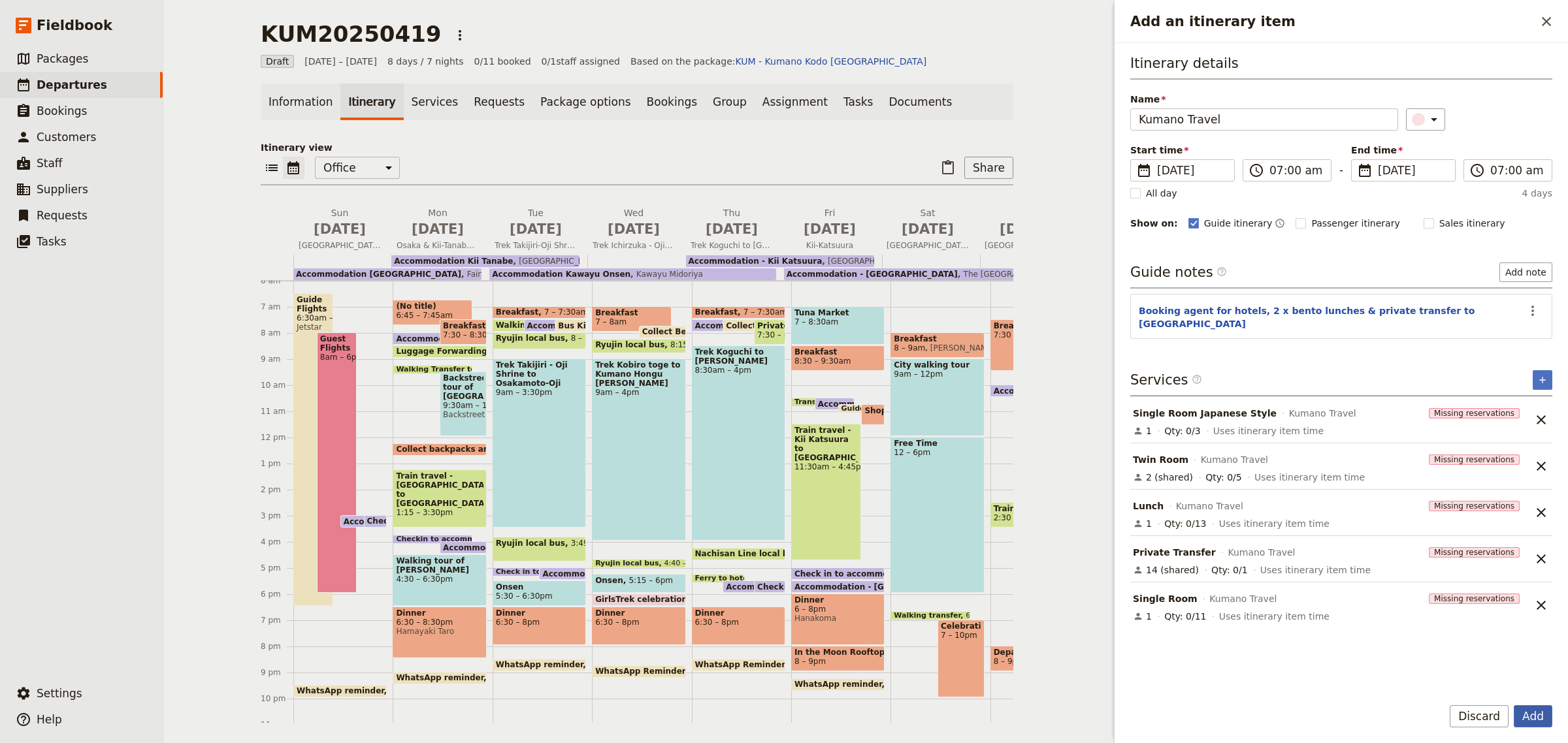
click at [1529, 714] on button "Add" at bounding box center [1533, 716] width 38 height 22
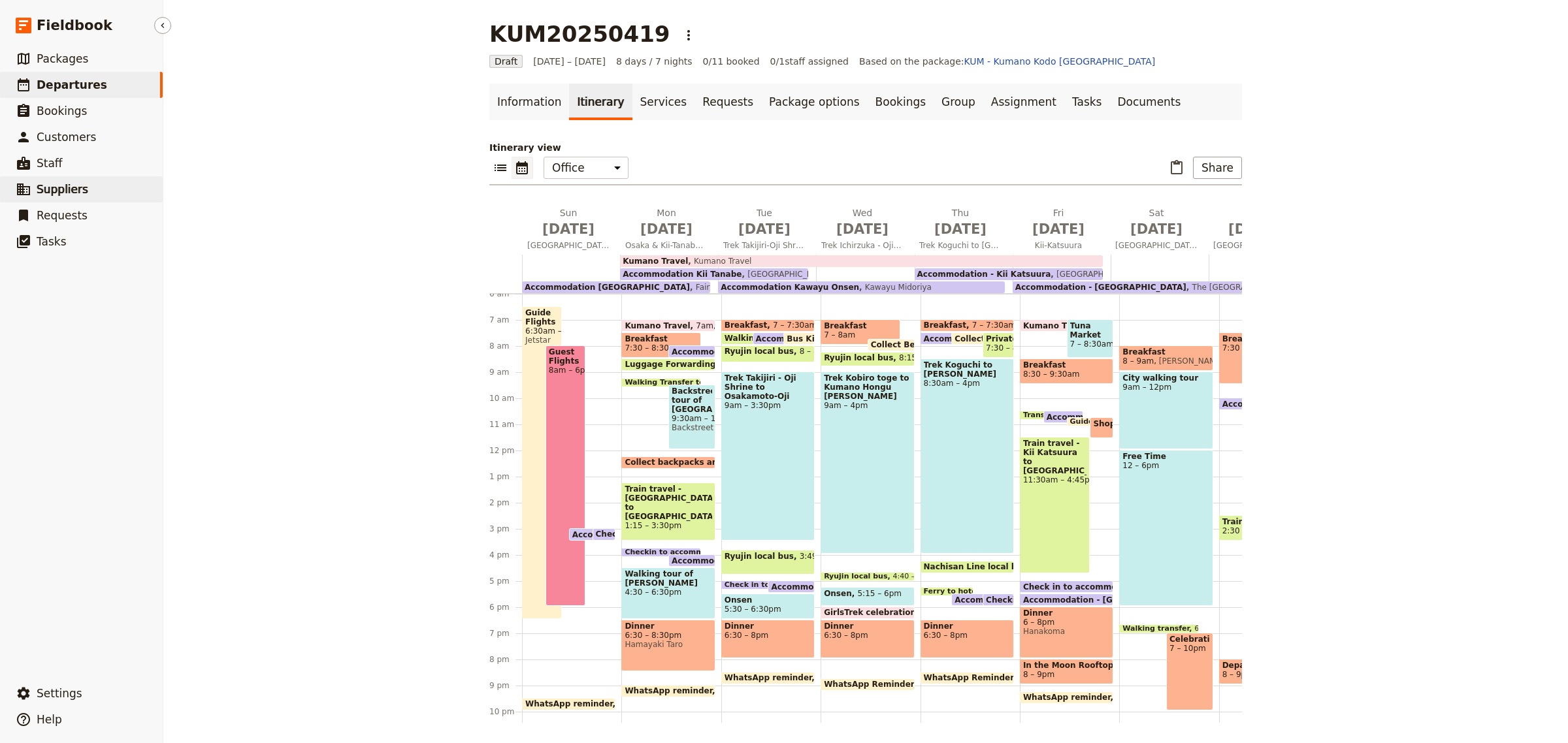
click at [76, 187] on span "Suppliers" at bounding box center [62, 189] width 51 height 13
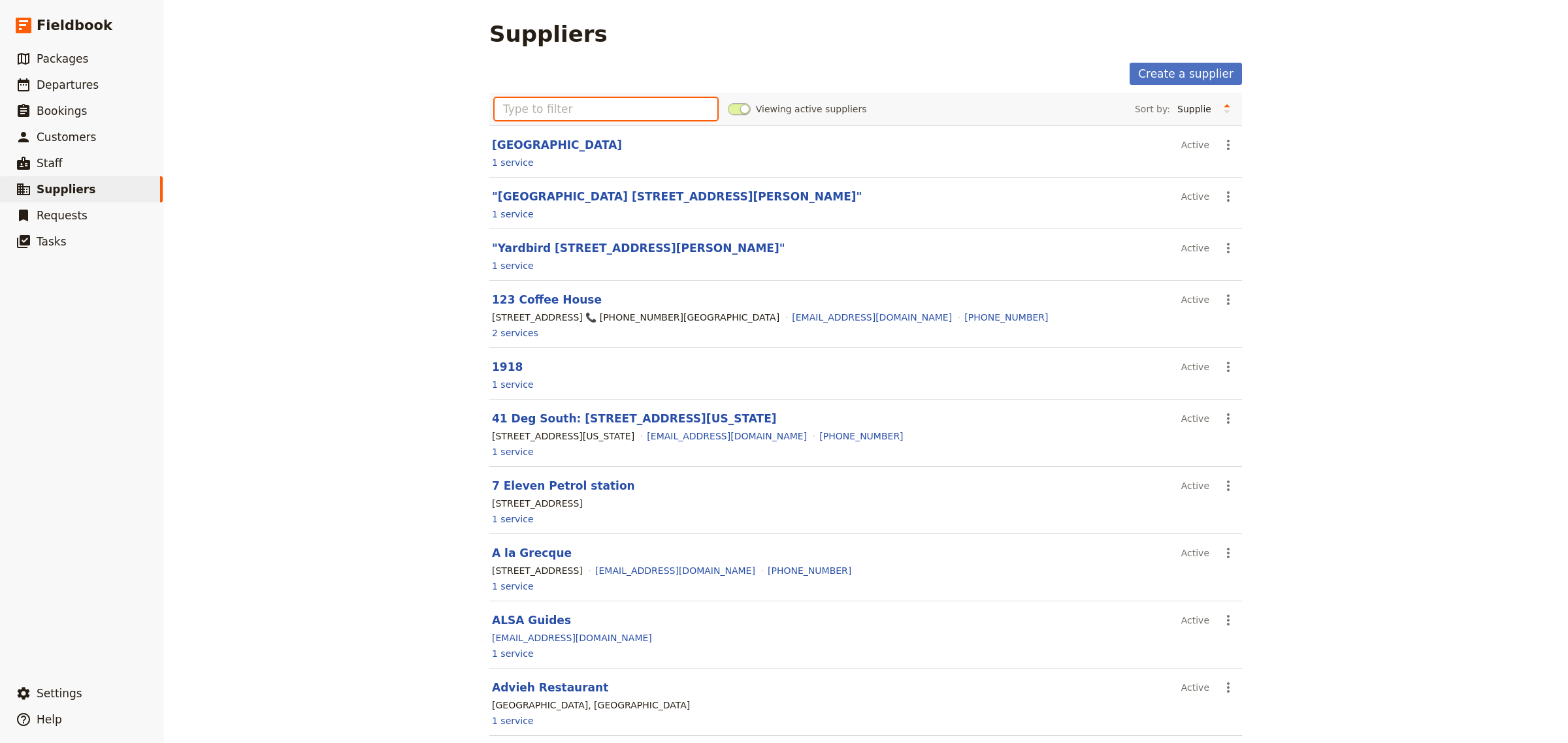
click at [591, 112] on input "text" at bounding box center [605, 108] width 222 height 22
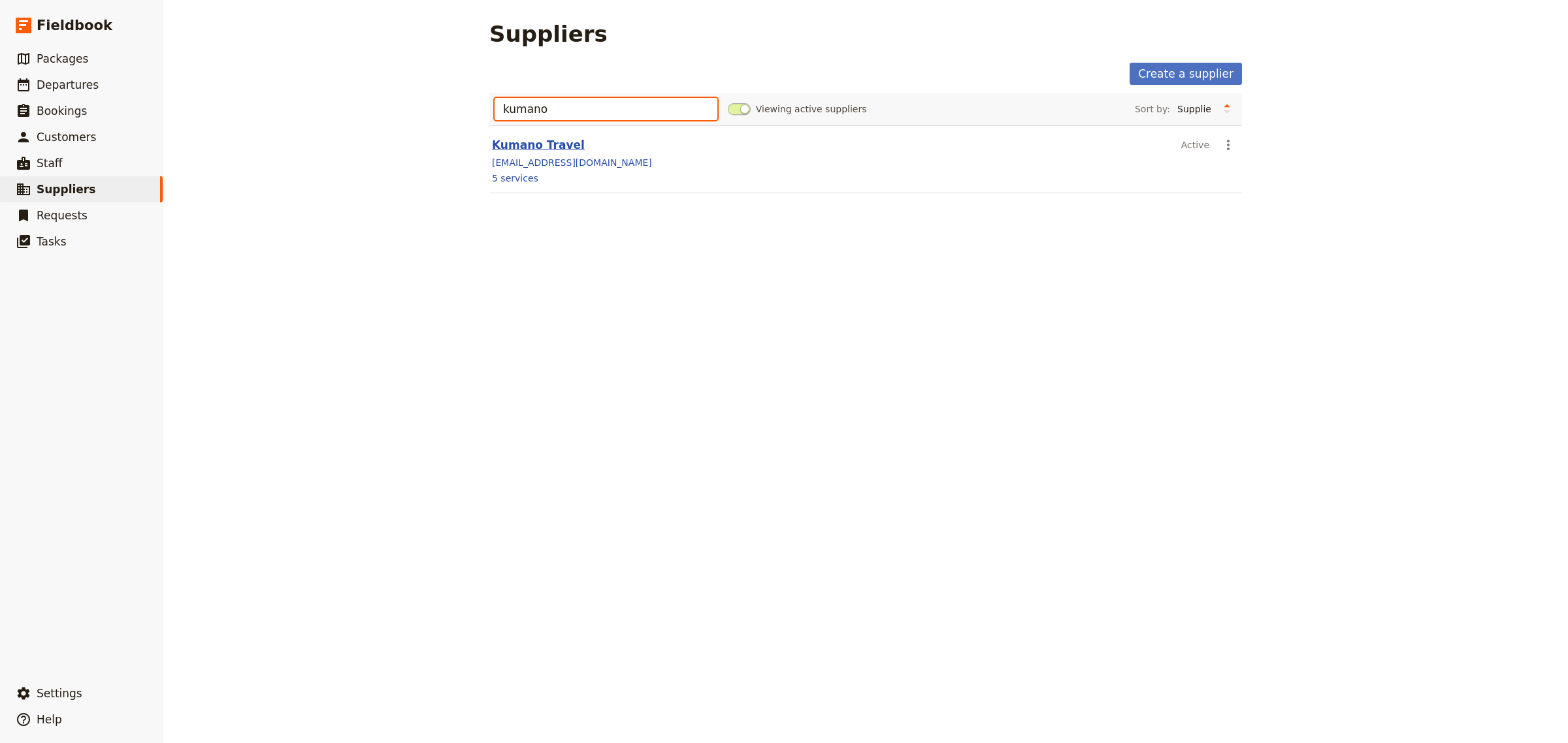
type input "kumano"
click at [535, 145] on link "Kumano Travel" at bounding box center [538, 145] width 92 height 13
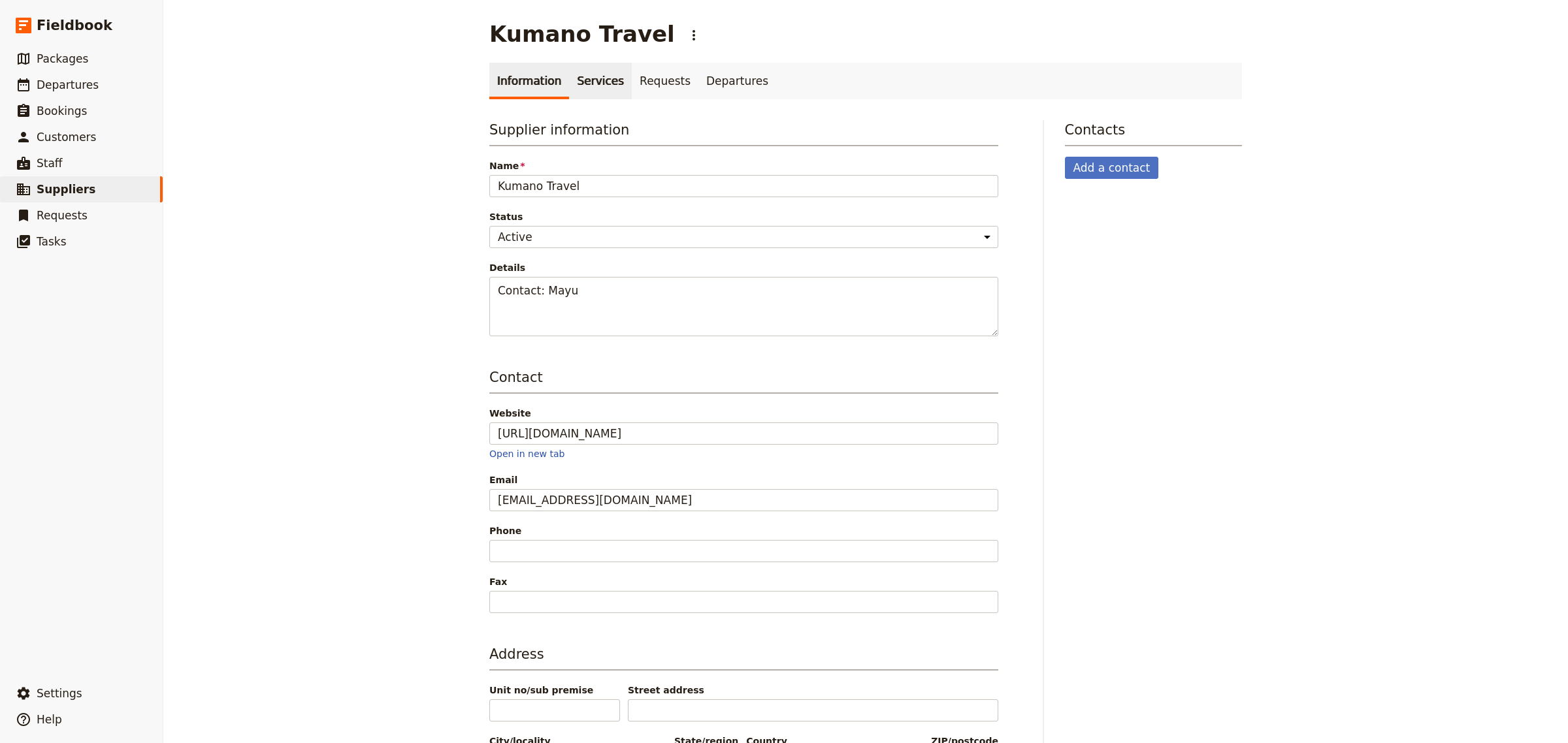
click at [586, 82] on link "Services" at bounding box center [600, 81] width 63 height 37
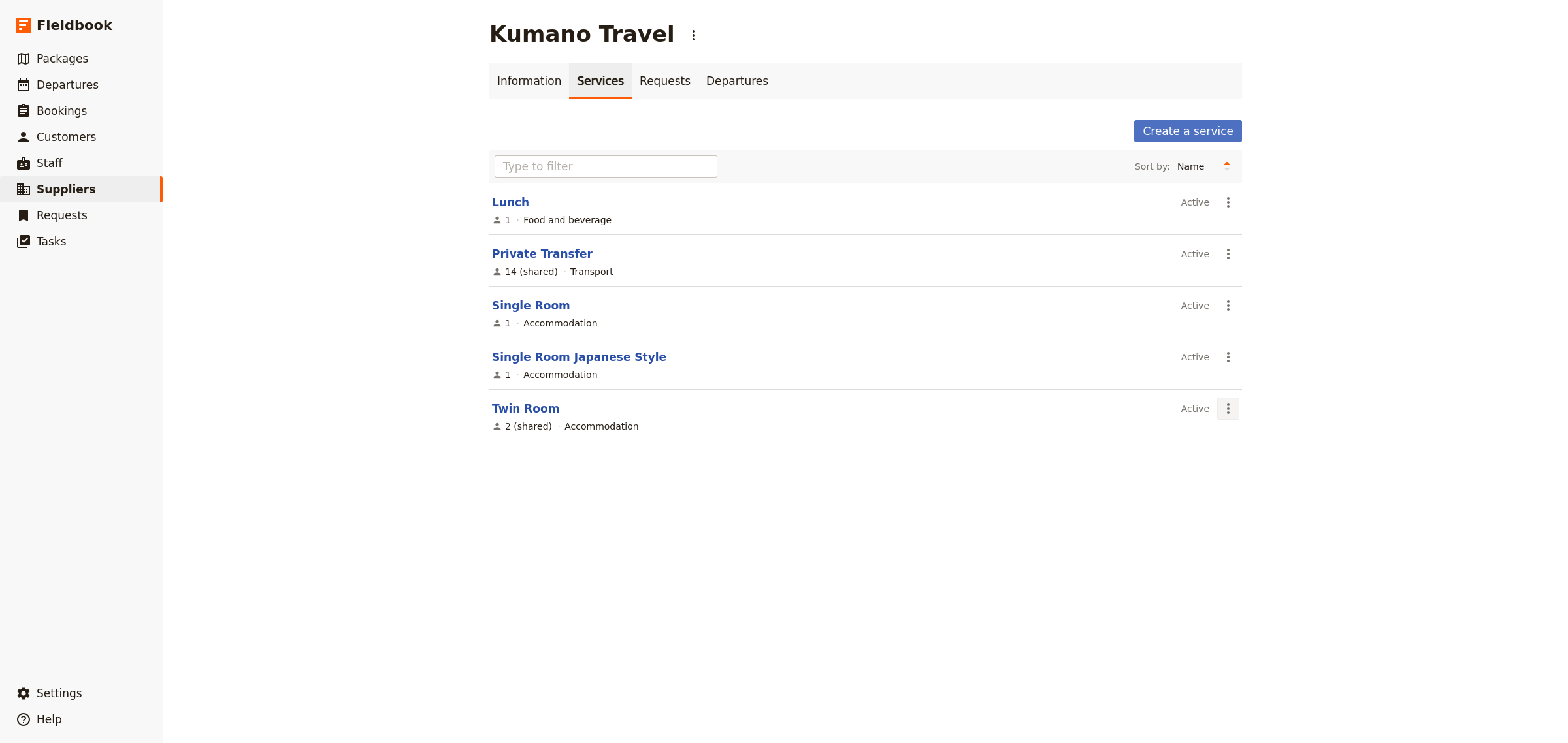
click at [1220, 412] on icon "Actions" at bounding box center [1228, 409] width 16 height 16
click at [1237, 440] on span "View service" at bounding box center [1248, 440] width 58 height 13
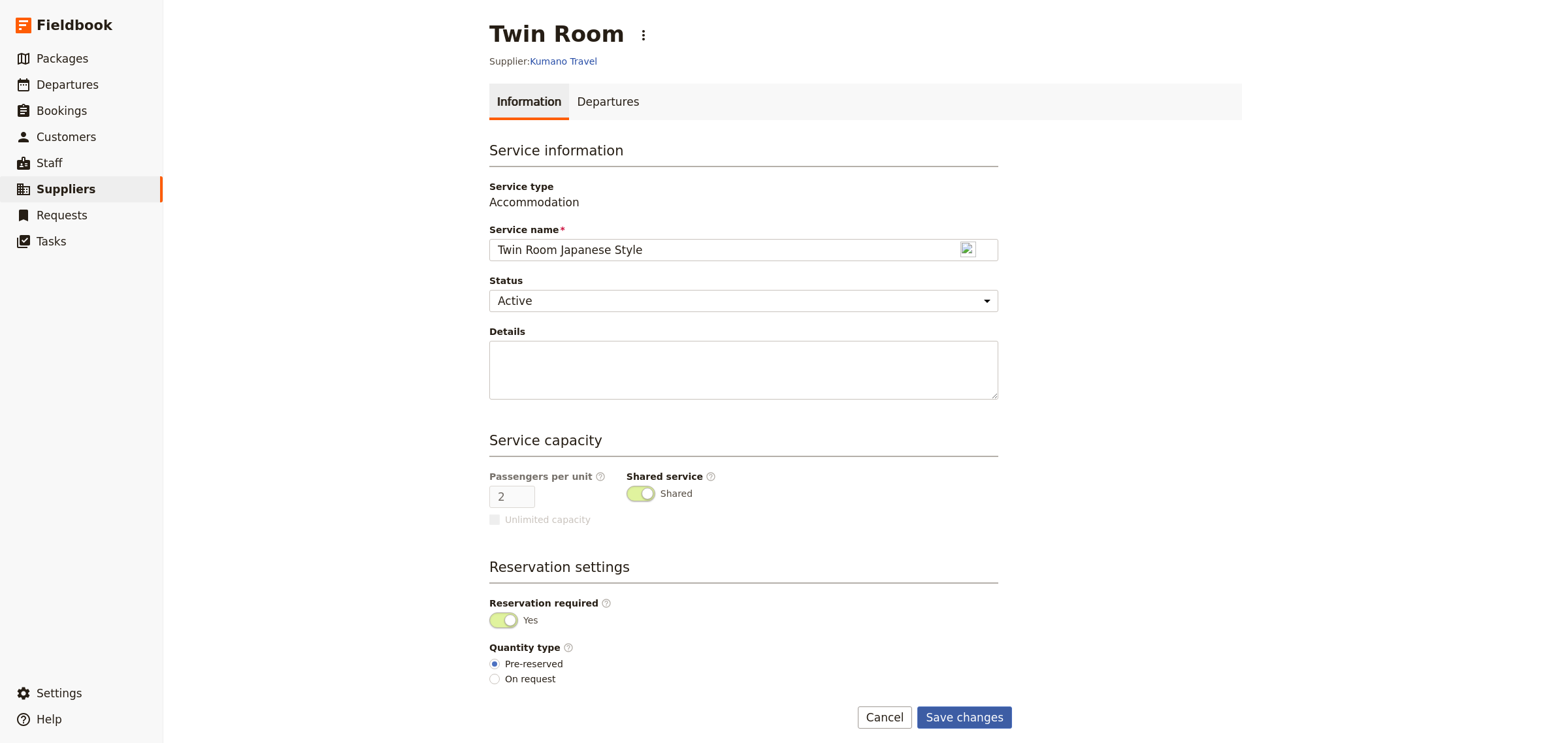
type input "Twin Room Japanese Style"
click at [988, 722] on button "Save changes" at bounding box center [965, 717] width 95 height 22
click at [43, 86] on span "Departures" at bounding box center [67, 85] width 62 height 13
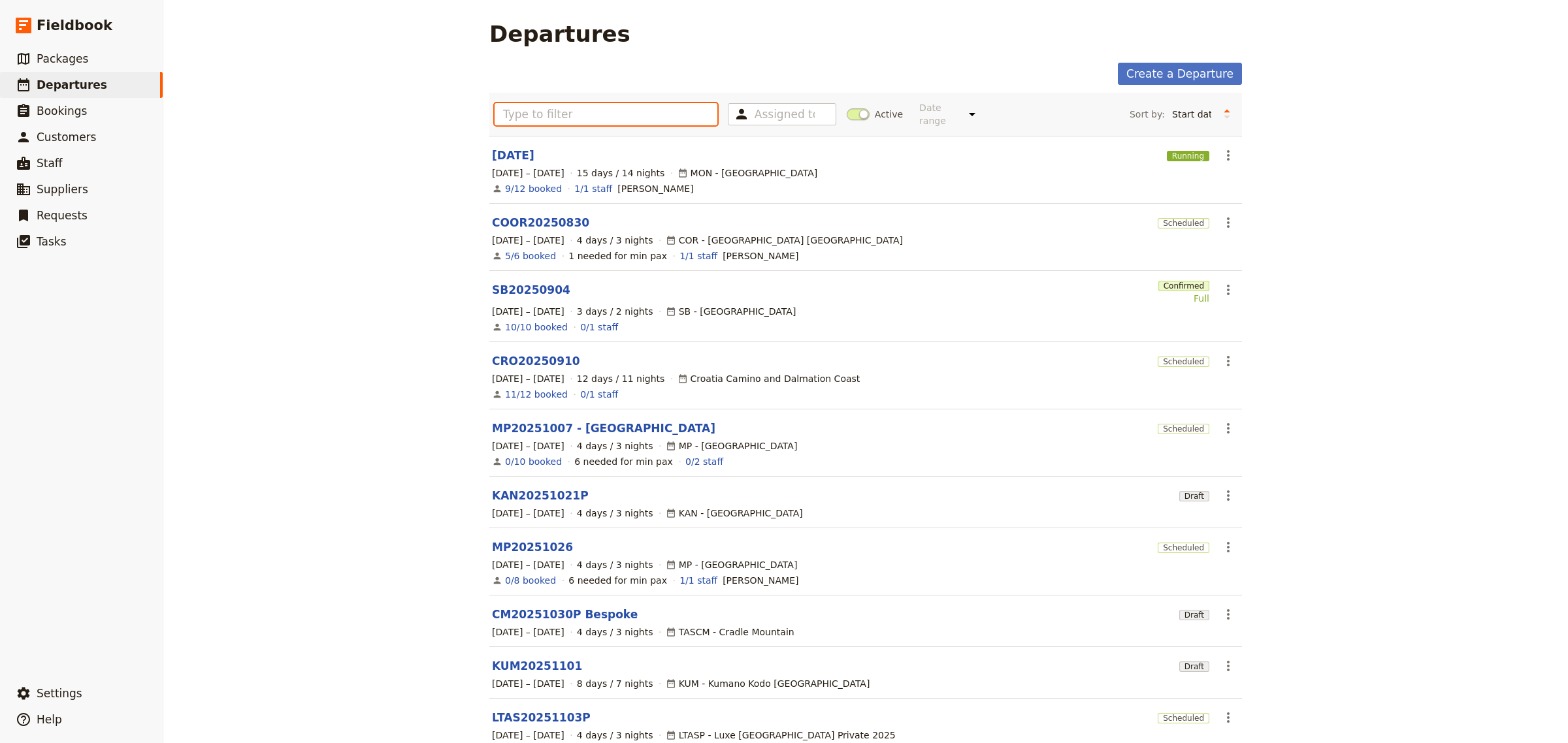
click at [601, 111] on input "text" at bounding box center [605, 113] width 222 height 22
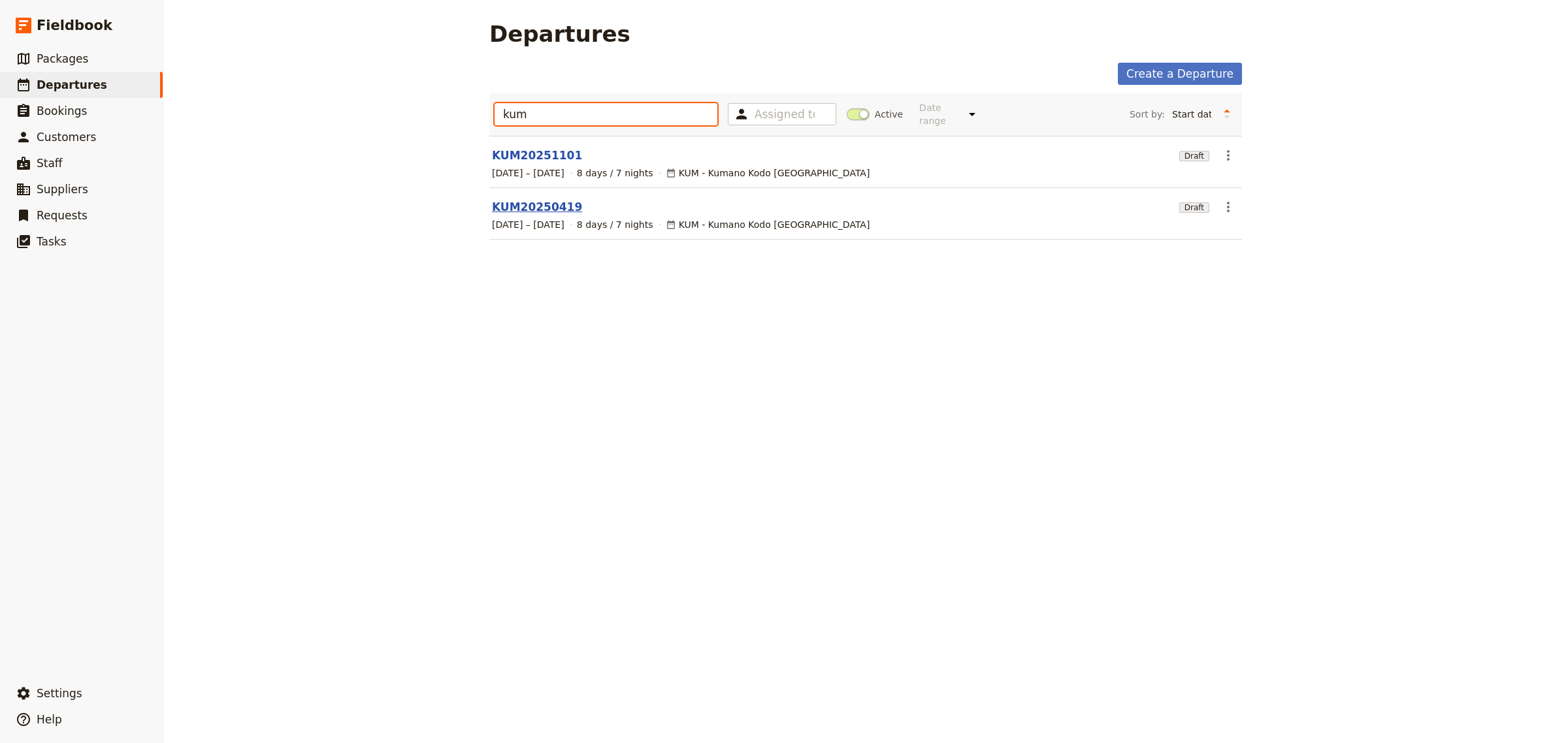
type input "kum"
click at [542, 203] on link "KUM20250419" at bounding box center [536, 207] width 90 height 16
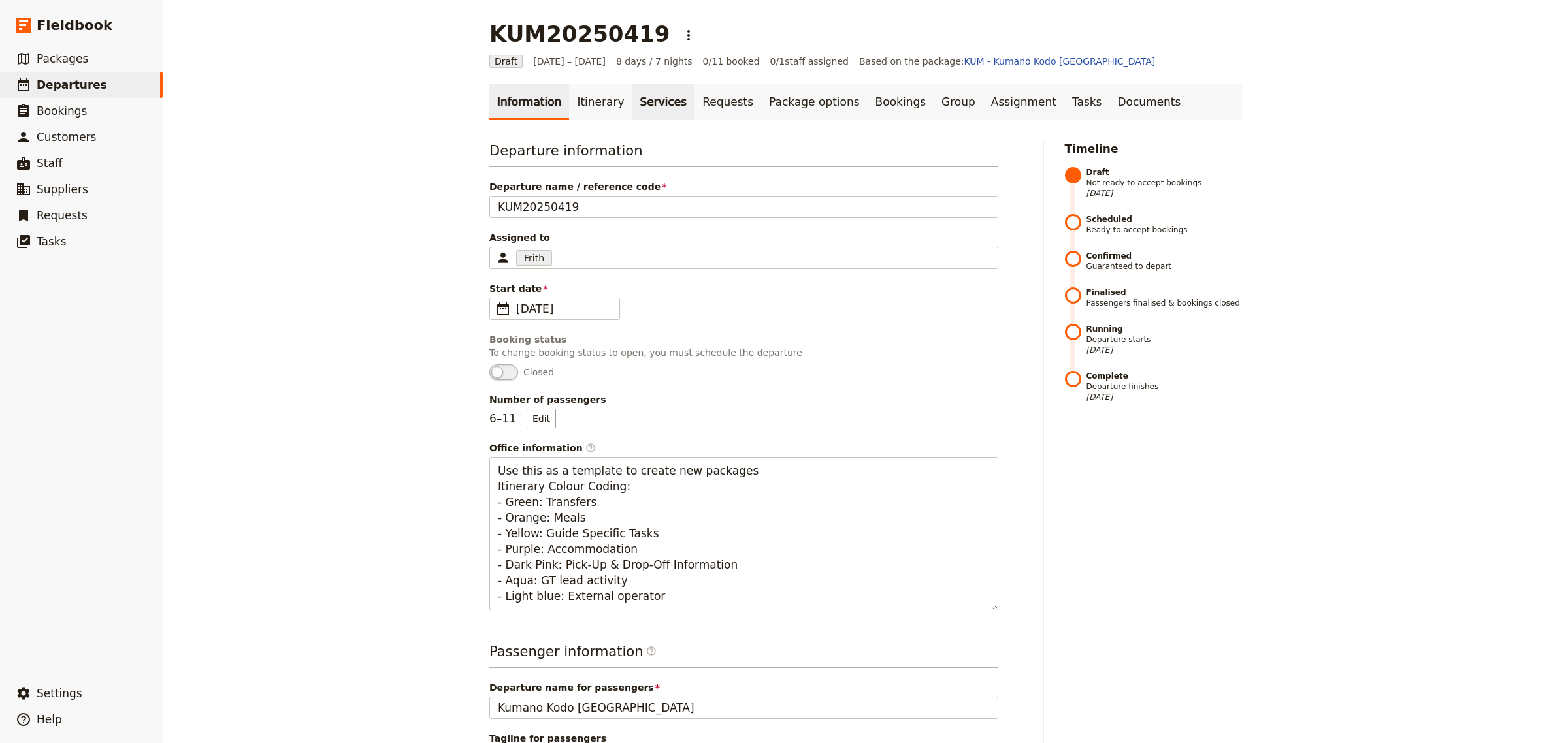
click at [642, 103] on link "Services" at bounding box center [664, 102] width 63 height 37
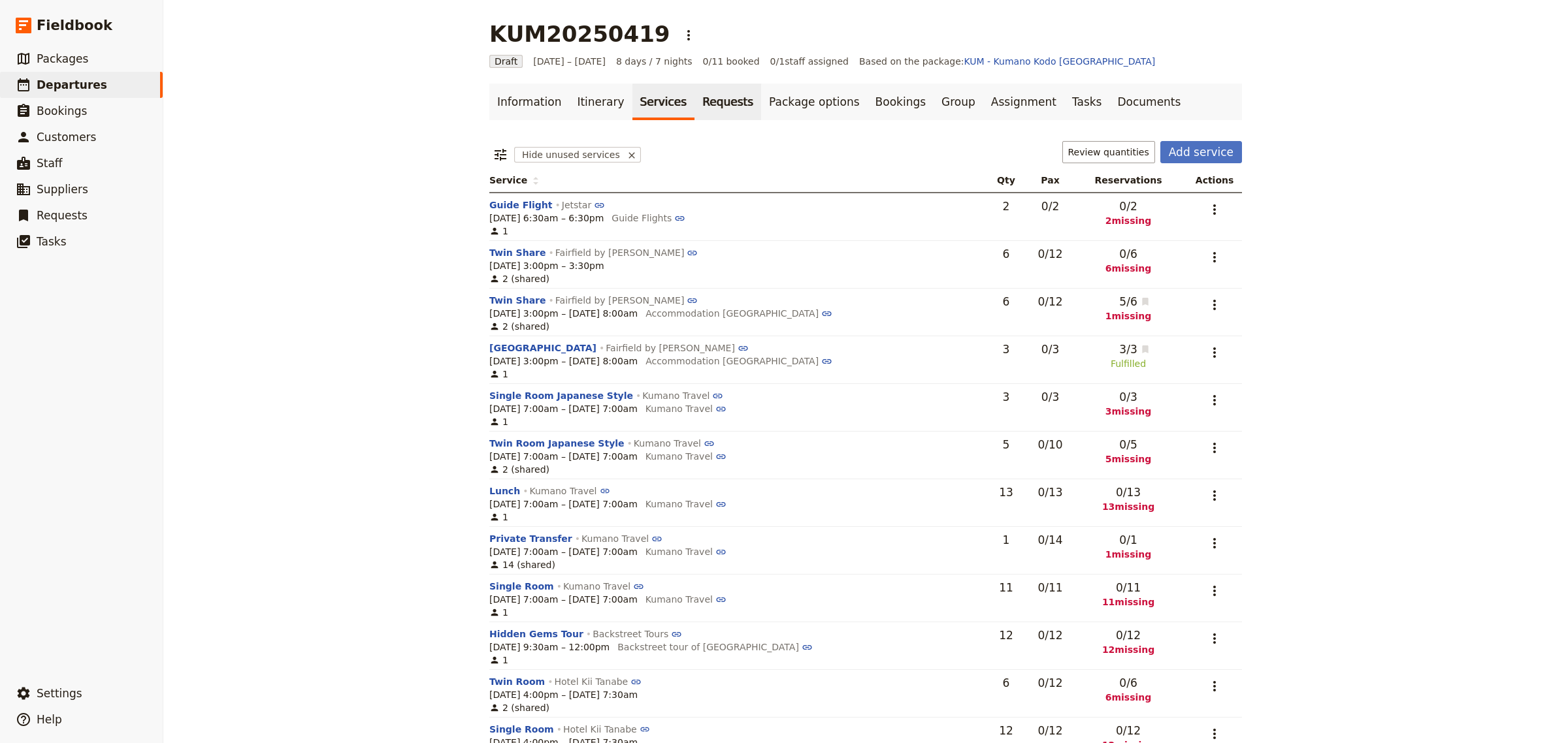
click at [694, 92] on link "Requests" at bounding box center [727, 102] width 66 height 37
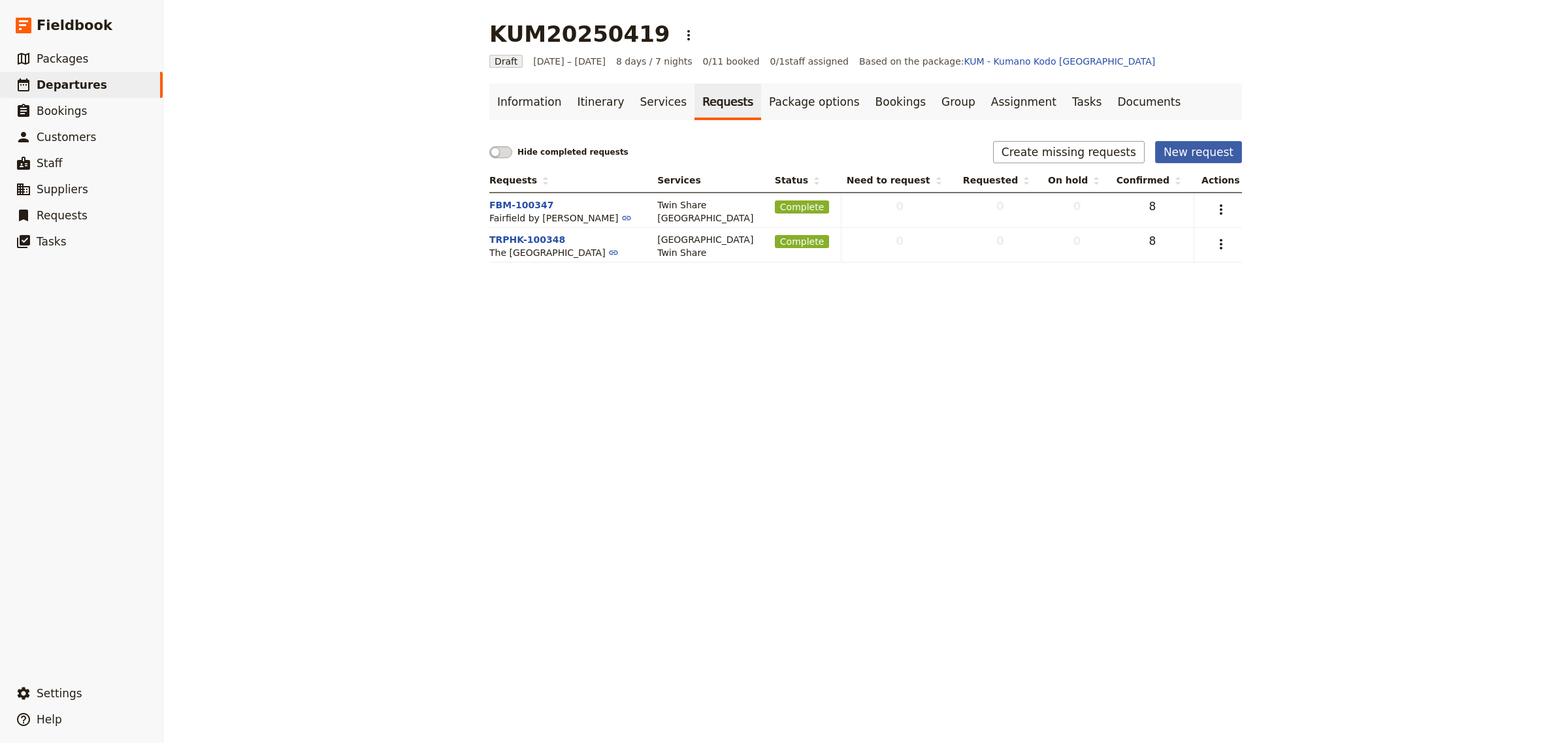
click at [1173, 161] on button "New request" at bounding box center [1198, 152] width 87 height 22
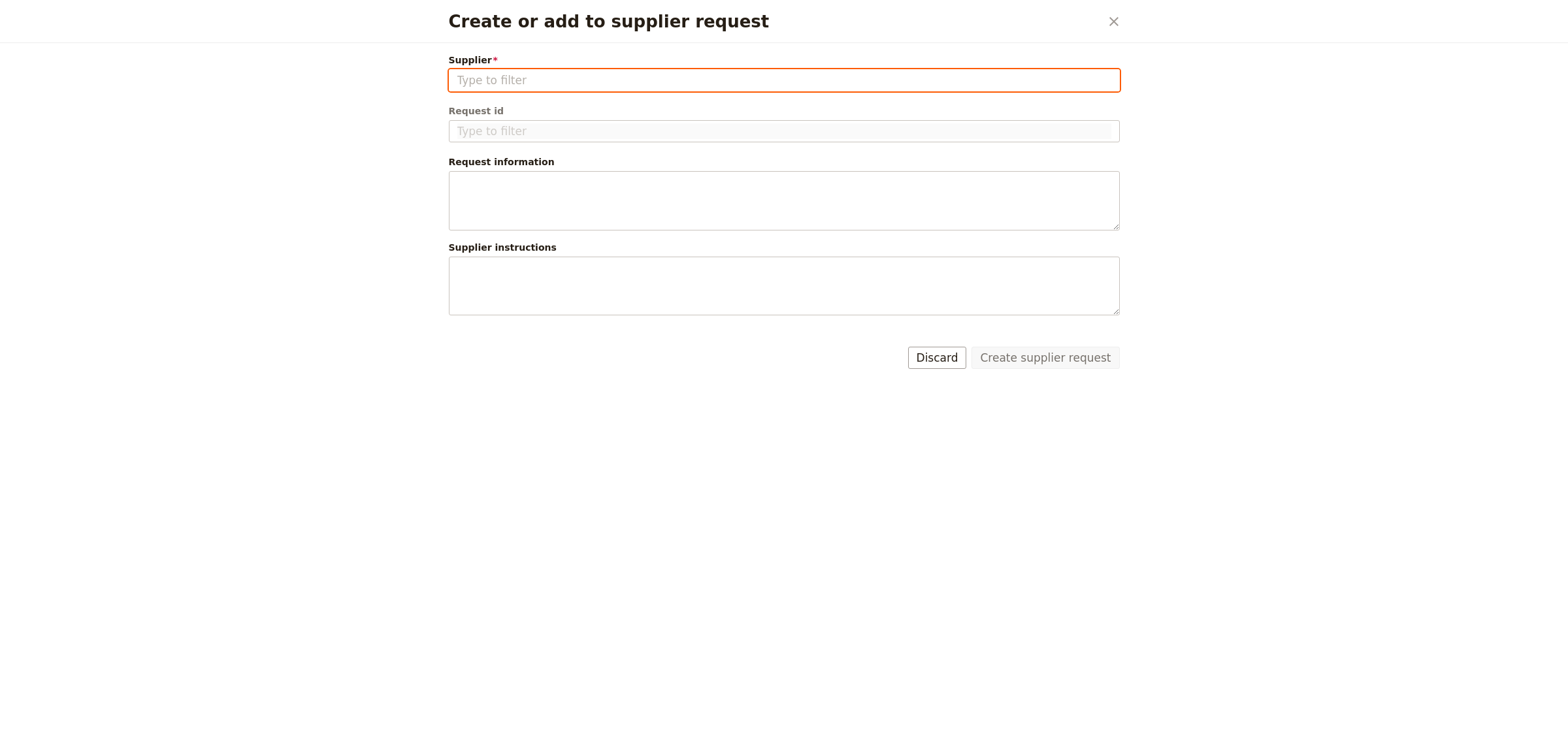
click at [576, 83] on input "Supplier" at bounding box center [784, 80] width 654 height 16
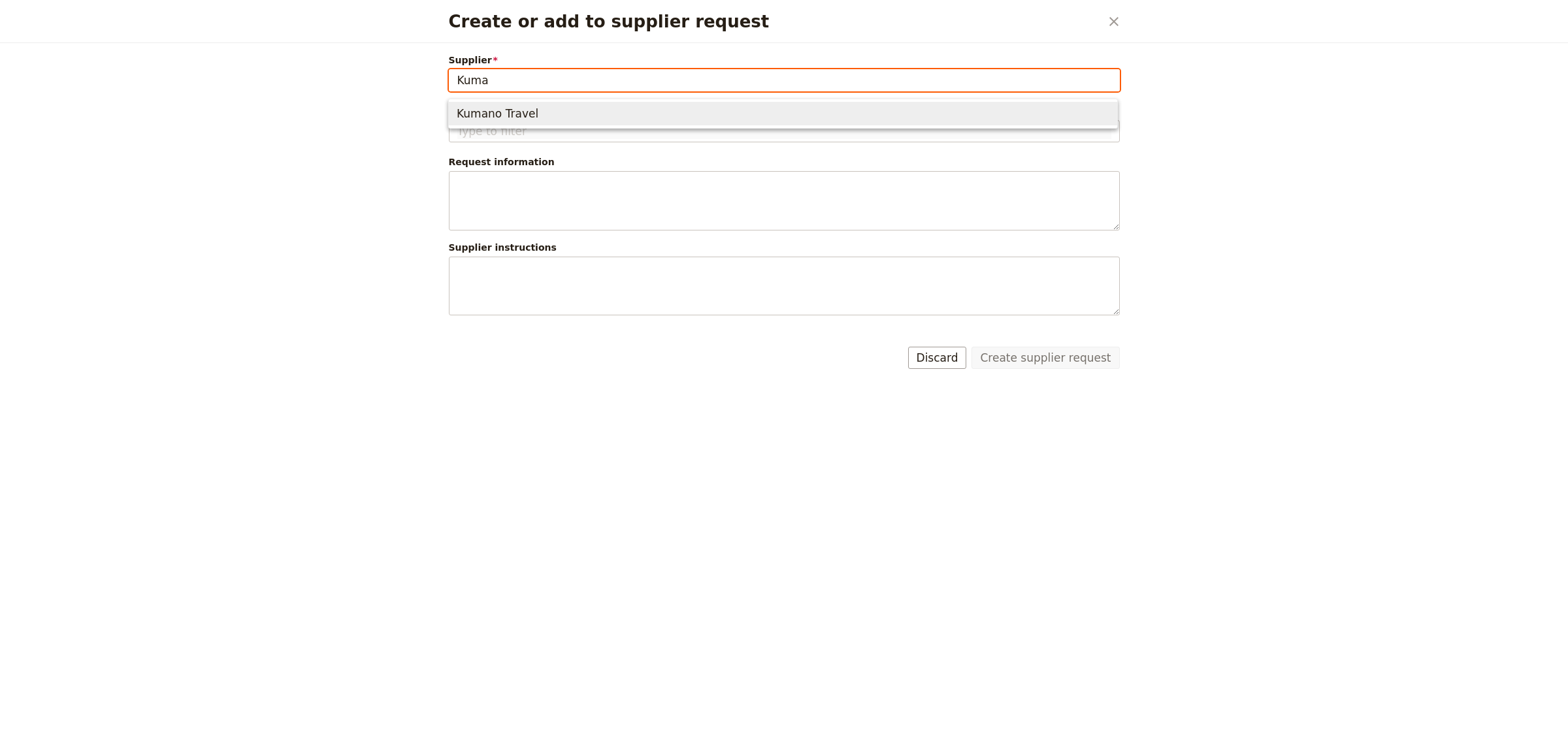
click at [537, 110] on span "Kumano Travel" at bounding box center [783, 113] width 652 height 18
type input "Kumano Travel"
type input "KT-100349"
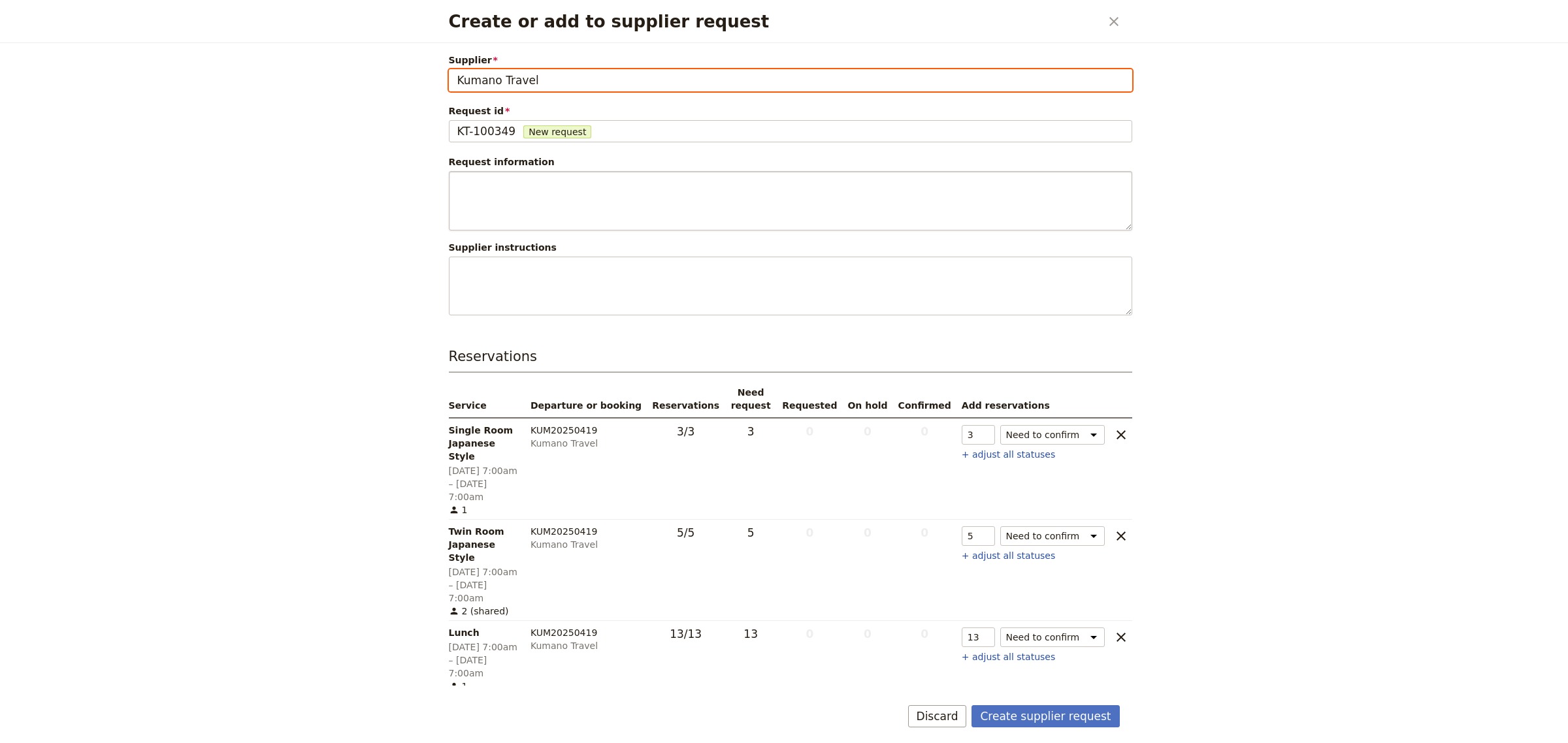
type input "Kumano Travel"
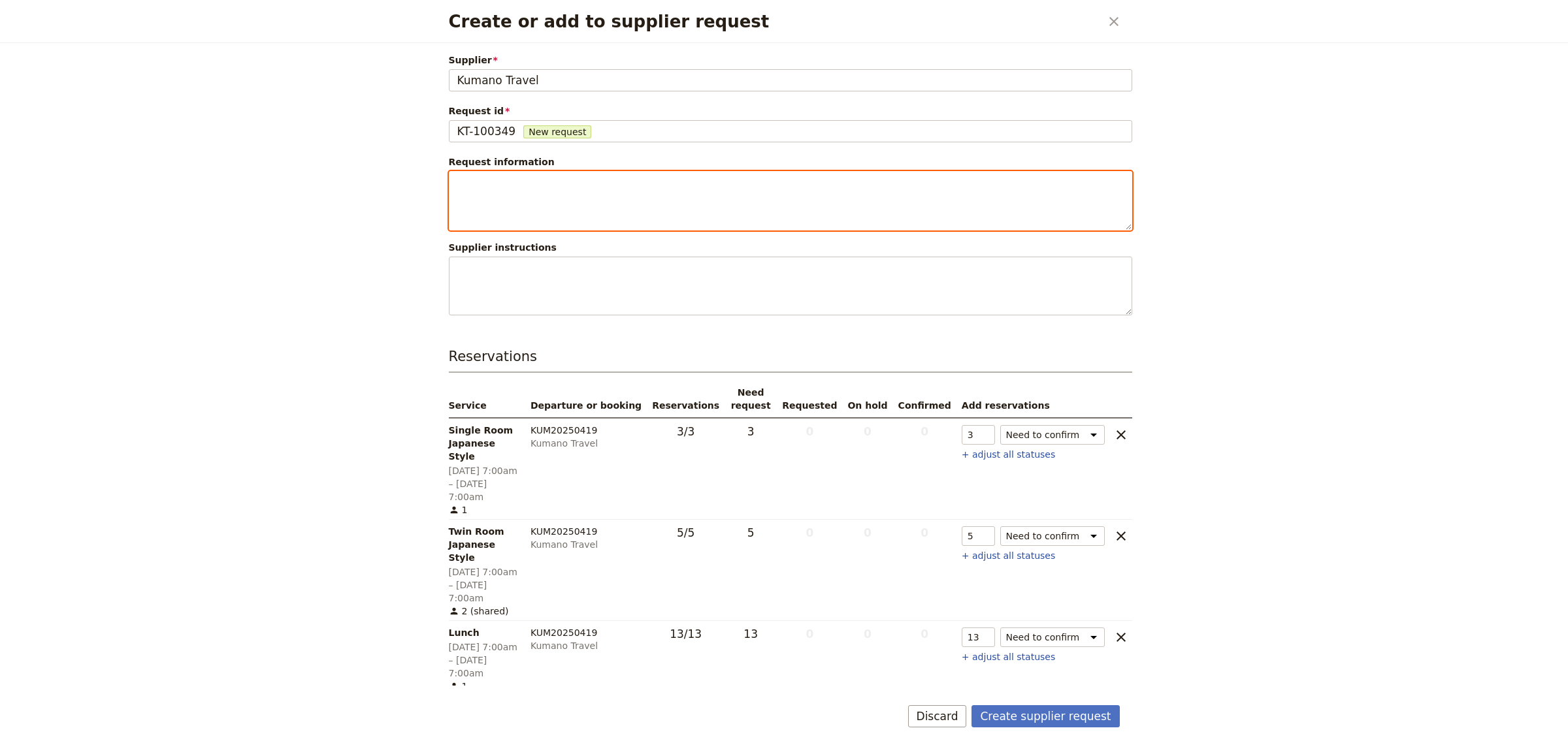
click at [557, 199] on textarea "Create or add to supplier request" at bounding box center [790, 201] width 683 height 59
click at [556, 203] on textarea "GTR - 175 795" at bounding box center [790, 201] width 683 height 59
drag, startPoint x: 536, startPoint y: 180, endPoint x: 444, endPoint y: 175, distance: 92.1
click at [444, 175] on div "Supplier Kumano Travel Kumano Travel Request id KT-100349 New request KT-100349…" at bounding box center [784, 364] width 702 height 643
click at [624, 184] on textarea "Kumano Travel Booking number" at bounding box center [790, 201] width 683 height 59
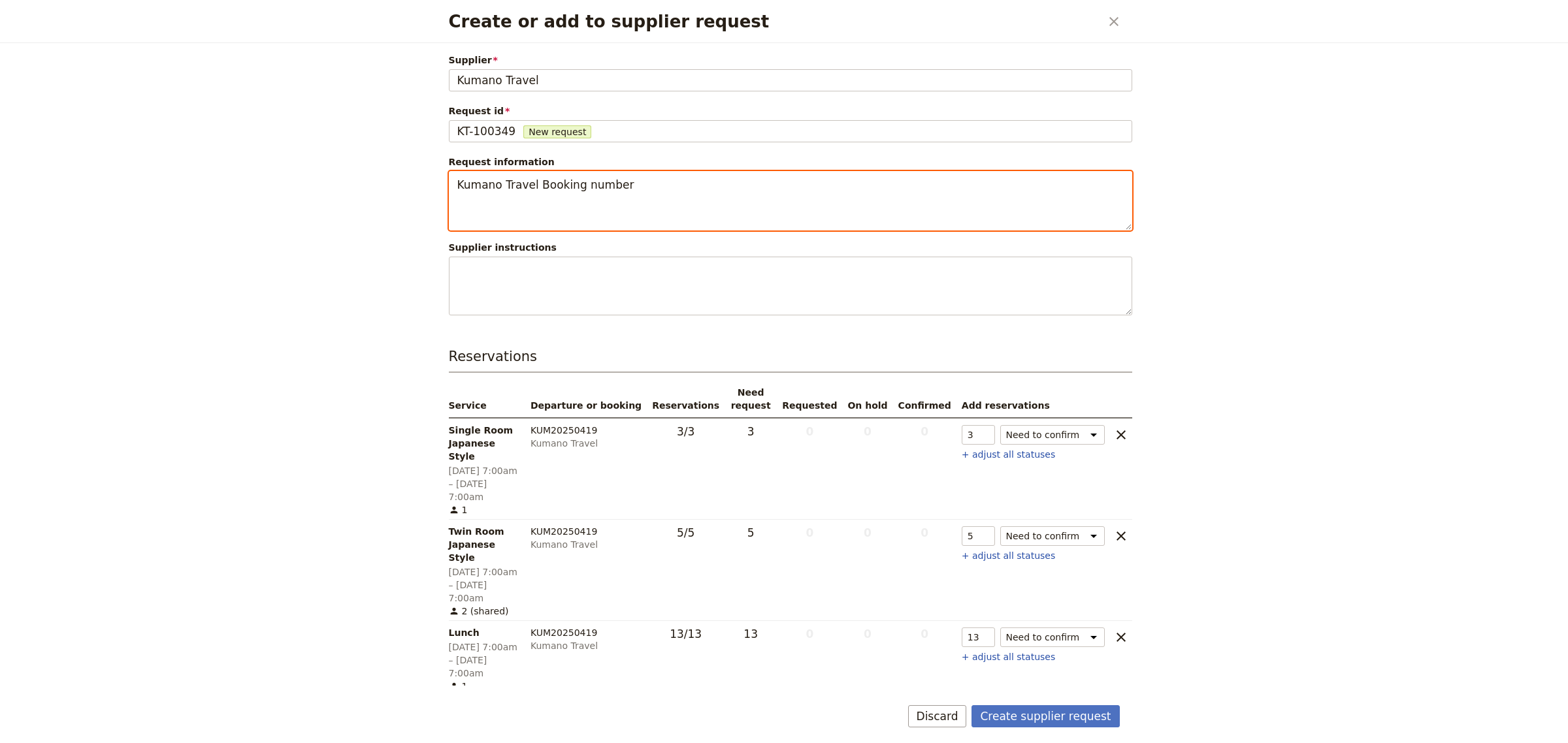
paste textarea "GTR - 175 795"
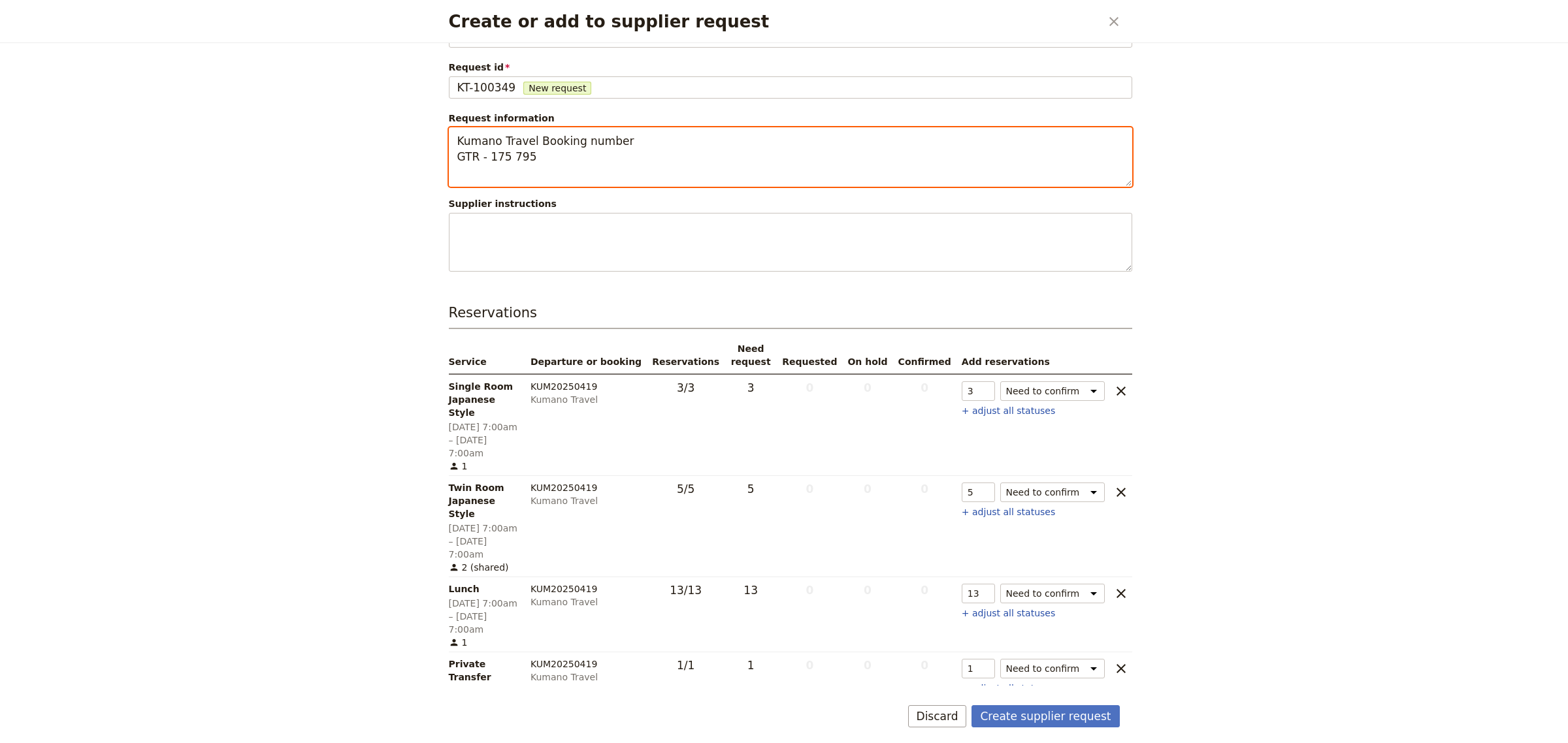
scroll to position [44, 0]
type textarea "Kumano Travel Booking number GTR - 175 795"
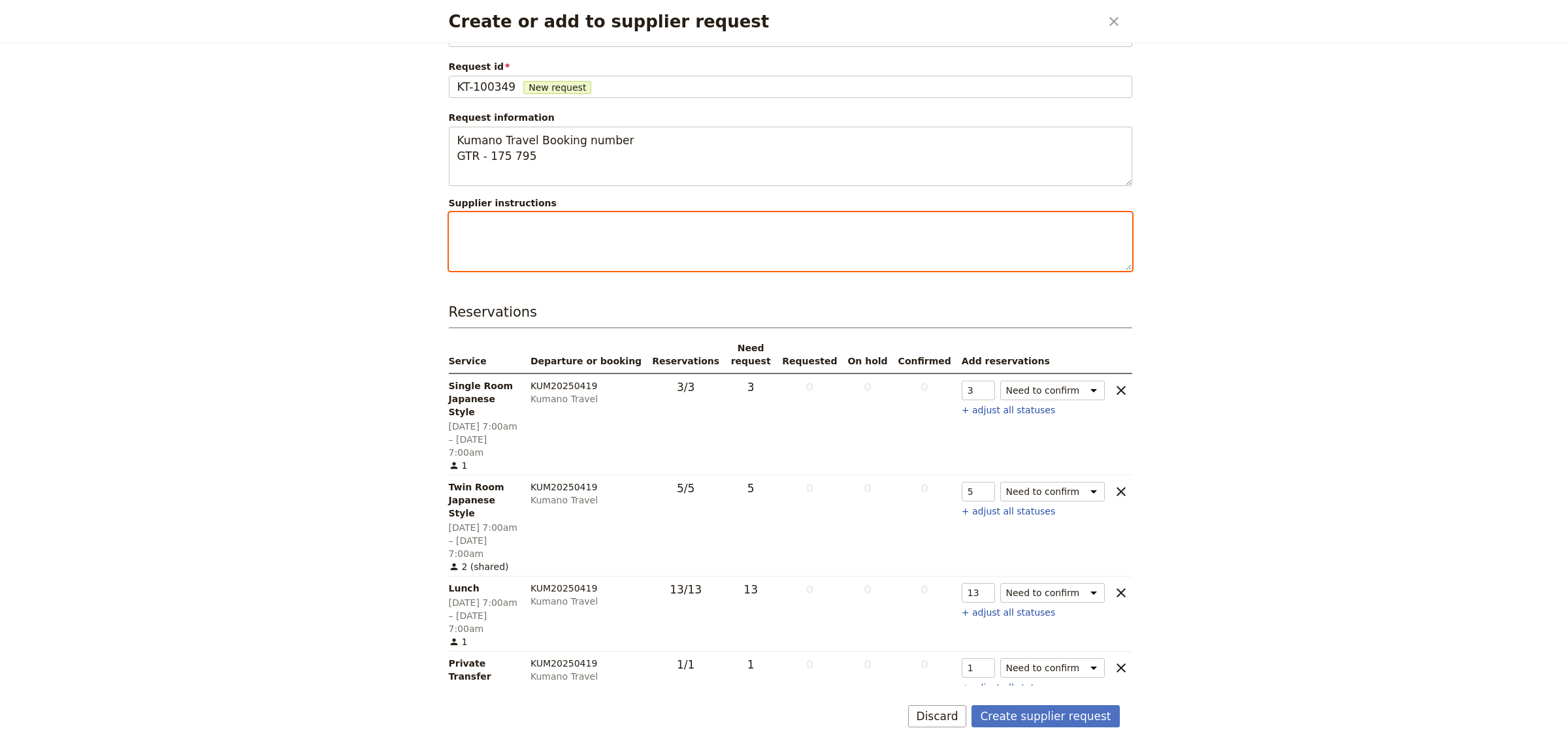
click at [638, 246] on textarea "Create or add to supplier request" at bounding box center [790, 242] width 683 height 59
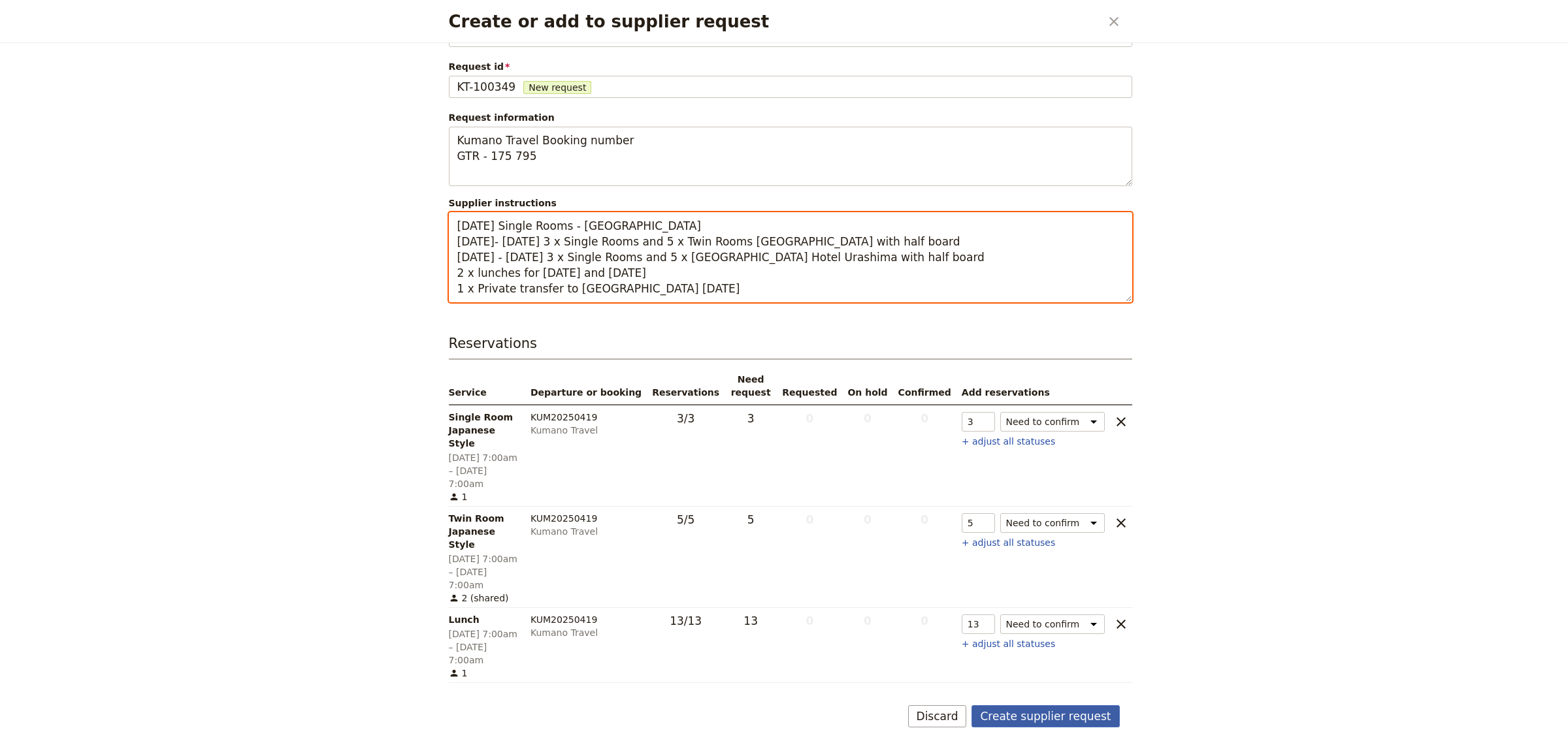
type textarea "[DATE] Single Rooms - [GEOGRAPHIC_DATA] [DATE]- [DATE] 3 x Single Rooms and 5 x…"
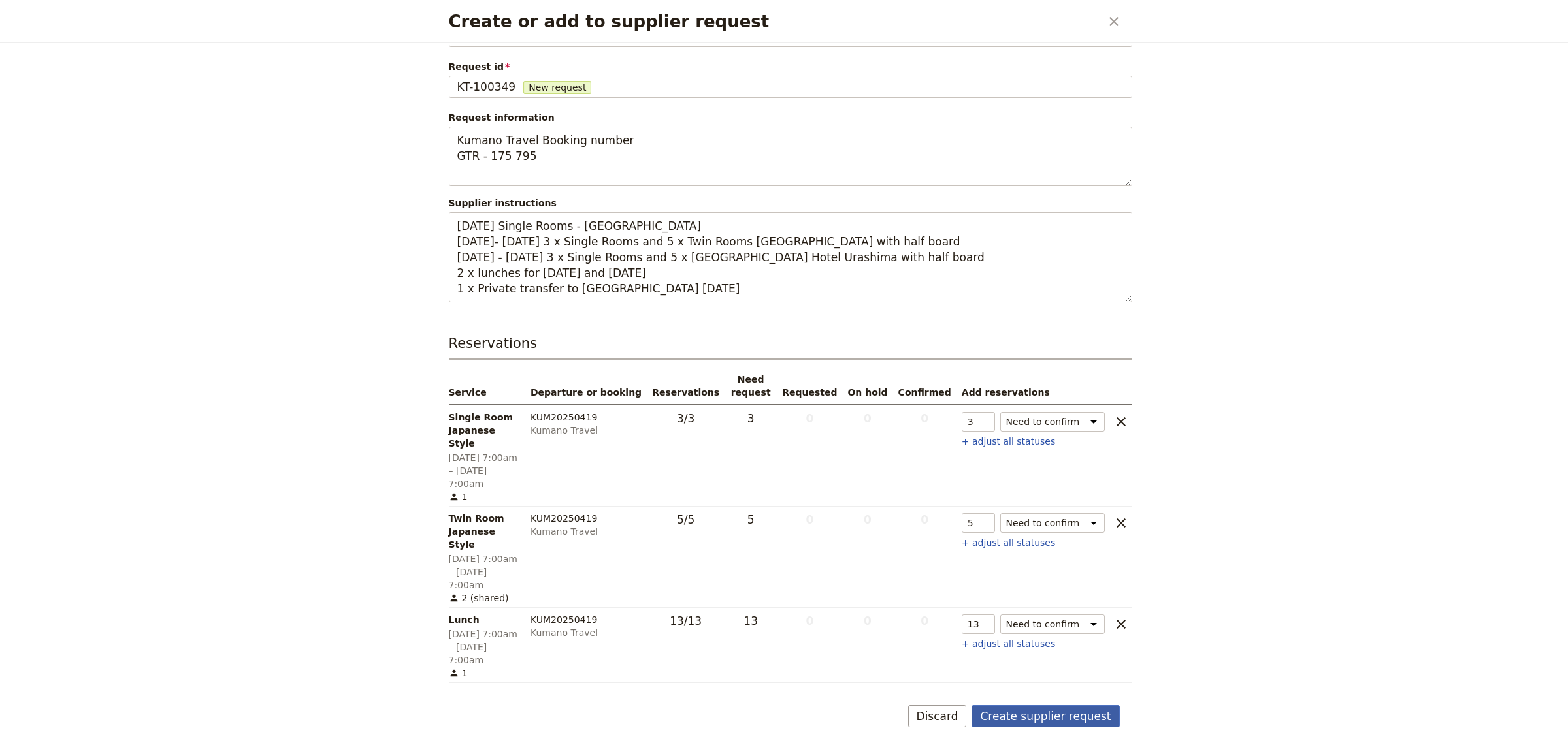
click at [1078, 715] on button "Create supplier request" at bounding box center [1045, 716] width 147 height 22
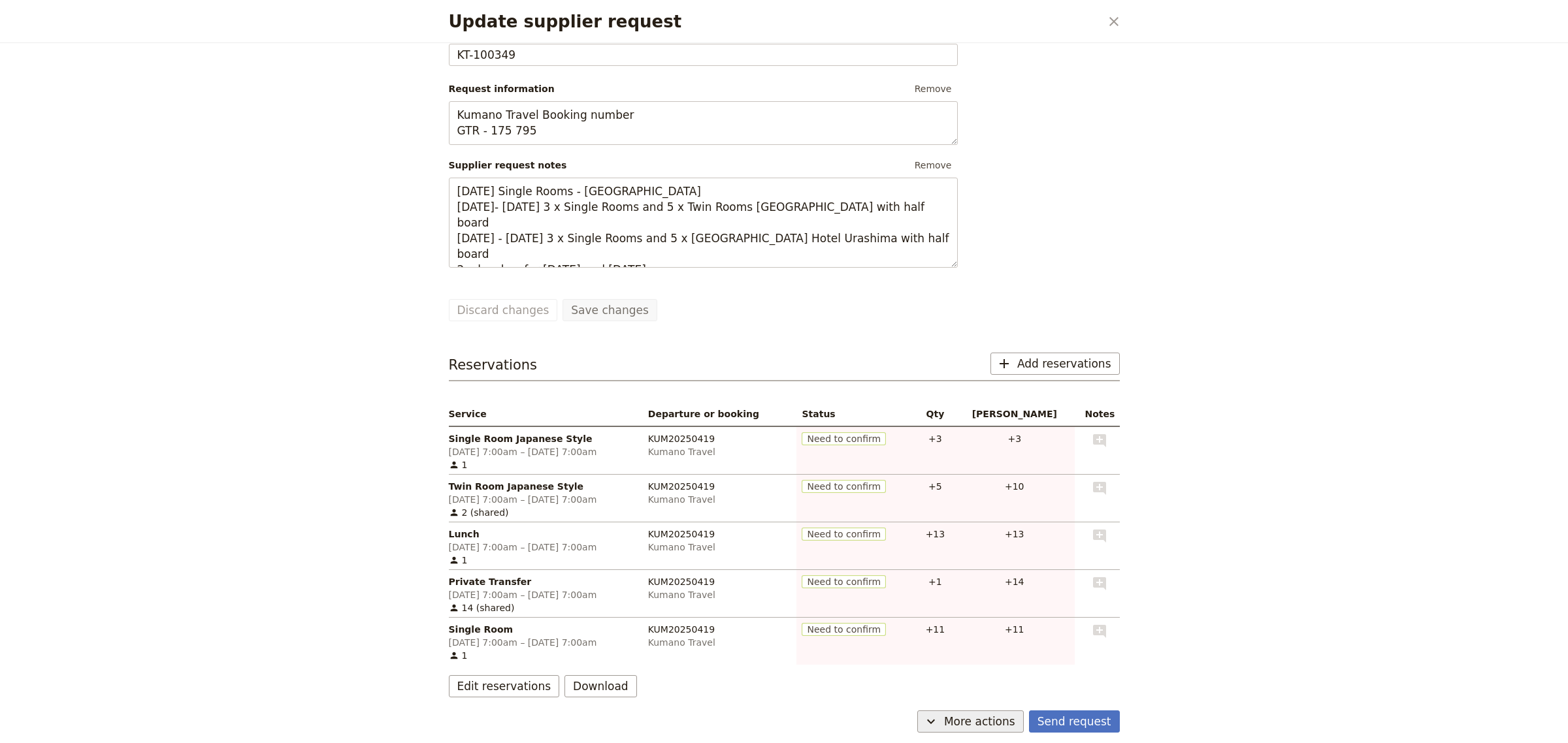
scroll to position [99, 0]
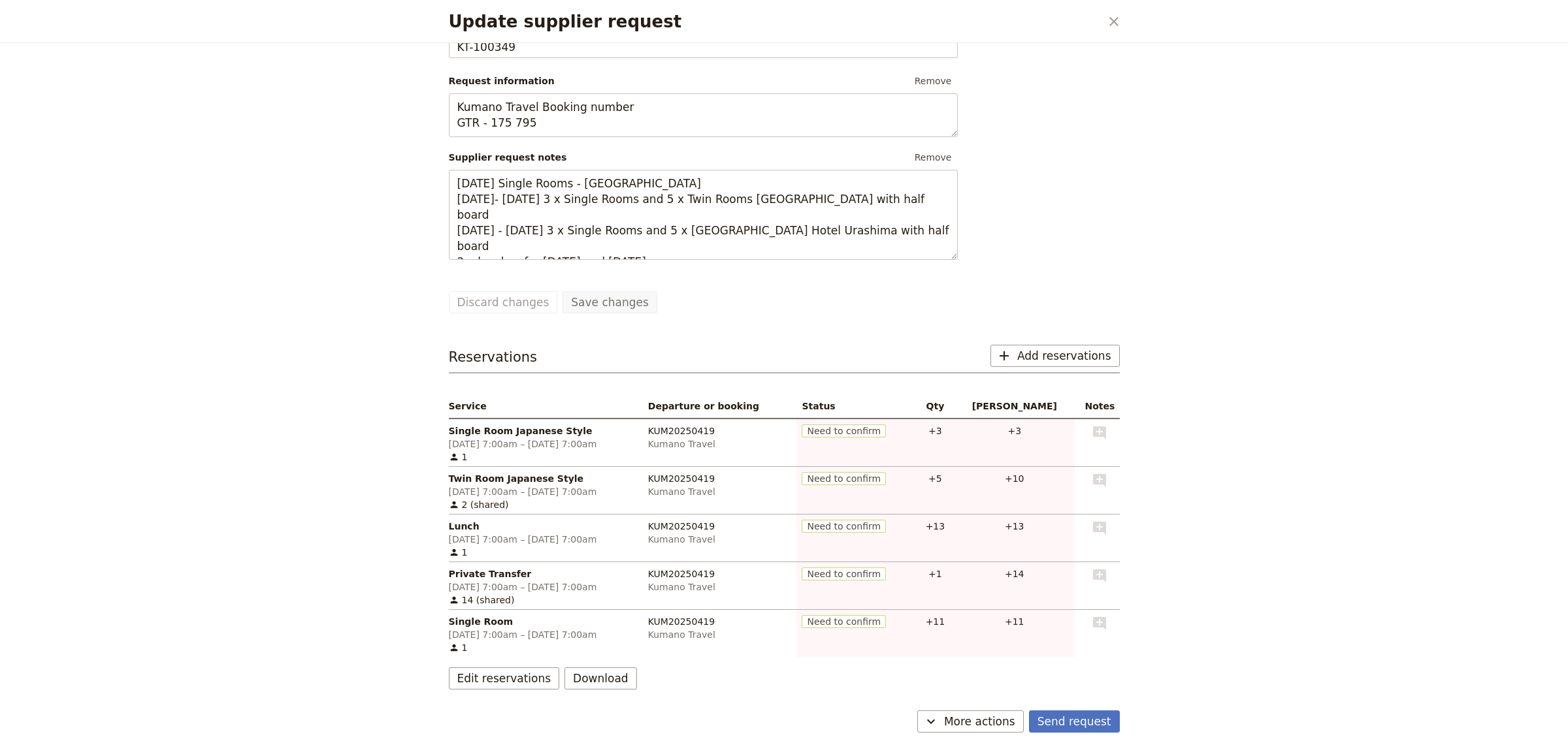
click at [756, 675] on div "Edit reservations Download" at bounding box center [784, 678] width 671 height 22
click at [1079, 726] on button "Send request" at bounding box center [1074, 721] width 91 height 22
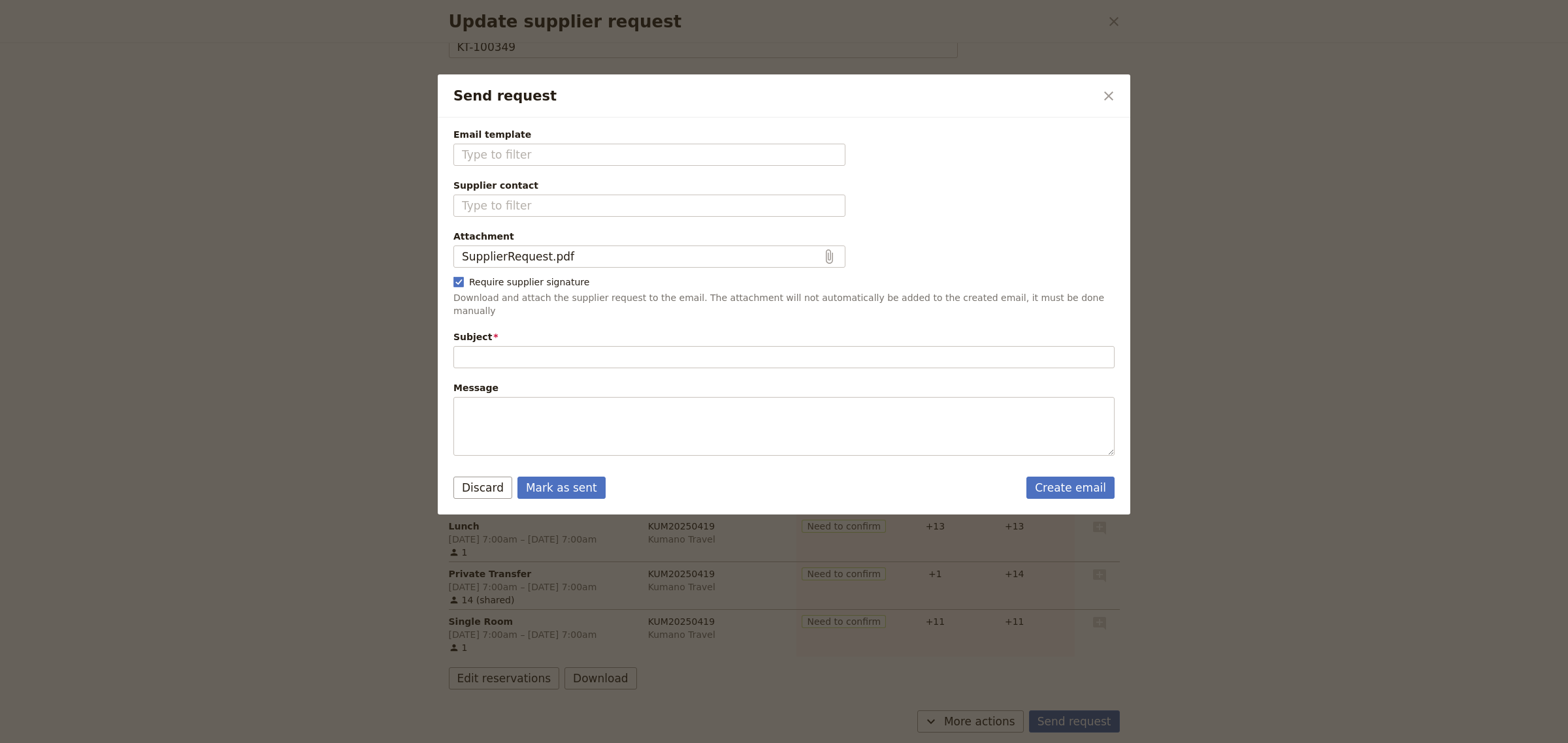
type input "New reservation request"
type textarea "Hi Kumano Travel I would like to request the following reservations: • 3 Single…"
type input "Fieldbook default template"
type input "Kumano Travel"
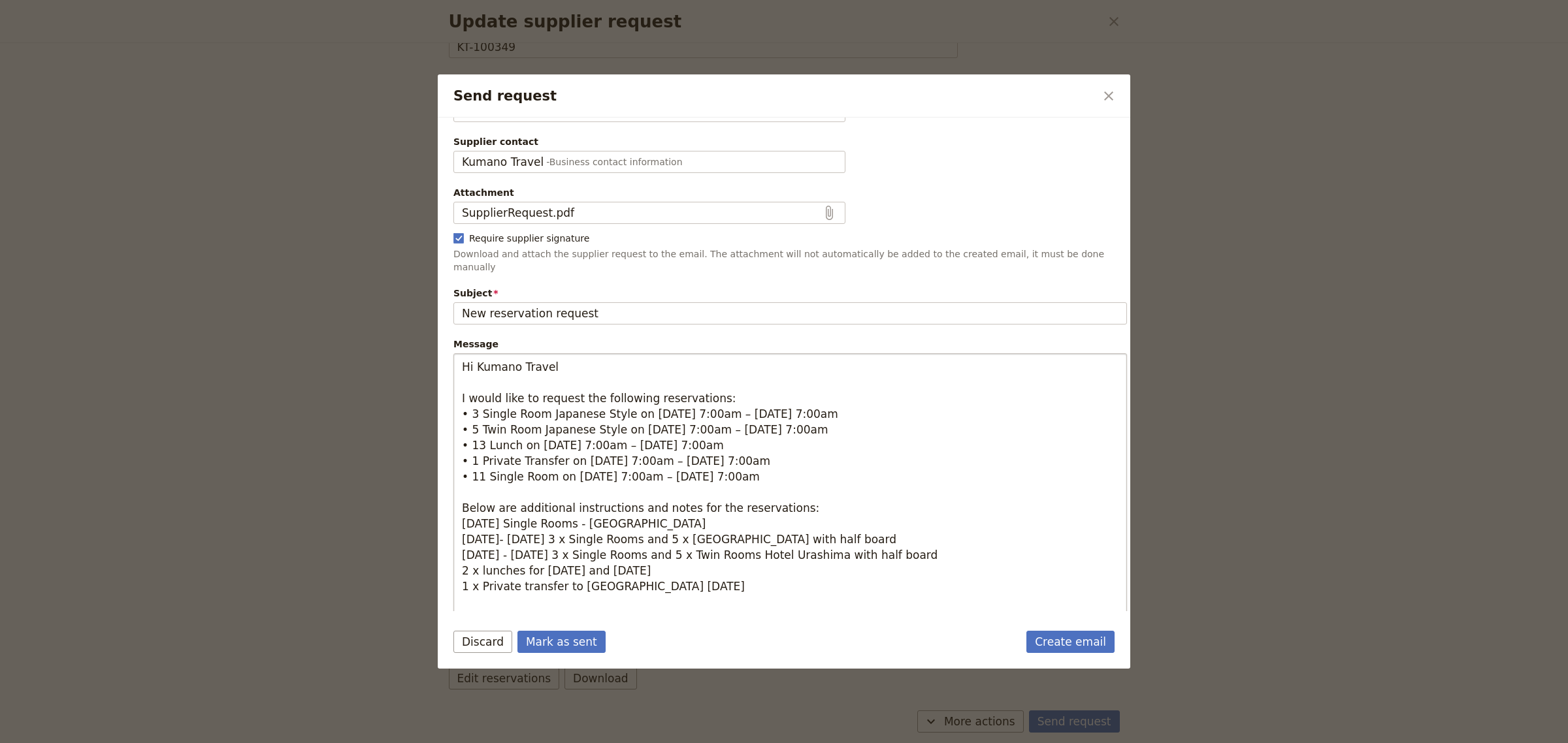
scroll to position [100, 0]
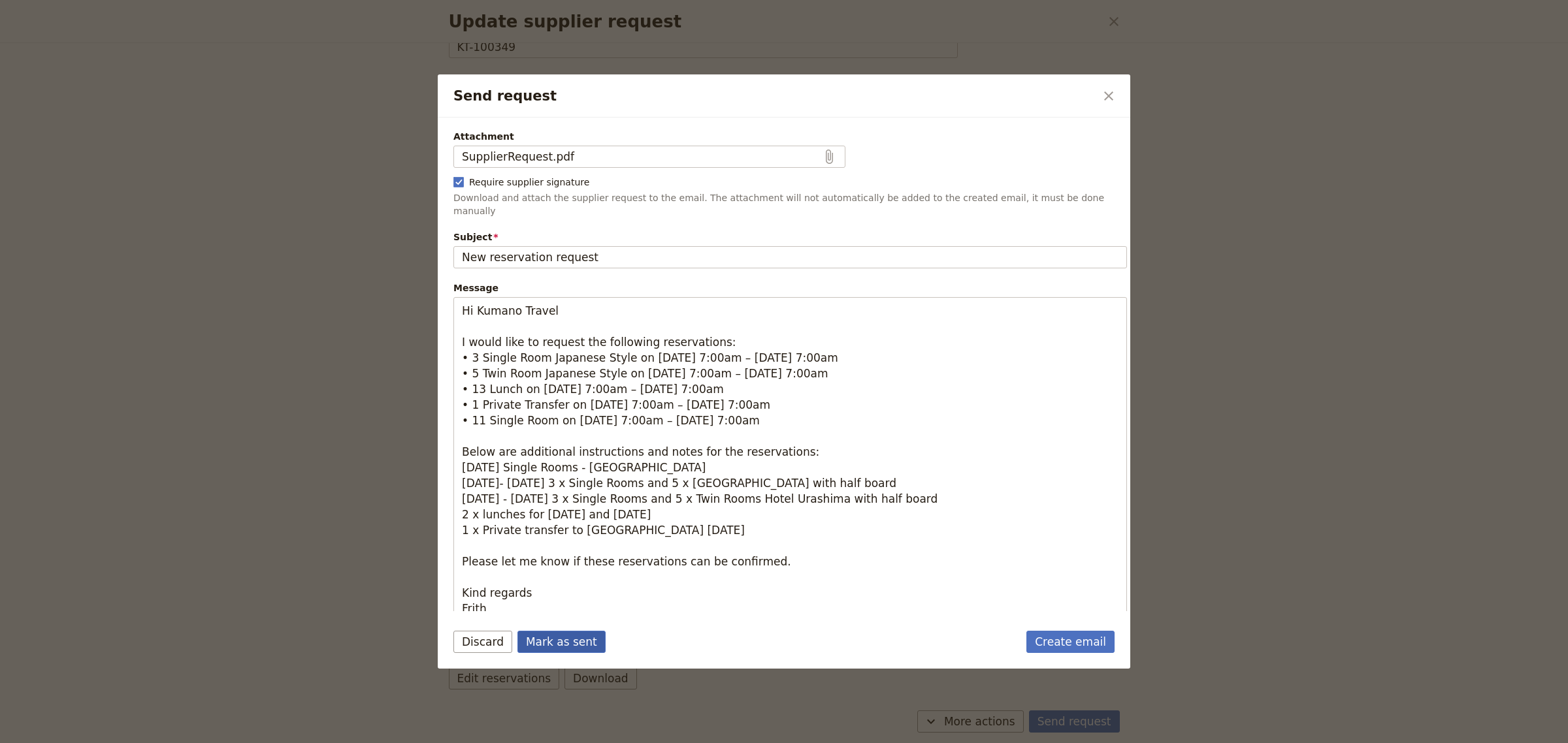
click at [563, 647] on button "Mark as sent" at bounding box center [561, 642] width 88 height 22
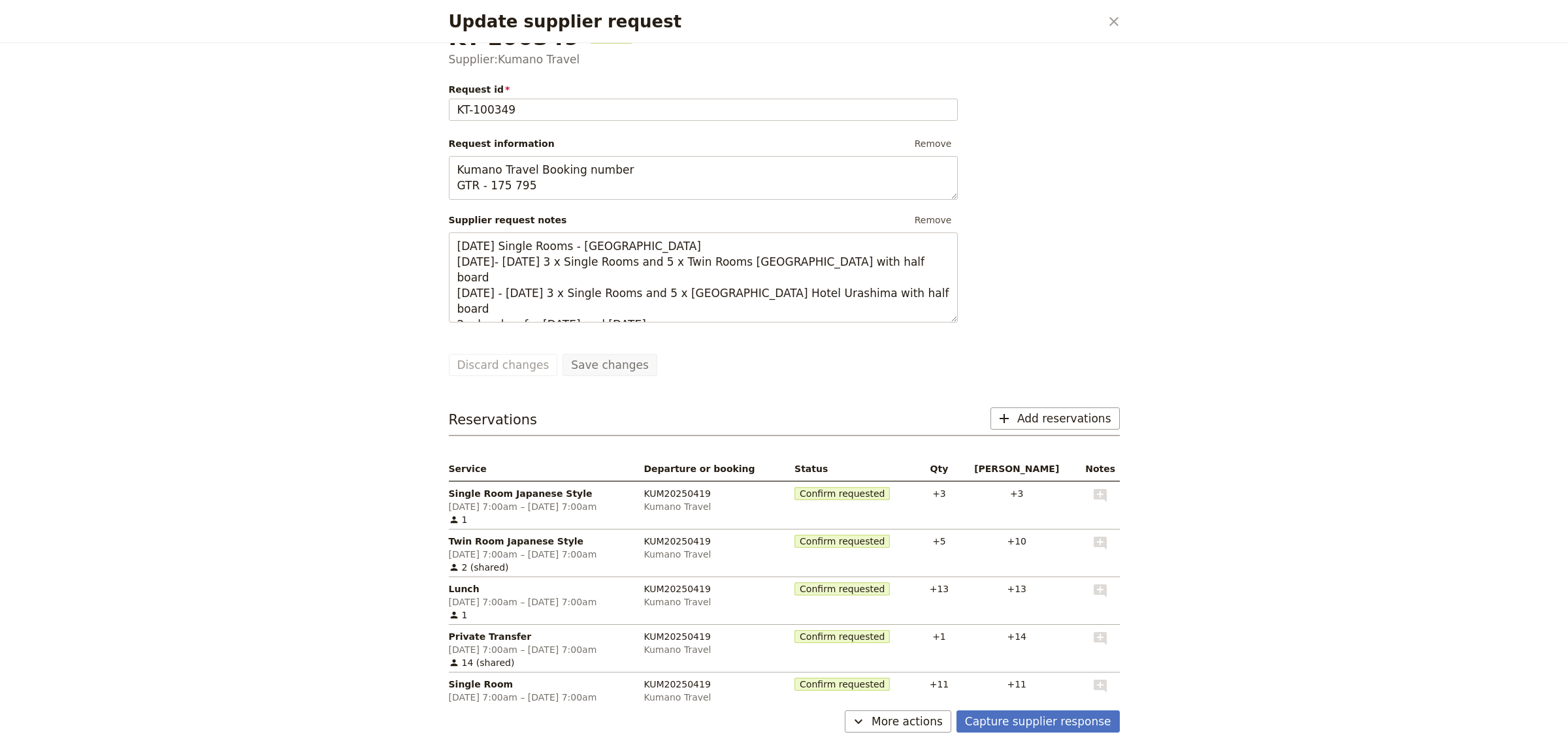
scroll to position [0, 0]
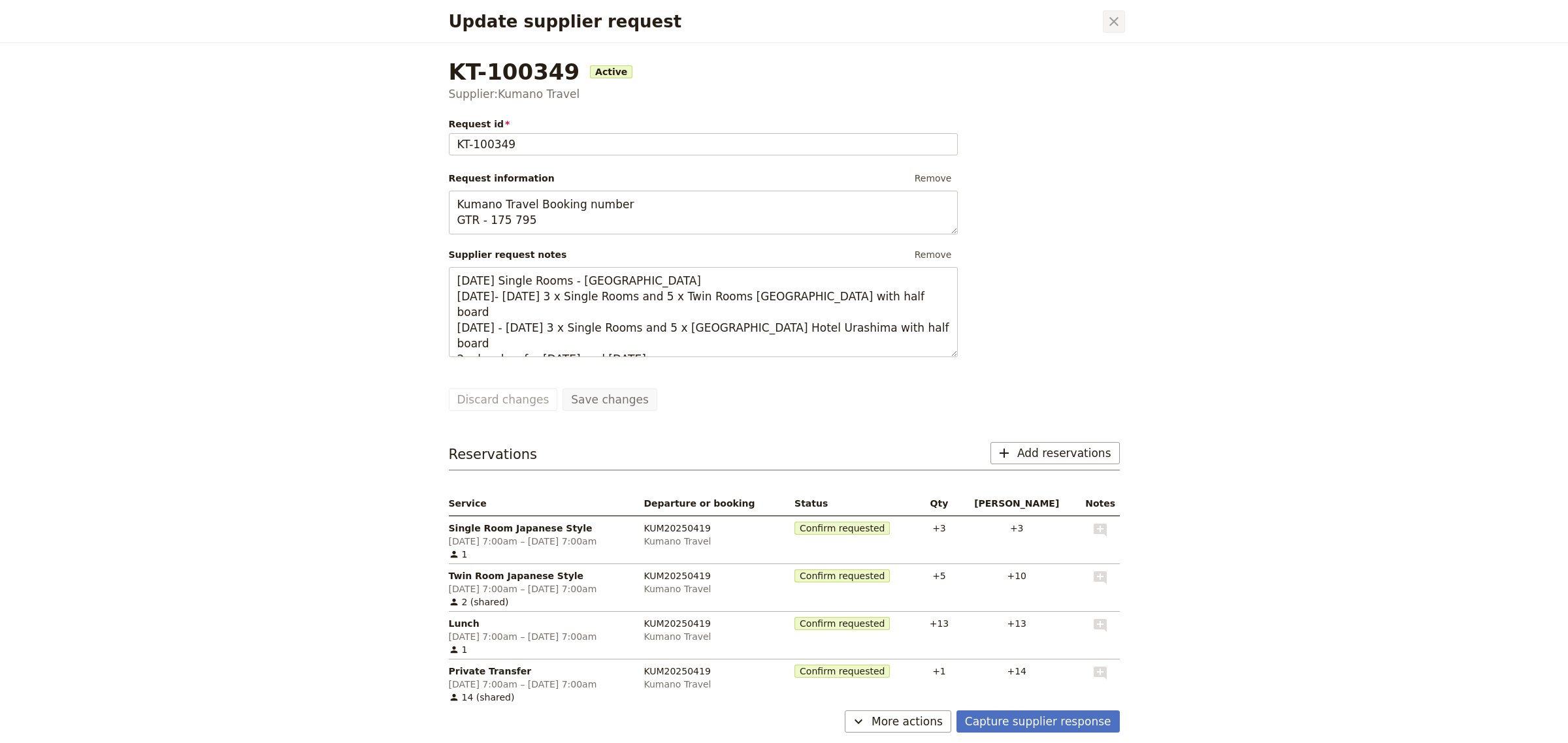
click at [1115, 14] on icon "Close dialog" at bounding box center [1114, 22] width 16 height 16
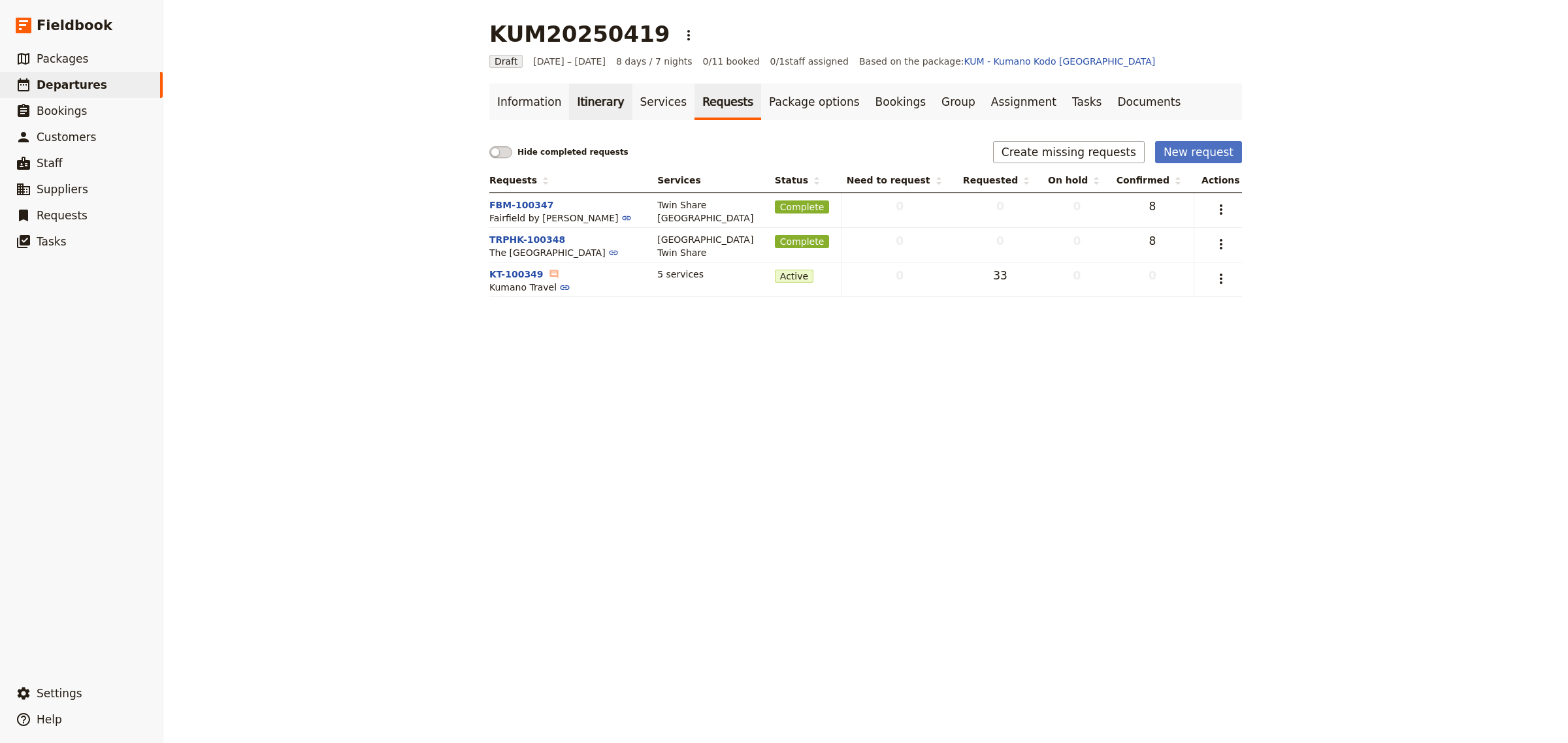
click at [596, 92] on link "Itinerary" at bounding box center [600, 102] width 63 height 37
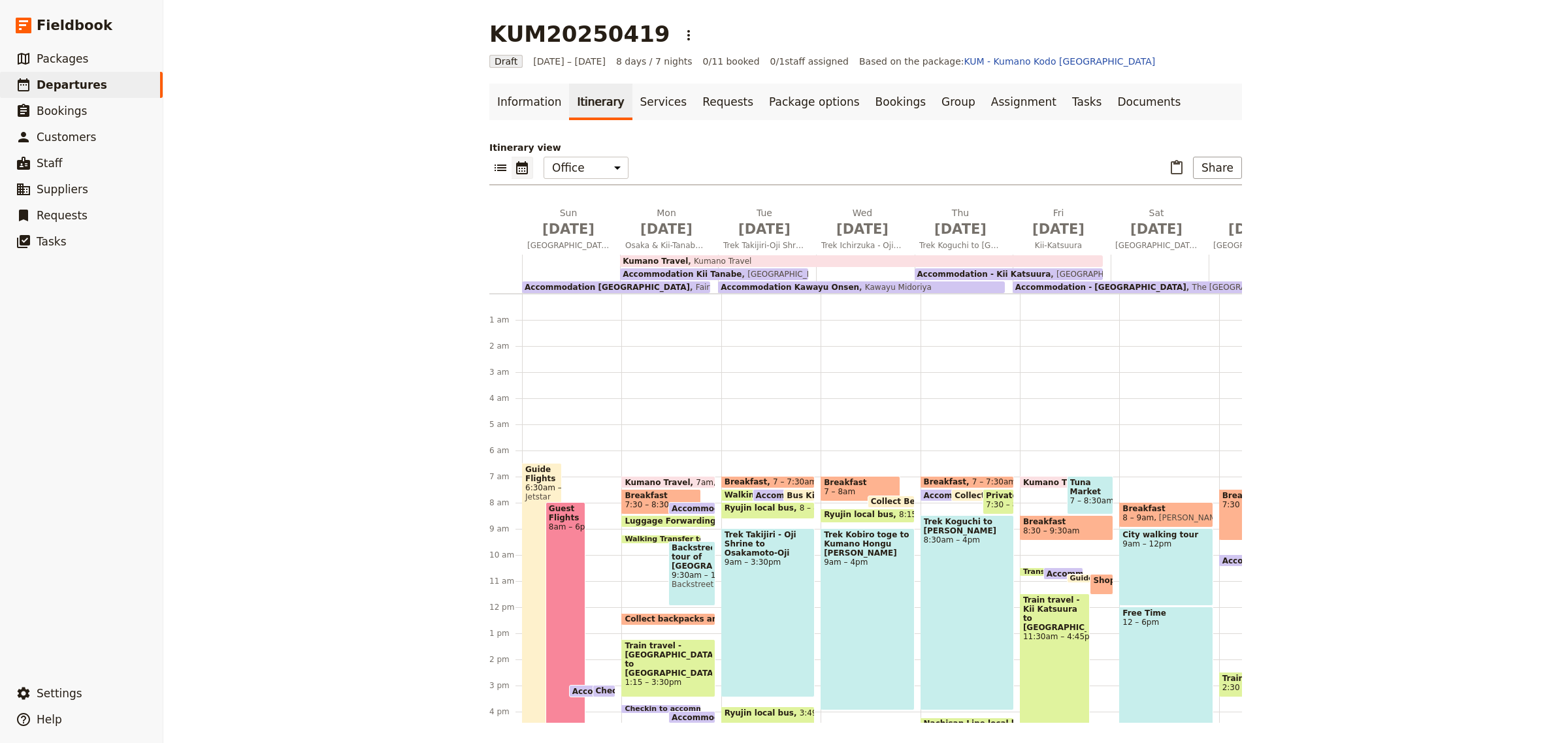
scroll to position [157, 0]
